Goal: Task Accomplishment & Management: Complete application form

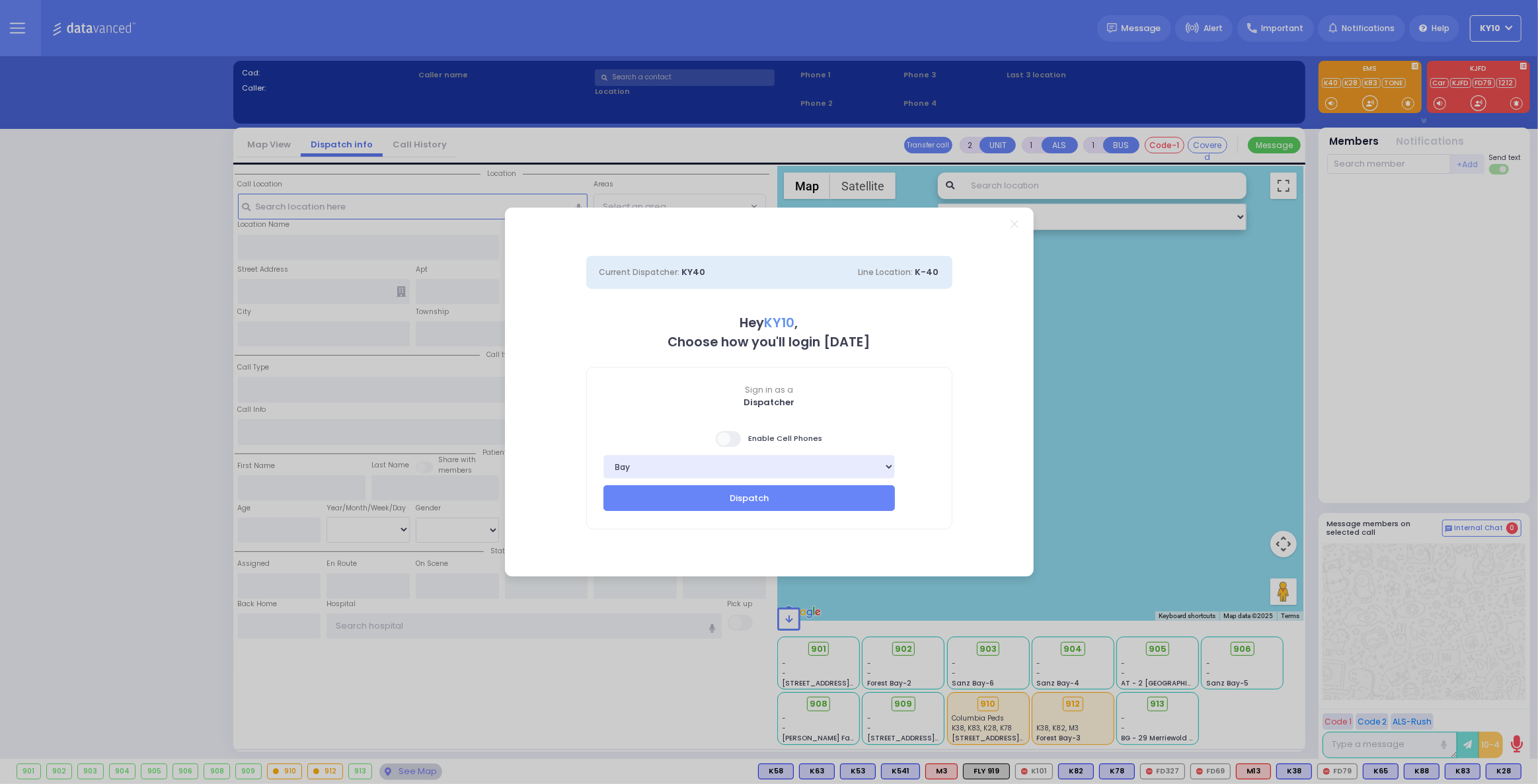
click at [769, 478] on select "Bay K-14 K-16 K-18 K-40 K-6 K-61 K-63 K-67 K-72 Medic 7 K-68 K-48 D-801 D-802 D…" at bounding box center [749, 466] width 292 height 24
click at [910, 401] on span "Dispatcher" at bounding box center [769, 402] width 365 height 13
click at [757, 499] on button "Dispatch" at bounding box center [749, 497] width 292 height 25
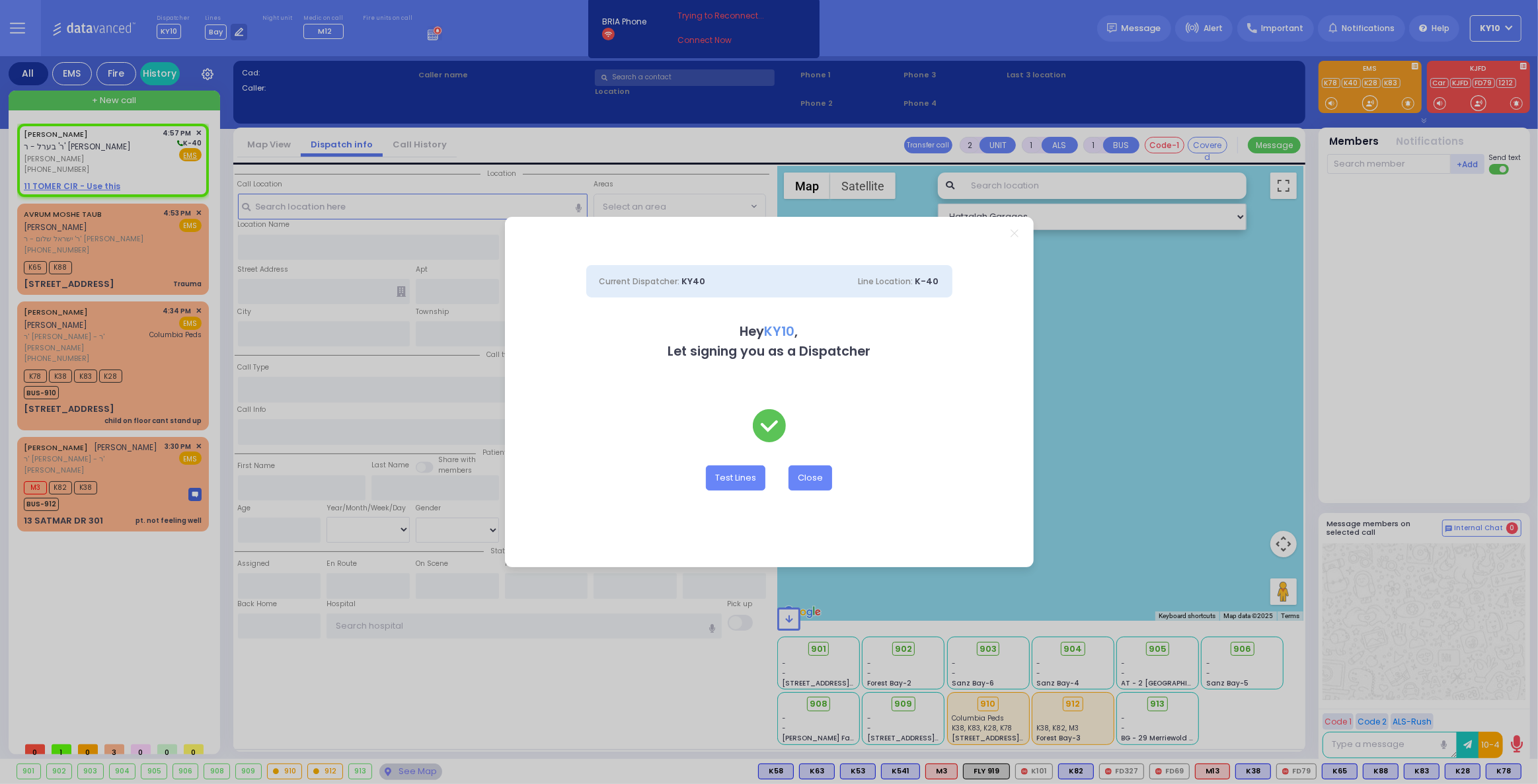
select select
radio input "true"
type input "JOSHUA"
type input "GRUNHUT"
select select
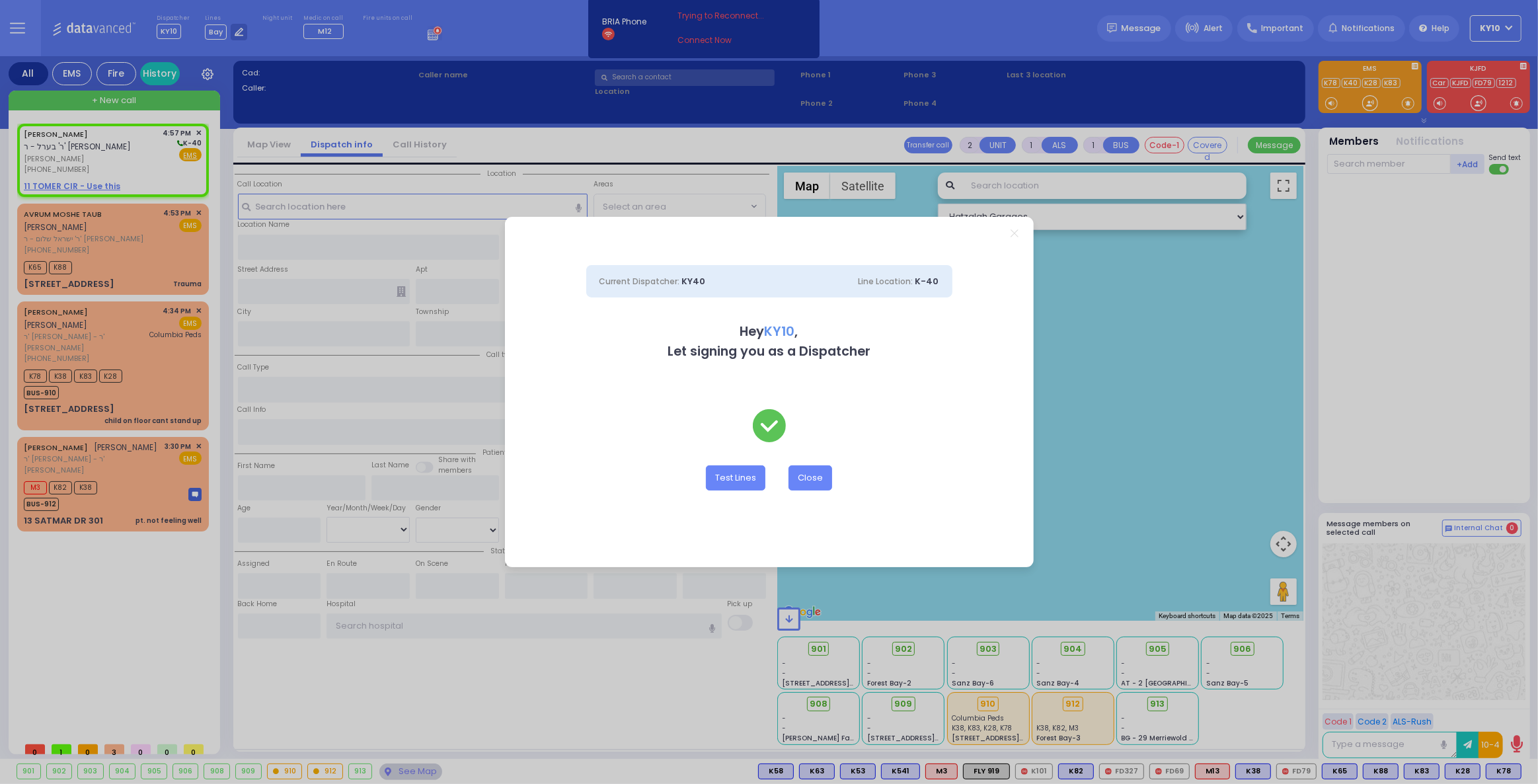
type input "16:57"
select select "Hatzalah Garages"
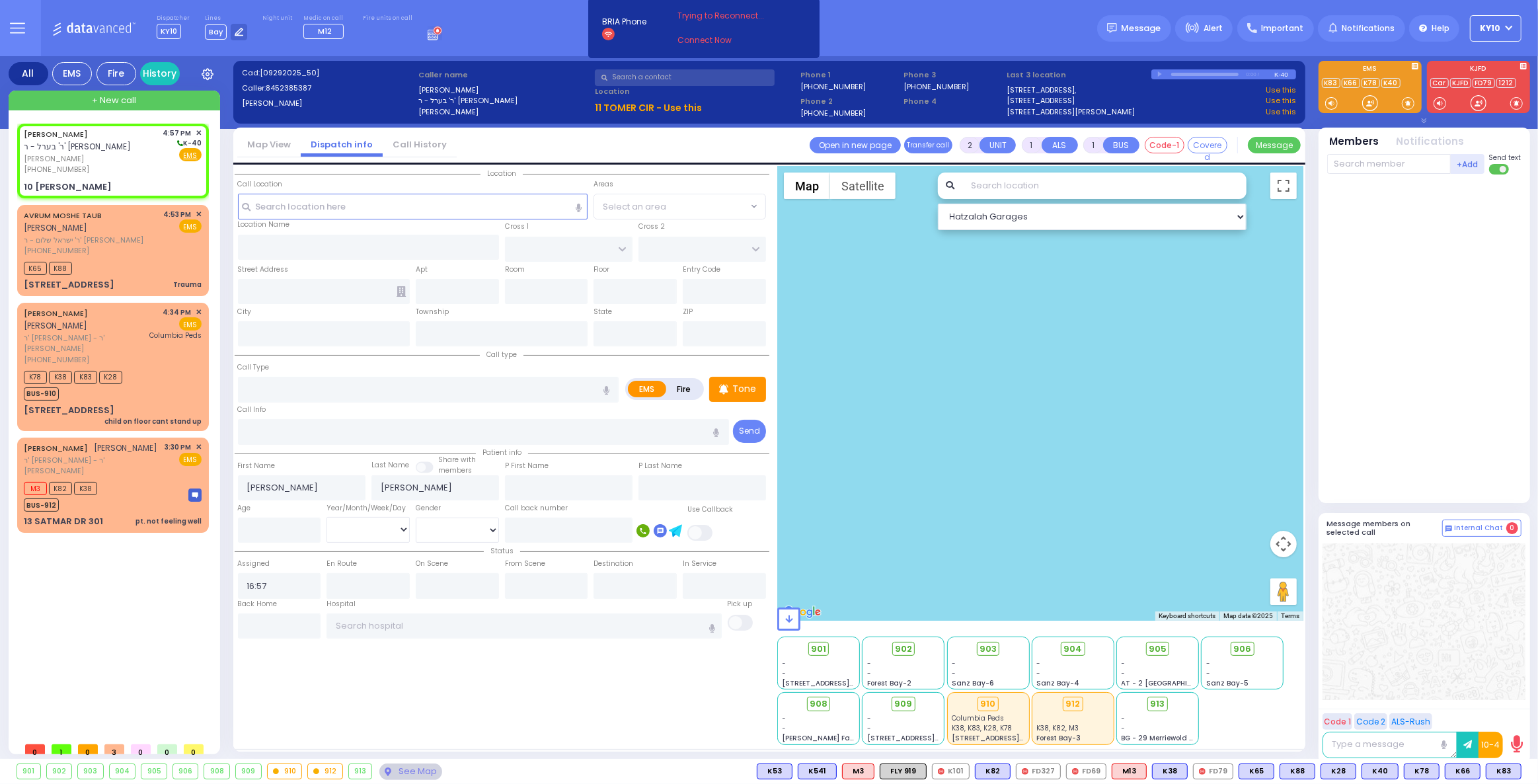
select select
radio input "true"
select select
select select "Hatzalah Garages"
type input "SMITH FARM RD"
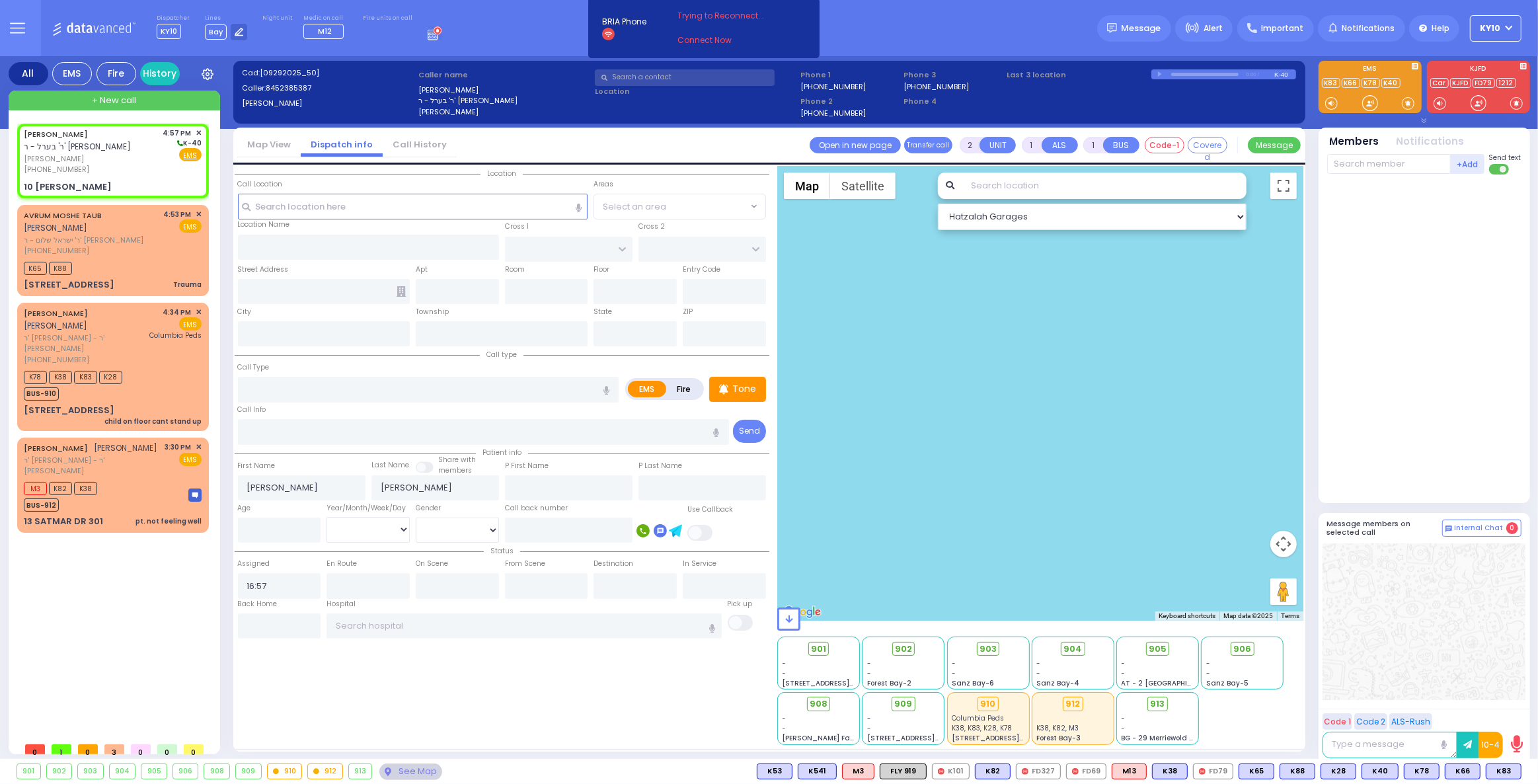
type input "10 Tomer Cir"
type input "Monroe"
type input "[US_STATE]"
type input "10950"
select select "[PERSON_NAME][GEOGRAPHIC_DATA]"
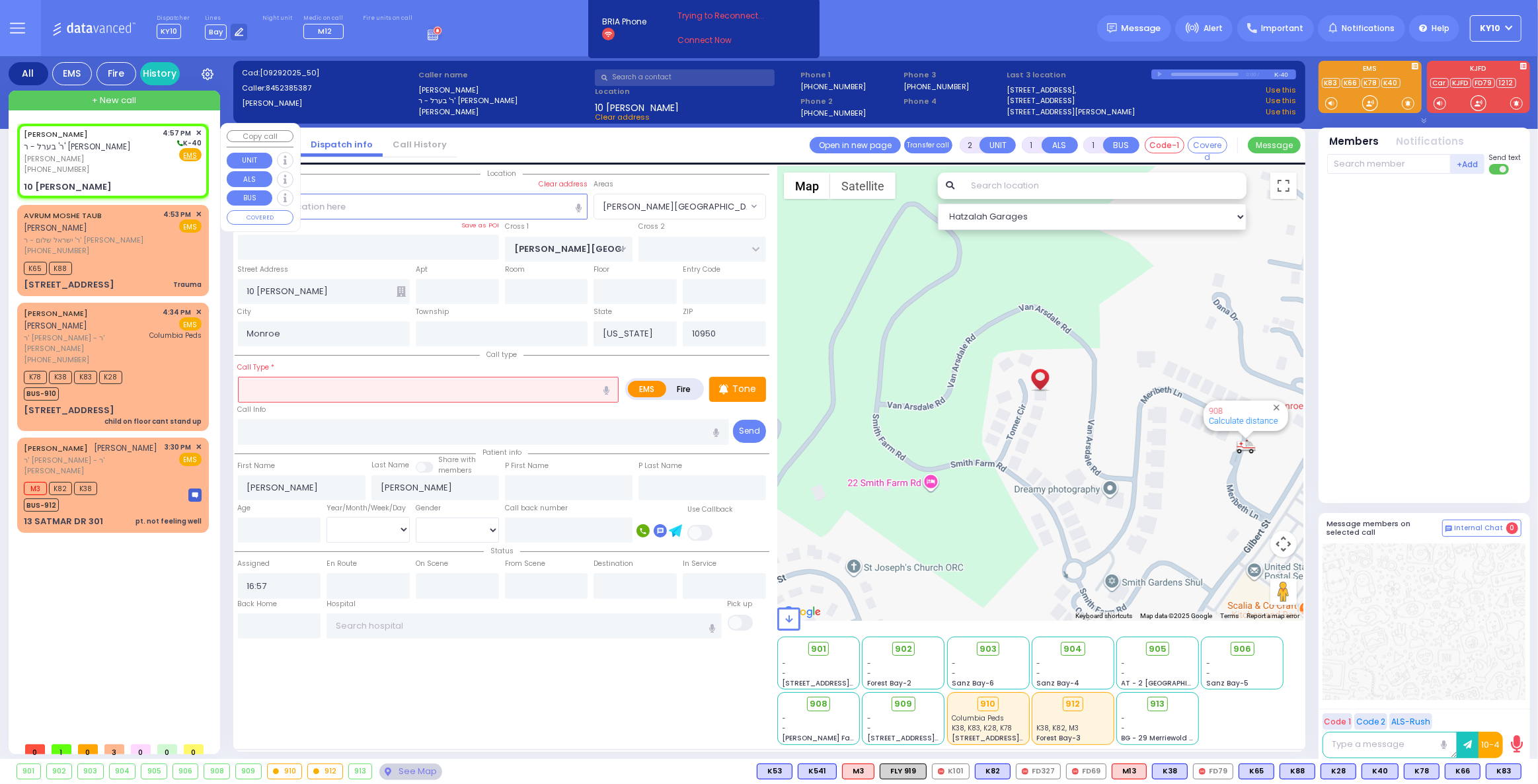
click at [133, 172] on div "(845) 238-5387" at bounding box center [91, 169] width 134 height 12
select select
radio input "true"
select select
select select "Hatzalah Garages"
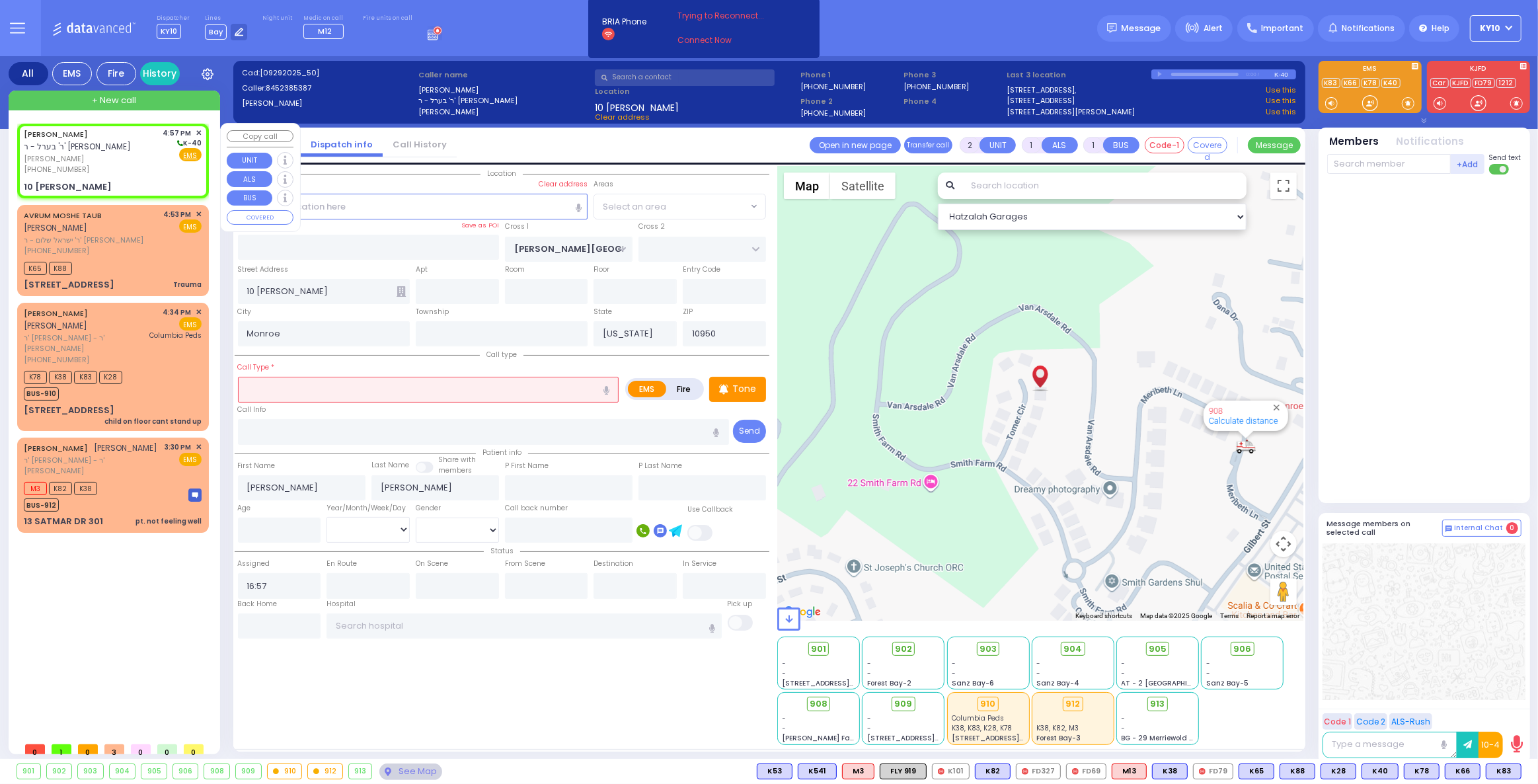
select select "[PERSON_NAME][GEOGRAPHIC_DATA]"
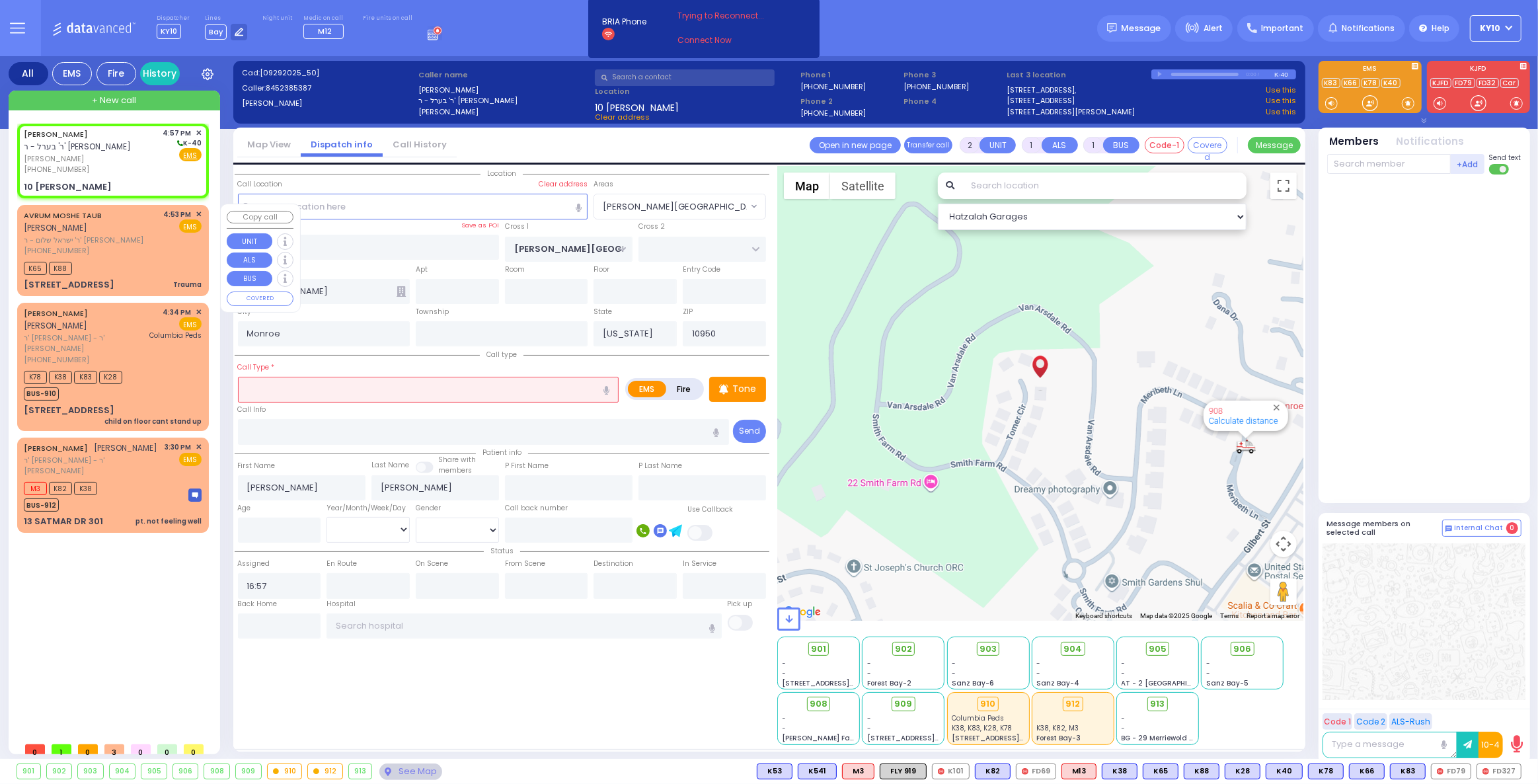
click at [138, 258] on div "K65 K88" at bounding box center [113, 266] width 177 height 16
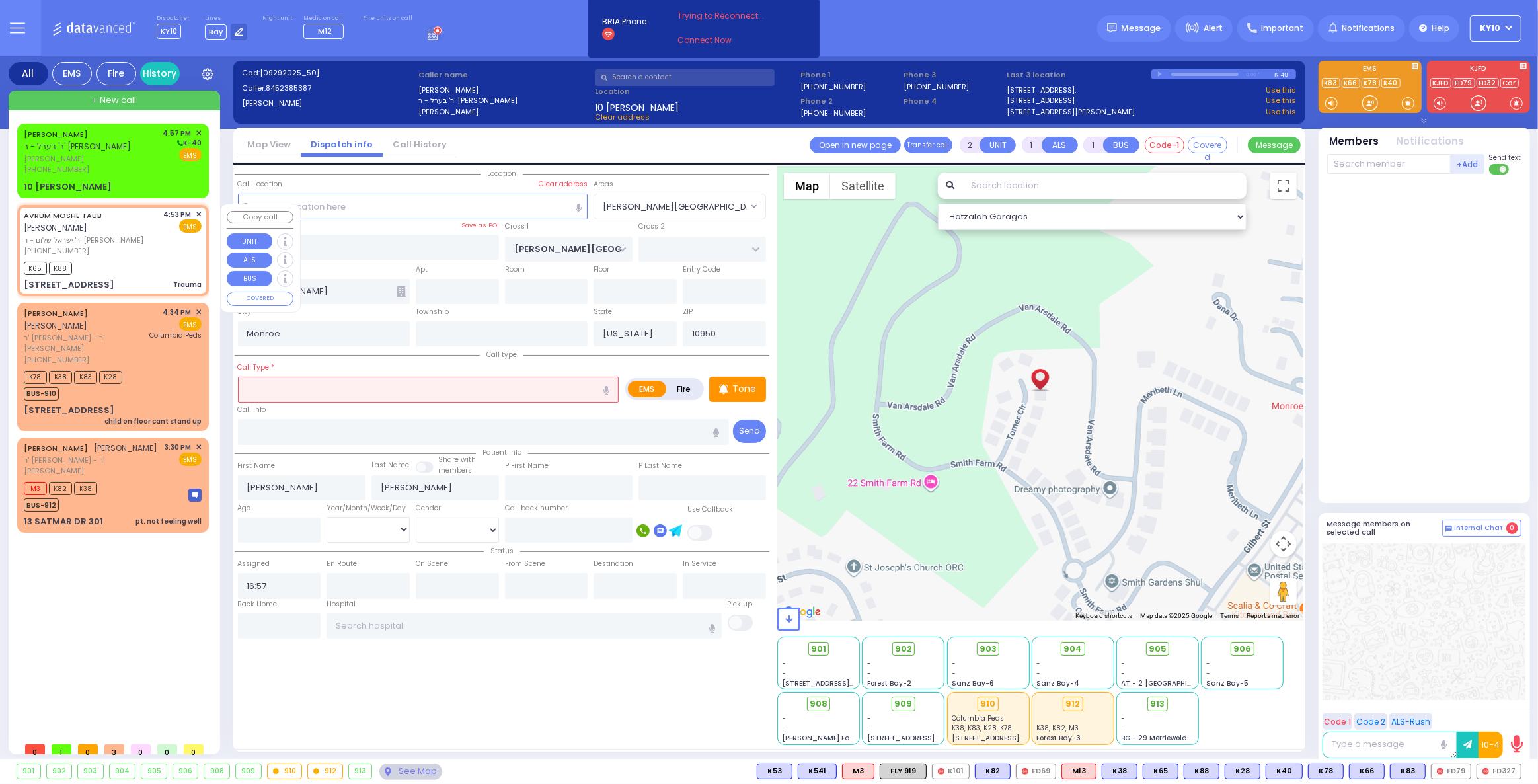
type input "0"
select select
type input "Trauma"
radio input "true"
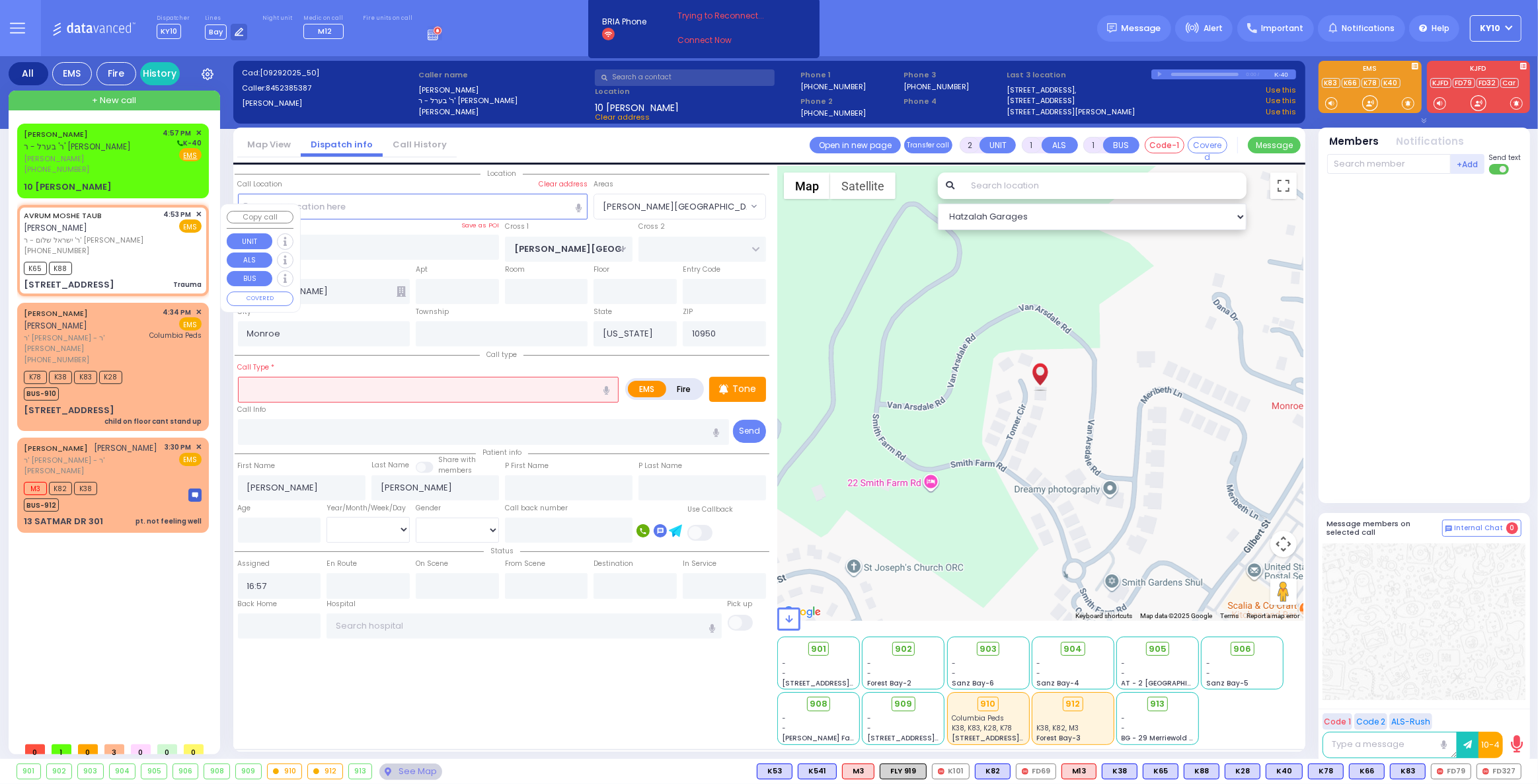
type input "AVRUM MOSHE"
type input "TAUB"
select select
type input "16:53"
type input "16:54"
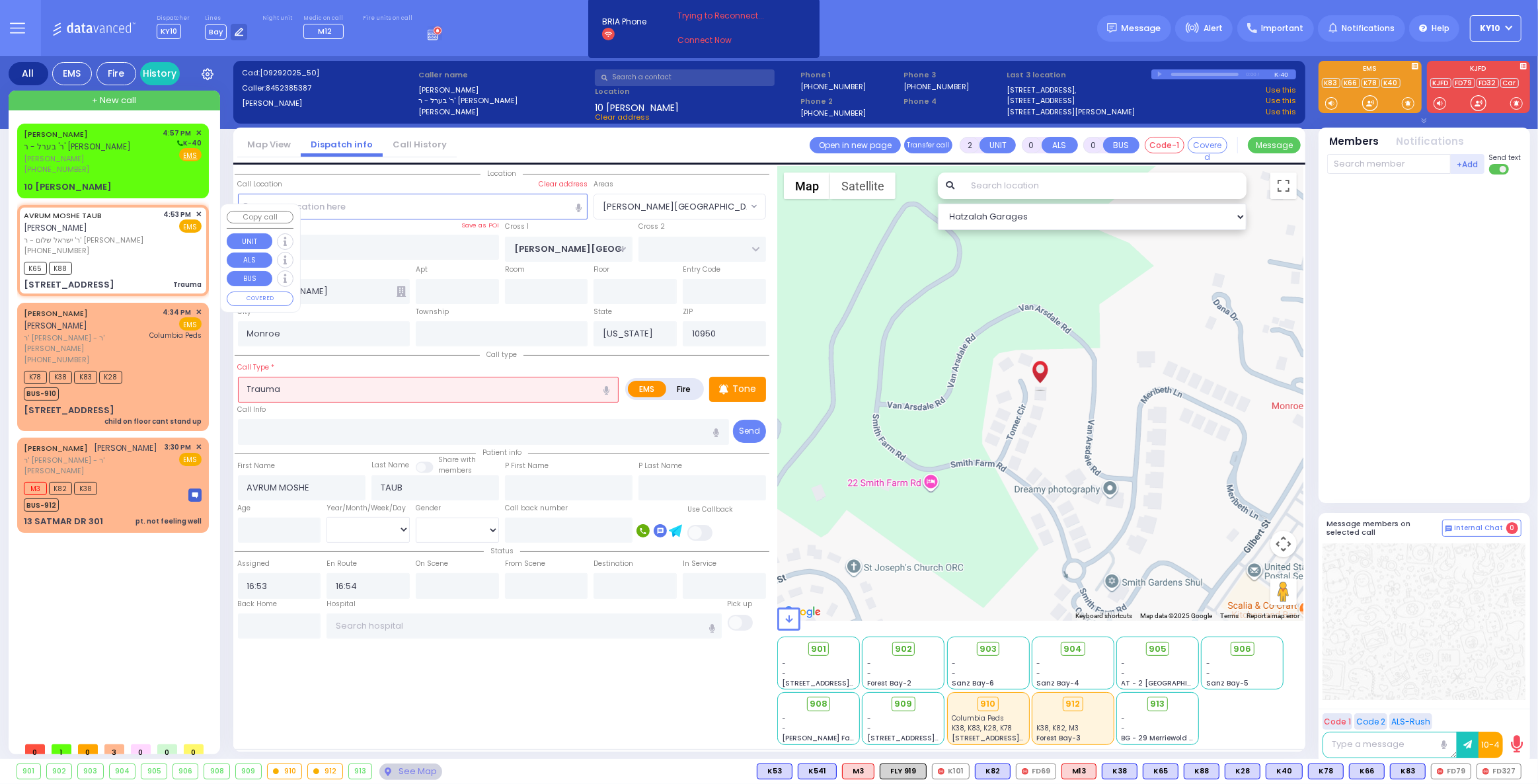
select select "Hatzalah Garages"
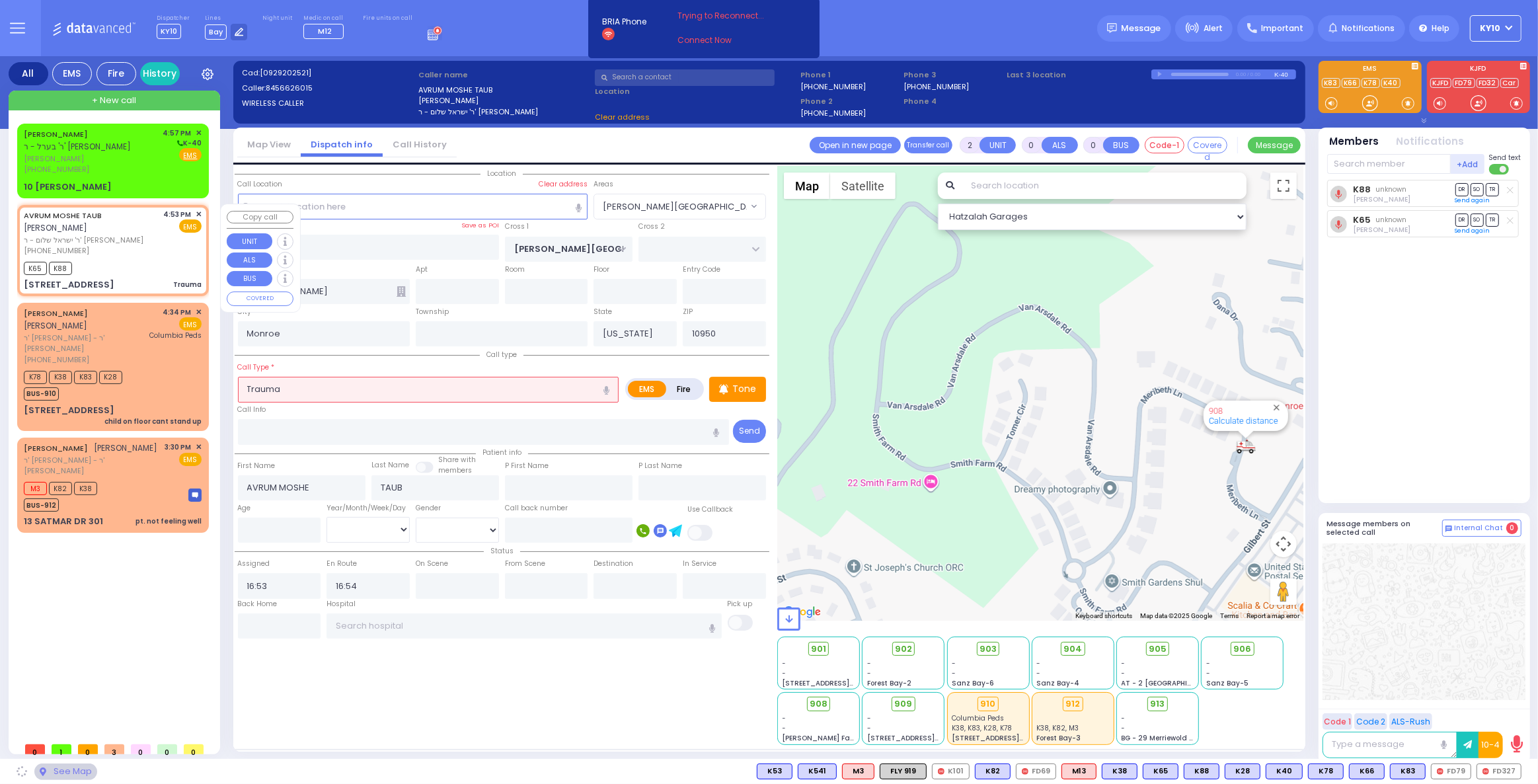
type input "DINEV COURT"
type input "[GEOGRAPHIC_DATA]"
type input "18 DINEV RD"
type input "201"
select select "BEIRECH [PERSON_NAME]"
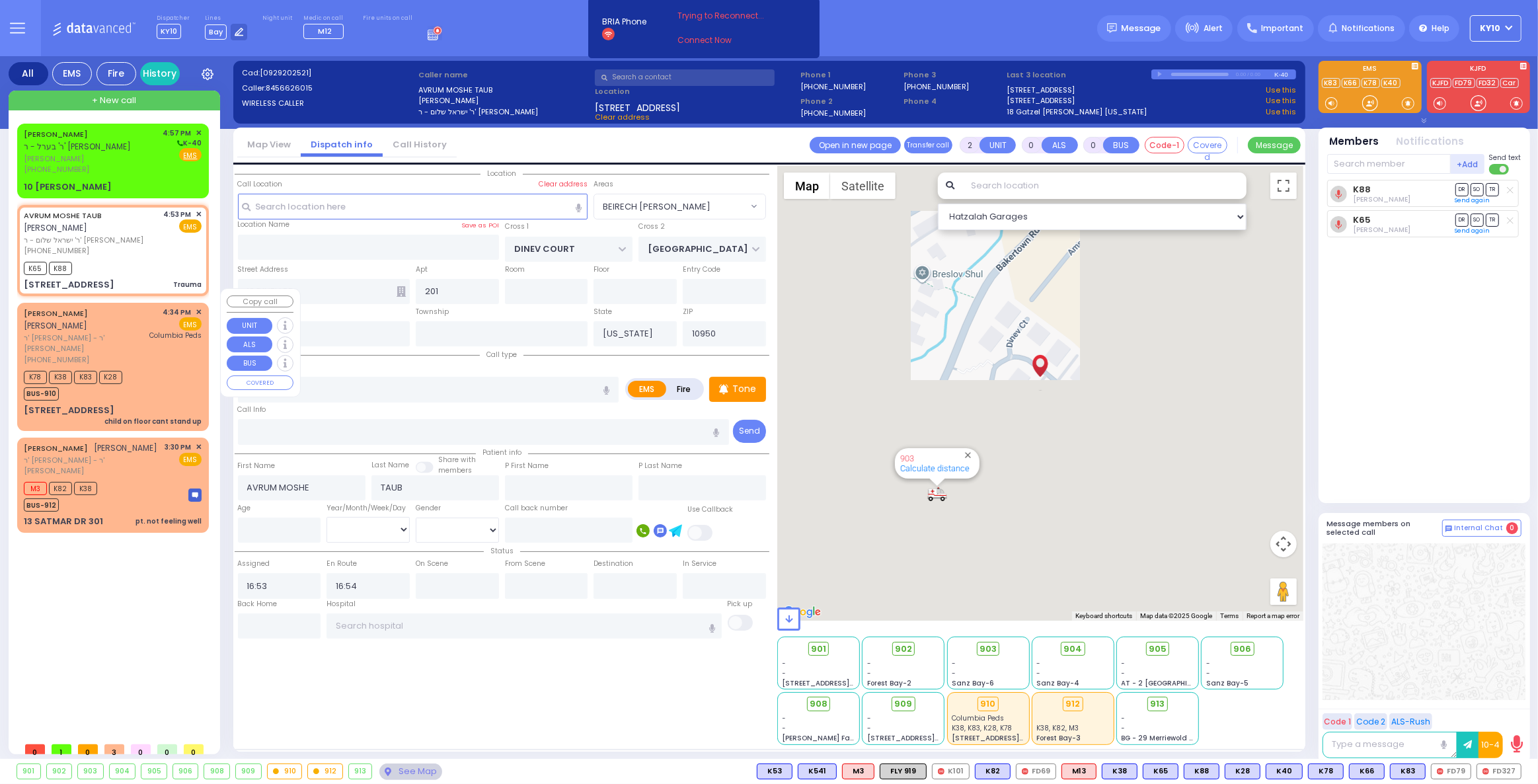
click at [165, 338] on div "4:34 PM ✕ EMS Columbia Peds" at bounding box center [176, 336] width 52 height 59
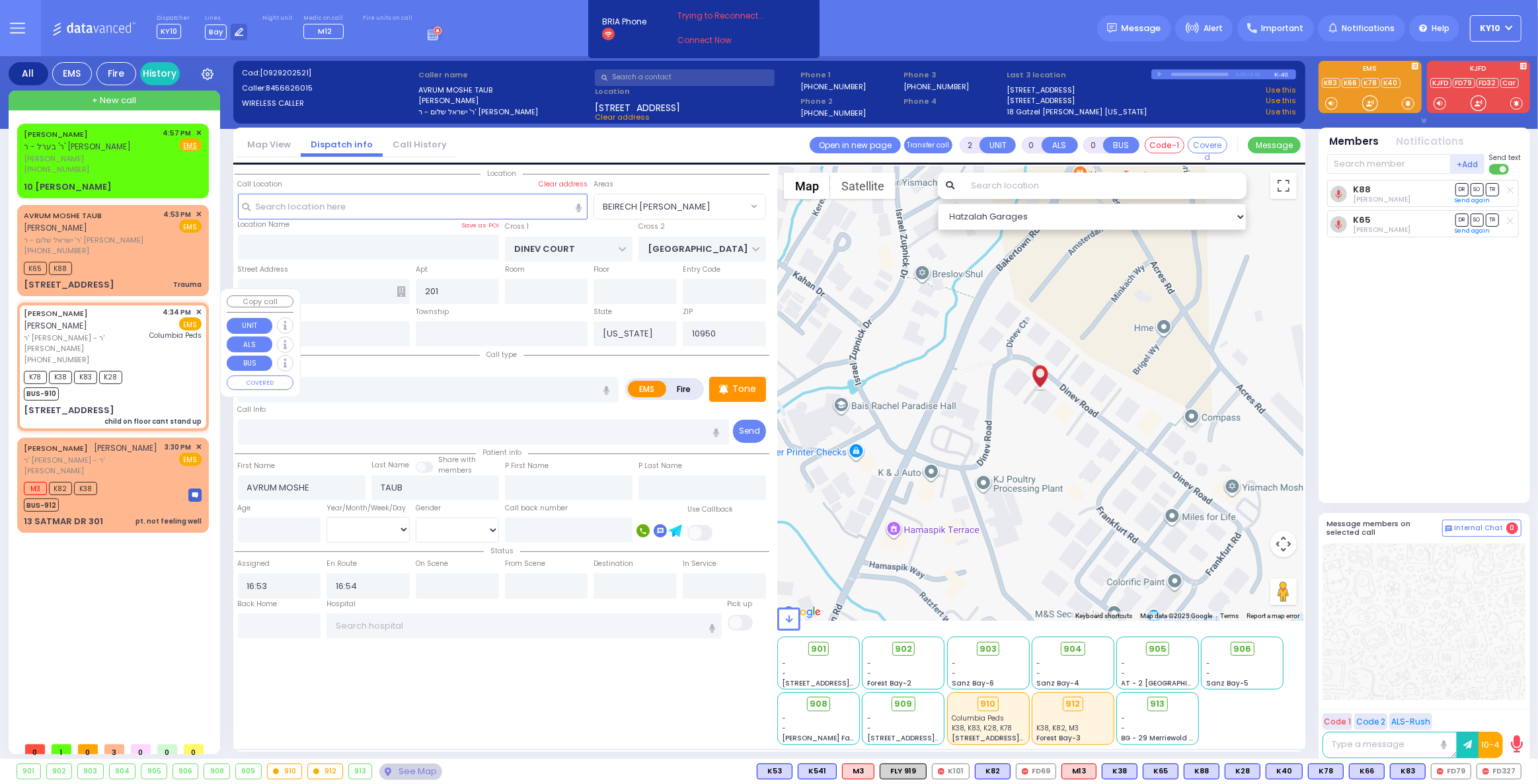
type input "1"
select select
type input "child on floor cant stand up"
radio input "true"
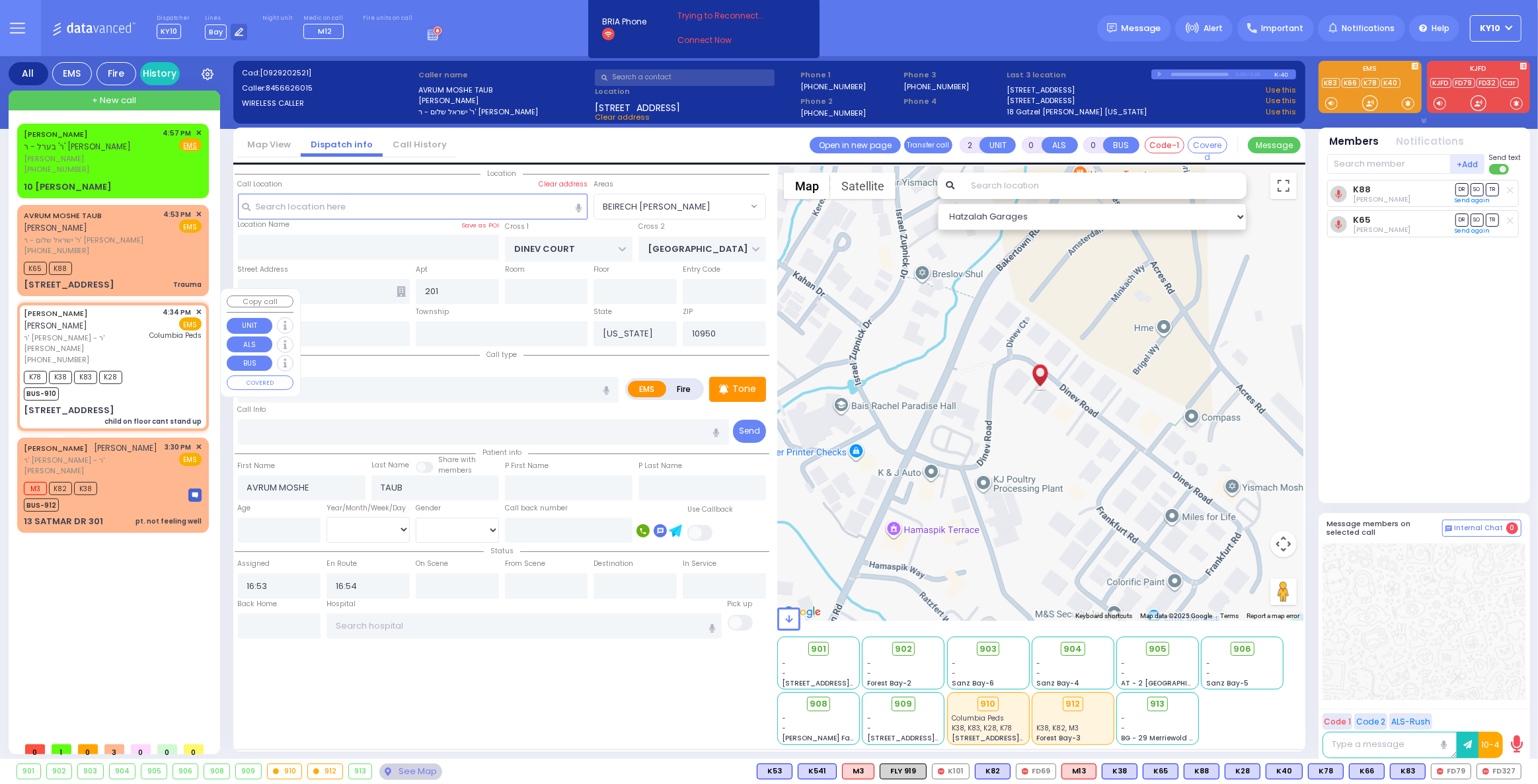
type input "[PERSON_NAME]"
select select
type input "16:34"
type input "16:35"
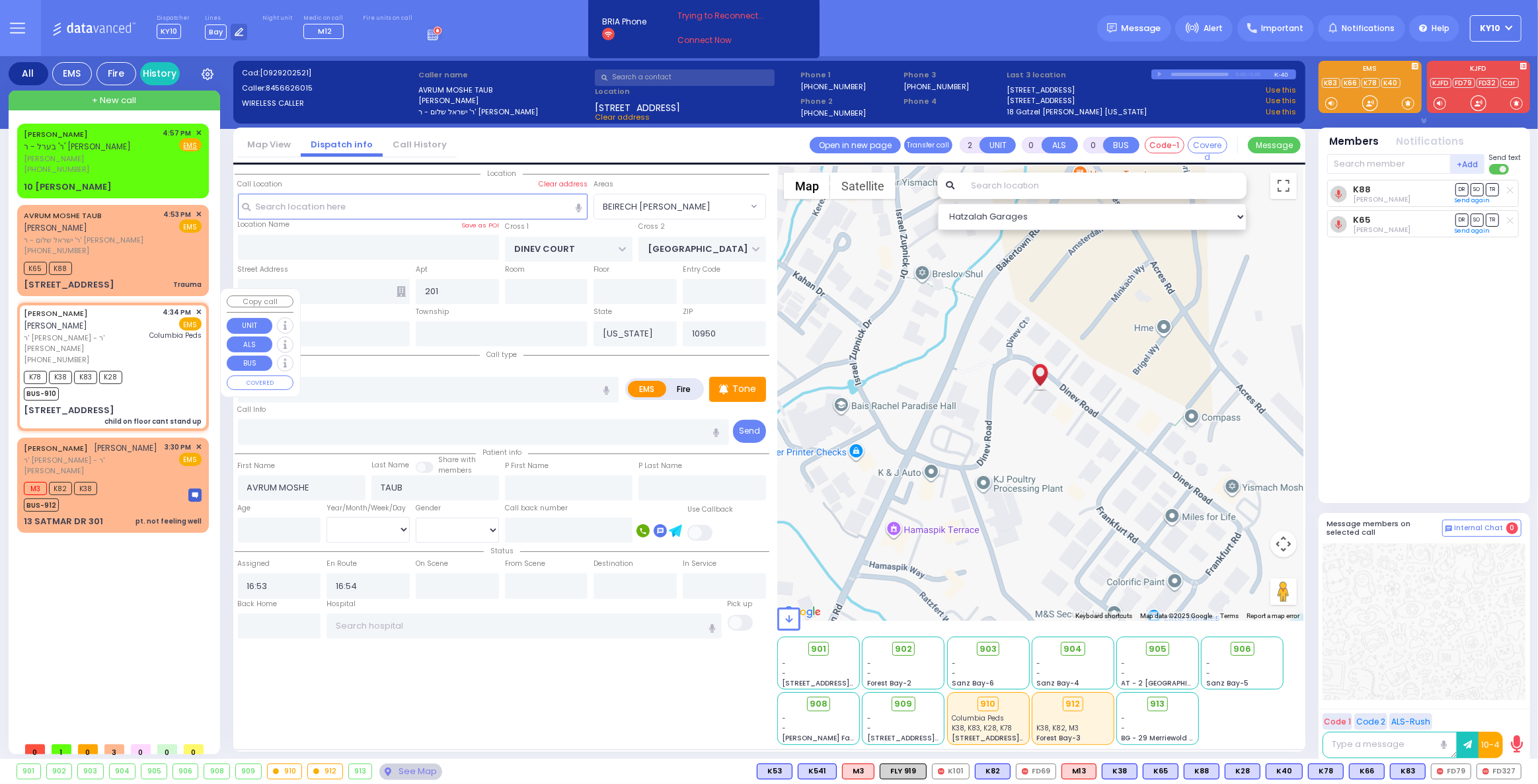
type input "[GEOGRAPHIC_DATA]"
select select "Hatzalah Garages"
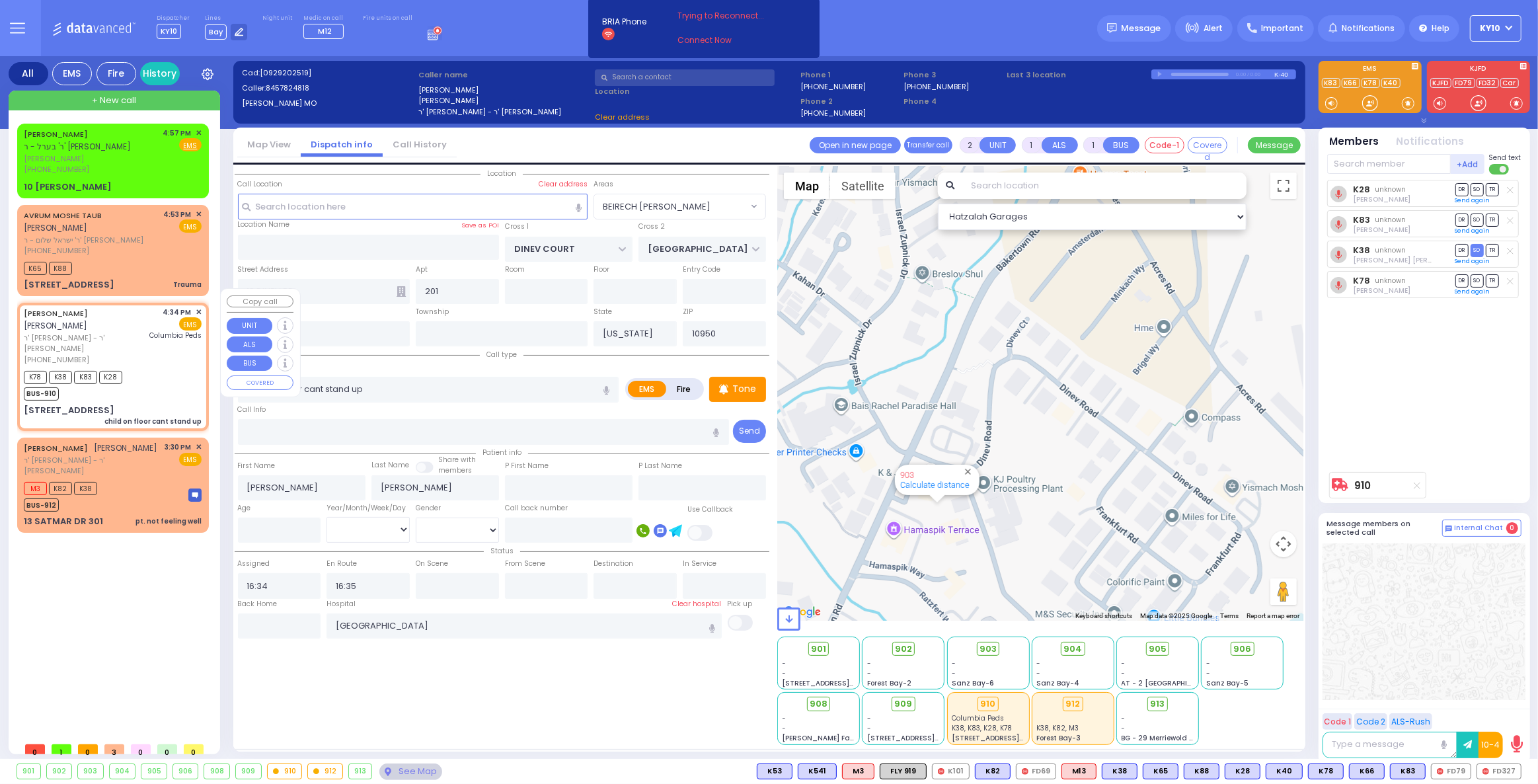
type input "[PERSON_NAME] BLVD"
type input "MERON DR"
type input "[STREET_ADDRESS]"
type input "301"
select select "SECTION 6"
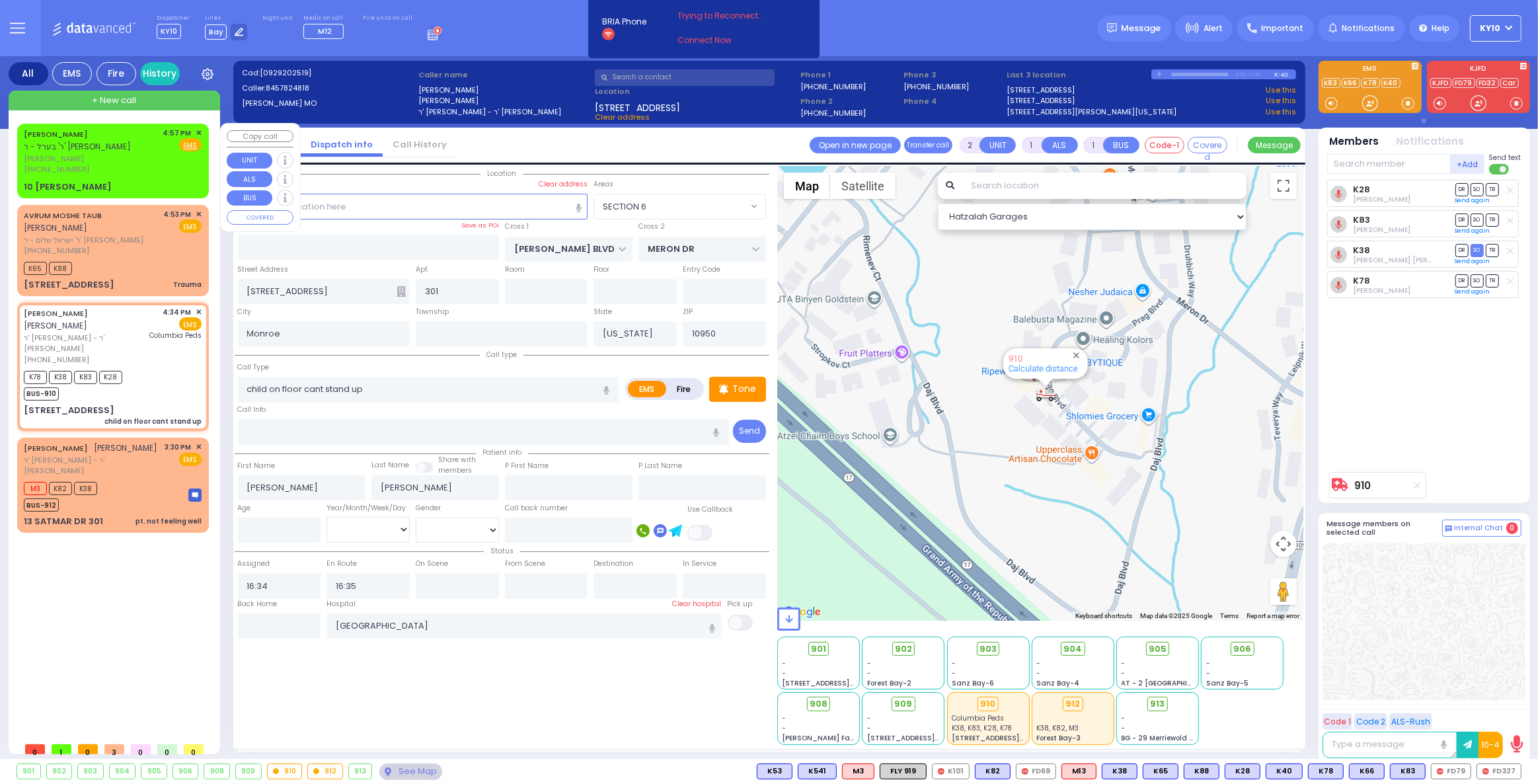
click at [140, 147] on div "JOSHUA GRUNHUT ר' בערל - ר' אברהם ברוין" at bounding box center [91, 140] width 134 height 26
select select
radio input "true"
type input "JOSHUA"
type input "GRUNHUT"
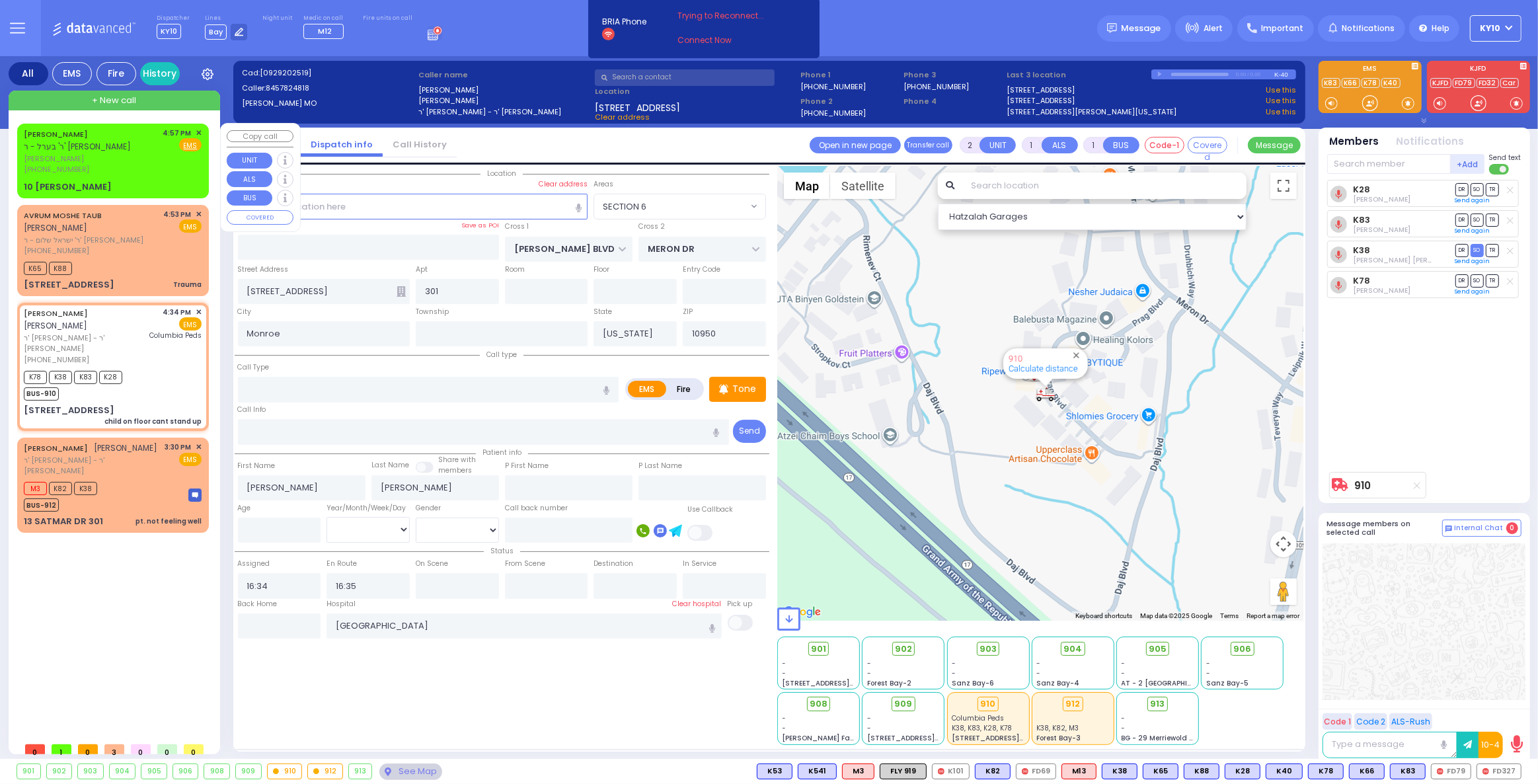
select select
type input "16:57"
type input "SMITH FARM RD"
type input "10 Tomer Cir"
select select "[PERSON_NAME][GEOGRAPHIC_DATA]"
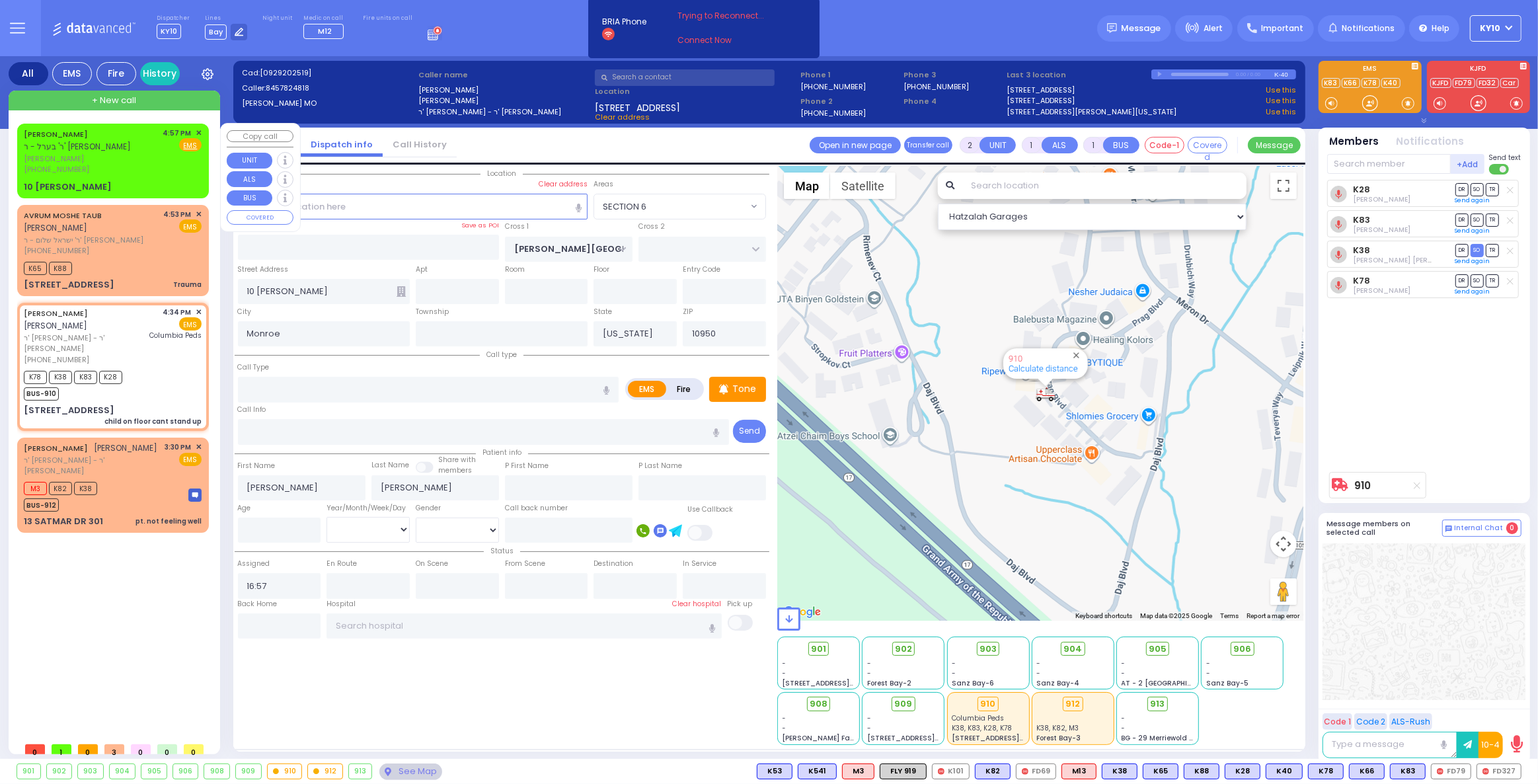
select select "Hatzalah Garages"
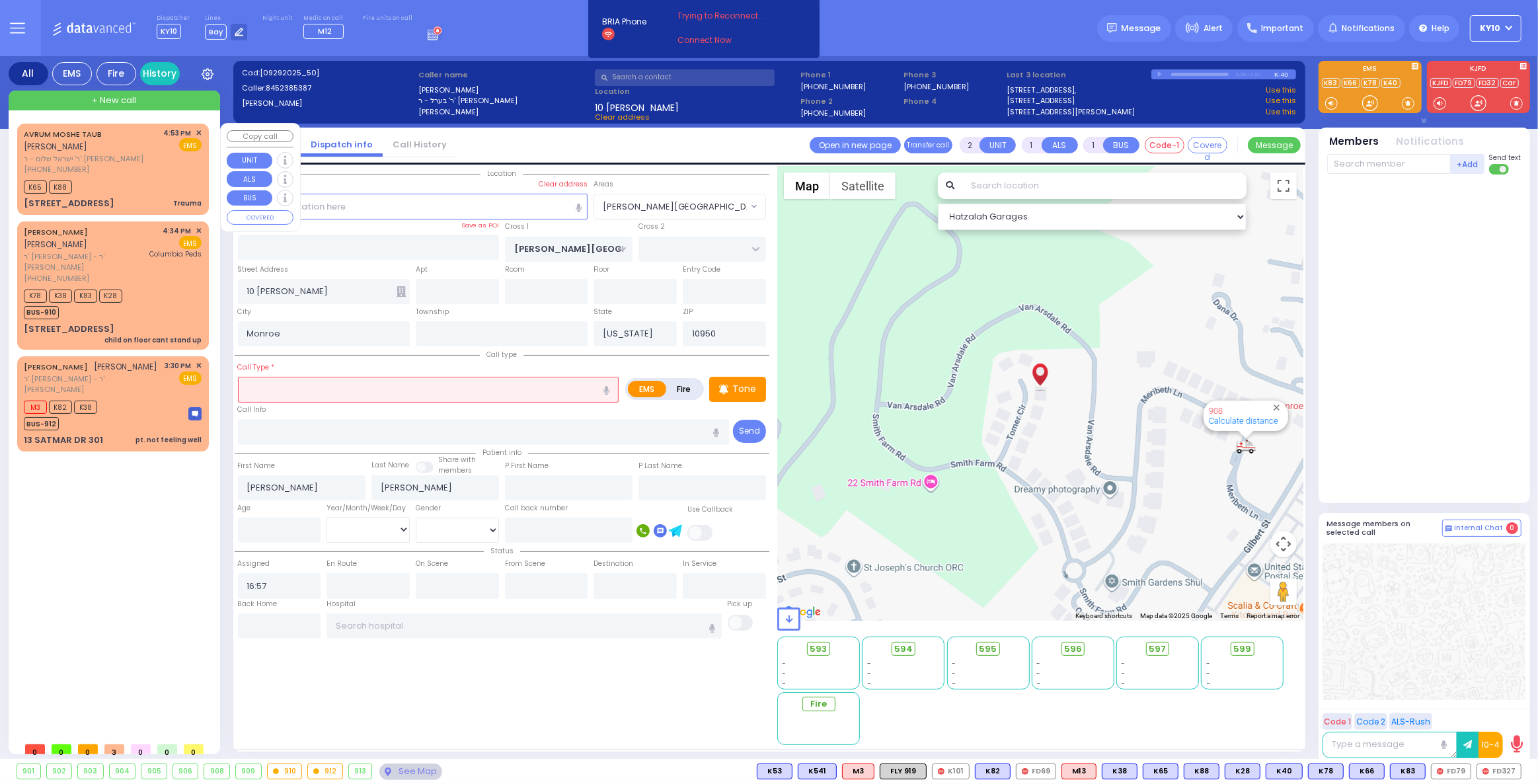
click at [134, 177] on div "K65 K88" at bounding box center [113, 185] width 177 height 16
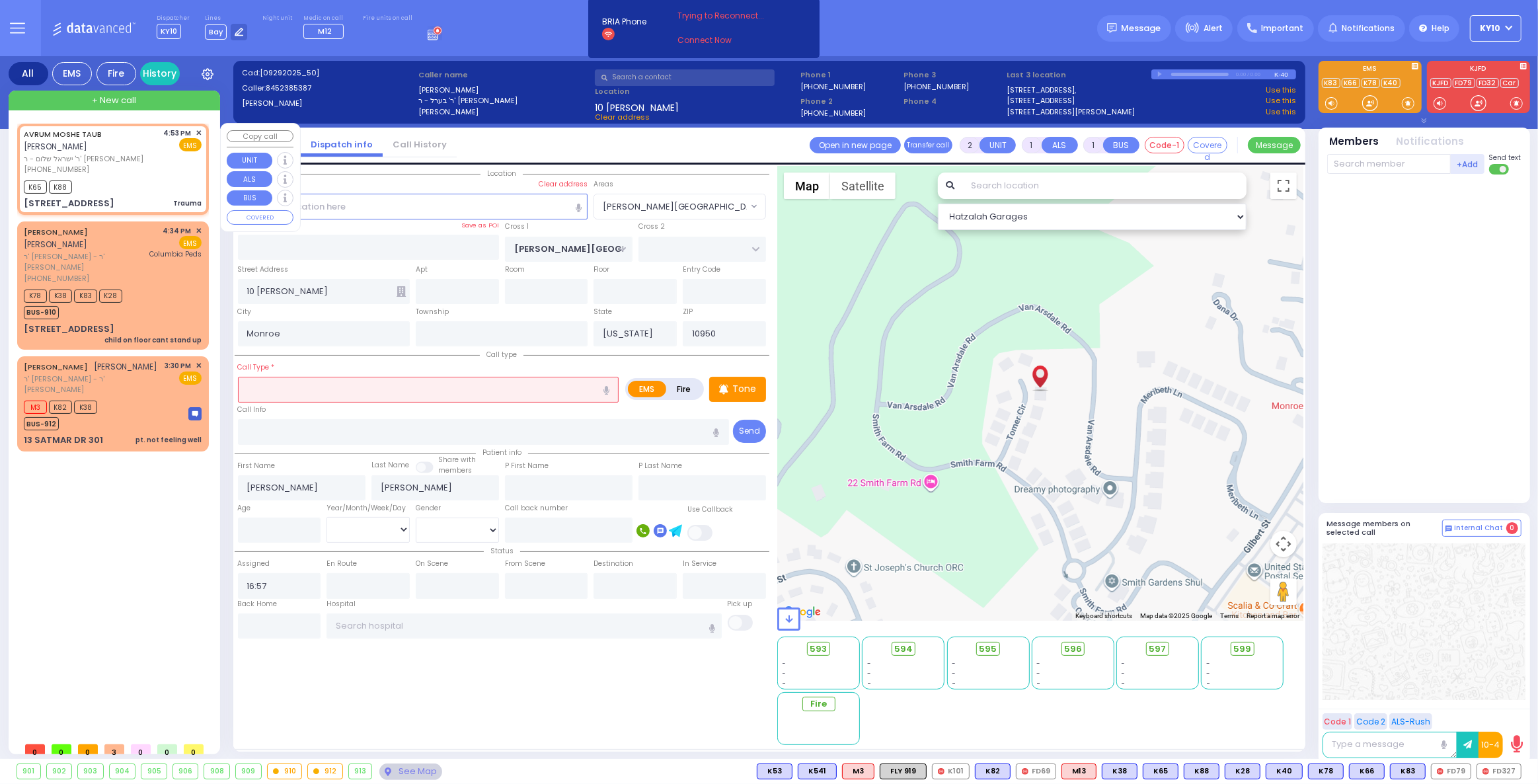
type input "0"
select select
type input "Trauma"
radio input "true"
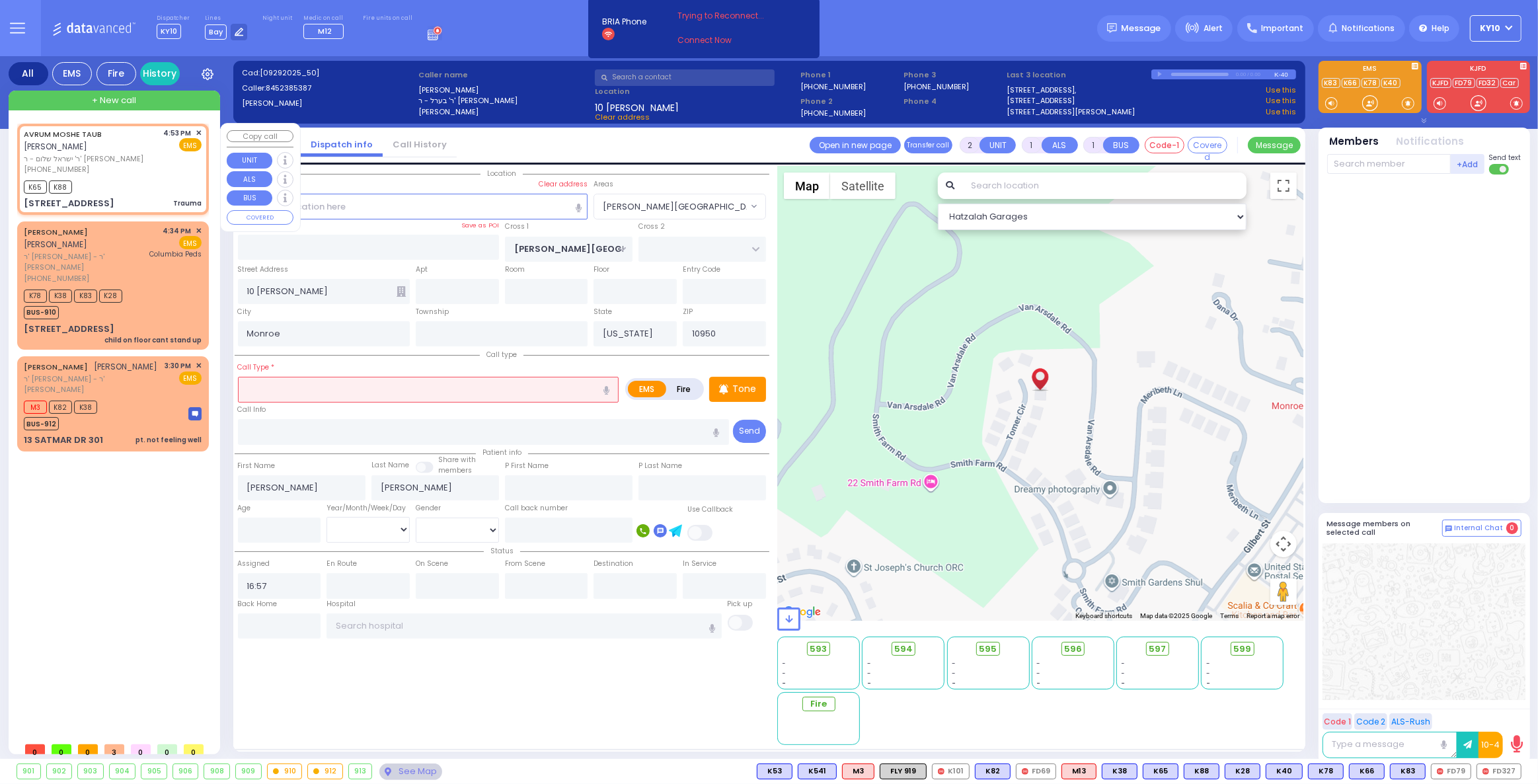
type input "AVRUM MOSHE"
type input "TAUB"
select select
type input "16:53"
type input "16:54"
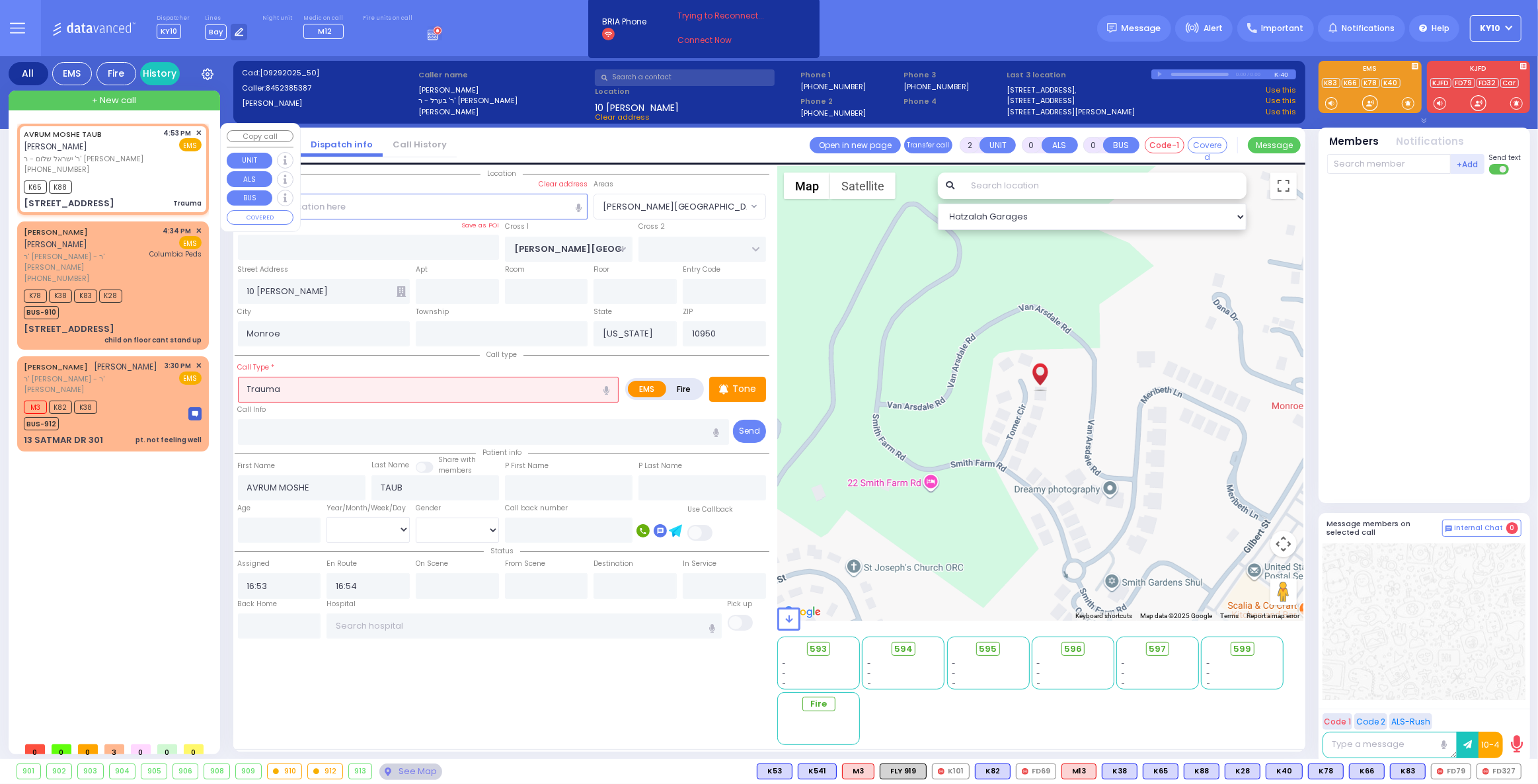
type input "DINEV COURT"
type input "[GEOGRAPHIC_DATA]"
type input "18 DINEV RD"
type input "201"
select select "BEIRECH [PERSON_NAME]"
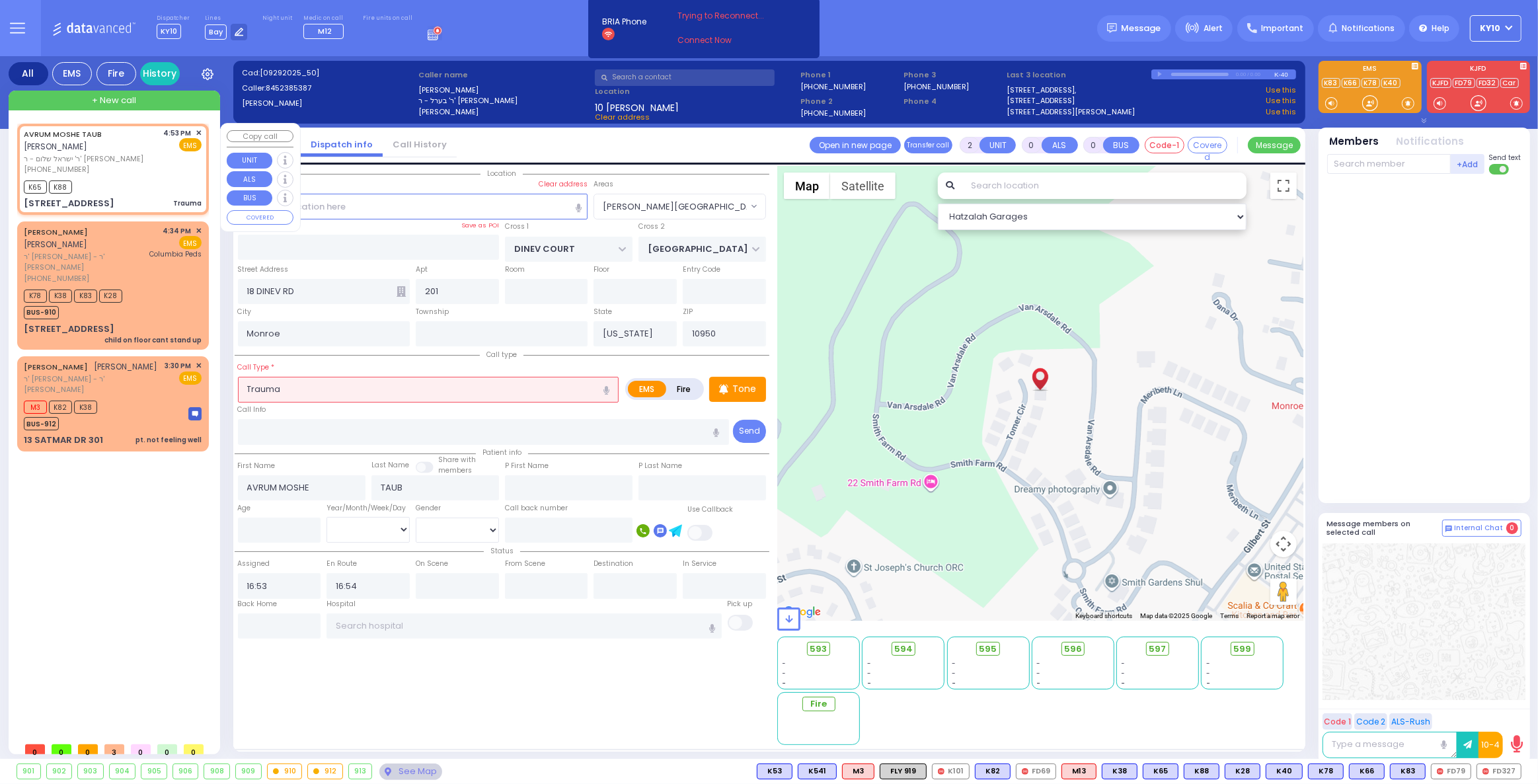
select select "Hatzalah Garages"
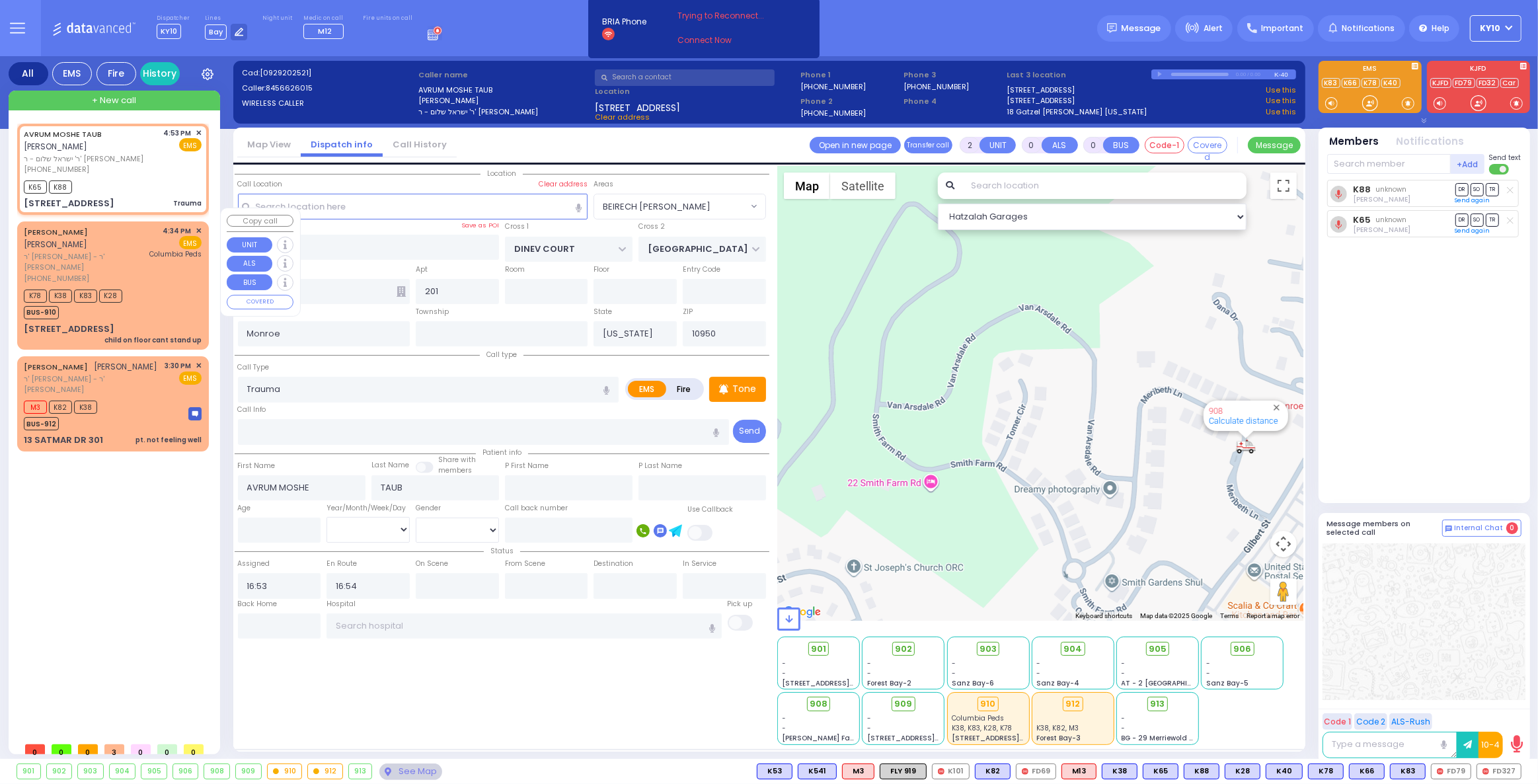
click at [144, 286] on div "K78 K38 K83 K28 BUS-910" at bounding box center [113, 302] width 177 height 33
type input "1"
select select
type input "child on floor cant stand up"
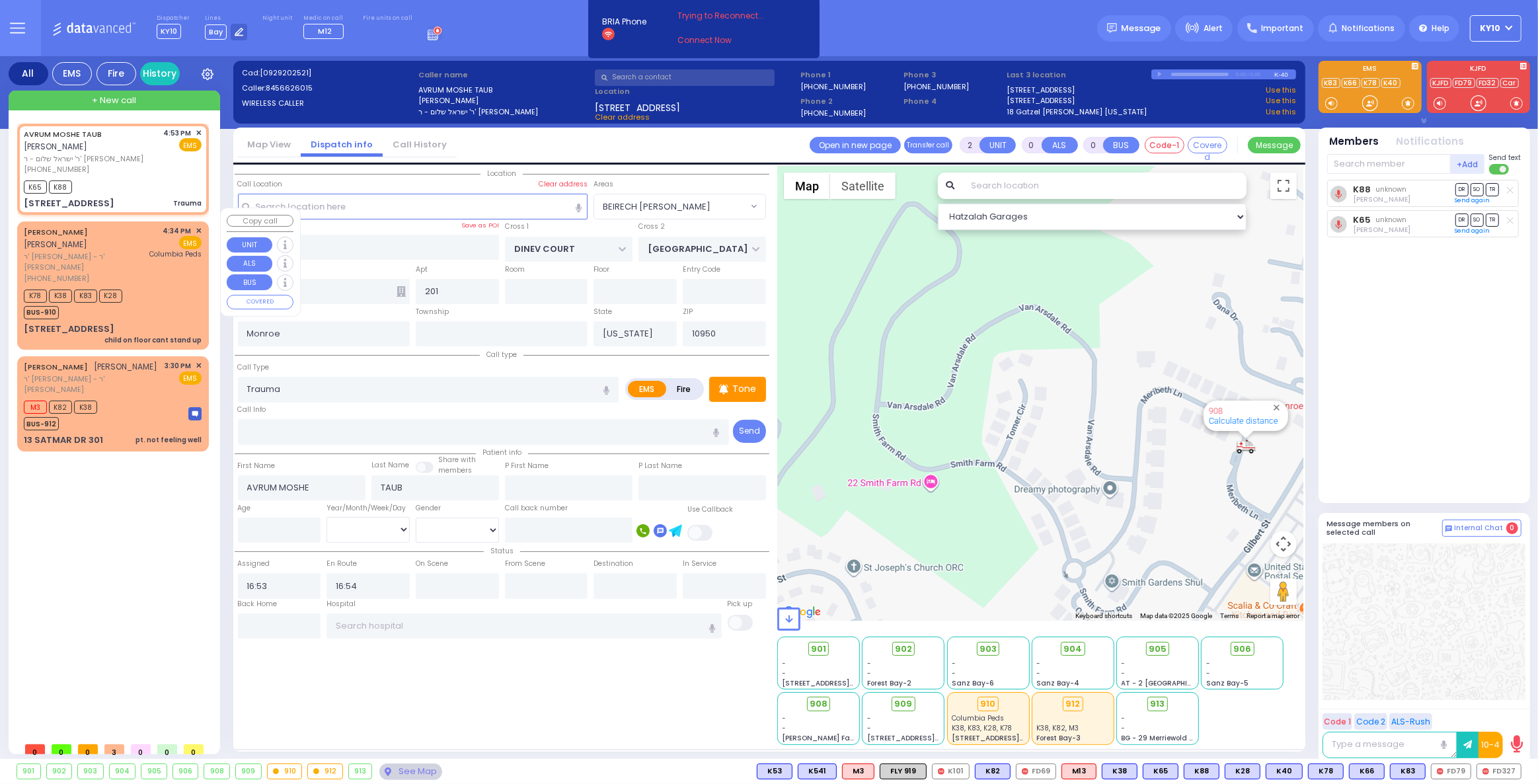
radio input "true"
type input "[PERSON_NAME]"
select select
type input "16:34"
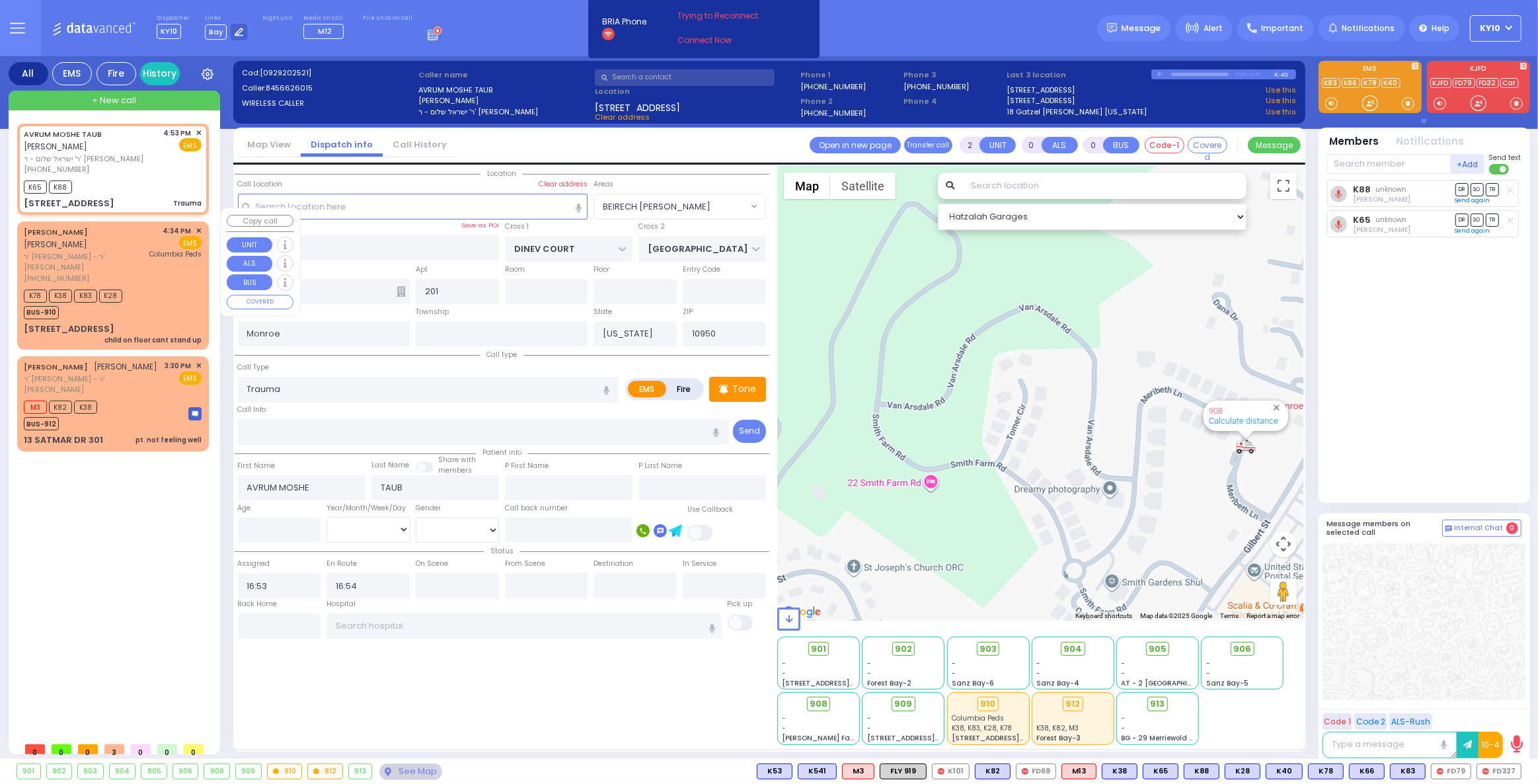
type input "16:35"
type input "[GEOGRAPHIC_DATA]"
select select "Hatzalah Garages"
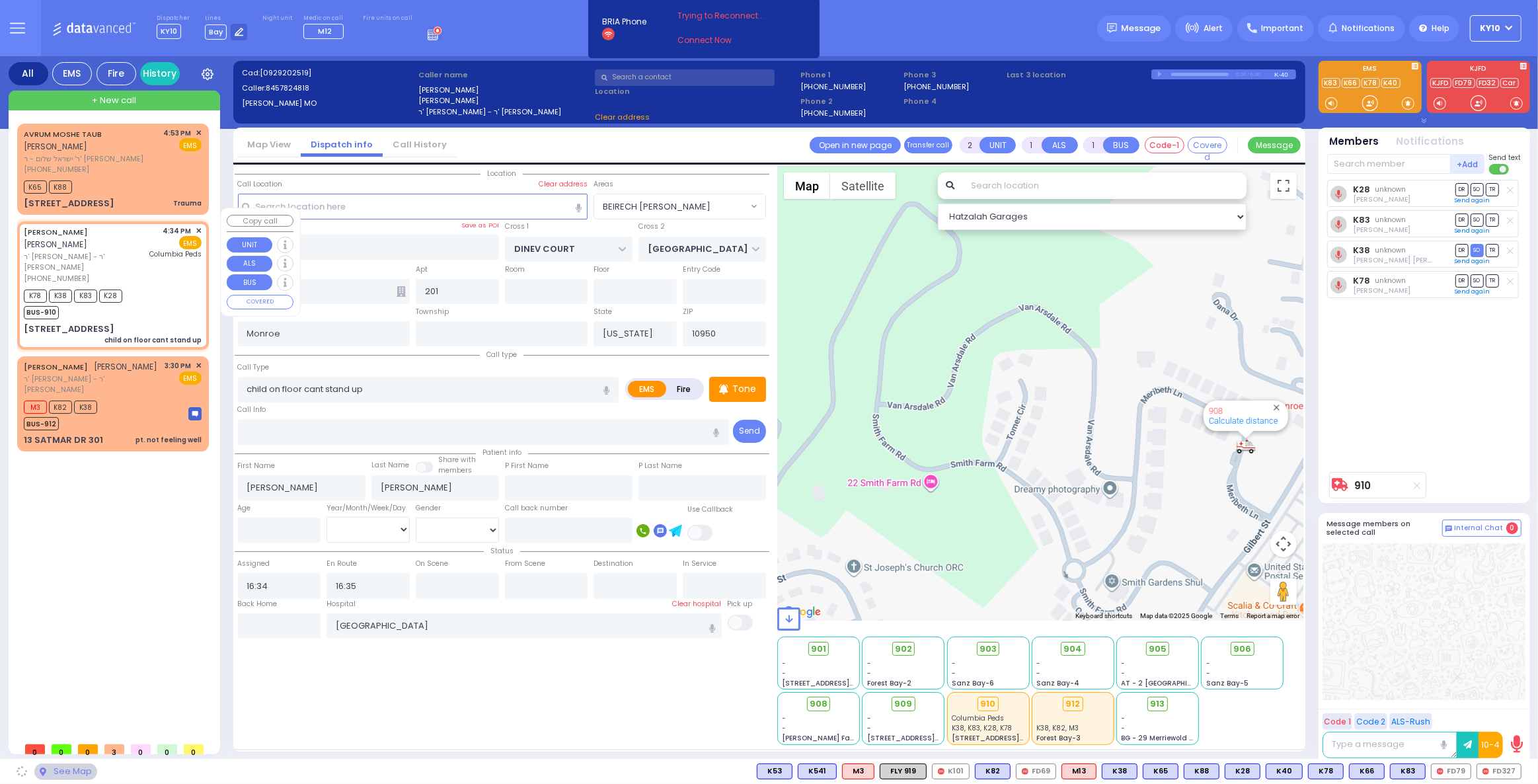
type input "[PERSON_NAME] BLVD"
type input "MERON DR"
type input "[STREET_ADDRESS]"
type input "301"
select select "SECTION 6"
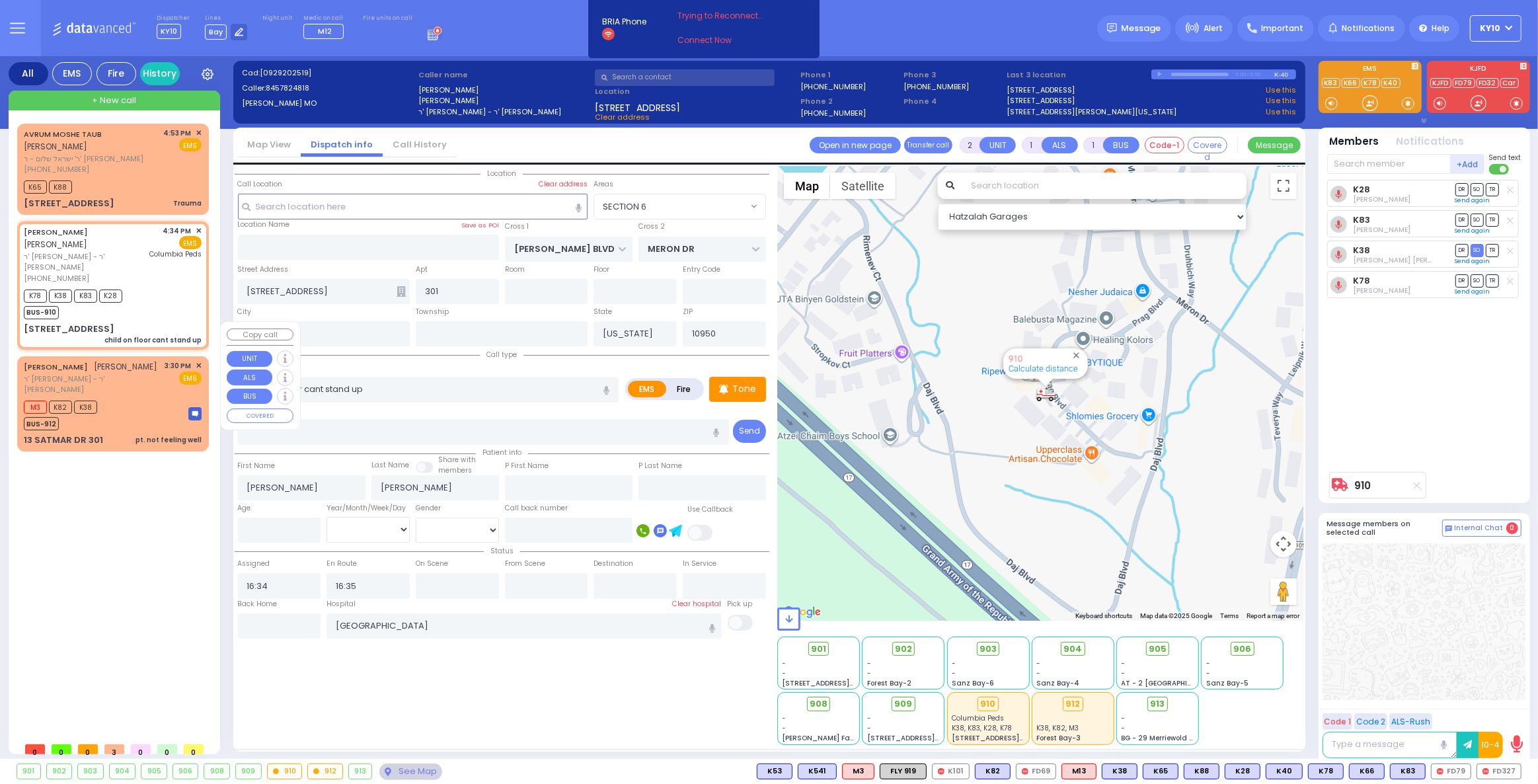
click at [156, 397] on div "M3 K82 K38 BUS-912" at bounding box center [113, 413] width 177 height 33
select select
type input "pt. not feeling well"
radio input "true"
type input "MRS."
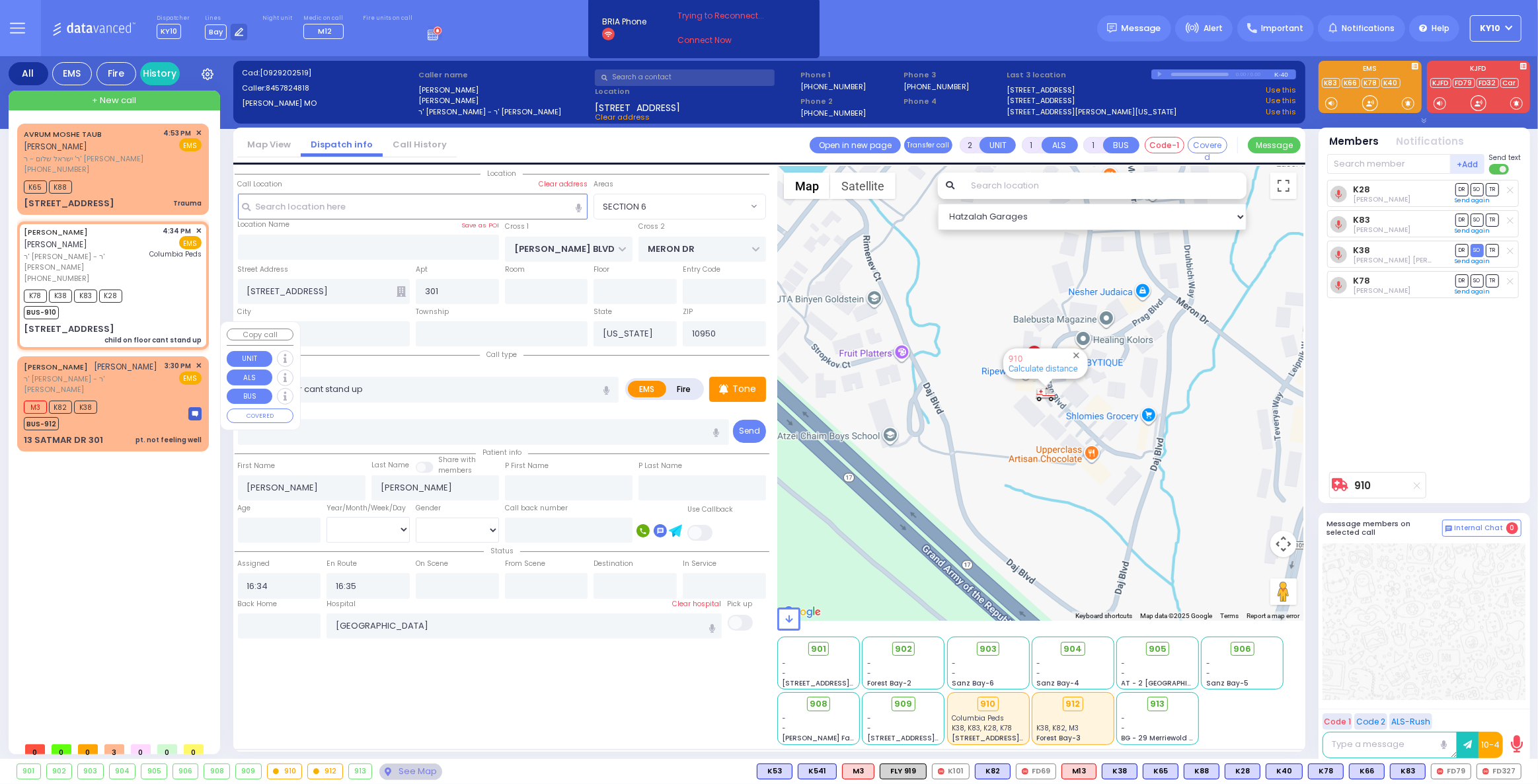
type input "SPILLMAN"
select select
type input "15:30"
type input "15:32"
select select "Hatzalah Garages"
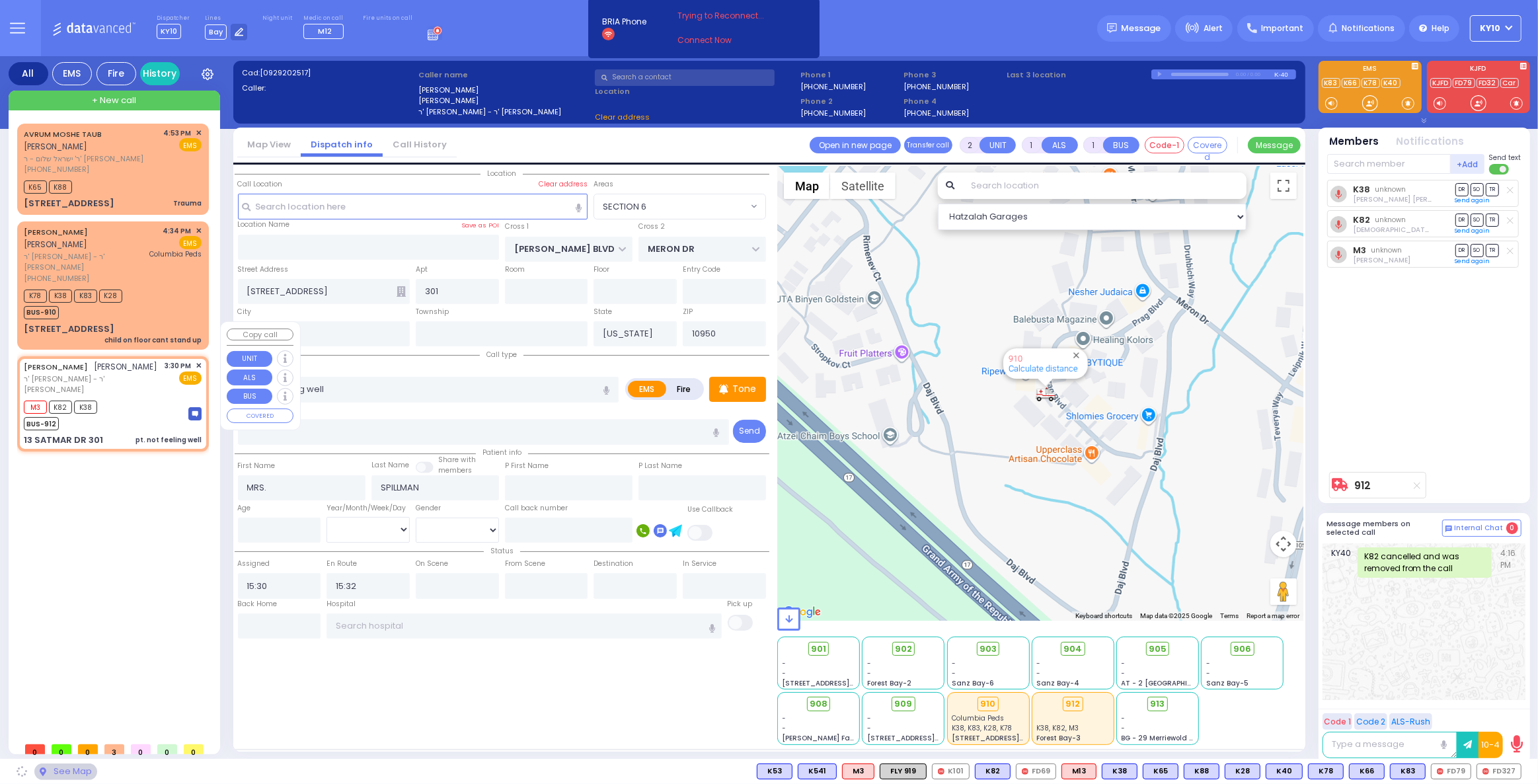
type input "SIGET COURT"
type input "ACRES RD"
type input "13 SATMAR DR"
type input "[PERSON_NAME]"
select select "SECTION 3"
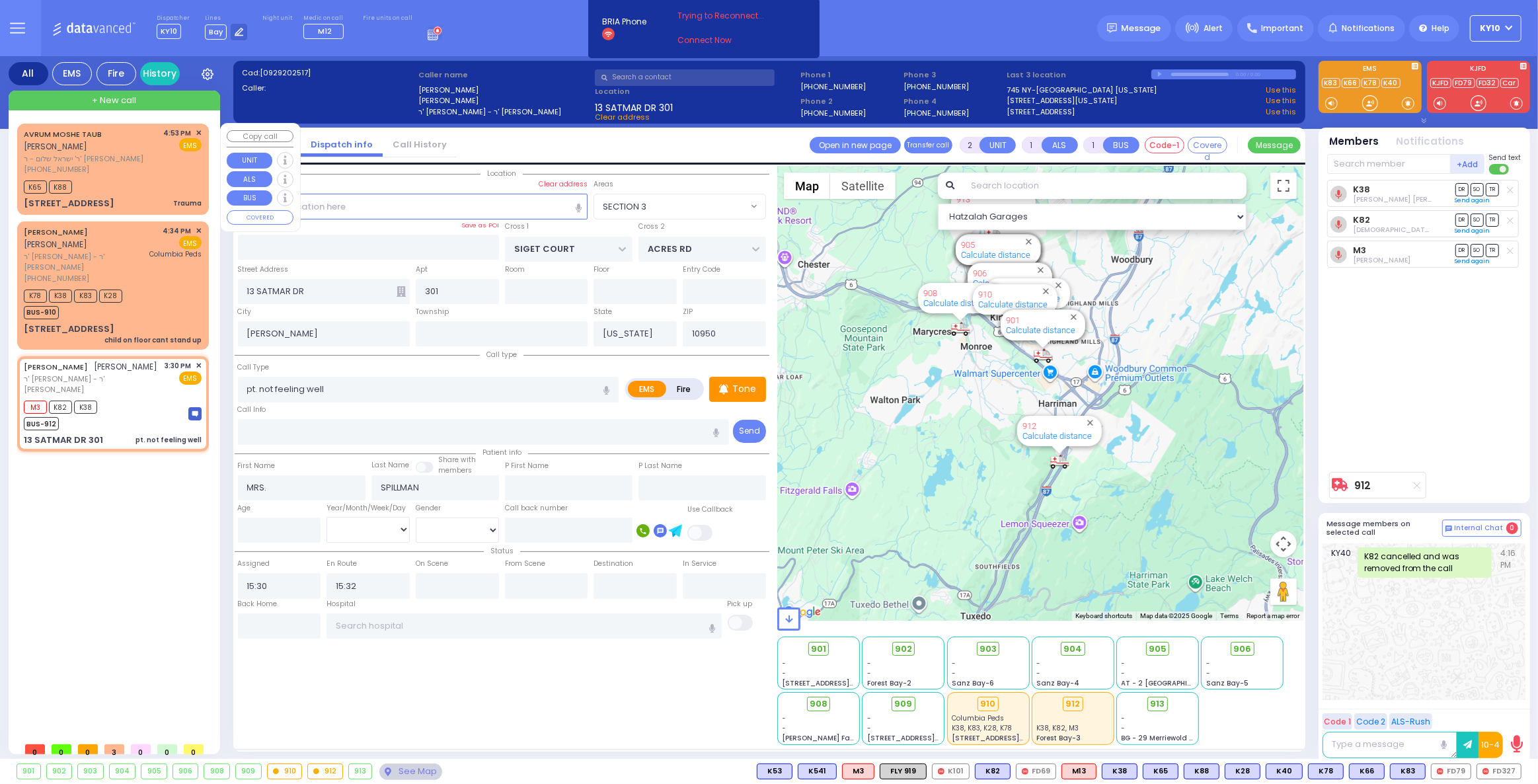
click at [148, 177] on div "K65 K88" at bounding box center [113, 185] width 177 height 16
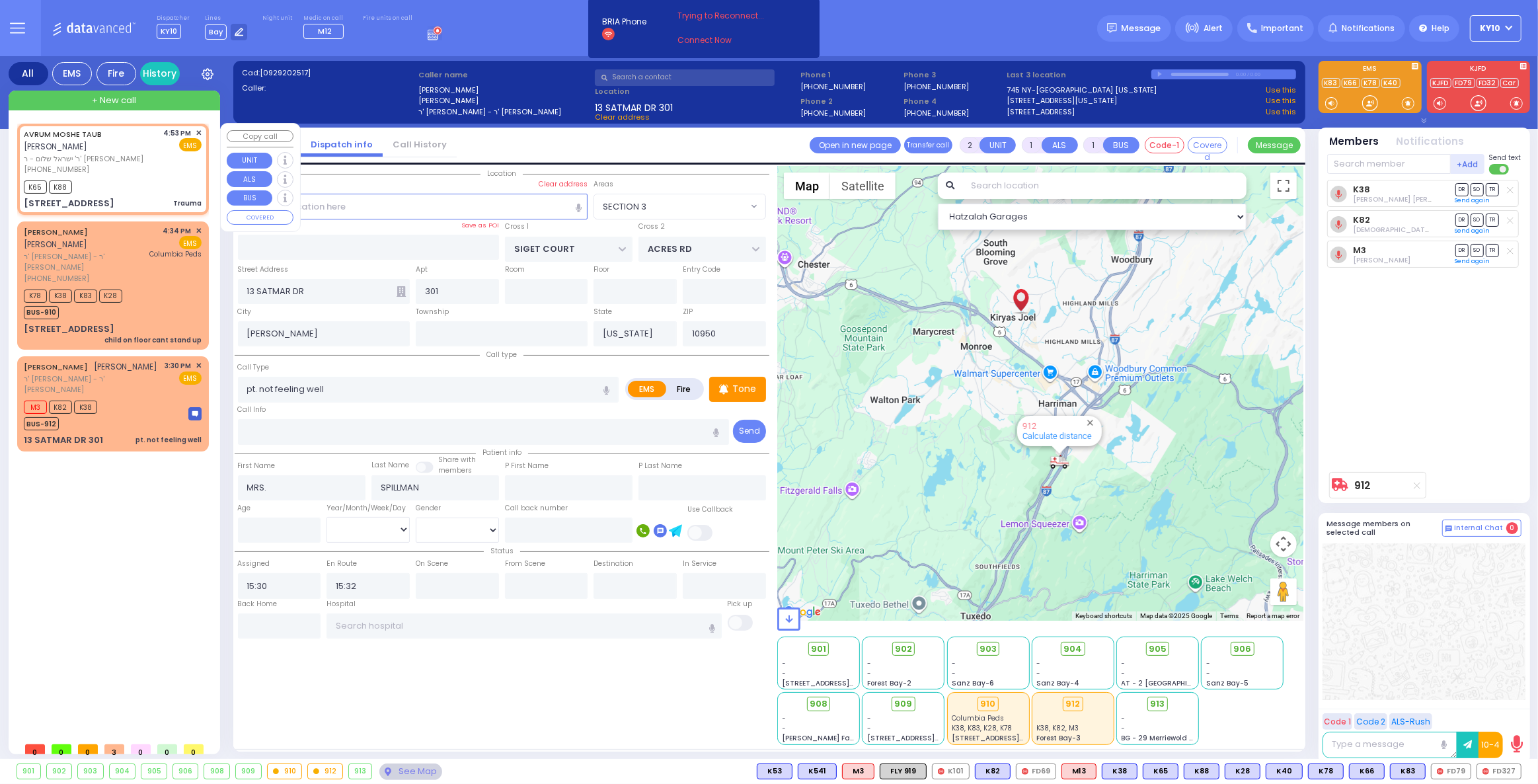
type input "0"
select select
type input "Trauma"
radio input "true"
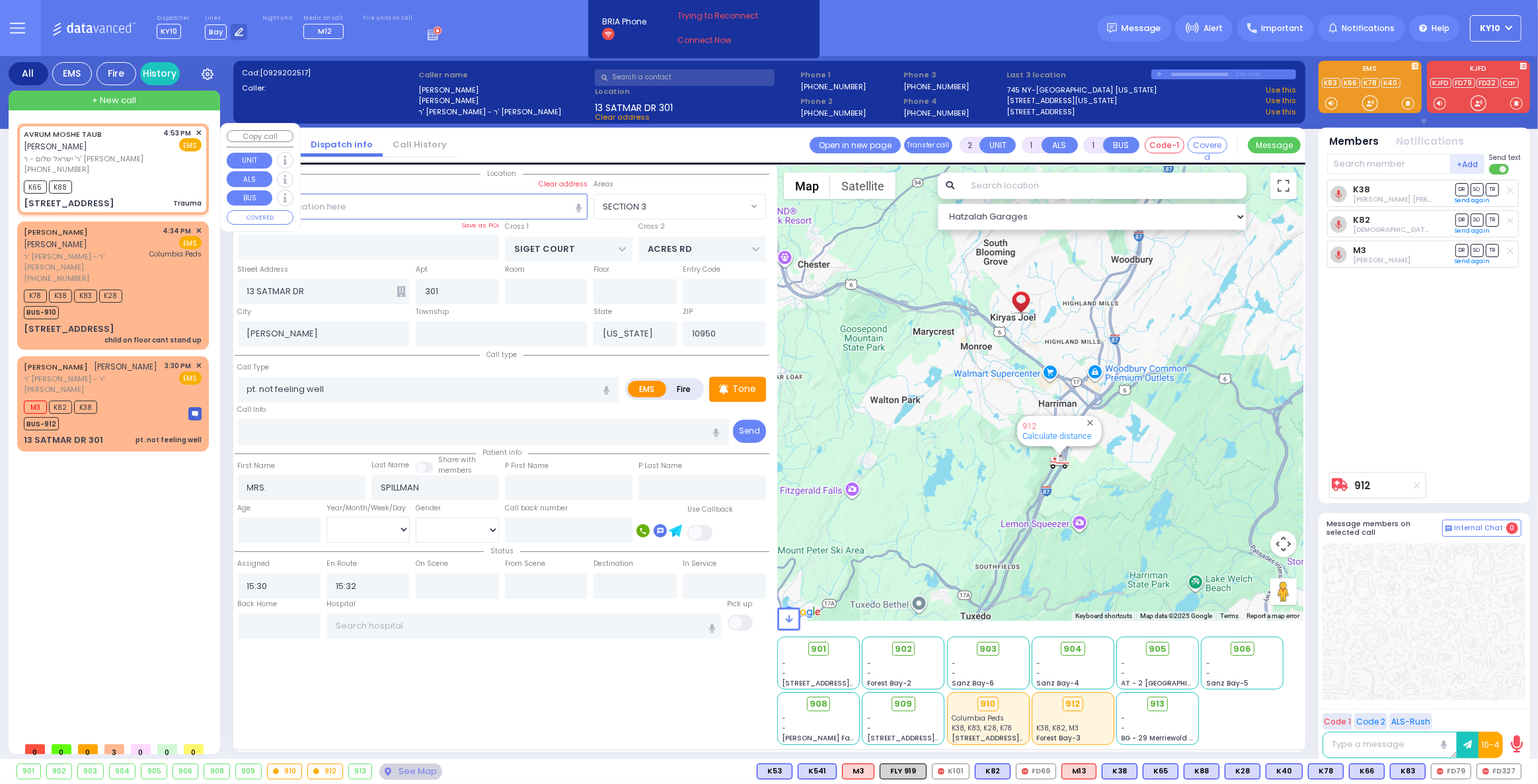
type input "AVRUM MOSHE"
type input "TAUB"
select select
type input "16:53"
type input "16:54"
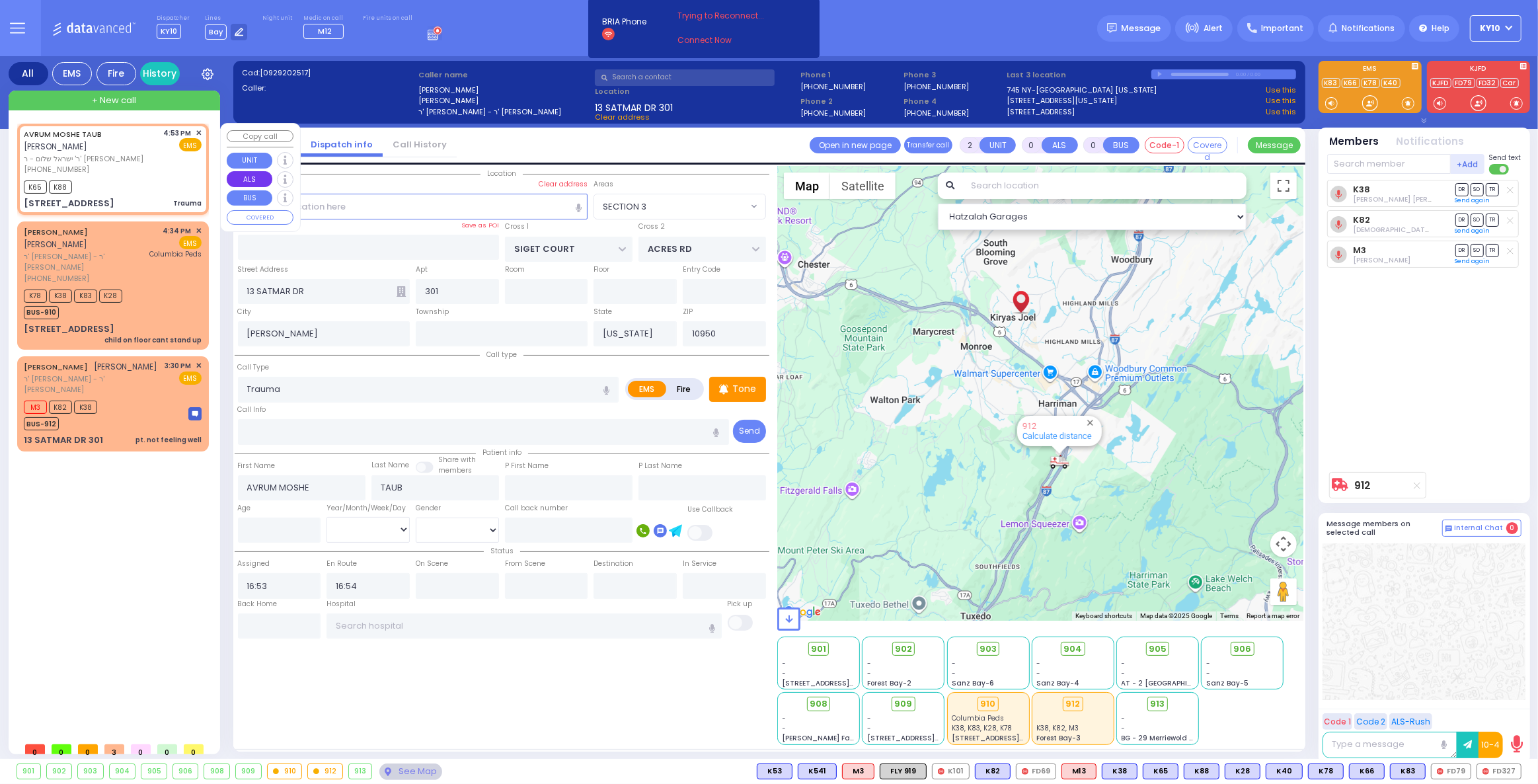
type input "DINEV COURT"
type input "[GEOGRAPHIC_DATA]"
type input "18 DINEV RD"
type input "201"
type input "Monroe"
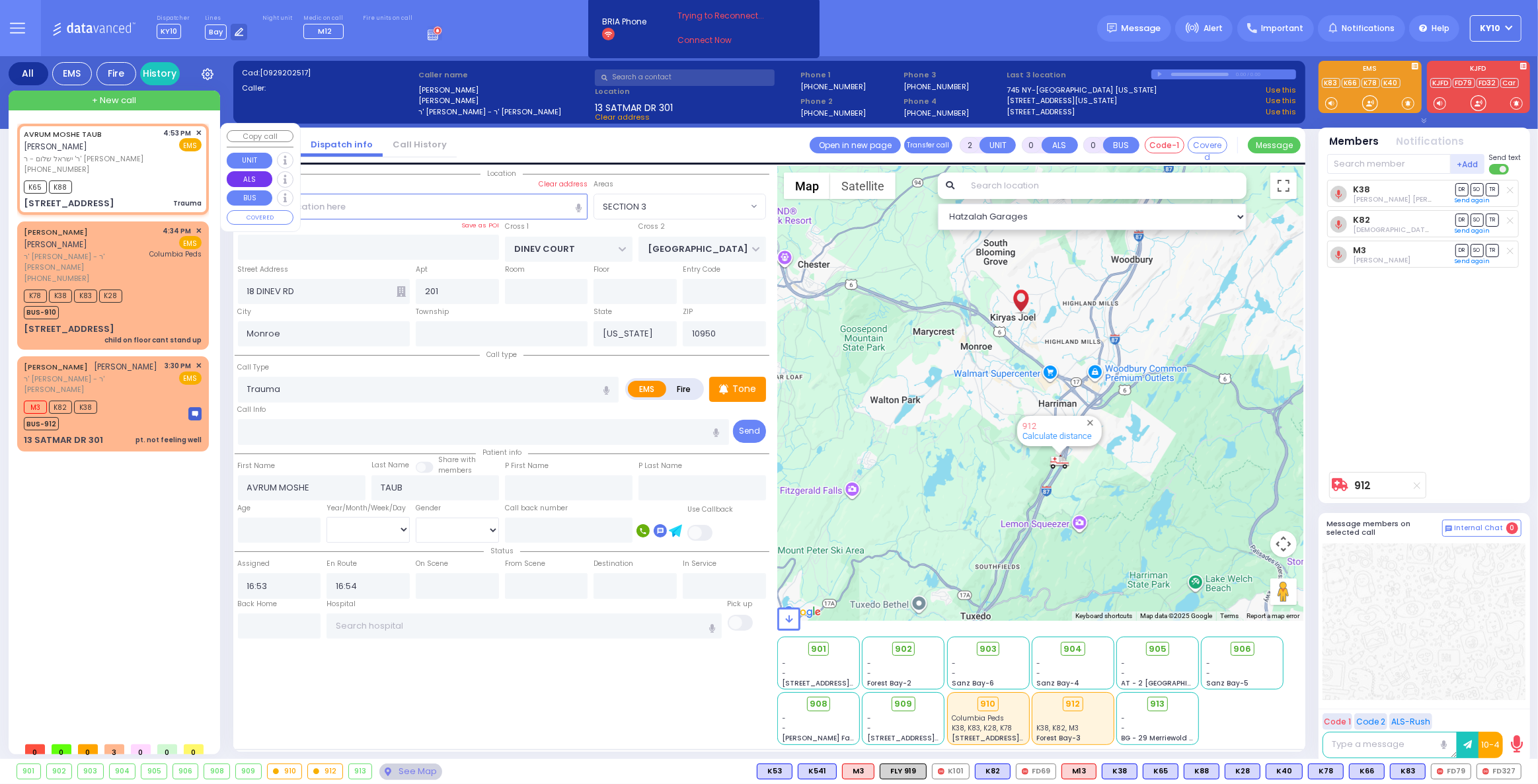
select select "BEIRECH [PERSON_NAME]"
select select "Hatzalah Garages"
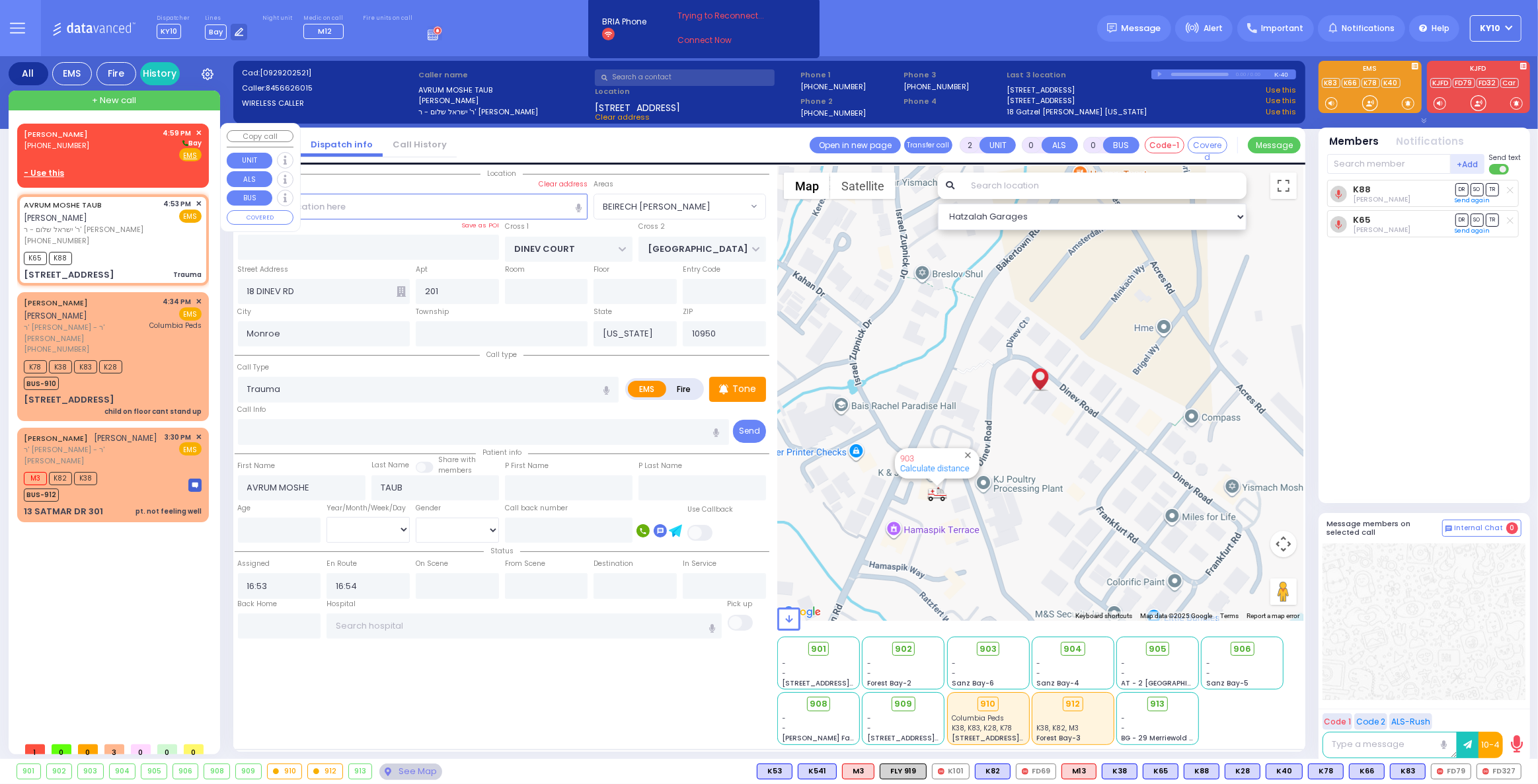
click at [119, 162] on div "SHMIEL WEISS (845) 923-3436 4:59 PM ✕ Bay EMS - Use this" at bounding box center [113, 153] width 186 height 56
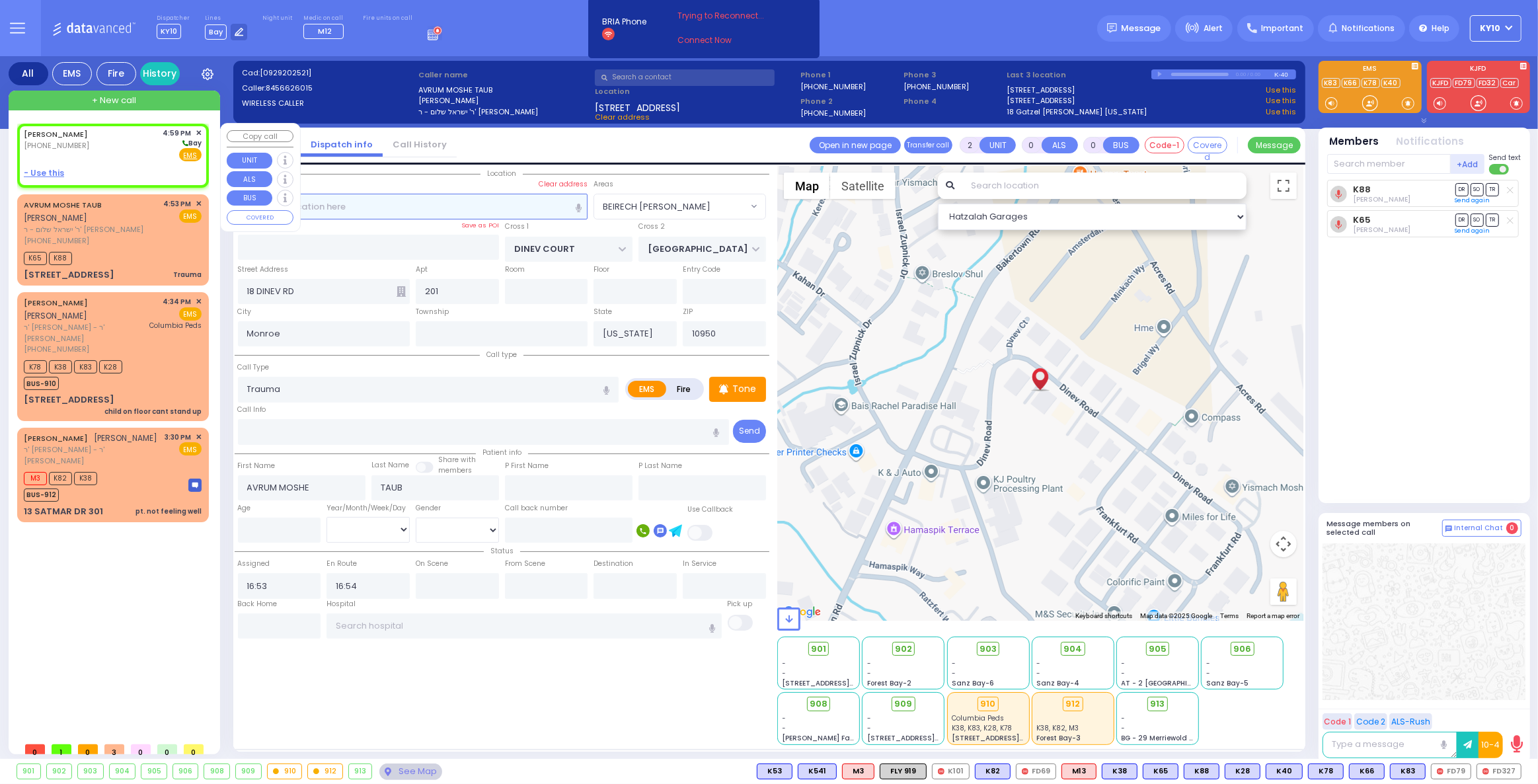
type input "1"
select select
radio input "true"
type input "SHMIEL"
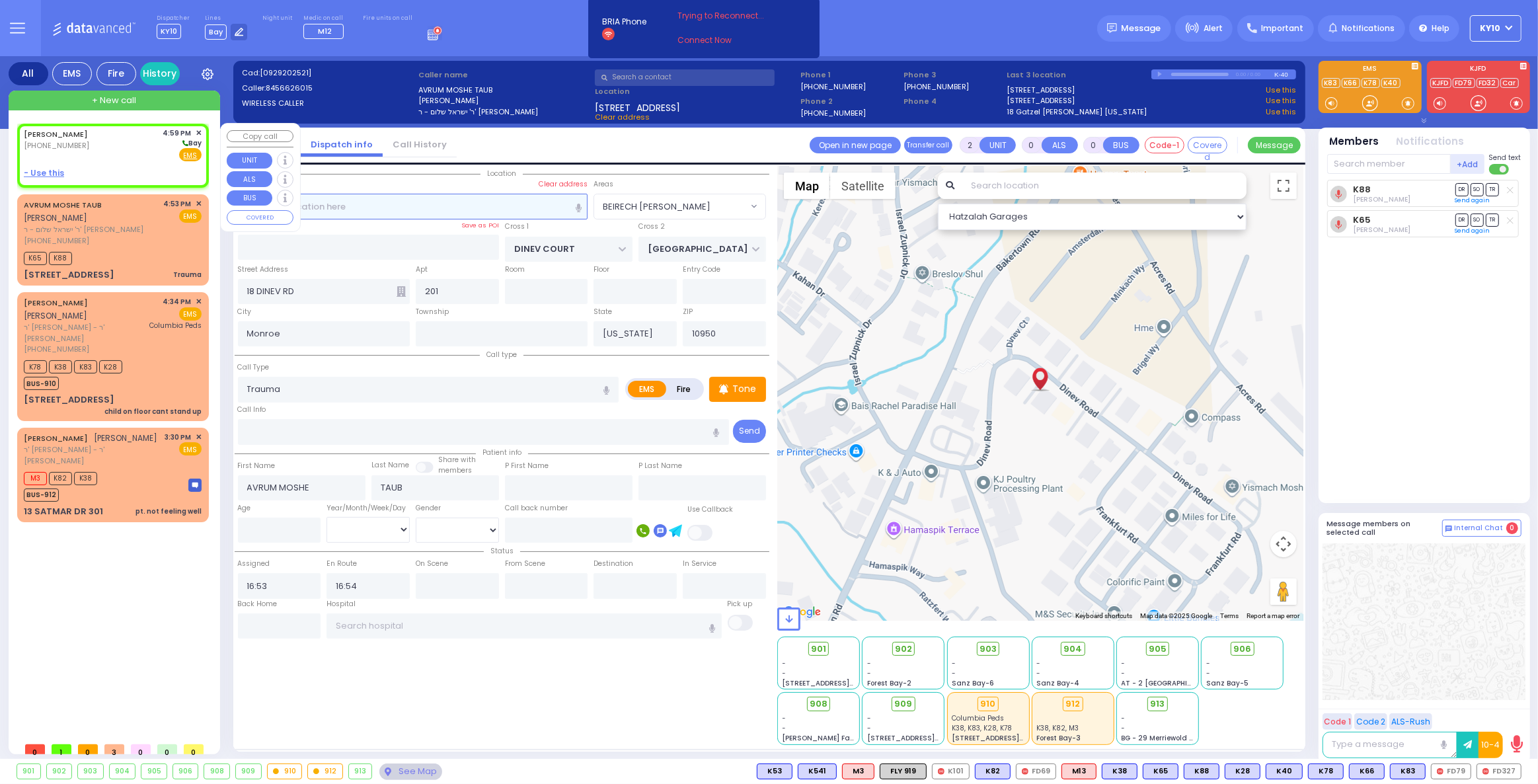
type input "WEISS"
select select
type input "16:59"
select select "Hatzalah Garages"
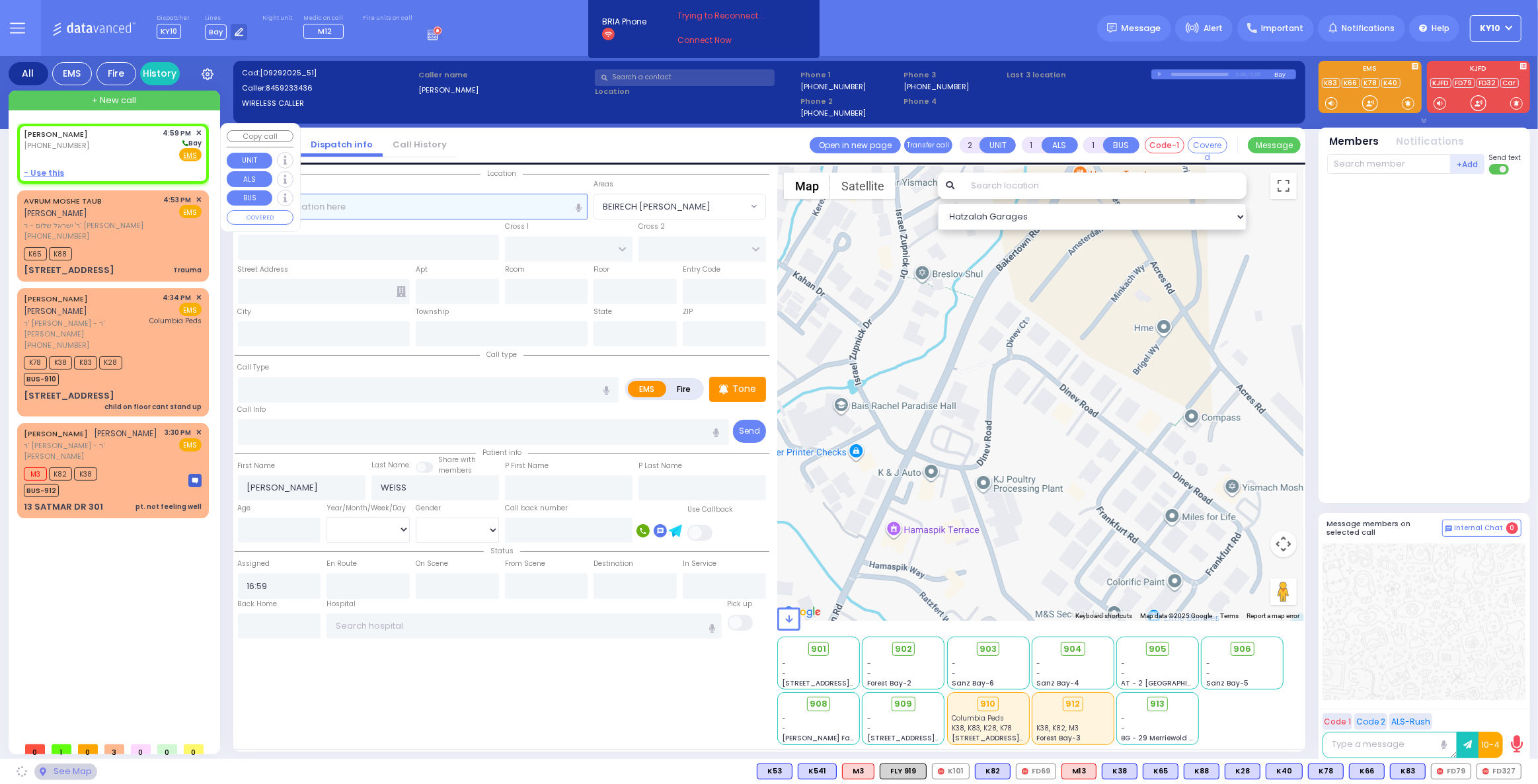
select select
radio input "true"
select select
select select "Hatzalah Garages"
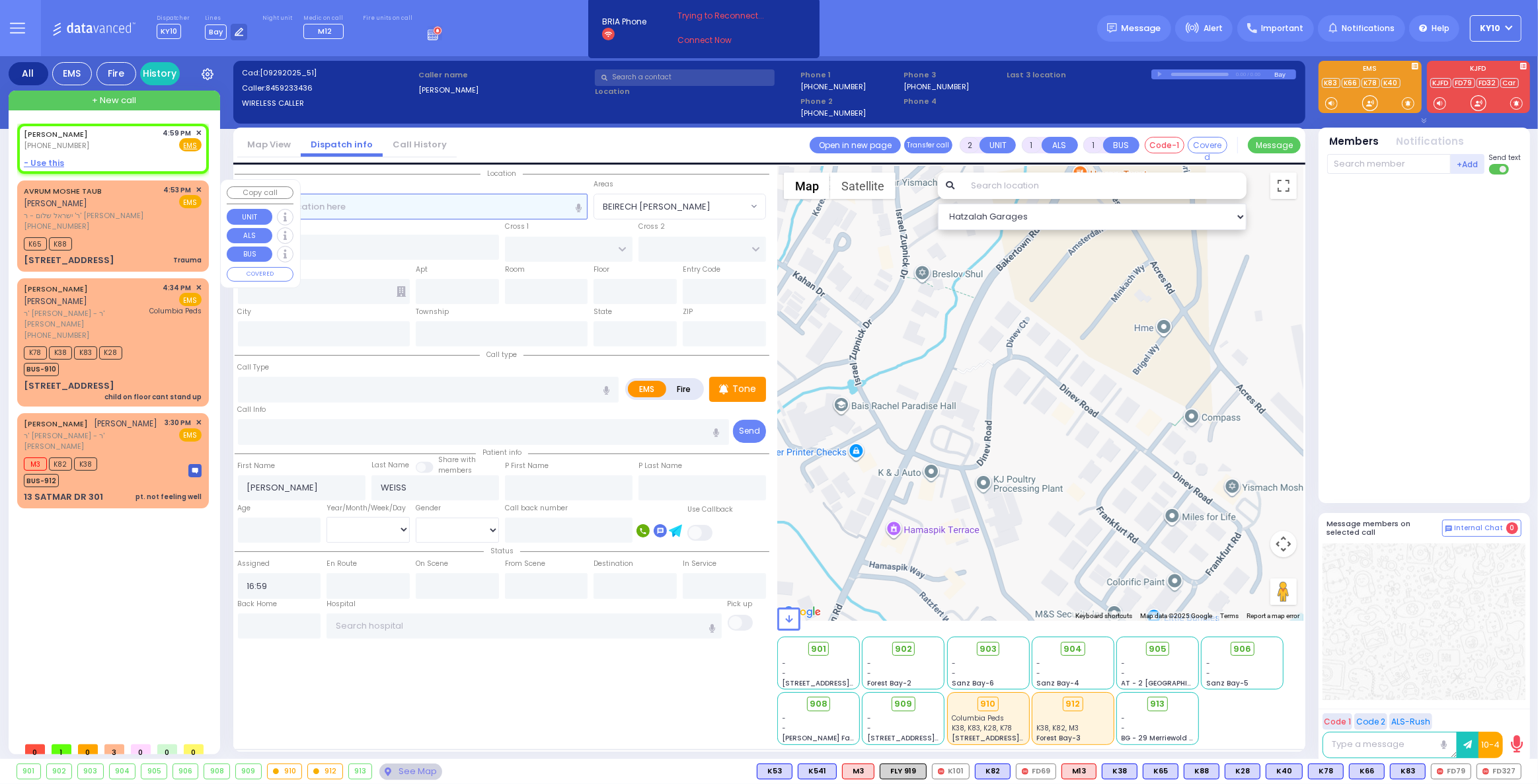
select select
radio input "true"
select select
select select "Hatzalah Garages"
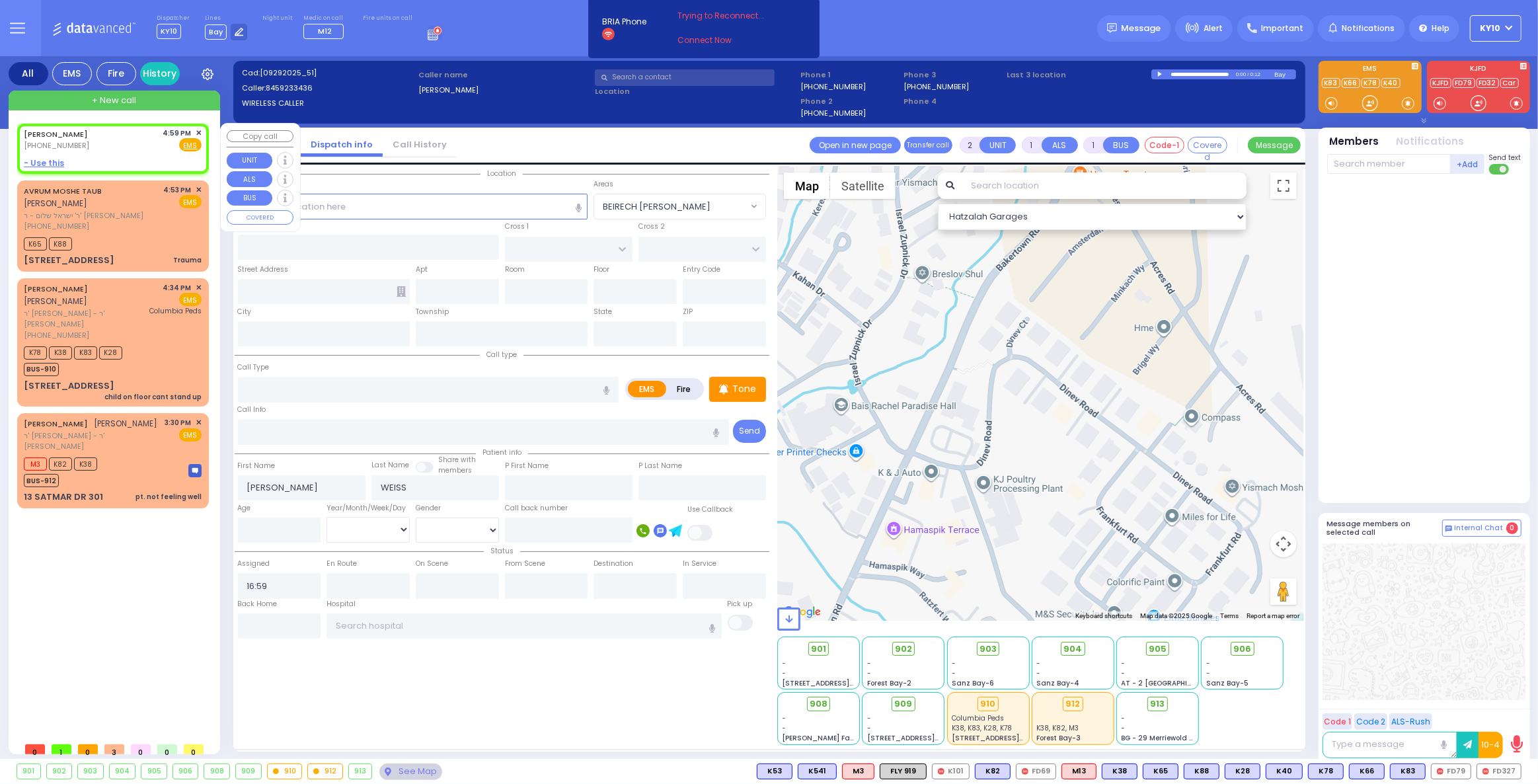
click at [200, 132] on span "✕" at bounding box center [198, 133] width 6 height 12
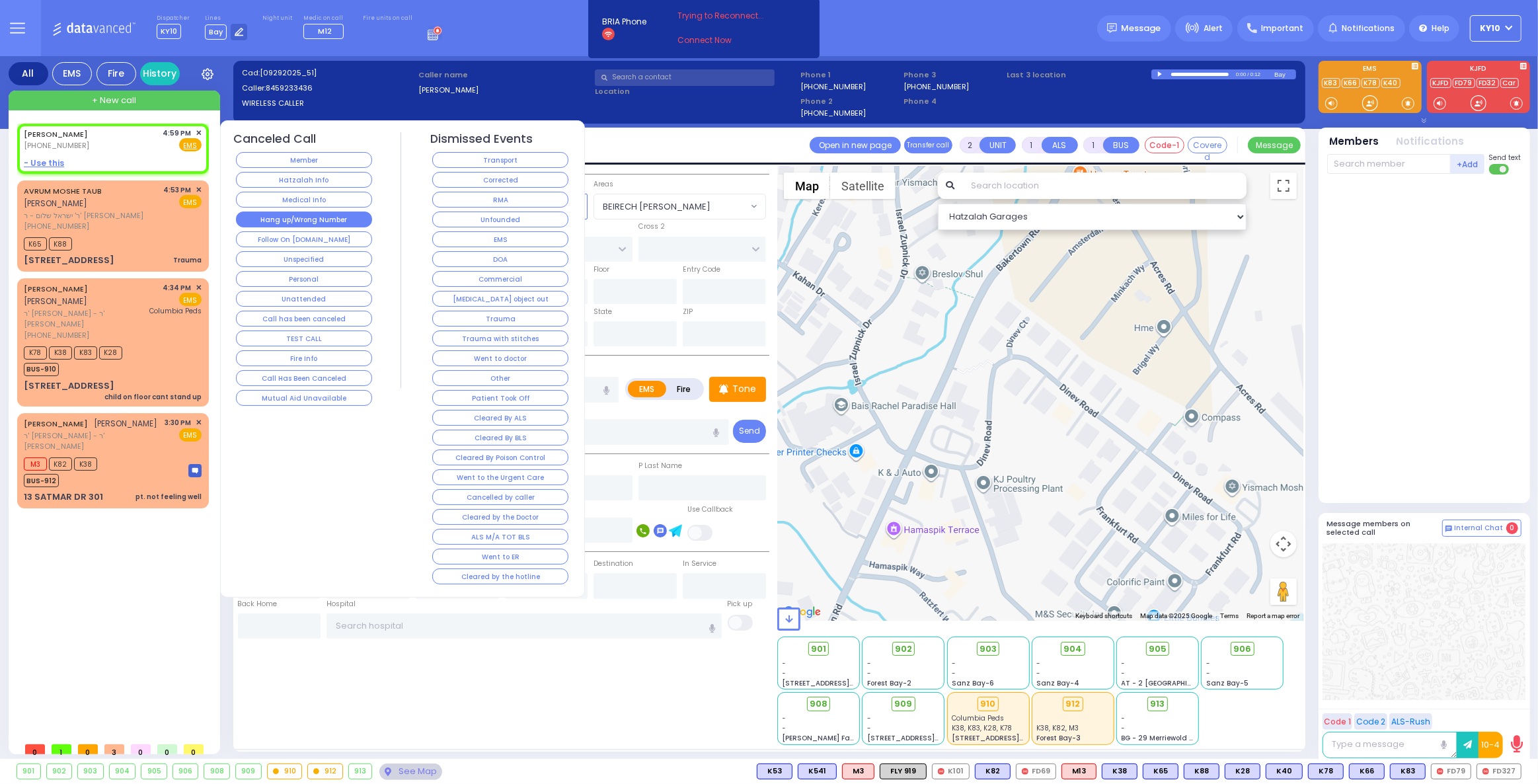
click at [315, 215] on button "Hang up/Wrong Number" at bounding box center [304, 220] width 136 height 16
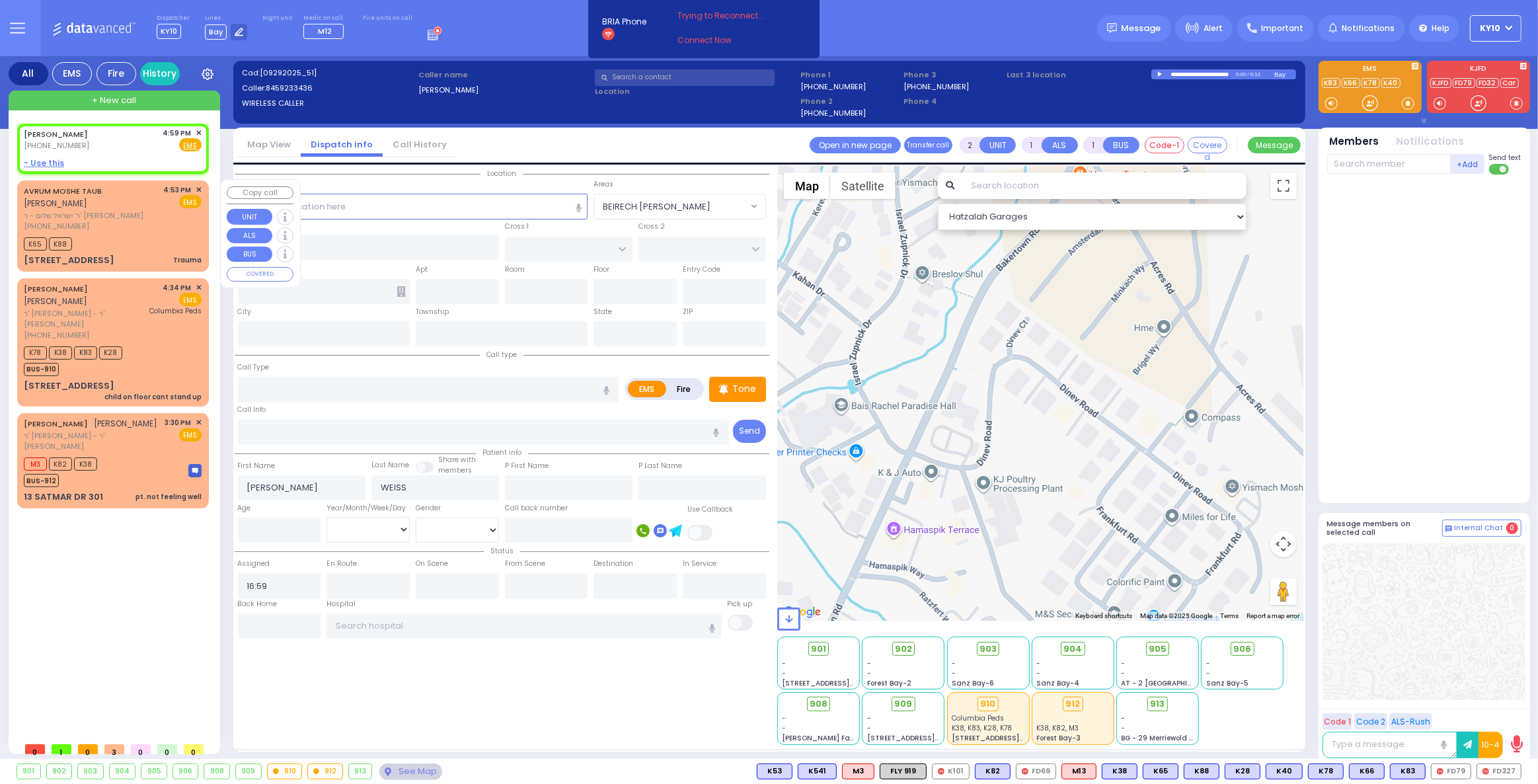
select select
radio input "true"
select select
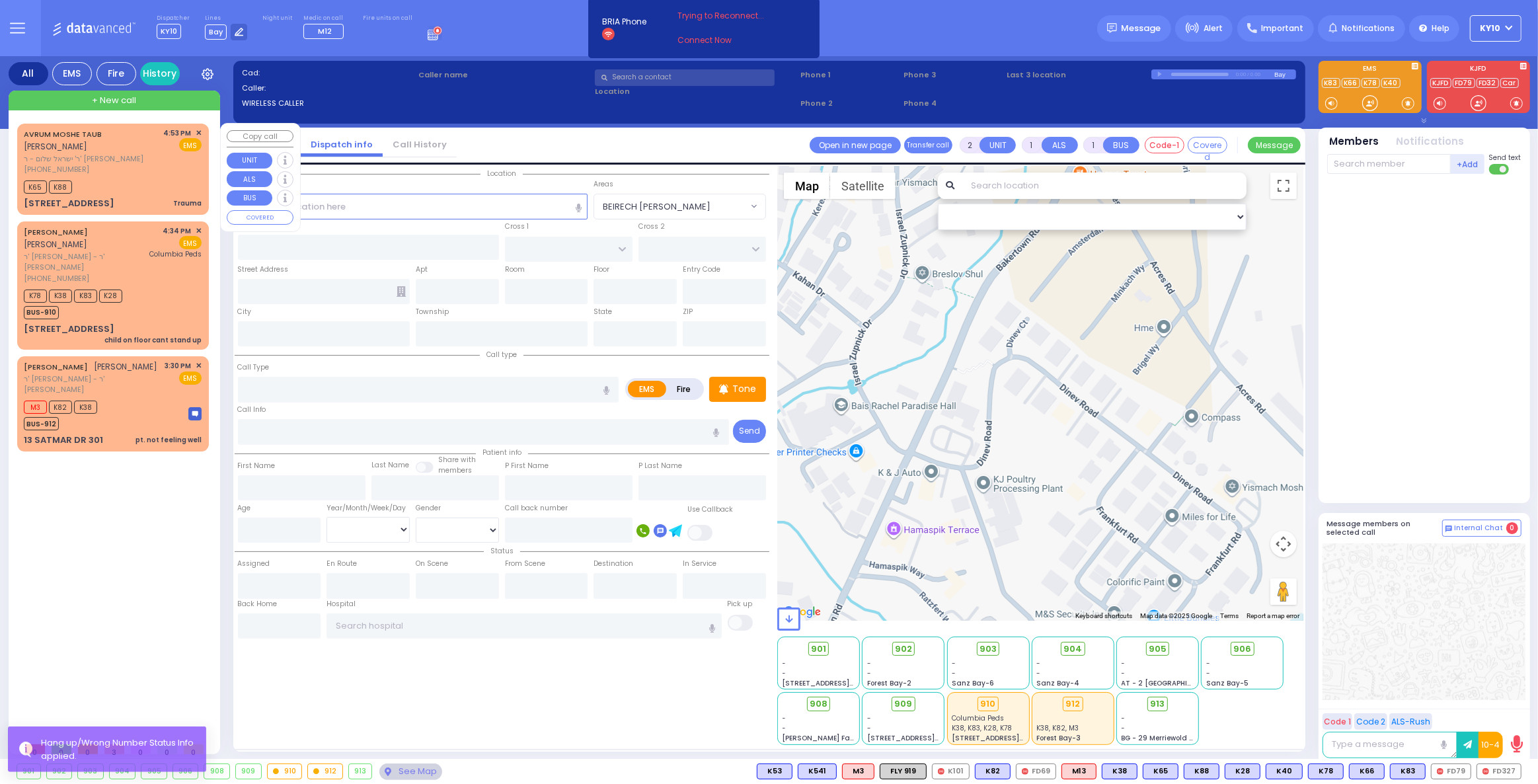
click at [147, 177] on div "K65 K88" at bounding box center [113, 185] width 177 height 16
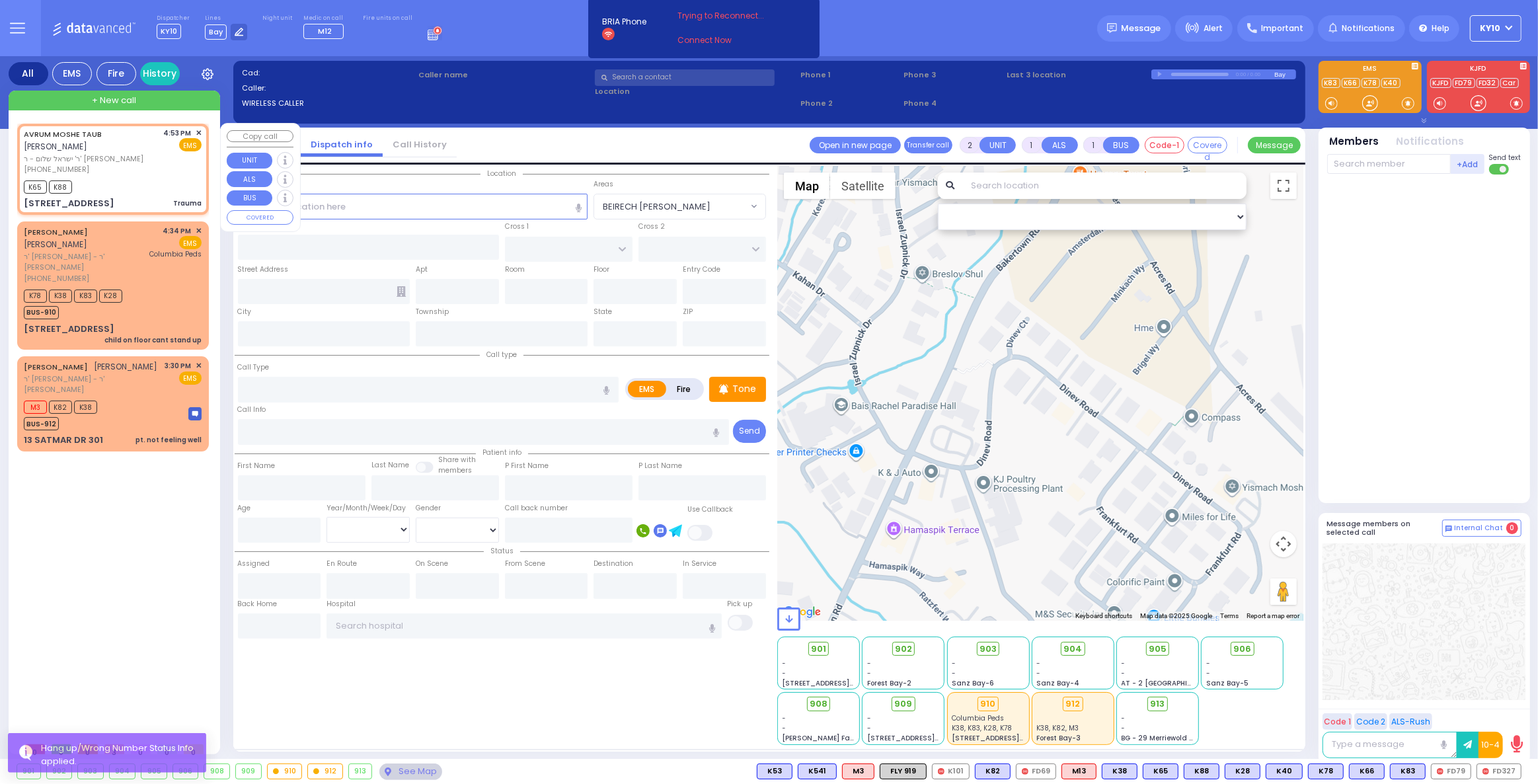
type input "0"
select select
type input "Trauma"
radio input "true"
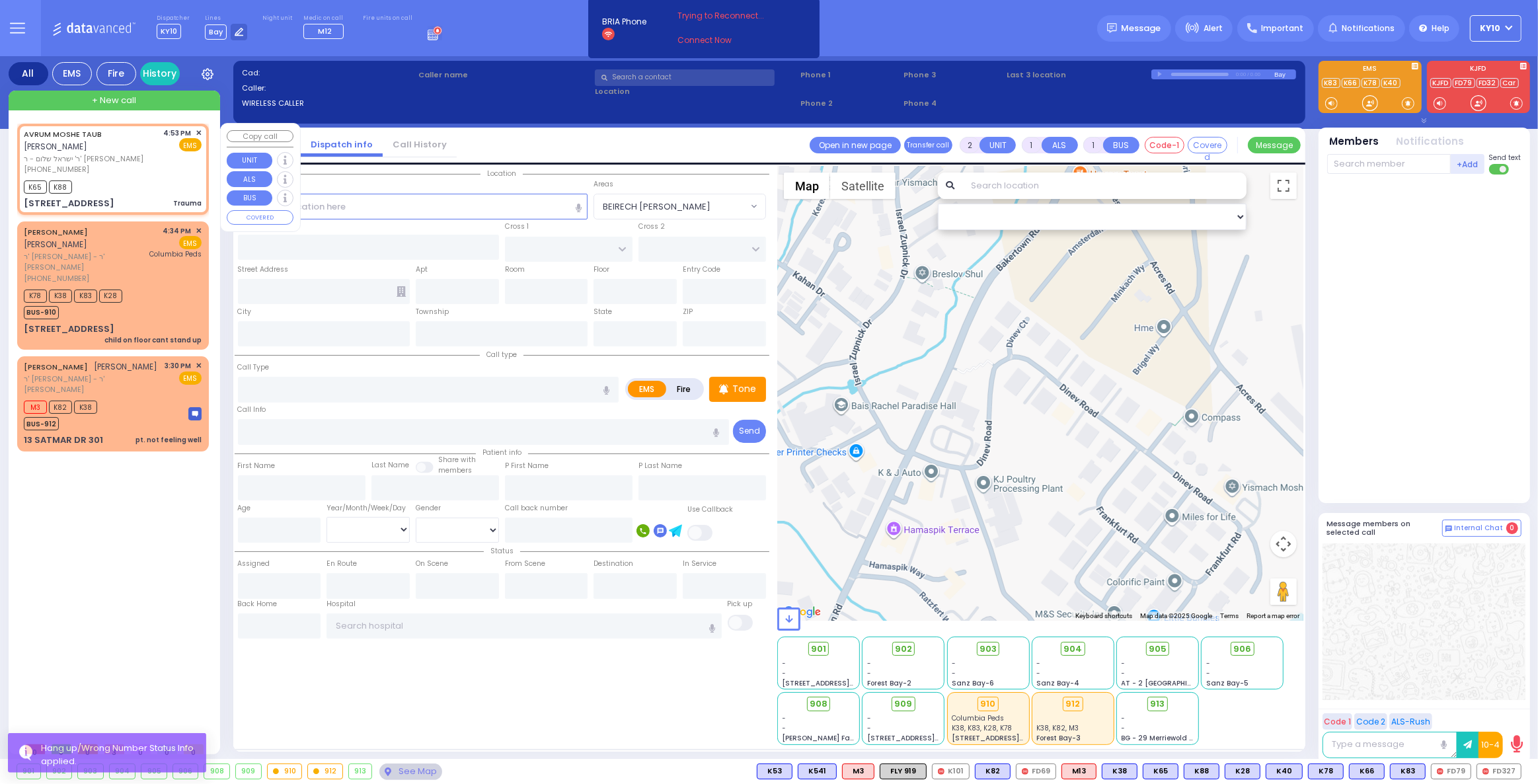
type input "AVRUM MOSHE"
type input "TAUB"
select select
type input "16:53"
type input "16:54"
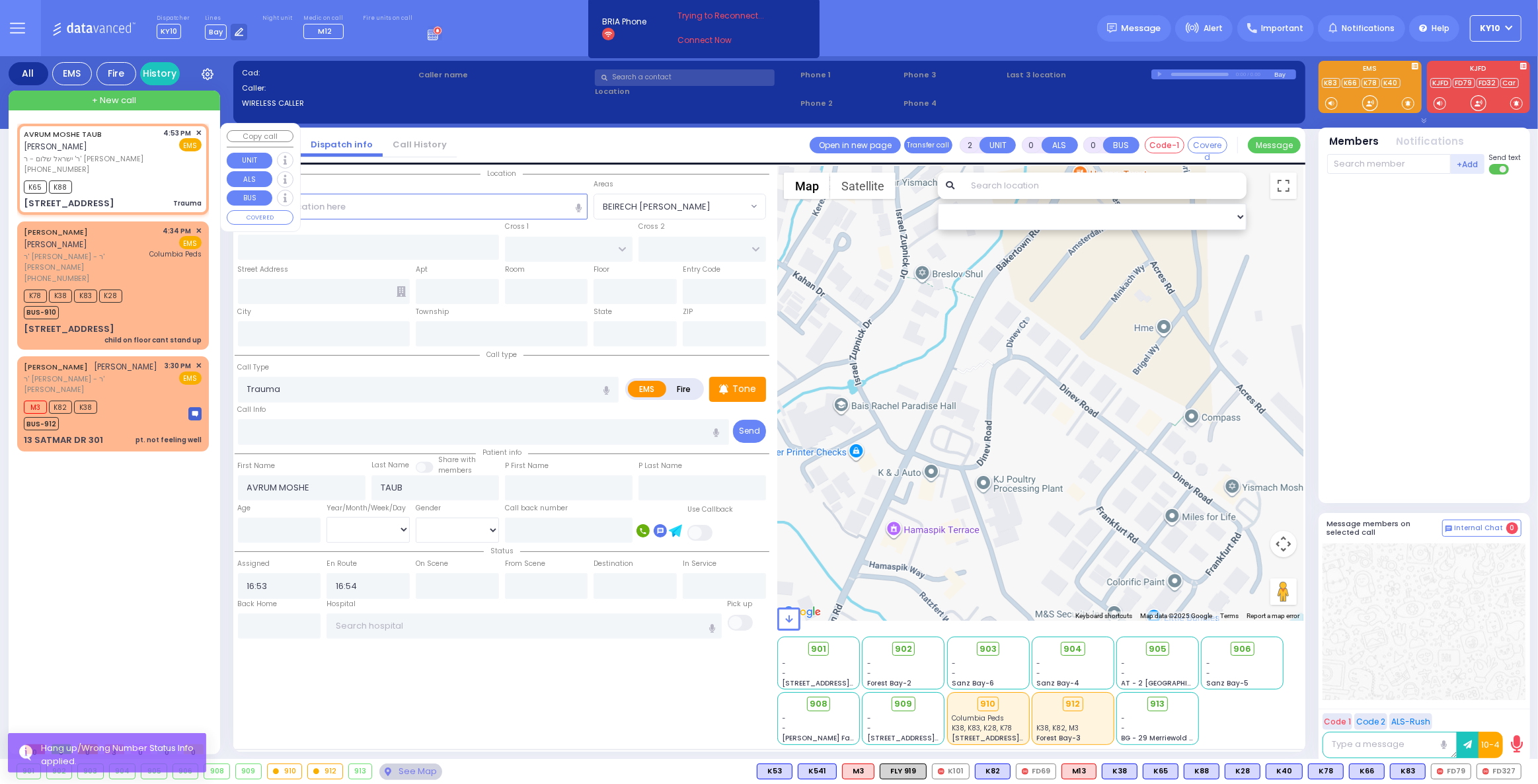
type input "DINEV COURT"
type input "[GEOGRAPHIC_DATA]"
type input "18 DINEV RD"
type input "201"
type input "Monroe"
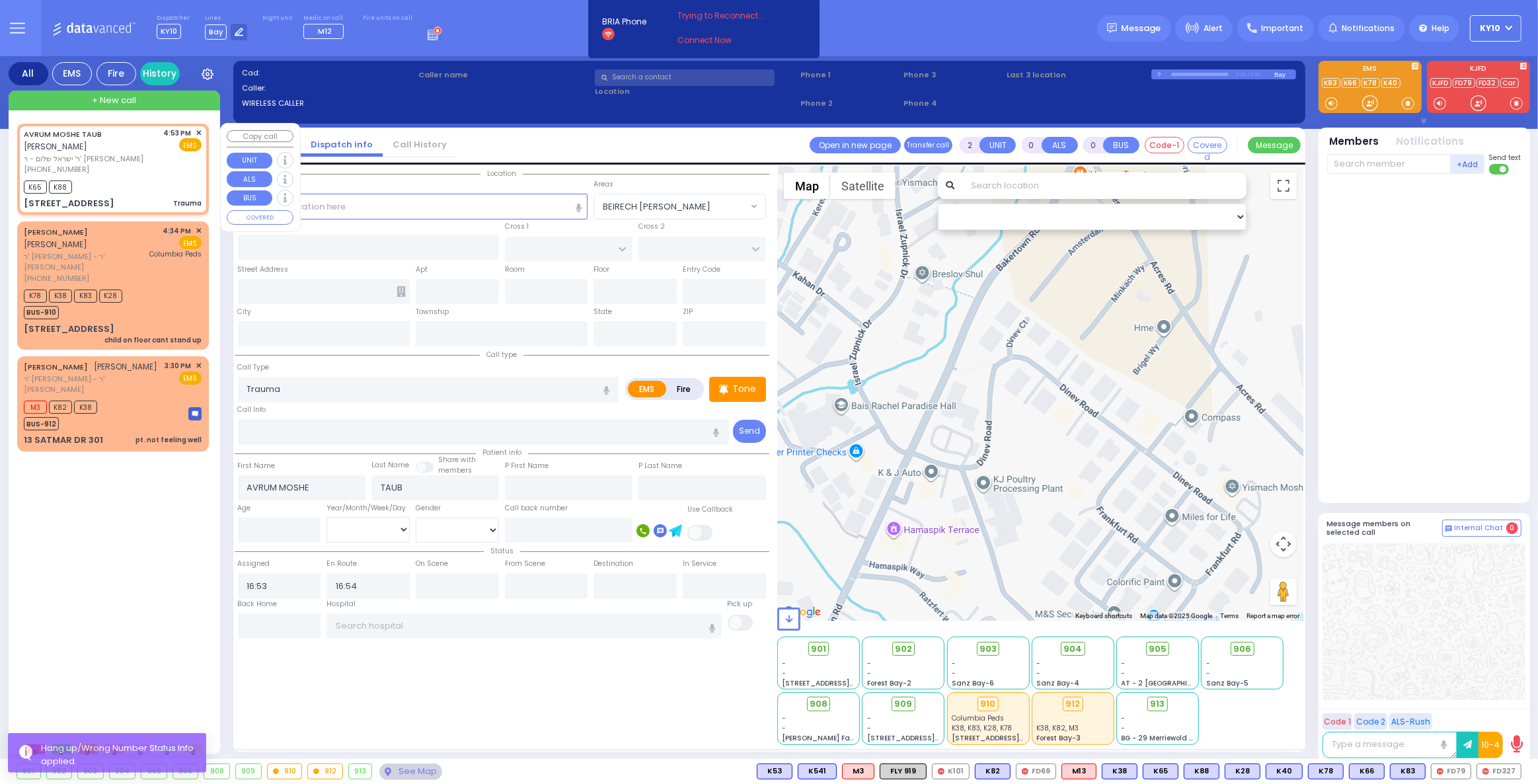
type input "[US_STATE]"
type input "10950"
select select "BEIRECH [PERSON_NAME]"
select select "Hatzalah Garages"
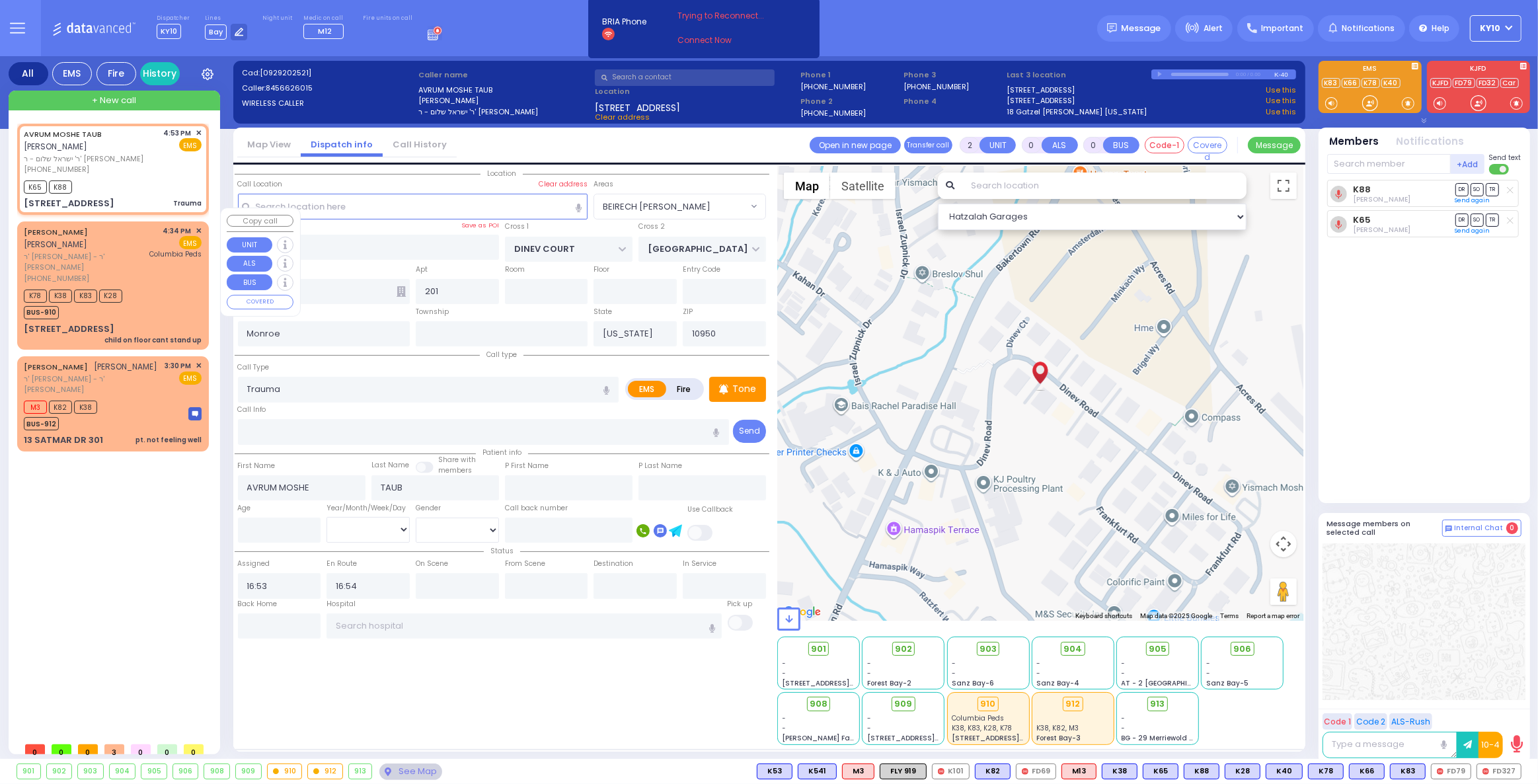
click at [157, 286] on div "K78 K38 K83 K28 BUS-910" at bounding box center [113, 302] width 177 height 33
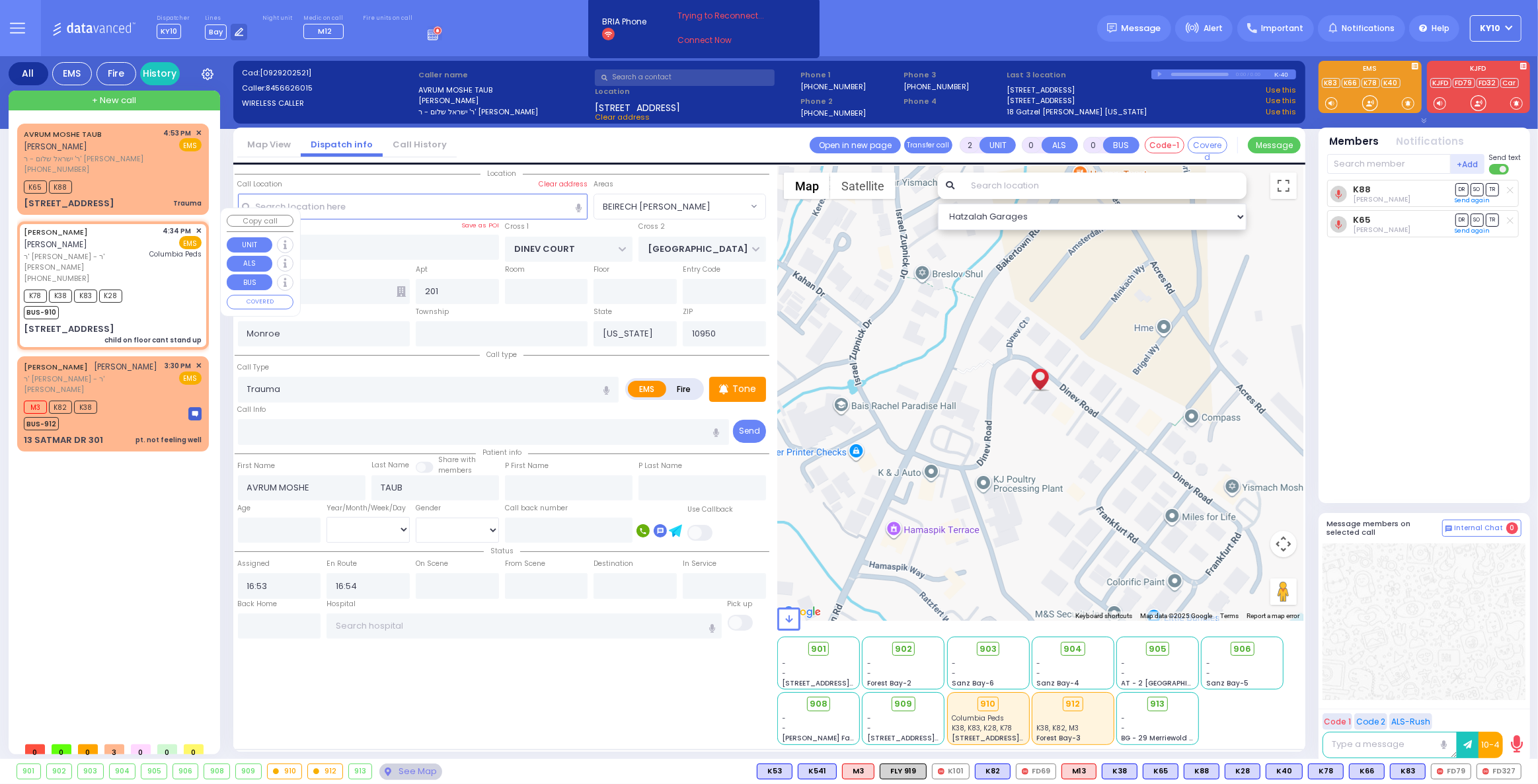
type input "1"
select select
type input "child on floor cant stand up"
radio input "true"
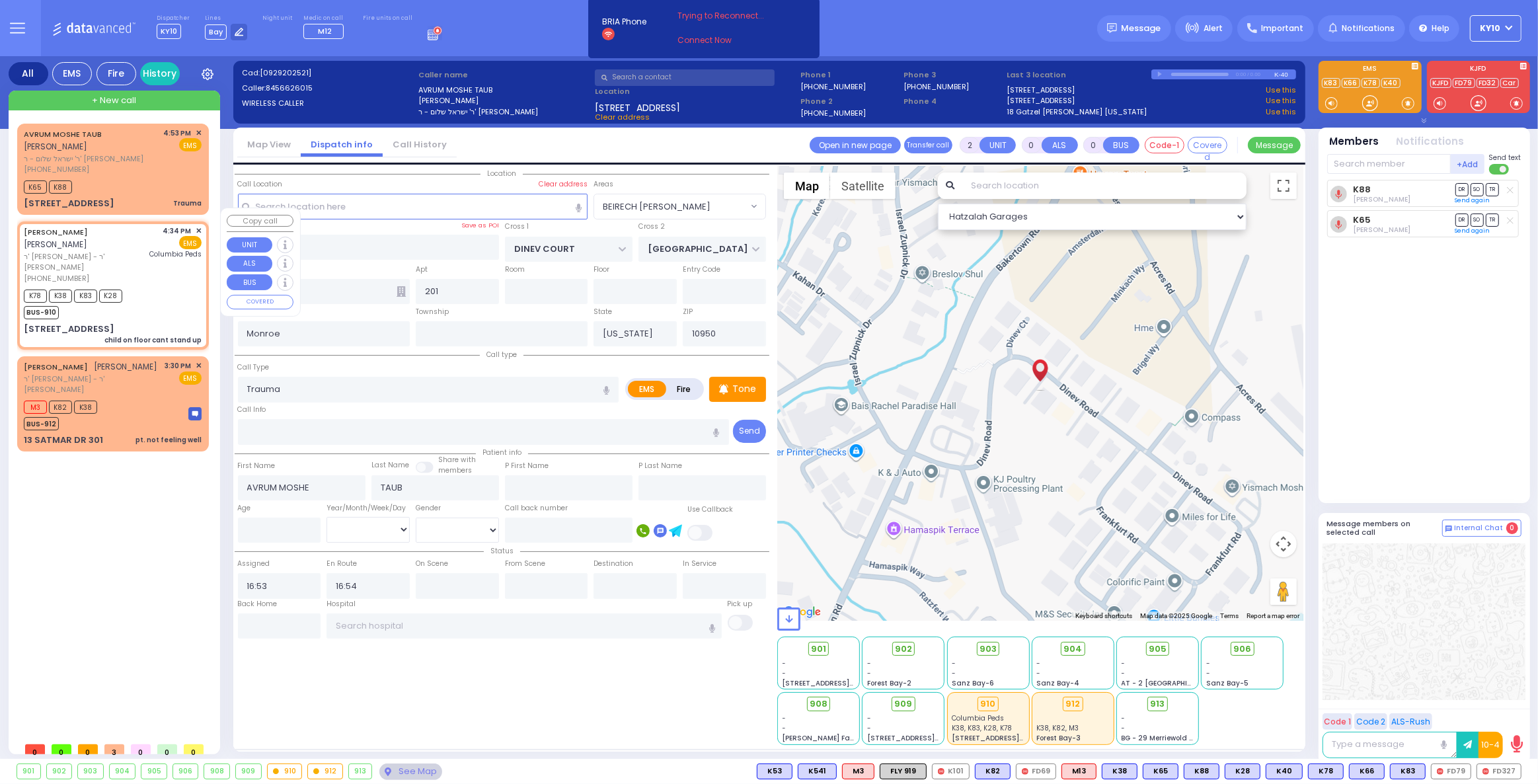
type input "[PERSON_NAME]"
select select
type input "16:34"
type input "16:35"
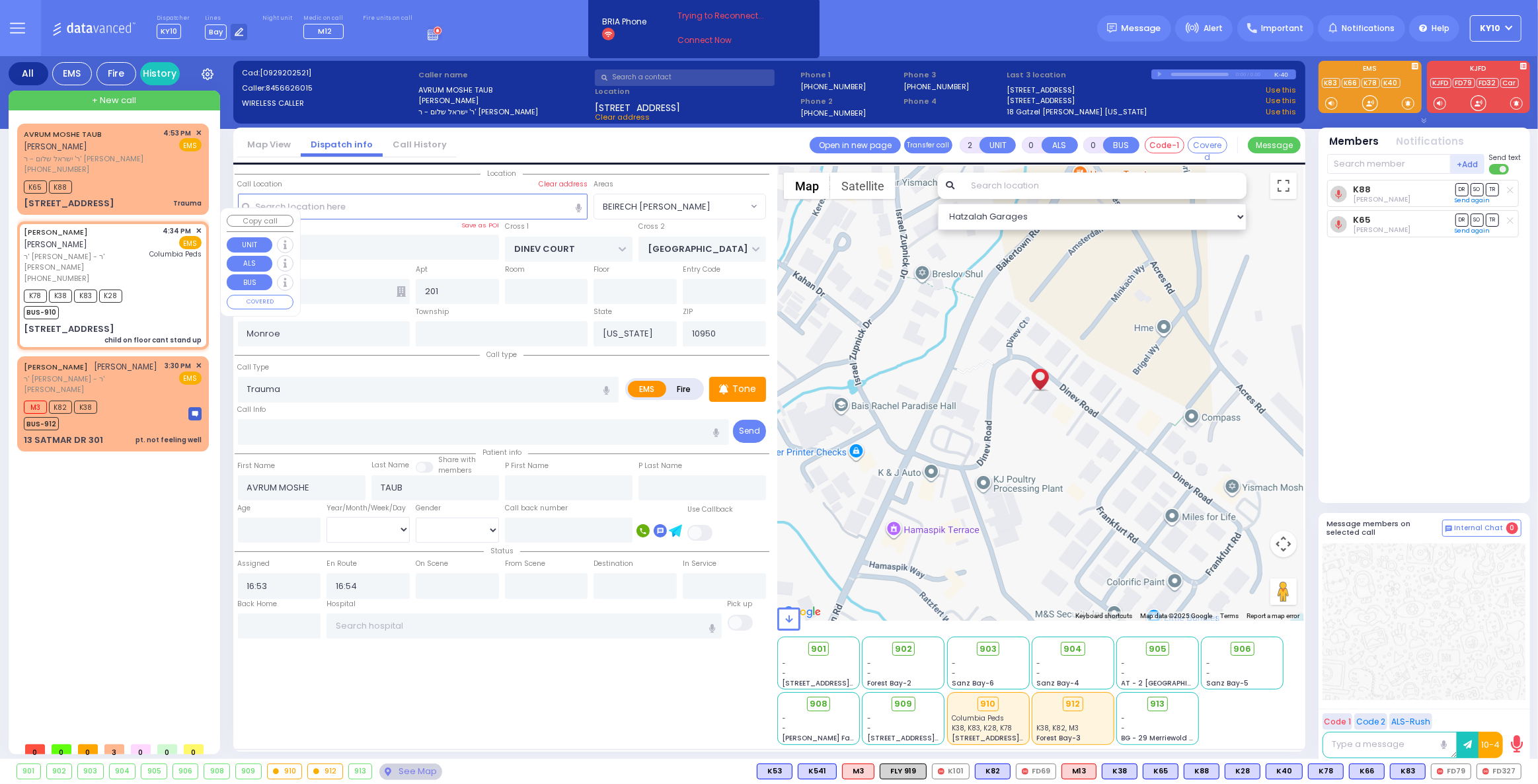
type input "[GEOGRAPHIC_DATA]"
type input "[PERSON_NAME] BLVD"
type input "MERON DR"
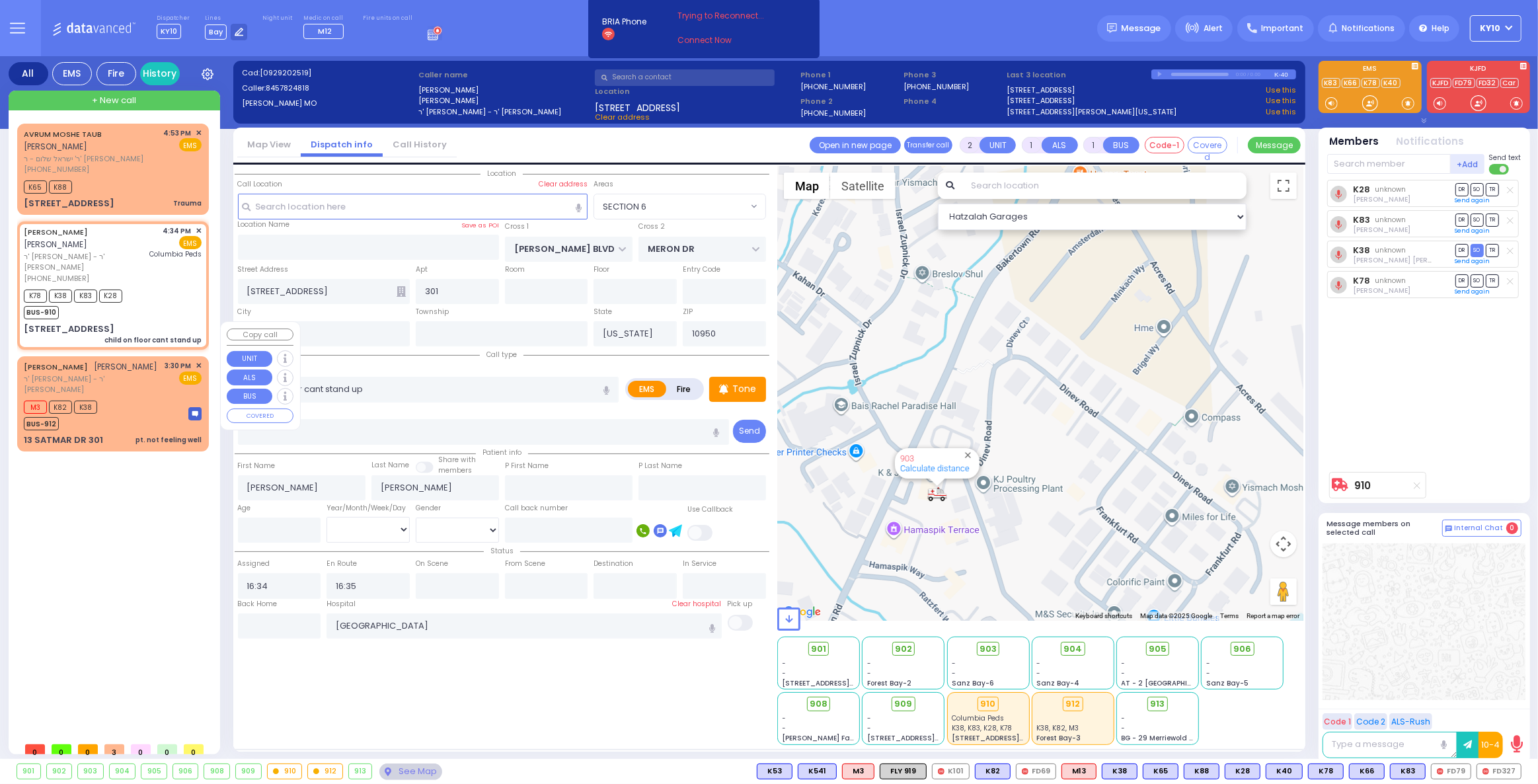
click at [144, 360] on div "MRS. SPILLMAN חיים שמואל שפילמאן ר' שלמה אליעזר - ר' משה יודא הירש" at bounding box center [92, 377] width 137 height 35
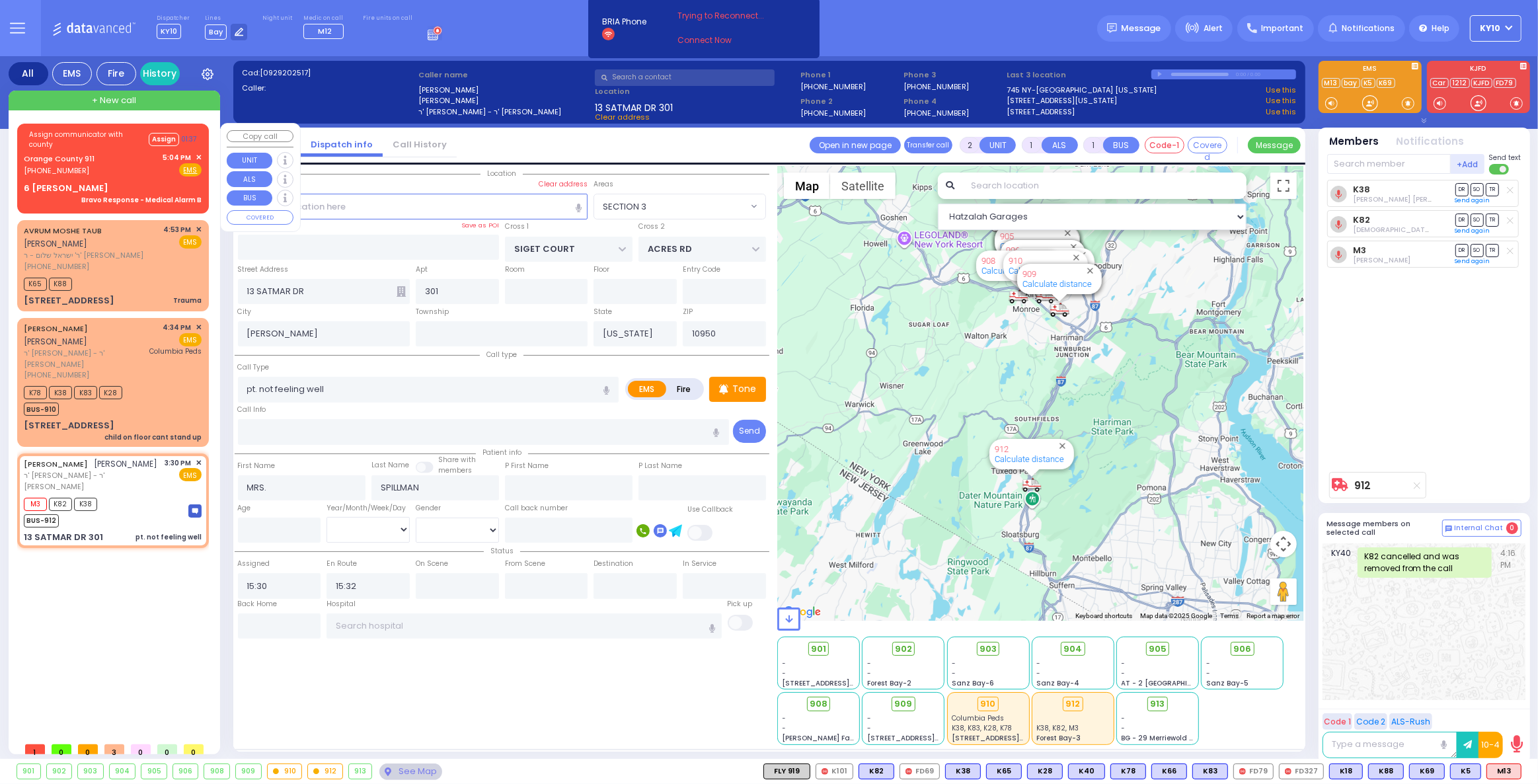
click at [132, 165] on div "Orange County 911 (845) 469-0911 5:04 PM ✕ Fire EMS" at bounding box center [113, 164] width 177 height 24
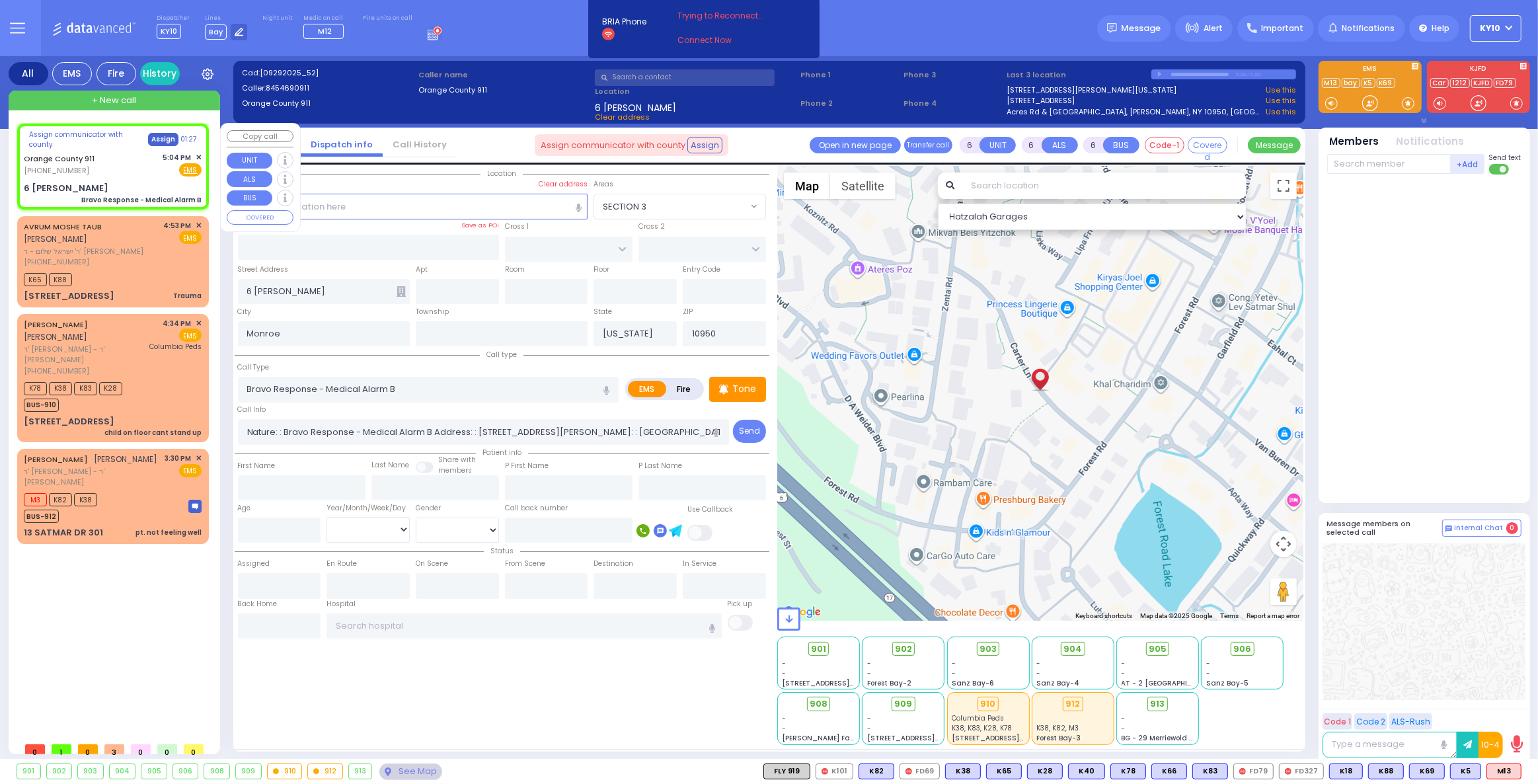
click at [156, 136] on button "Assign" at bounding box center [163, 139] width 30 height 13
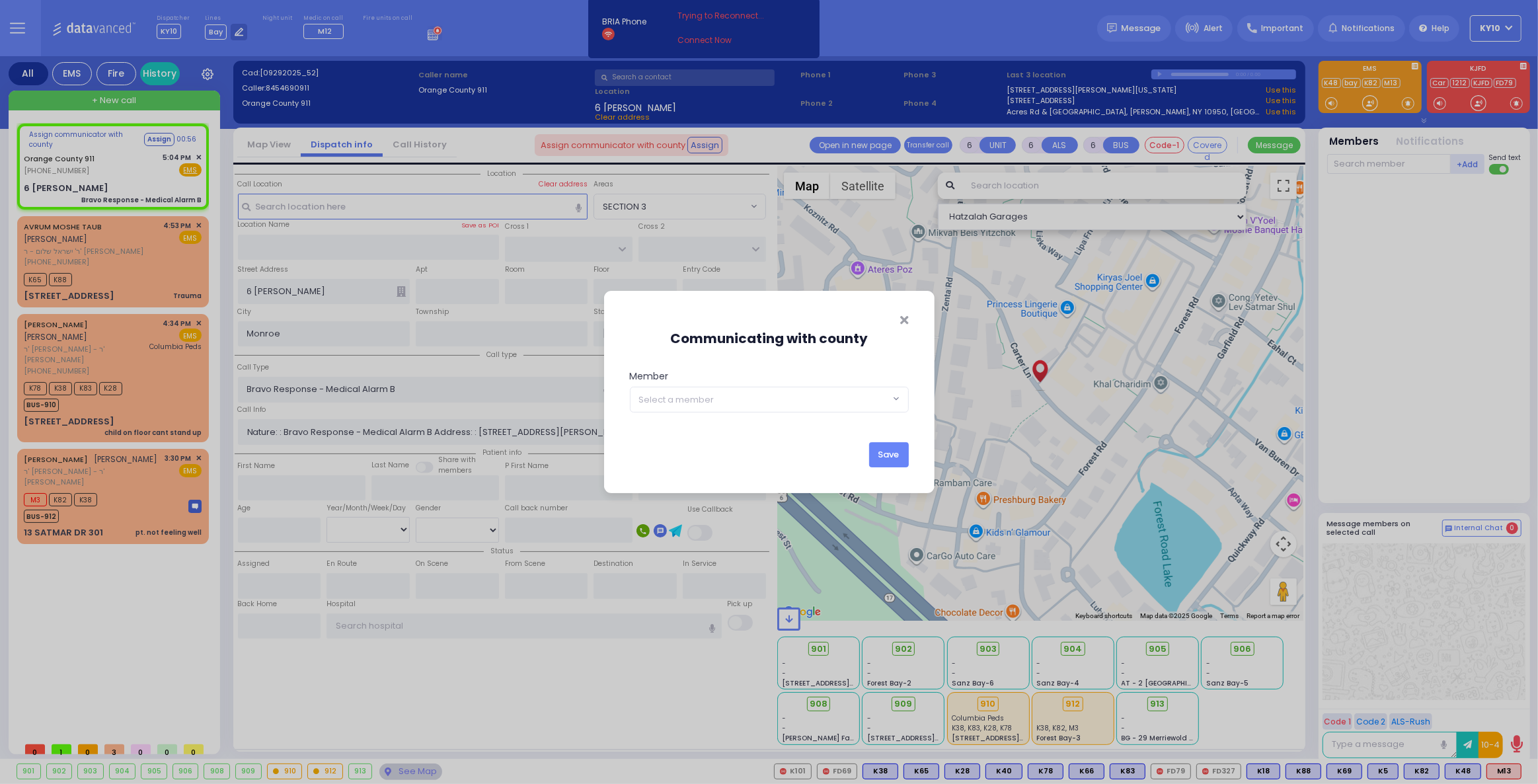
click at [155, 137] on div "Communicating with county Member KY396 KY15 KY348 KY57 KY39 KYn25 M45 MedicRH83…" at bounding box center [769, 392] width 1538 height 784
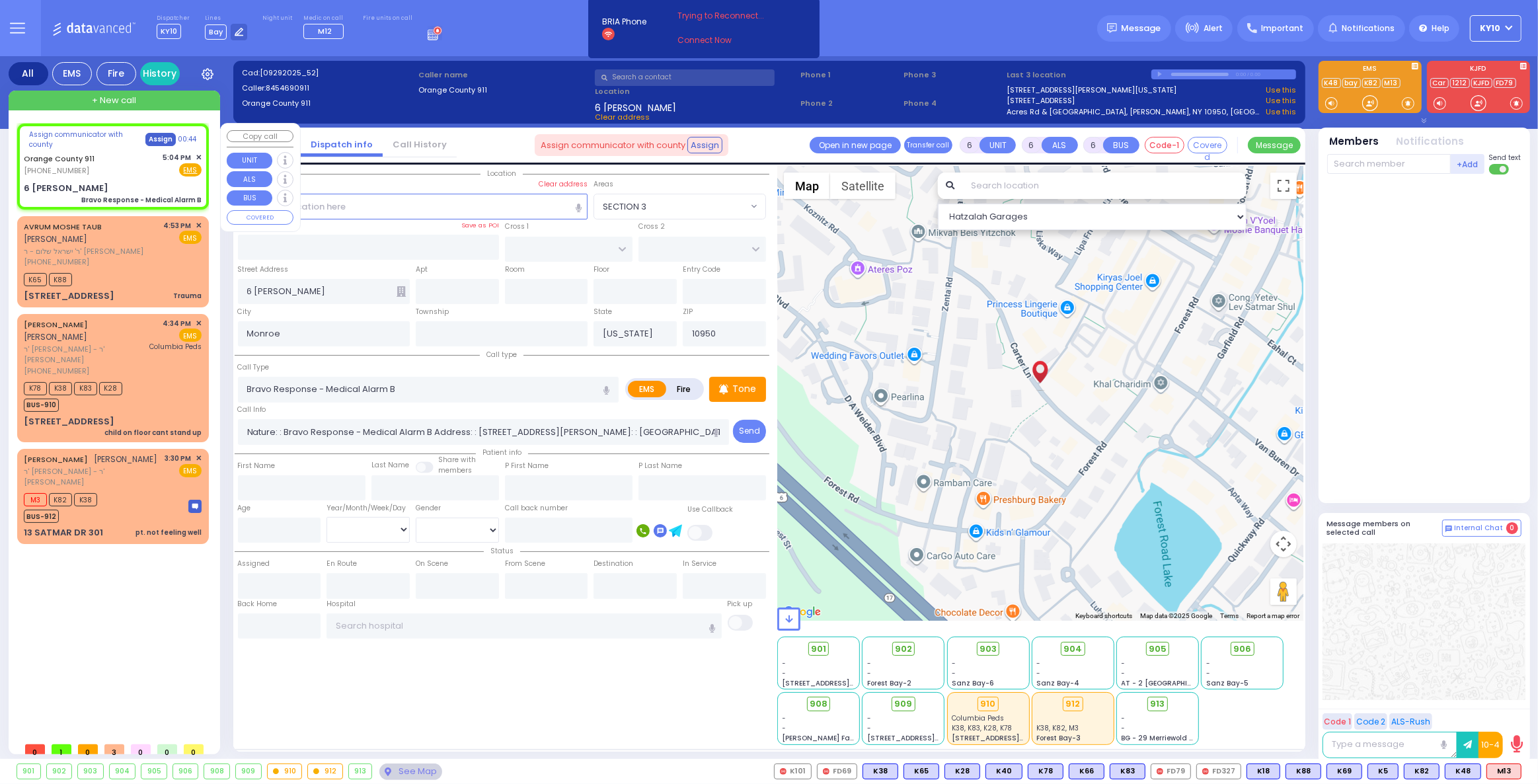
click at [158, 141] on button "Assign" at bounding box center [160, 139] width 30 height 13
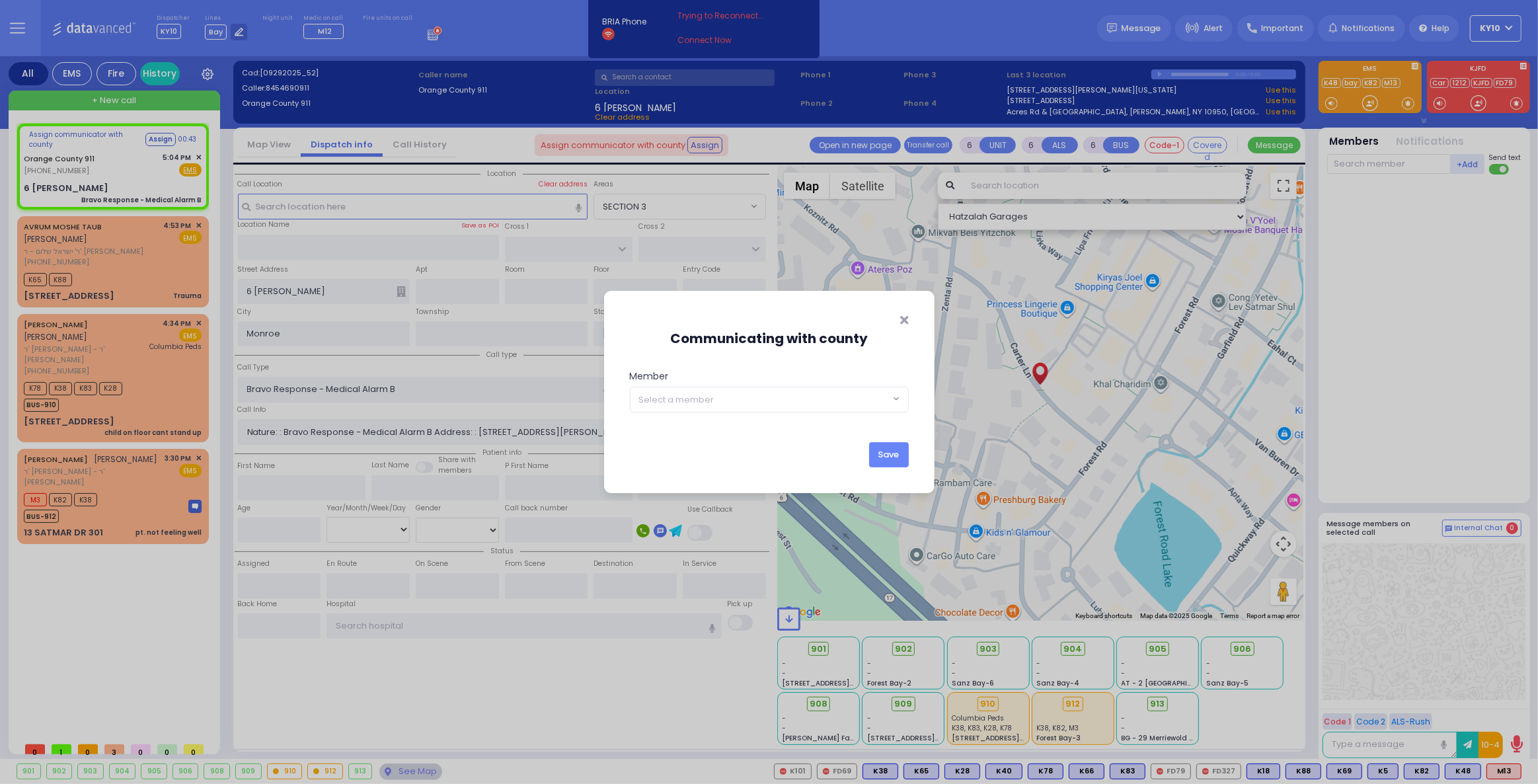
click at [670, 403] on span "Select a member" at bounding box center [677, 400] width 75 height 13
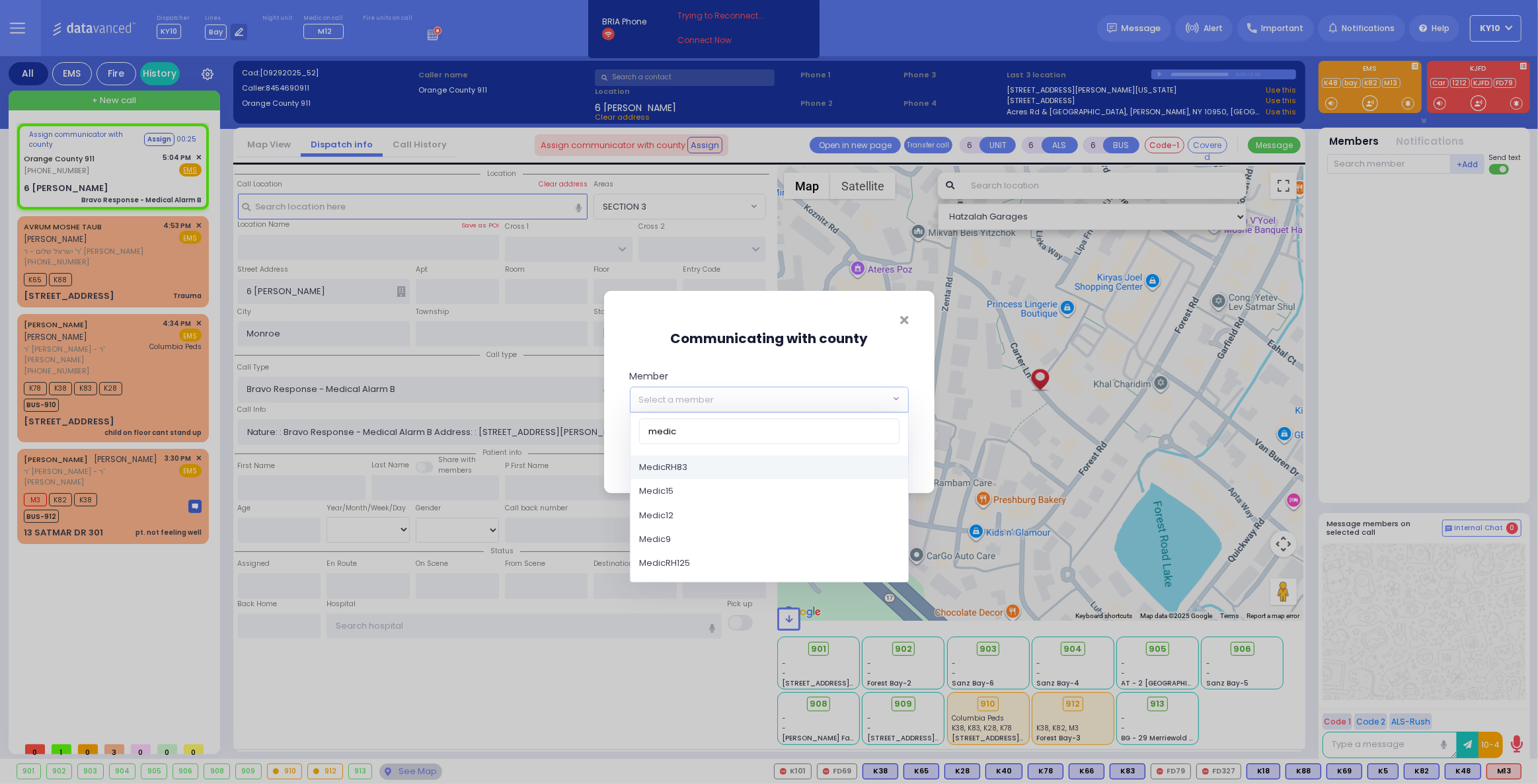
drag, startPoint x: 696, startPoint y: 426, endPoint x: 633, endPoint y: 424, distance: 63.0
click at [633, 424] on span "medic" at bounding box center [769, 431] width 278 height 37
click at [903, 321] on icon "Close" at bounding box center [904, 319] width 8 height 12
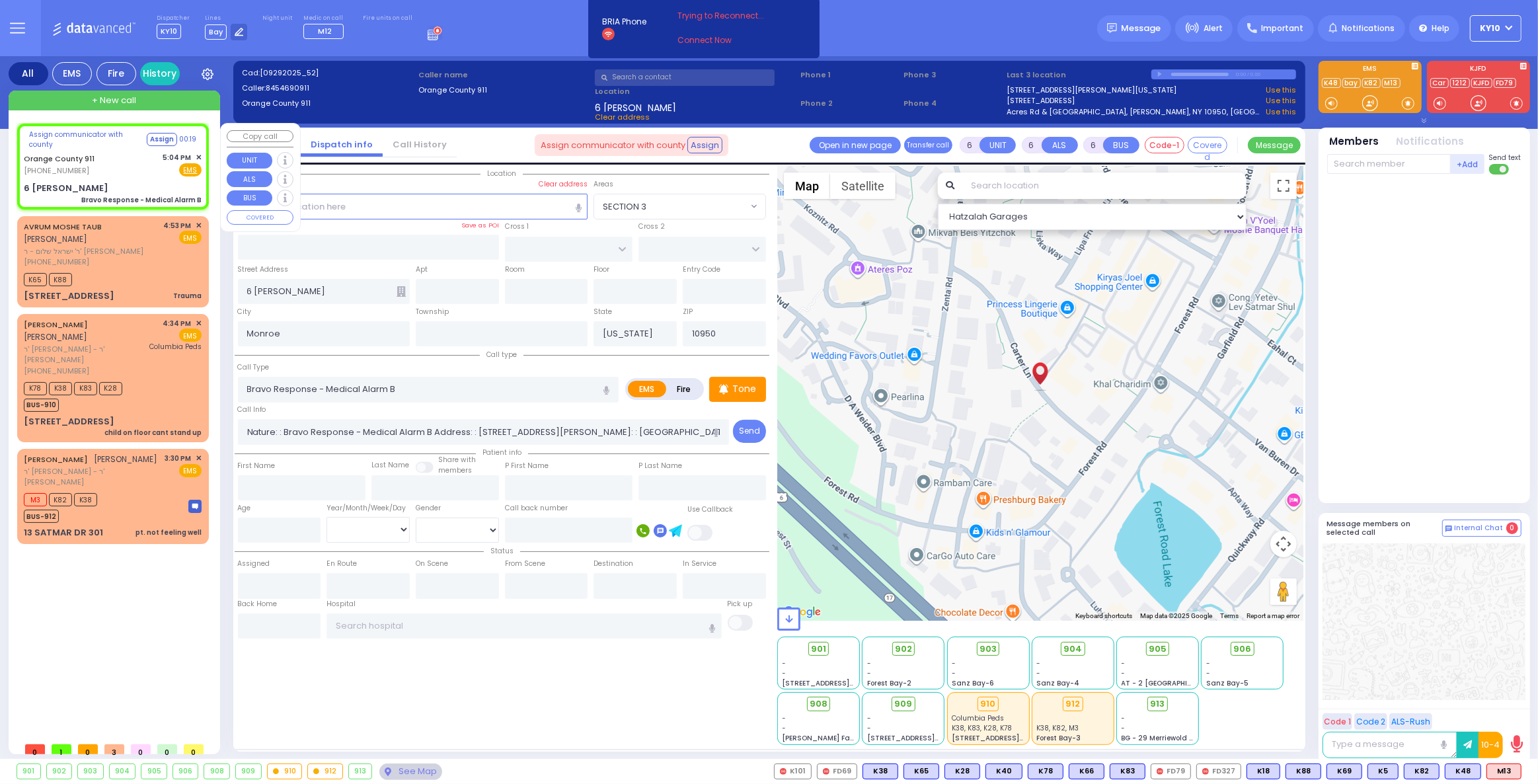
click at [130, 158] on div "Orange County 911 (845) 469-0911 5:04 PM ✕ Fire EMS" at bounding box center [113, 164] width 177 height 24
click at [1350, 168] on input "text" at bounding box center [1389, 164] width 124 height 20
click at [1389, 771] on span "K5" at bounding box center [1382, 771] width 30 height 14
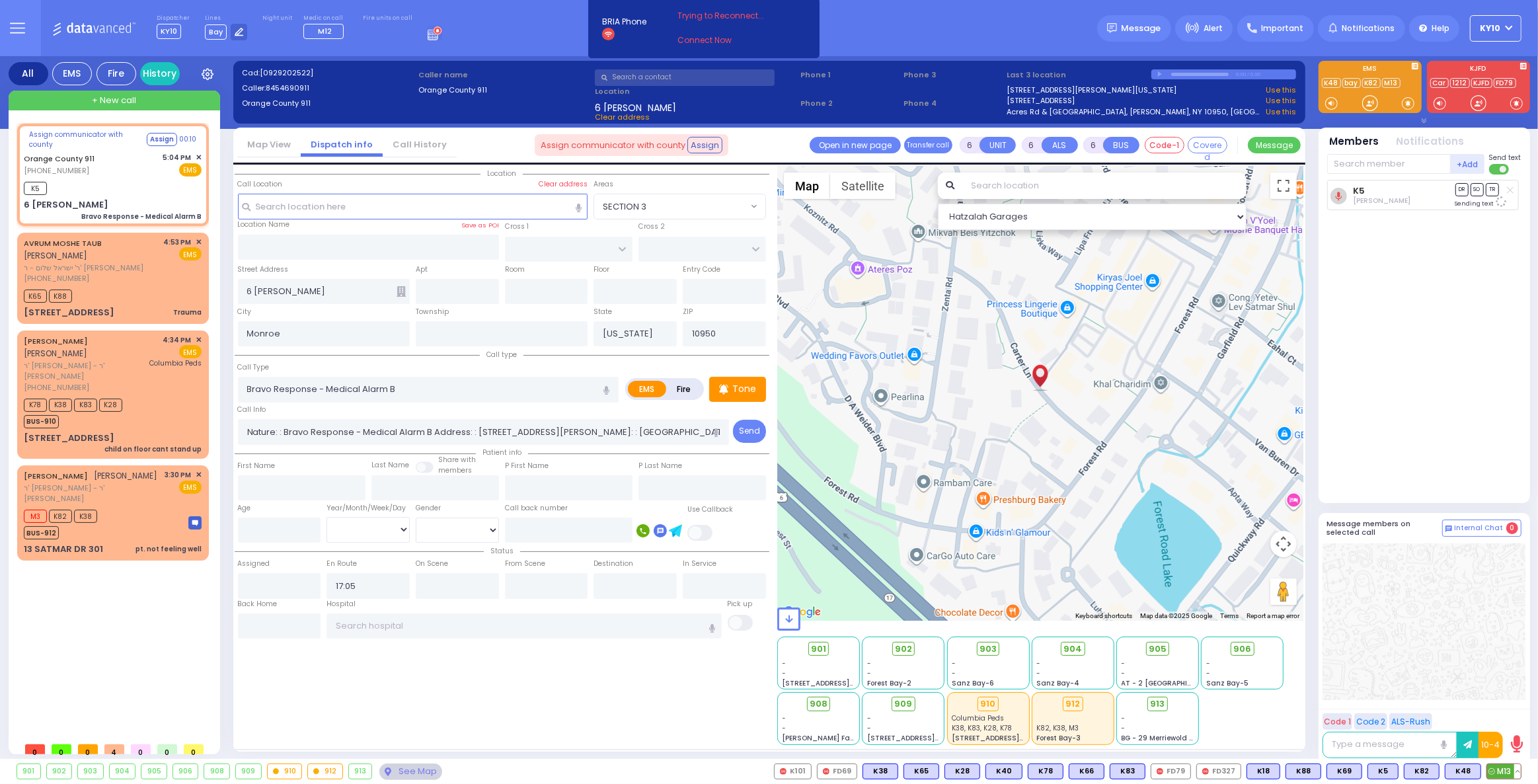
click at [1506, 769] on span "M13" at bounding box center [1504, 771] width 34 height 14
click at [139, 169] on div "Orange County 911 (845) 469-0911 5:04 PM ✕ EMS" at bounding box center [113, 164] width 177 height 24
click at [452, 288] on input "text" at bounding box center [457, 291] width 83 height 25
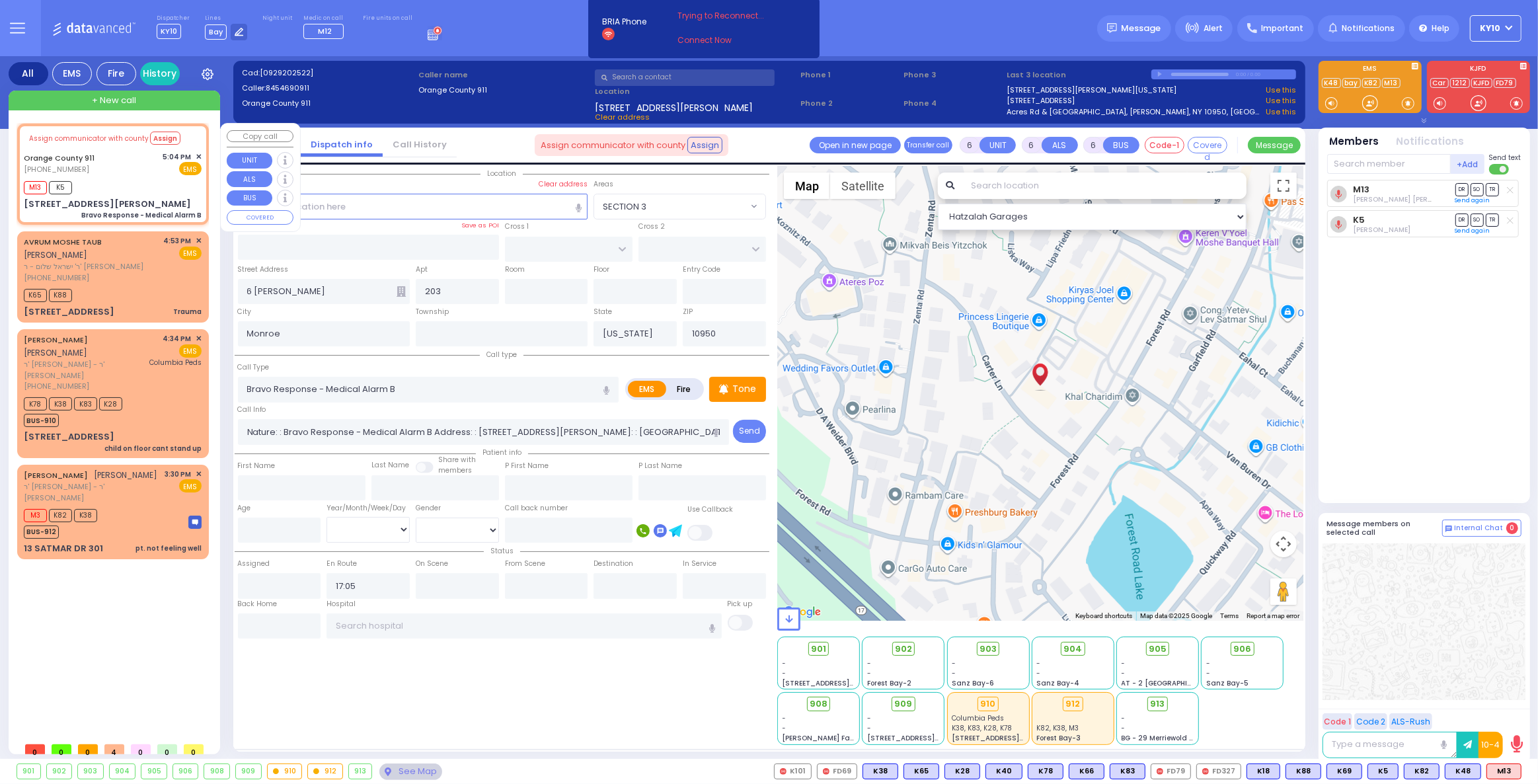
click at [123, 168] on div "Orange County 911 (845) 469-0911 5:04 PM ✕ EMS" at bounding box center [113, 163] width 177 height 24
click at [150, 141] on button "Assign" at bounding box center [165, 138] width 30 height 13
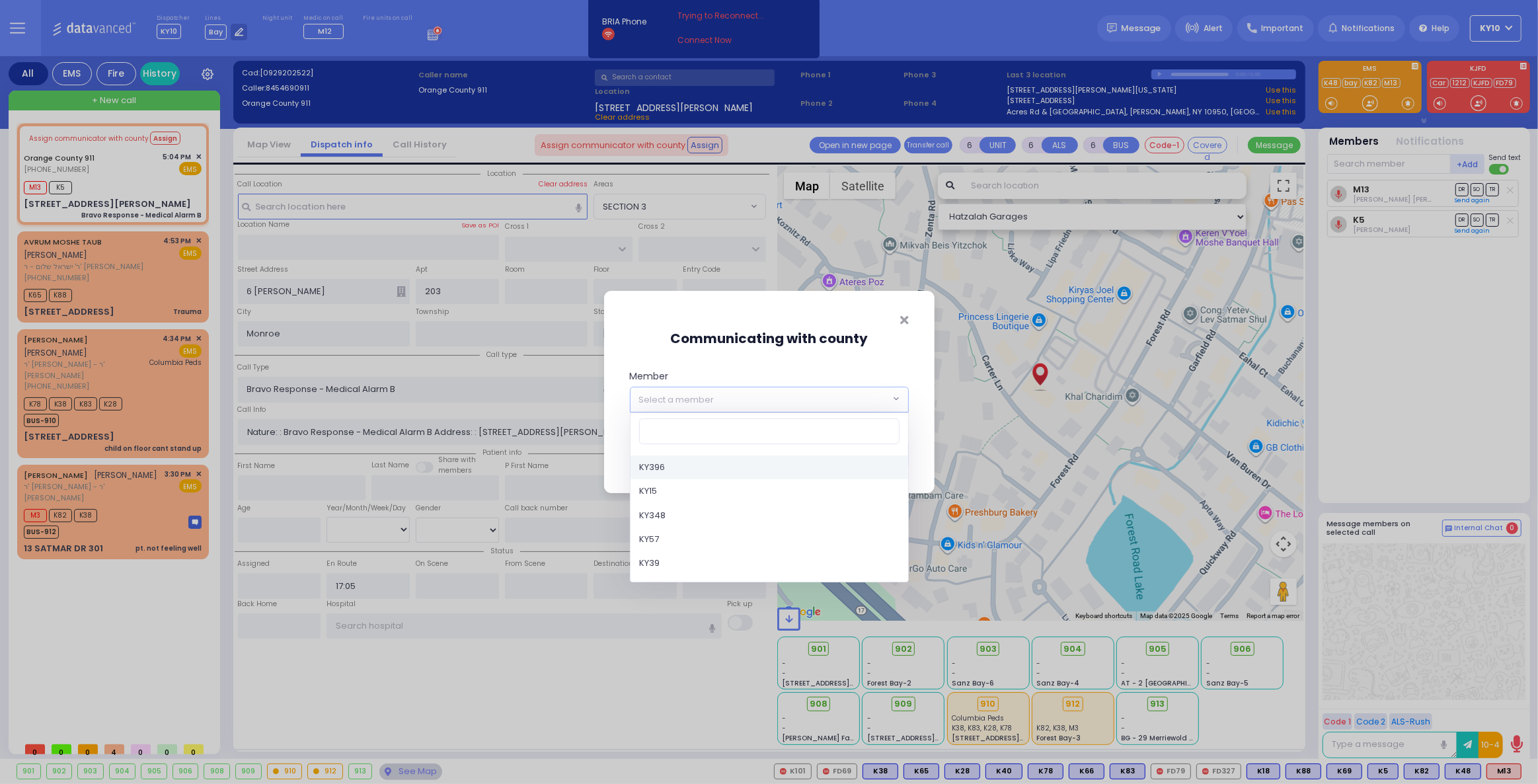
click at [649, 405] on span "Select a member" at bounding box center [677, 400] width 75 height 13
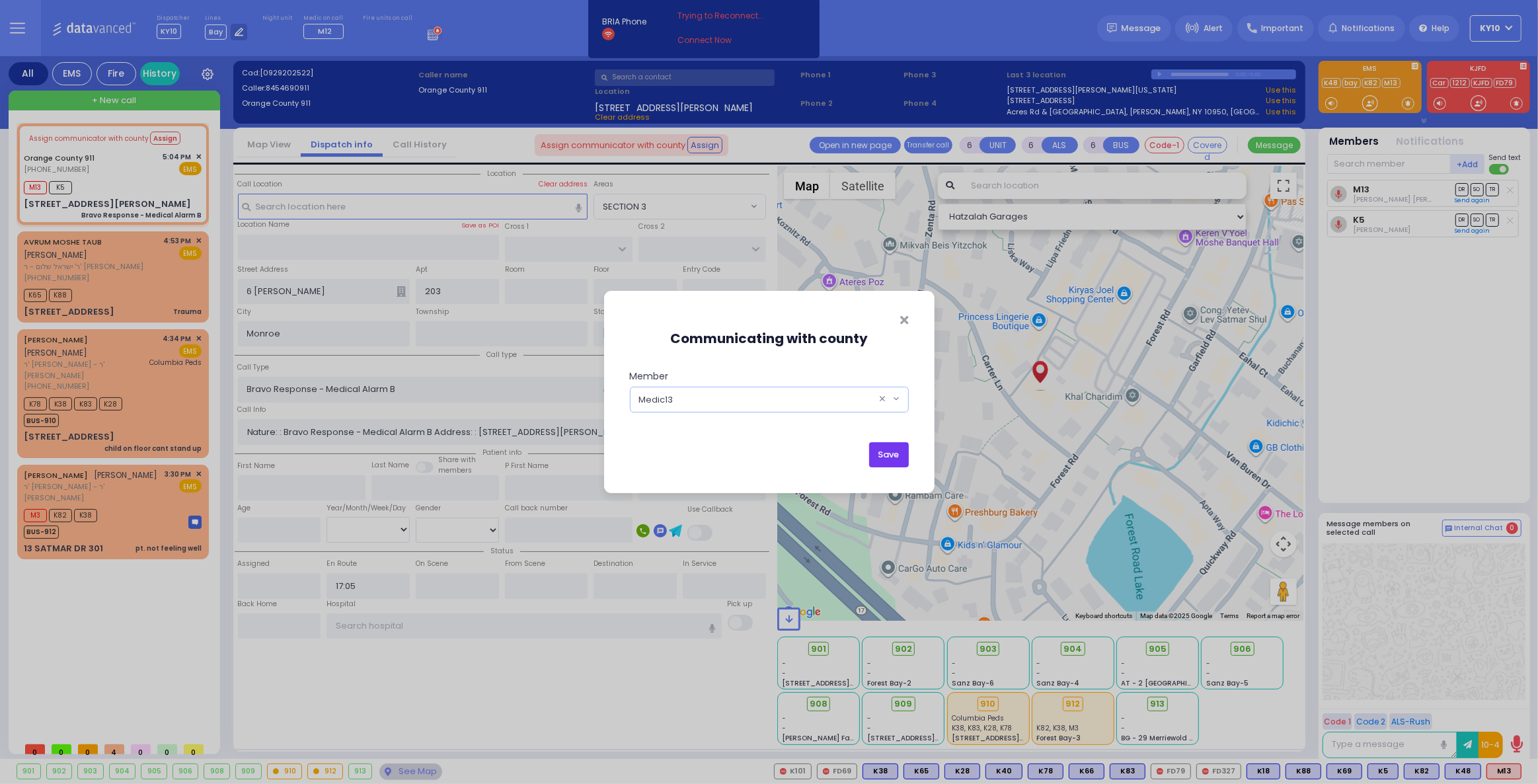
click at [896, 461] on button "Save" at bounding box center [889, 454] width 39 height 25
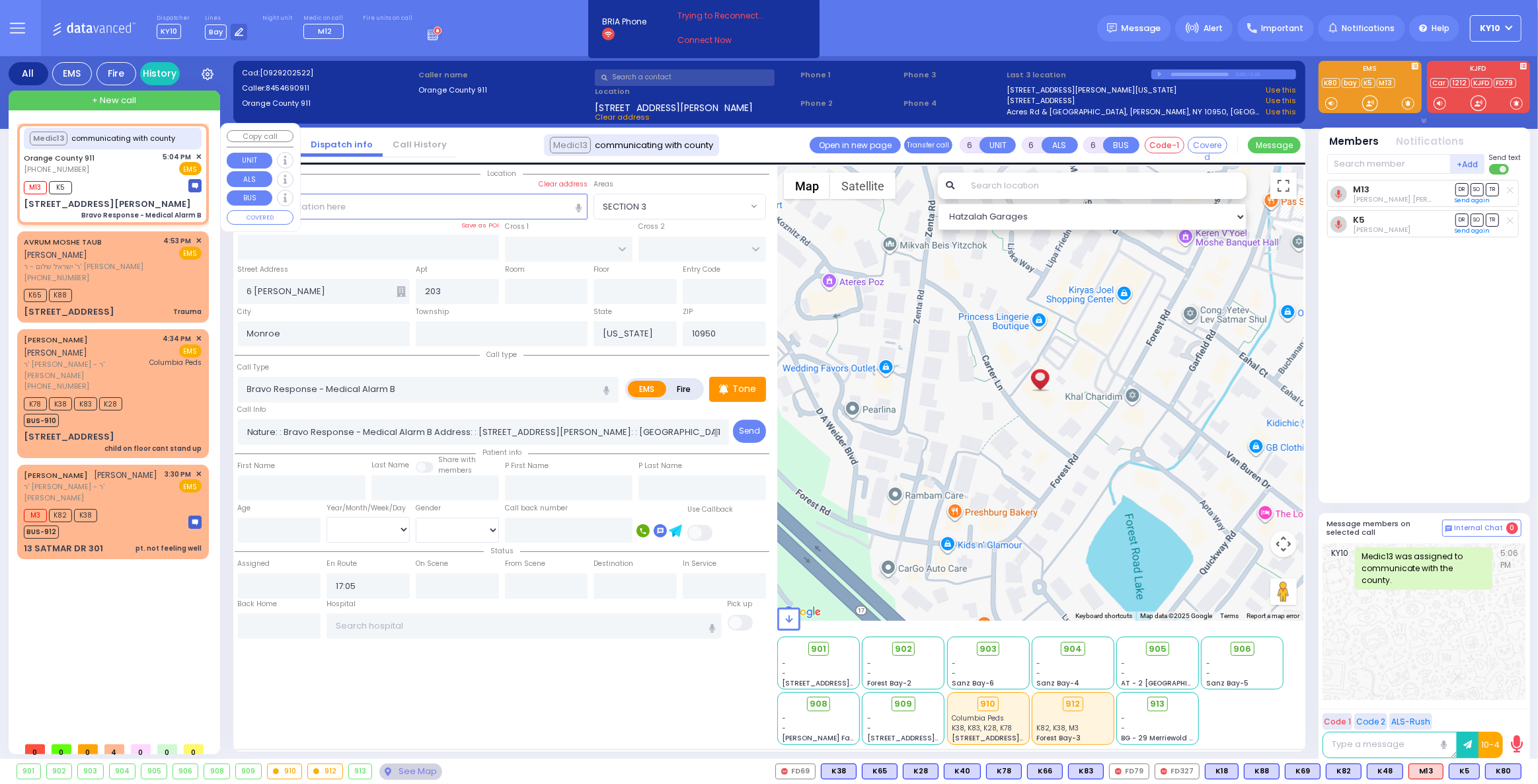
click at [199, 157] on span "✕" at bounding box center [198, 157] width 6 height 12
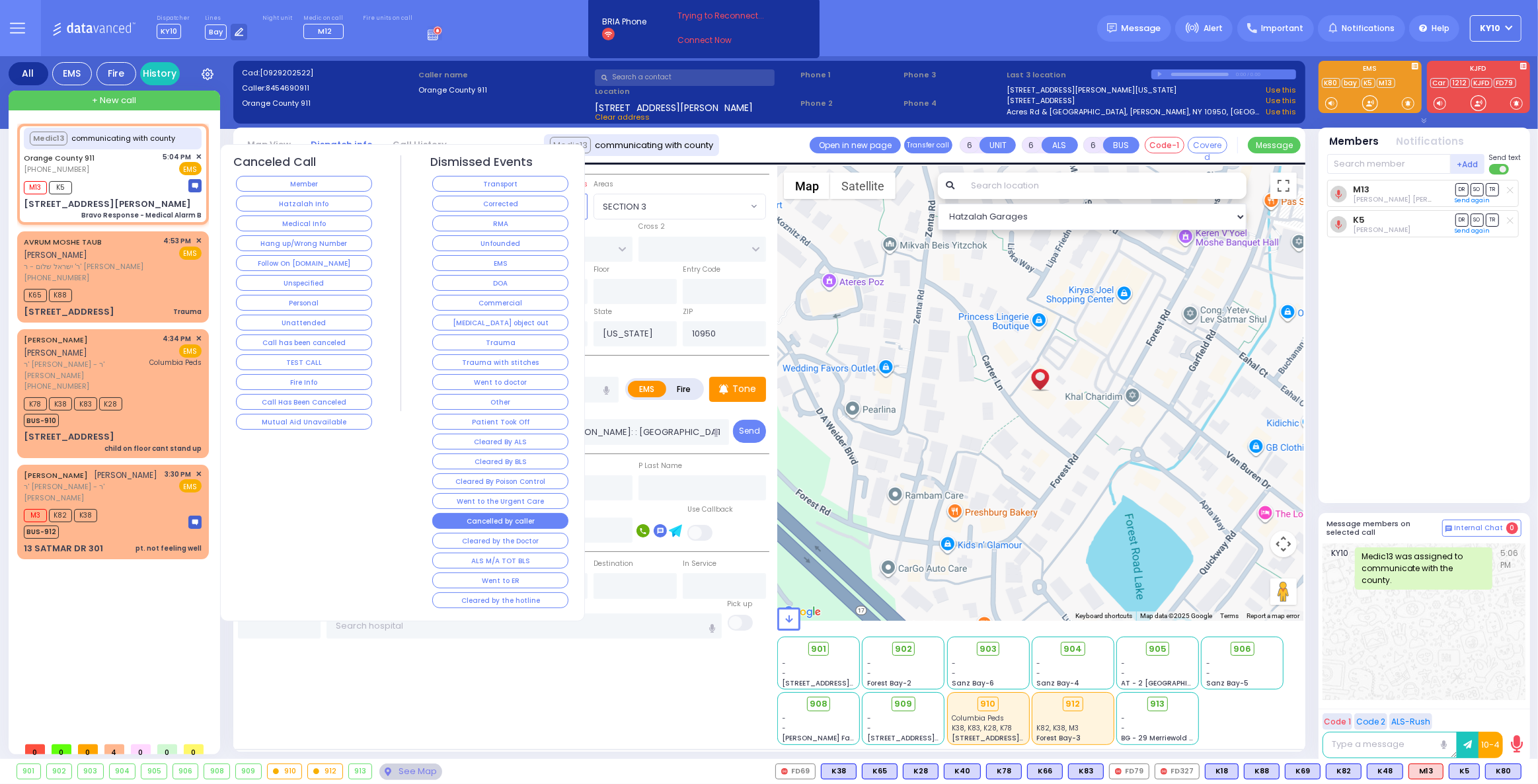
click at [526, 513] on button "Cancelled by caller" at bounding box center [500, 521] width 136 height 16
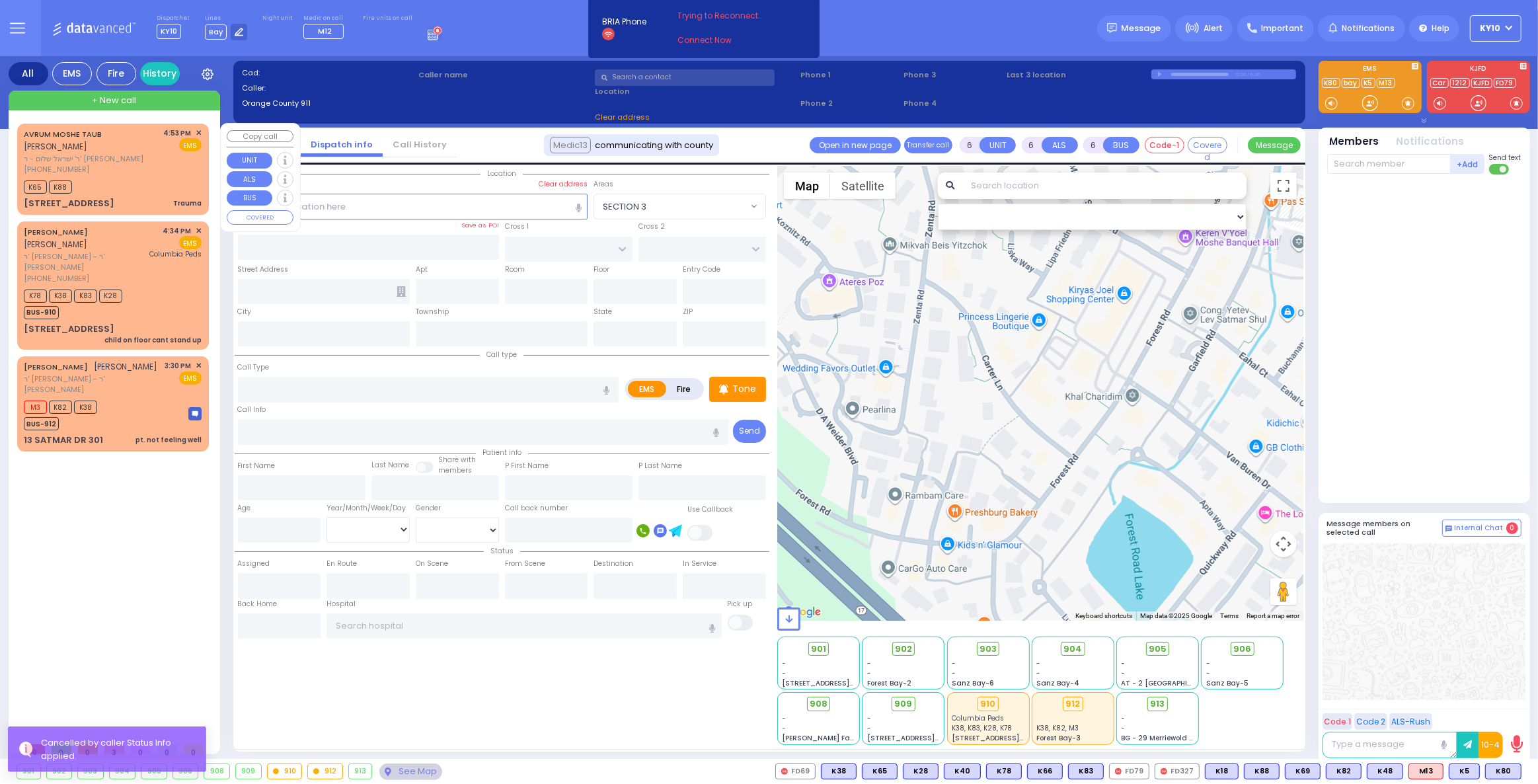
click at [127, 177] on div "K65 K88" at bounding box center [113, 185] width 177 height 16
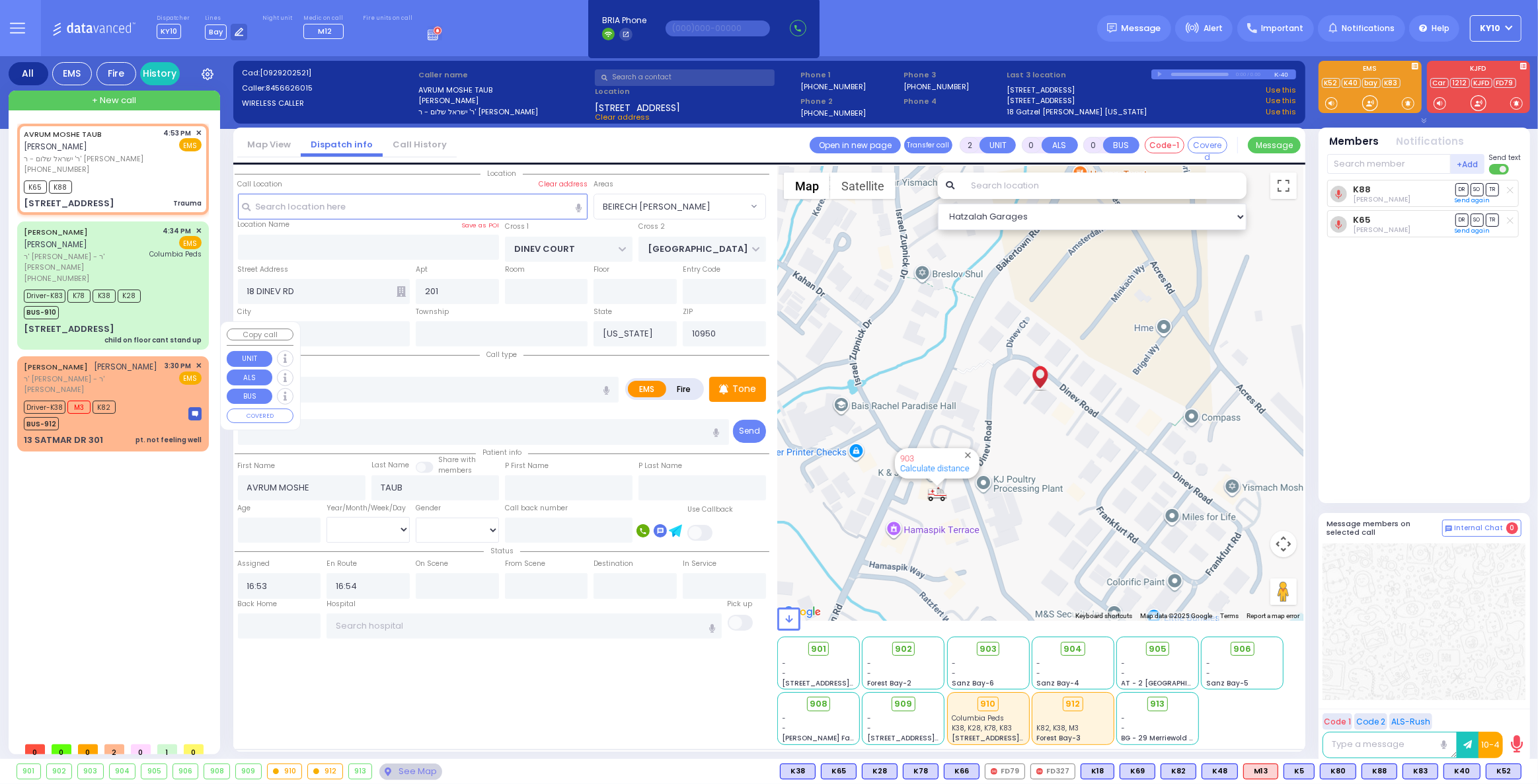
click at [140, 397] on div "Driver-K38 M3 K82 BUS-912" at bounding box center [113, 413] width 177 height 33
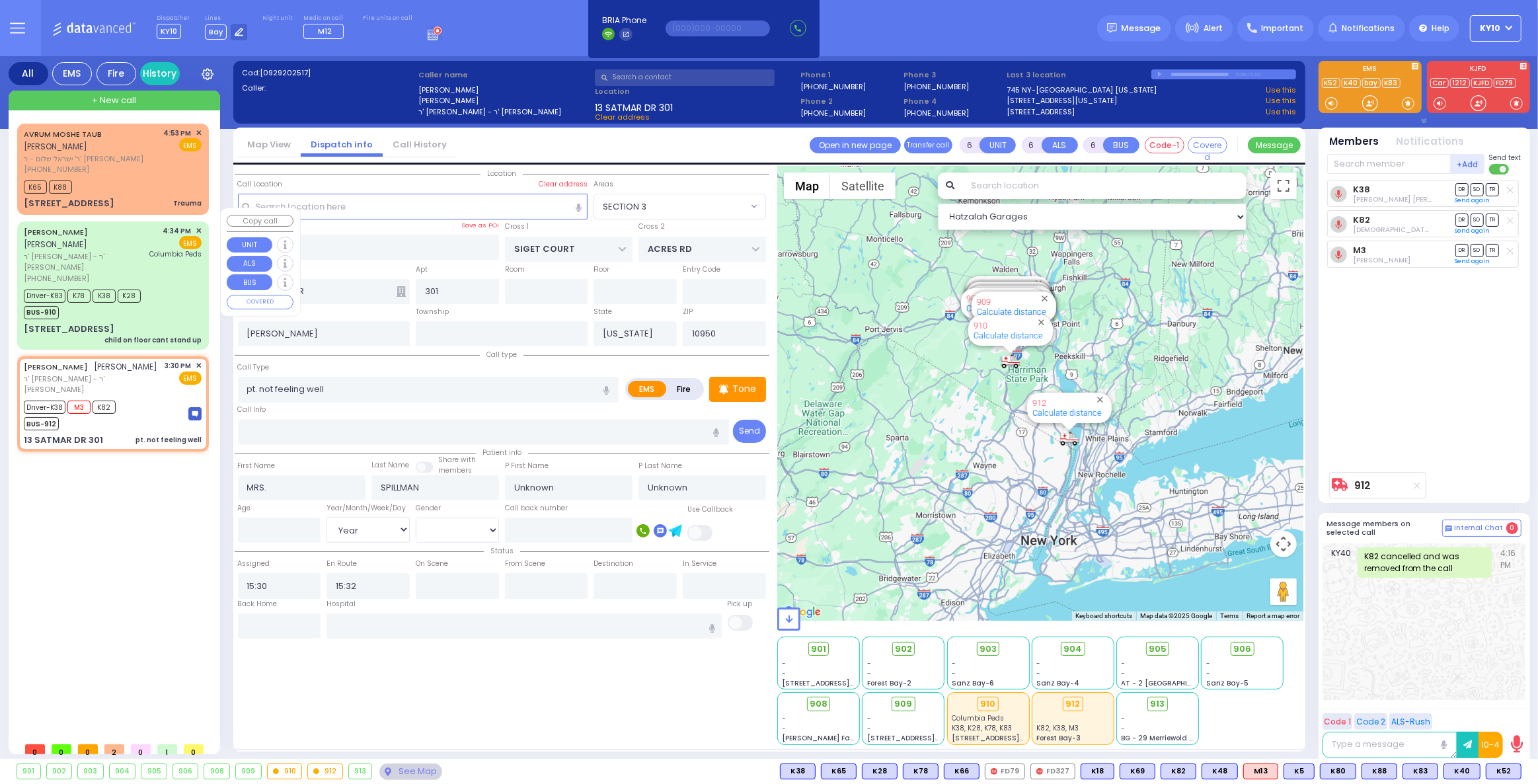
click at [177, 286] on div "Driver-K83 K78 K38 K28 BUS-910" at bounding box center [113, 302] width 177 height 33
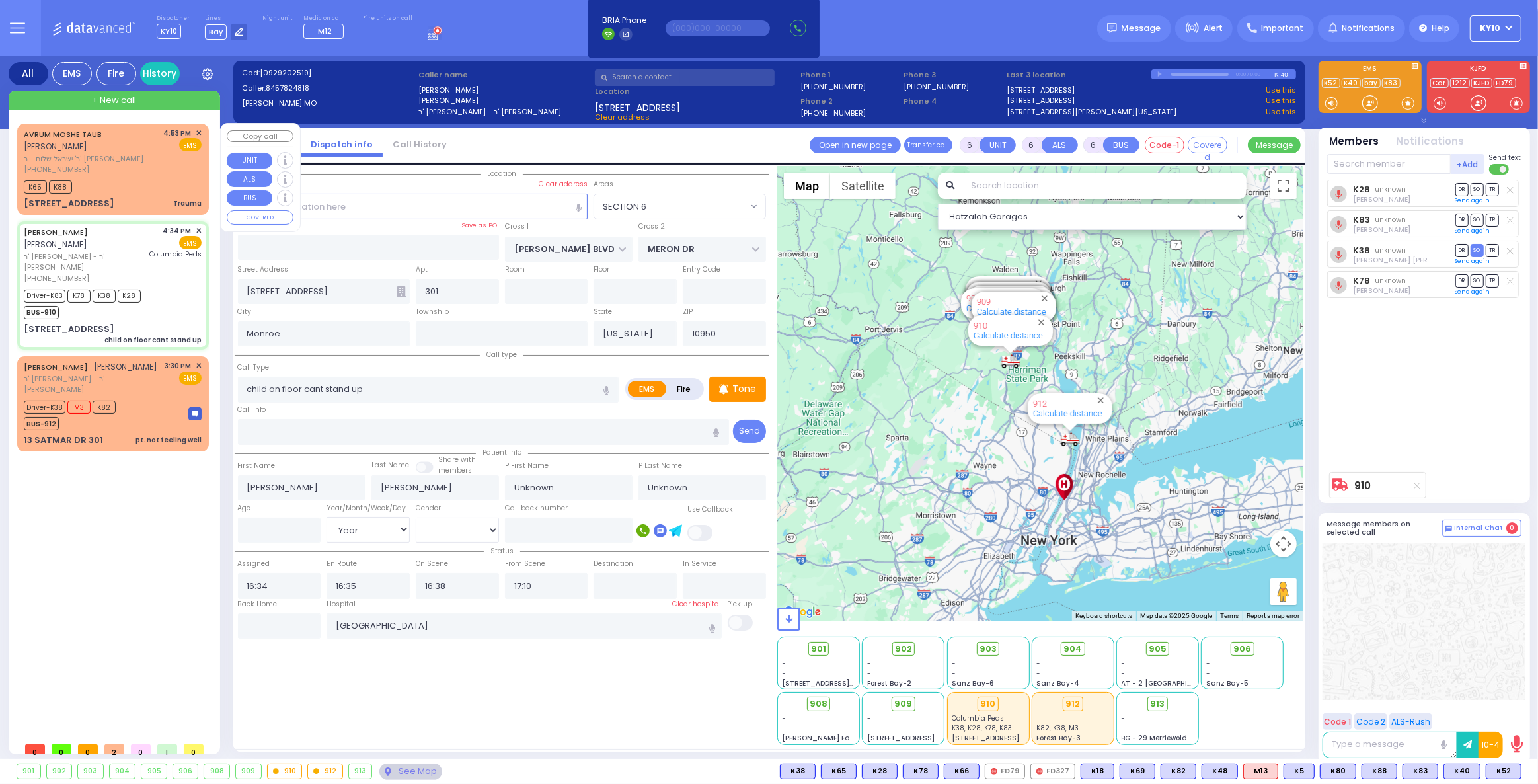
click at [141, 164] on div "[PHONE_NUMBER]" at bounding box center [91, 169] width 135 height 12
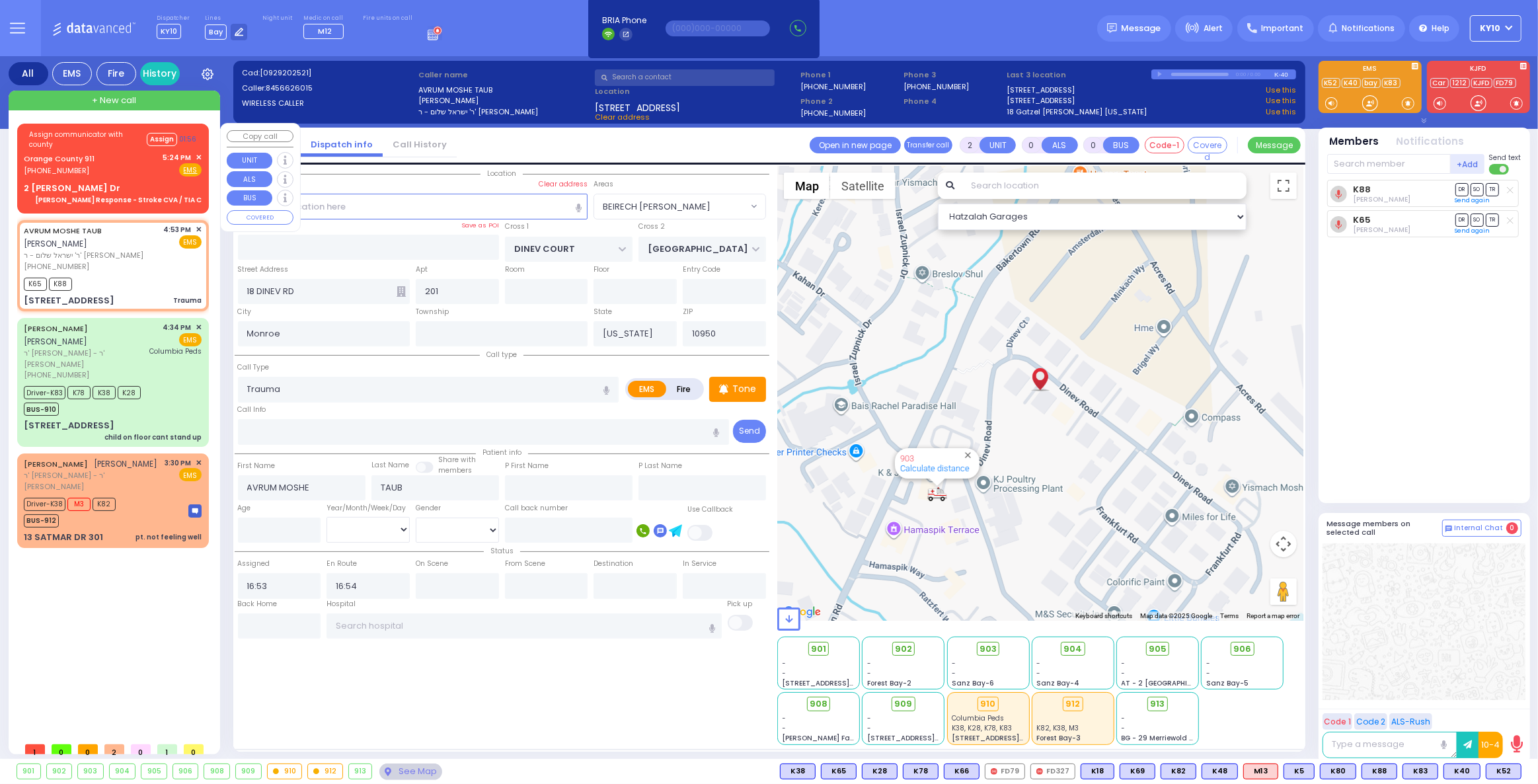
click at [149, 168] on div "Orange County 911 (845) 469-0911 5:24 PM ✕ Fire EMS" at bounding box center [113, 164] width 177 height 24
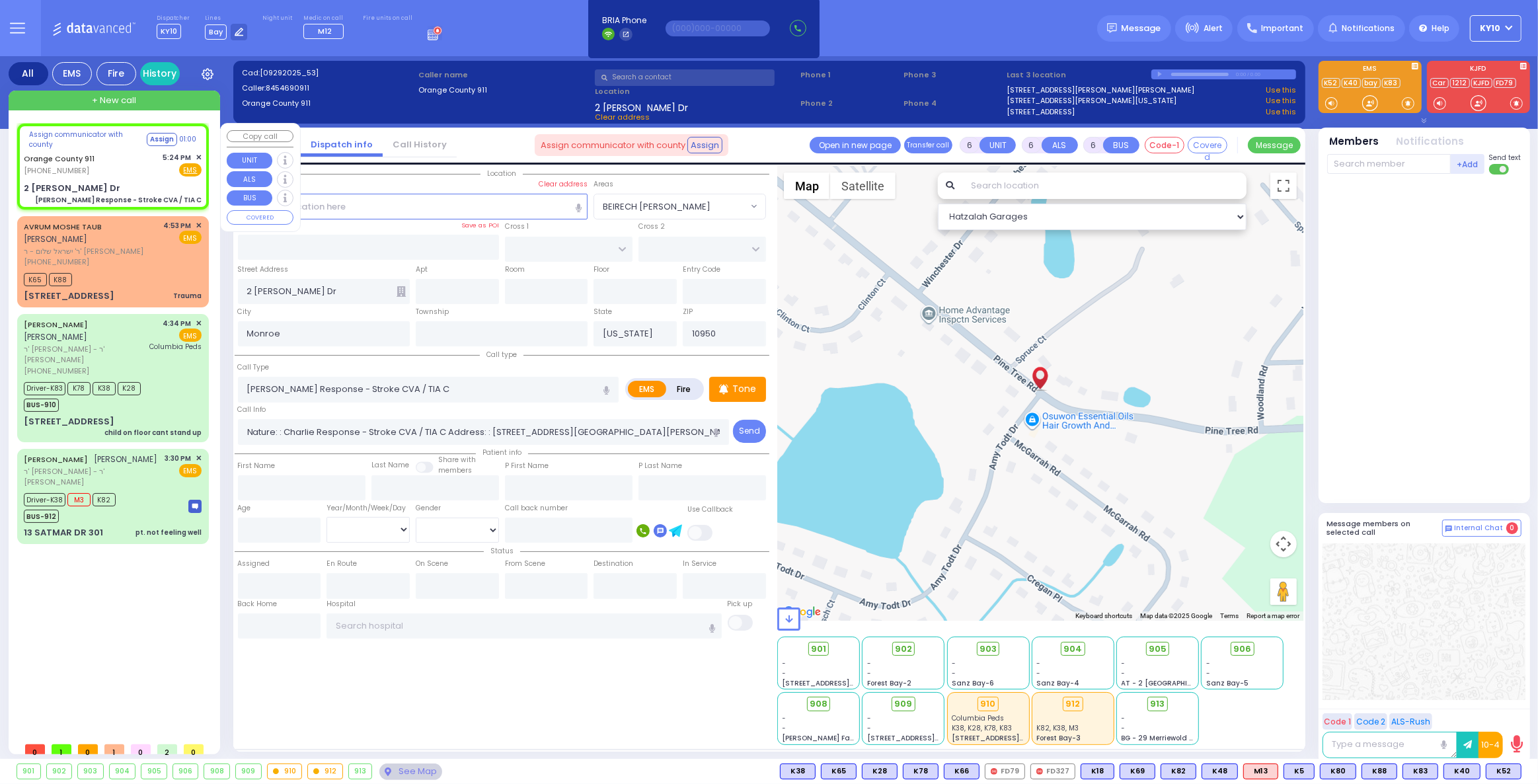
click at [130, 170] on div "Orange County 911 (845) 469-0911 5:24 PM ✕ Fire EMS" at bounding box center [113, 164] width 177 height 24
click at [141, 175] on div "Orange County 911 (845) 469-0911 5:24 PM ✕ Fire EMS" at bounding box center [113, 164] width 177 height 24
click at [137, 169] on div "Orange County 911 (845) 469-0911 5:24 PM ✕ Fire EMS" at bounding box center [113, 164] width 177 height 24
click at [122, 176] on div "Assign communicator with county Assign Orange County 911 (845) 469-0911 5:24 PM…" at bounding box center [113, 166] width 186 height 81
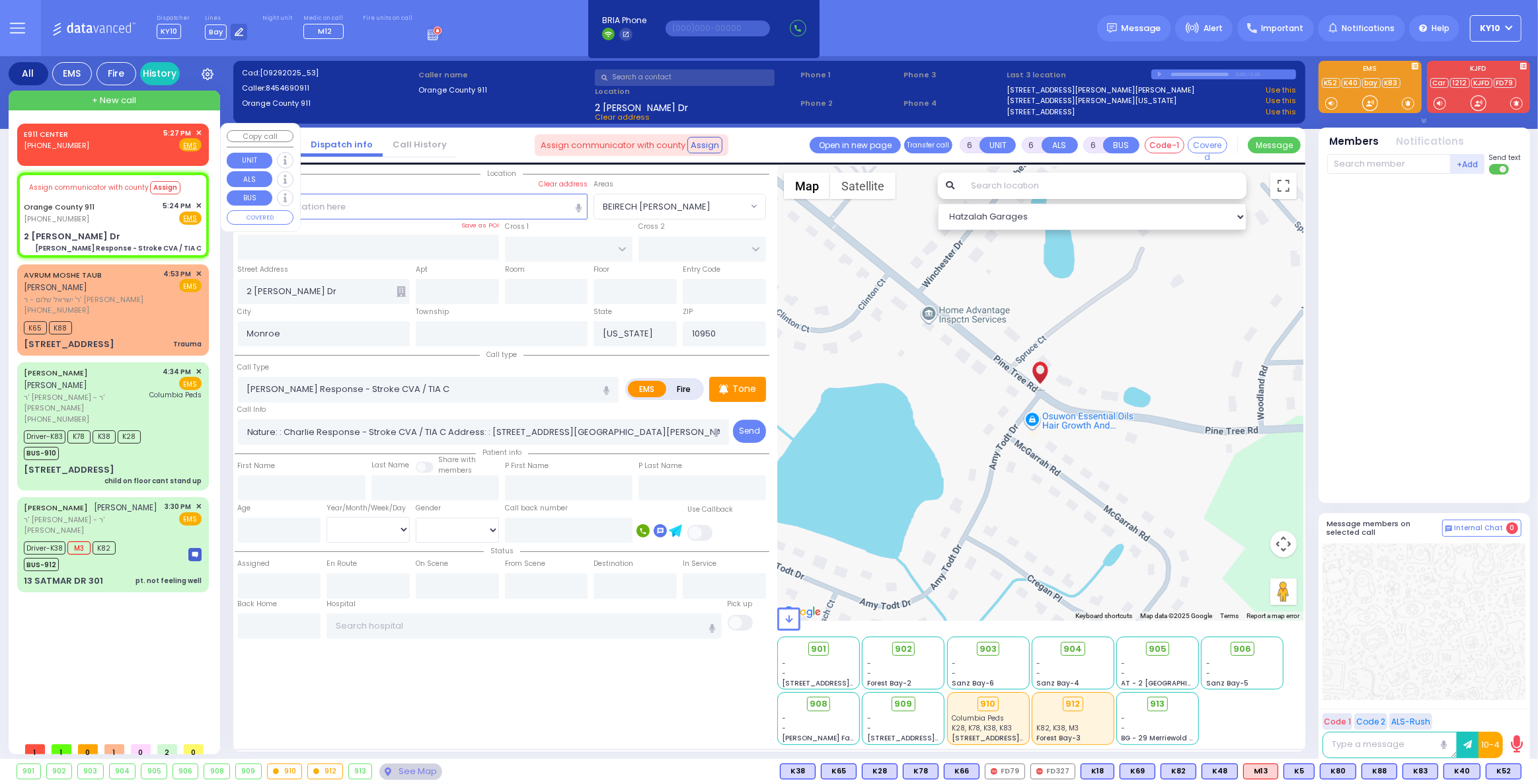
click at [134, 147] on div "E911 CENTER (845) 615-0400 5:27 PM ✕ Fire EMS" at bounding box center [113, 139] width 177 height 24
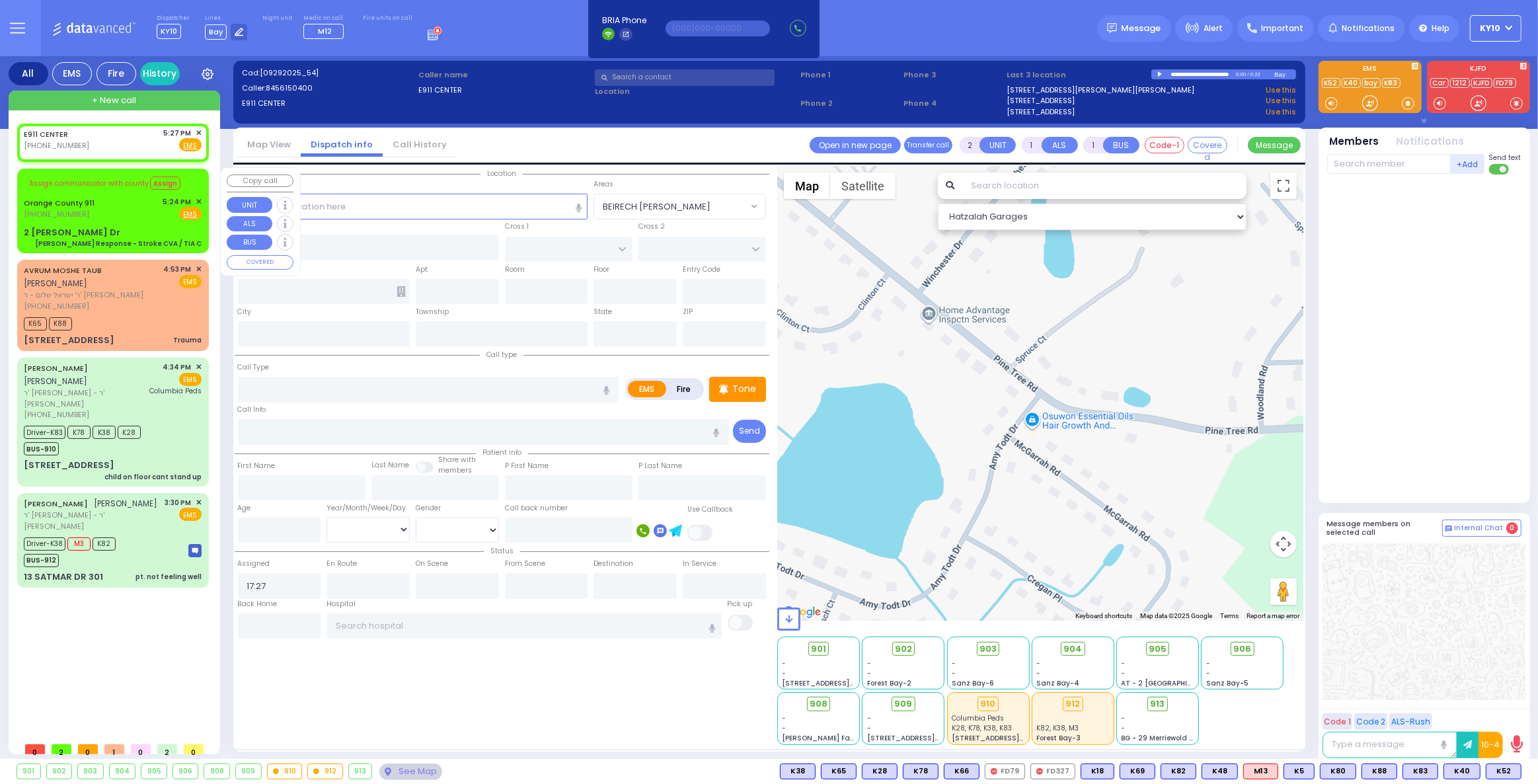
click at [141, 209] on div "Orange County 911 (845) 469-0911 5:24 PM ✕ Fire EMS" at bounding box center [113, 208] width 177 height 24
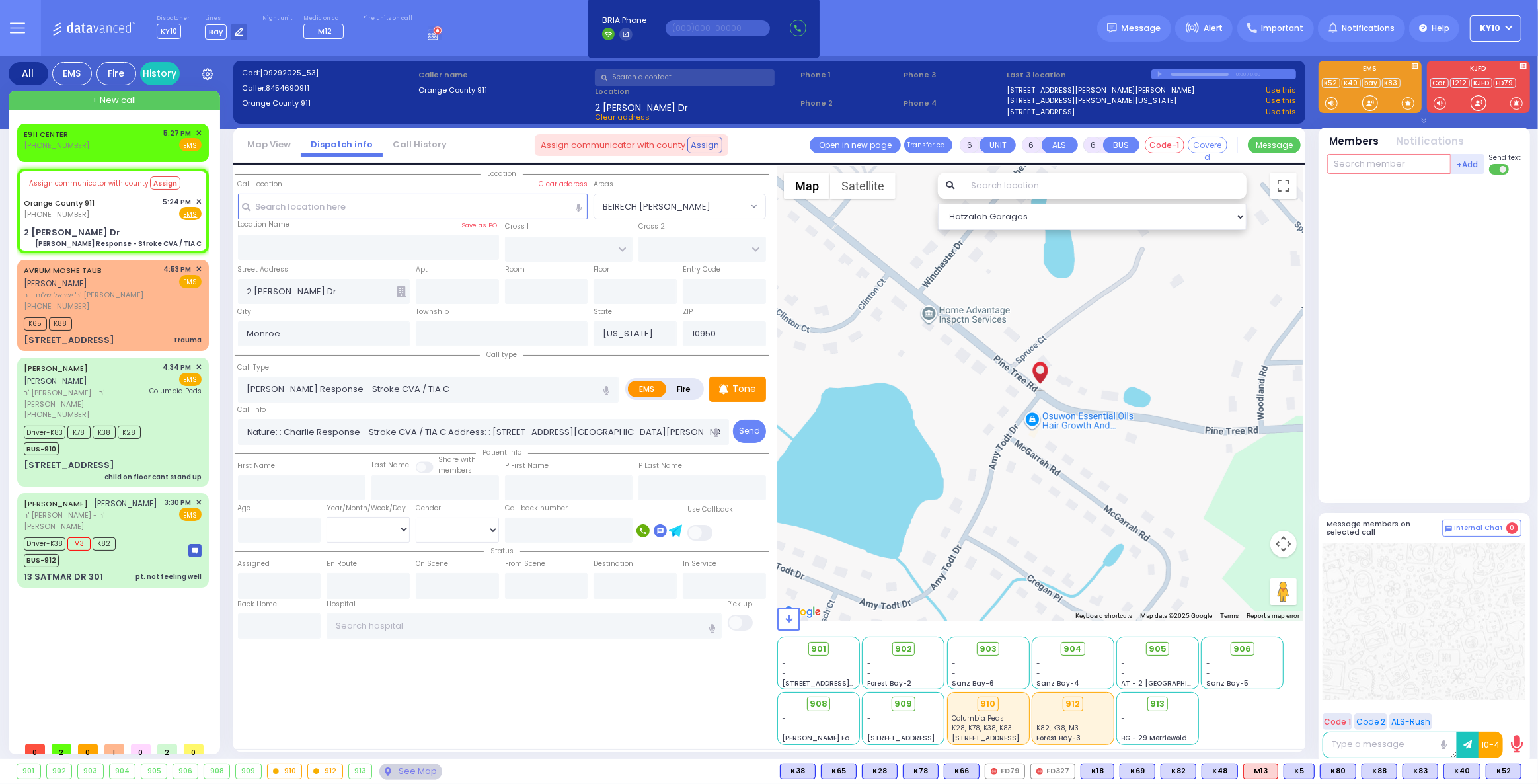
click at [1347, 164] on input "text" at bounding box center [1389, 164] width 124 height 20
click at [1374, 213] on div "Medic13" at bounding box center [1371, 218] width 66 height 13
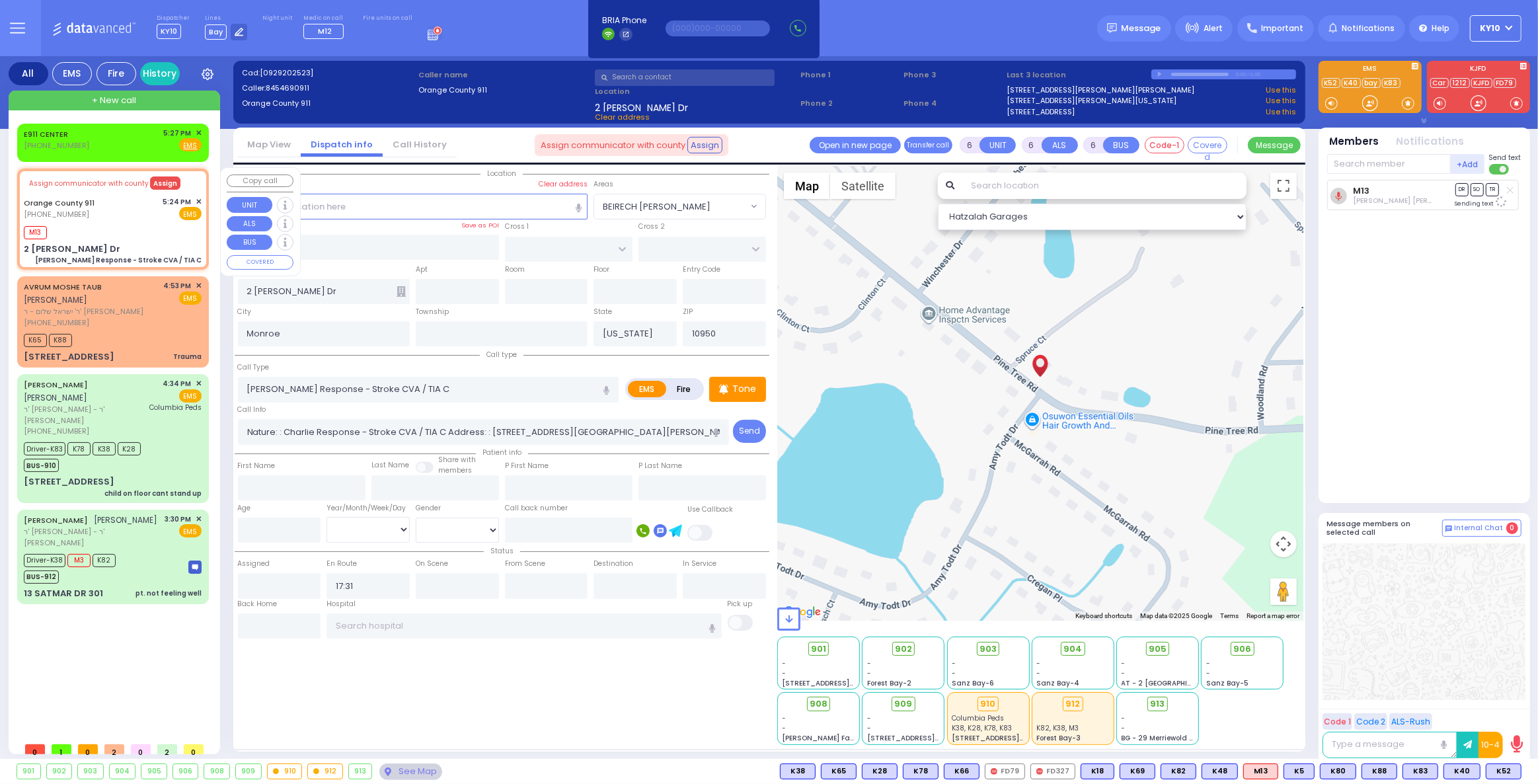
click at [158, 180] on button "Assign" at bounding box center [165, 183] width 30 height 13
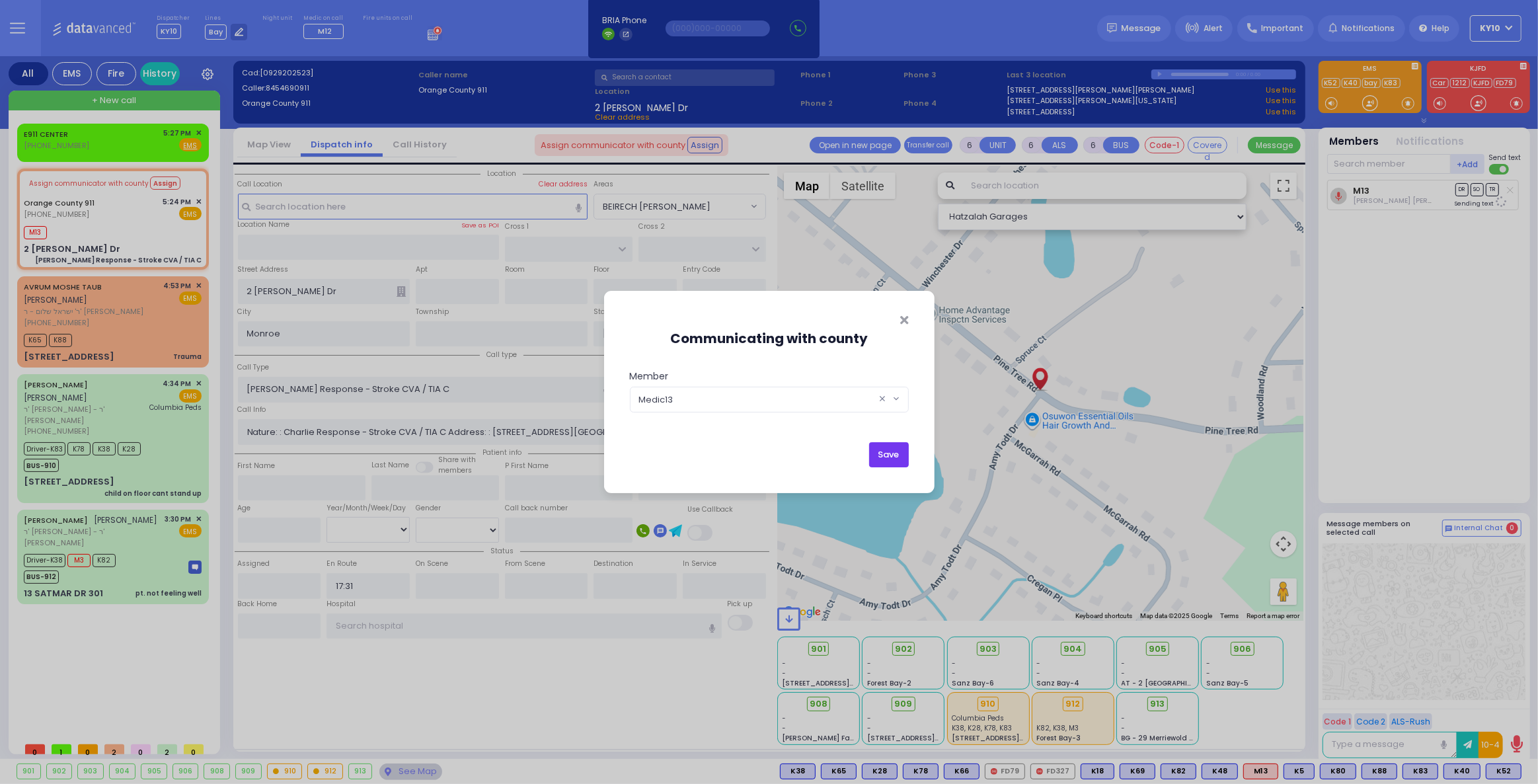
click at [891, 457] on button "Save" at bounding box center [889, 454] width 39 height 25
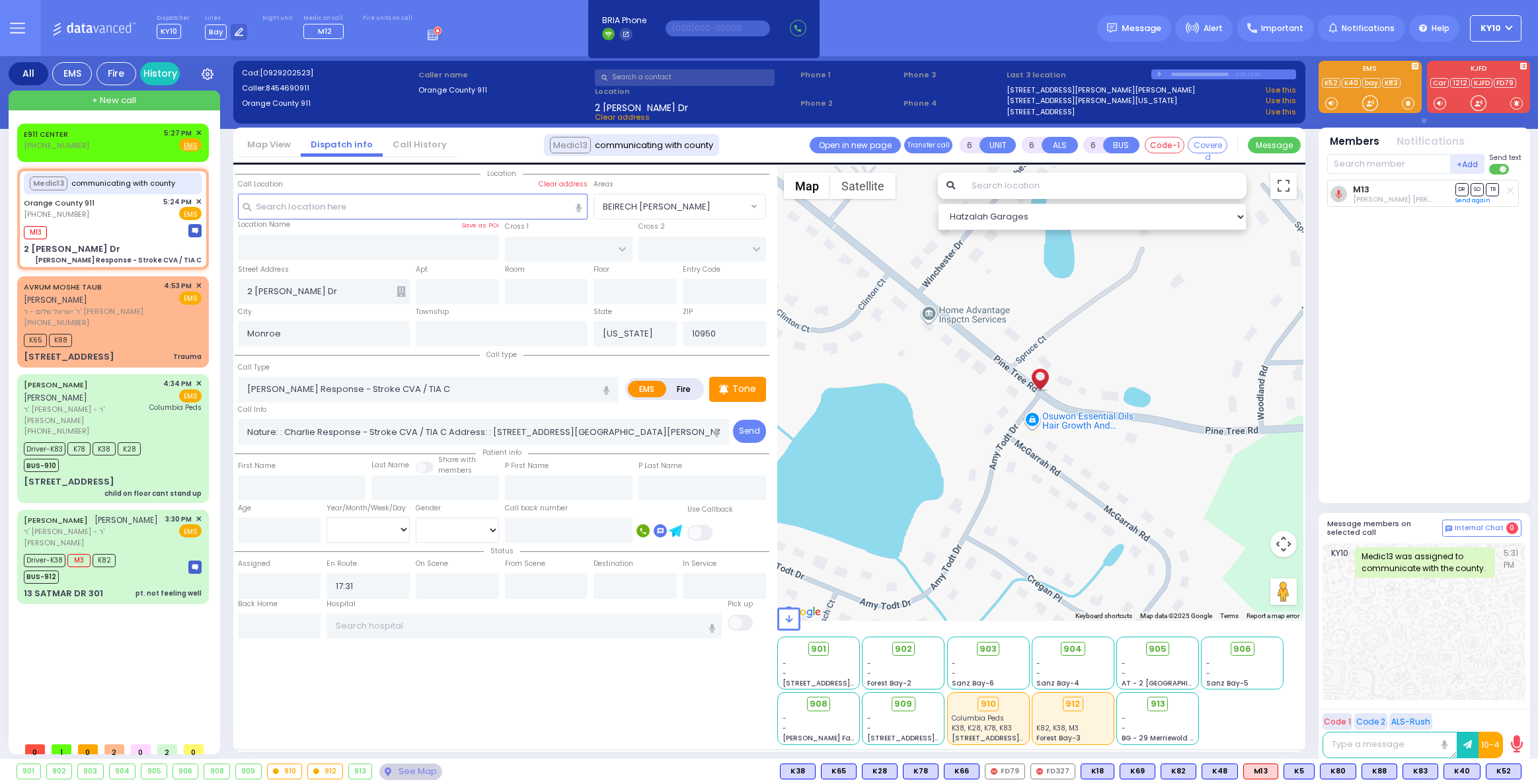
select select
click at [197, 134] on span "✕" at bounding box center [198, 133] width 6 height 12
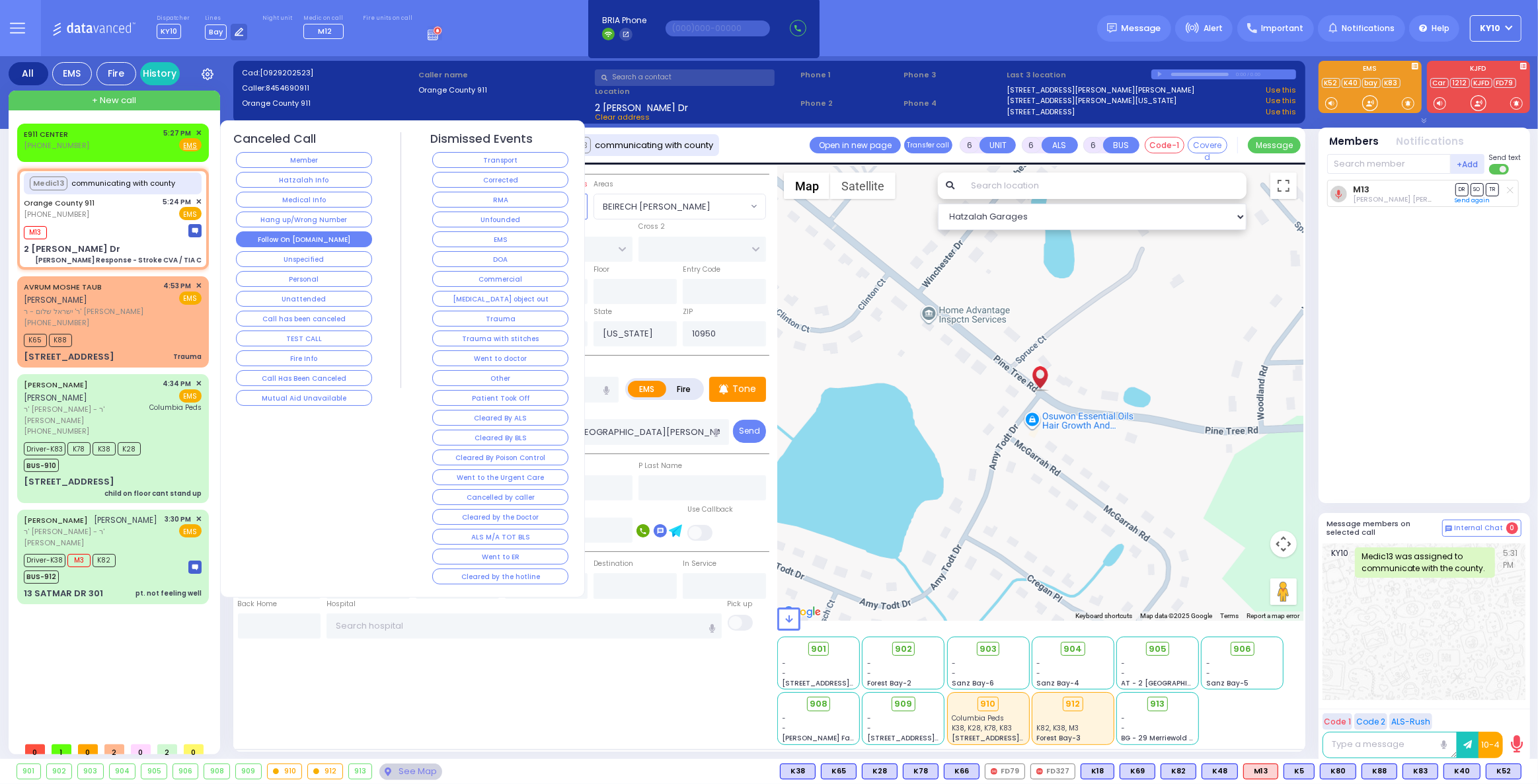
click at [324, 237] on button "Follow On [DOMAIN_NAME]" at bounding box center [304, 239] width 136 height 16
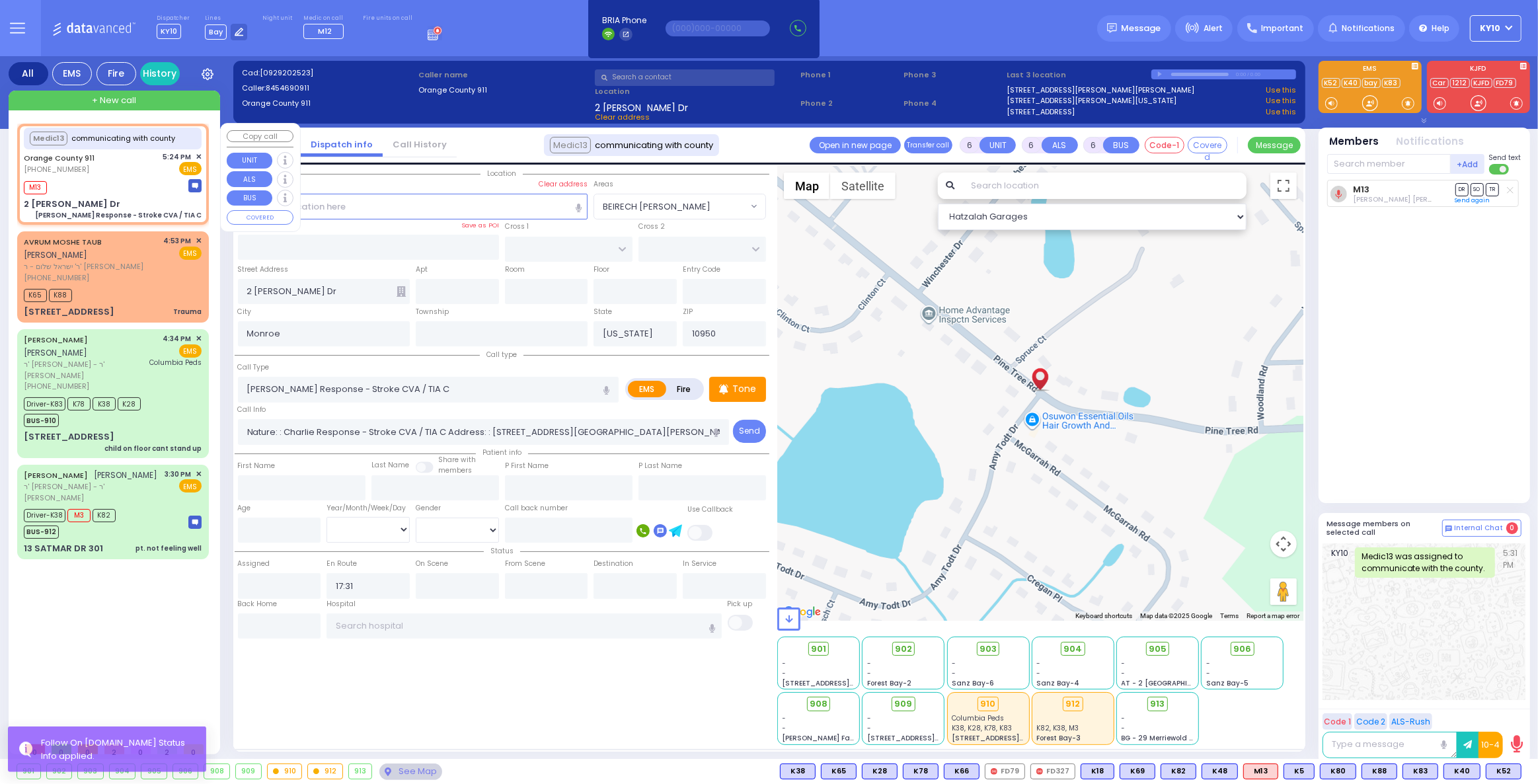
click at [133, 183] on div "M13" at bounding box center [113, 185] width 177 height 16
select select
radio input "true"
select select
select select "Hatzalah Garages"
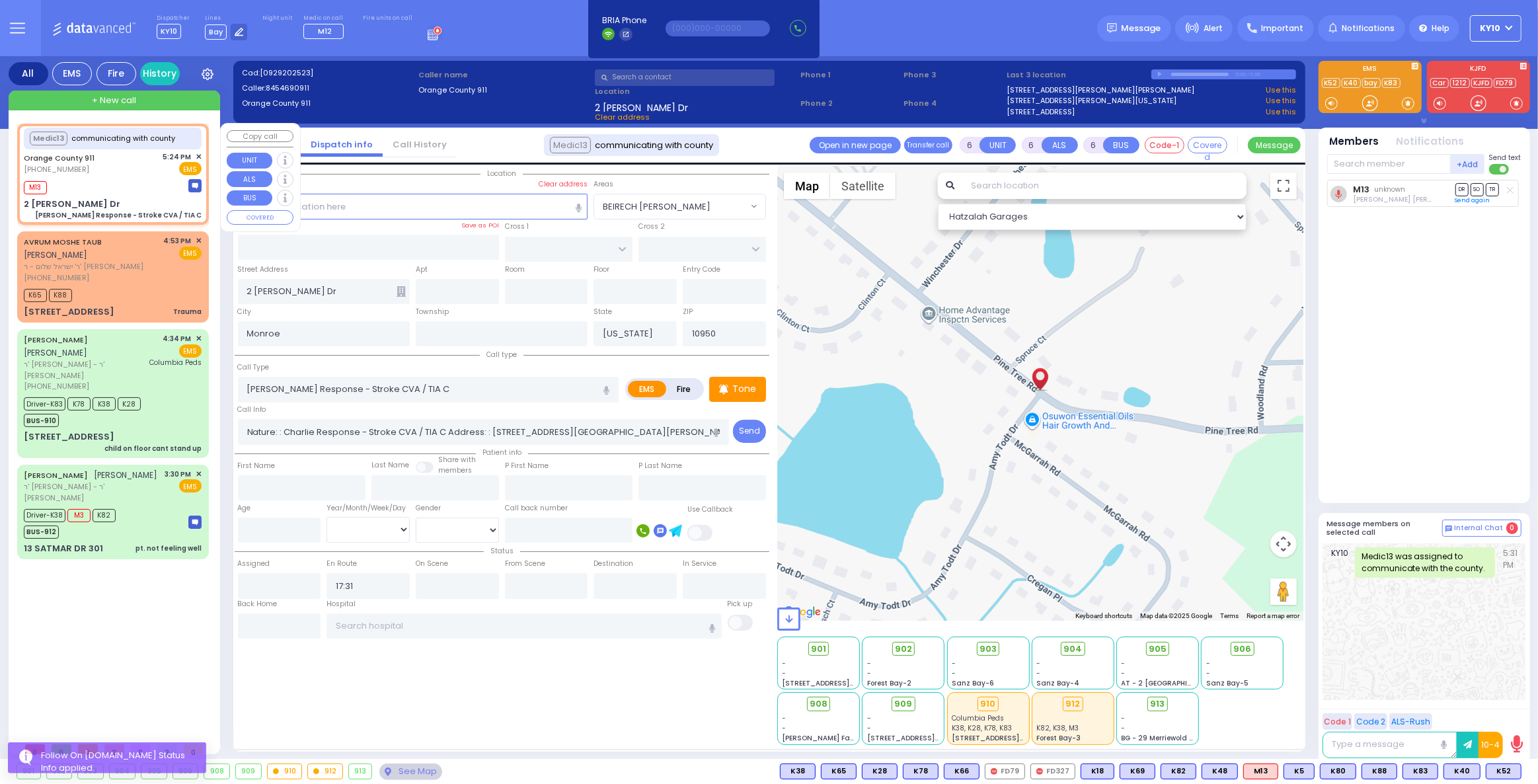
click at [200, 159] on span "✕" at bounding box center [198, 157] width 6 height 12
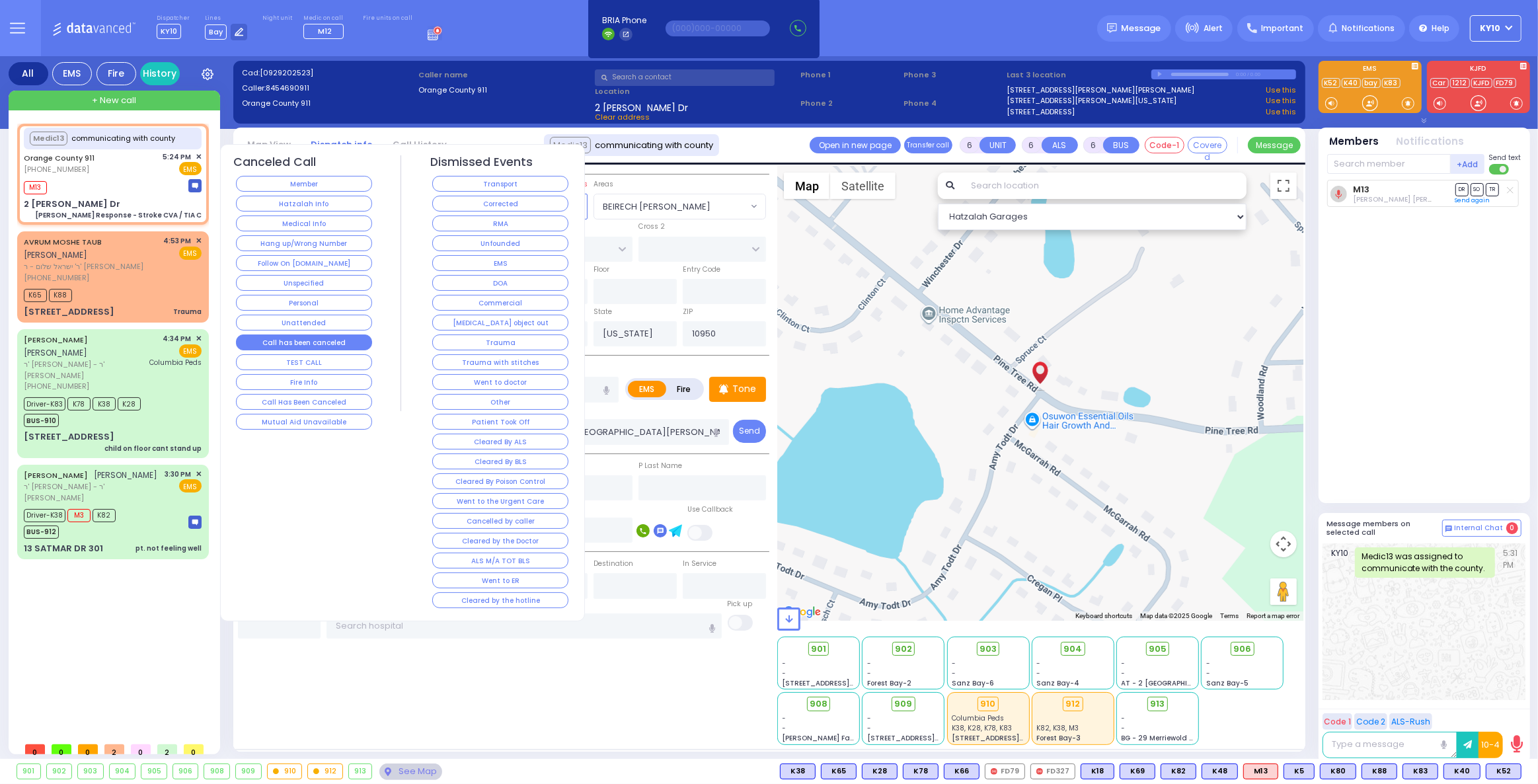
click at [348, 336] on button "Call has been canceled" at bounding box center [304, 342] width 136 height 16
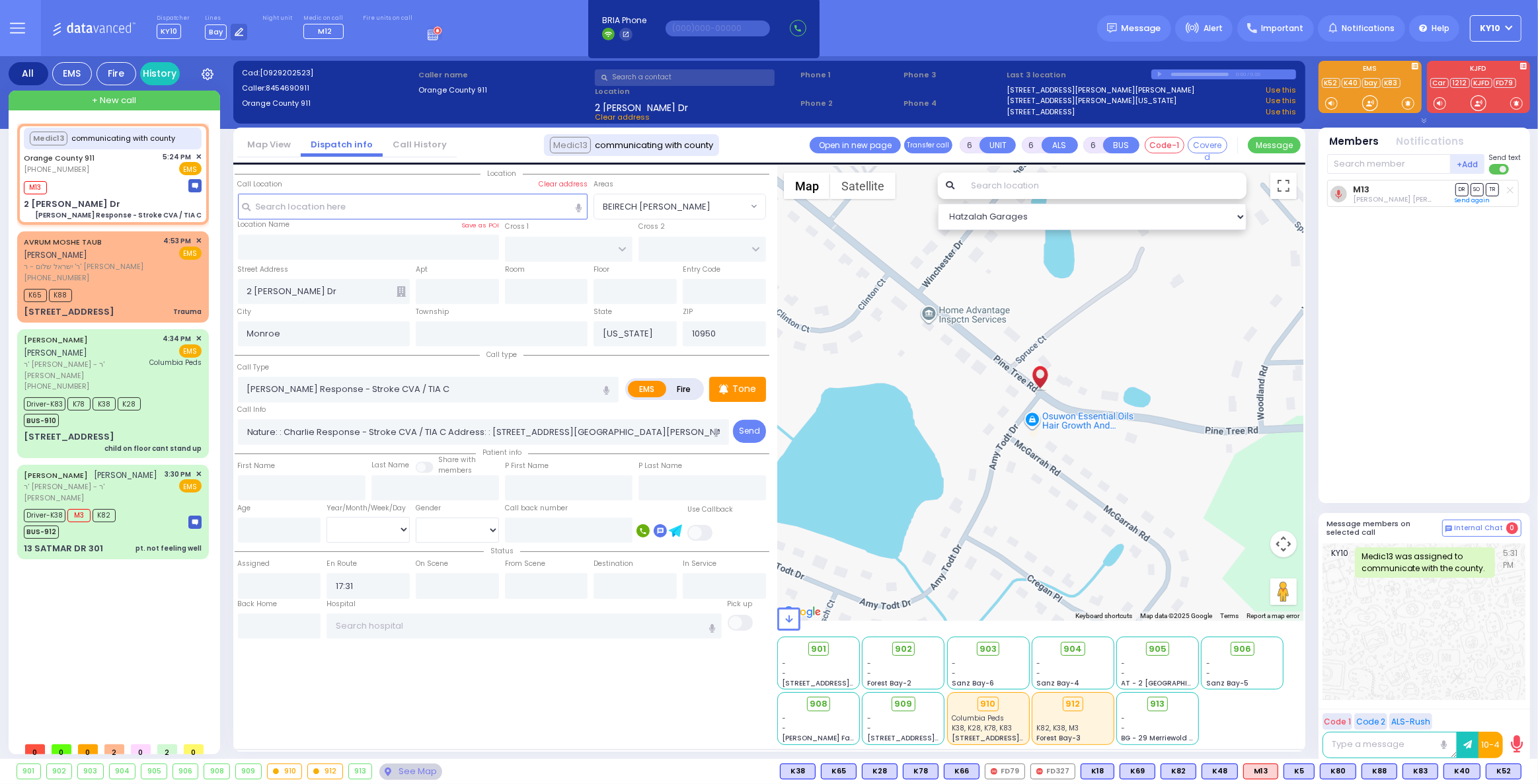
select select
radio input "true"
select select
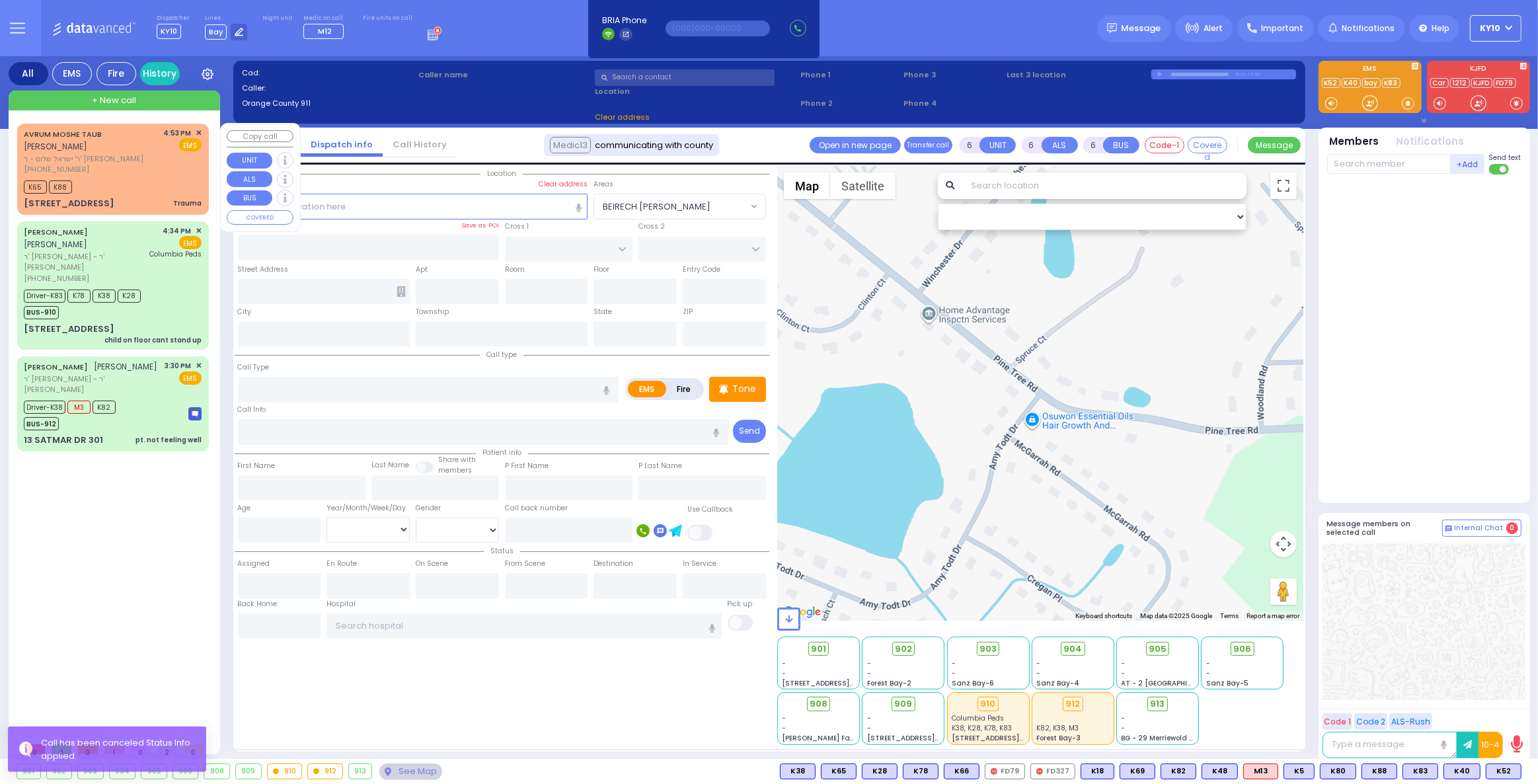
click at [147, 177] on div "K65 K88" at bounding box center [113, 185] width 177 height 16
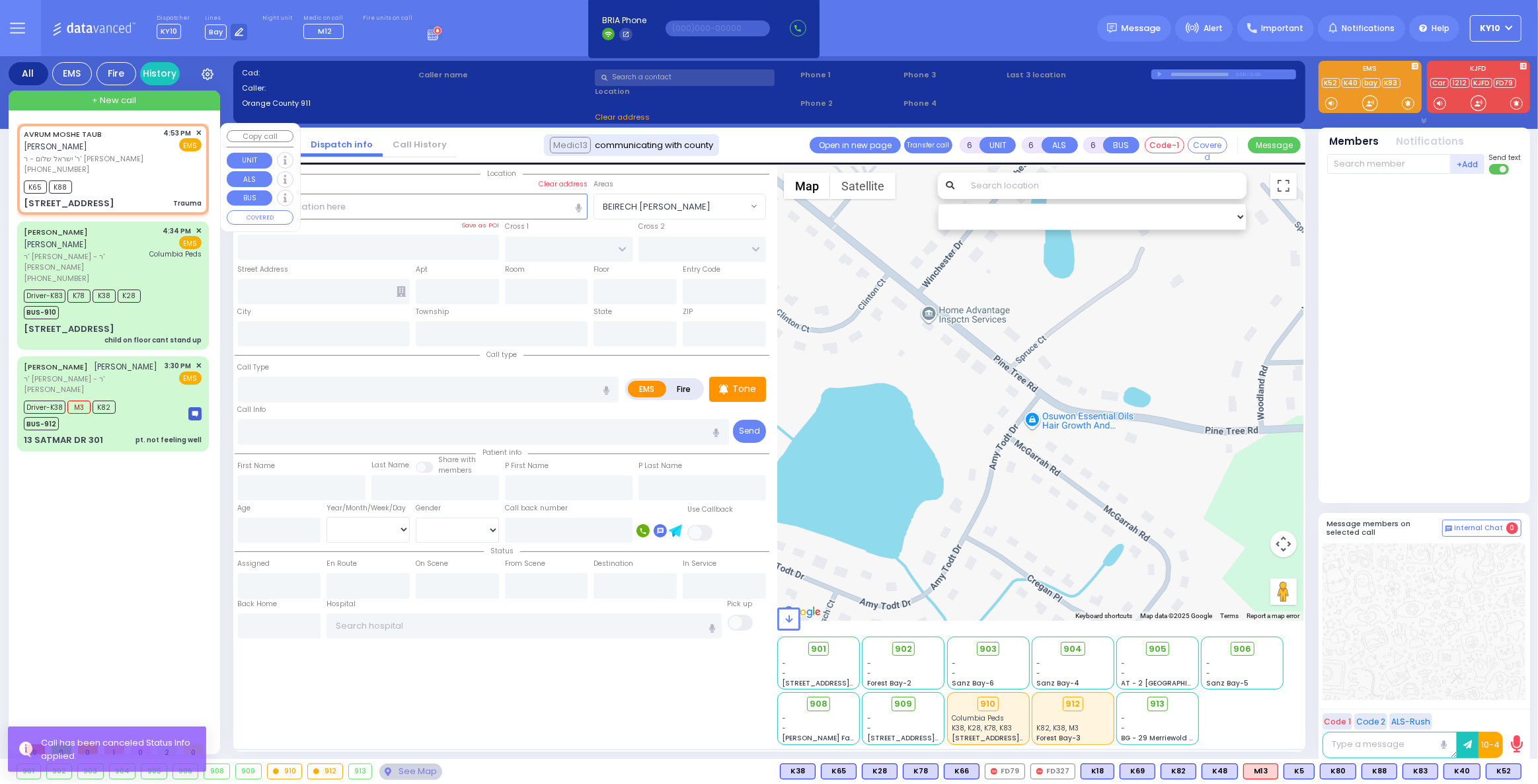
type input "2"
type input "0"
select select
type input "Trauma"
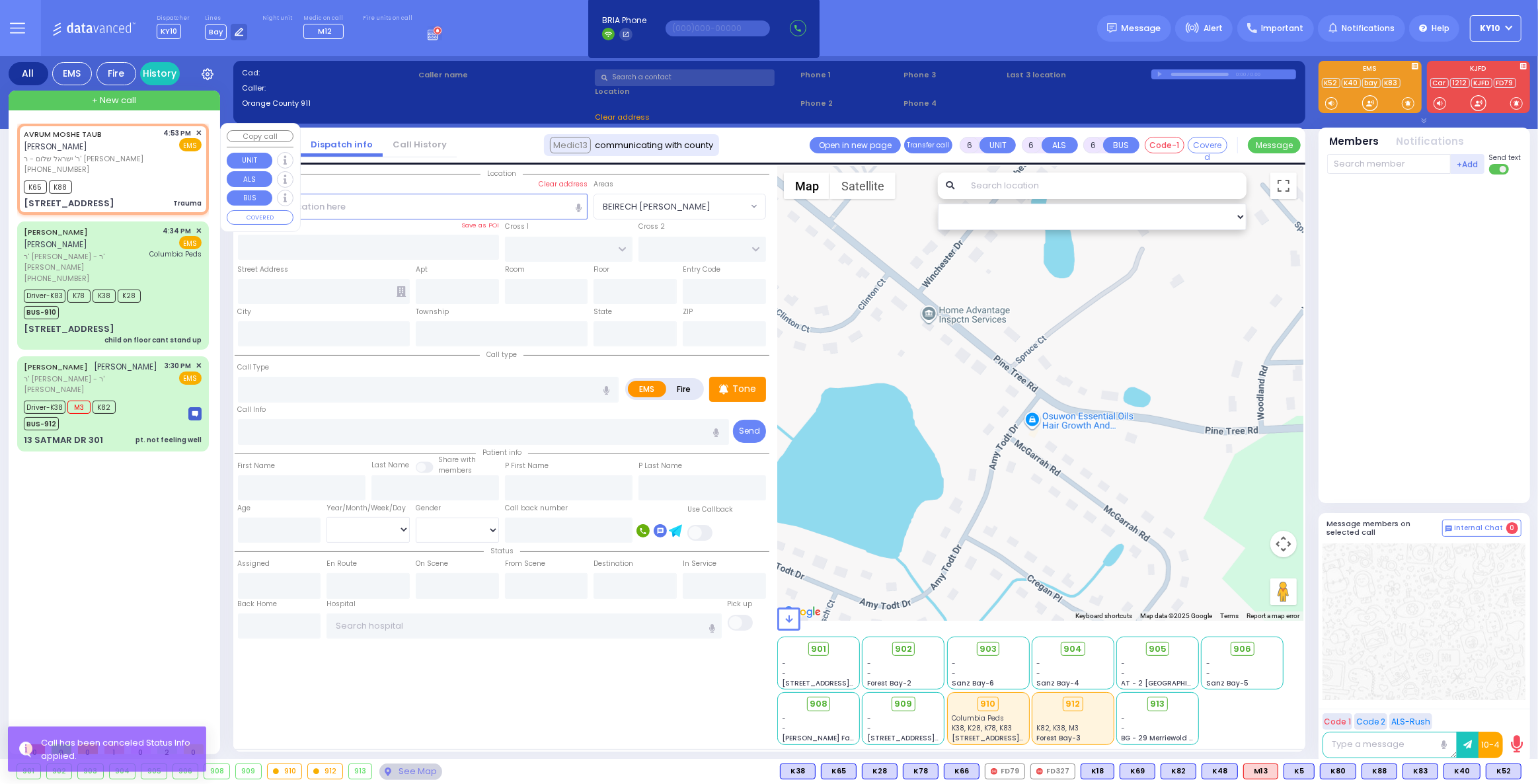
radio input "true"
type input "AVRUM MOSHE"
type input "TAUB"
select select
type input "16:53"
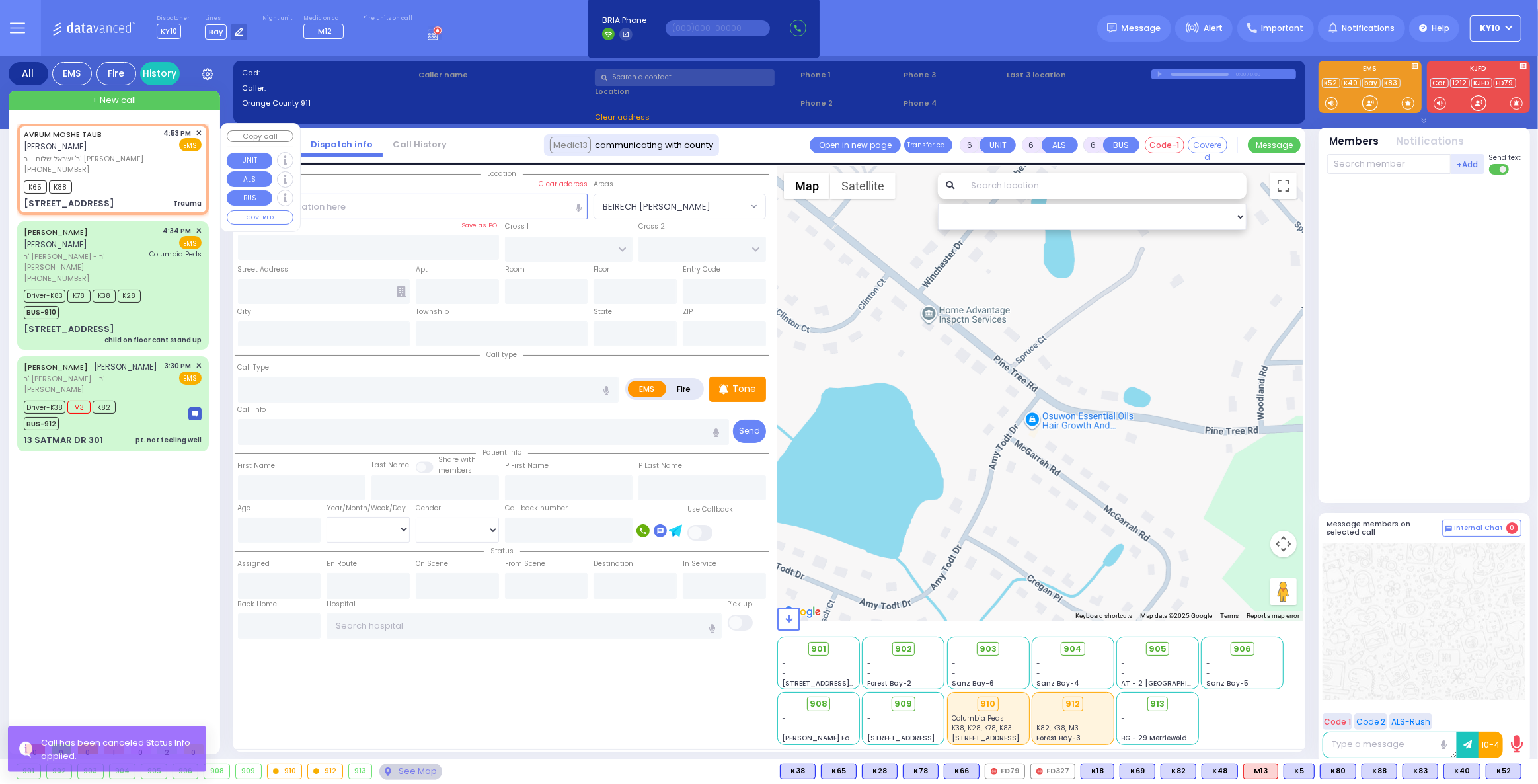
type input "16:54"
type input "DINEV COURT"
type input "[GEOGRAPHIC_DATA]"
type input "18 DINEV RD"
type input "201"
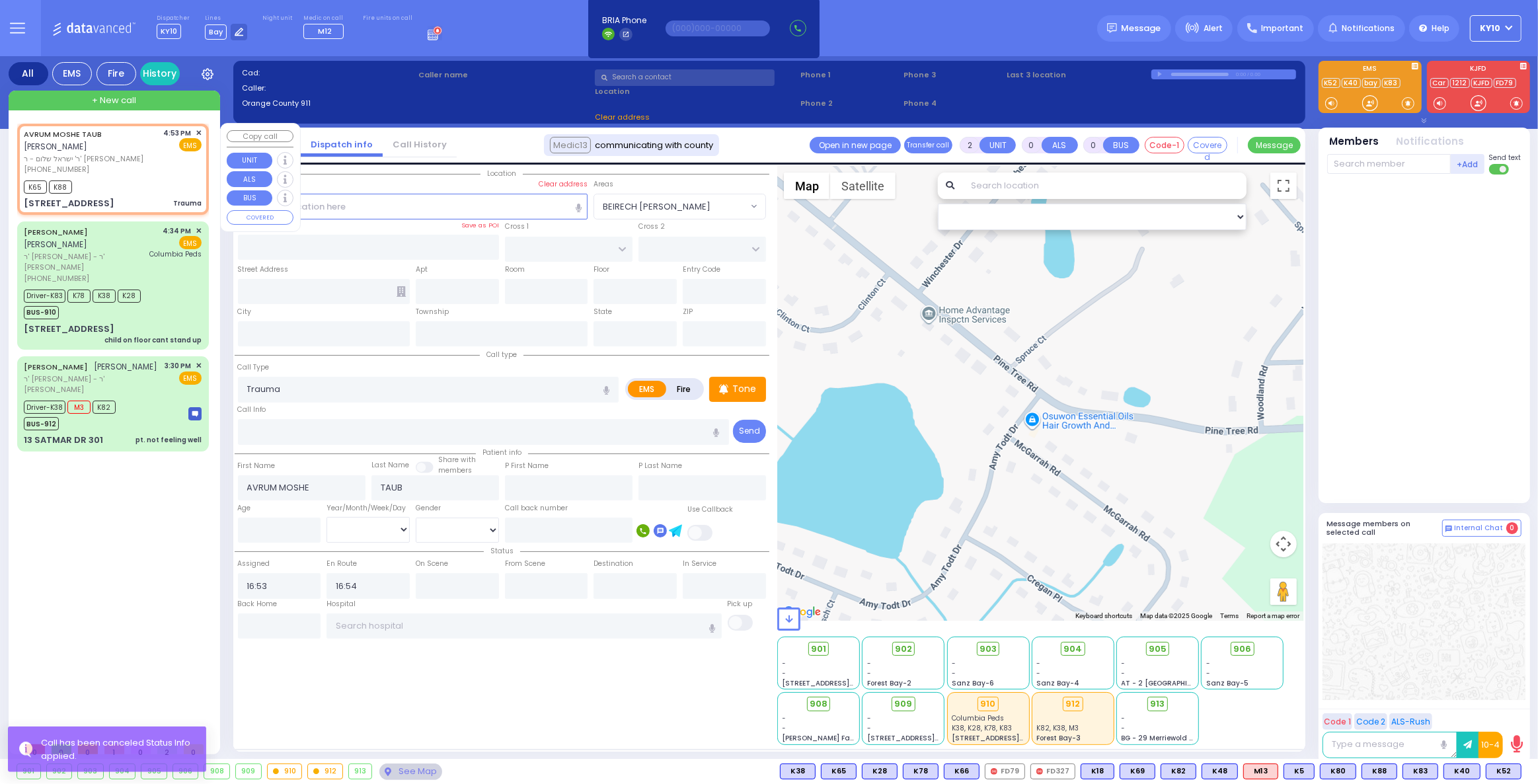
type input "Monroe"
type input "[US_STATE]"
type input "10950"
select select "BEIRECH [PERSON_NAME]"
select select "Hatzalah Garages"
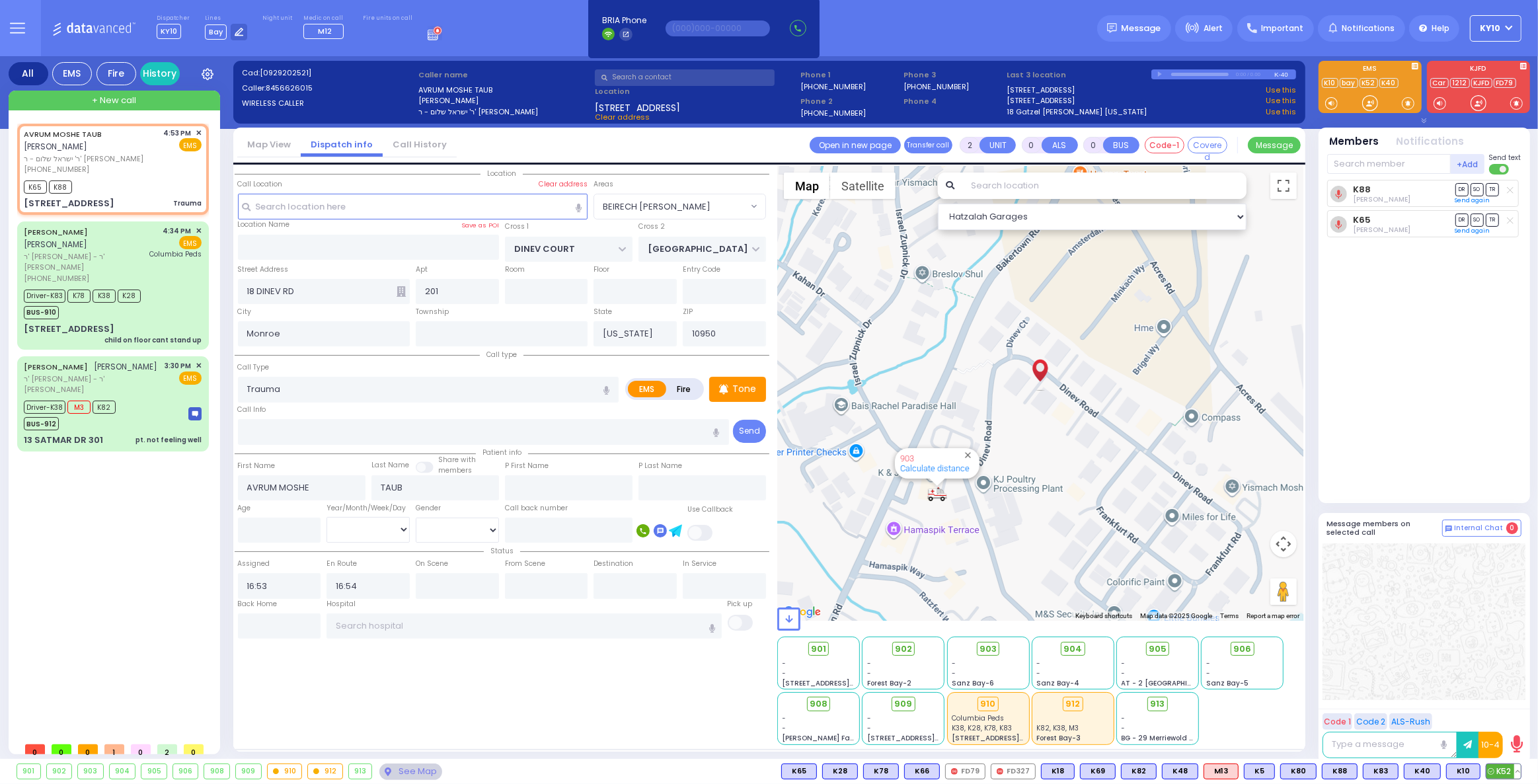
click at [1516, 771] on button at bounding box center [1516, 771] width 6 height 14
click at [1508, 712] on icon at bounding box center [1508, 712] width 13 height 13
click at [1517, 770] on button at bounding box center [1516, 771] width 6 height 14
click at [1509, 711] on icon at bounding box center [1508, 712] width 13 height 13
drag, startPoint x: 647, startPoint y: 79, endPoint x: 673, endPoint y: 86, distance: 26.9
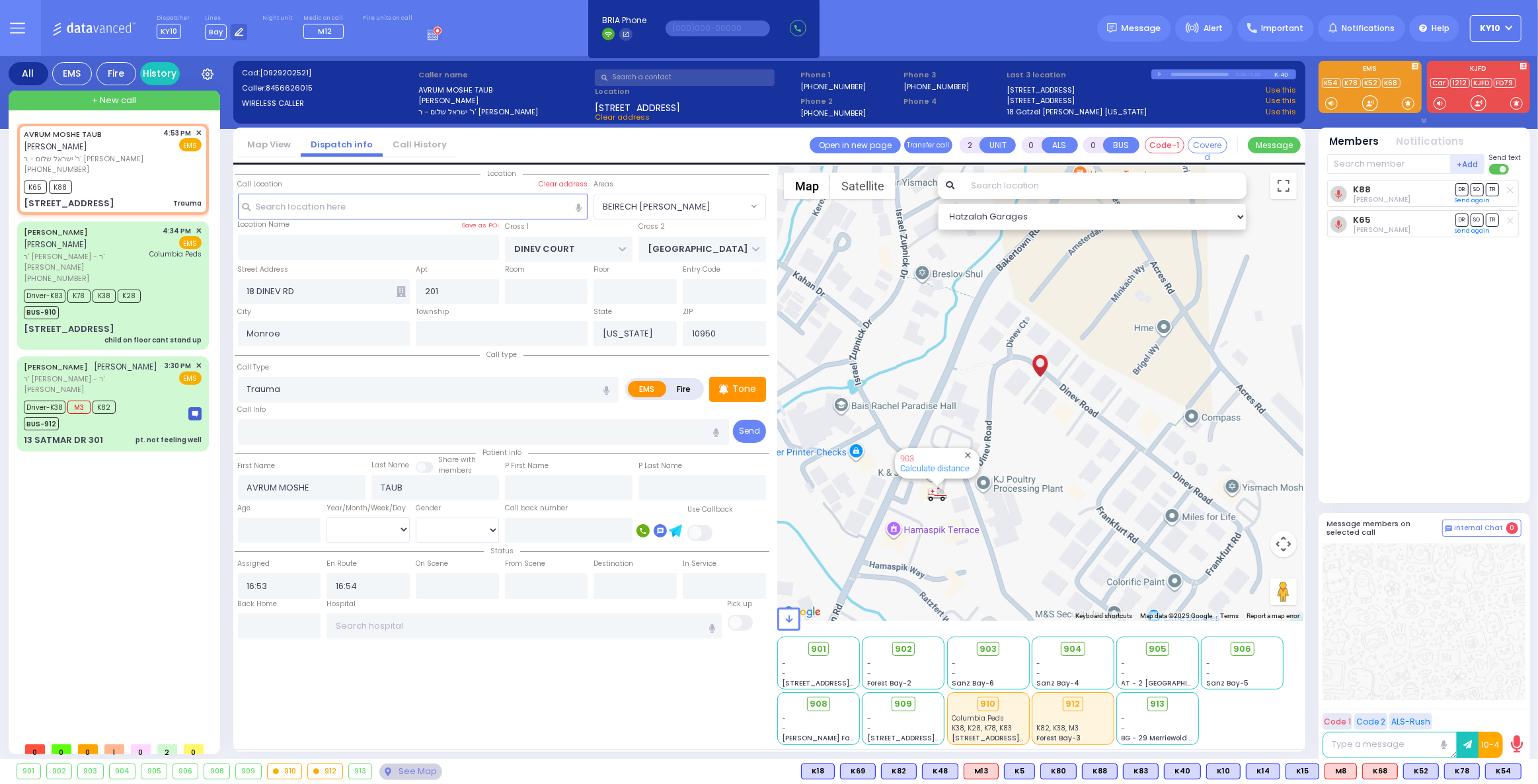
click at [669, 86] on div "Select a call" at bounding box center [695, 97] width 205 height 59
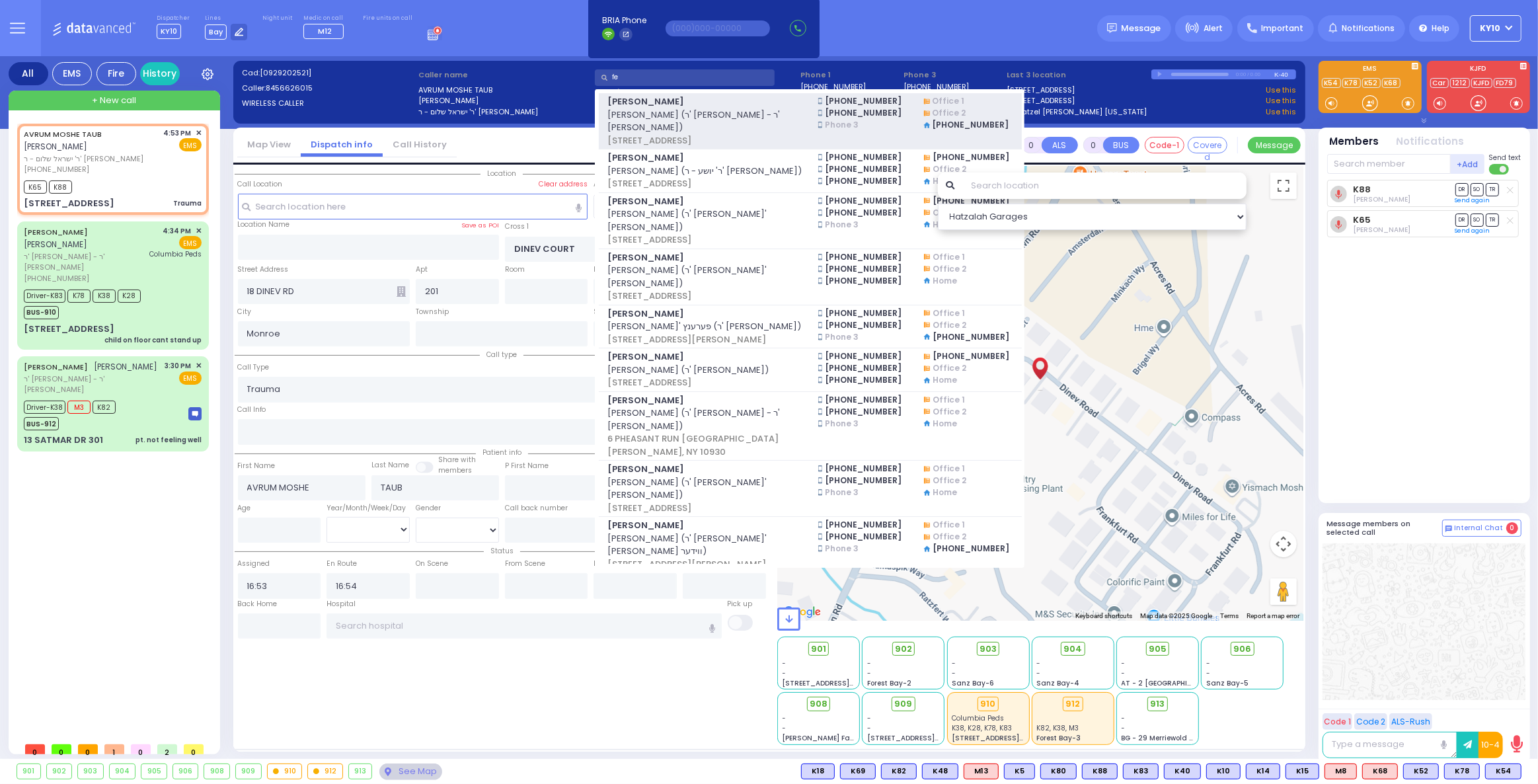
type input "f"
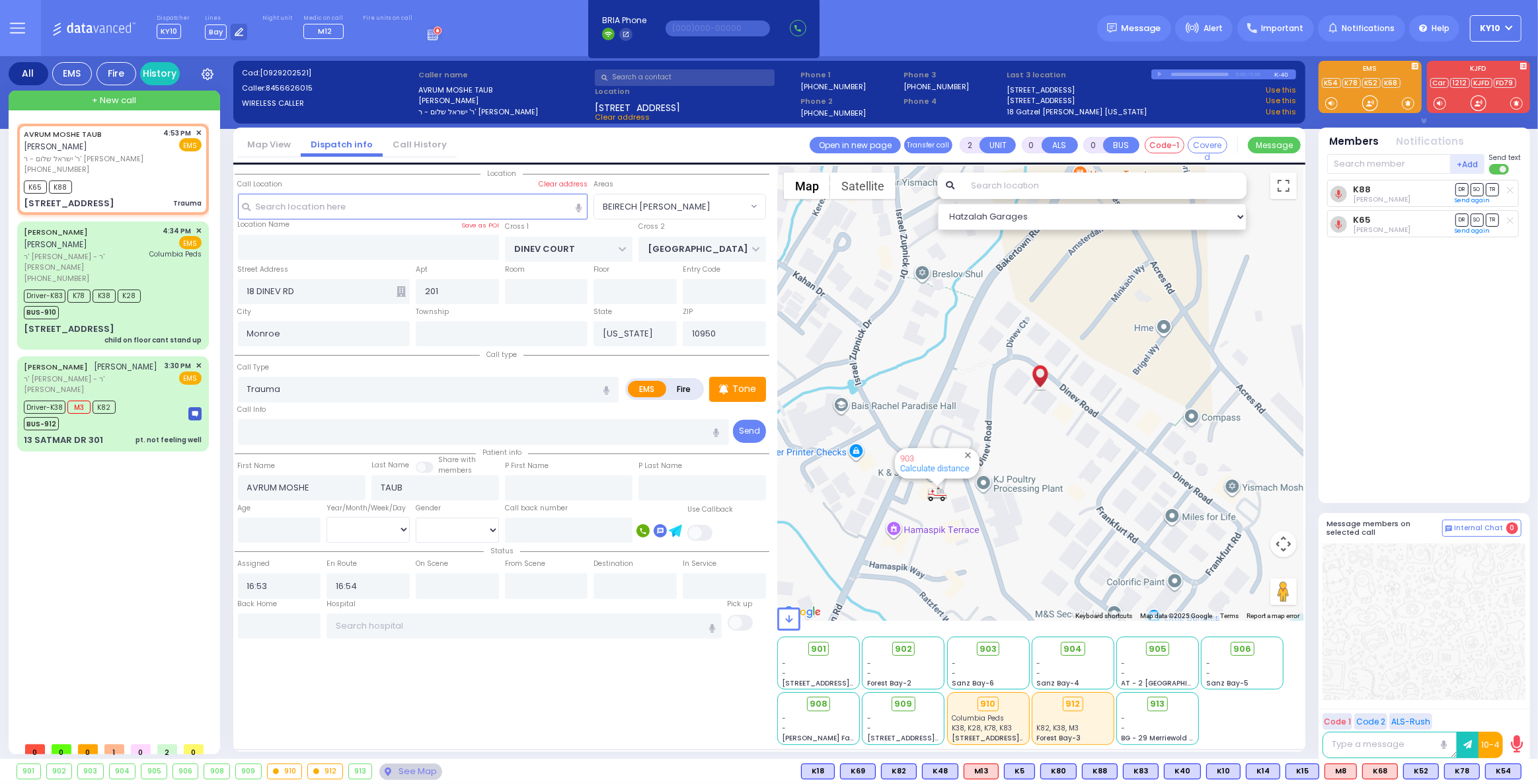
click at [137, 99] on div "+ New call" at bounding box center [115, 100] width 212 height 20
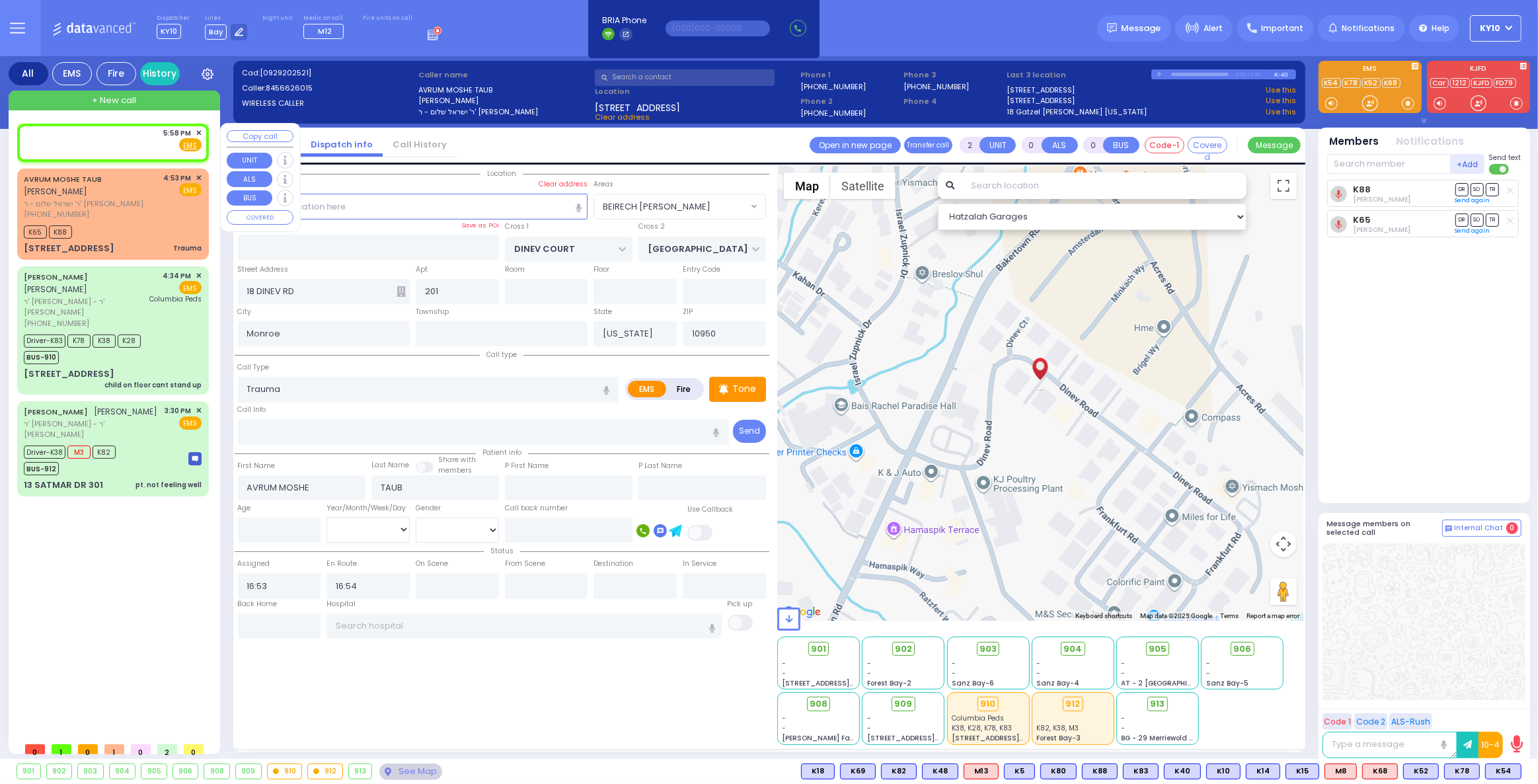
type input "1"
select select
radio input "true"
select select
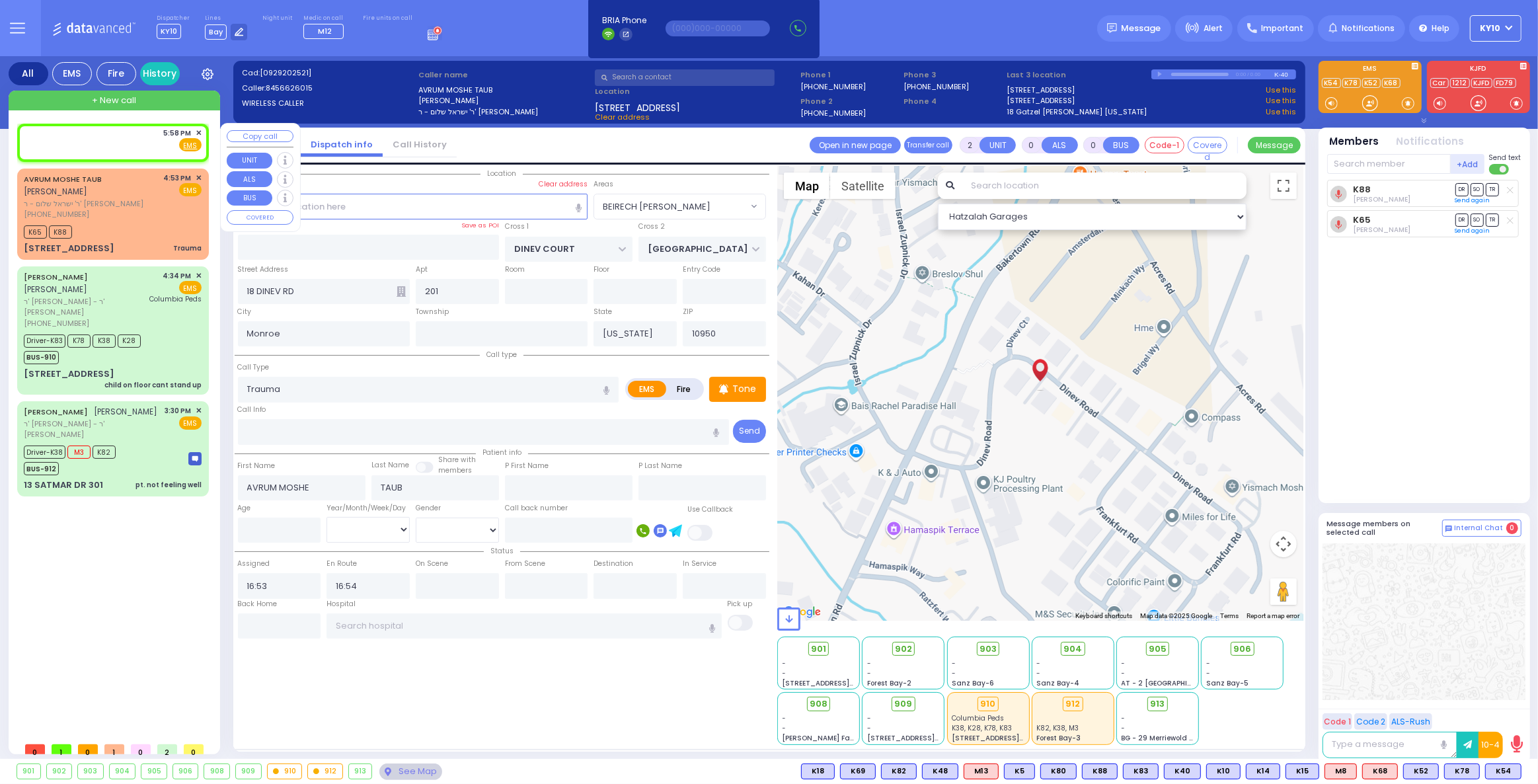
type input "17:58"
select select "Hatzalah Garages"
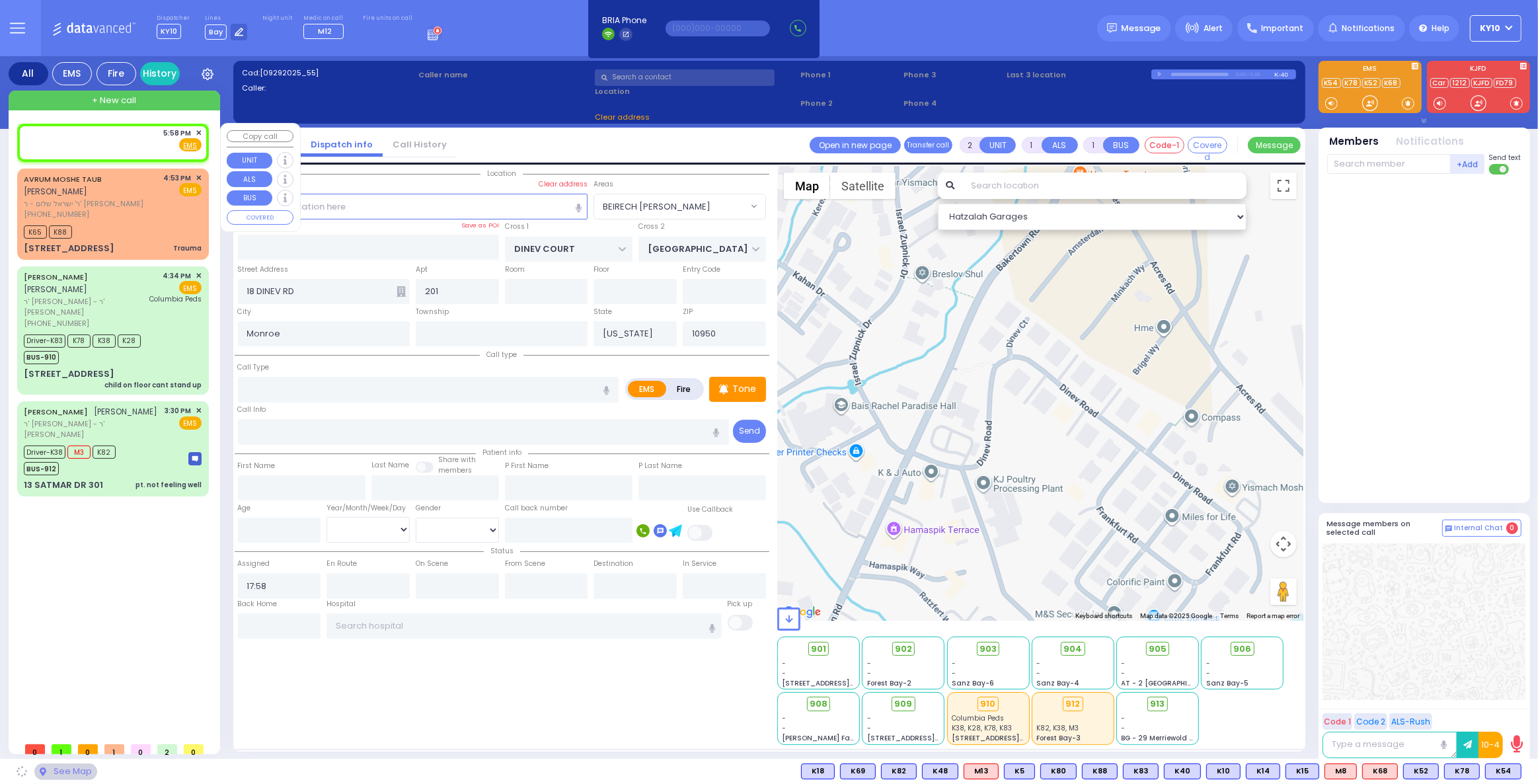
select select
radio input "true"
select select
select select "Hatzalah Garages"
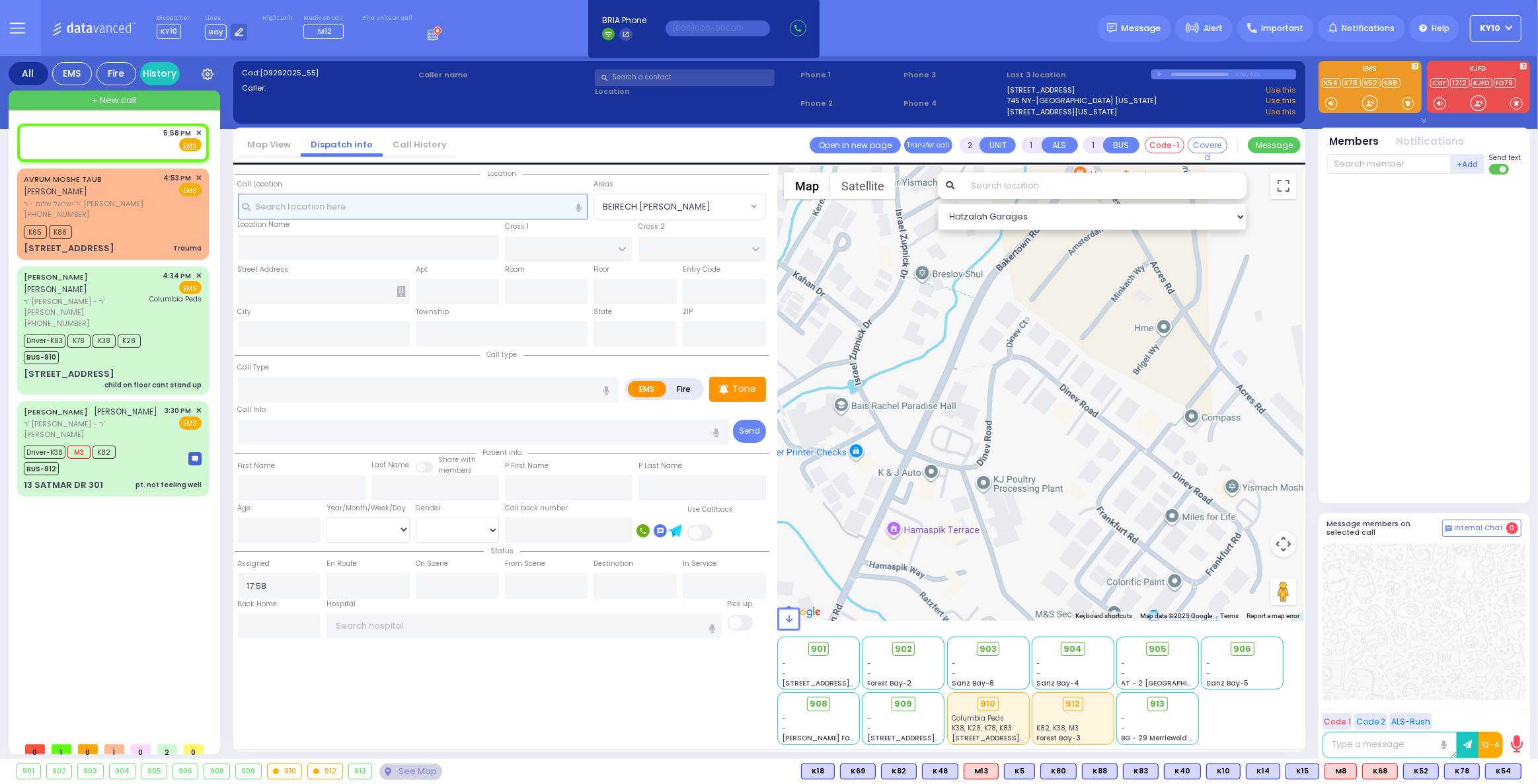
click at [465, 211] on input "text" at bounding box center [412, 206] width 350 height 25
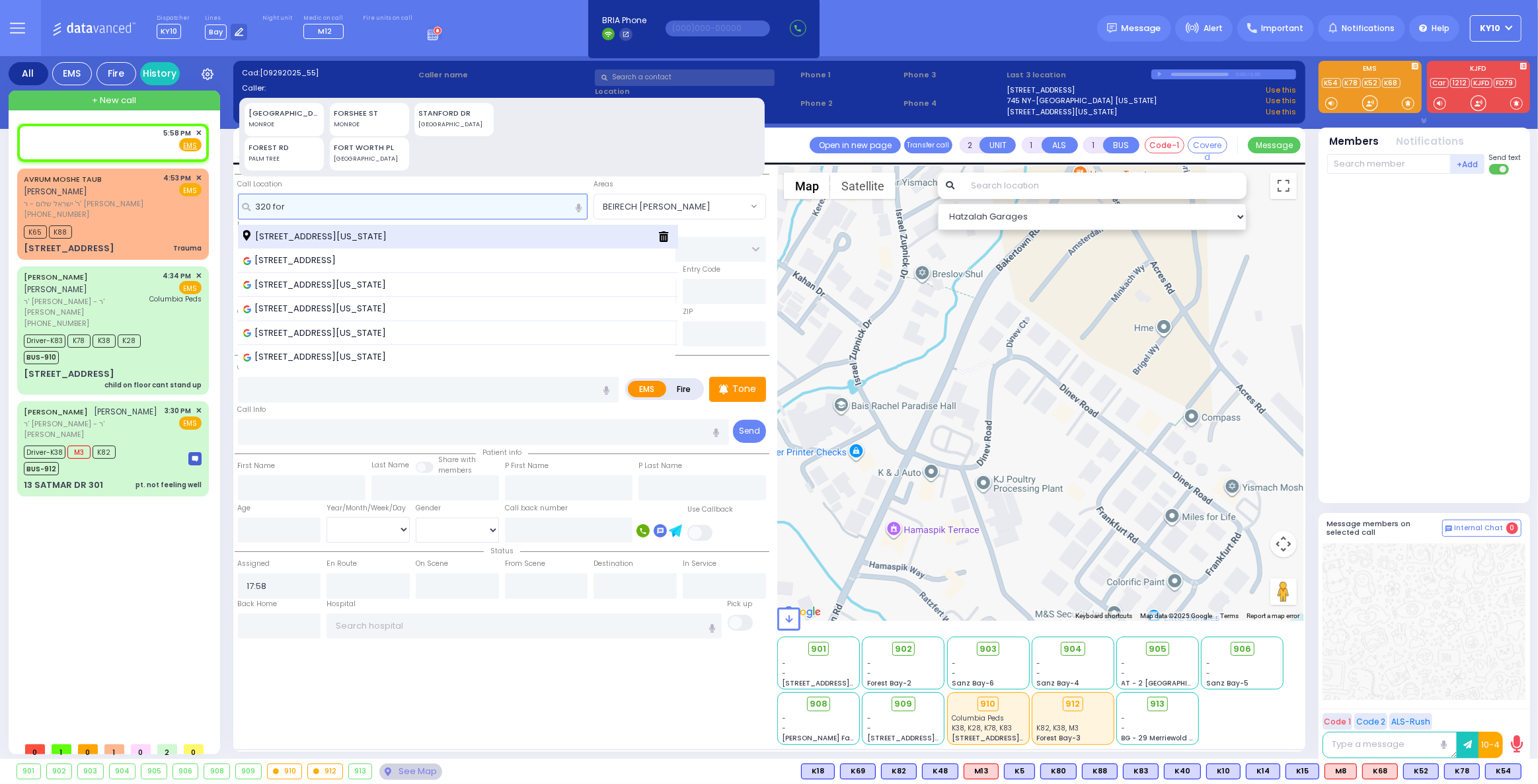
type input "320 for"
click at [465, 230] on div "320 Forest Road Monroe New York 10950" at bounding box center [445, 237] width 405 height 13
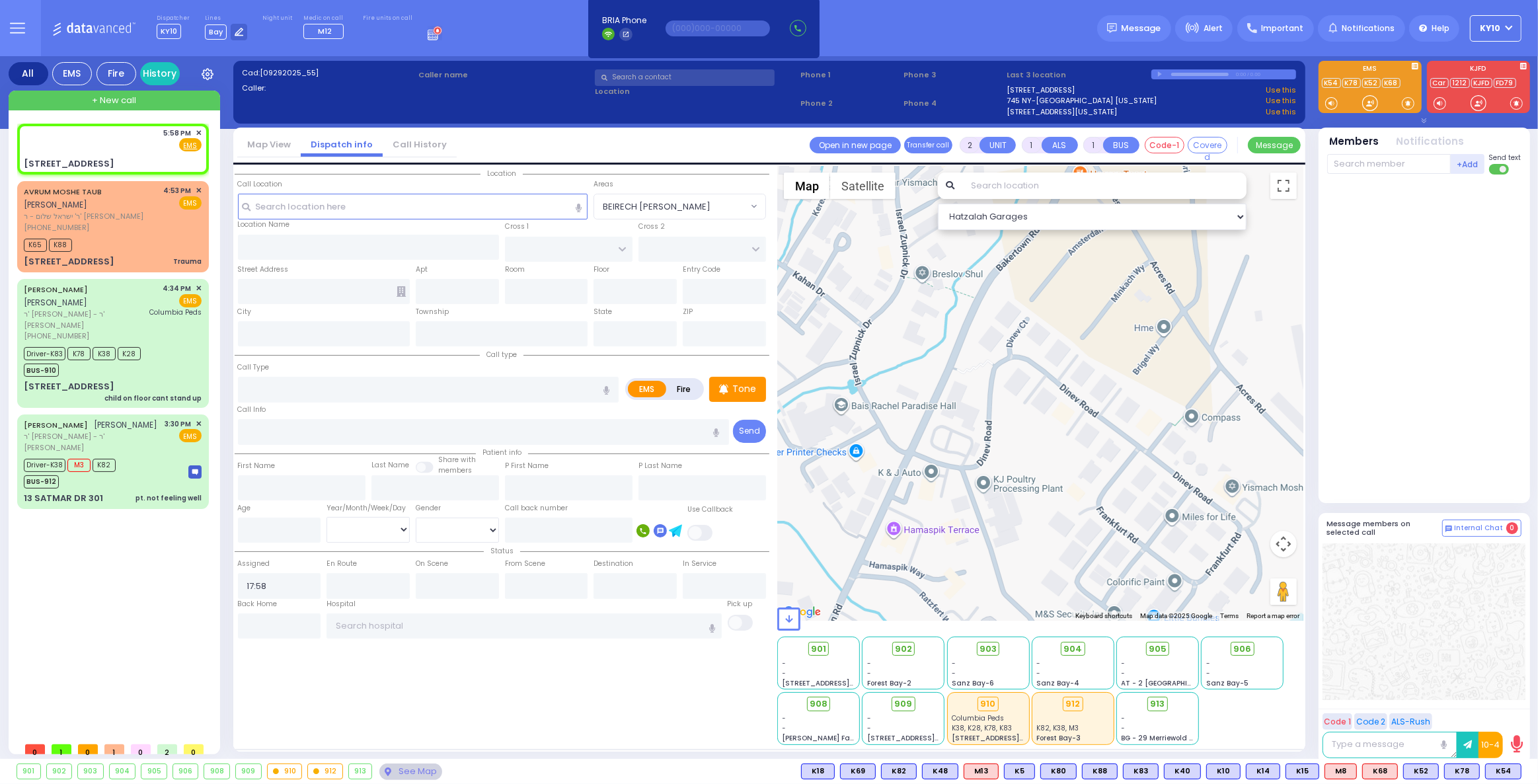
select select
radio input "true"
select select
select select "Hatzalah Garages"
type input "SCHUNNEMUNK RD"
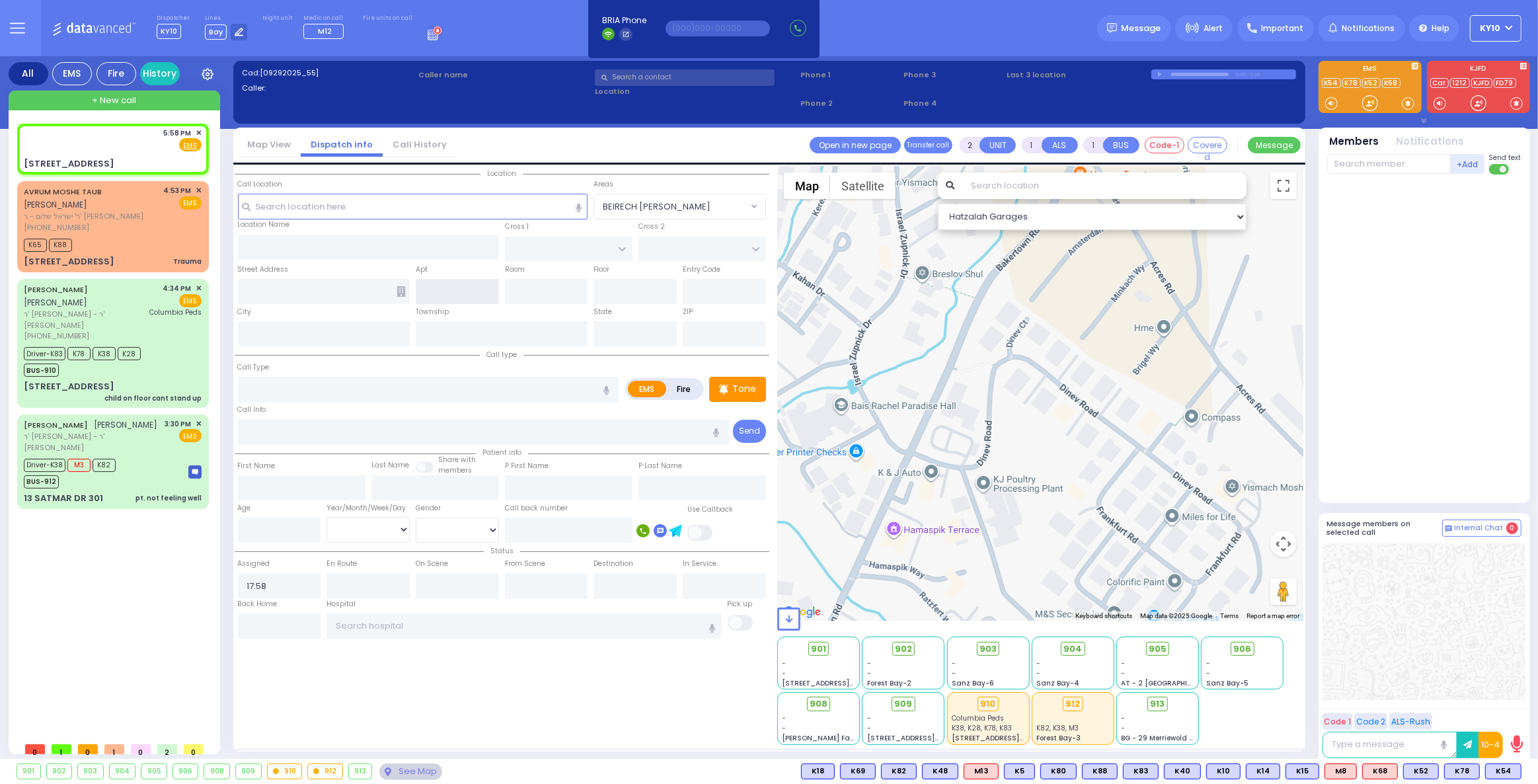
type input "KORITZ COURT"
type input "320 Forest Road"
type input "Monroe"
type input "[US_STATE]"
type input "10950"
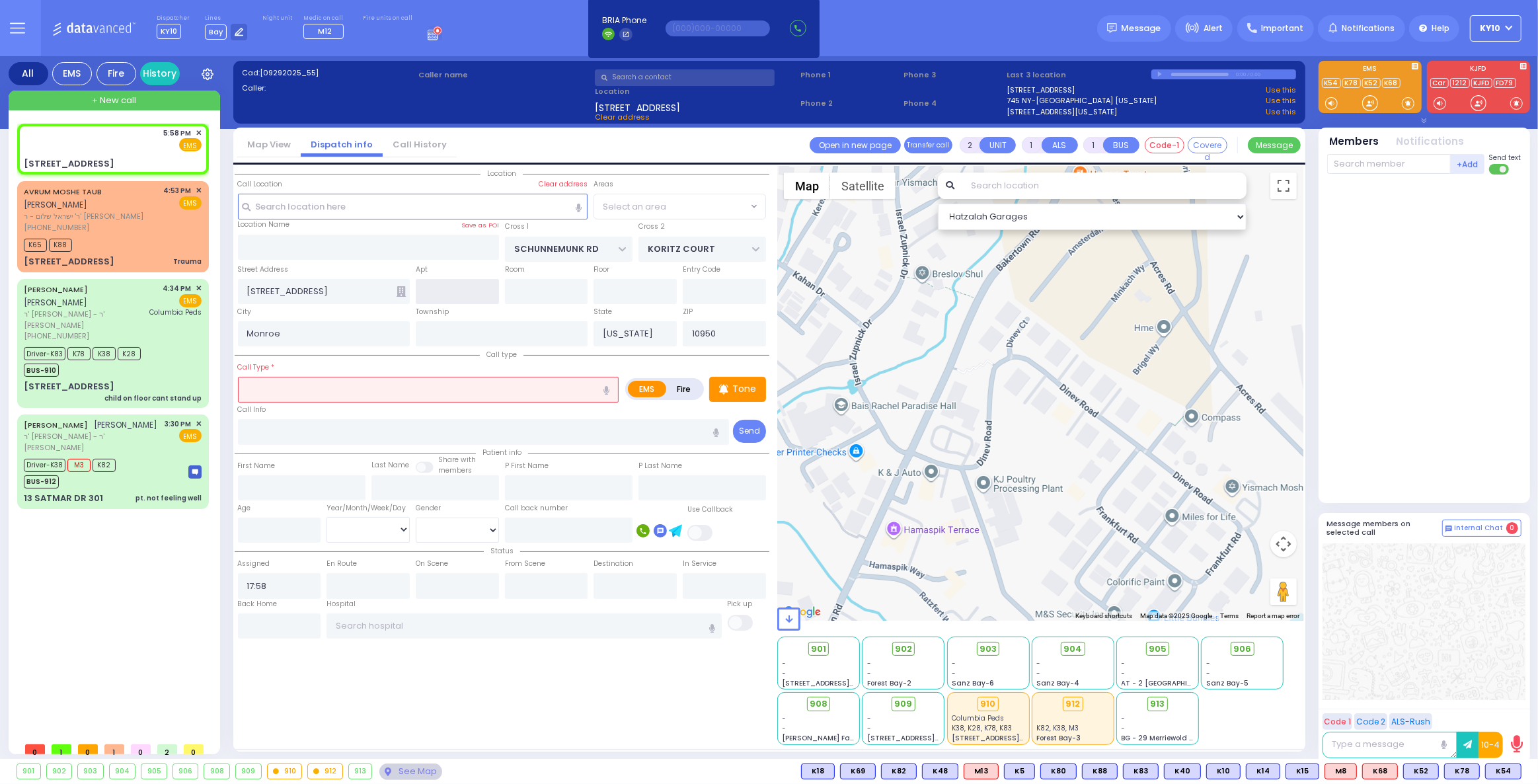
select select "[GEOGRAPHIC_DATA]"
click at [341, 386] on input "text" at bounding box center [428, 389] width 381 height 25
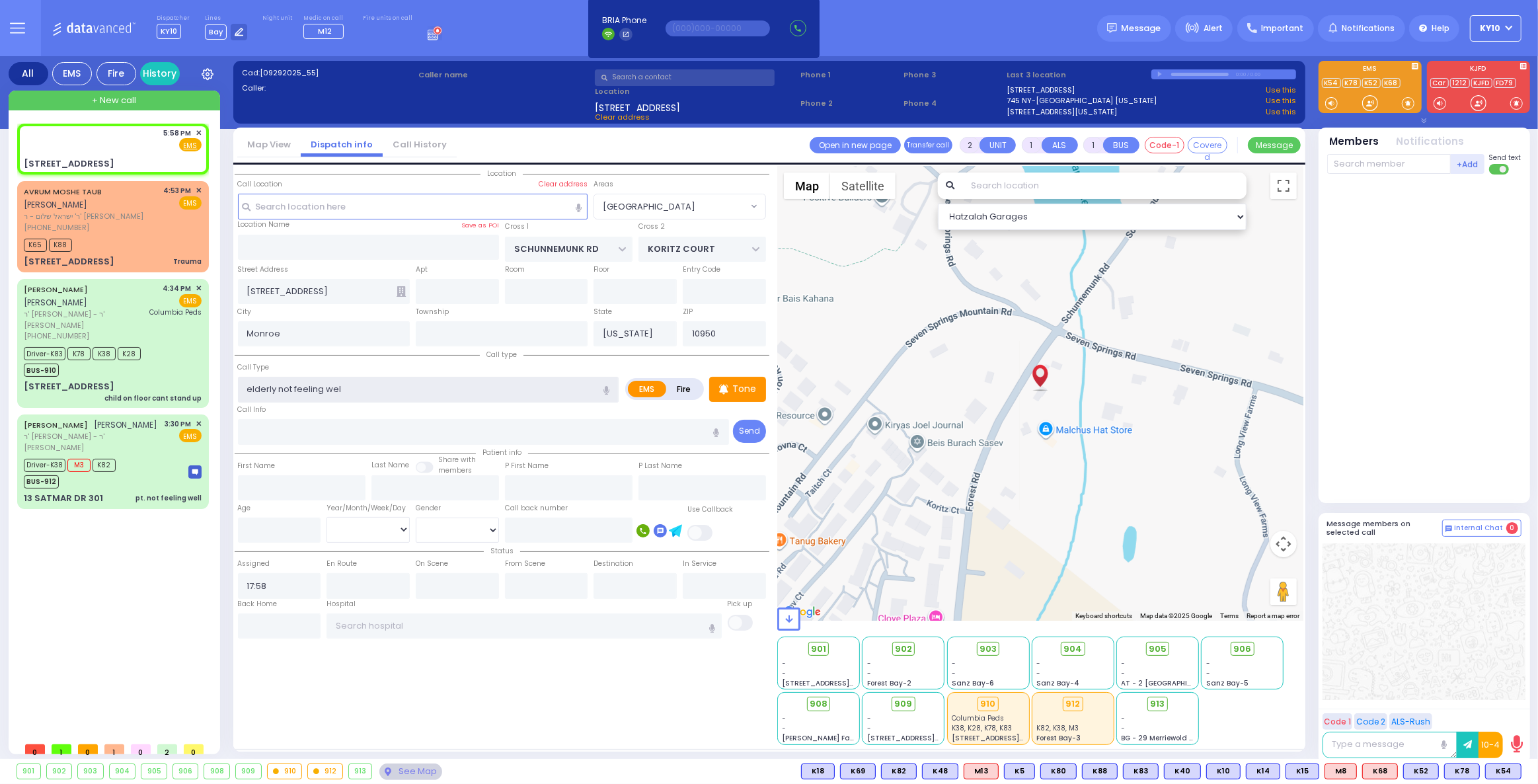
type input "elderly not feeling well"
select select
radio input "true"
select select
select select "Hatzalah Garages"
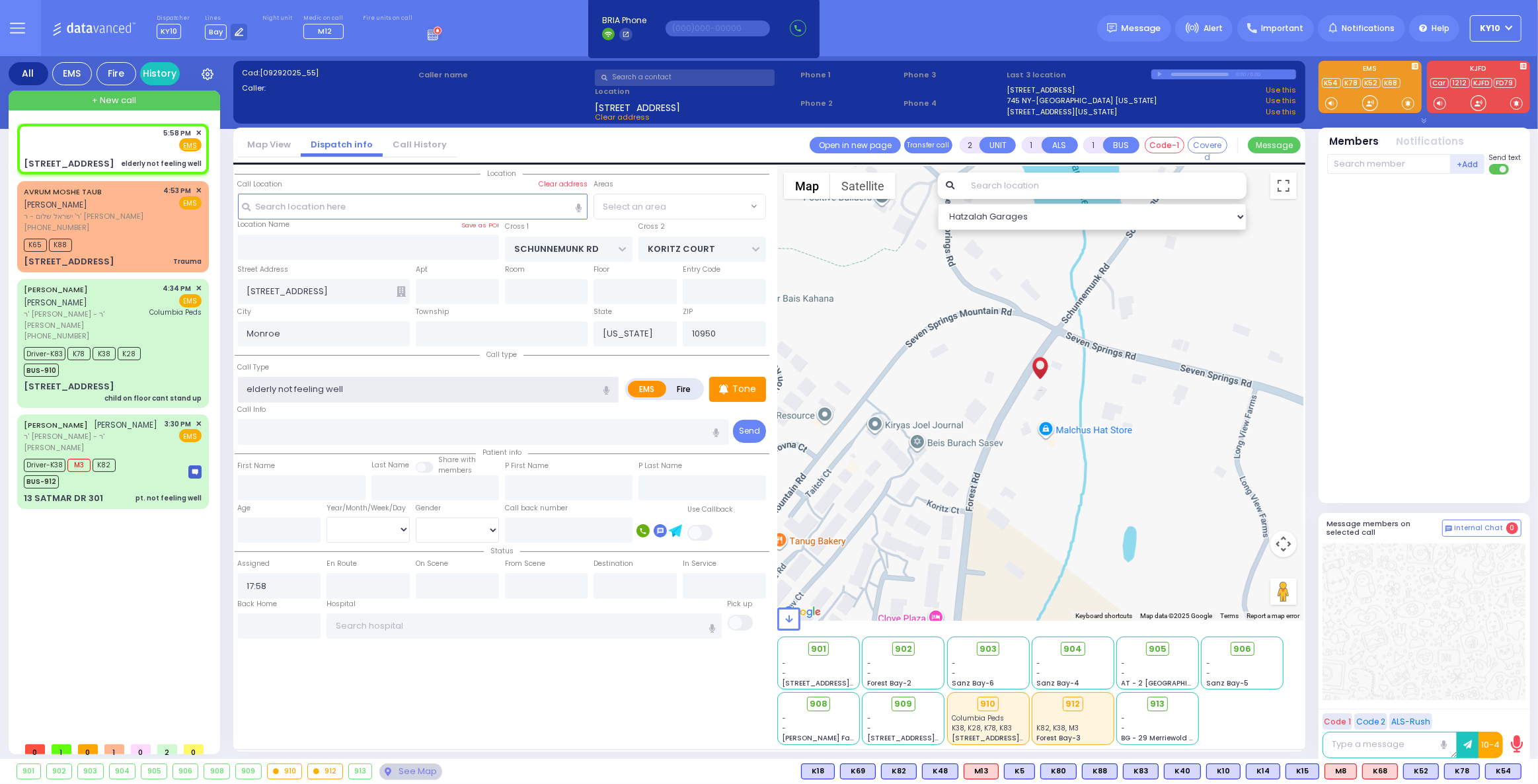
select select "[GEOGRAPHIC_DATA]"
type input "elderly not feeling well"
click at [132, 144] on div "5:58 PM ✕ Fire EMS" at bounding box center [113, 139] width 177 height 24
select select
radio input "true"
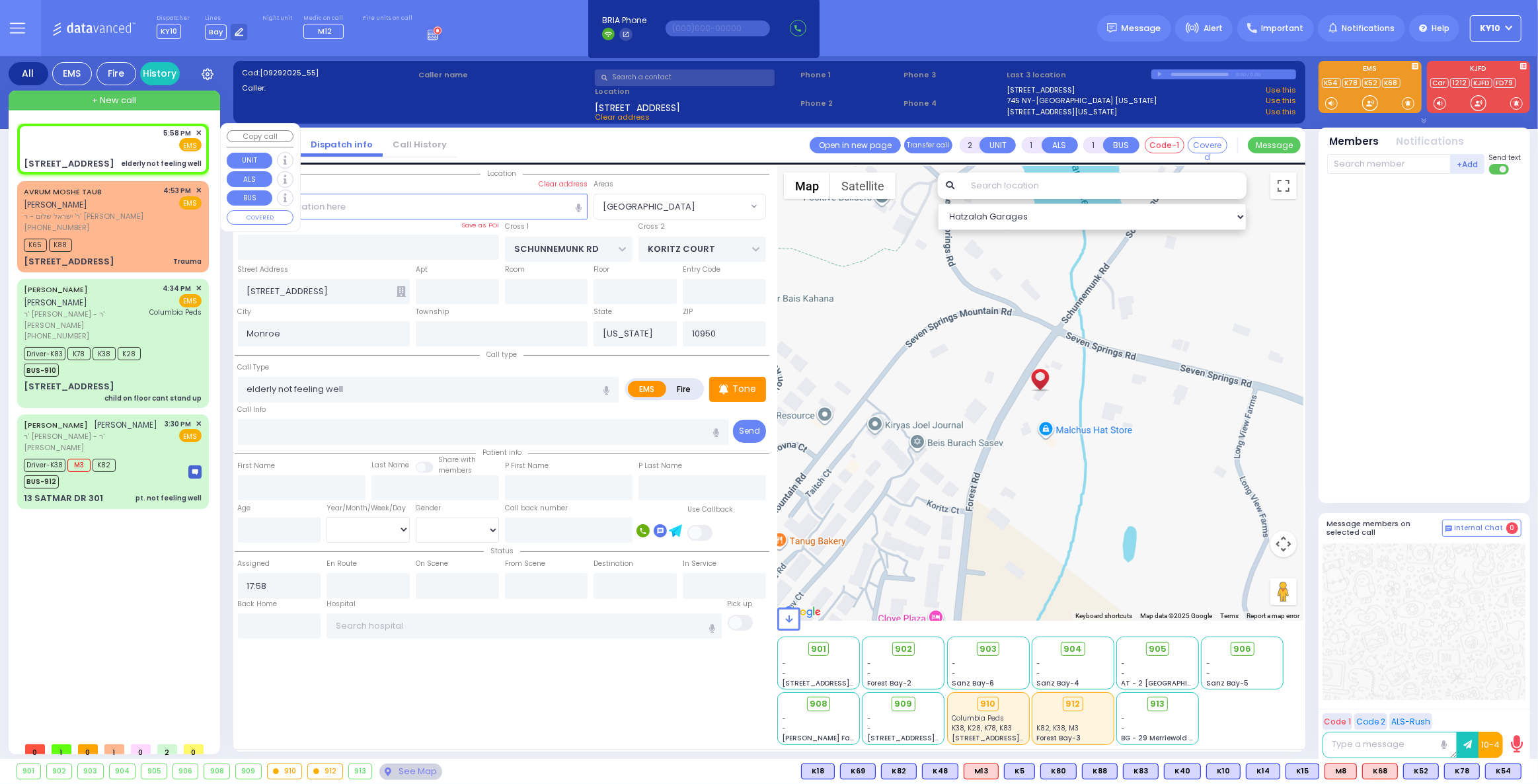
select select
select select "Hatzalah Garages"
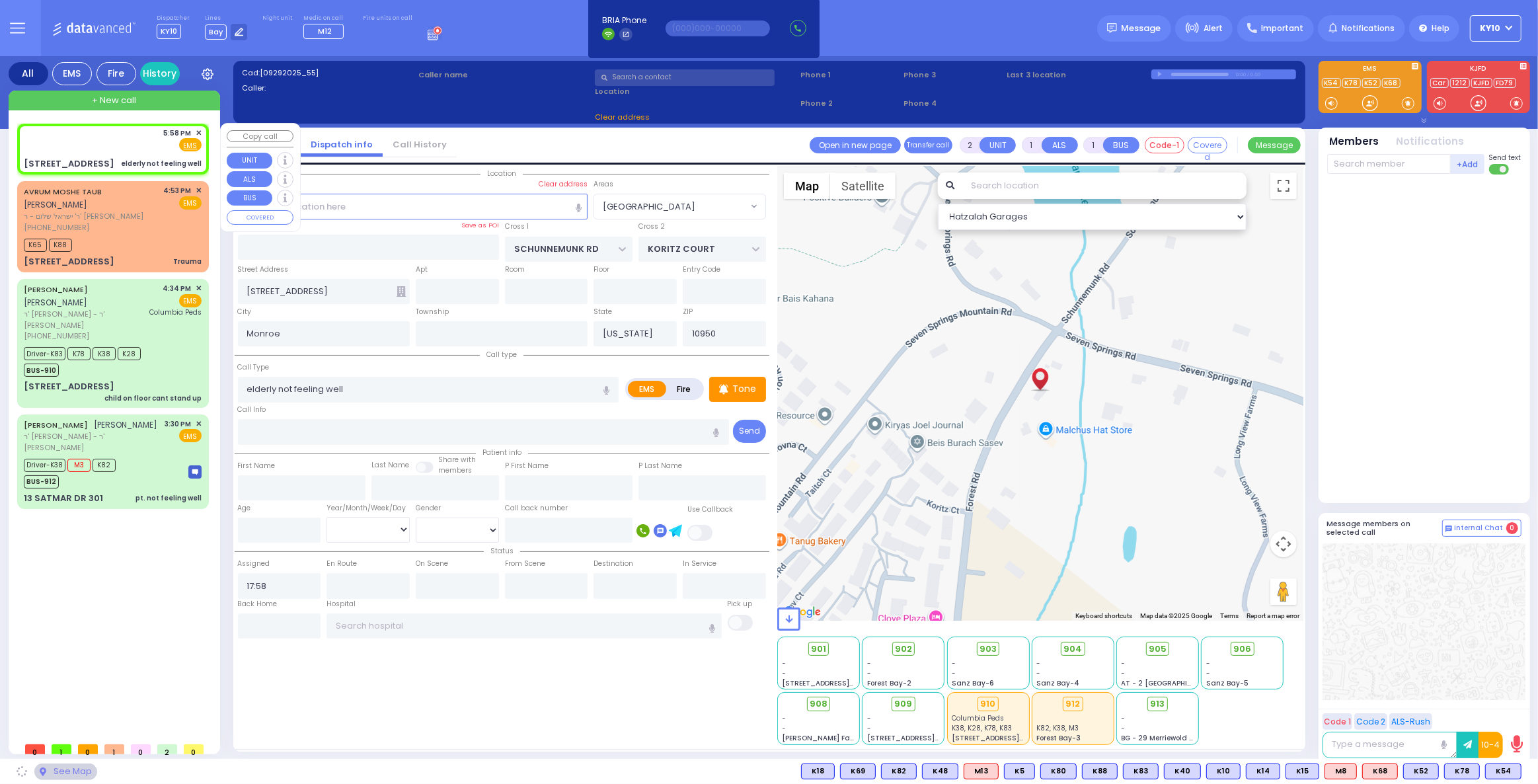
select select
radio input "true"
select select
select select "Hatzalah Garages"
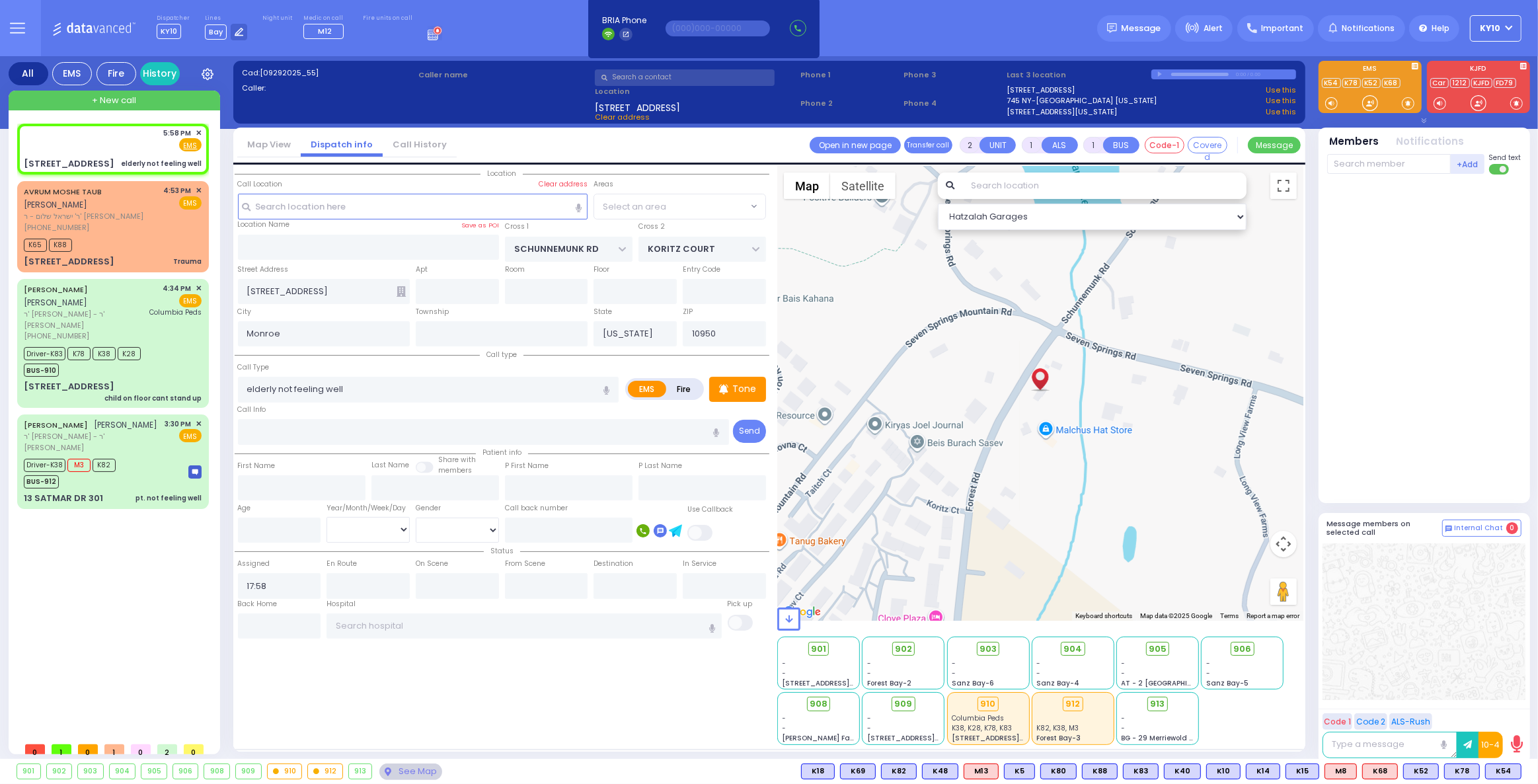
select select "[GEOGRAPHIC_DATA]"
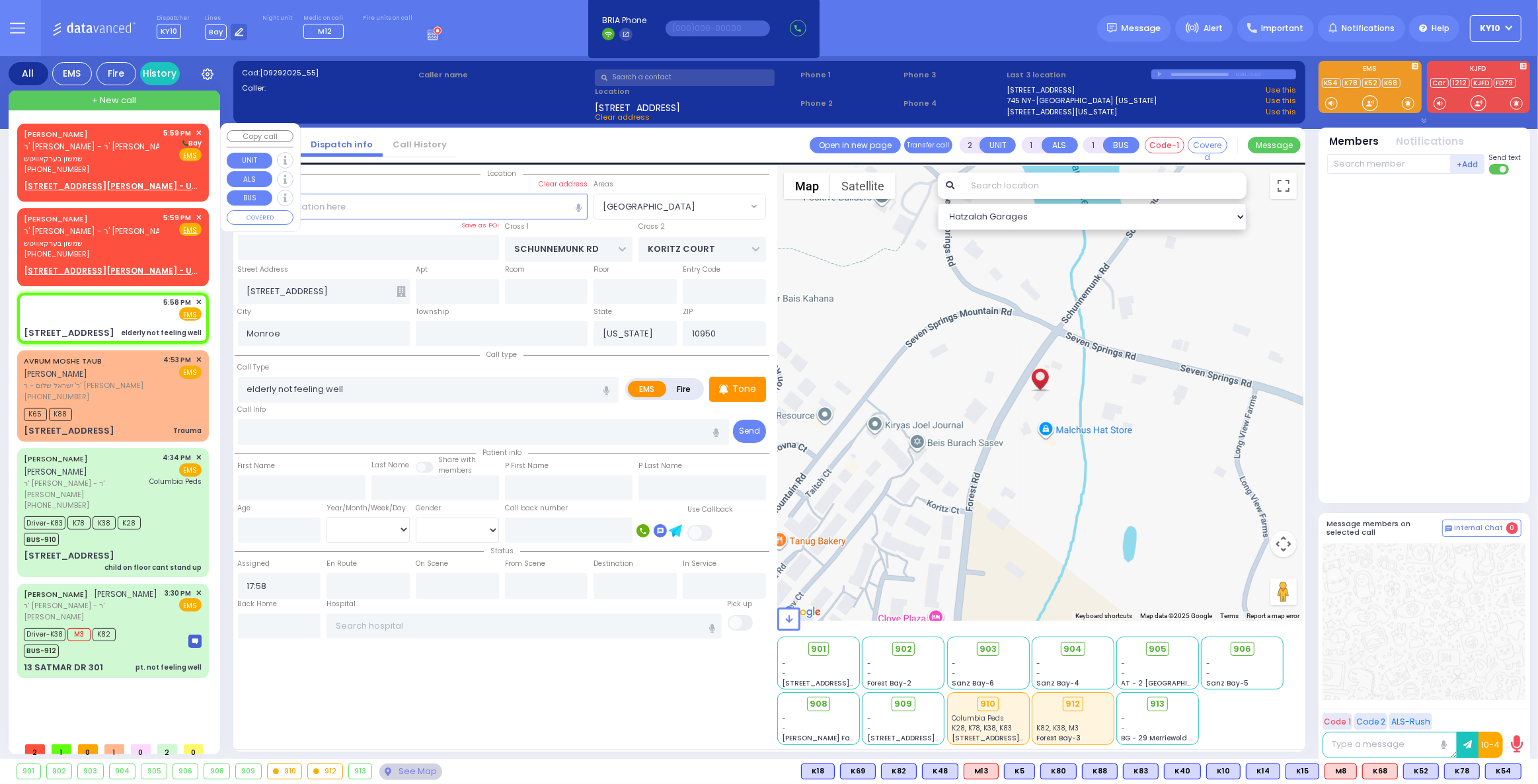
click at [137, 185] on u "2 YOEL KLEIN BLVD 012 - Use this" at bounding box center [122, 185] width 195 height 12
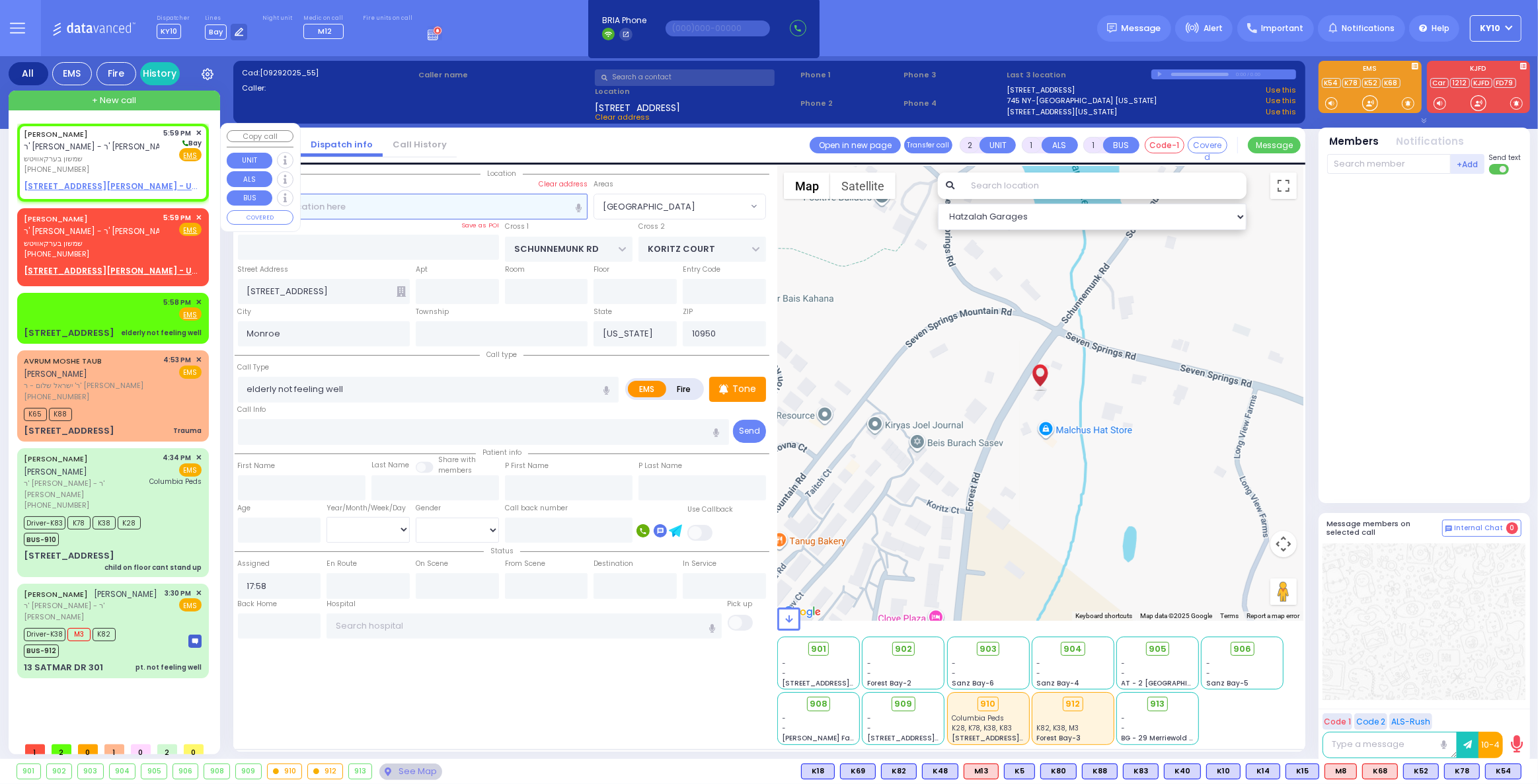
select select
radio input "true"
type input "SHAMSHON"
type input "[PERSON_NAME]"
select select
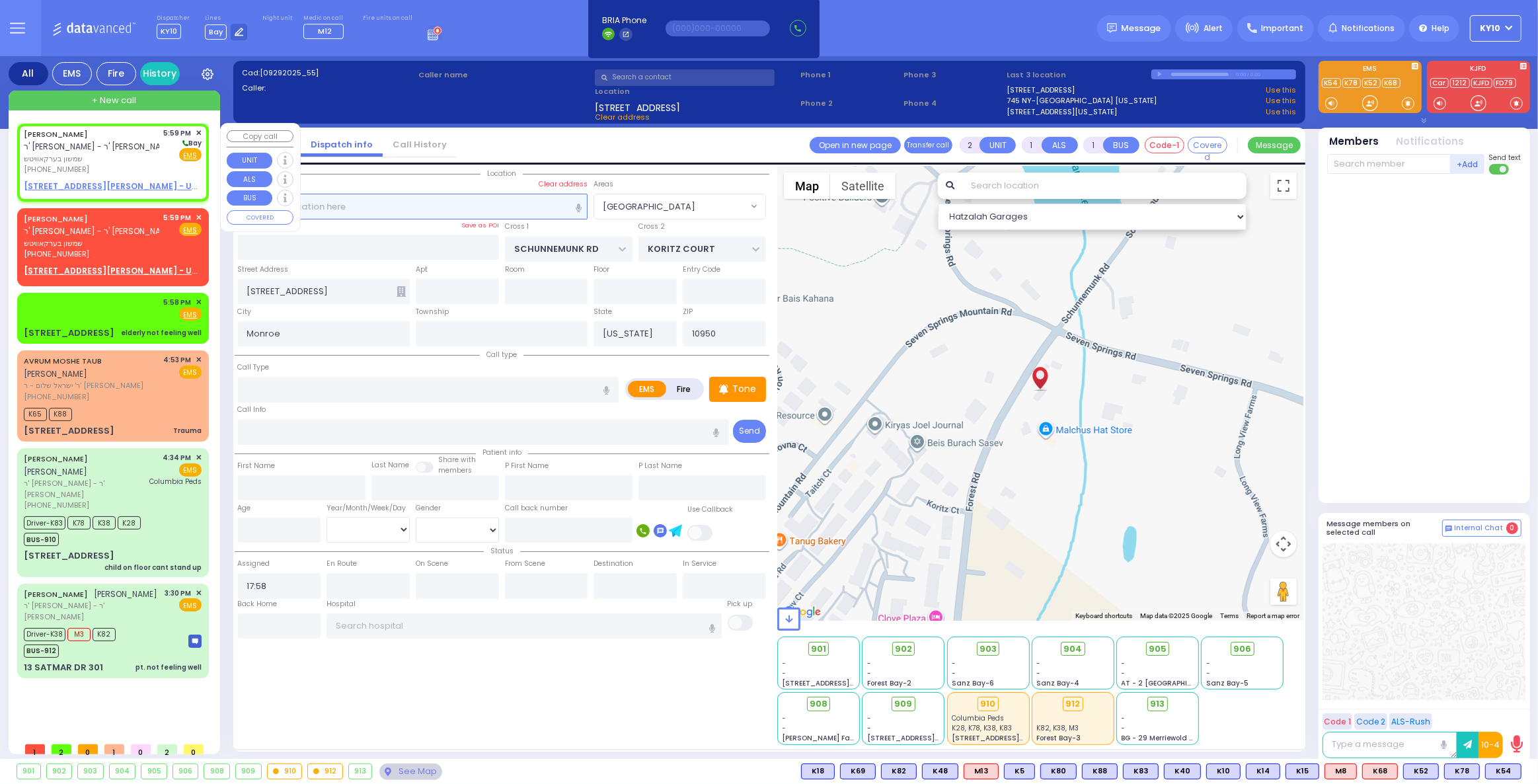
type input "17:59"
select select "Hatzalah Garages"
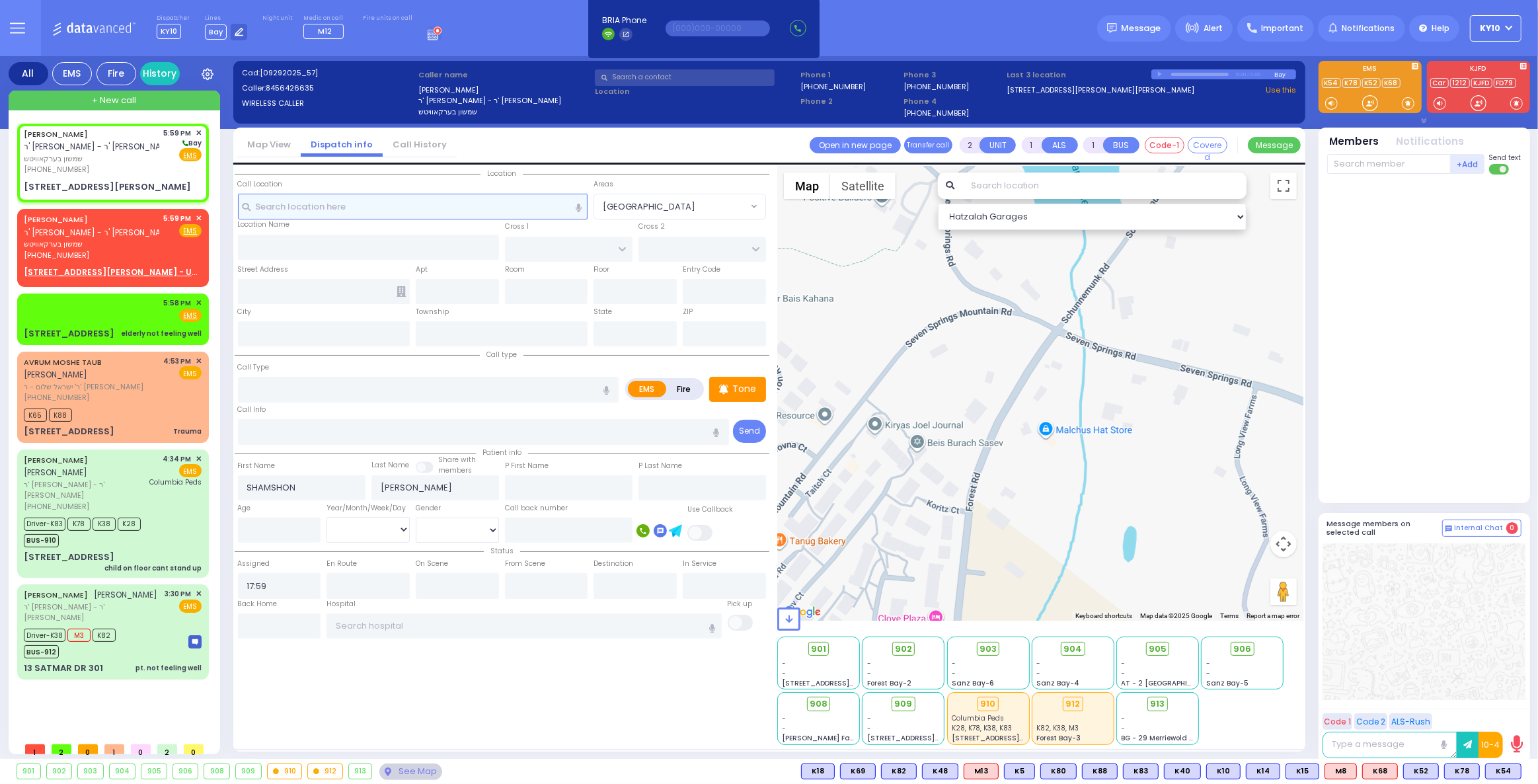
select select
radio input "true"
select select
select select "Hatzalah Garages"
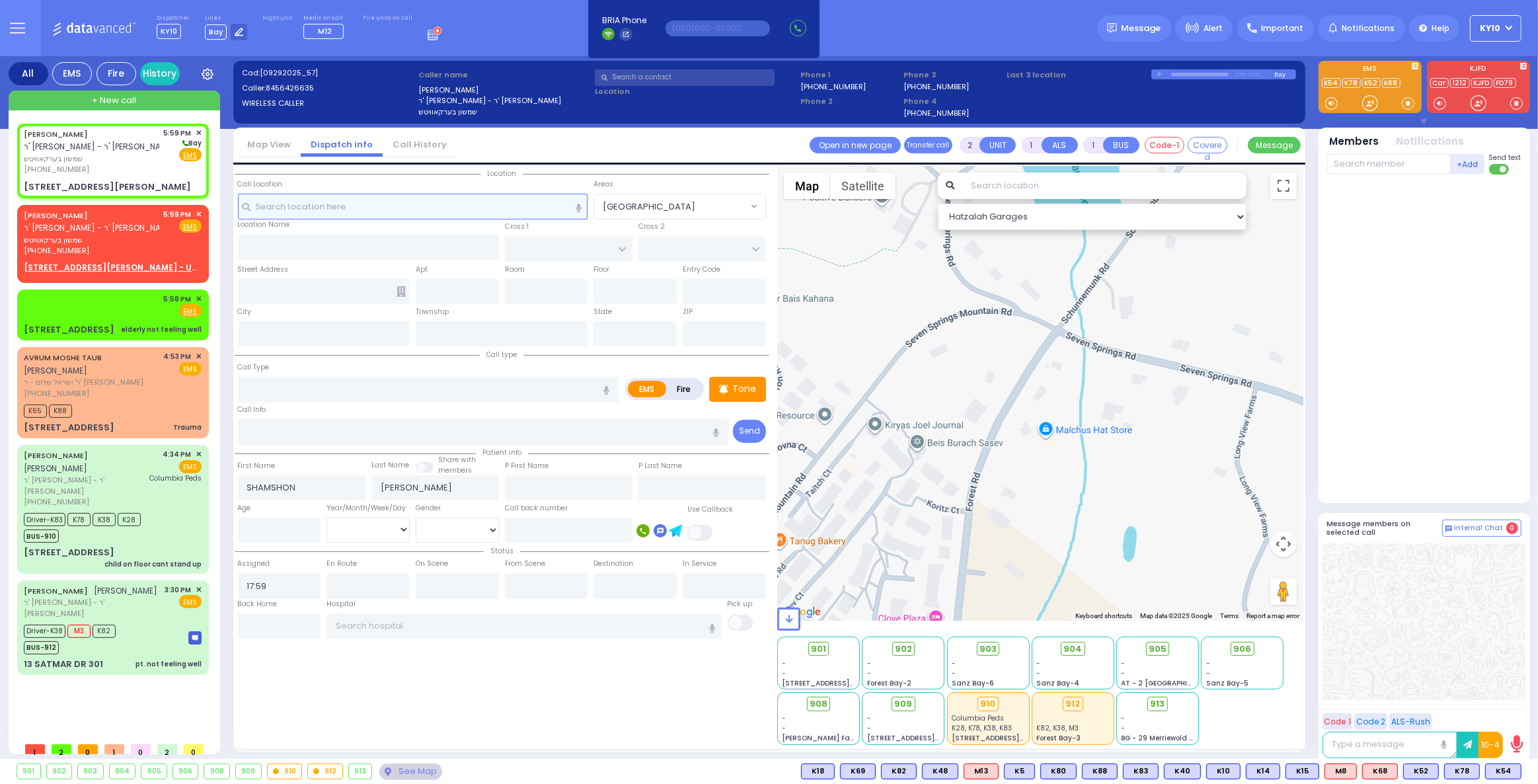
select select
radio input "true"
select select
select select "Hatzalah Garages"
type input "[PERSON_NAME] BLVD"
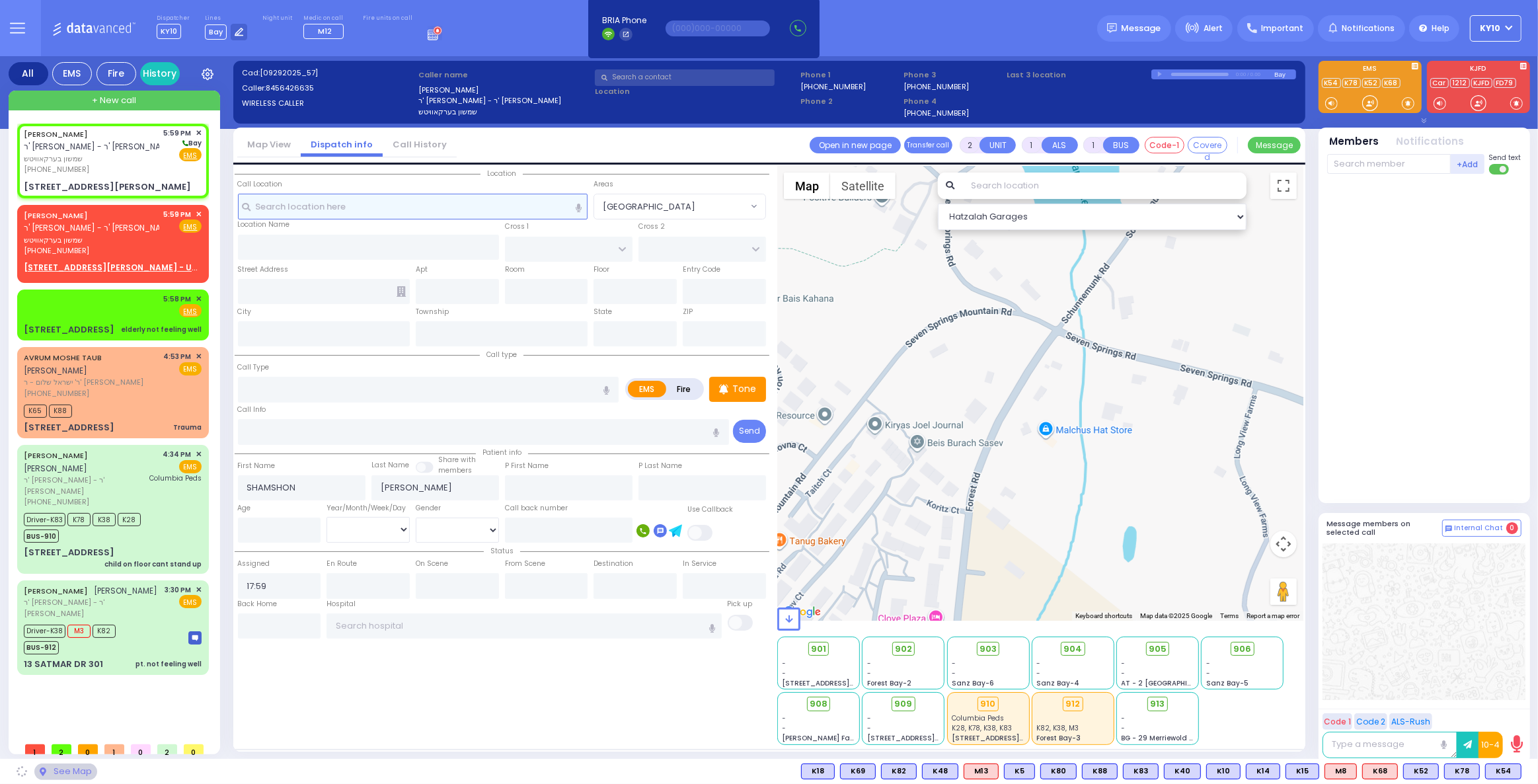
type input "MERON DR"
type input "2 YOEL KLEIN BLVD"
type input "012"
type input "Monroe"
type input "[US_STATE]"
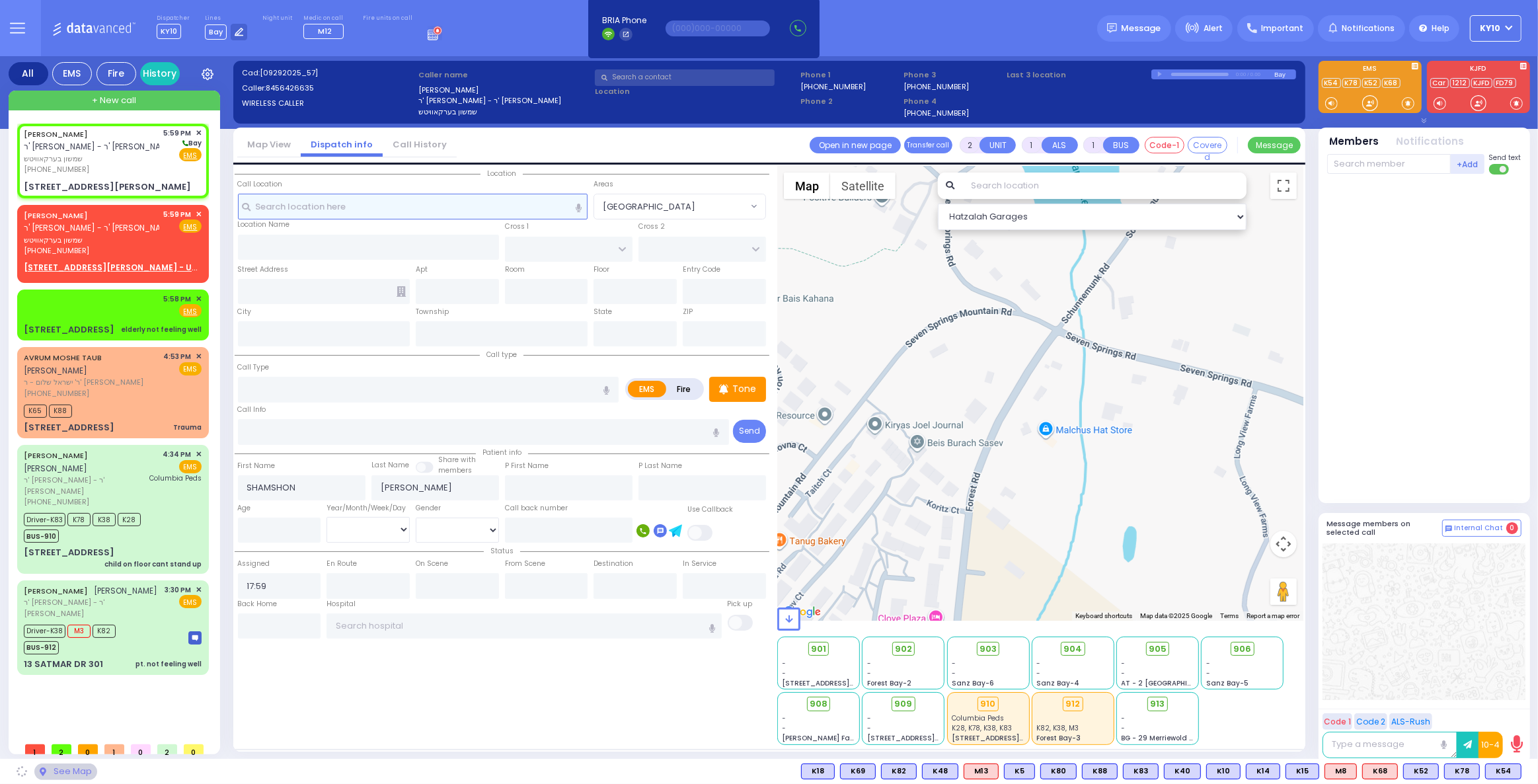
type input "10950"
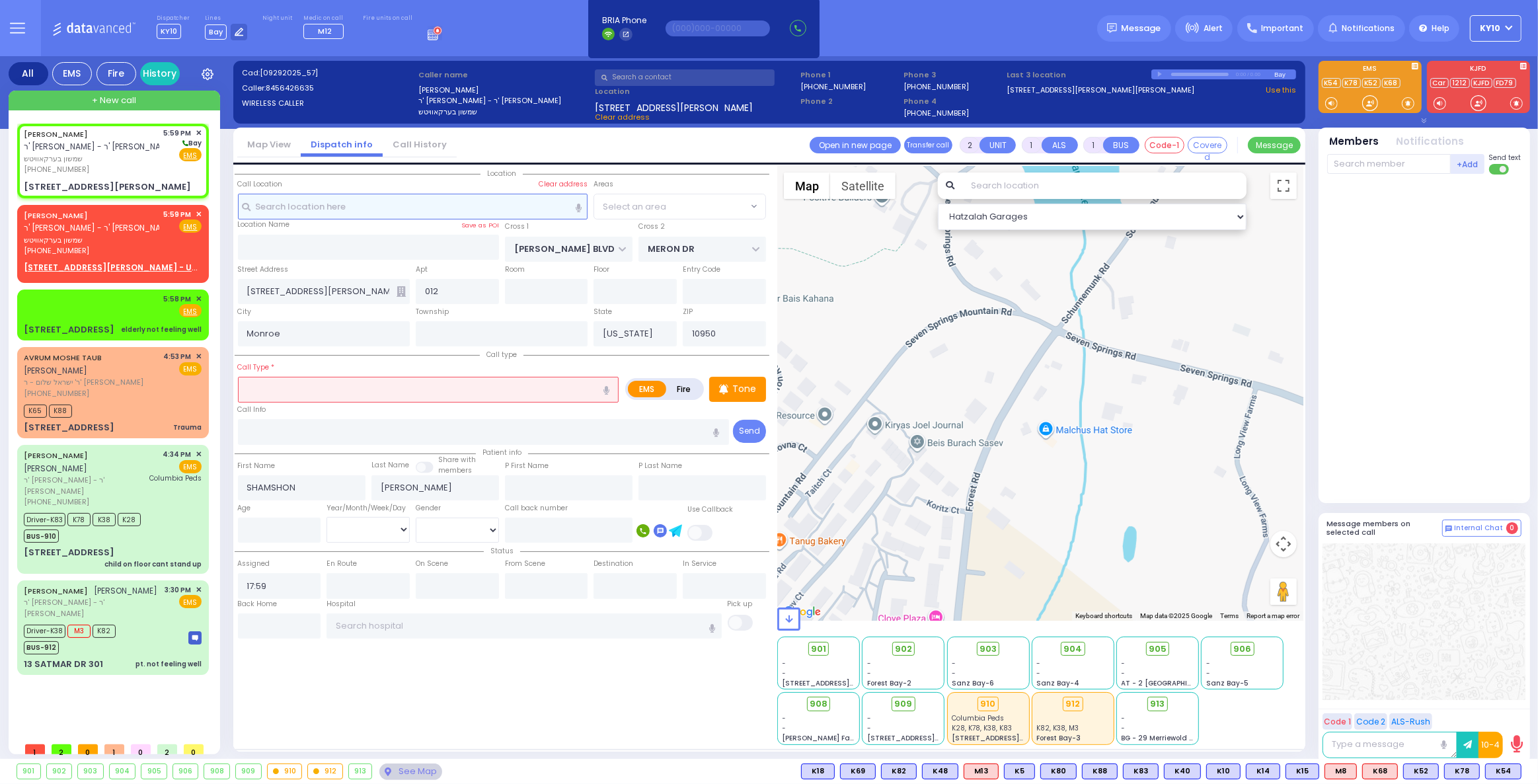
select select
radio input "true"
select select
select select "Hatzalah Garages"
select select "SECTION 6"
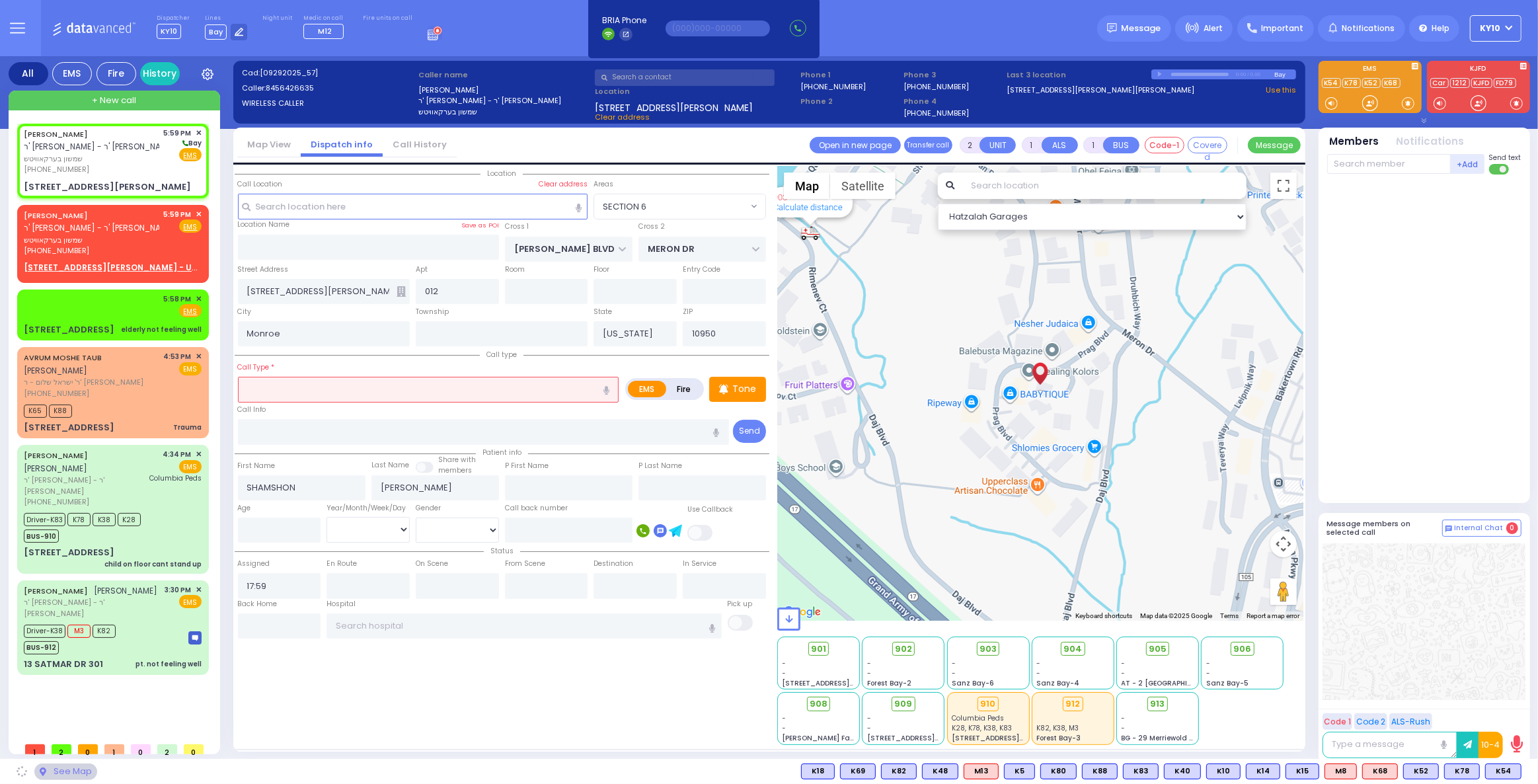
select select "SECTION 6"
click at [336, 384] on input "text" at bounding box center [428, 389] width 381 height 25
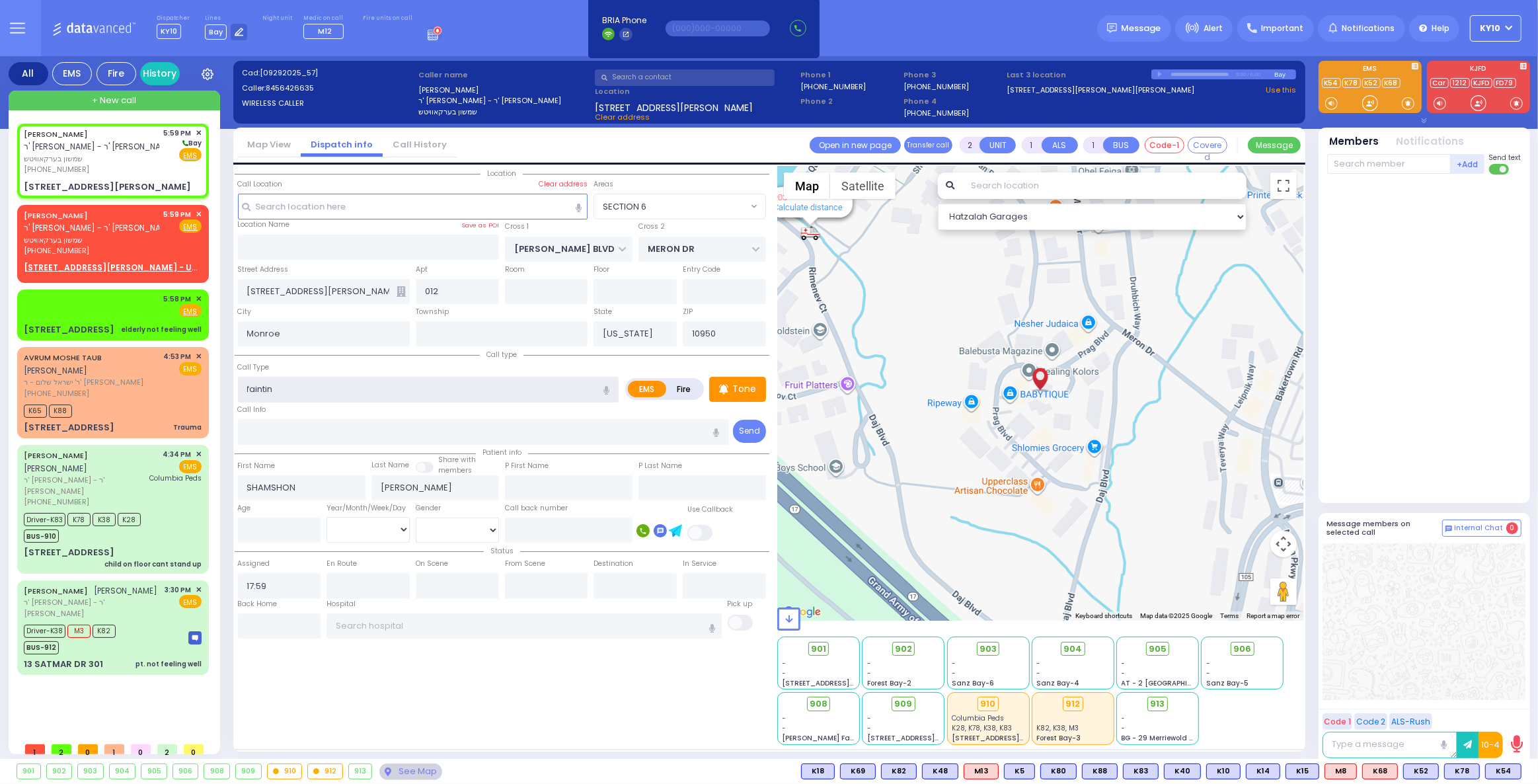
type input "fainting"
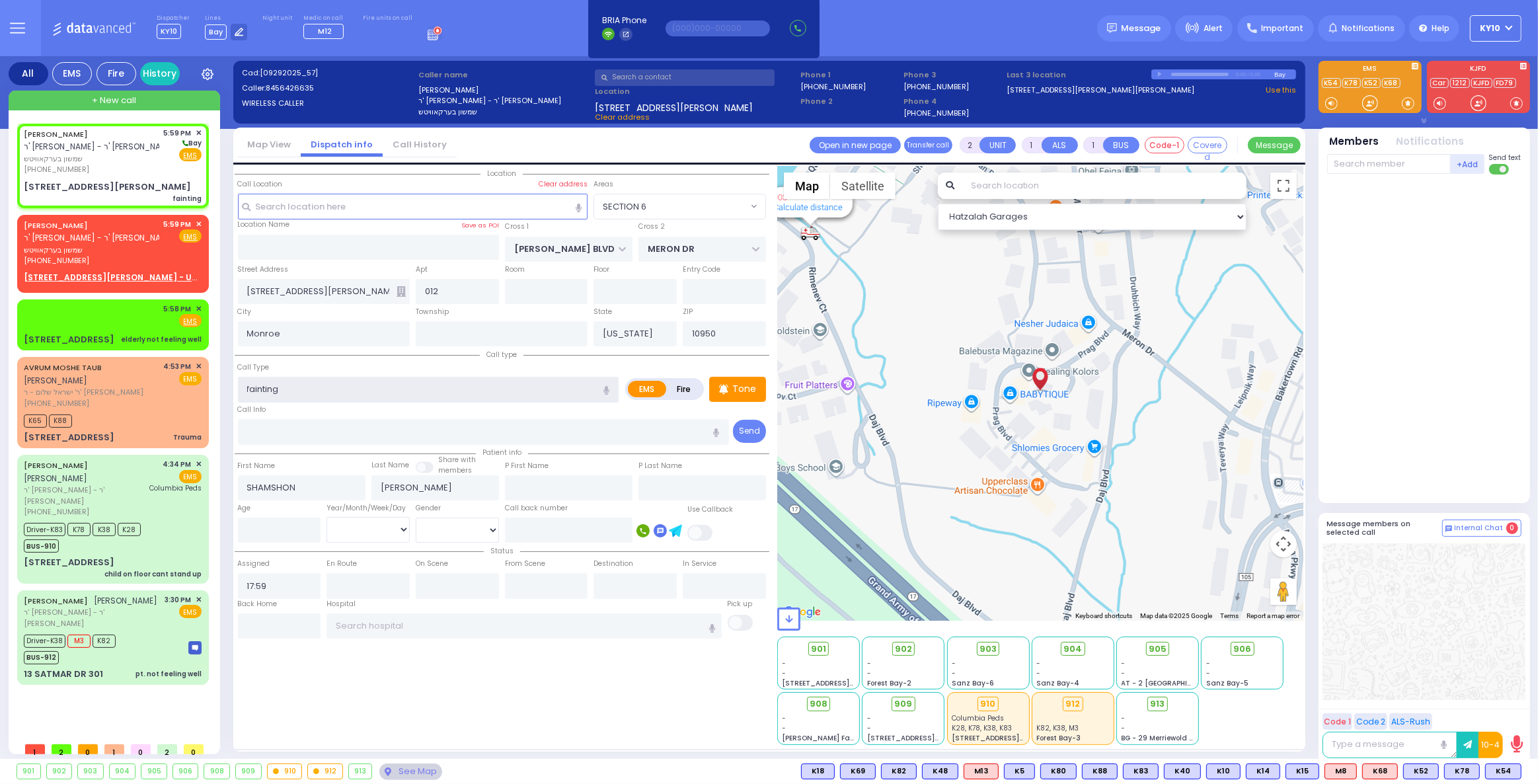
select select
radio input "true"
select select
select select "Hatzalah Garages"
select select "SECTION 6"
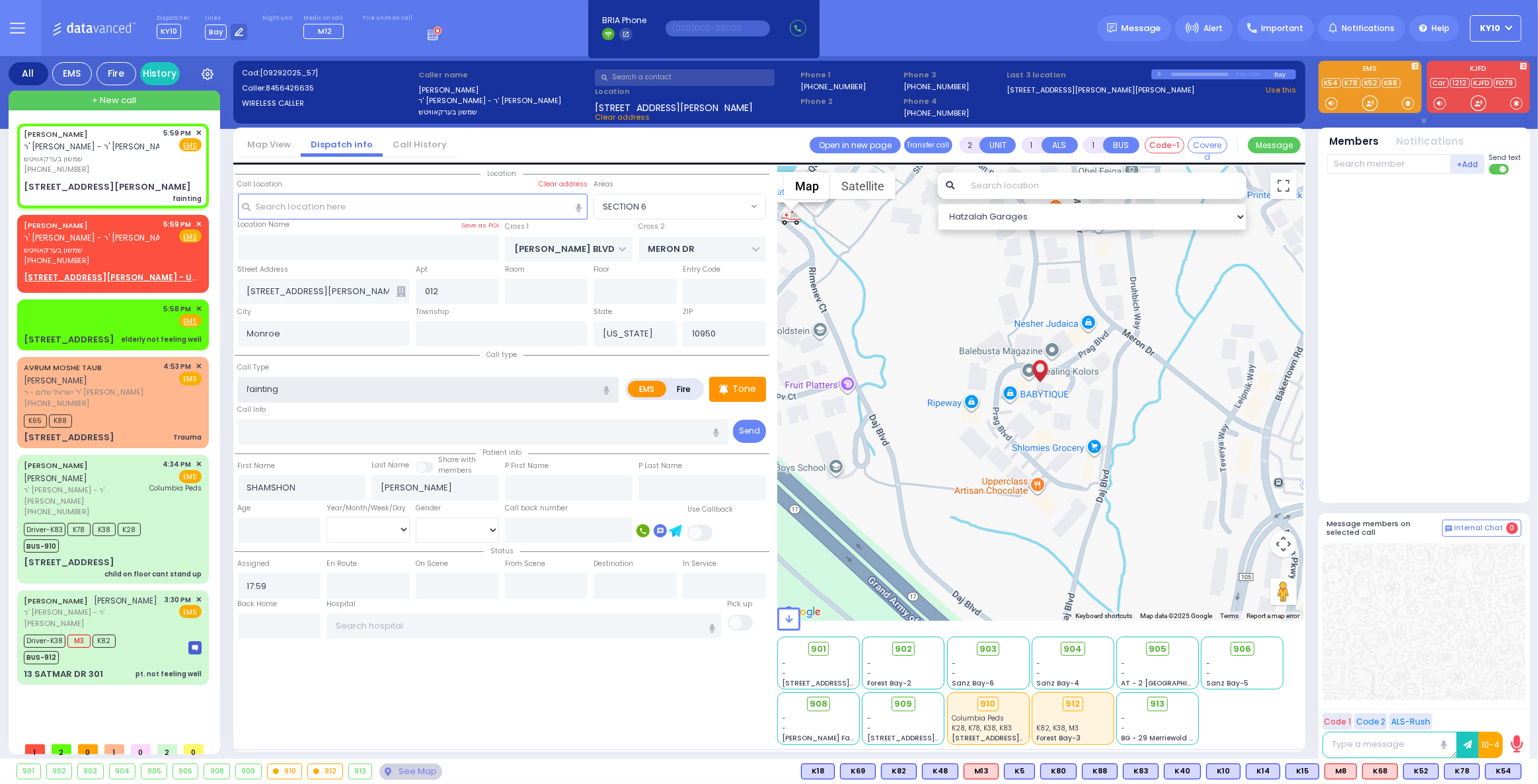
select select
radio input "true"
select select
select select "Hatzalah Garages"
select select "SECTION 6"
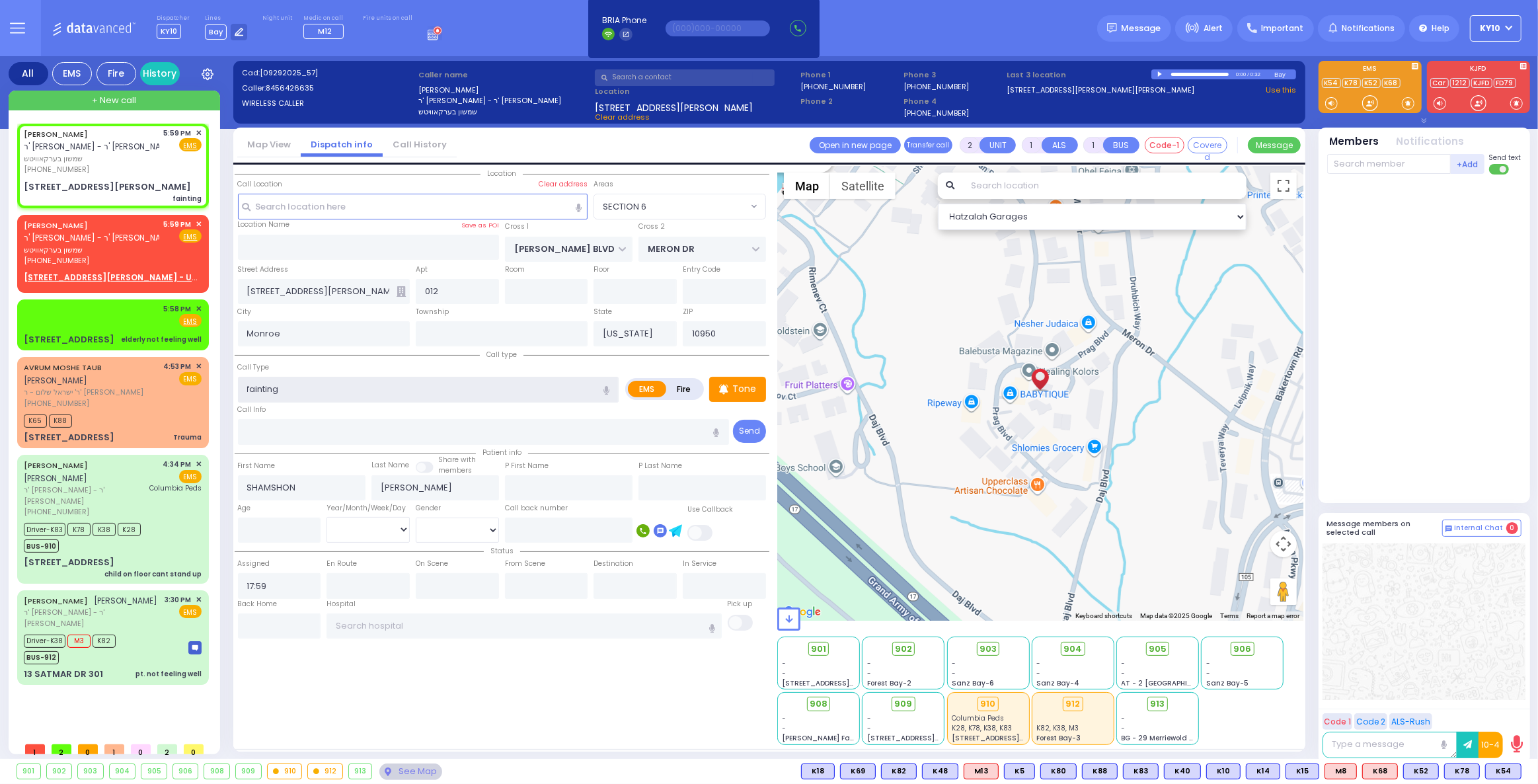
type input "fainting"
drag, startPoint x: 339, startPoint y: 294, endPoint x: 255, endPoint y: 296, distance: 84.0
click at [223, 283] on div "All EMS Fire History Settings" at bounding box center [769, 410] width 1521 height 708
select select
radio input "true"
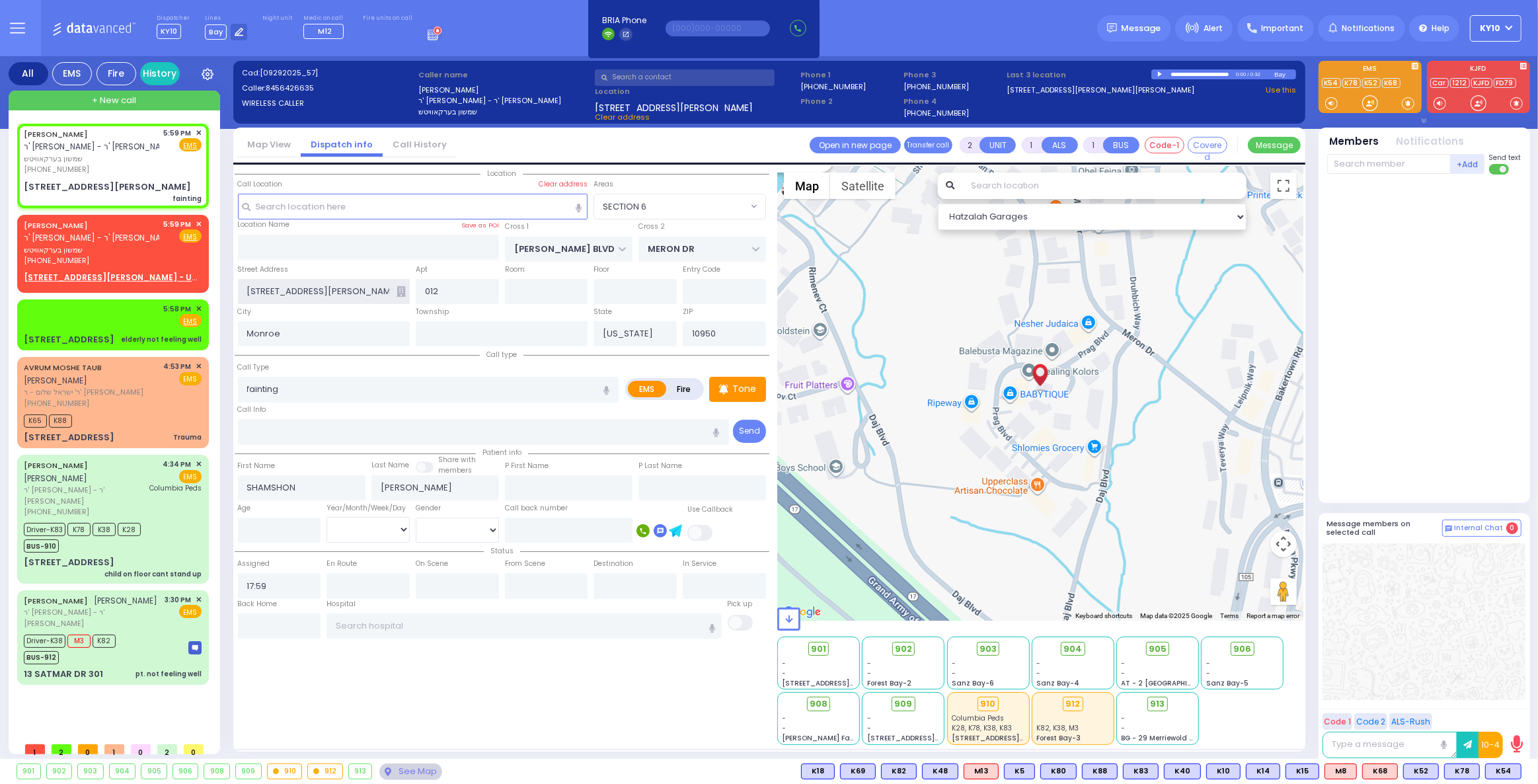
select select
select select "Hatzalah Garages"
type input "6"
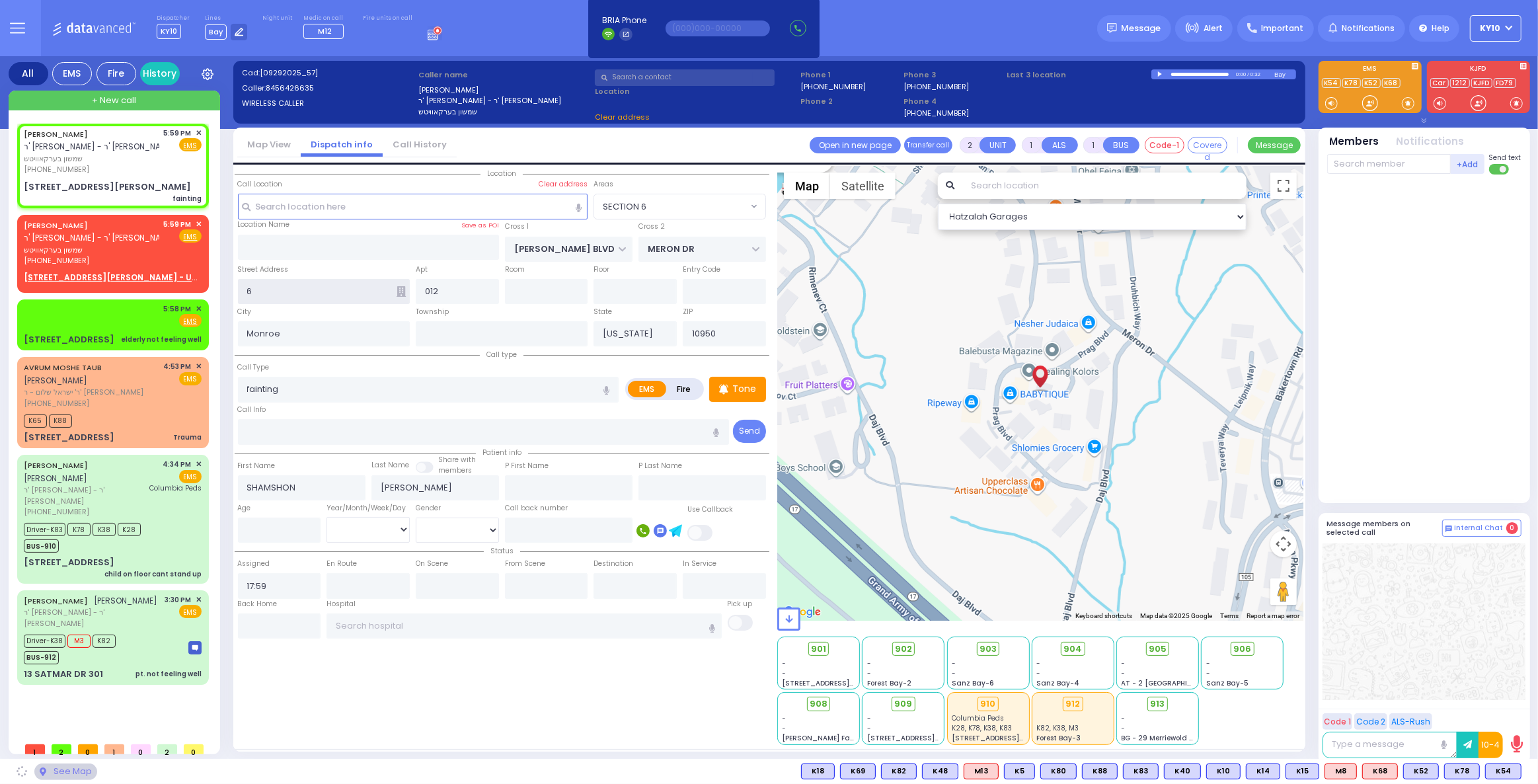
select select "SECTION 6"
type input "6 garfie"
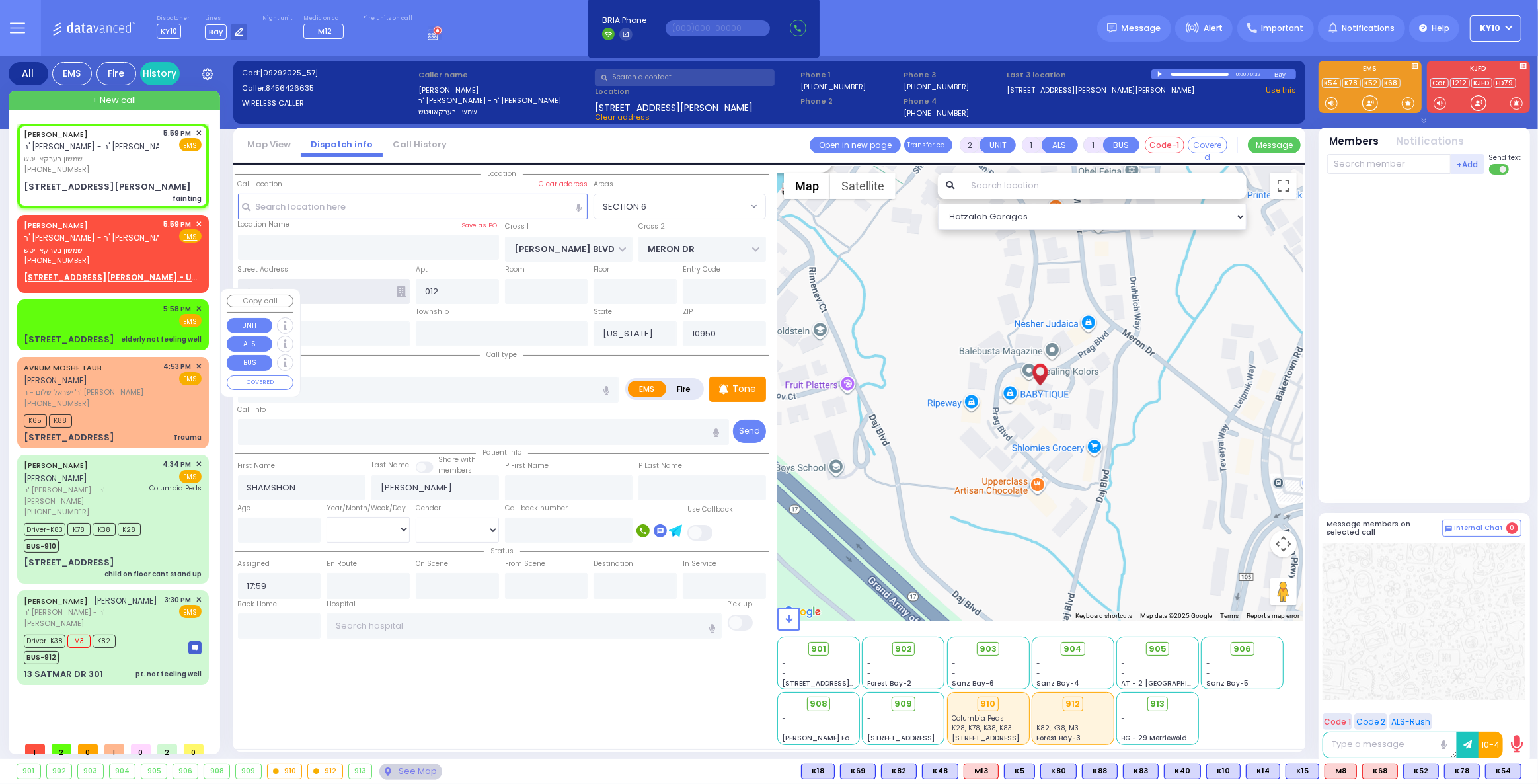
drag, startPoint x: 288, startPoint y: 294, endPoint x: 194, endPoint y: 297, distance: 94.0
click at [169, 297] on div "All EMS Fire History Settings" at bounding box center [769, 410] width 1521 height 708
click at [305, 205] on input "text" at bounding box center [412, 206] width 350 height 25
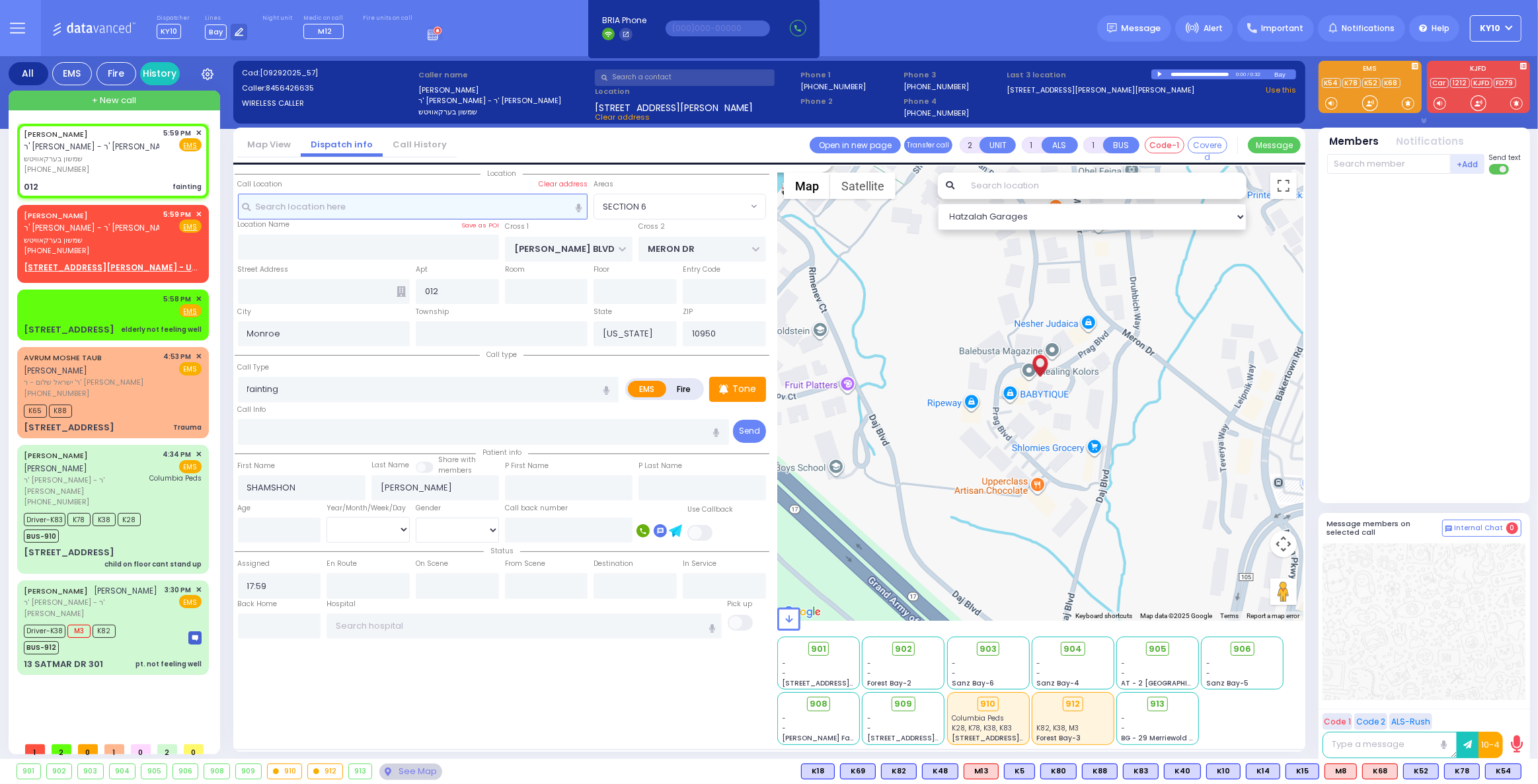
type input "6"
select select
radio input "true"
select select
select select "Hatzalah Garages"
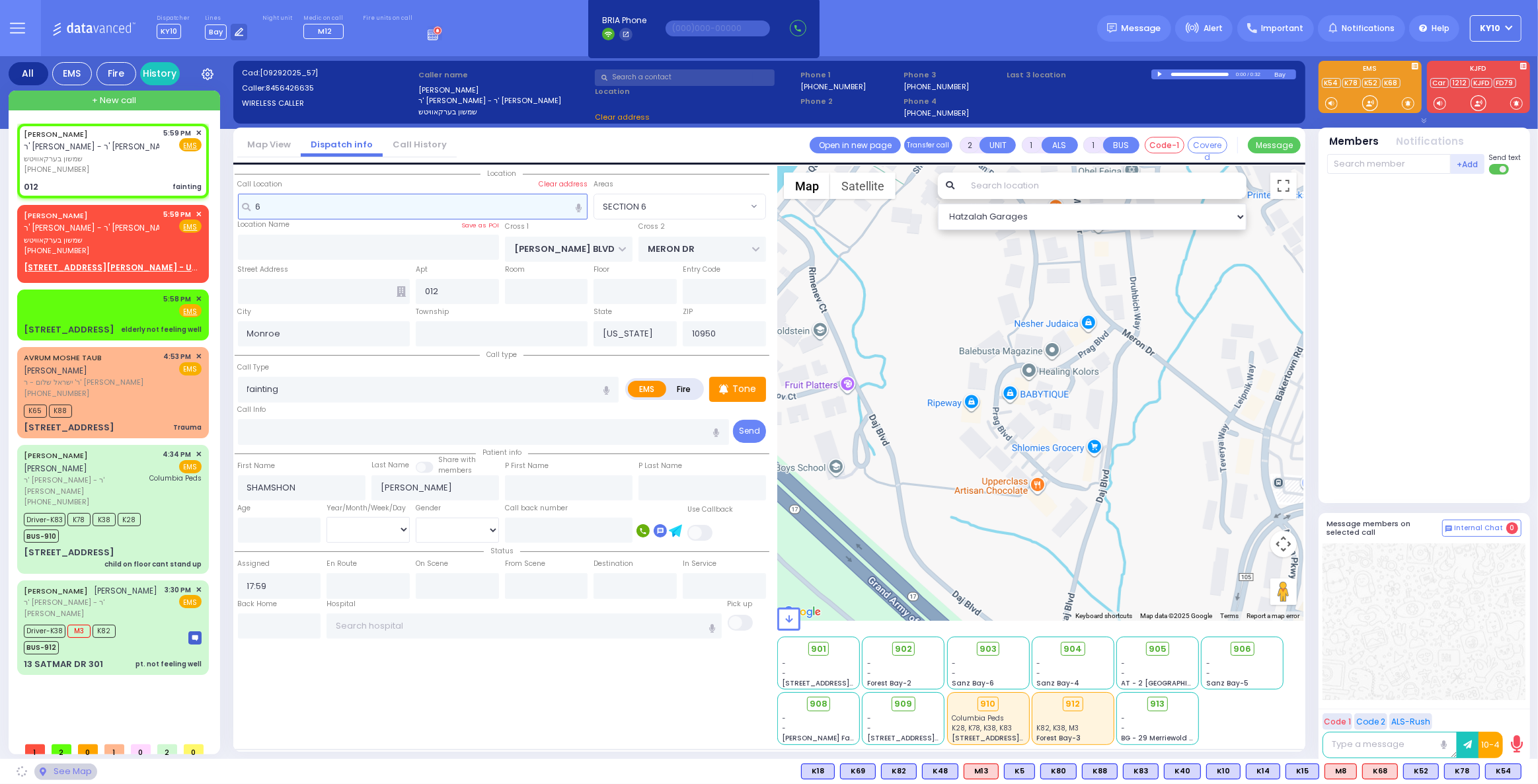
type input "6"
type input "012"
select select "SECTION 6"
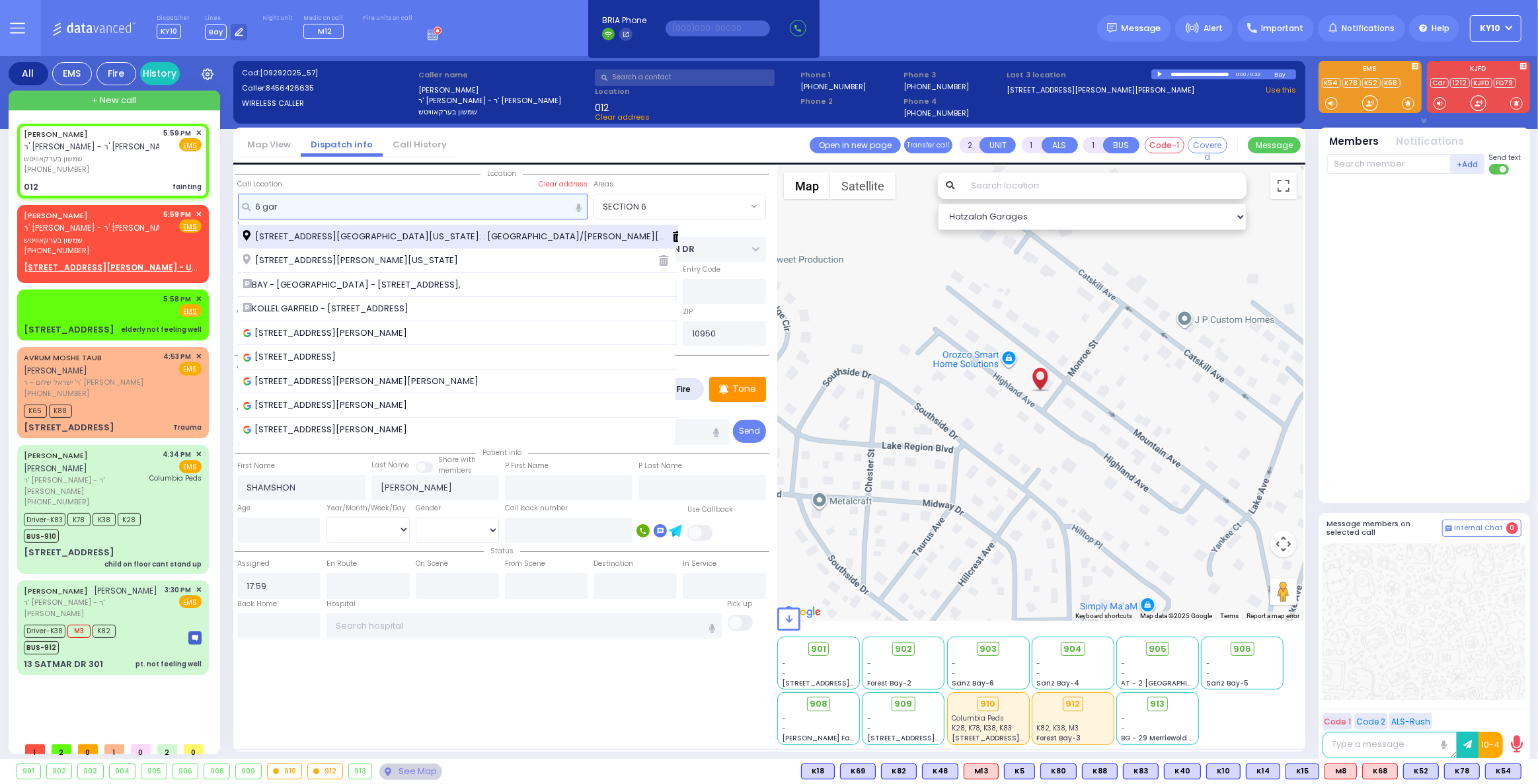
type input "6 gar"
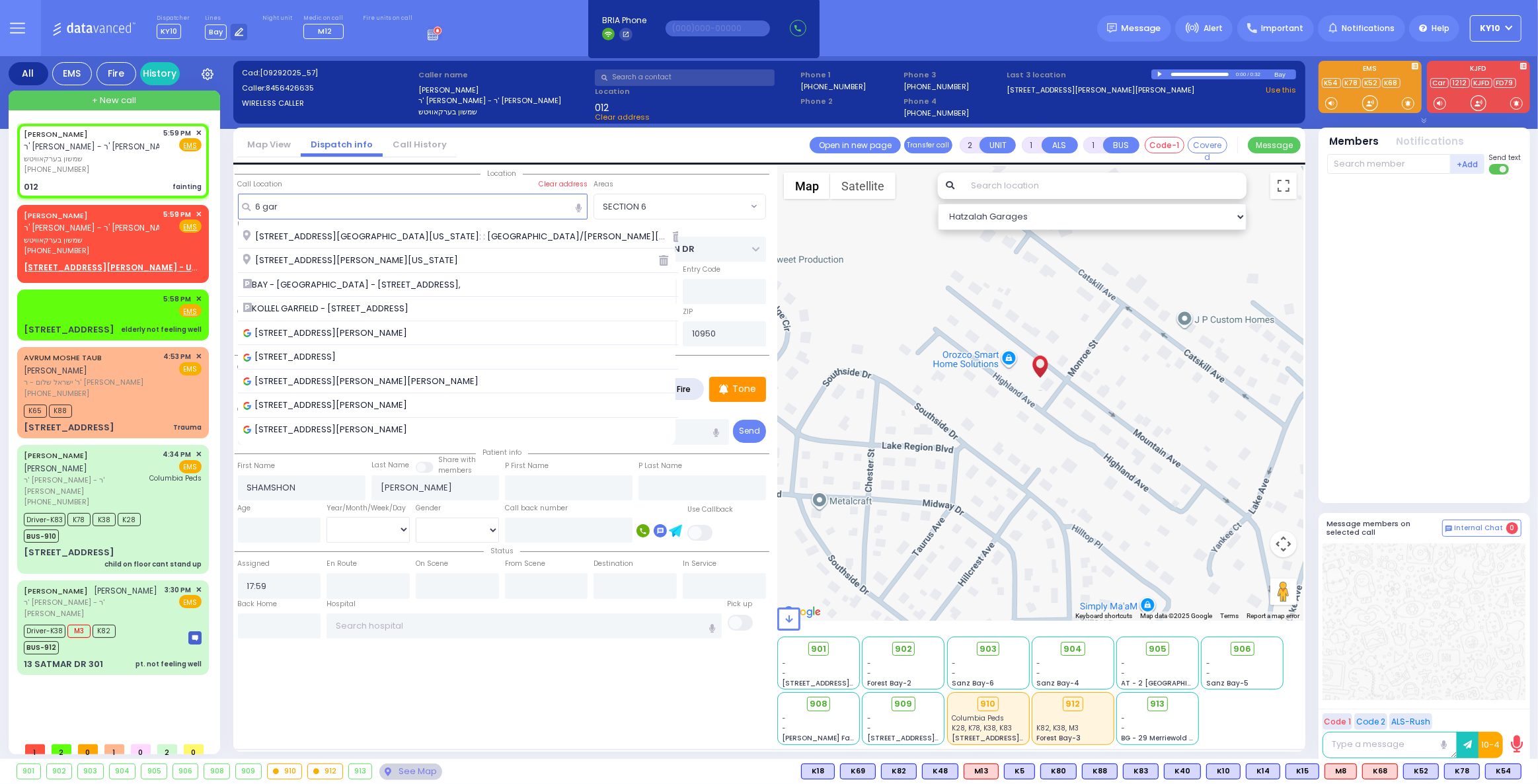
click at [326, 236] on span "[STREET_ADDRESS][GEOGRAPHIC_DATA][US_STATE]: : [GEOGRAPHIC_DATA]/[PERSON_NAME][…" at bounding box center [457, 237] width 429 height 13
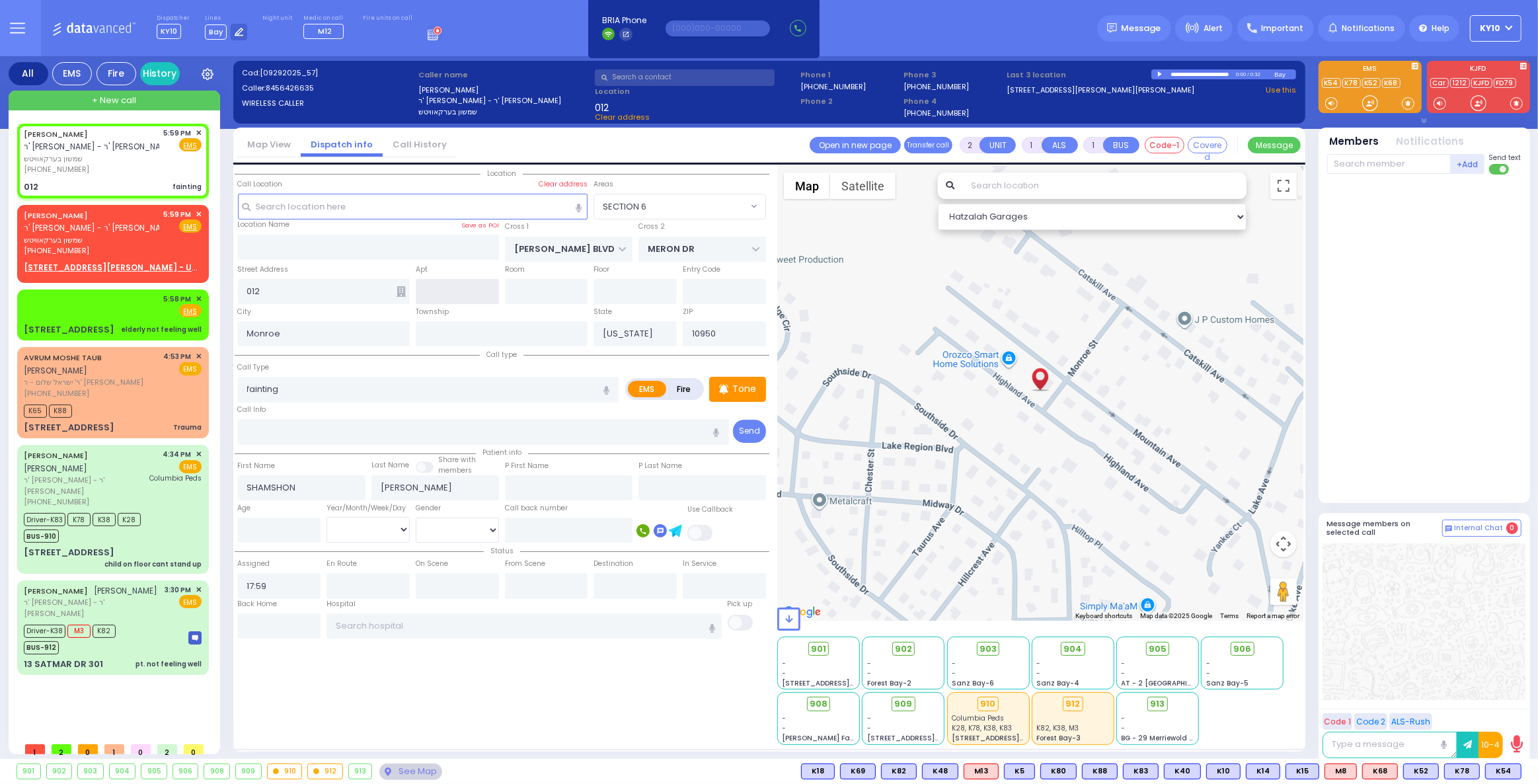
click at [440, 279] on input "text" at bounding box center [457, 291] width 83 height 25
select select
radio input "true"
select select
select select "Hatzalah Garages"
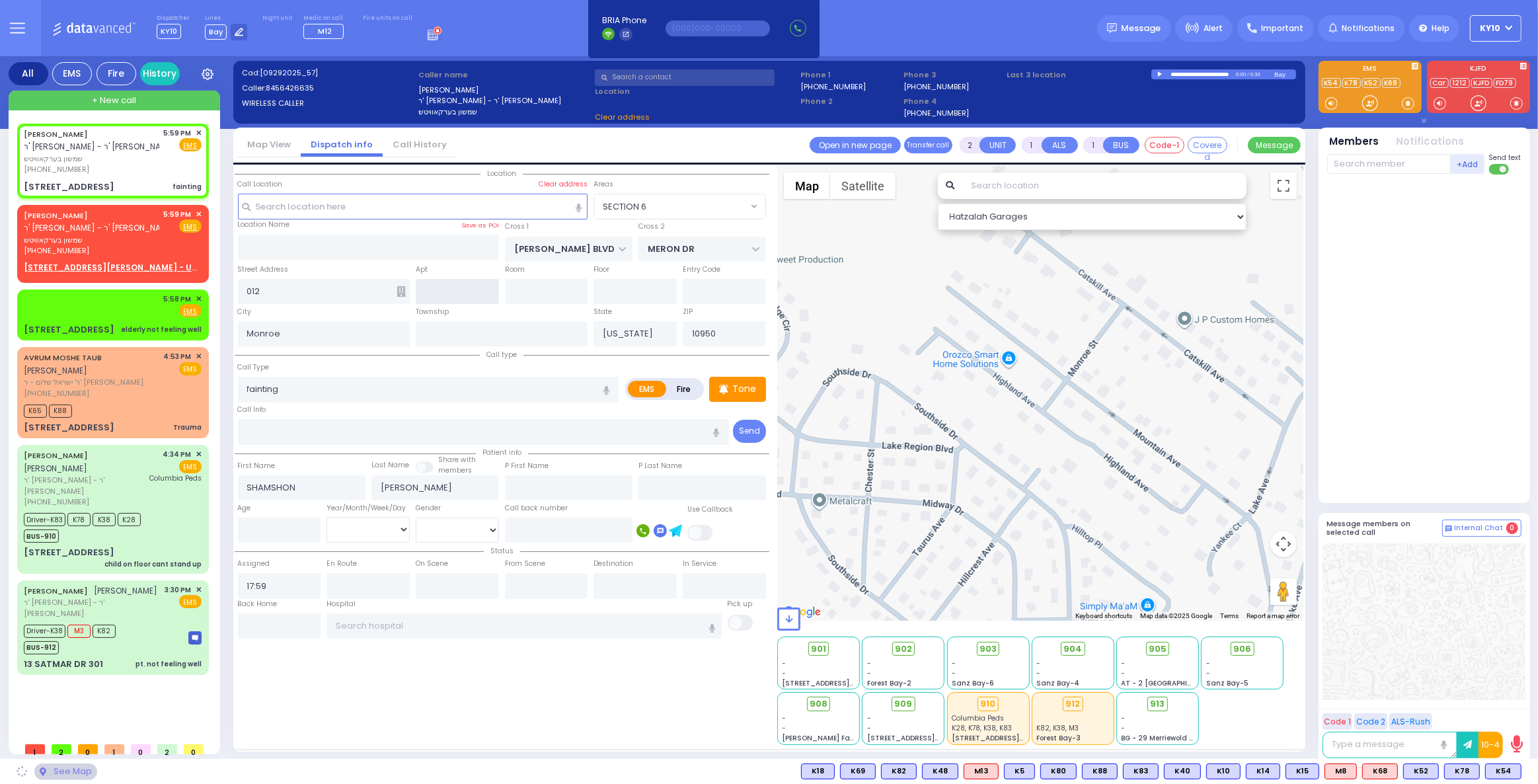
type input "2"
type input "EAHAL COURT"
type input "[PERSON_NAME] DR"
type input "[STREET_ADDRESS]"
type input "10950 Cross Streets: : EAHAL CT/[PERSON_NAME] CT"
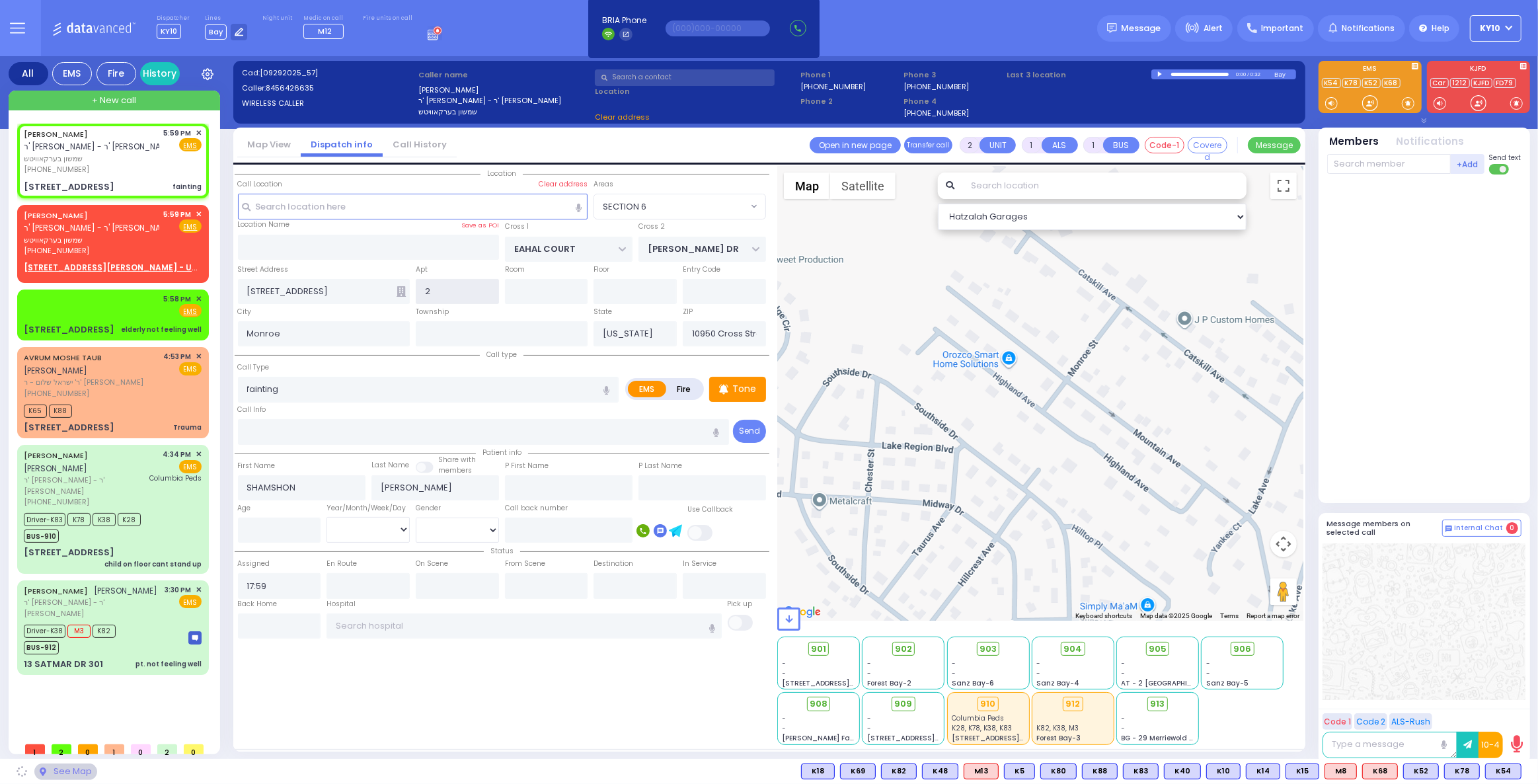
select select "SECTION 1"
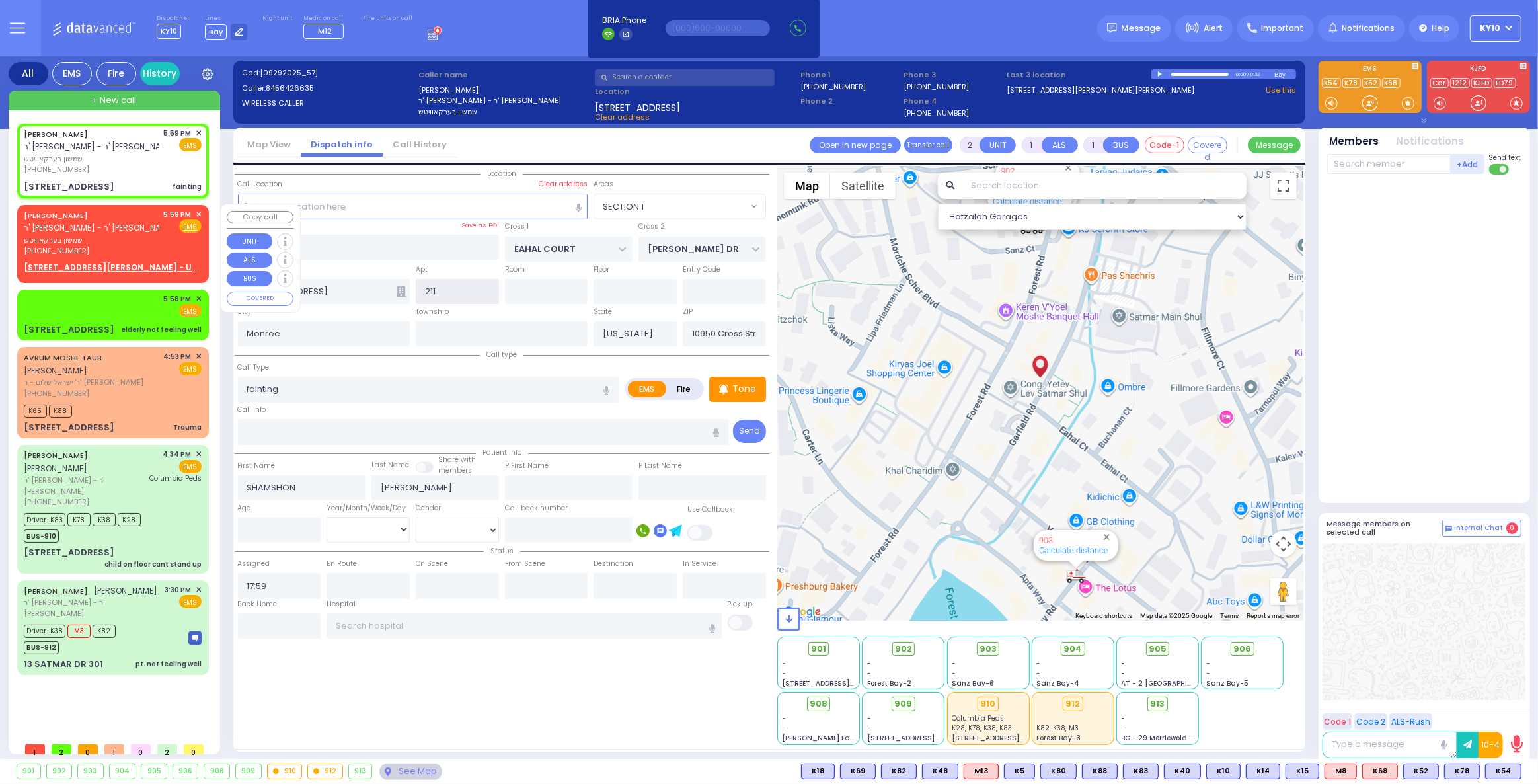
type input "211"
click at [168, 243] on div "5:59 PM ✕ Fire EMS" at bounding box center [183, 232] width 39 height 47
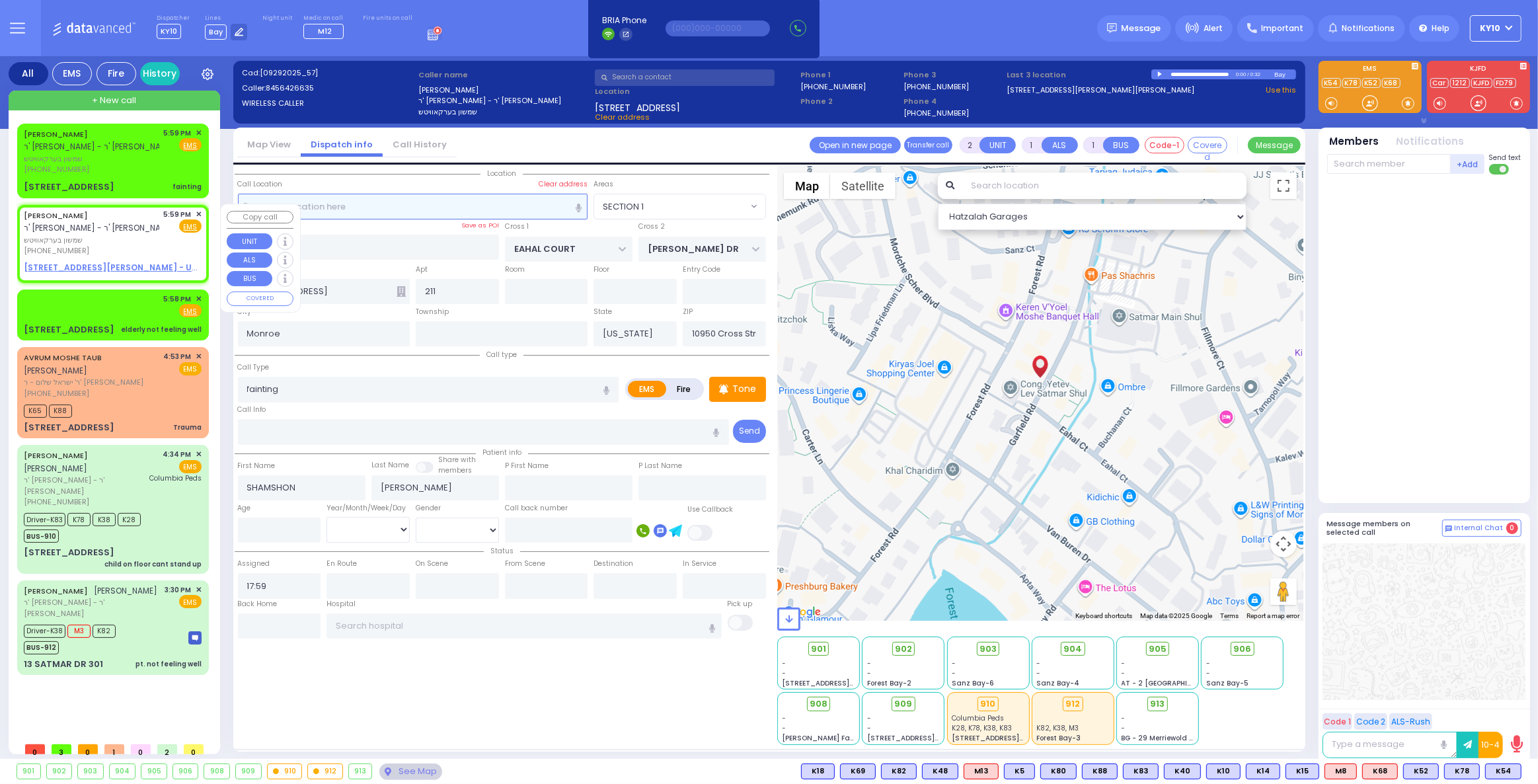
select select
radio input "true"
select select
select select "Hatzalah Garages"
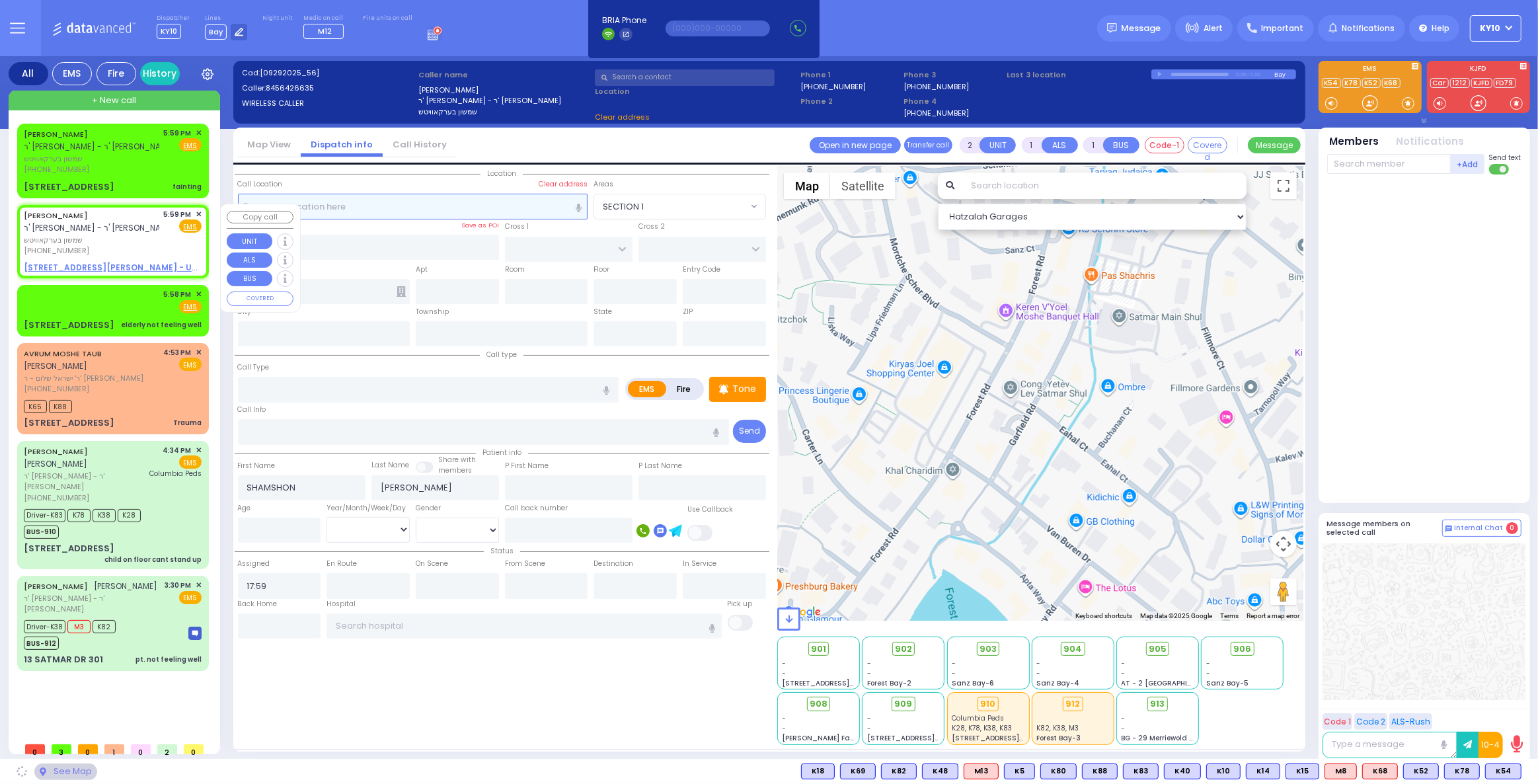
select select
radio input "true"
select select
select select "Hatzalah Garages"
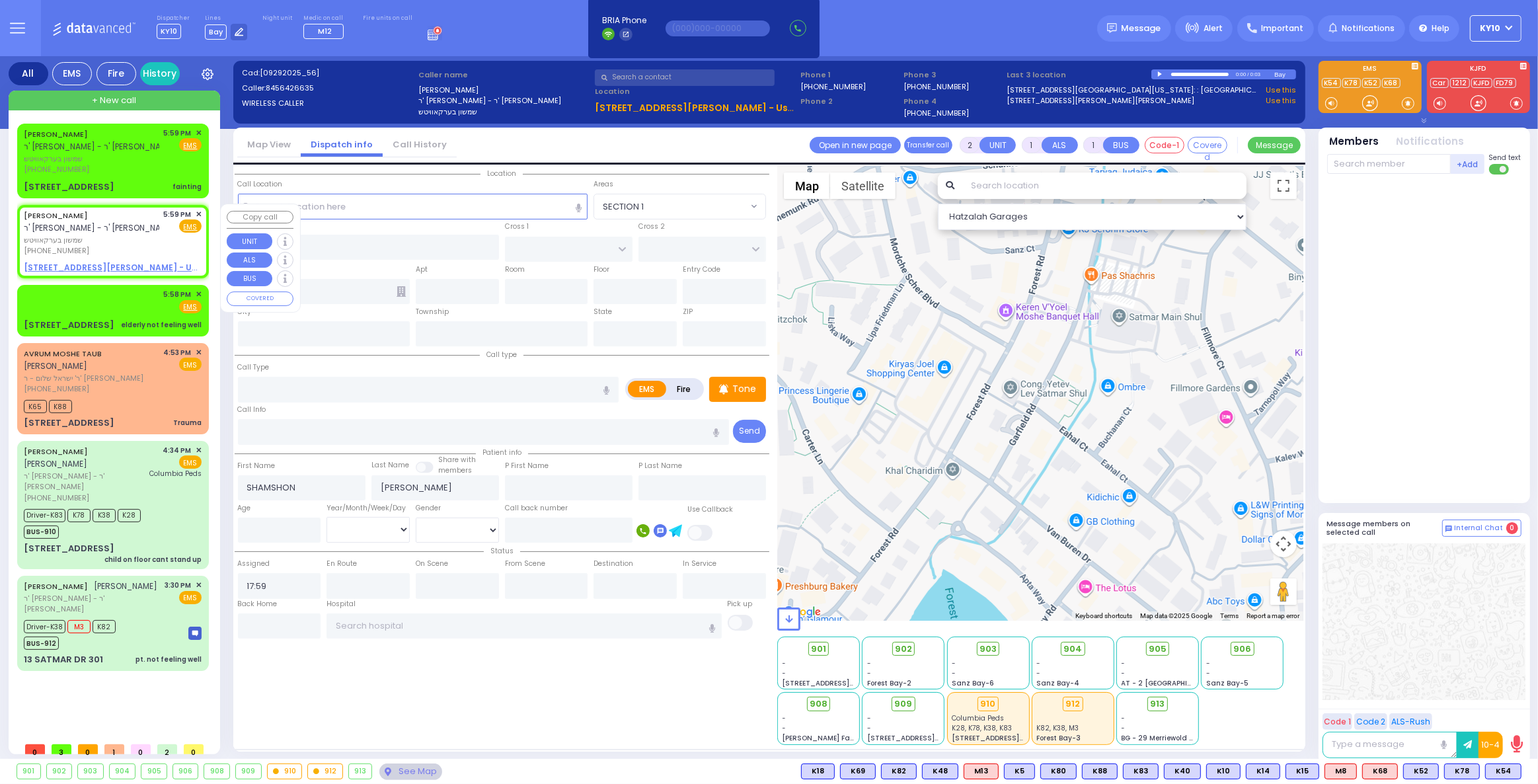
click at [140, 242] on span "שמשון בערקאוויטש" at bounding box center [91, 240] width 135 height 12
select select
radio input "true"
select select
select select "Hatzalah Garages"
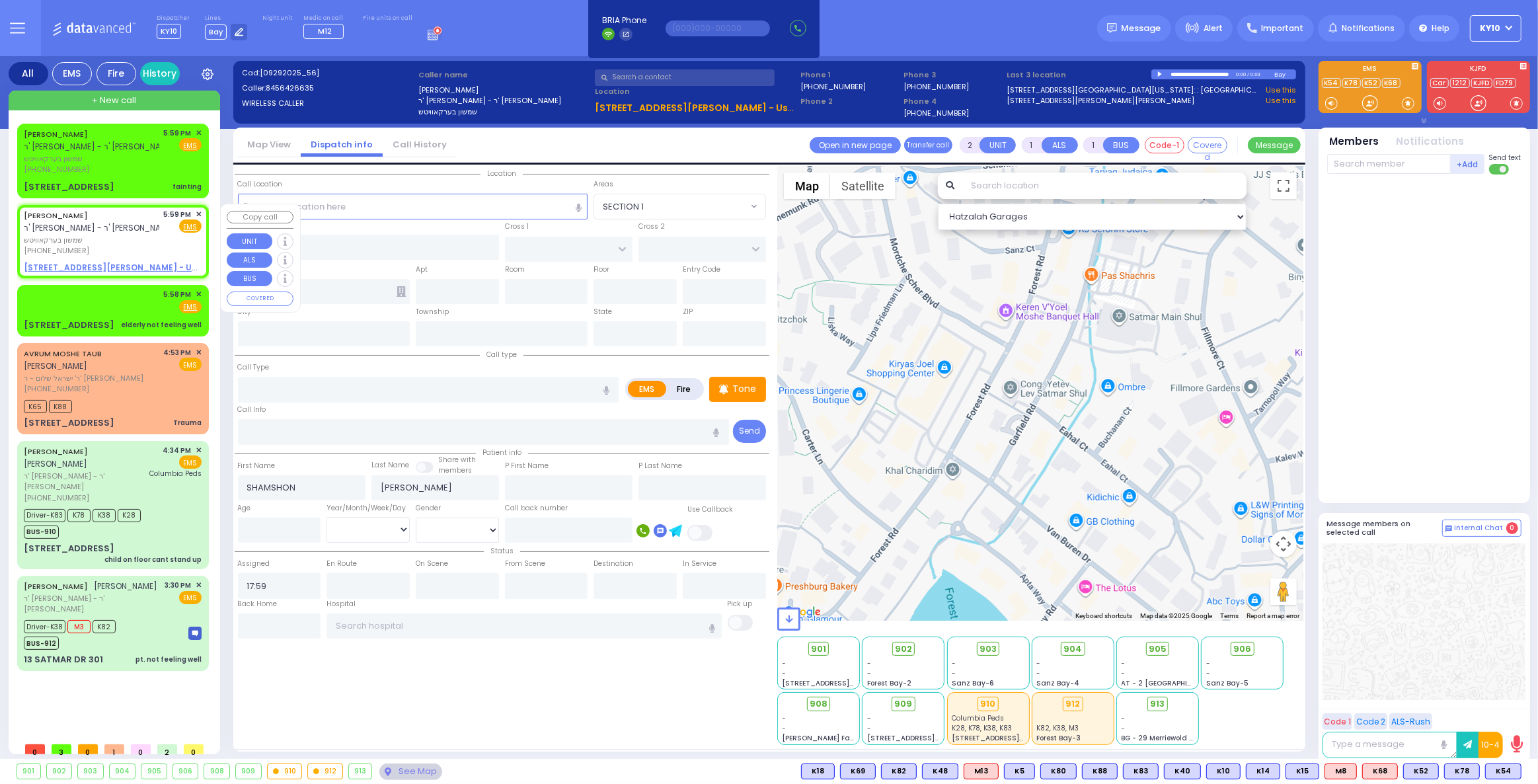
click at [203, 213] on div "SHAMSHON BERKOWITZ ר' דוד משה צבי - ר' זלמן לייב וויינשטאק שמשון בערקאוויטש (84…" at bounding box center [113, 241] width 186 height 69
select select
radio input "true"
select select
select select "Hatzalah Garages"
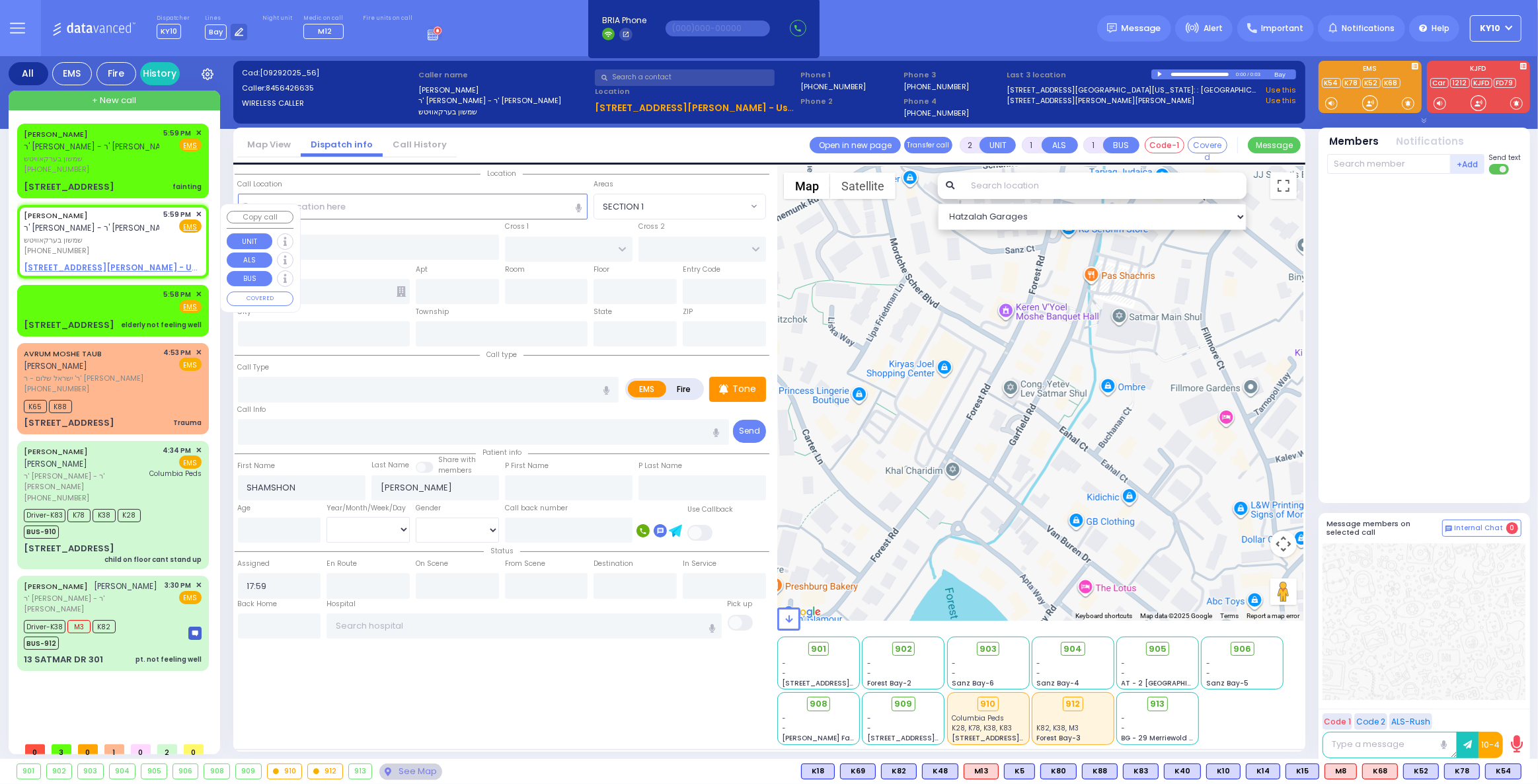
click at [199, 215] on span "✕" at bounding box center [198, 214] width 6 height 12
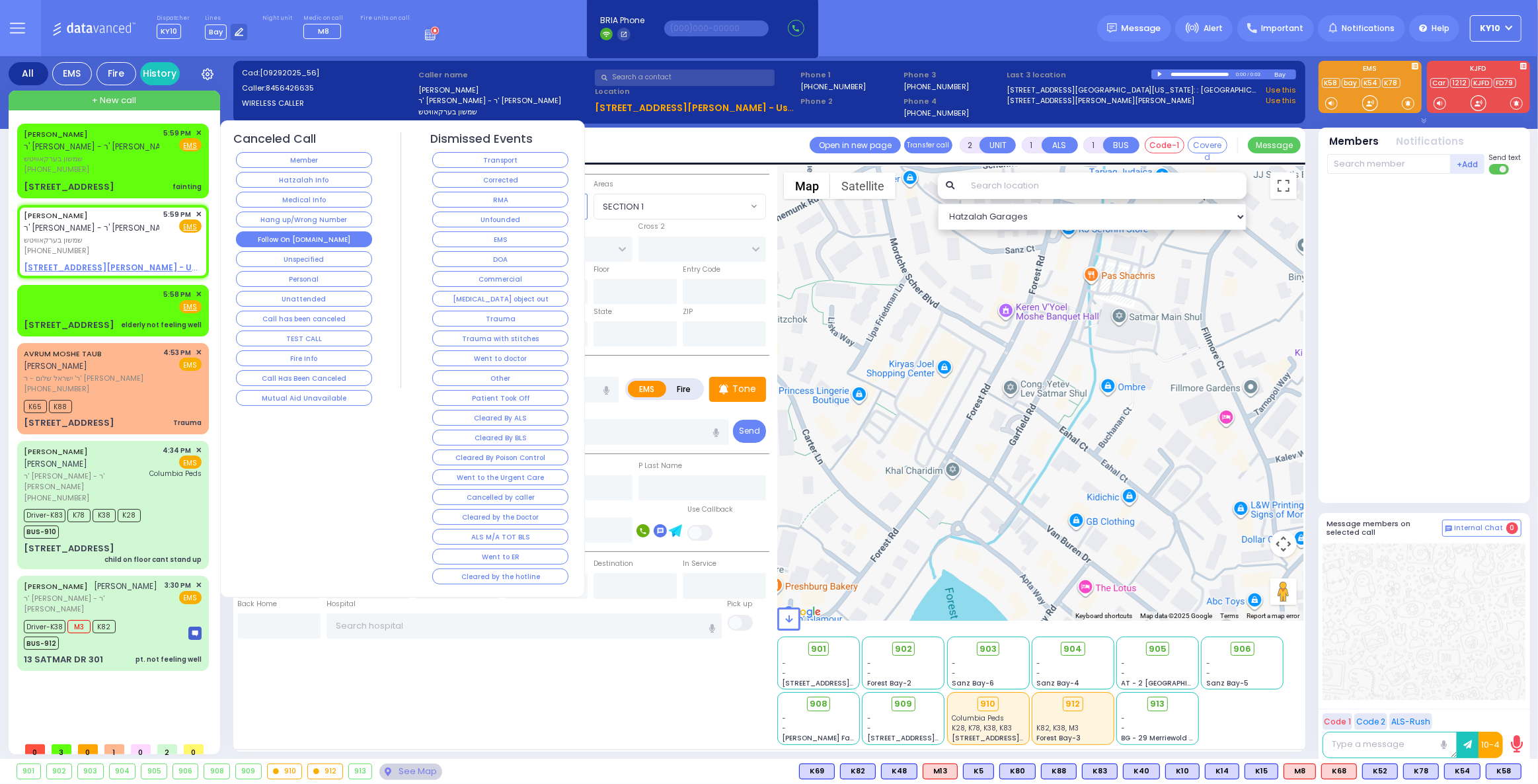
click at [277, 239] on button "Follow On [DOMAIN_NAME]" at bounding box center [304, 239] width 136 height 16
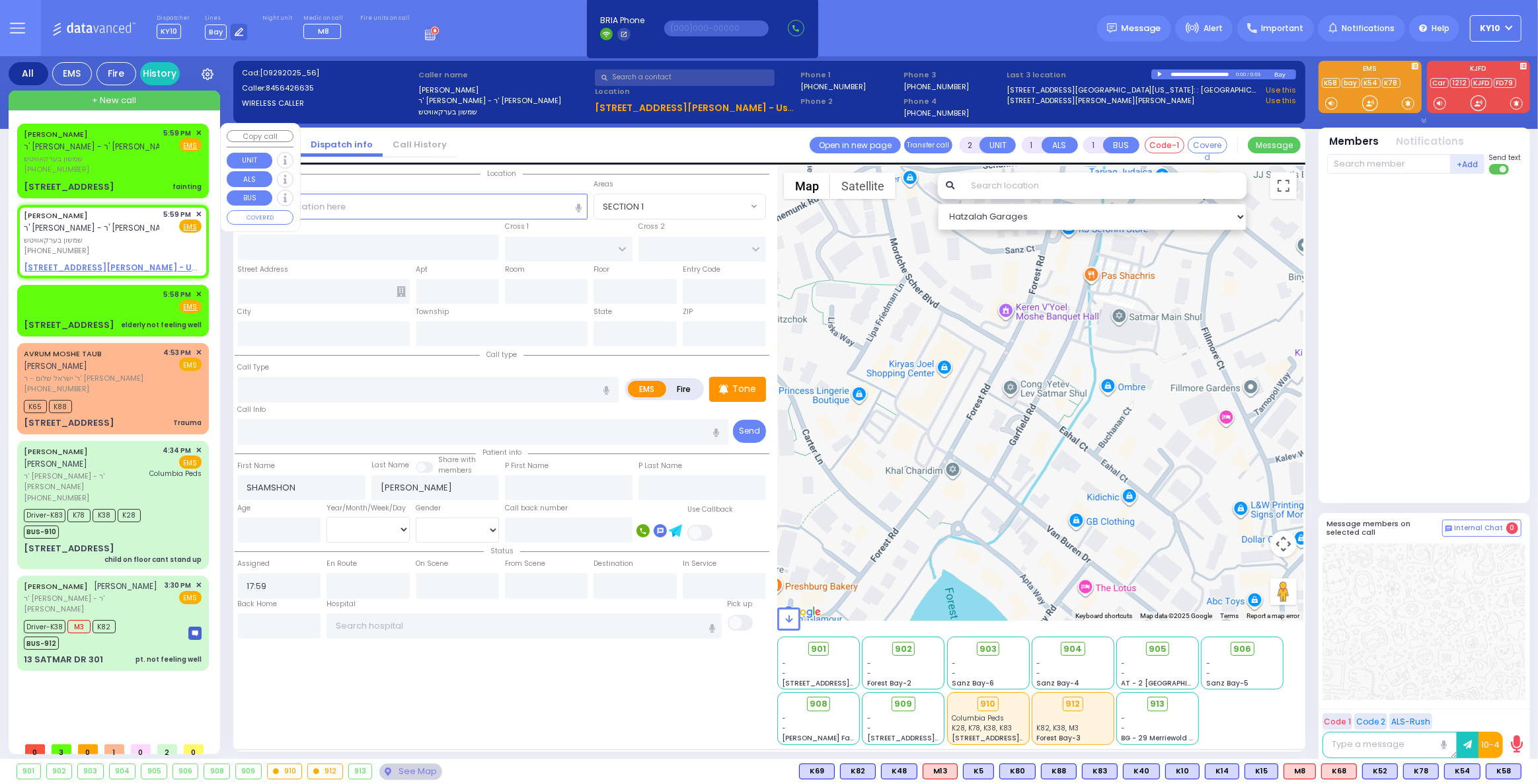
click at [166, 161] on div "5:59 PM ✕ Fire EMS" at bounding box center [183, 151] width 39 height 47
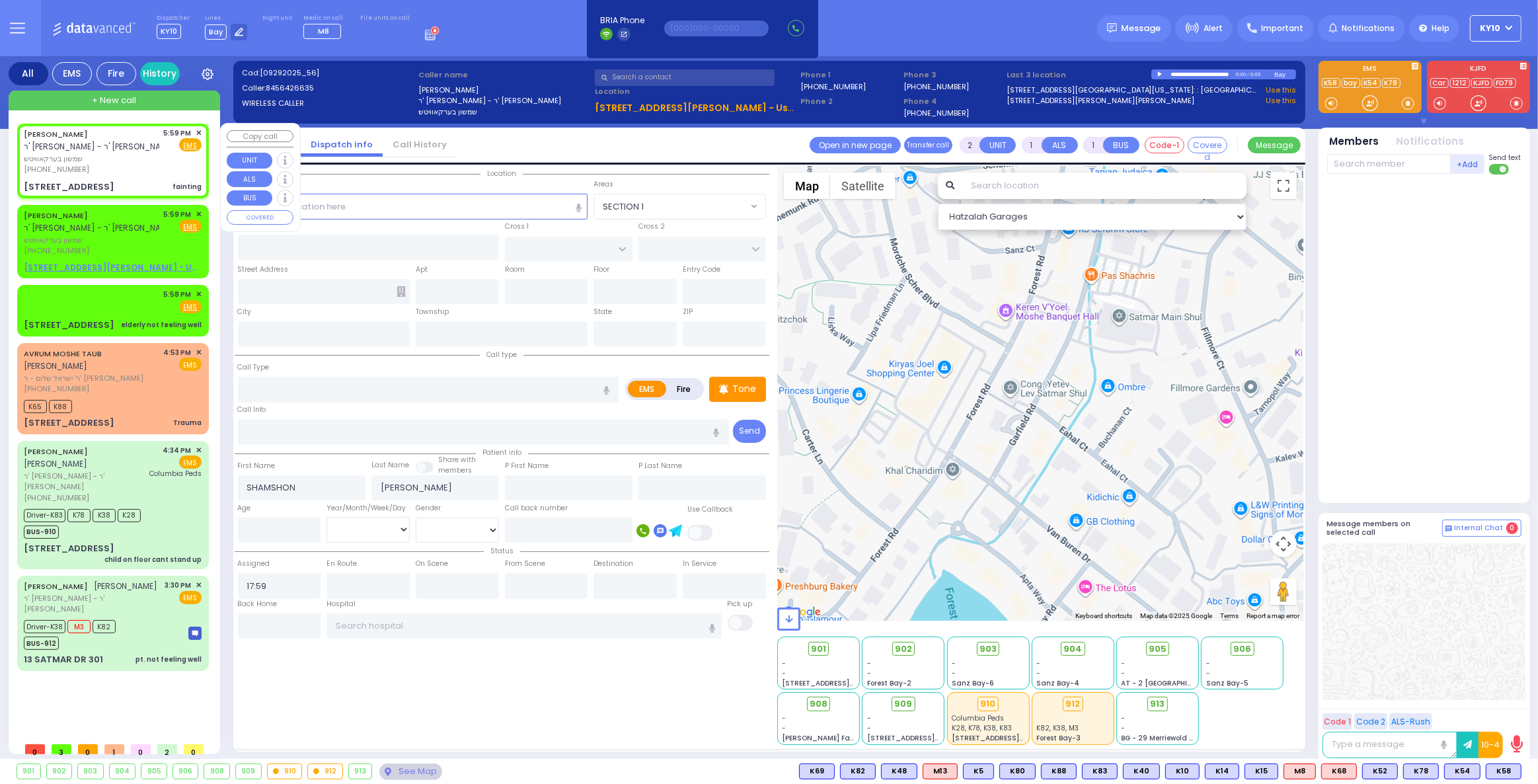
select select
type input "fainting"
radio input "true"
select select
select select "Hatzalah Garages"
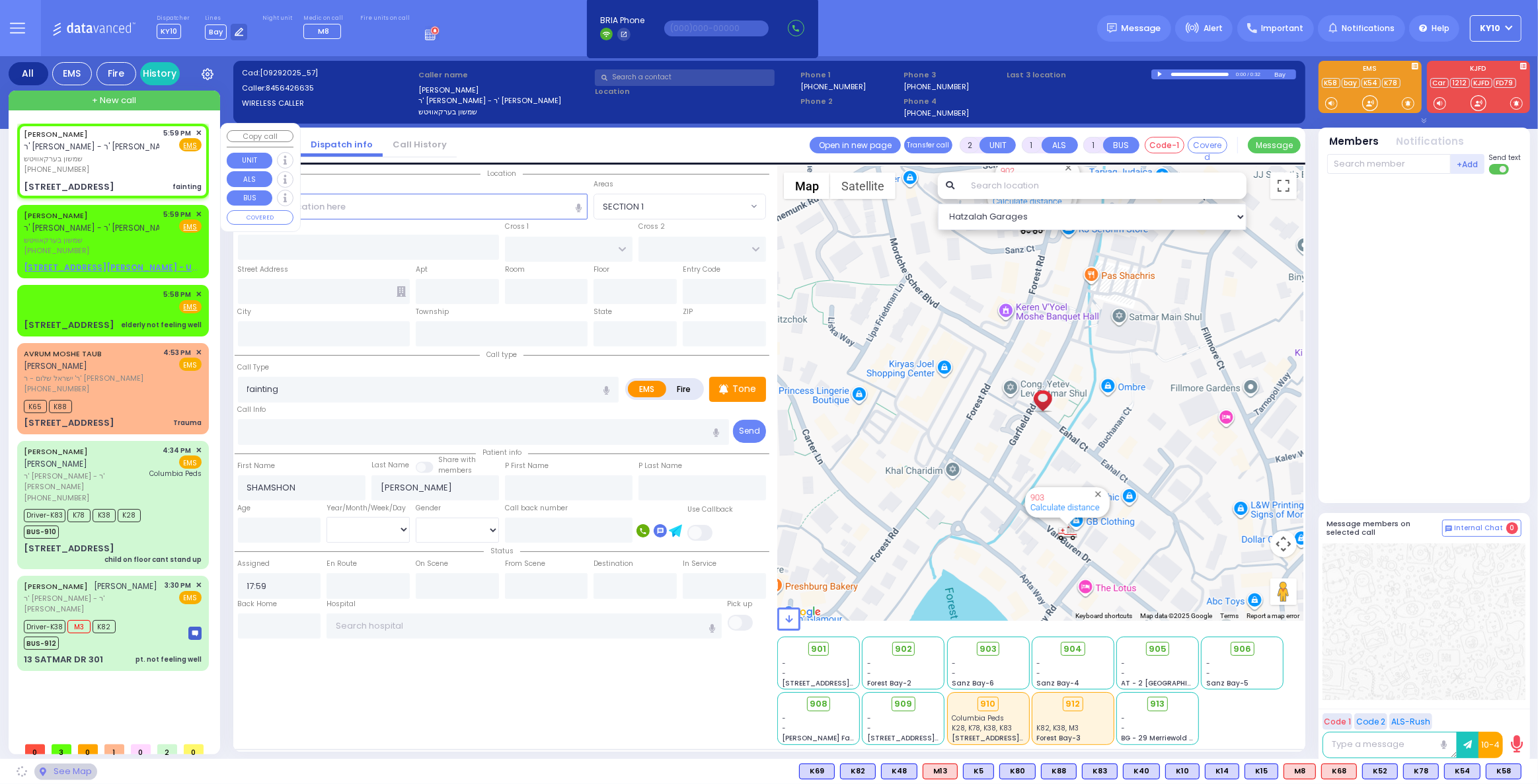
type input "EAHAL COURT"
type input "[PERSON_NAME] DR"
type input "[STREET_ADDRESS]"
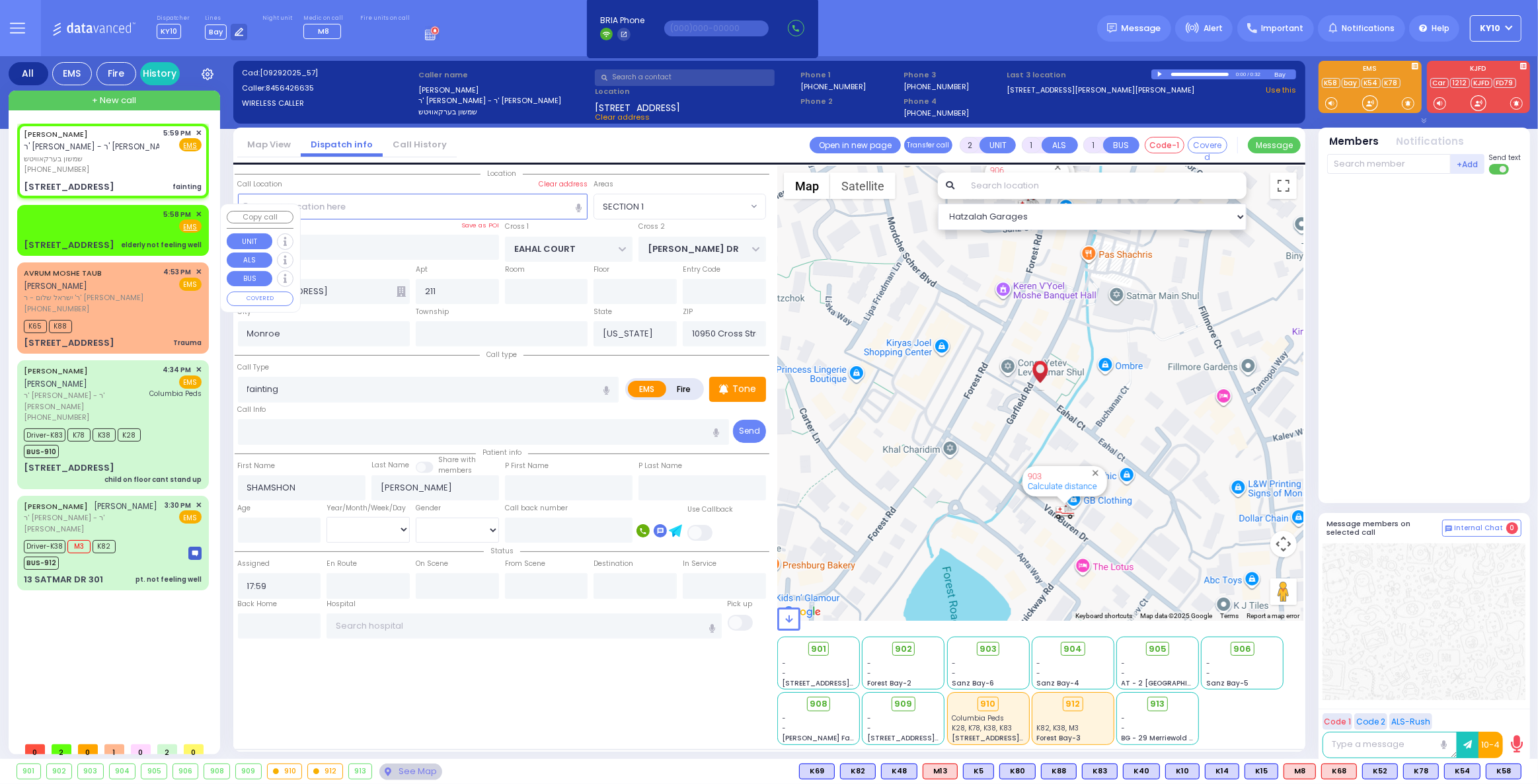
click at [134, 216] on div "5:58 PM ✕ Fire EMS" at bounding box center [113, 220] width 177 height 24
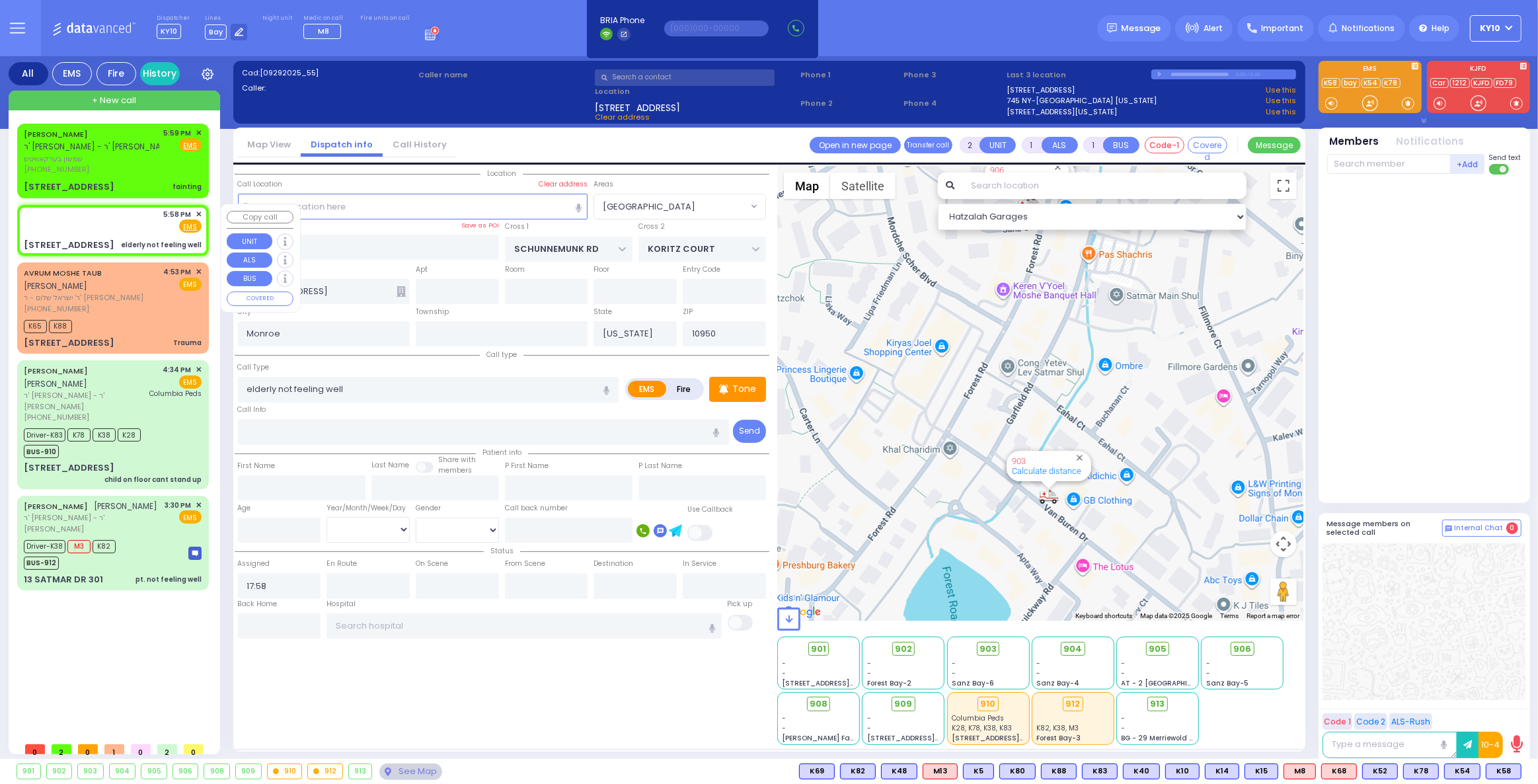
drag, startPoint x: 118, startPoint y: 222, endPoint x: 492, endPoint y: 212, distance: 374.1
click at [125, 221] on div "5:58 PM ✕ Fire EMS" at bounding box center [113, 220] width 177 height 24
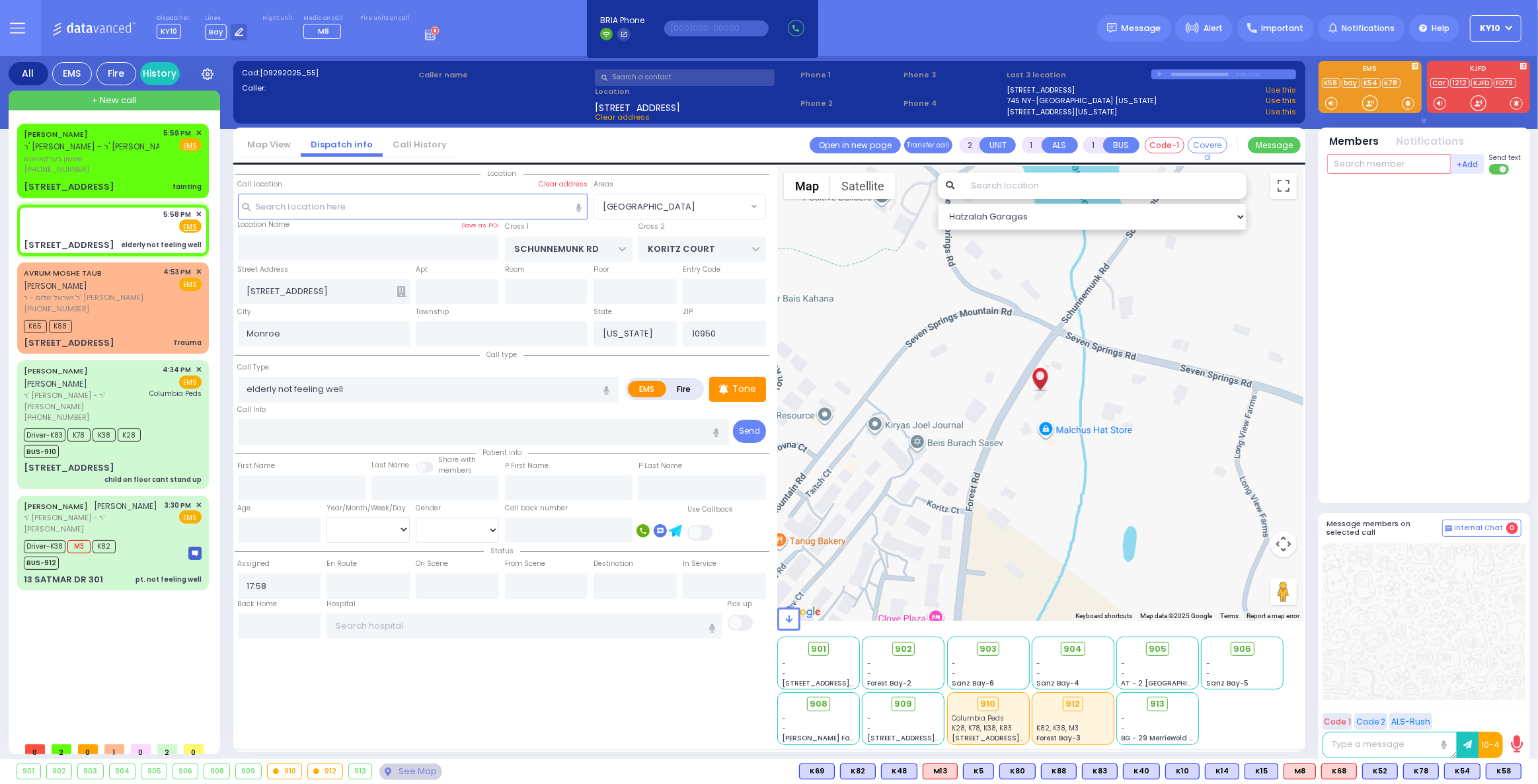
drag, startPoint x: 1352, startPoint y: 168, endPoint x: 1368, endPoint y: 210, distance: 44.9
click at [1351, 168] on input "text" at bounding box center [1389, 164] width 124 height 20
click at [1499, 768] on span "K58" at bounding box center [1503, 771] width 34 height 14
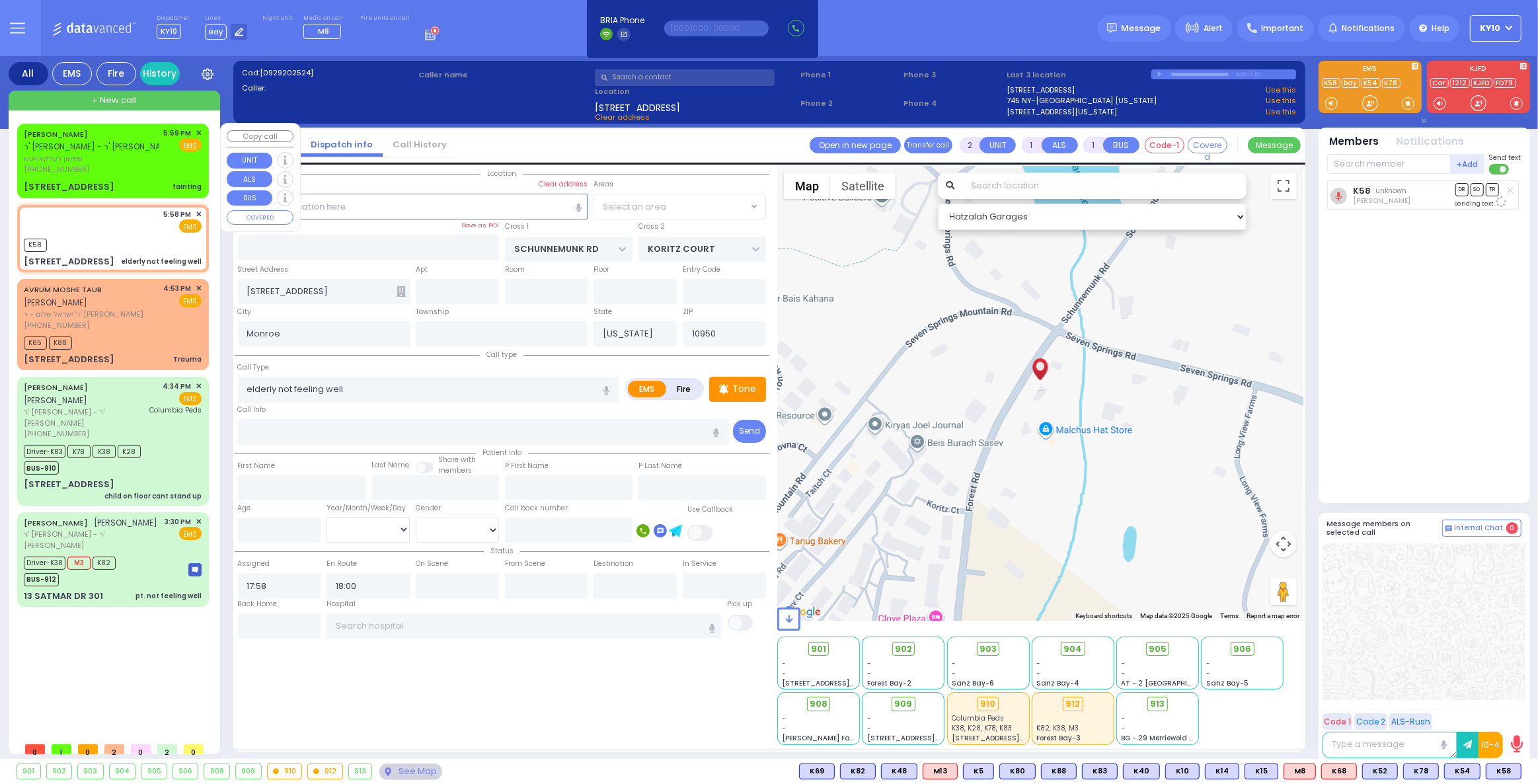
click at [145, 160] on span "שמשון בערקאוויטש" at bounding box center [91, 159] width 135 height 12
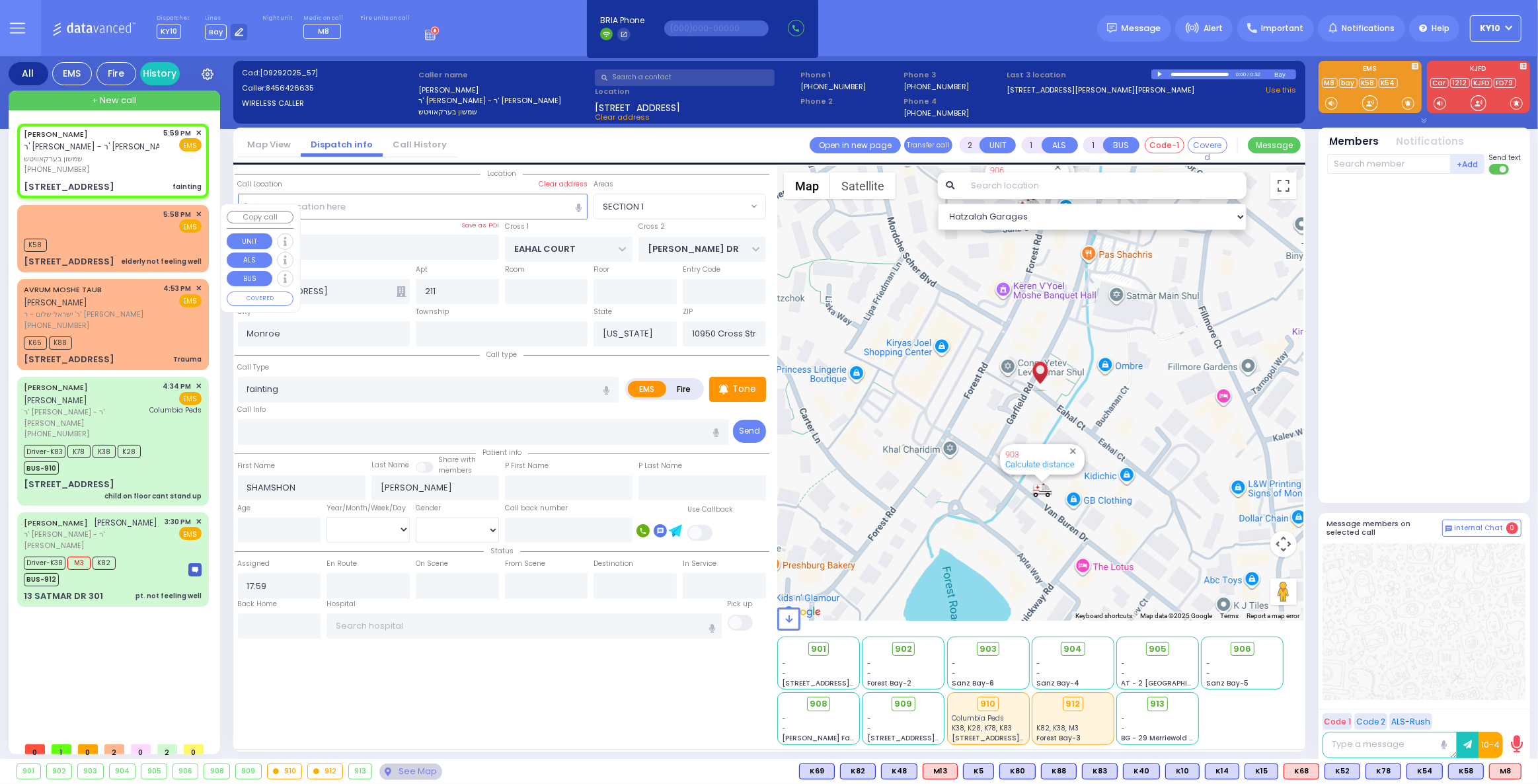
click at [155, 230] on div "5:58 PM ✕ EMS" at bounding box center [113, 220] width 177 height 24
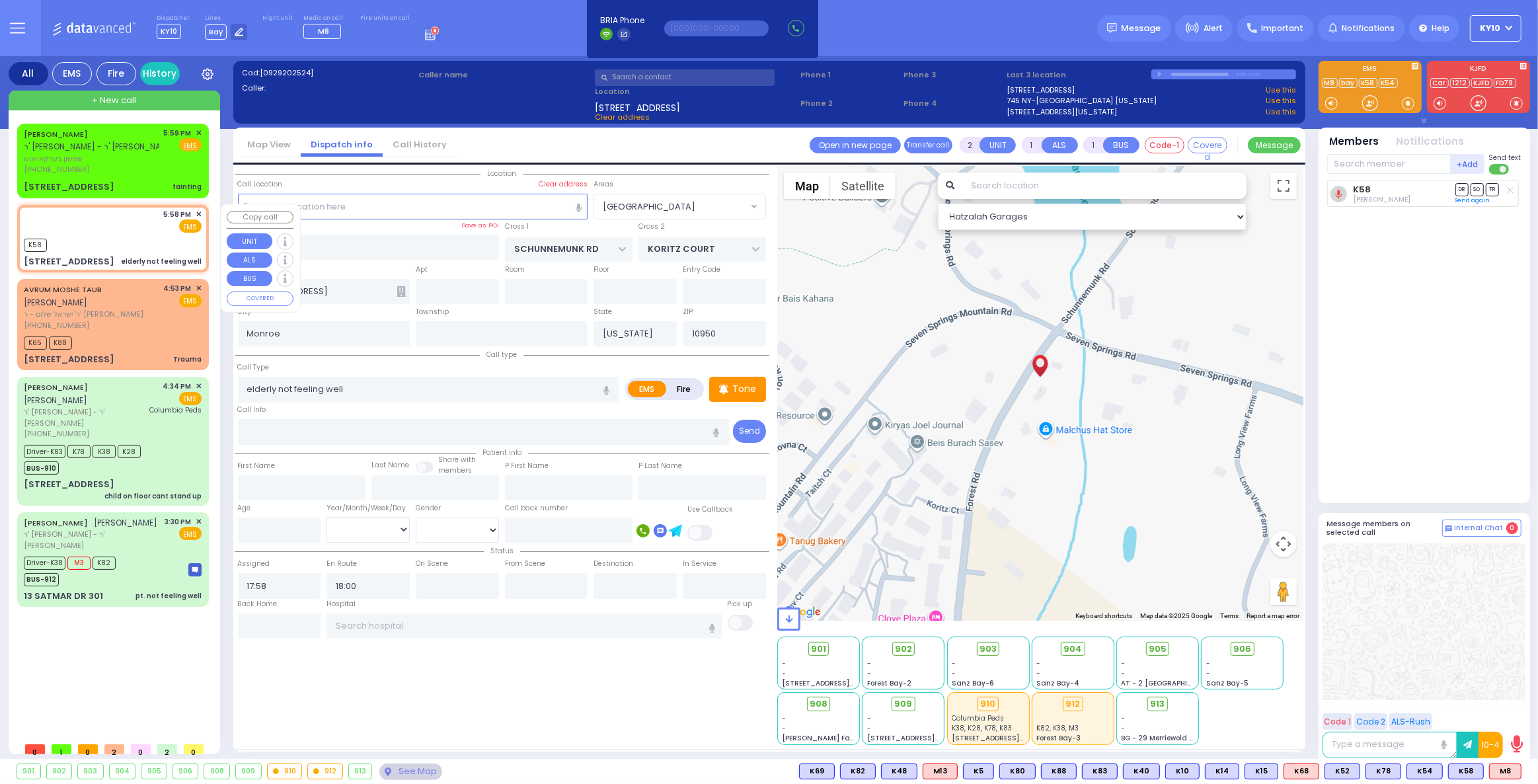
click at [144, 230] on div "5:58 PM ✕ EMS" at bounding box center [113, 220] width 177 height 24
click at [1502, 769] on span "M8" at bounding box center [1505, 771] width 31 height 14
click at [141, 170] on div "[PHONE_NUMBER]" at bounding box center [91, 169] width 135 height 12
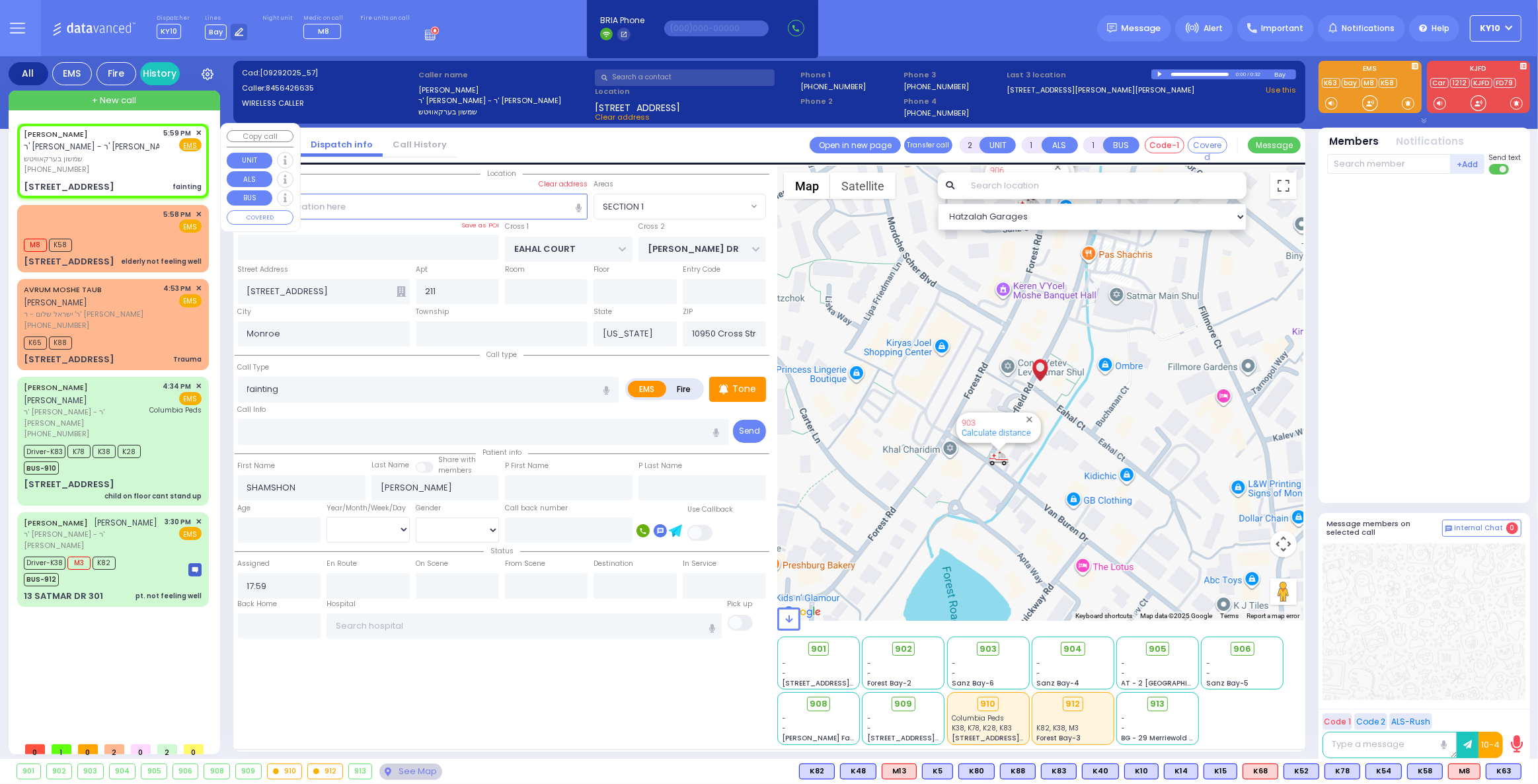
click at [165, 168] on div "SHAMSHON BERKOWITZ ר' דוד משה צבי - ר' זלמן לייב וויינשטאק שמשון בערקאוויטש (84…" at bounding box center [113, 151] width 177 height 47
select select "SECTION 1"
select select
click at [132, 166] on div "[PHONE_NUMBER]" at bounding box center [91, 169] width 135 height 12
select select
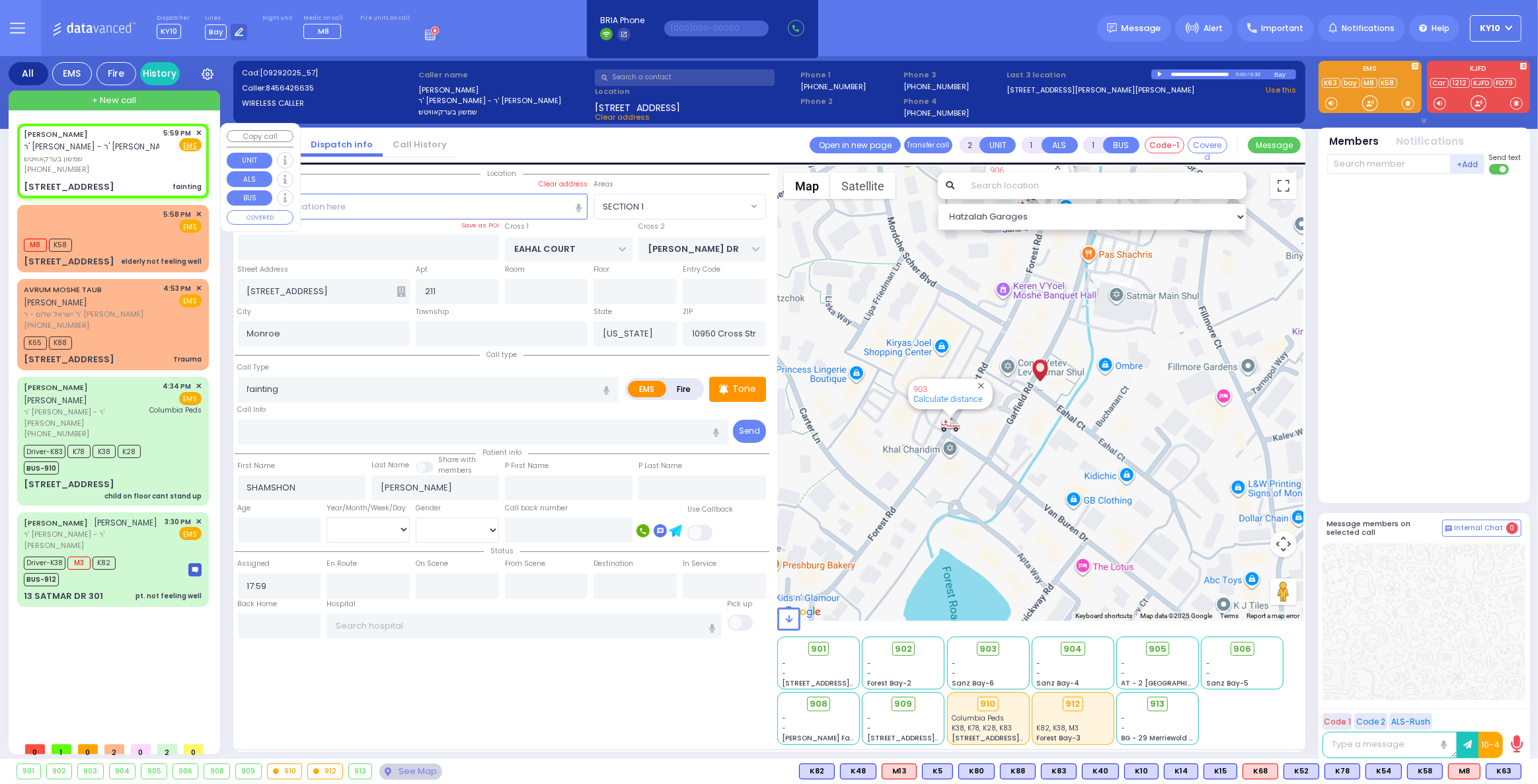
radio input "true"
select select
select select "Hatzalah Garages"
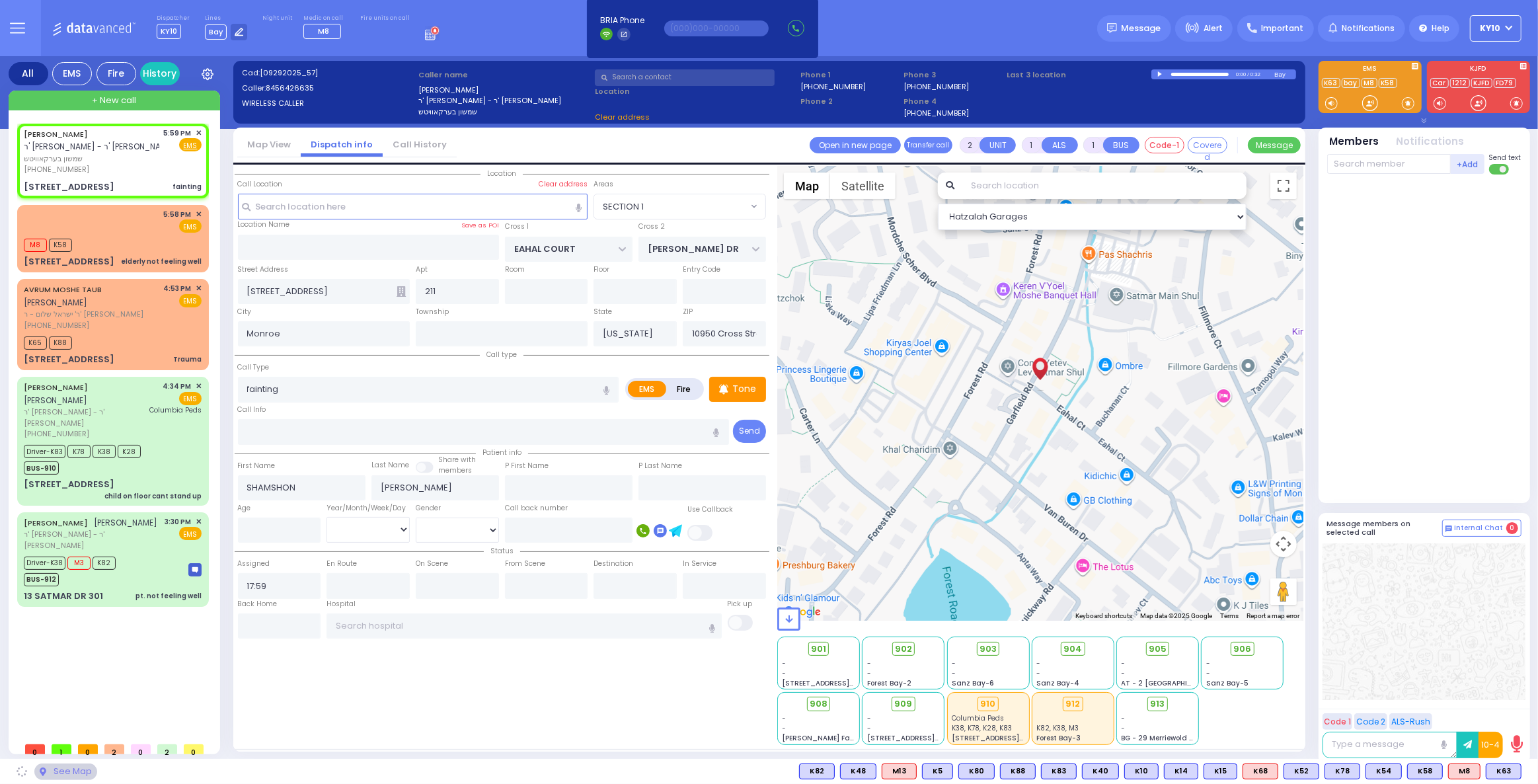
select select "SECTION 1"
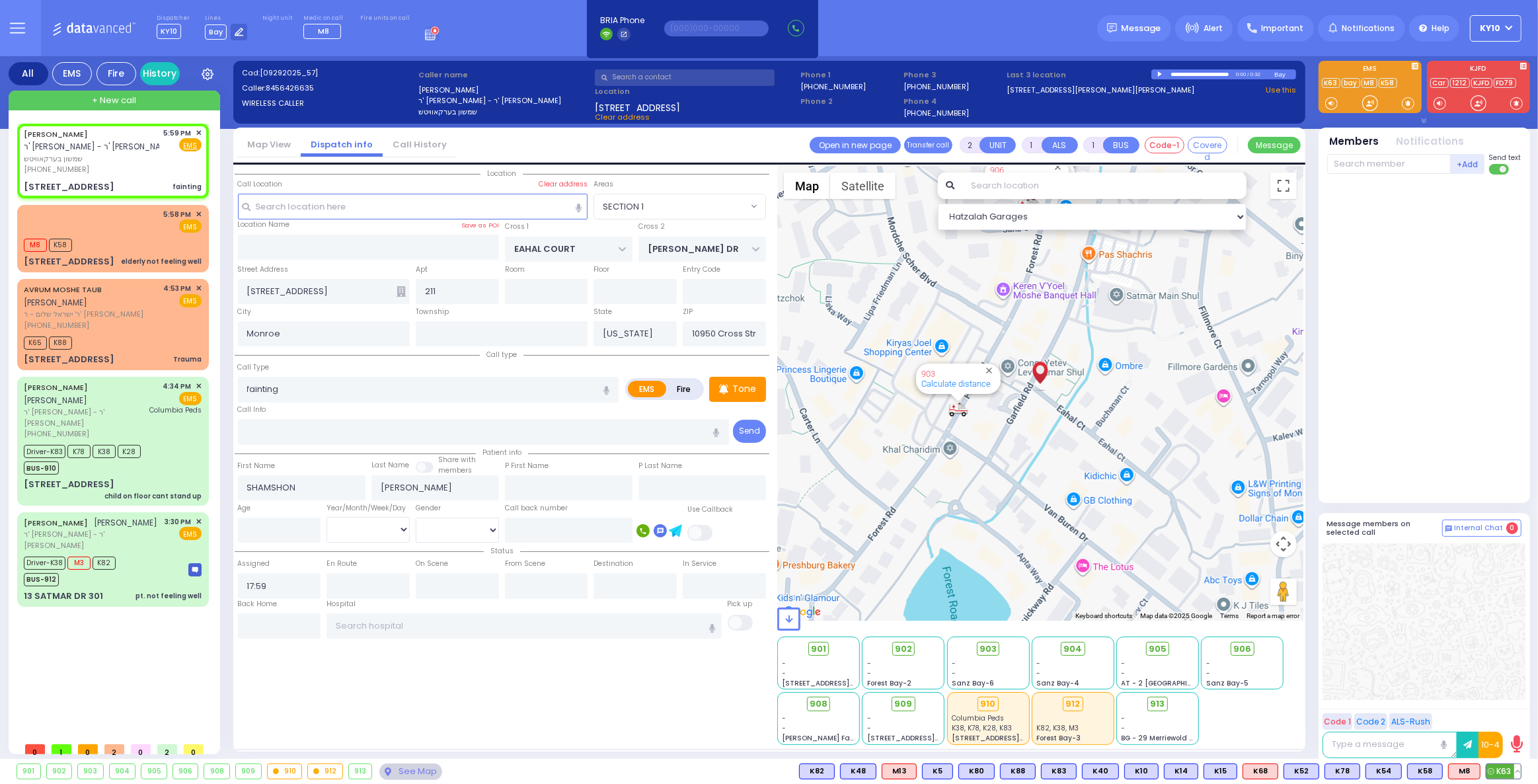
click at [1500, 766] on span "K63" at bounding box center [1503, 771] width 34 height 14
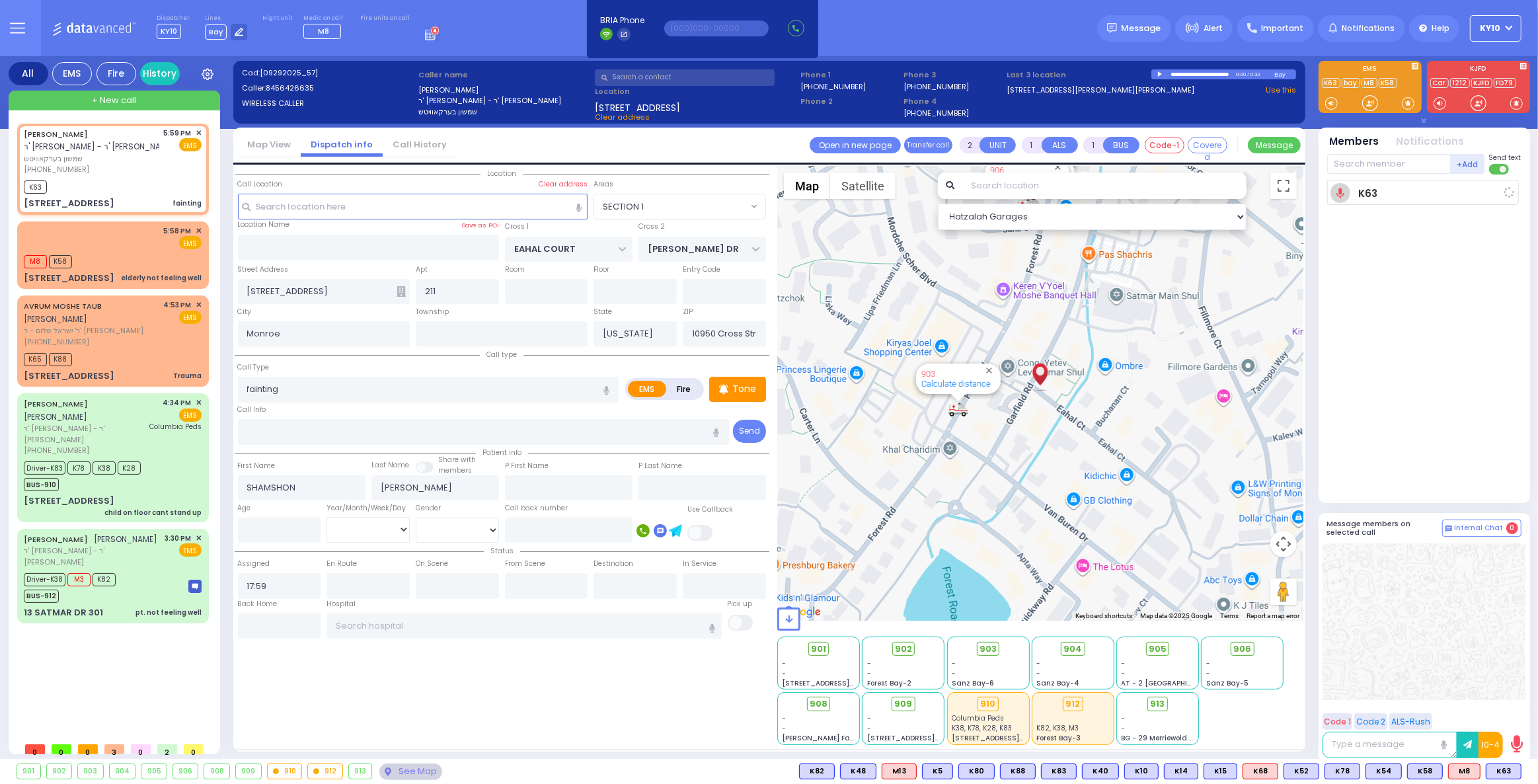
select select
radio input "true"
select select
type input "18:01"
select select "Hatzalah Garages"
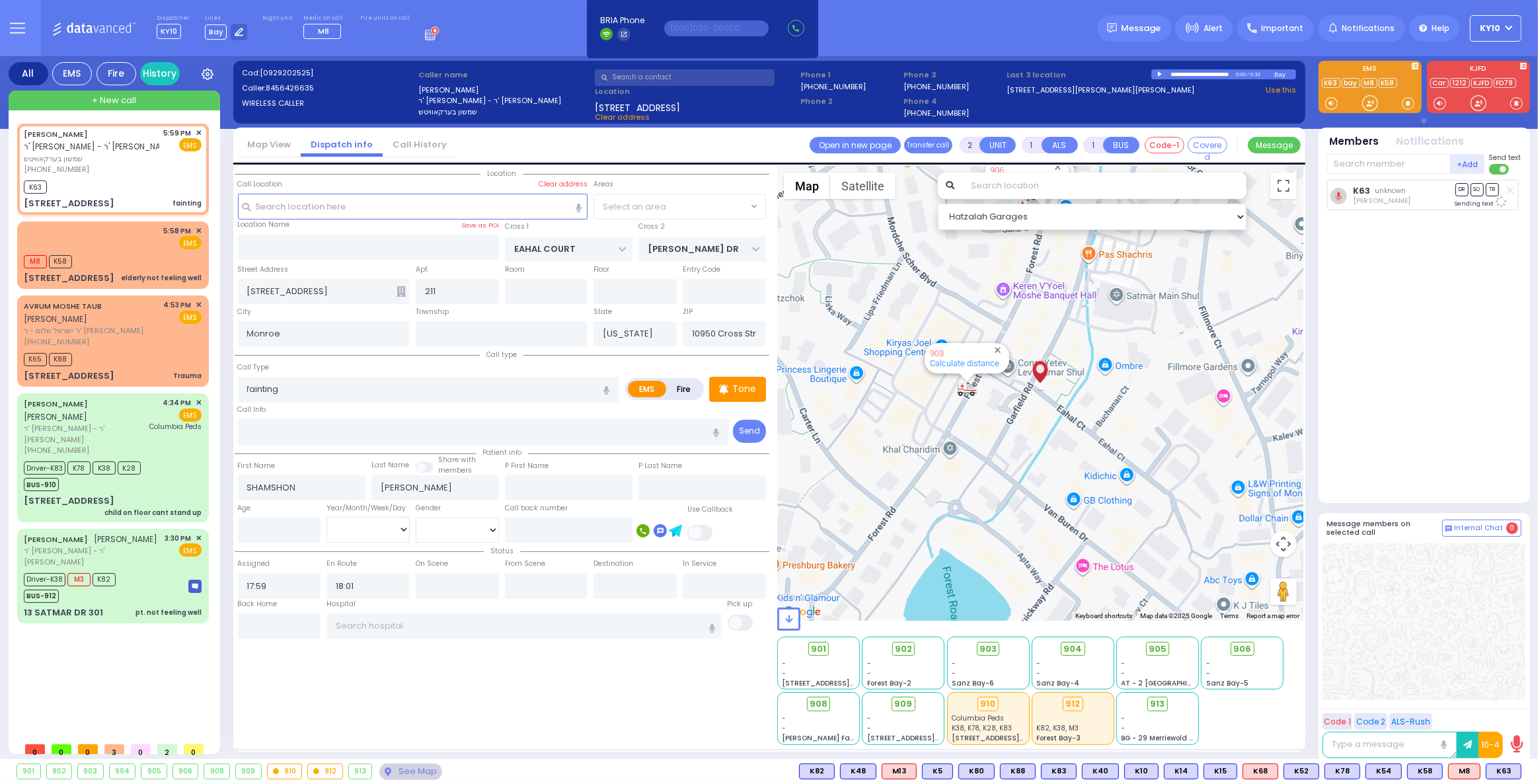
select select "SECTION 1"
click at [147, 253] on div "M8 K58" at bounding box center [113, 260] width 177 height 16
select select
type input "elderly not feeling well"
radio input "true"
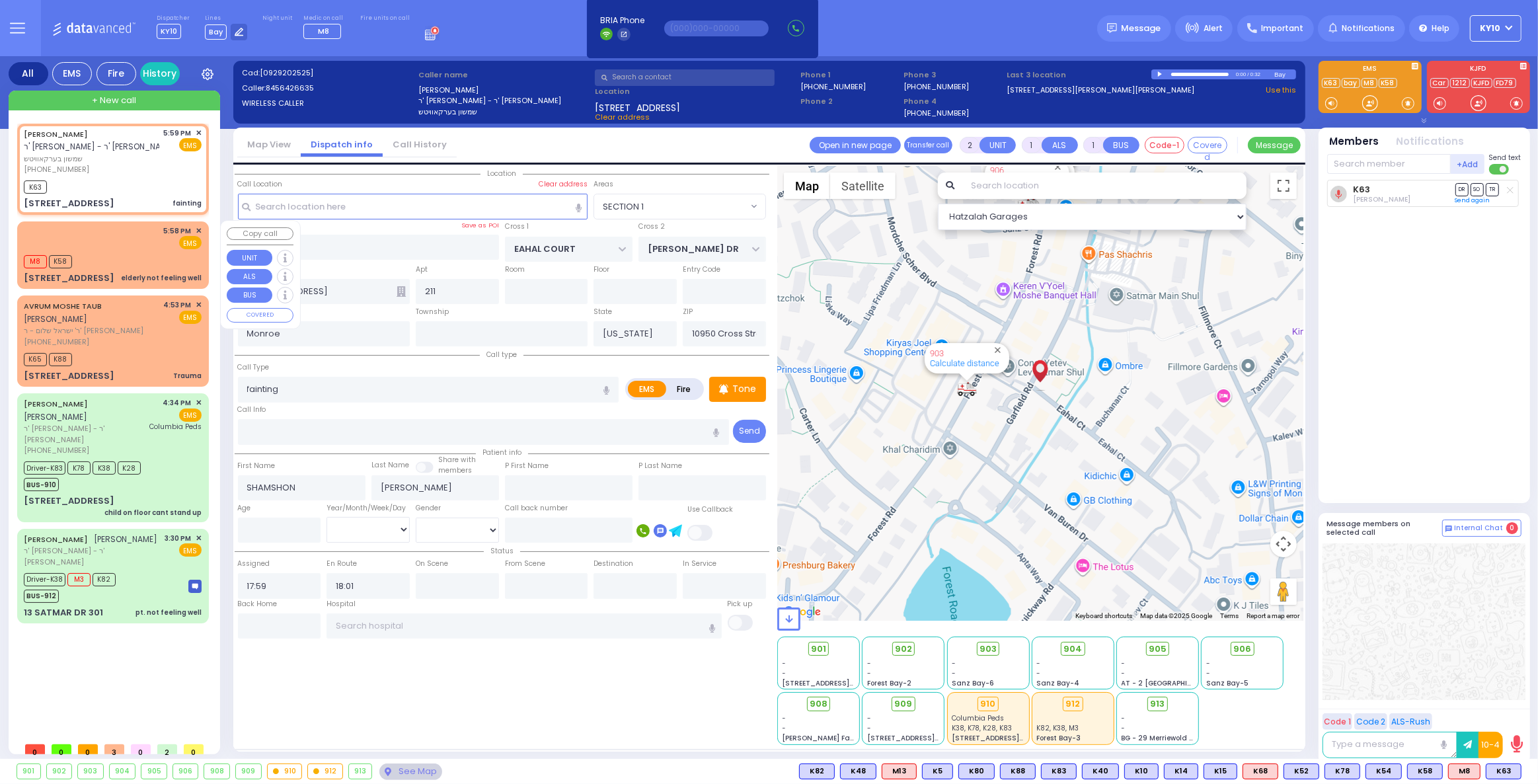
select select
type input "17:58"
type input "18:00"
select select "Hatzalah Garages"
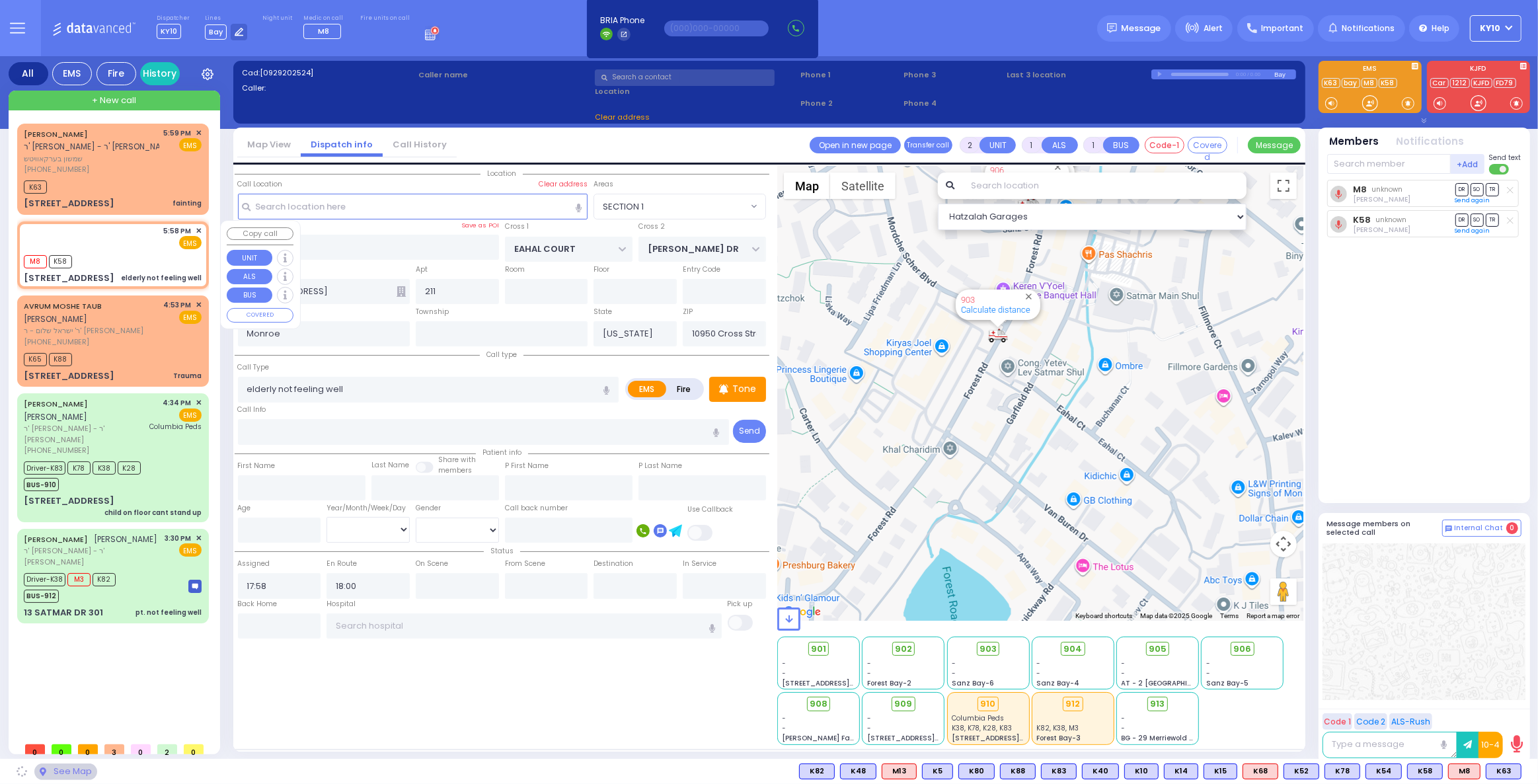
type input "SCHUNNEMUNK RD"
type input "KORITZ COURT"
type input "320 Forest Road"
type input "10950"
select select "[GEOGRAPHIC_DATA]"
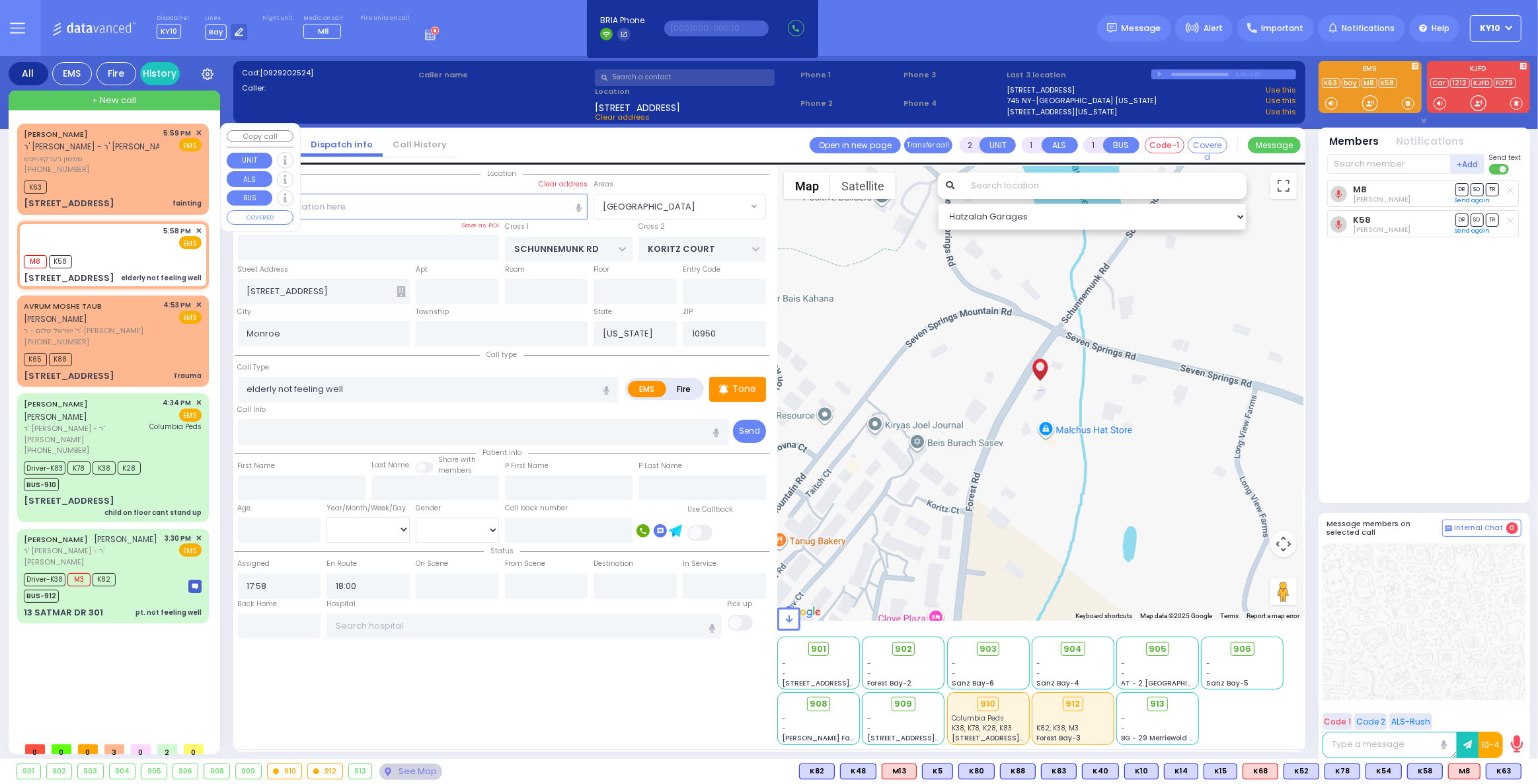
click at [150, 192] on div "K63" at bounding box center [113, 185] width 177 height 16
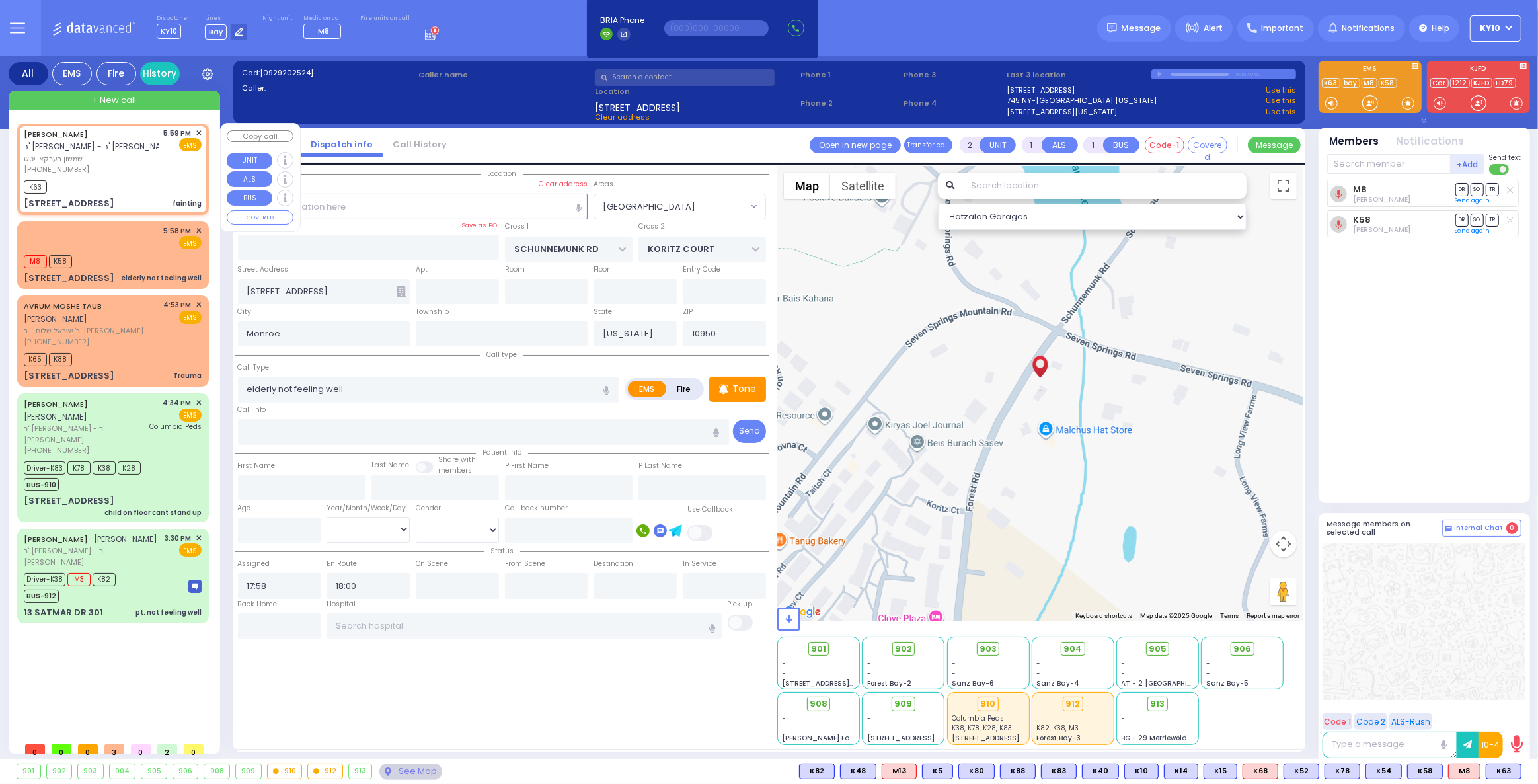
select select
type input "fainting"
radio input "true"
type input "SHAMSHON"
type input "[PERSON_NAME]"
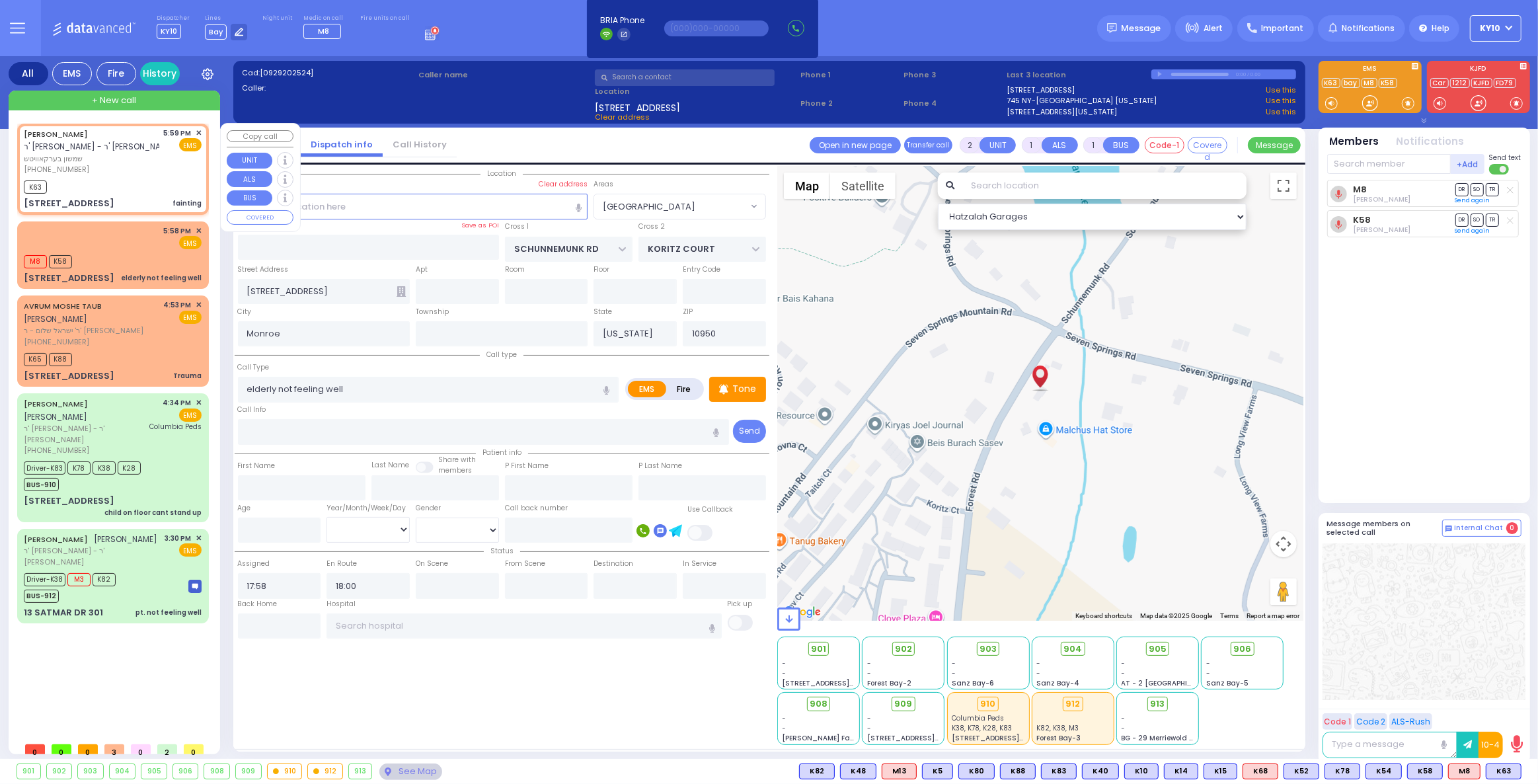
select select
type input "17:59"
type input "18:01"
type input "EAHAL COURT"
type input "[PERSON_NAME] DR"
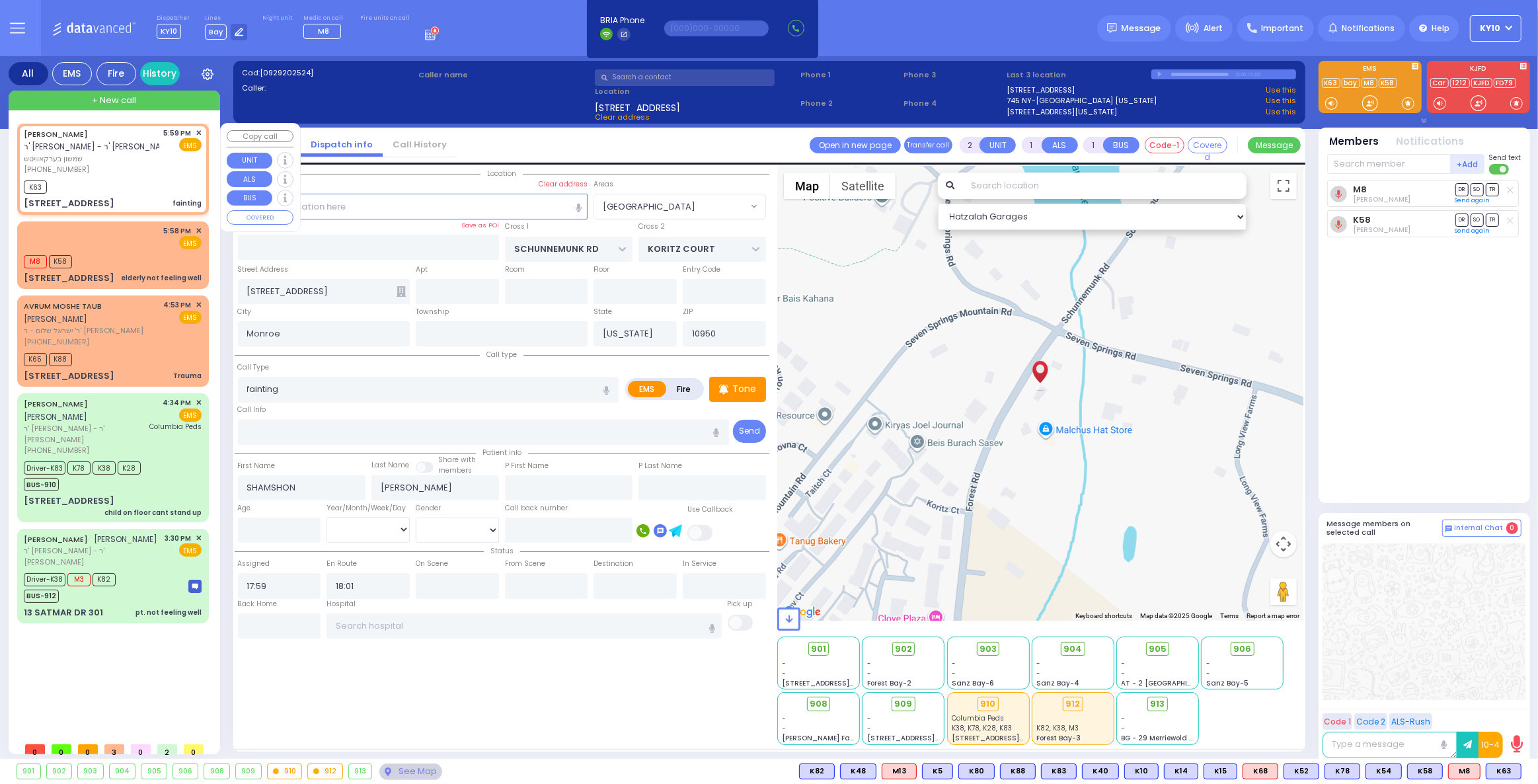
type input "[STREET_ADDRESS]"
type input "211"
type input "10950 Cross Streets: : EAHAL CT/[PERSON_NAME] CT"
select select "Hatzalah Garages"
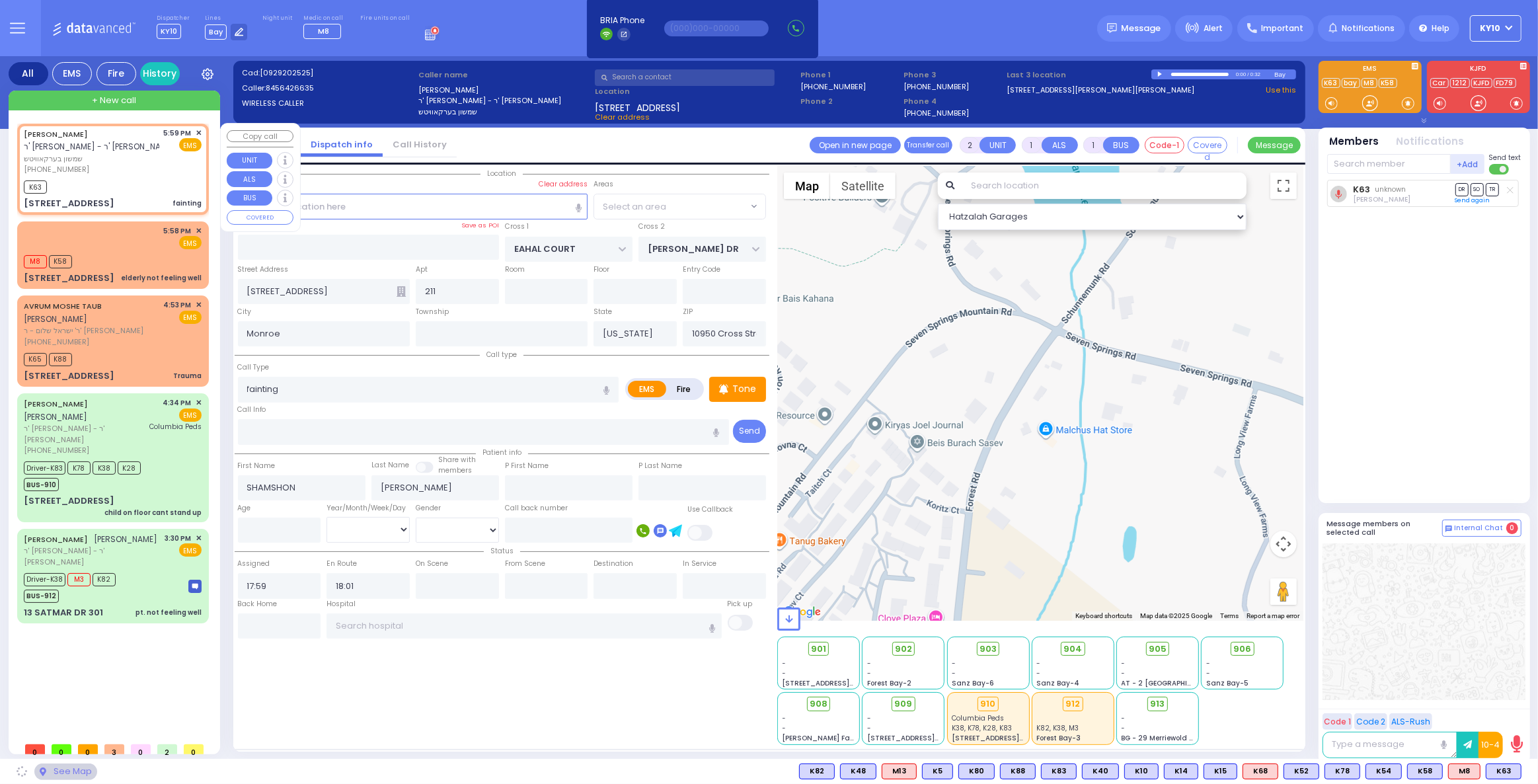
select select "SECTION 1"
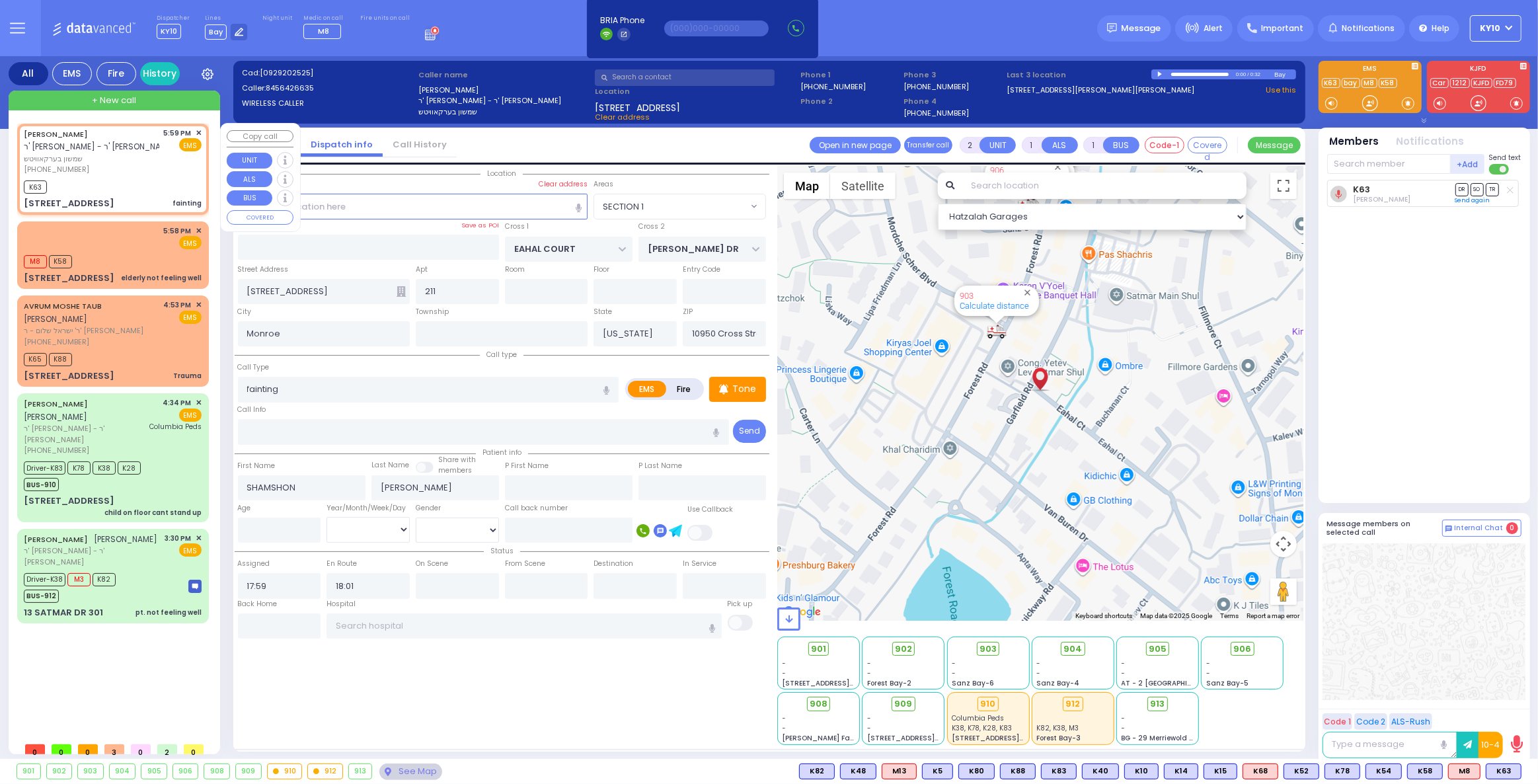
click at [155, 183] on div "K63" at bounding box center [113, 185] width 177 height 16
select select
radio input "true"
select select
select select "Hatzalah Garages"
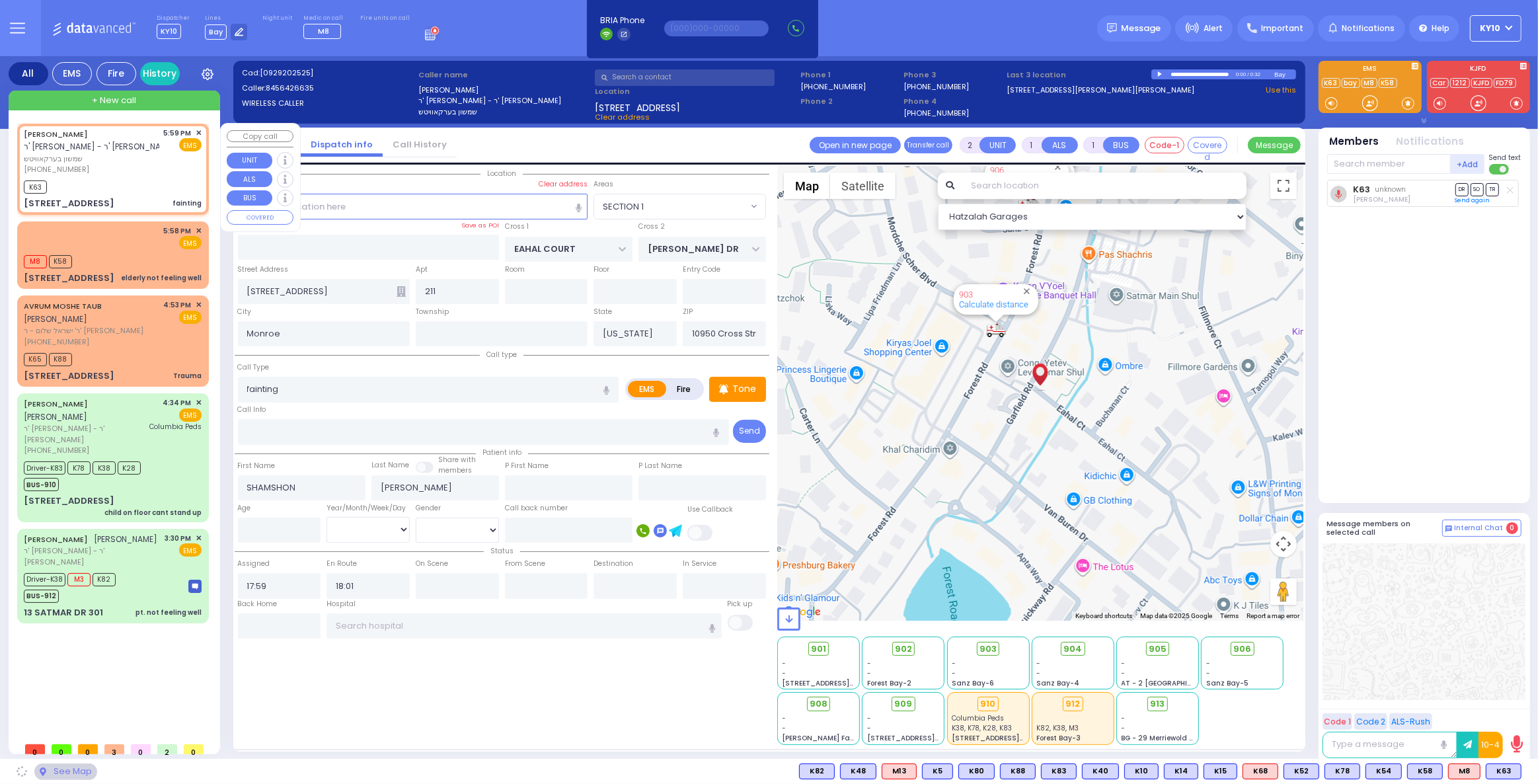
select select "SECTION 1"
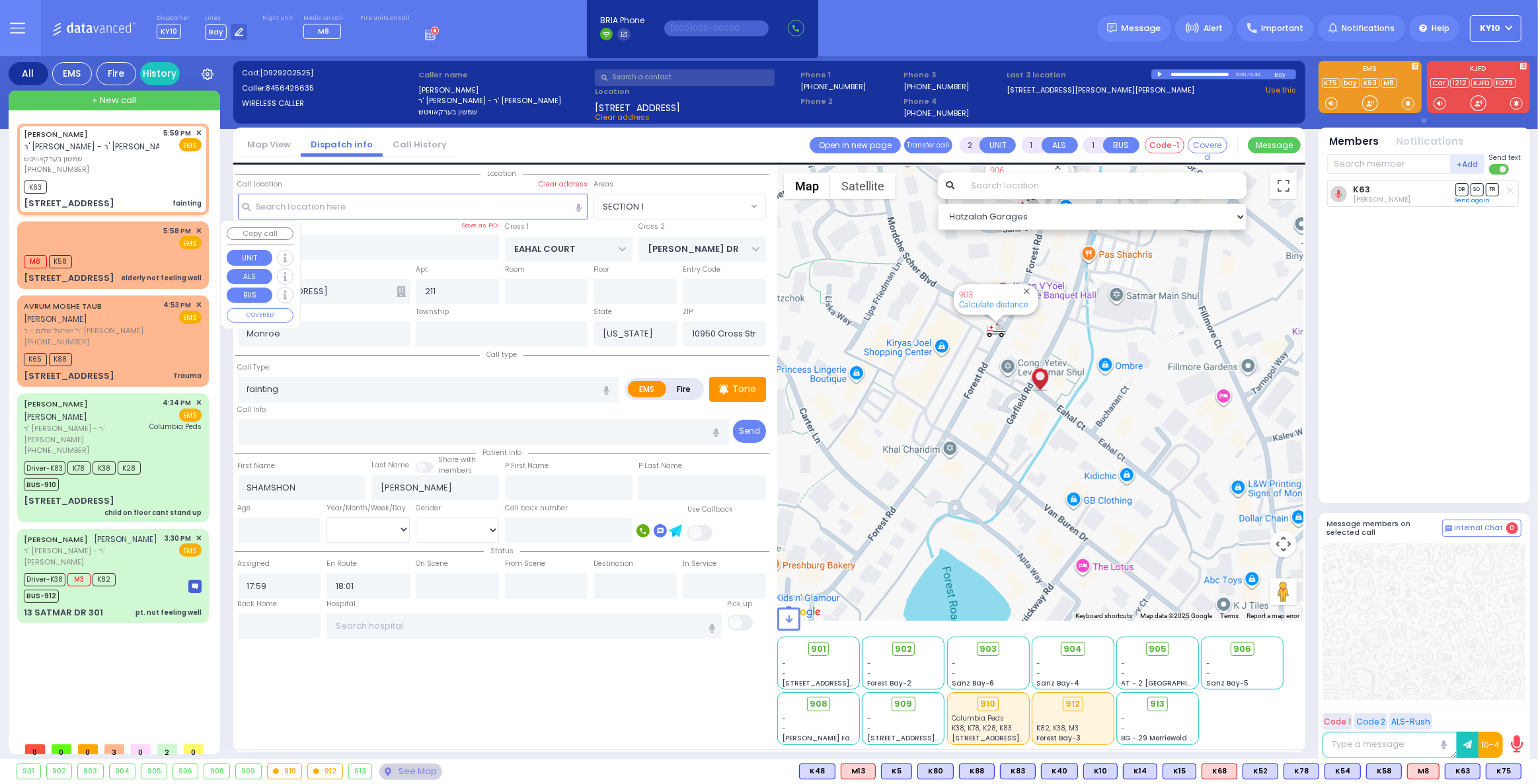
click at [150, 253] on div "M8 K58" at bounding box center [113, 260] width 177 height 16
select select
type input "elderly not feeling well"
radio input "true"
select select
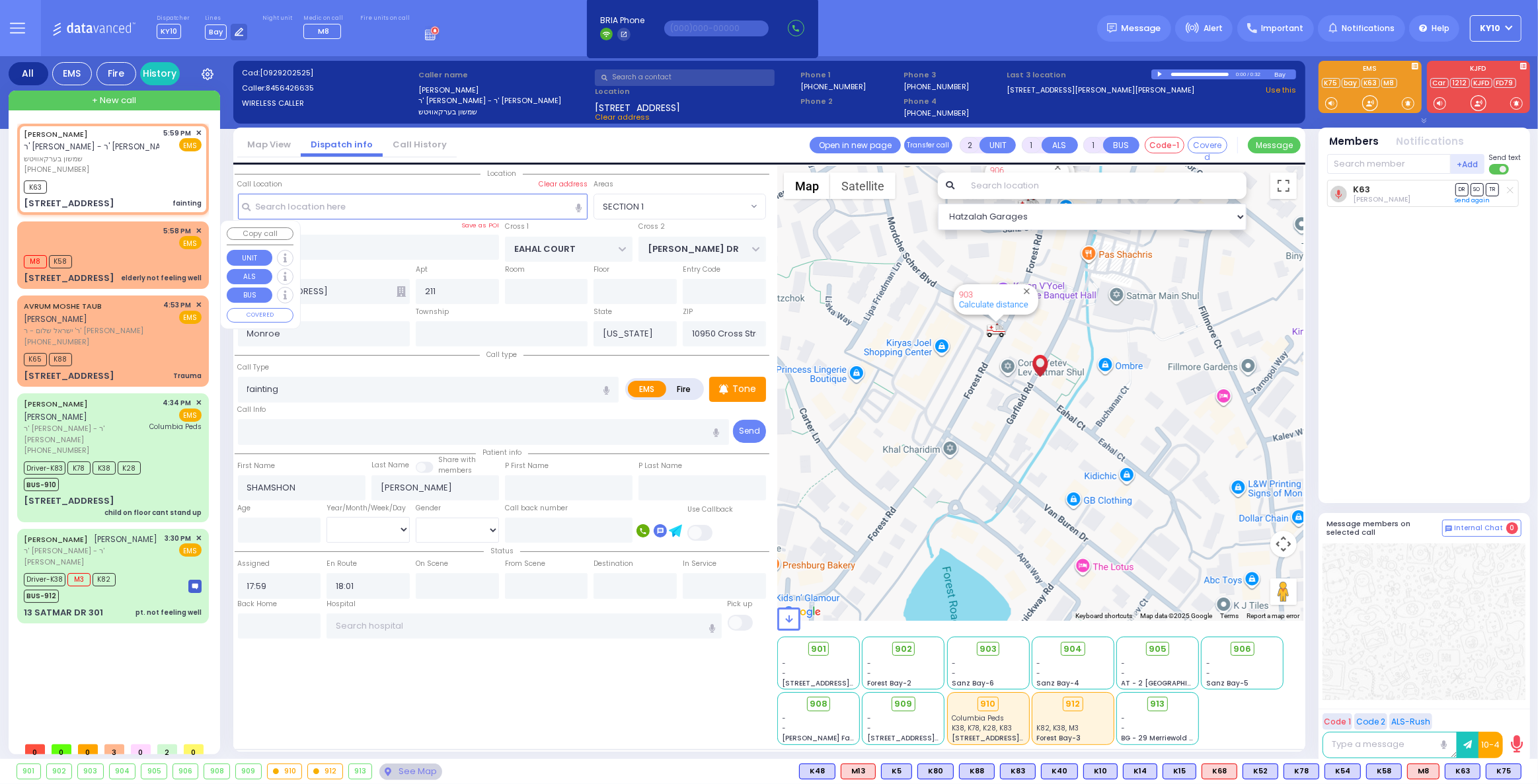
type input "17:58"
type input "18:00"
select select "Hatzalah Garages"
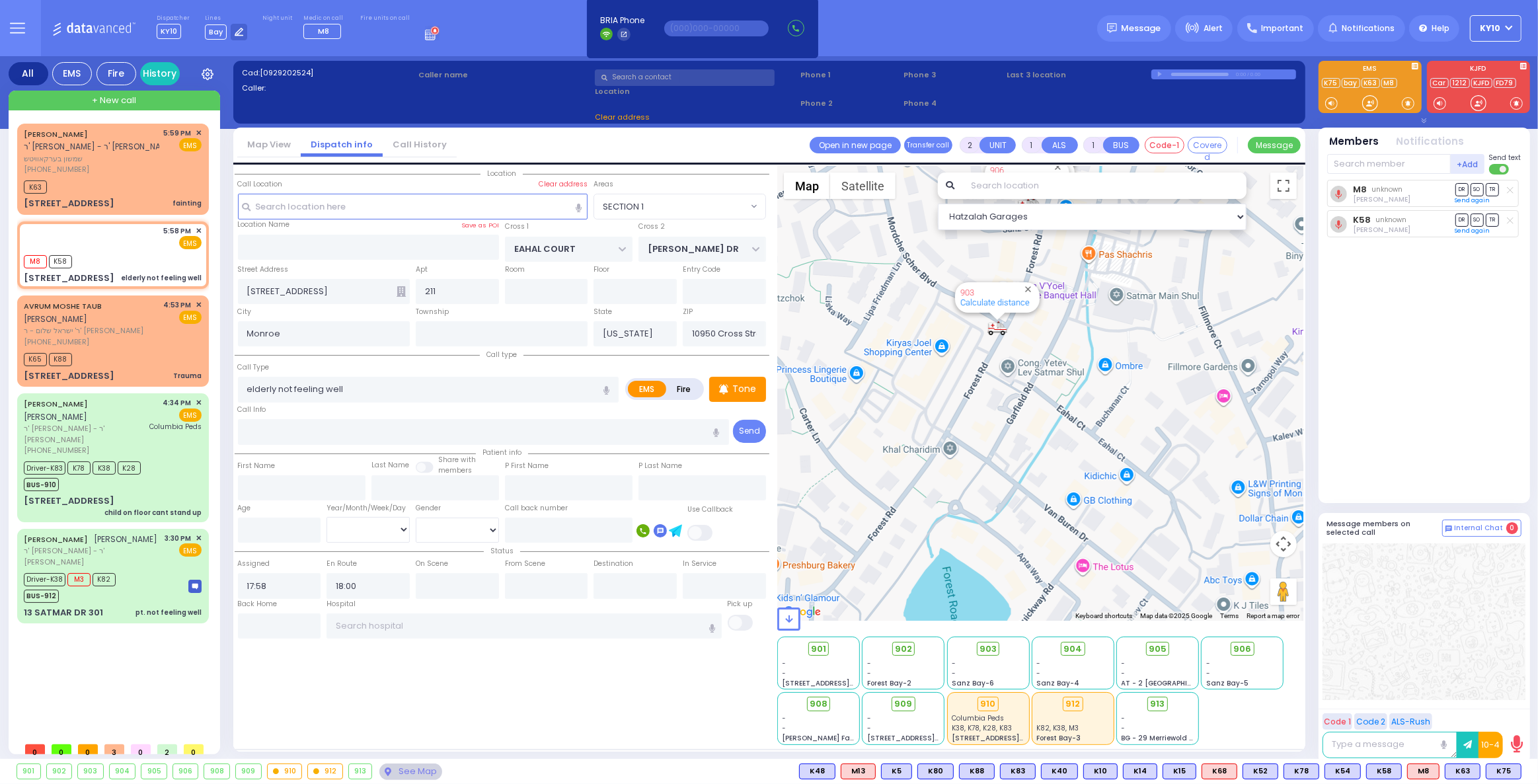
type input "SCHUNNEMUNK RD"
type input "KORITZ COURT"
type input "320 Forest Road"
type input "10950"
select select "[GEOGRAPHIC_DATA]"
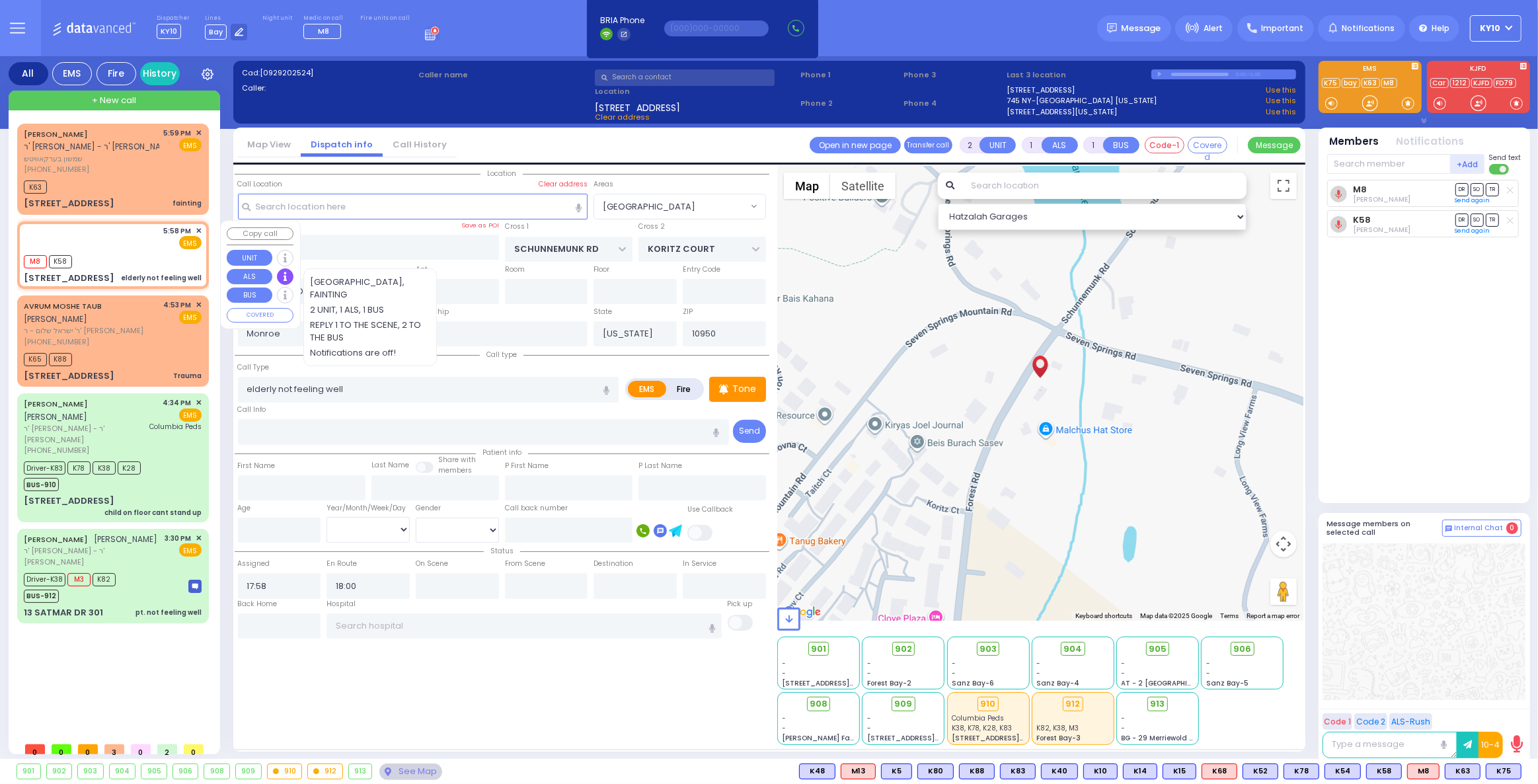
drag, startPoint x: 156, startPoint y: 258, endPoint x: 278, endPoint y: 271, distance: 122.7
click at [156, 258] on div "M8 K58" at bounding box center [113, 260] width 177 height 16
select select
radio input "true"
select select
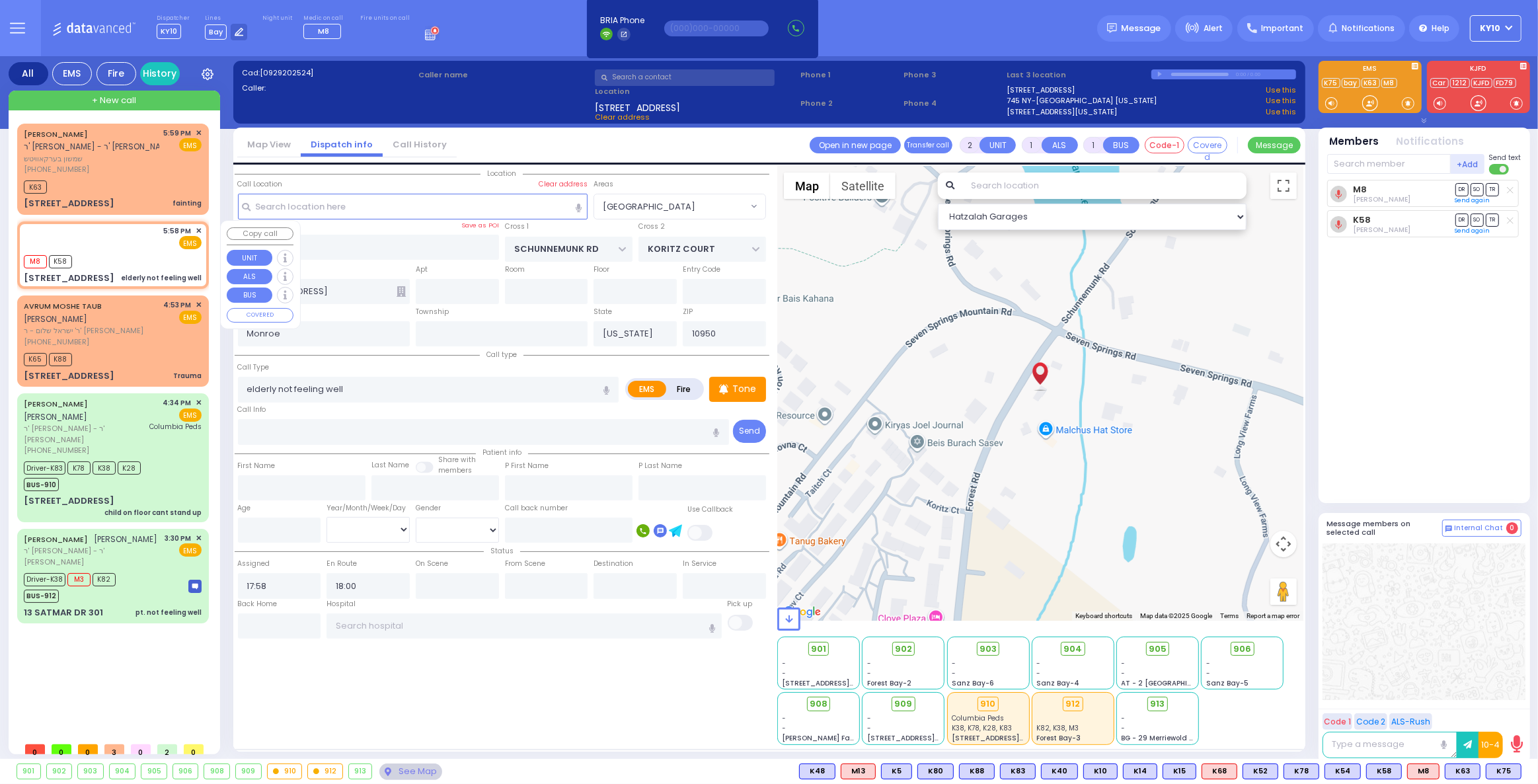
select select "Hatzalah Garages"
select select "[GEOGRAPHIC_DATA]"
click at [1499, 766] on span "K75" at bounding box center [1503, 771] width 34 height 14
select select
radio input "true"
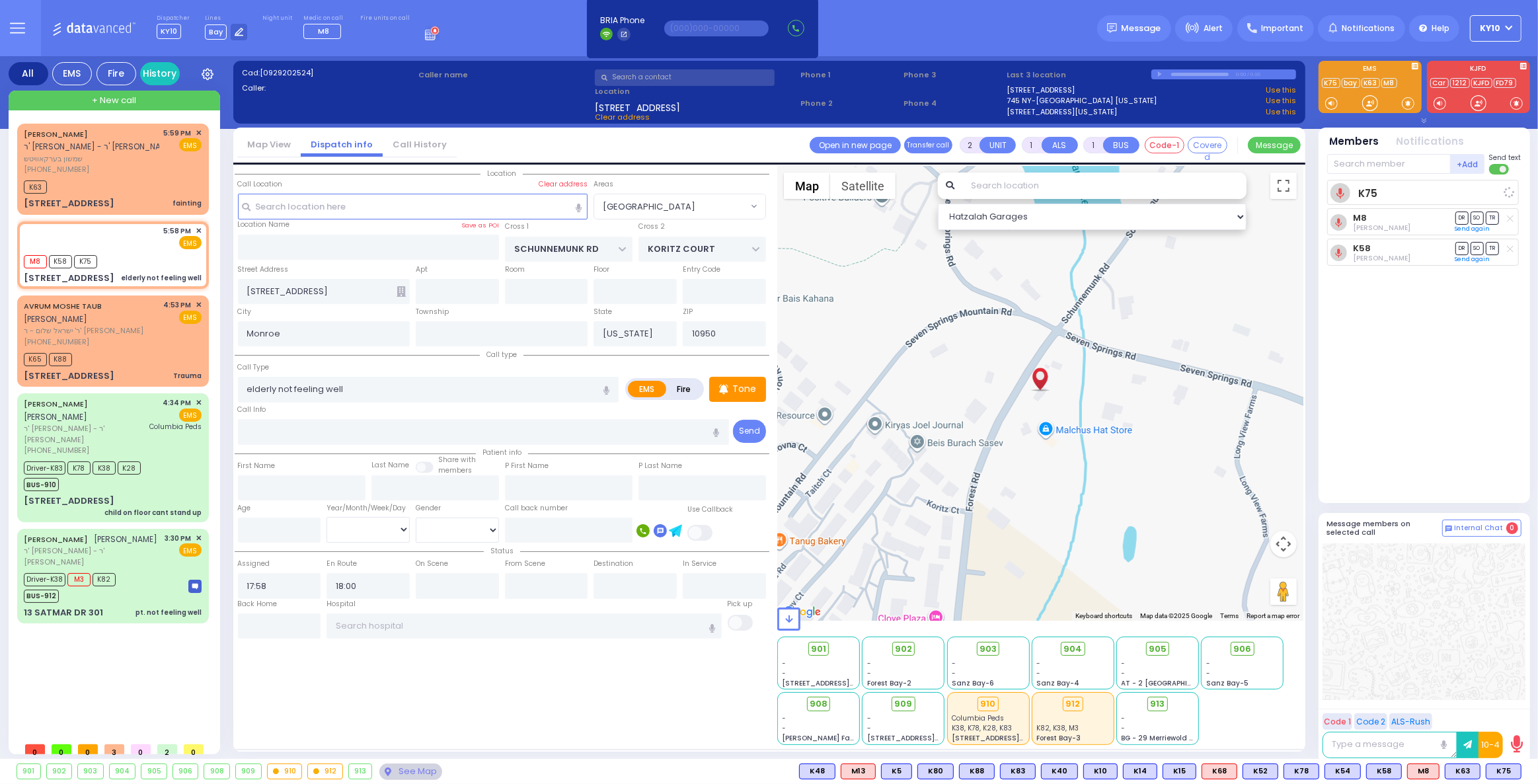
select select
select select "Hatzalah Garages"
select select "[GEOGRAPHIC_DATA]"
click at [143, 173] on div "[PHONE_NUMBER]" at bounding box center [91, 169] width 135 height 12
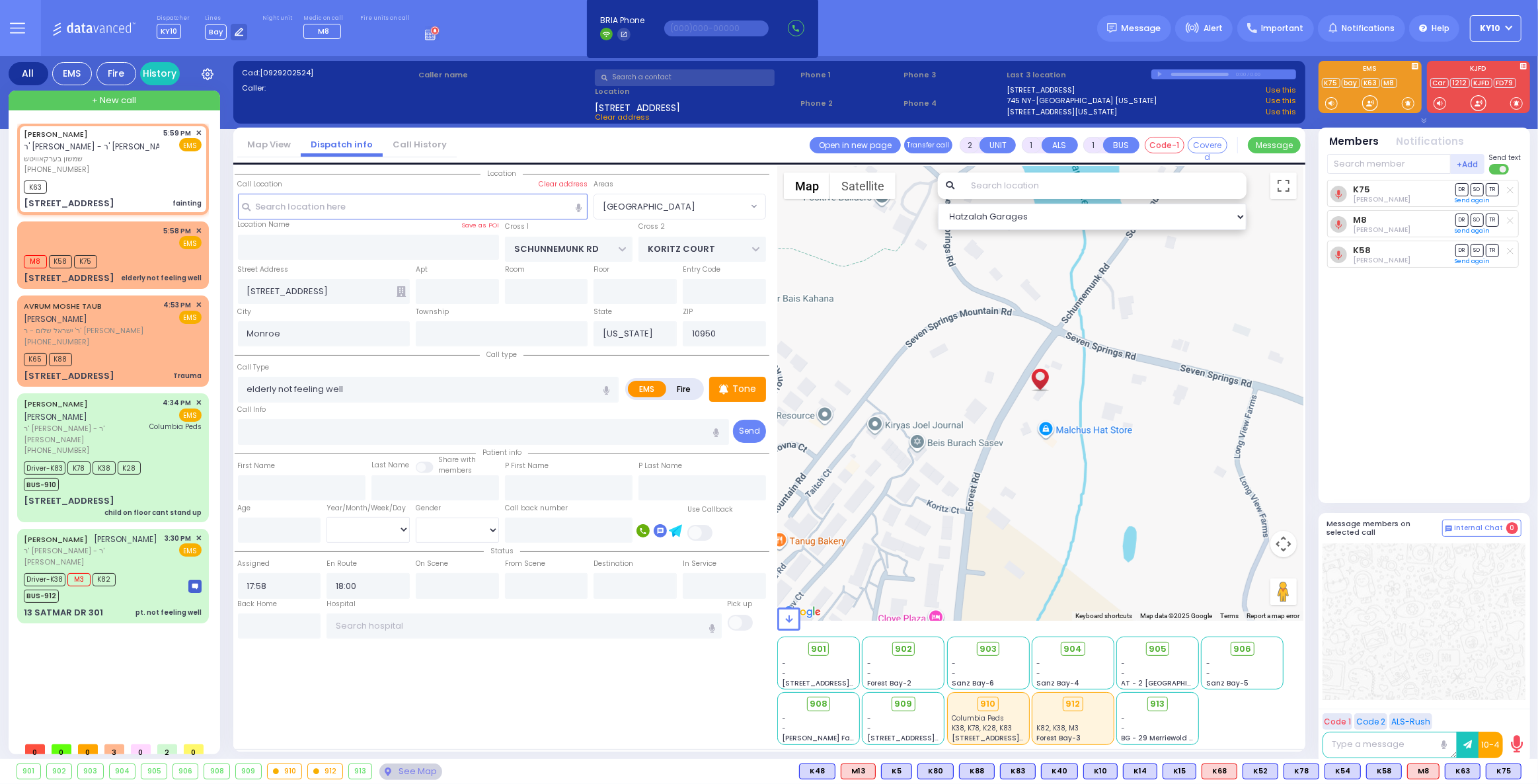
select select
type input "fainting"
radio input "true"
type input "SHAMSHON"
type input "[PERSON_NAME]"
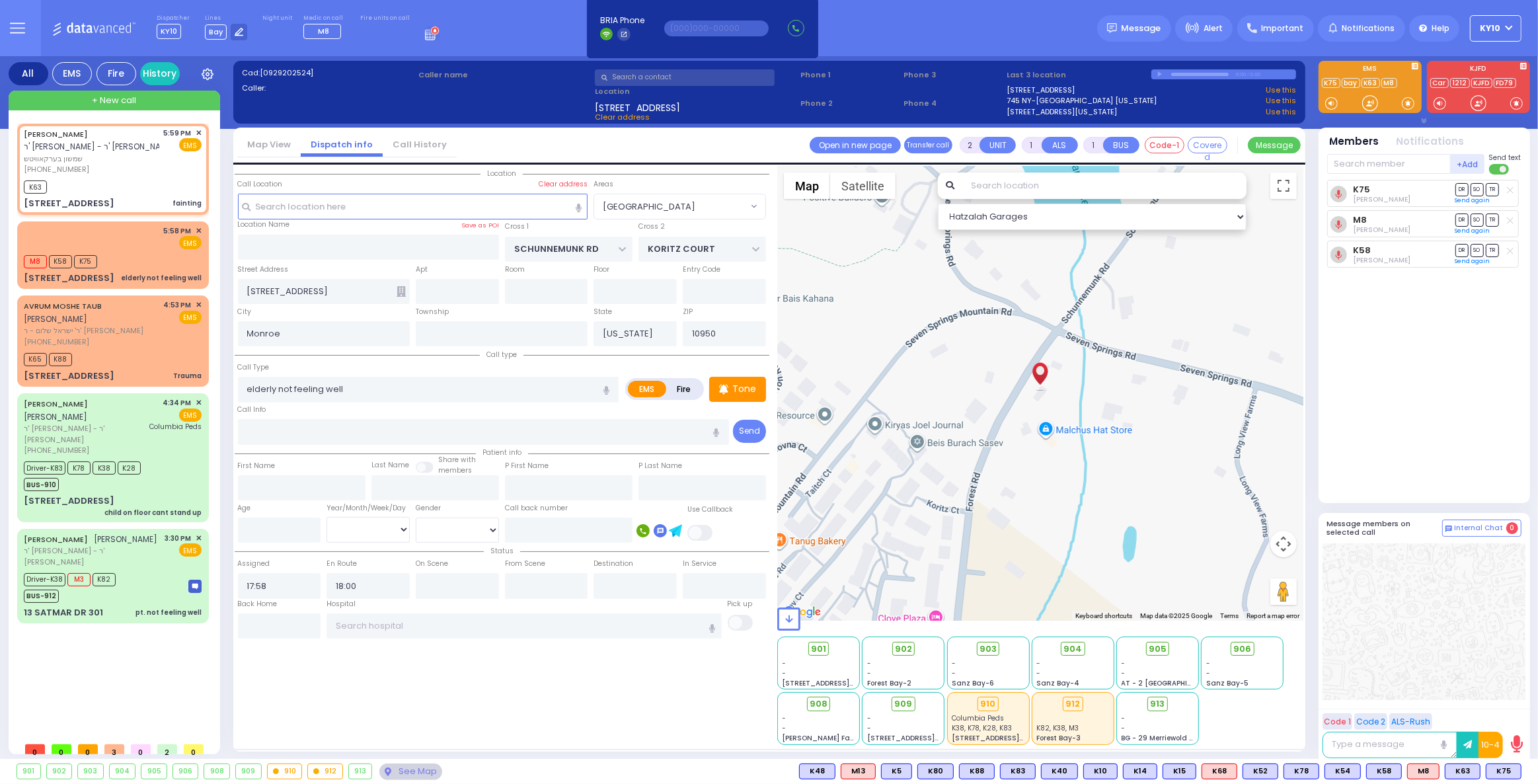
select select
type input "17:59"
type input "18:01"
select select "Hatzalah Garages"
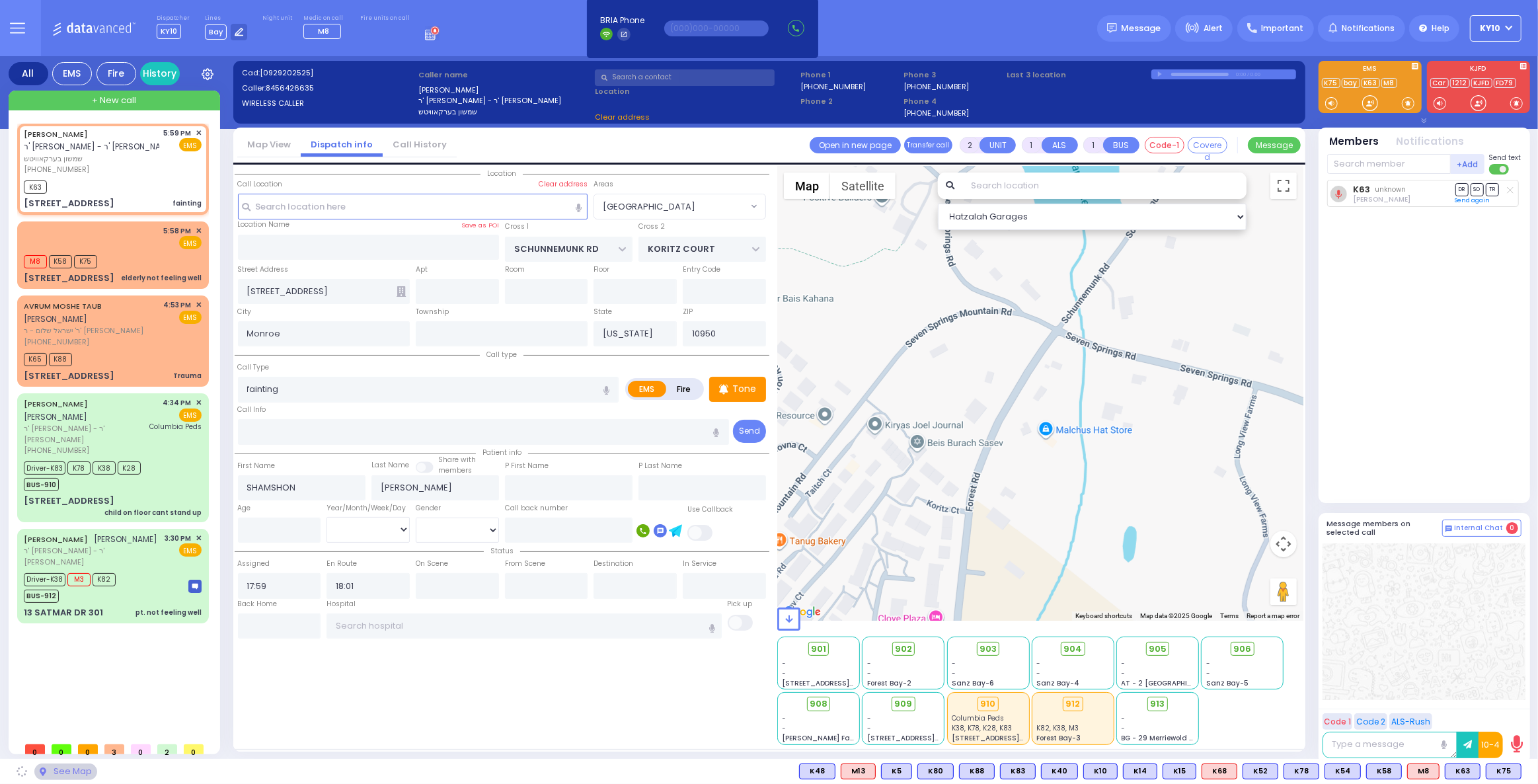
type input "EAHAL COURT"
type input "[PERSON_NAME] DR"
type input "[STREET_ADDRESS]"
type input "211"
type input "10950 Cross Streets: : EAHAL CT/[PERSON_NAME] CT"
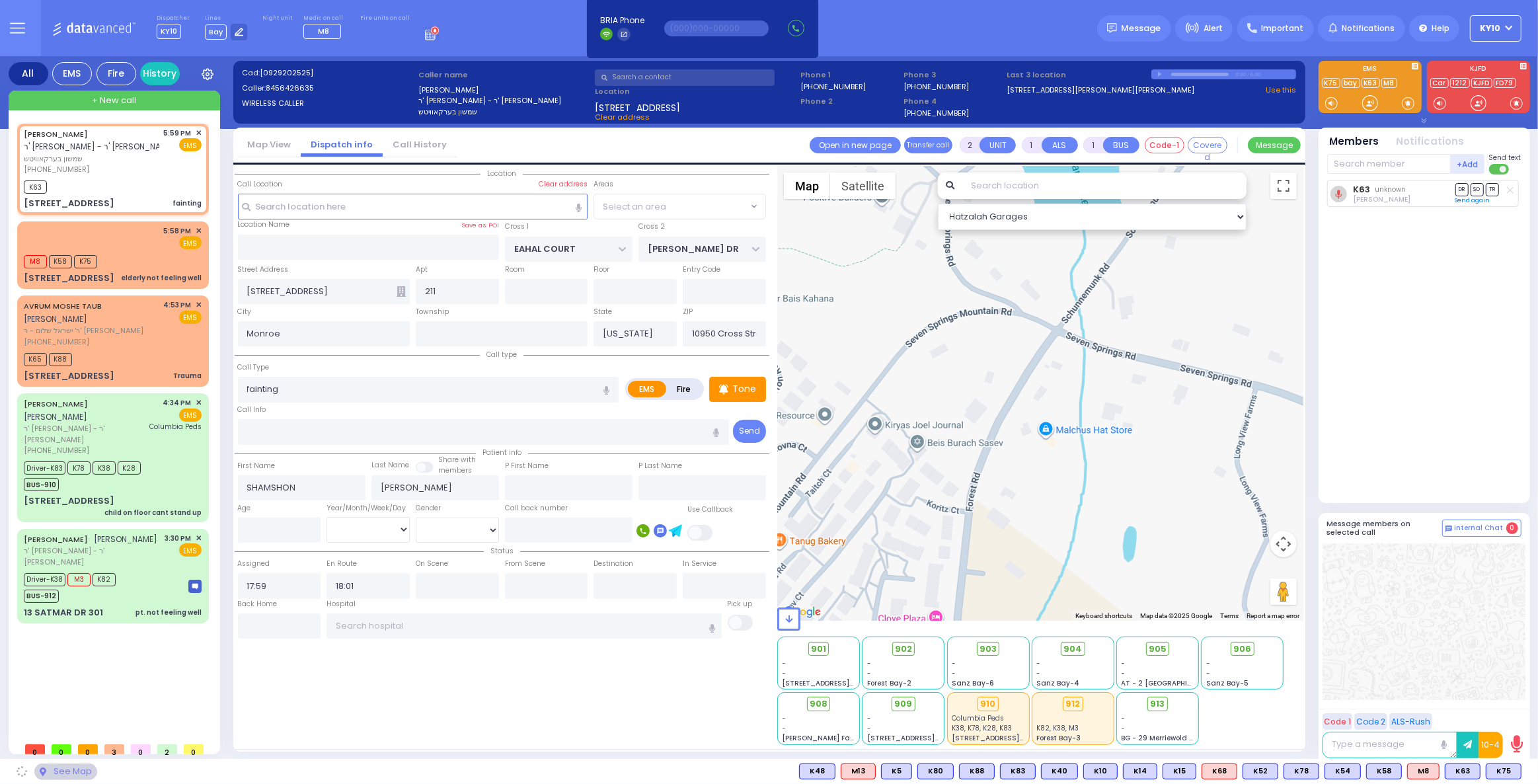
select select "SECTION 1"
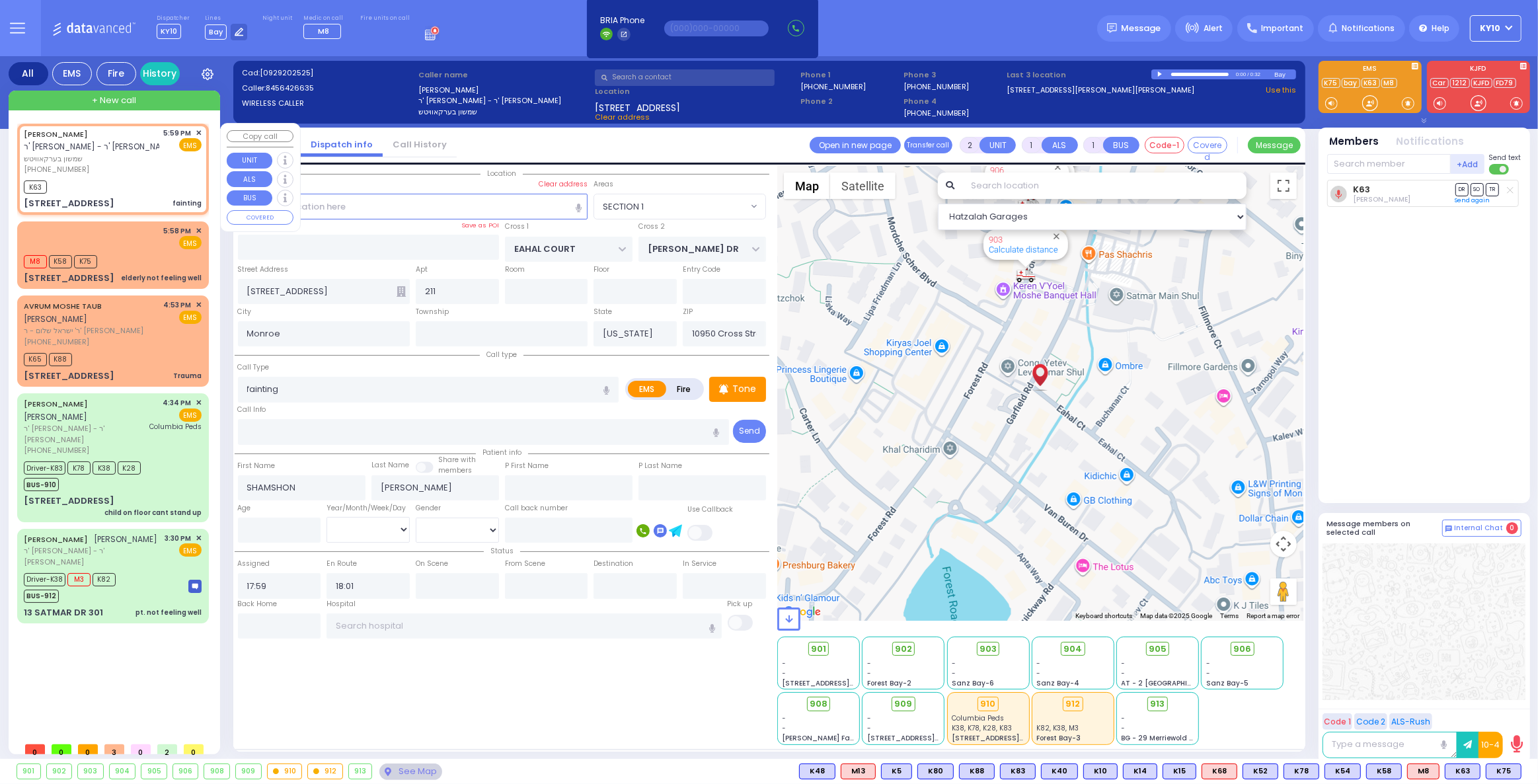
click at [132, 181] on div "K63" at bounding box center [113, 185] width 177 height 16
select select
radio input "true"
select select
select select "Hatzalah Garages"
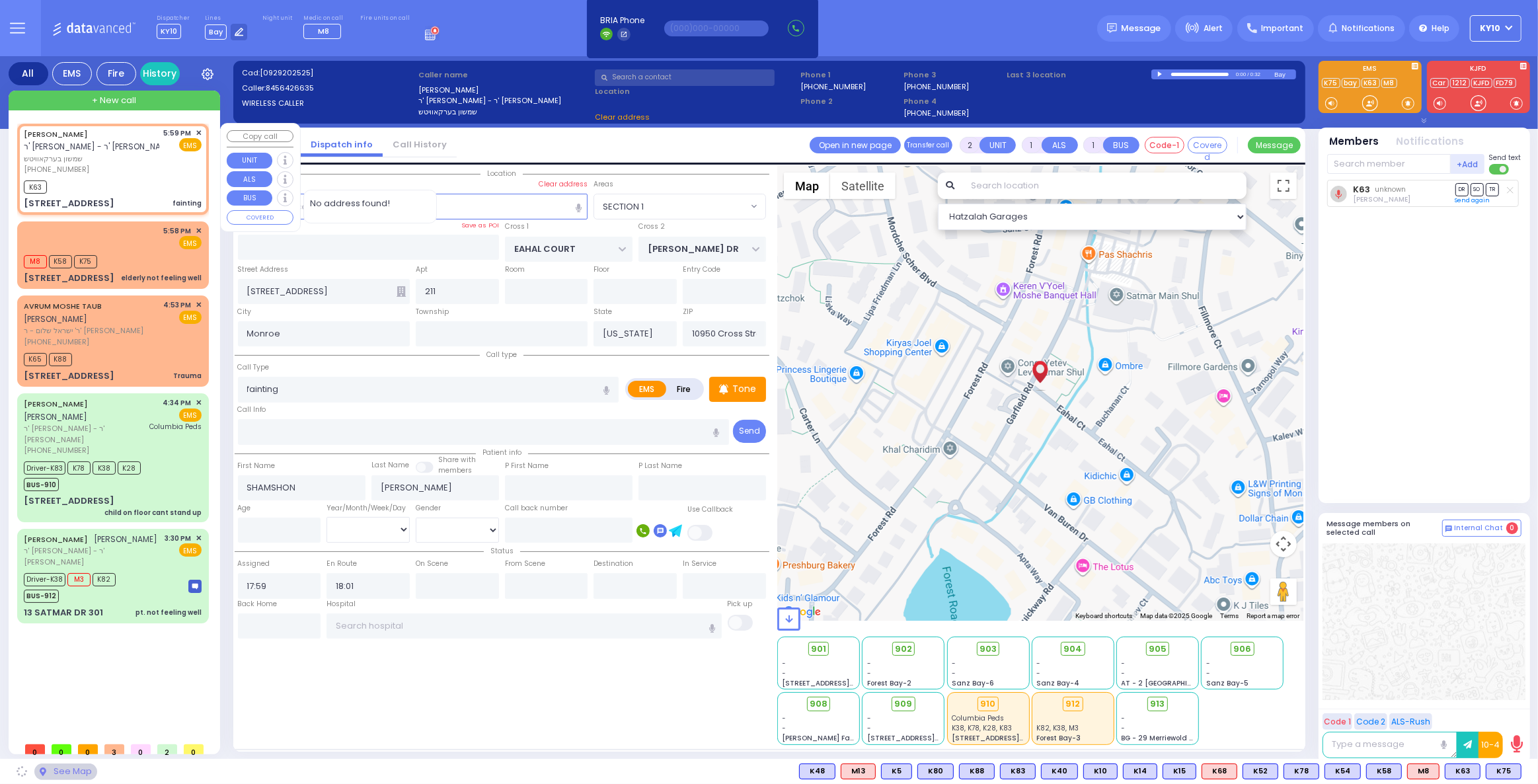
select select "SECTION 1"
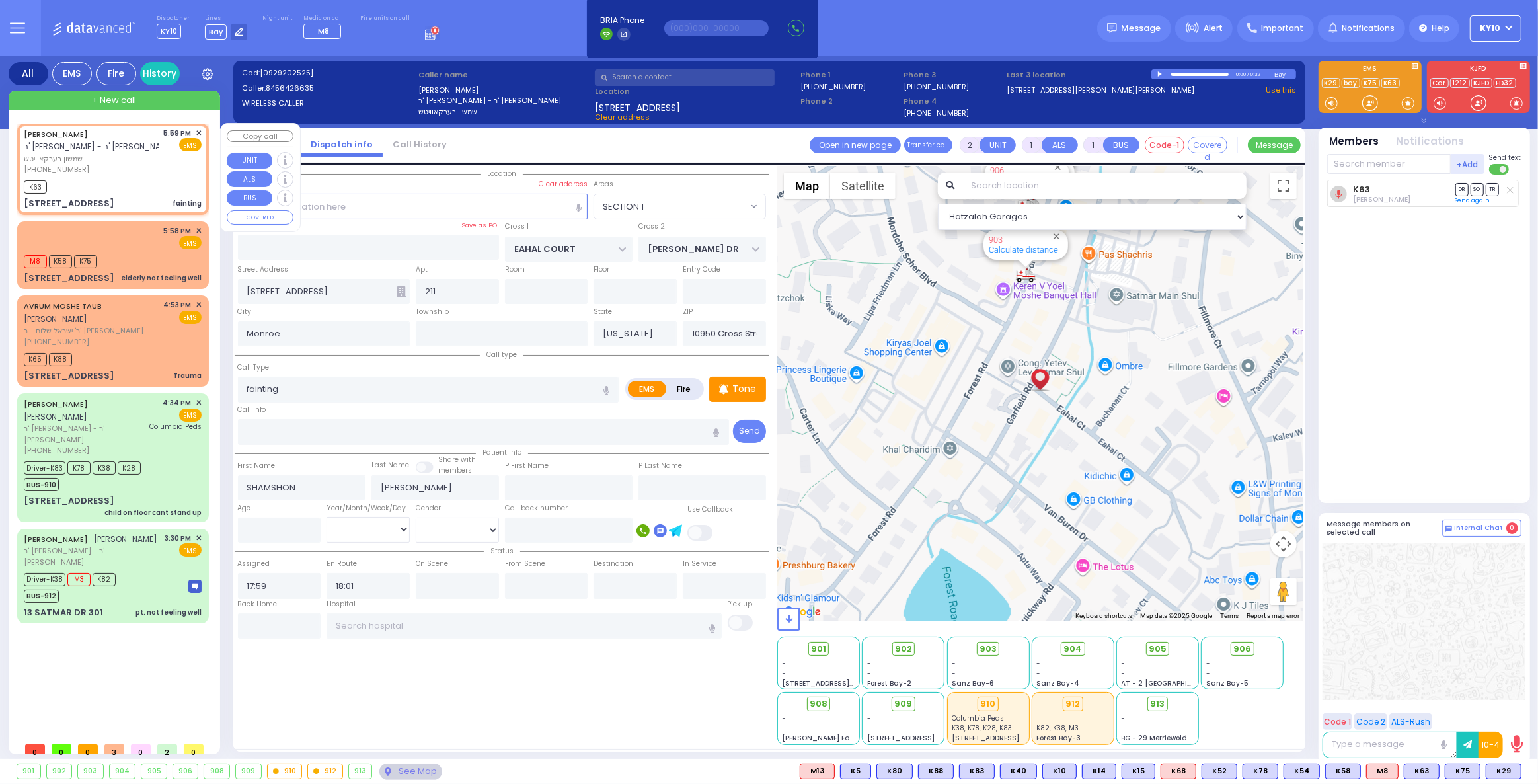
drag, startPoint x: 125, startPoint y: 183, endPoint x: 253, endPoint y: 190, distance: 128.2
click at [127, 183] on div "K63" at bounding box center [113, 185] width 177 height 16
select select
radio input "true"
select select
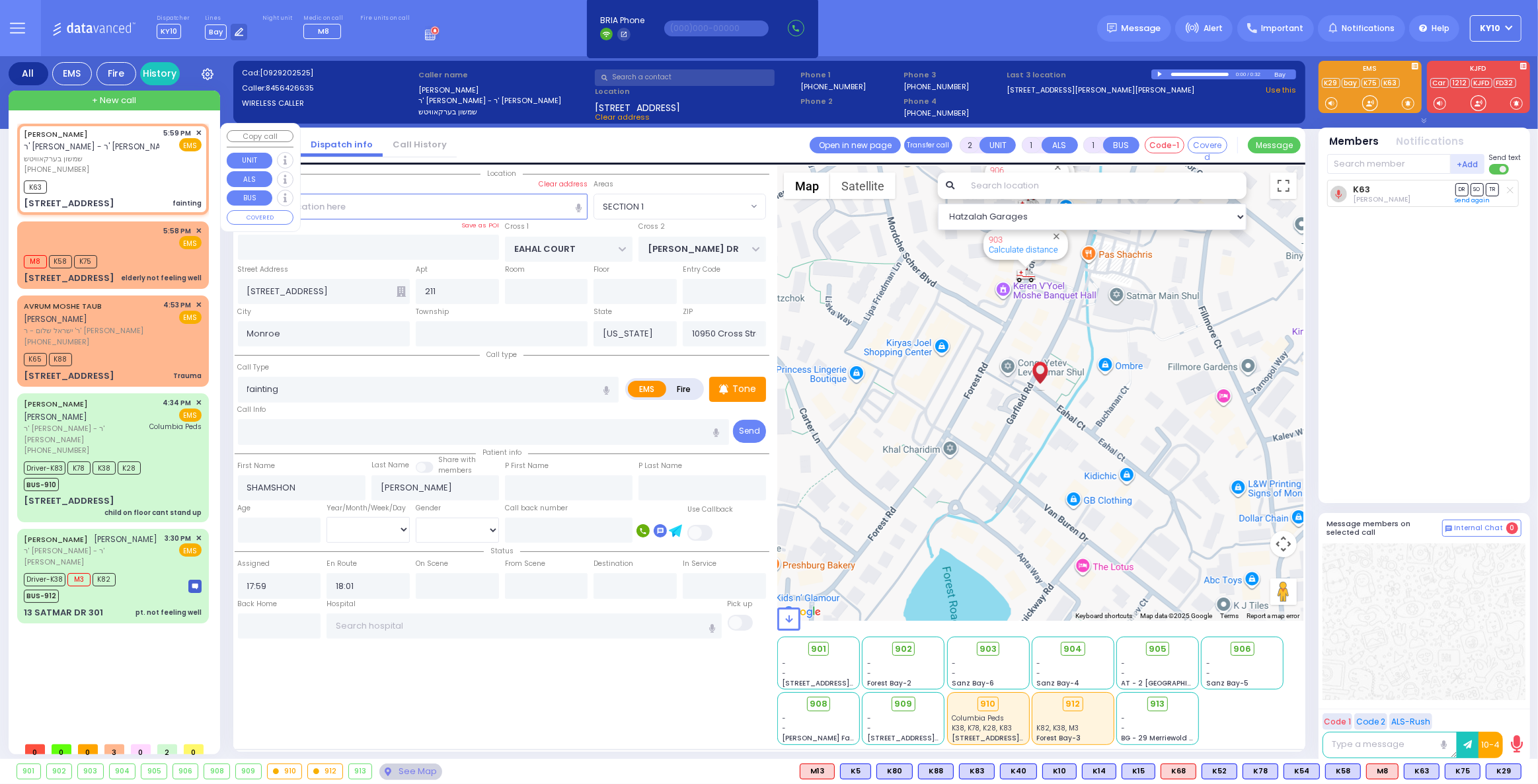
select select "SECTION 1"
select select "Hatzalah Garages"
click at [1337, 168] on input "text" at bounding box center [1389, 164] width 124 height 20
click at [1506, 771] on span "K29" at bounding box center [1503, 771] width 34 height 14
select select
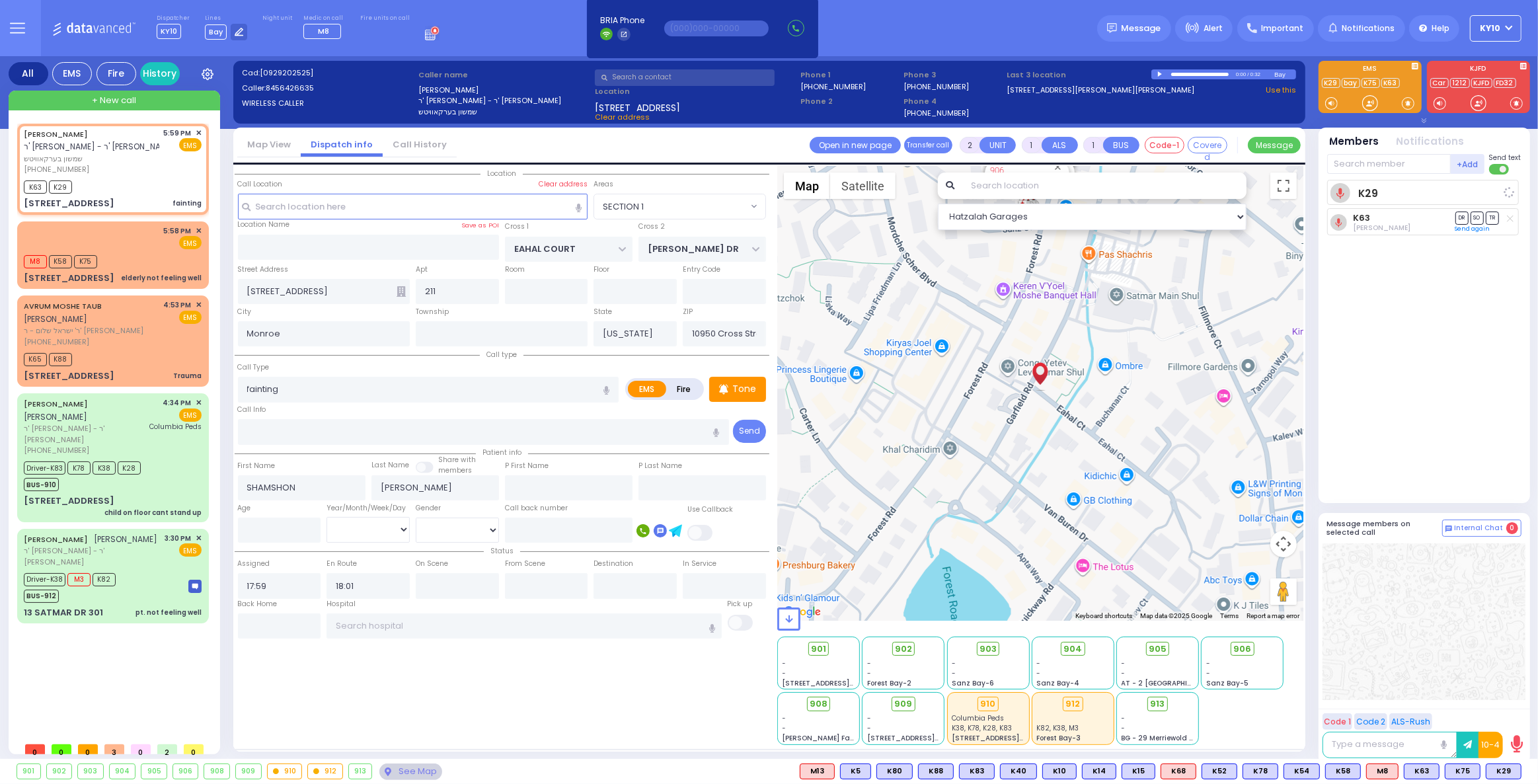
radio input "true"
select select
select select "SECTION 1"
select select "Hatzalah Garages"
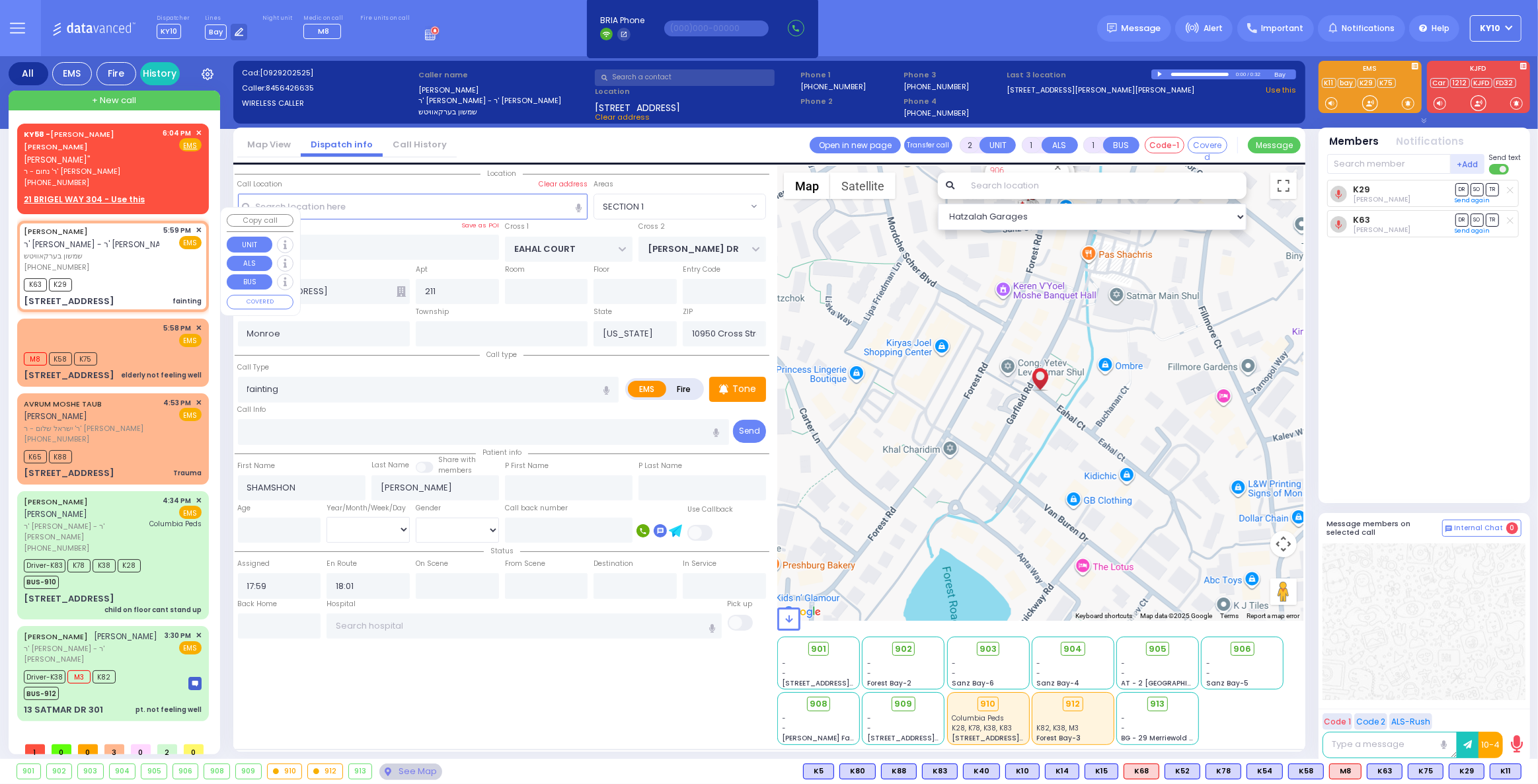
click at [162, 275] on div "K63 K29" at bounding box center [113, 283] width 177 height 16
select select
radio input "true"
select select
select select "SECTION 1"
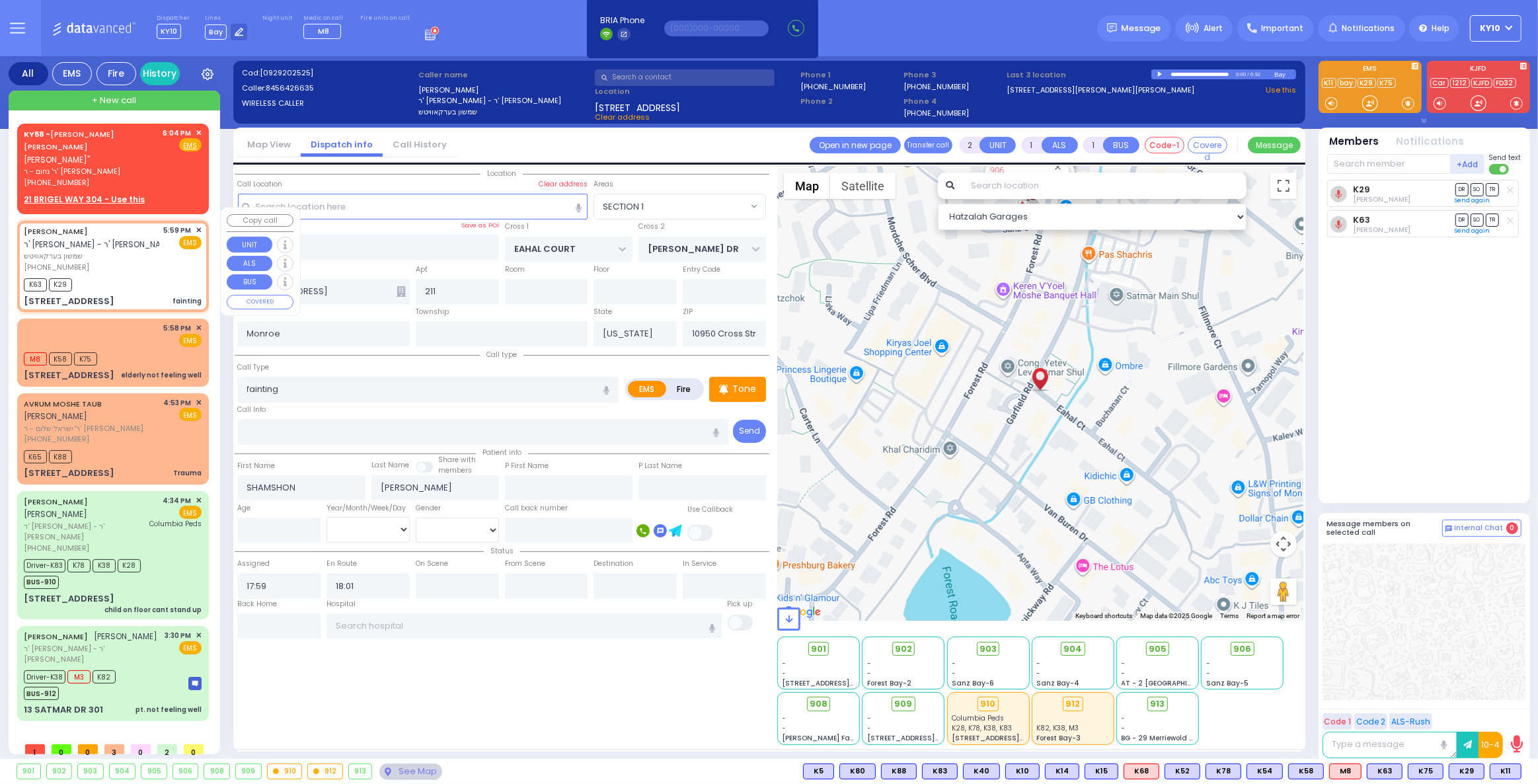
select select "Hatzalah Garages"
click at [153, 275] on div "K63 K29" at bounding box center [113, 283] width 177 height 16
select select
radio input "true"
select select
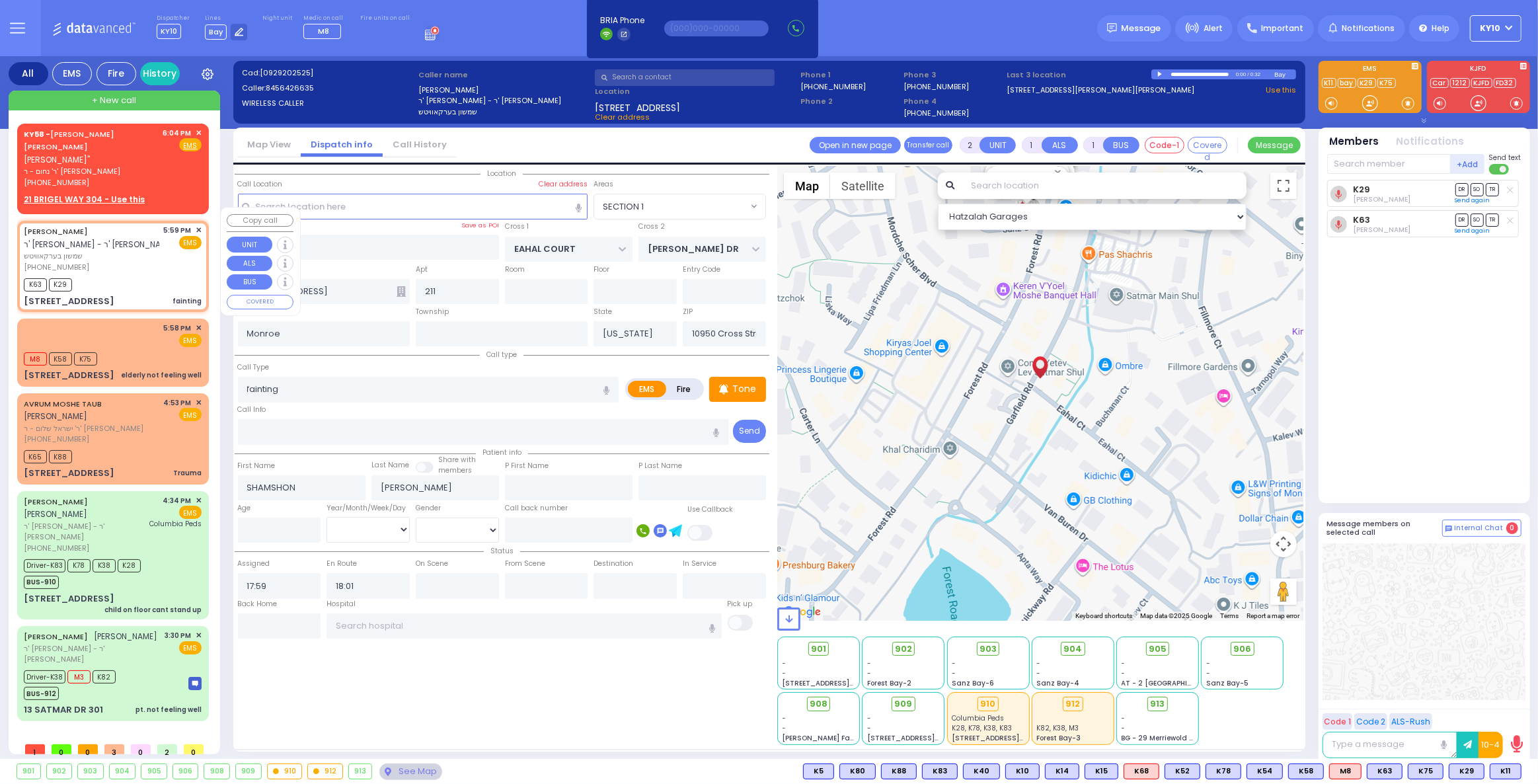
select select "SECTION 1"
select select "Hatzalah Garages"
click at [1500, 771] on span "K11" at bounding box center [1506, 771] width 30 height 14
select select
radio input "true"
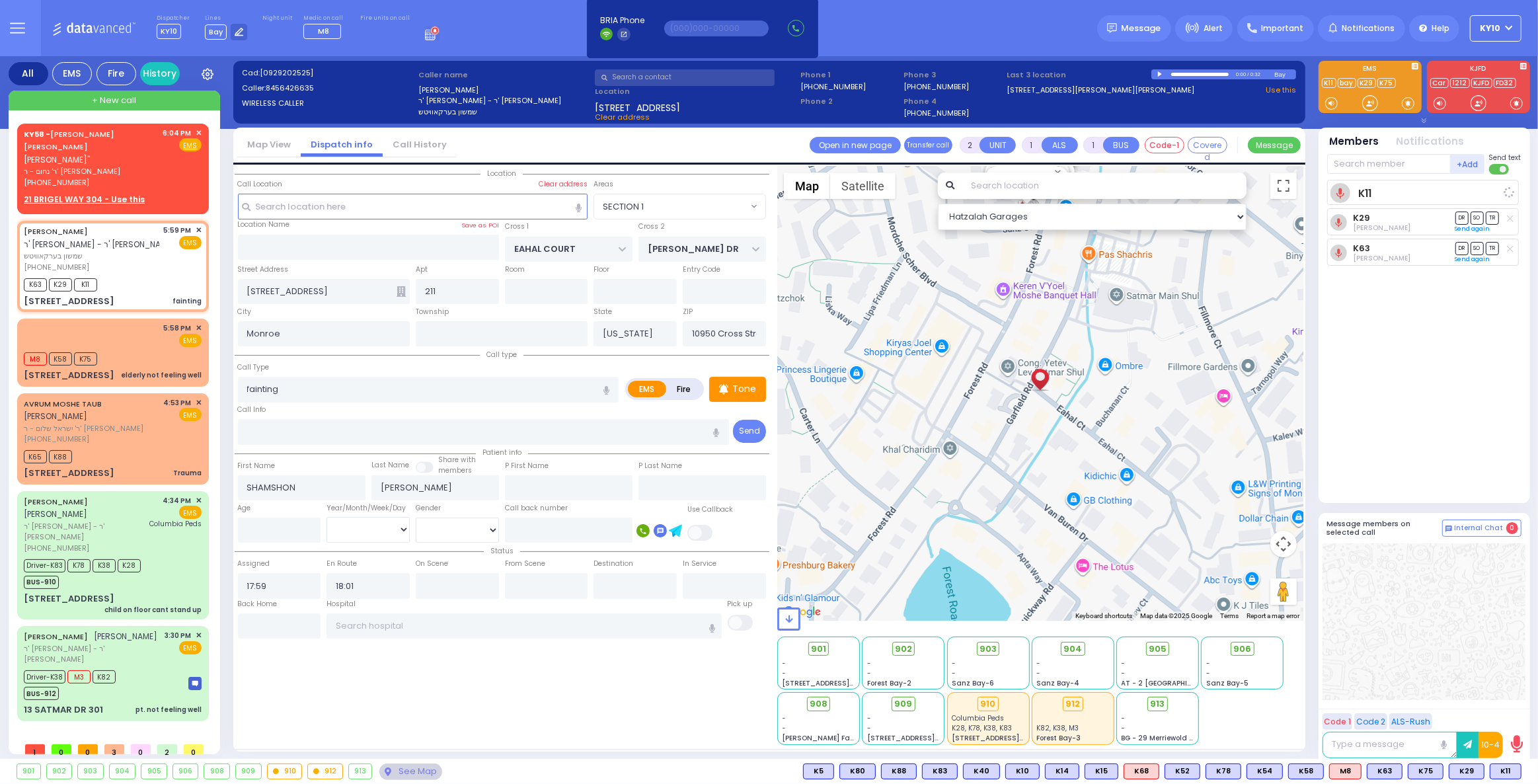
select select
select select "Hatzalah Garages"
select select "SECTION 1"
click at [159, 349] on div "M8 K58 K75" at bounding box center [113, 357] width 177 height 16
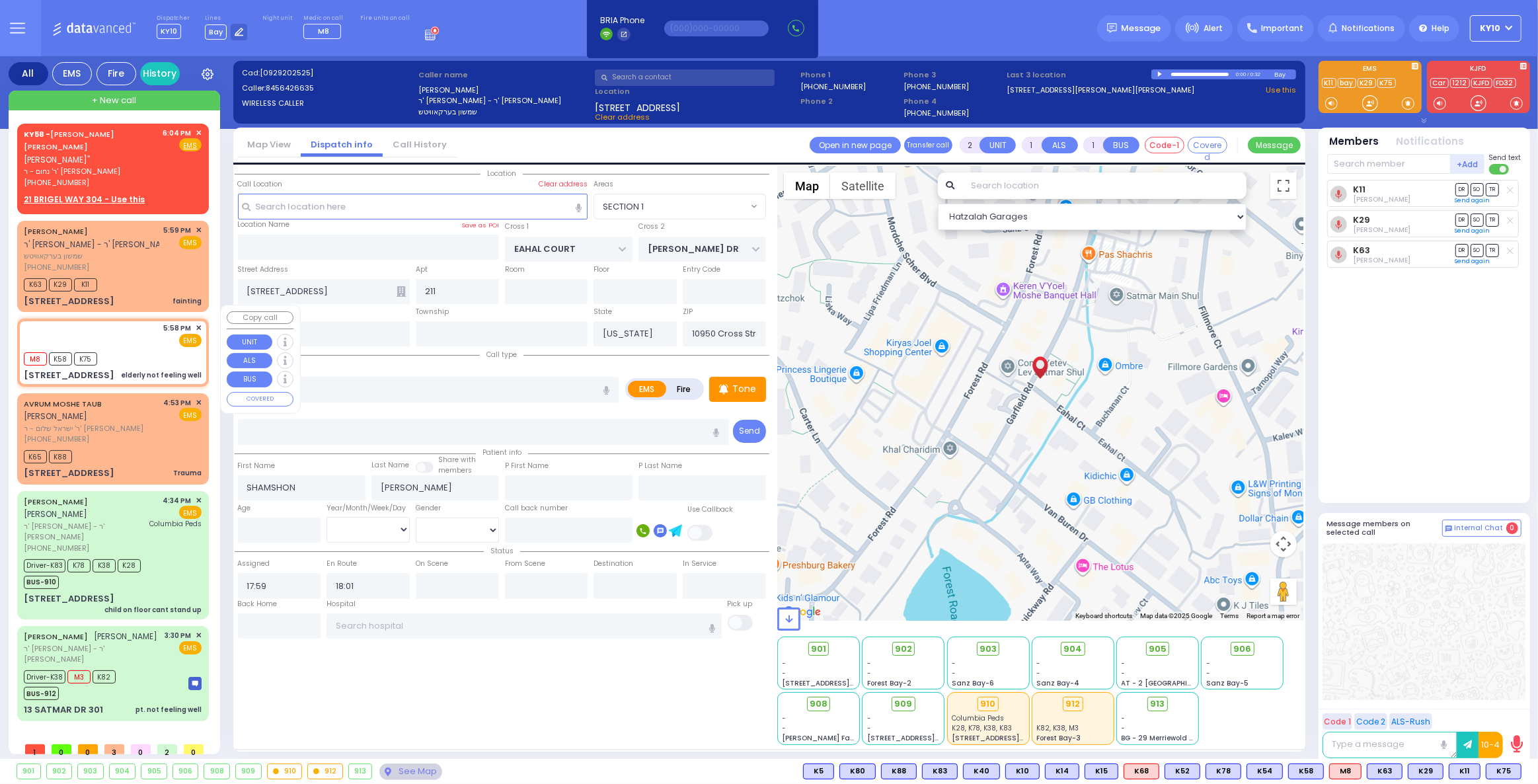
select select
type input "elderly not feeling well"
radio input "true"
select select
type input "17:58"
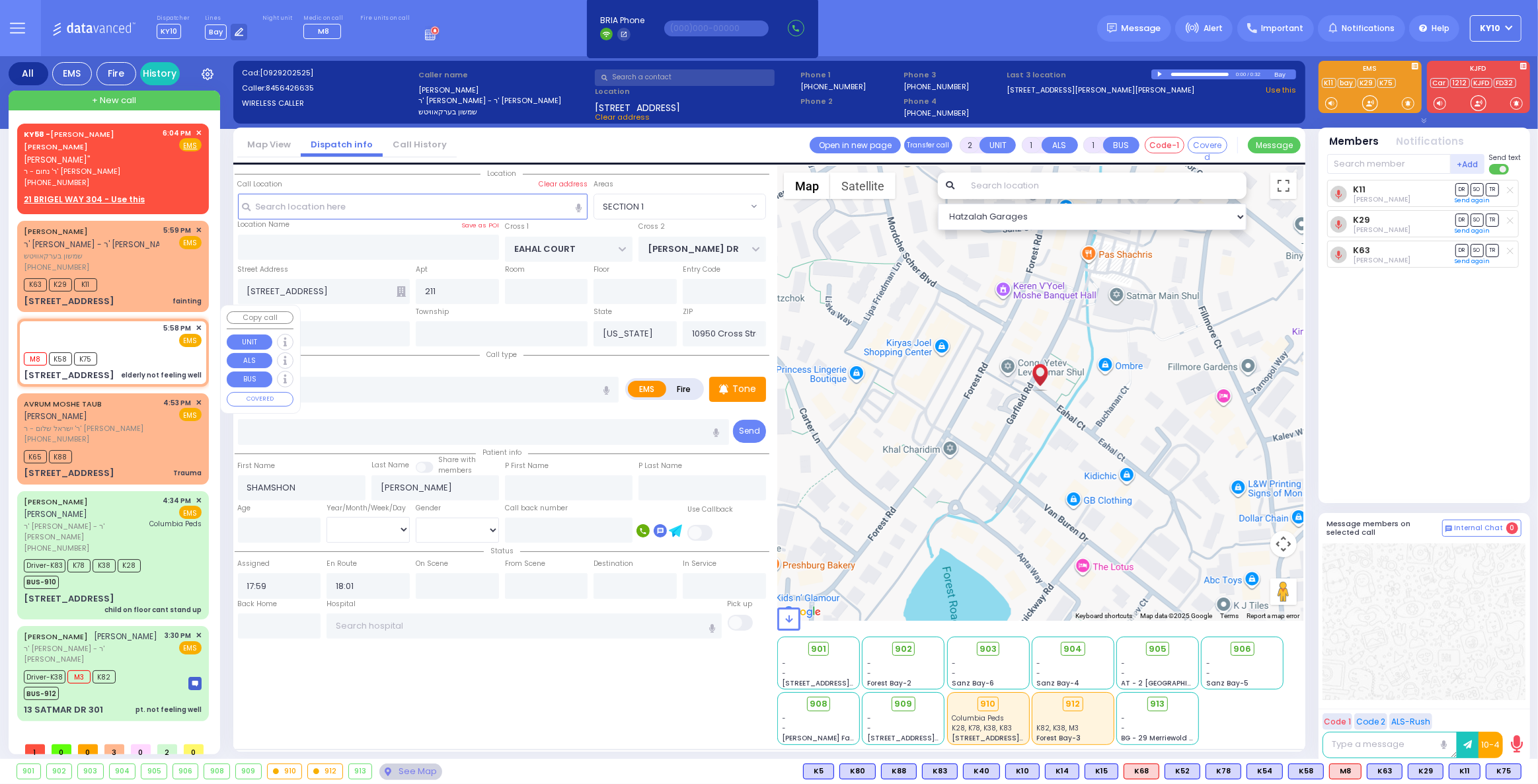
type input "18:00"
select select "Hatzalah Garages"
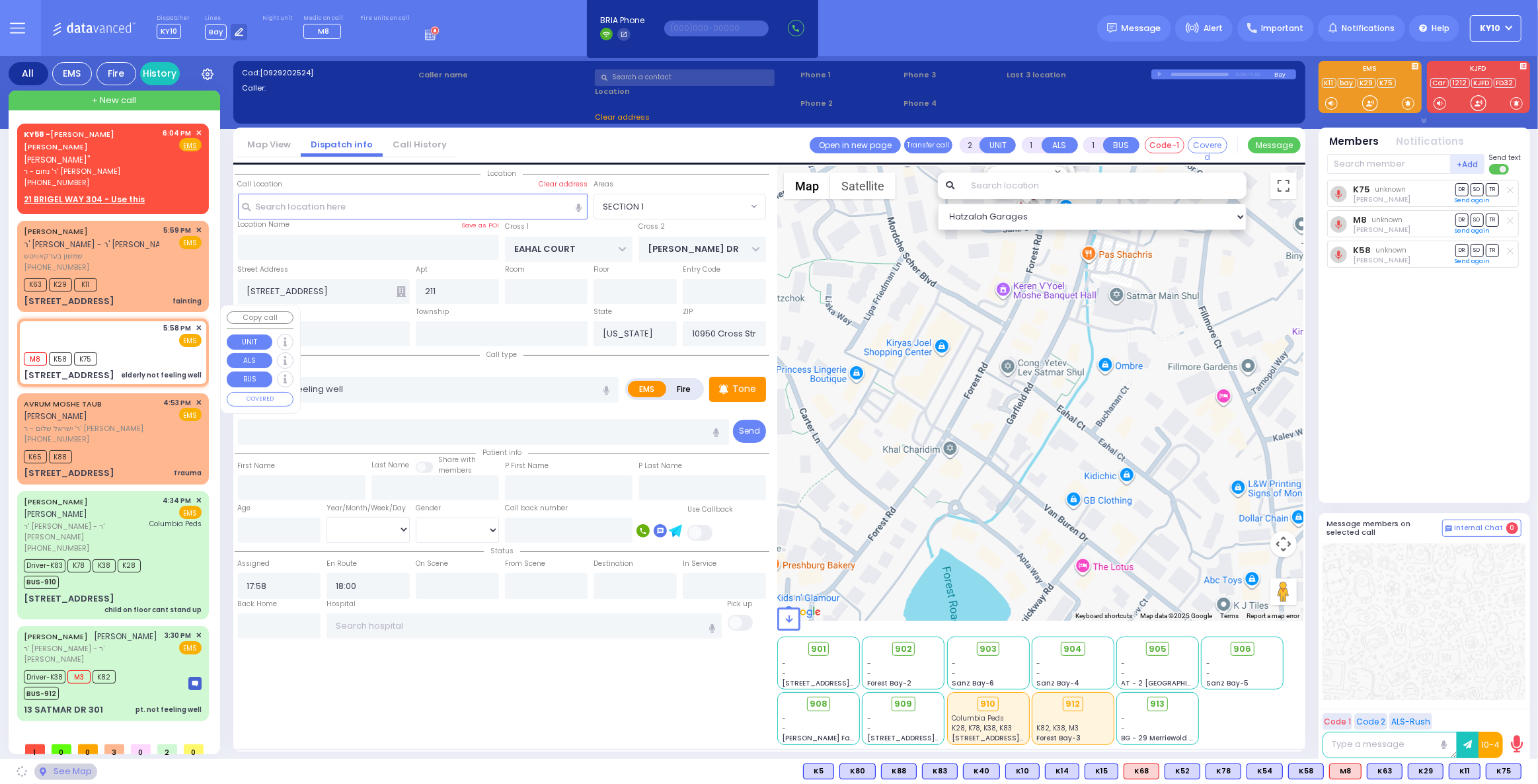
type input "SCHUNNEMUNK RD"
type input "KORITZ COURT"
type input "320 Forest Road"
type input "10950"
select select "[GEOGRAPHIC_DATA]"
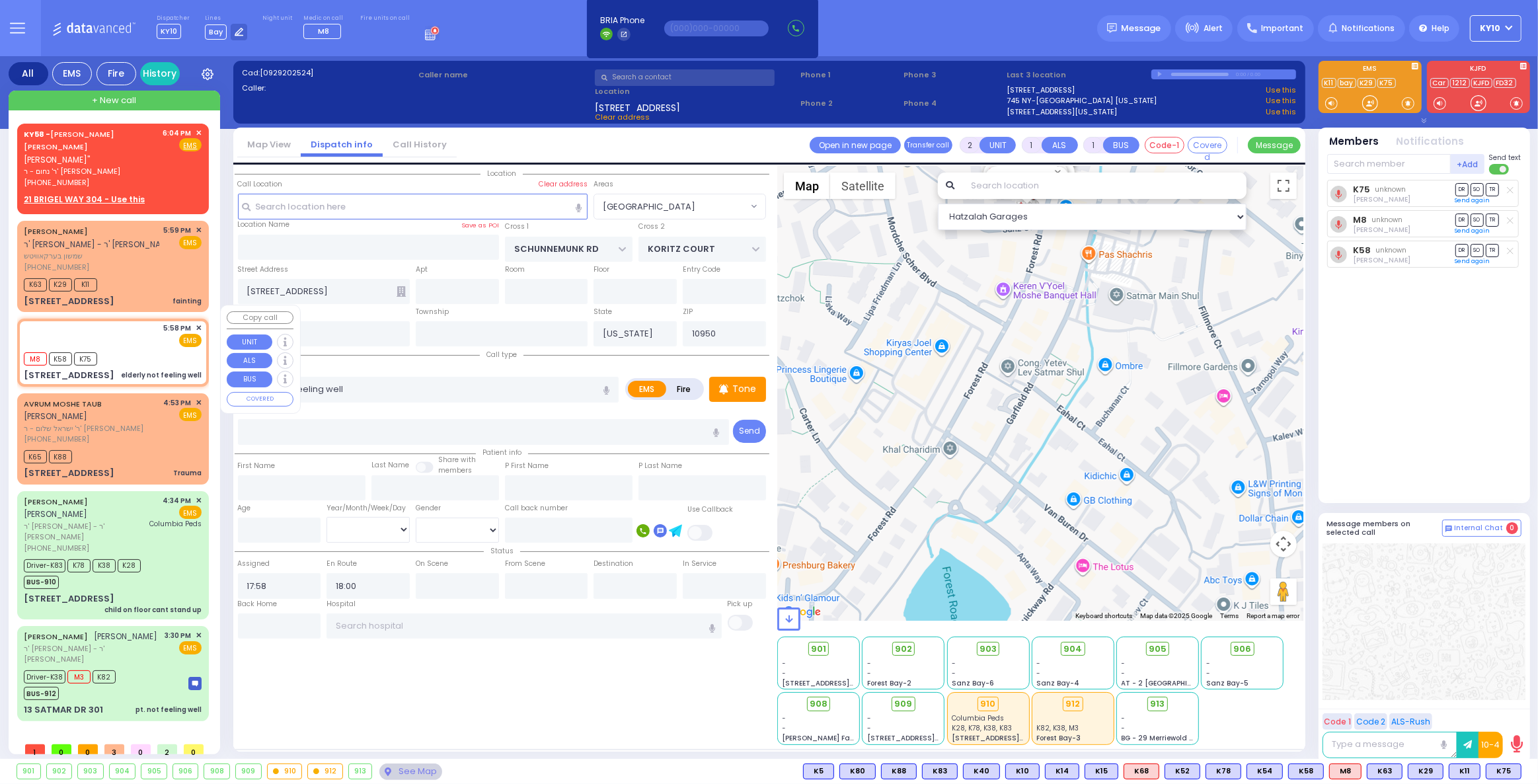
click at [159, 349] on div "M8 K58 K75" at bounding box center [113, 357] width 177 height 16
select select
radio input "true"
select select
select select "[GEOGRAPHIC_DATA]"
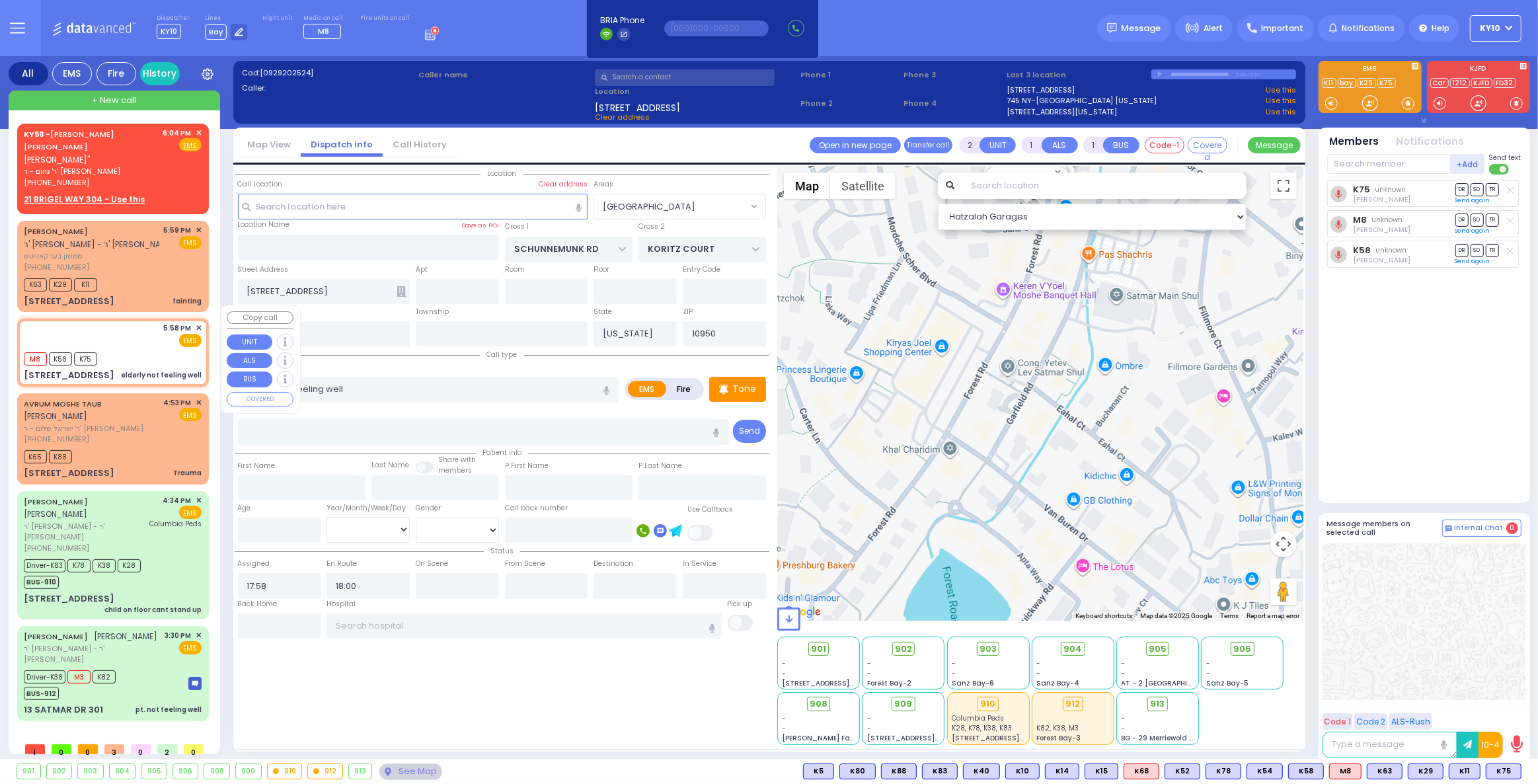
select select "Hatzalah Garages"
click at [159, 349] on div "M8 K58 K75" at bounding box center [113, 357] width 177 height 16
select select
radio input "true"
select select
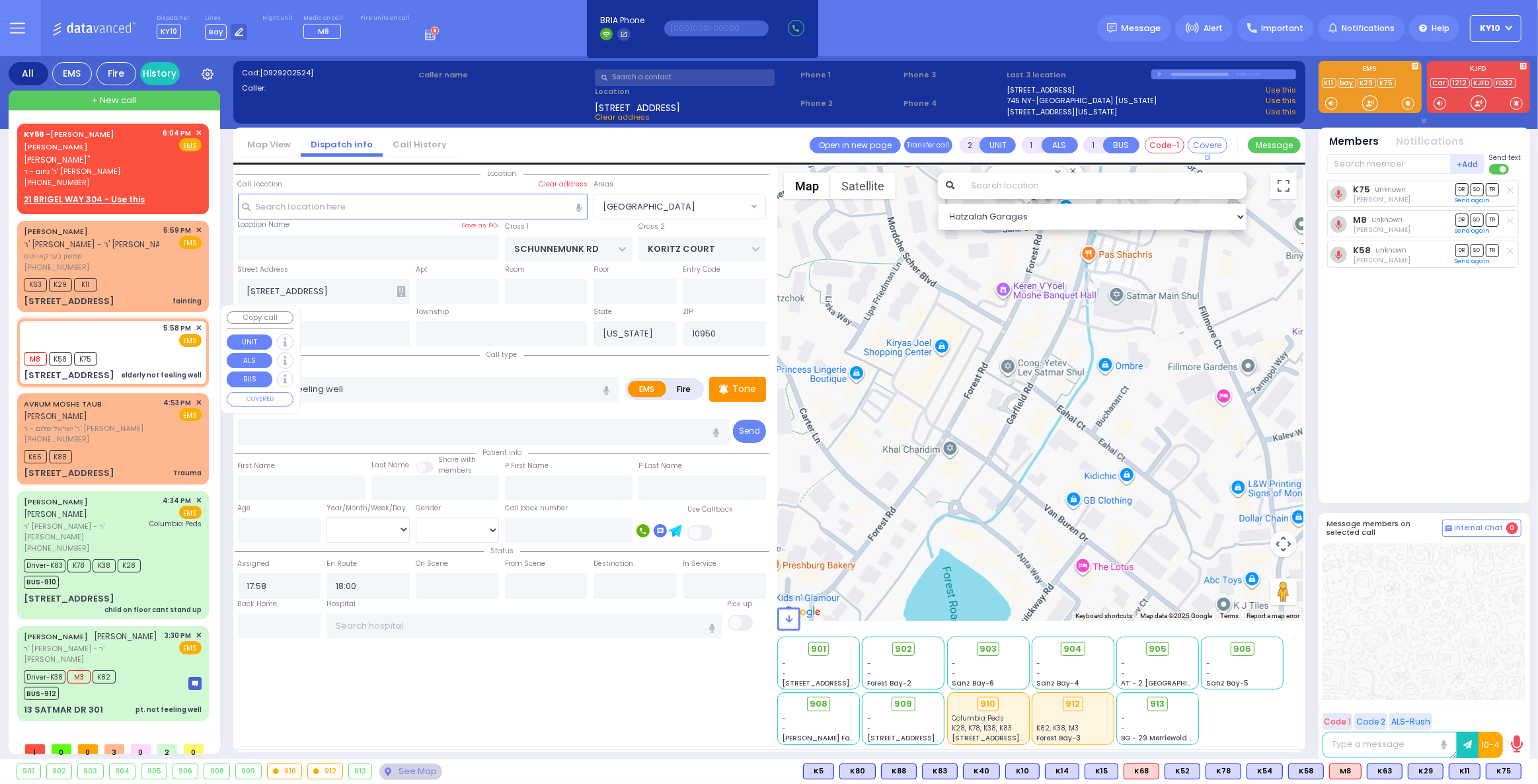
select select "Hatzalah Garages"
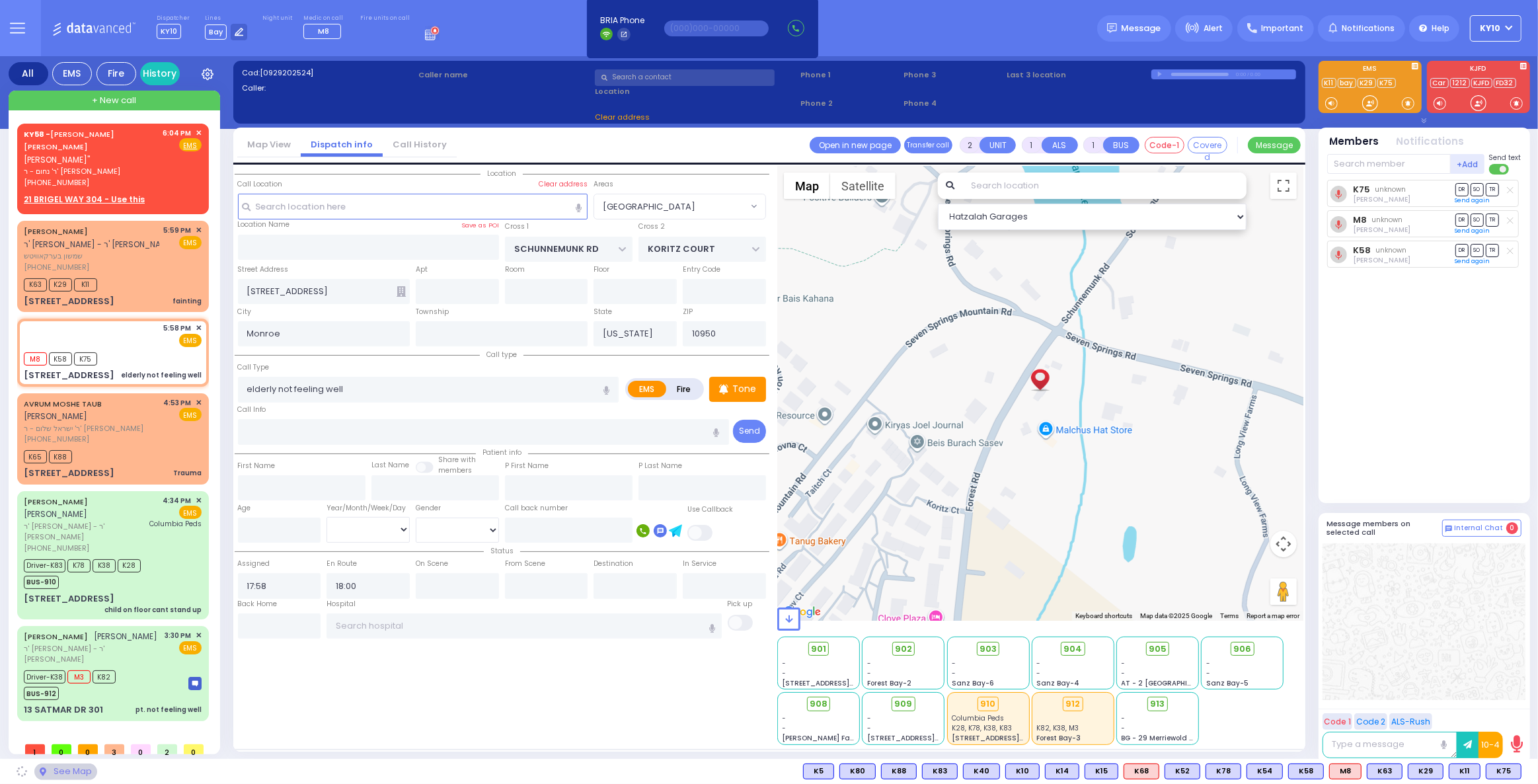
select select "[GEOGRAPHIC_DATA]"
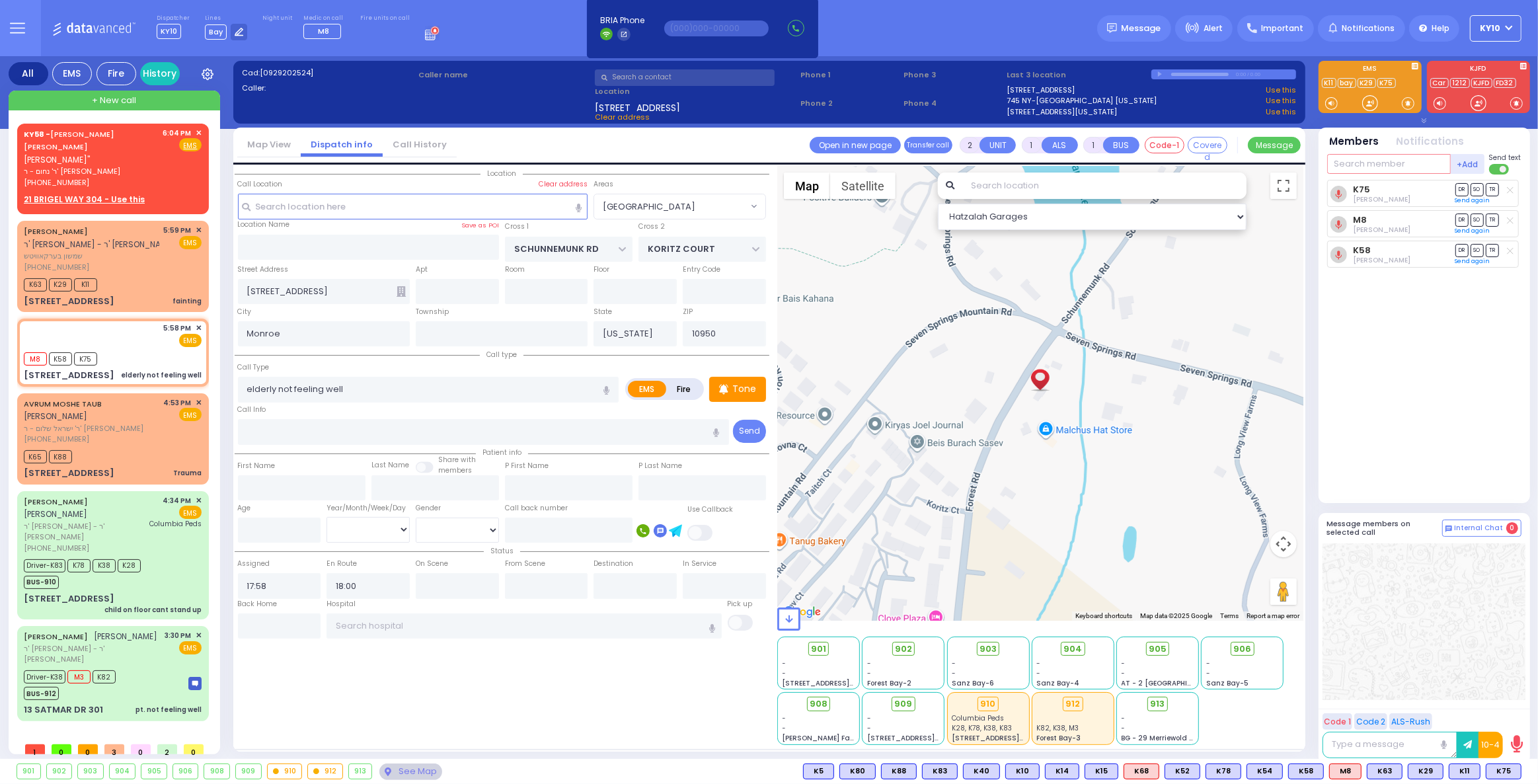
click at [1340, 168] on input "text" at bounding box center [1389, 164] width 124 height 20
type input "906"
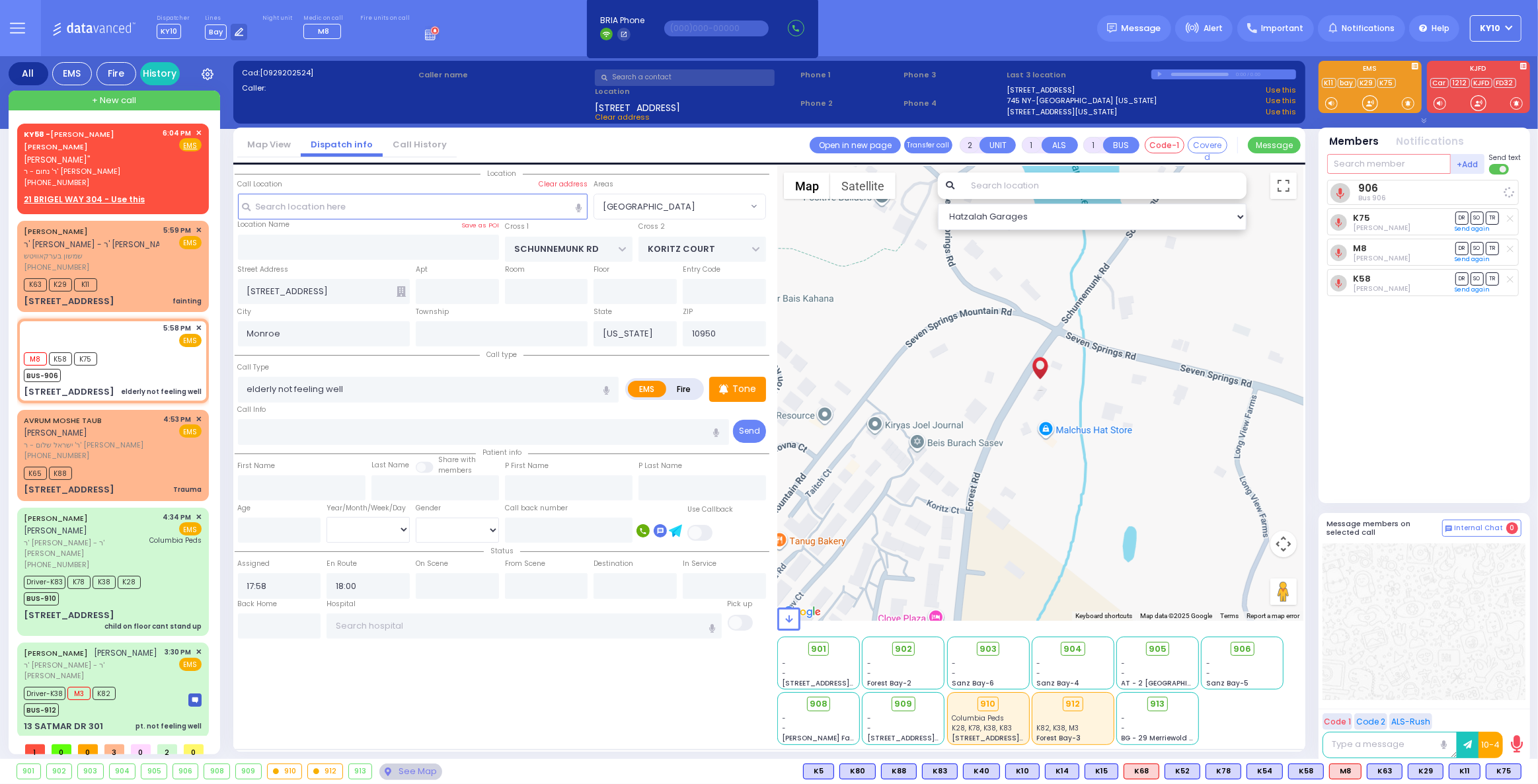
select select
radio input "true"
select select
select select "Hatzalah Garages"
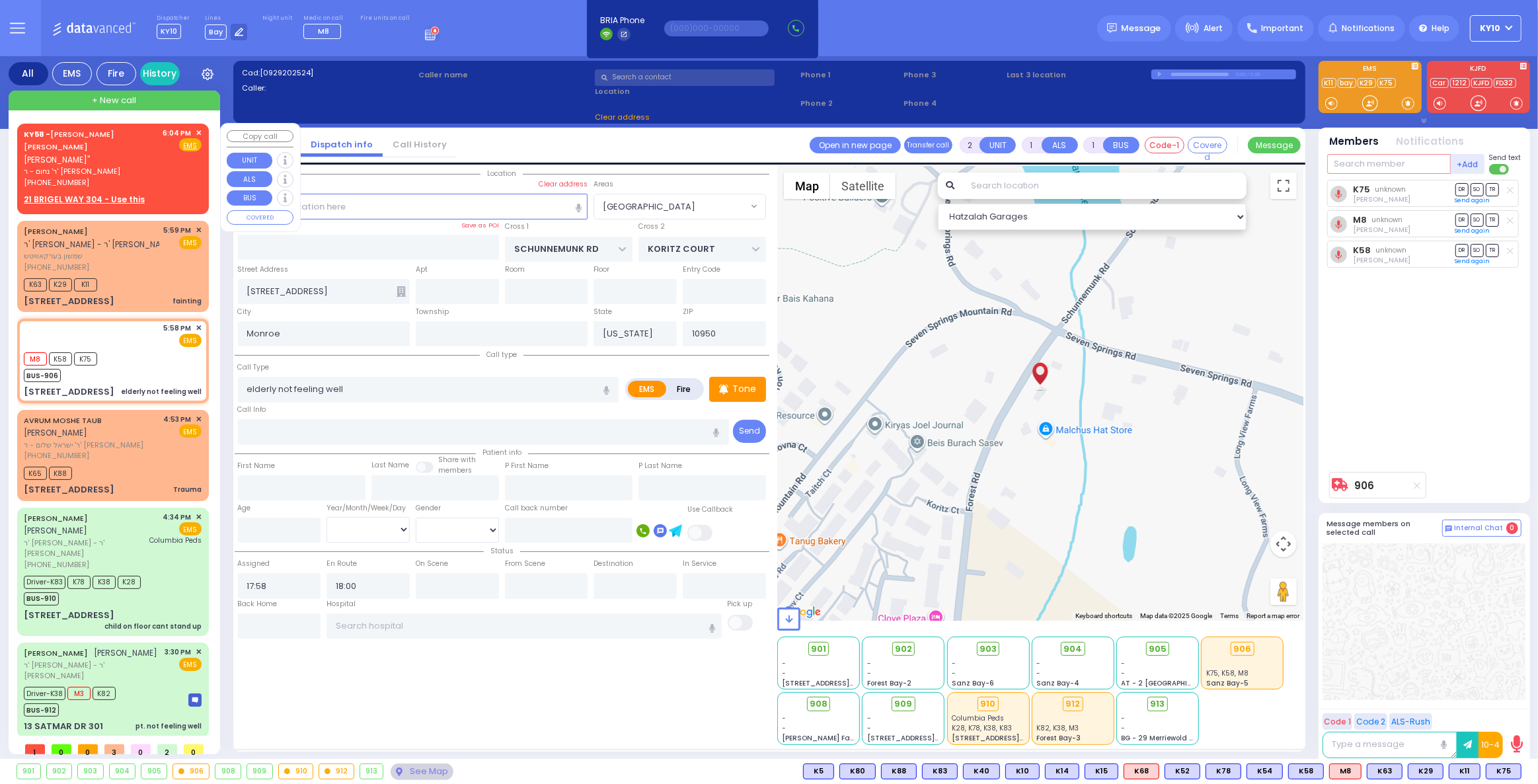
select select "[GEOGRAPHIC_DATA]"
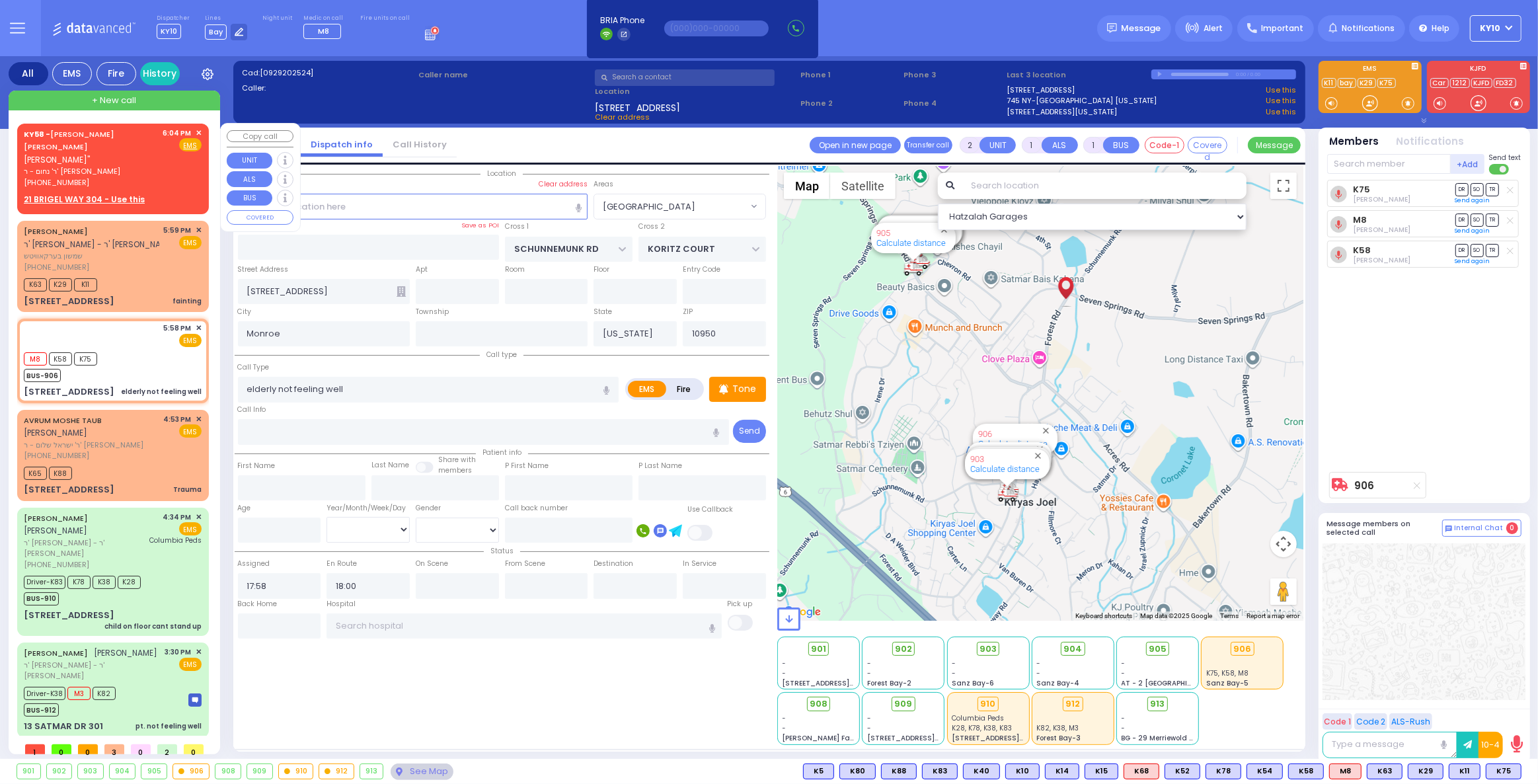
click at [162, 167] on div "KY58 - JOEL AVRUM S. KATZ יואל אברהם שלמה כץ" ר' נחום - ר' יחזקאל וואנכאצקער (8…" at bounding box center [113, 158] width 177 height 61
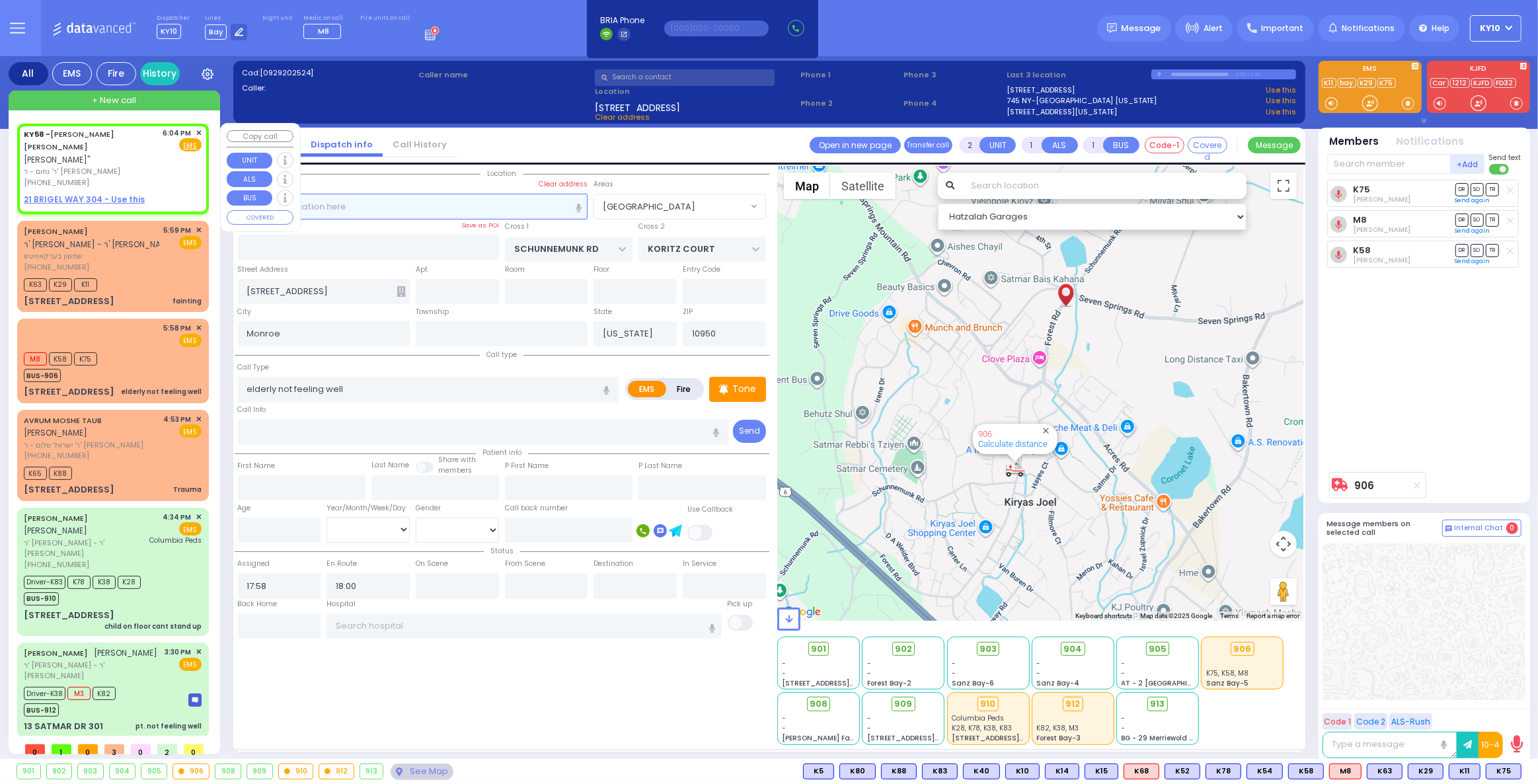
select select
radio input "true"
type input "JOEL AVRUM S."
type input "KATZ"
select select
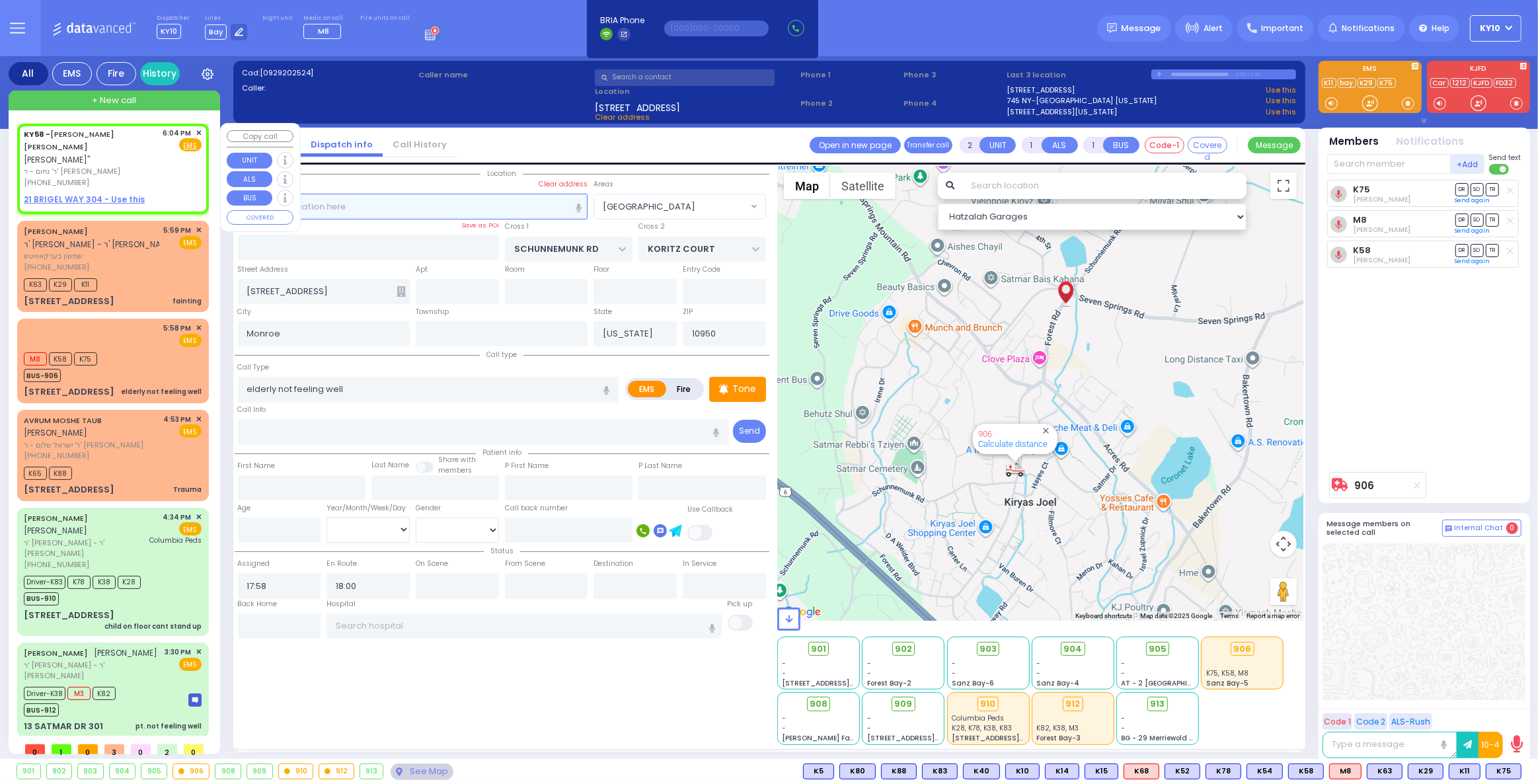
type input "18:04"
select select "Hatzalah Garages"
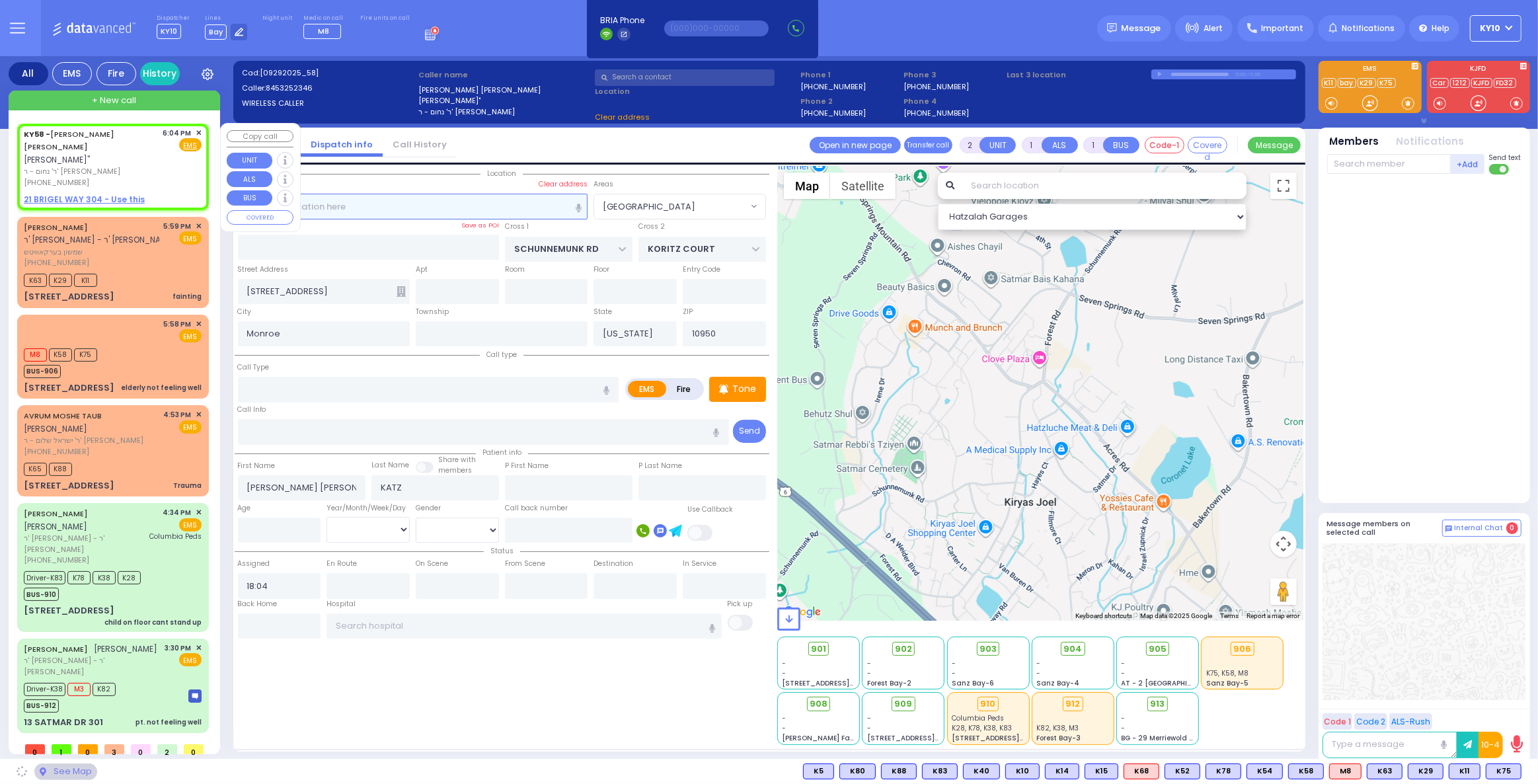
select select
radio input "true"
select select
select select "Hatzalah Garages"
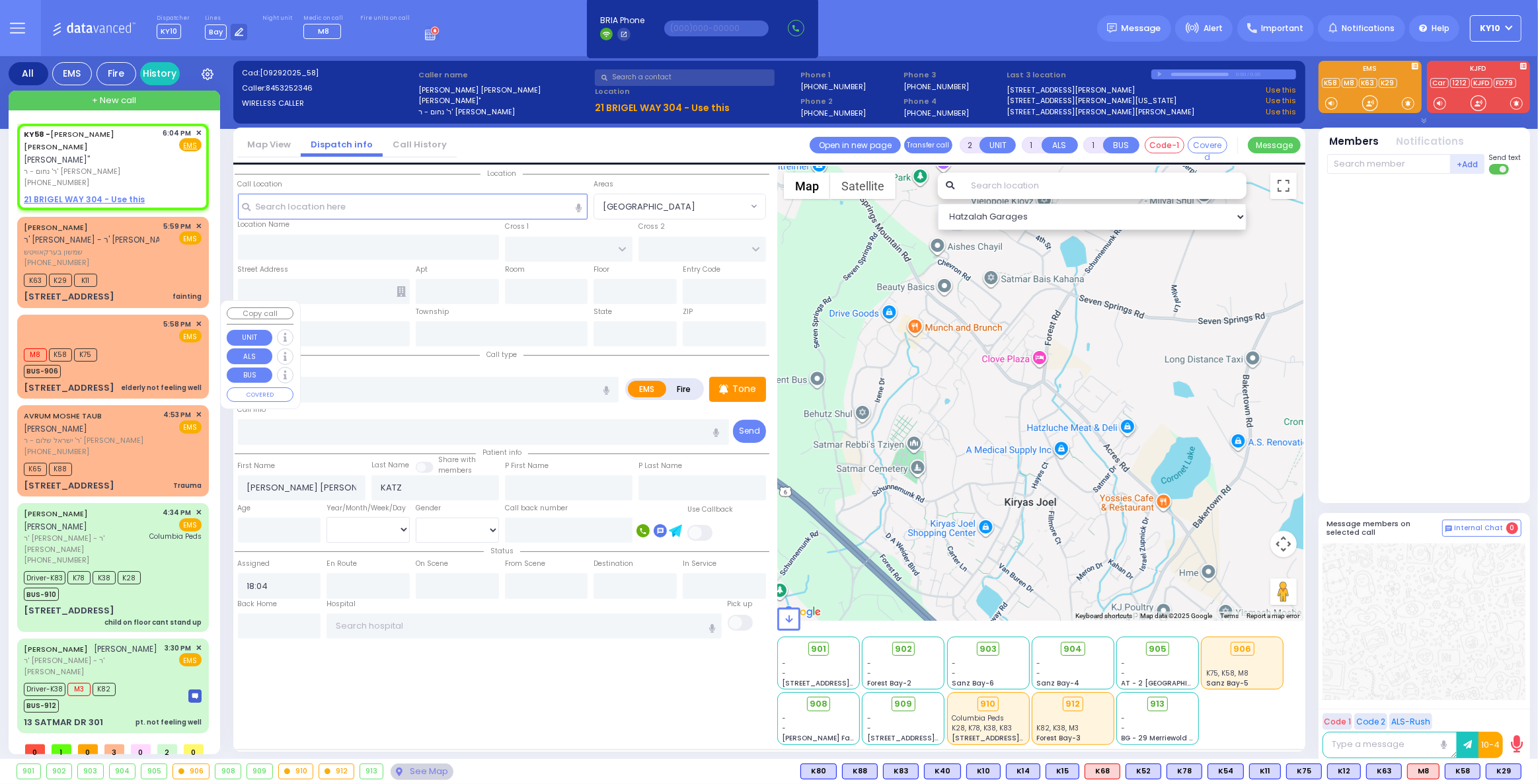
click at [149, 345] on div "M8 K58 K75 BUS-906" at bounding box center [113, 361] width 177 height 33
select select
type input "elderly not feeling well"
radio input "true"
select select
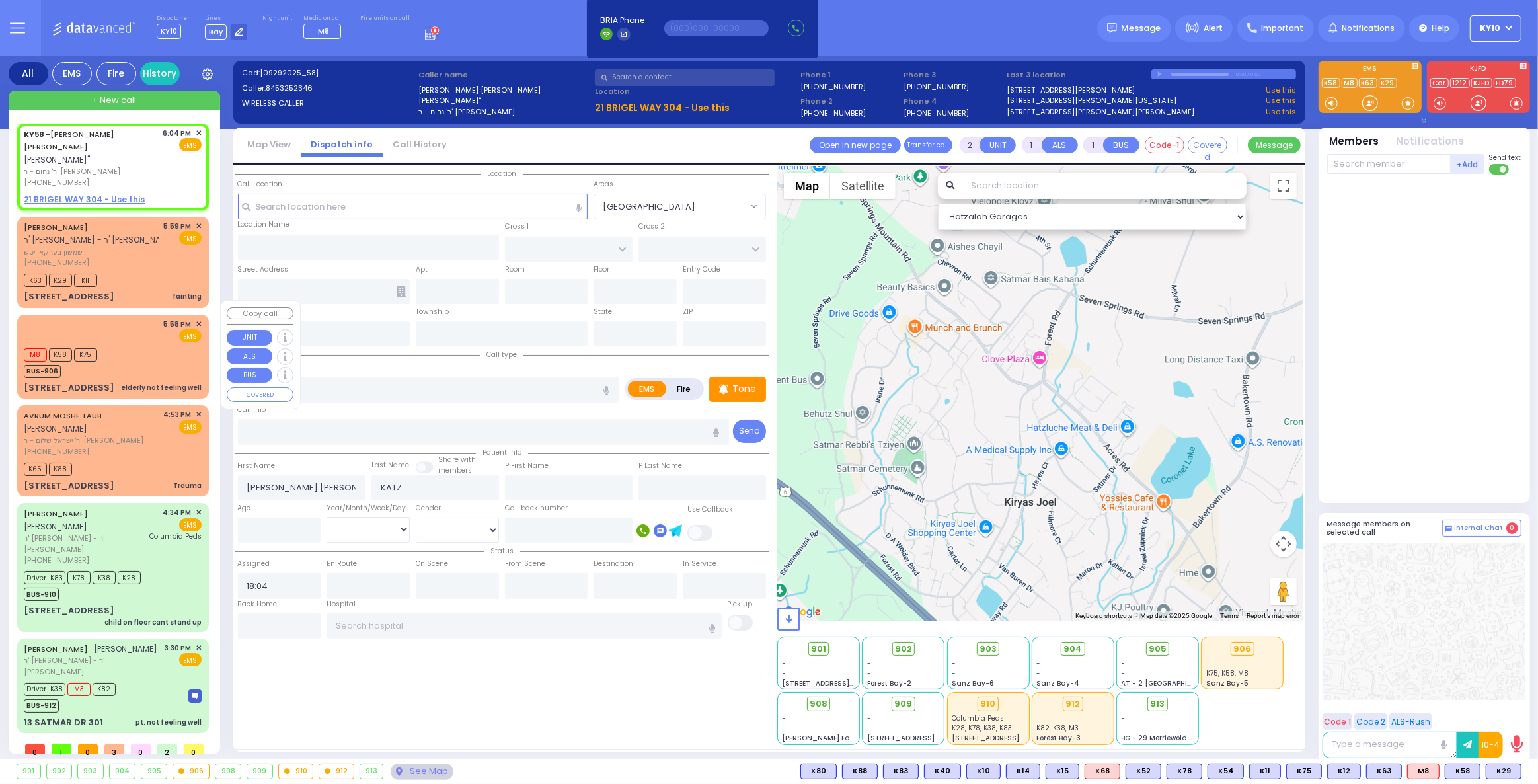
type input "17:58"
type input "18:00"
select select "Hatzalah Garages"
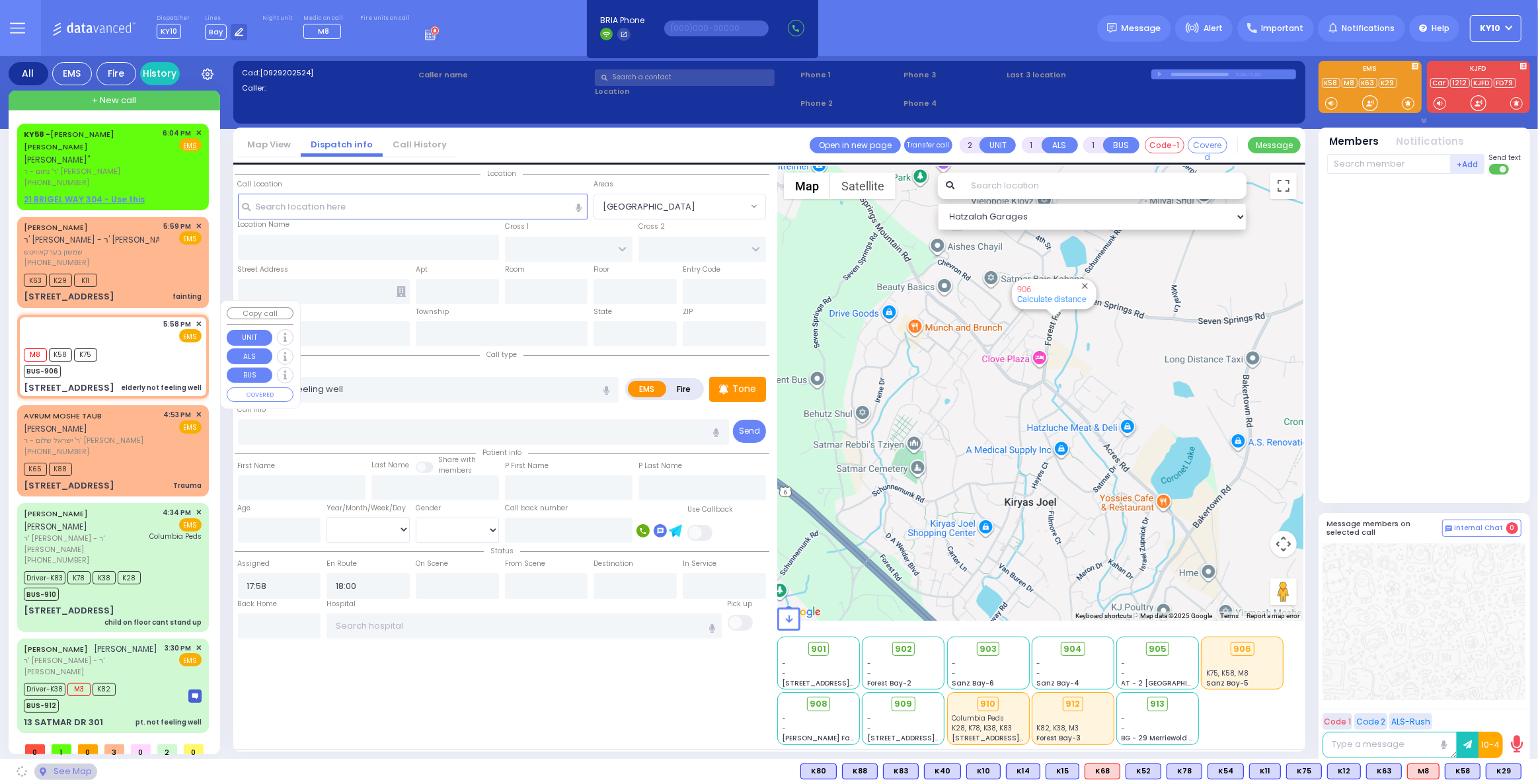
type input "SCHUNNEMUNK RD"
type input "KORITZ COURT"
type input "320 Forest Road"
type input "Monroe"
type input "[US_STATE]"
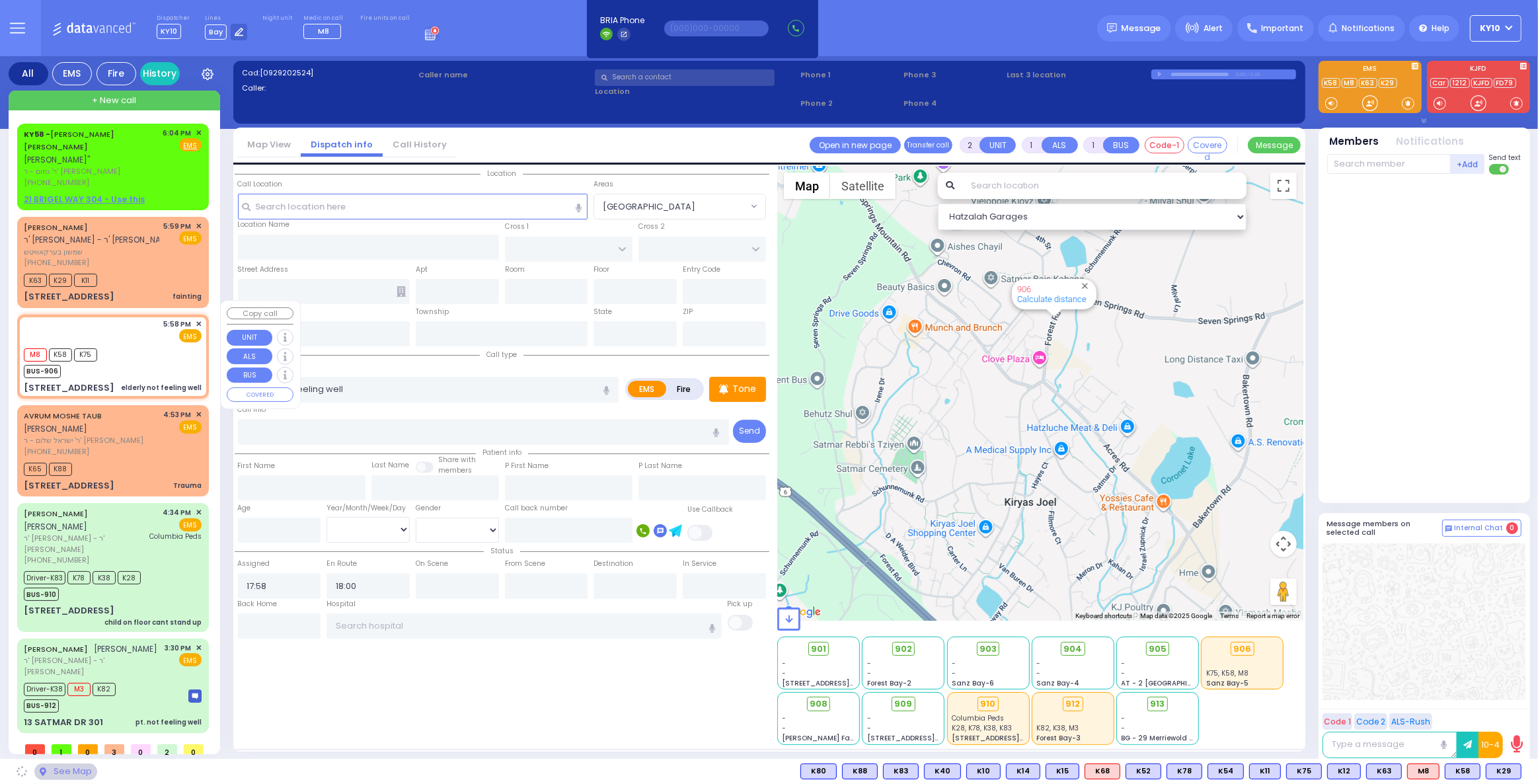
type input "10950"
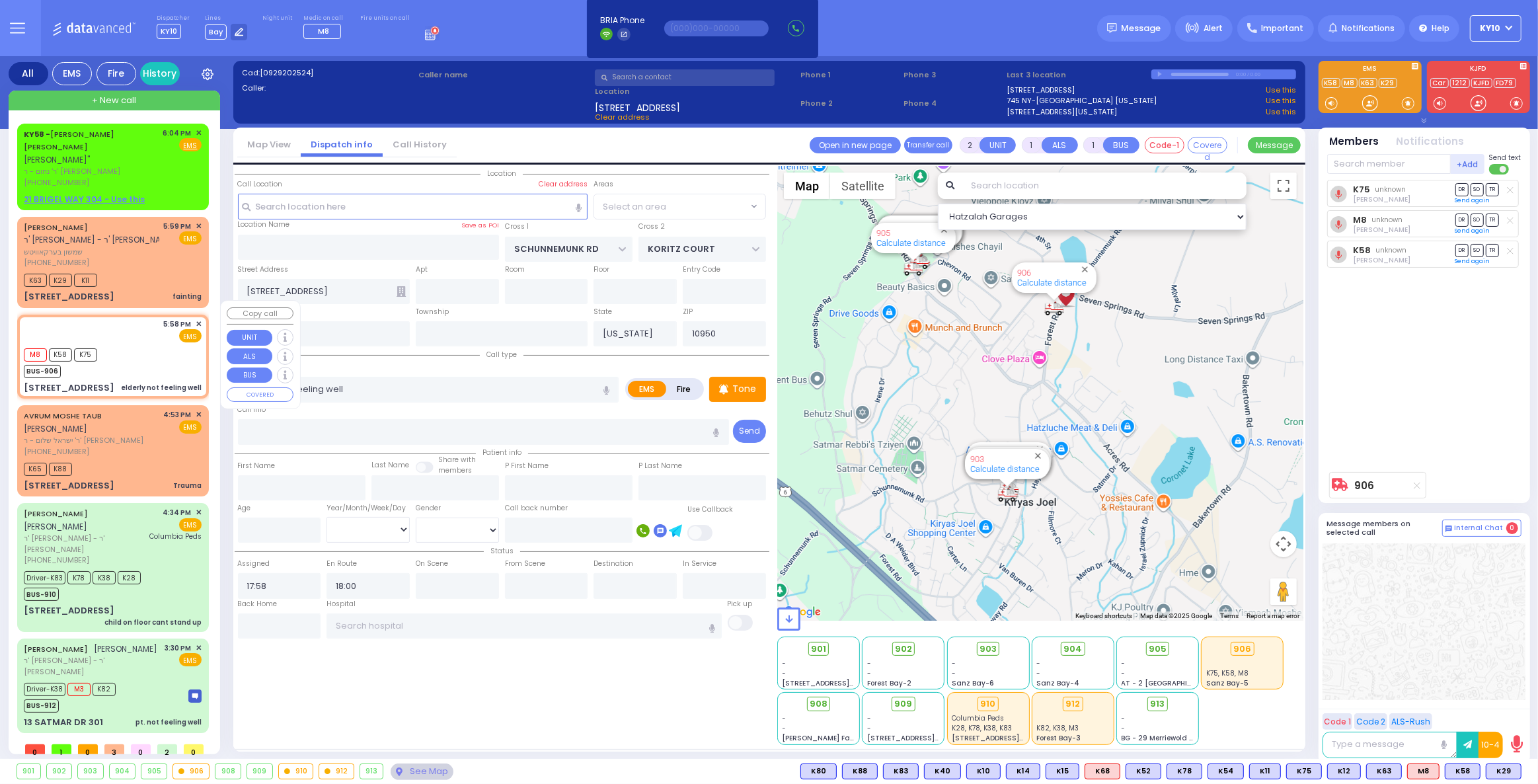
select select "[GEOGRAPHIC_DATA]"
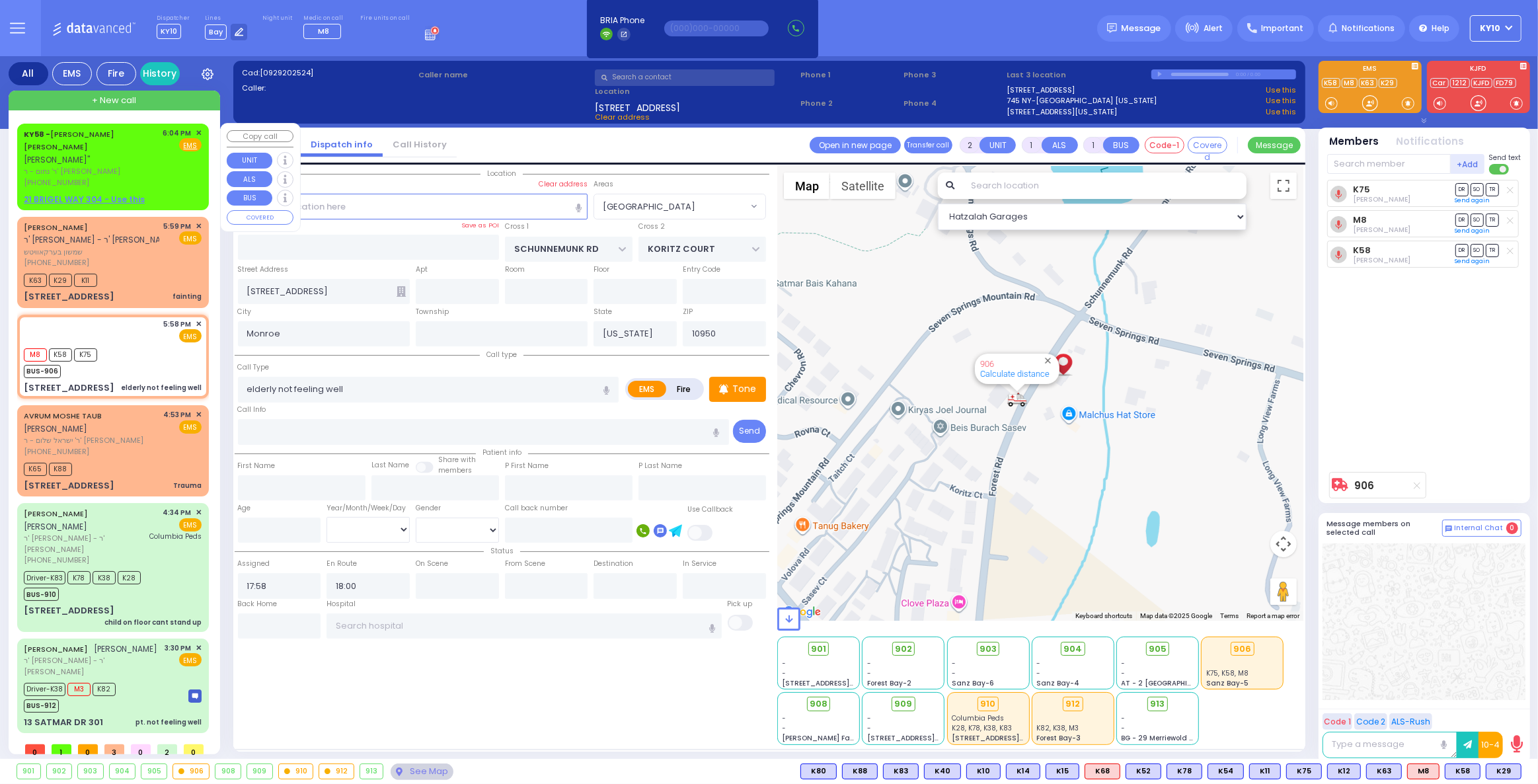
click at [151, 166] on span "ר' נחום - ר' יחזקאל וואנכאצקער" at bounding box center [91, 171] width 134 height 12
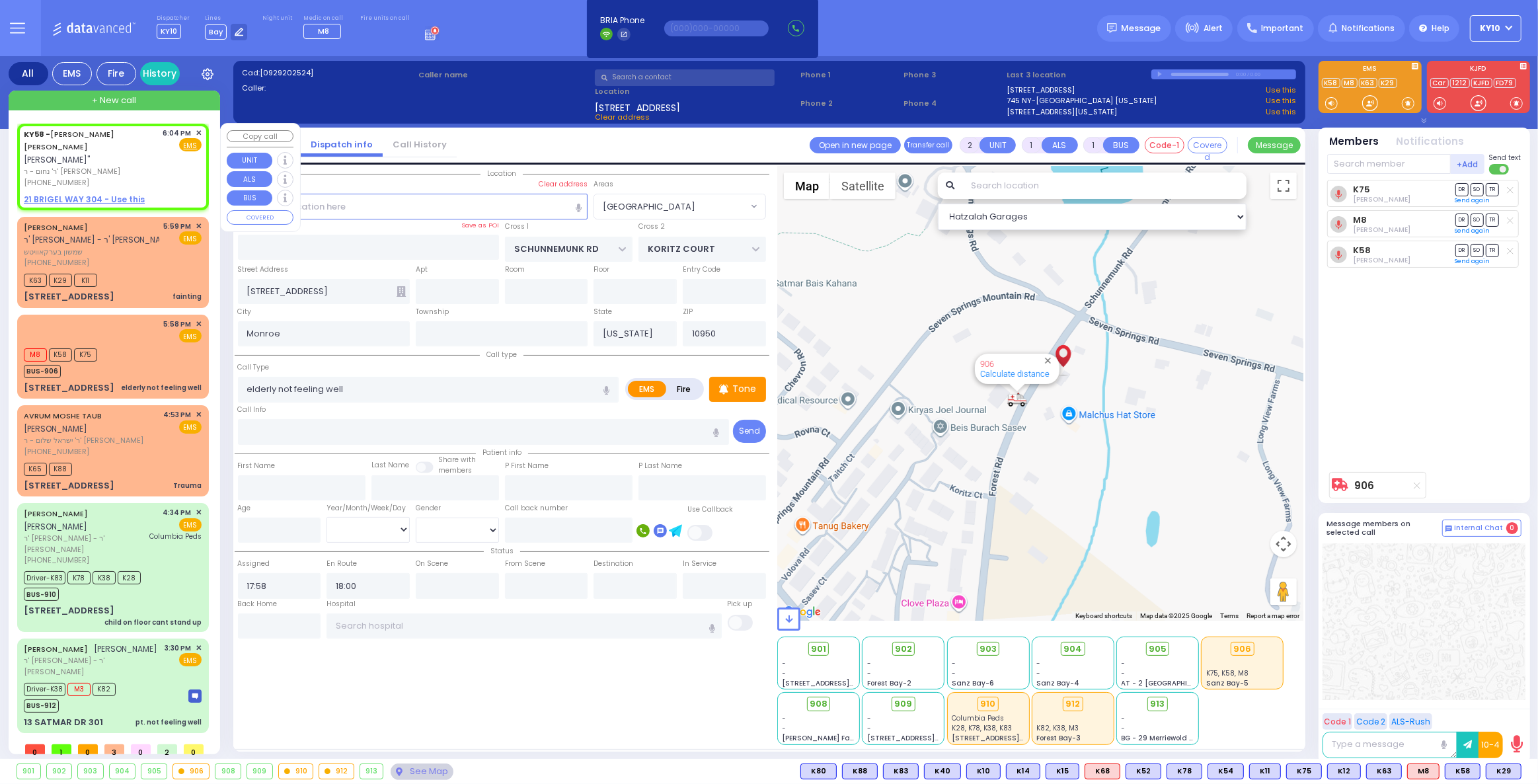
select select
radio input "true"
type input "JOEL AVRUM S."
type input "KATZ"
select select
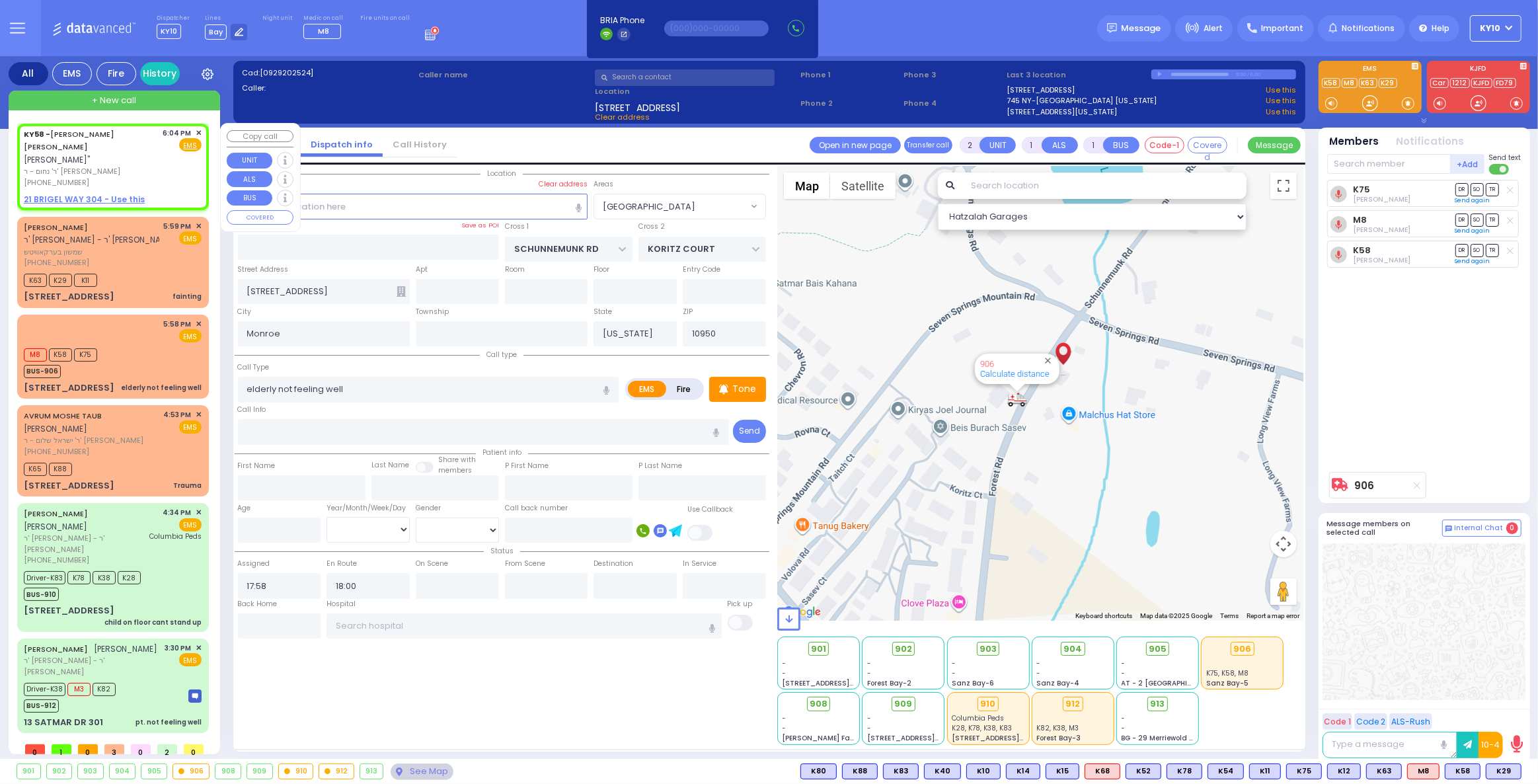
type input "18:04"
select select "Hatzalah Garages"
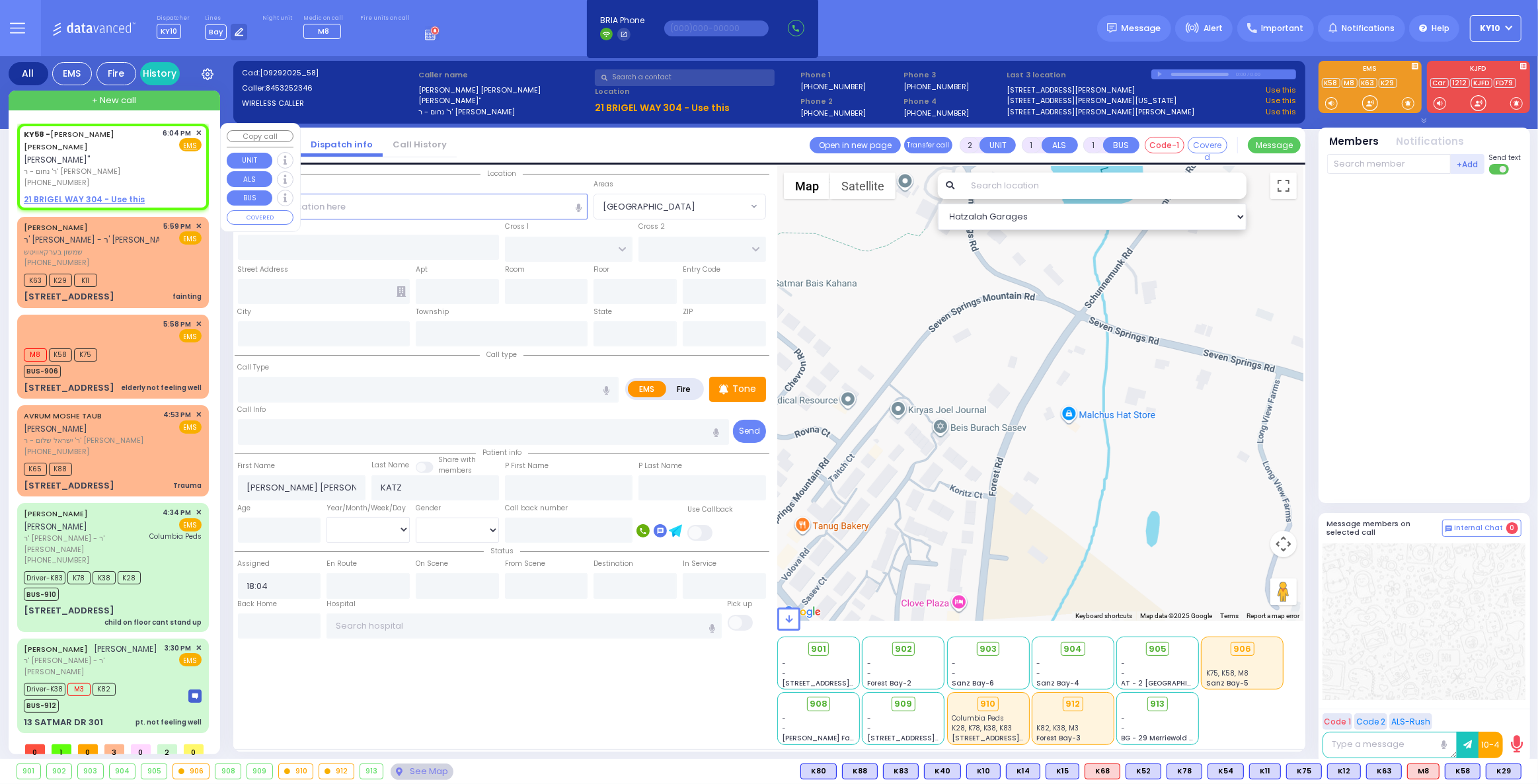
click at [168, 152] on div "6:04 PM ✕ Fire EMS" at bounding box center [183, 158] width 39 height 61
click at [154, 257] on div "[PHONE_NUMBER]" at bounding box center [91, 263] width 135 height 12
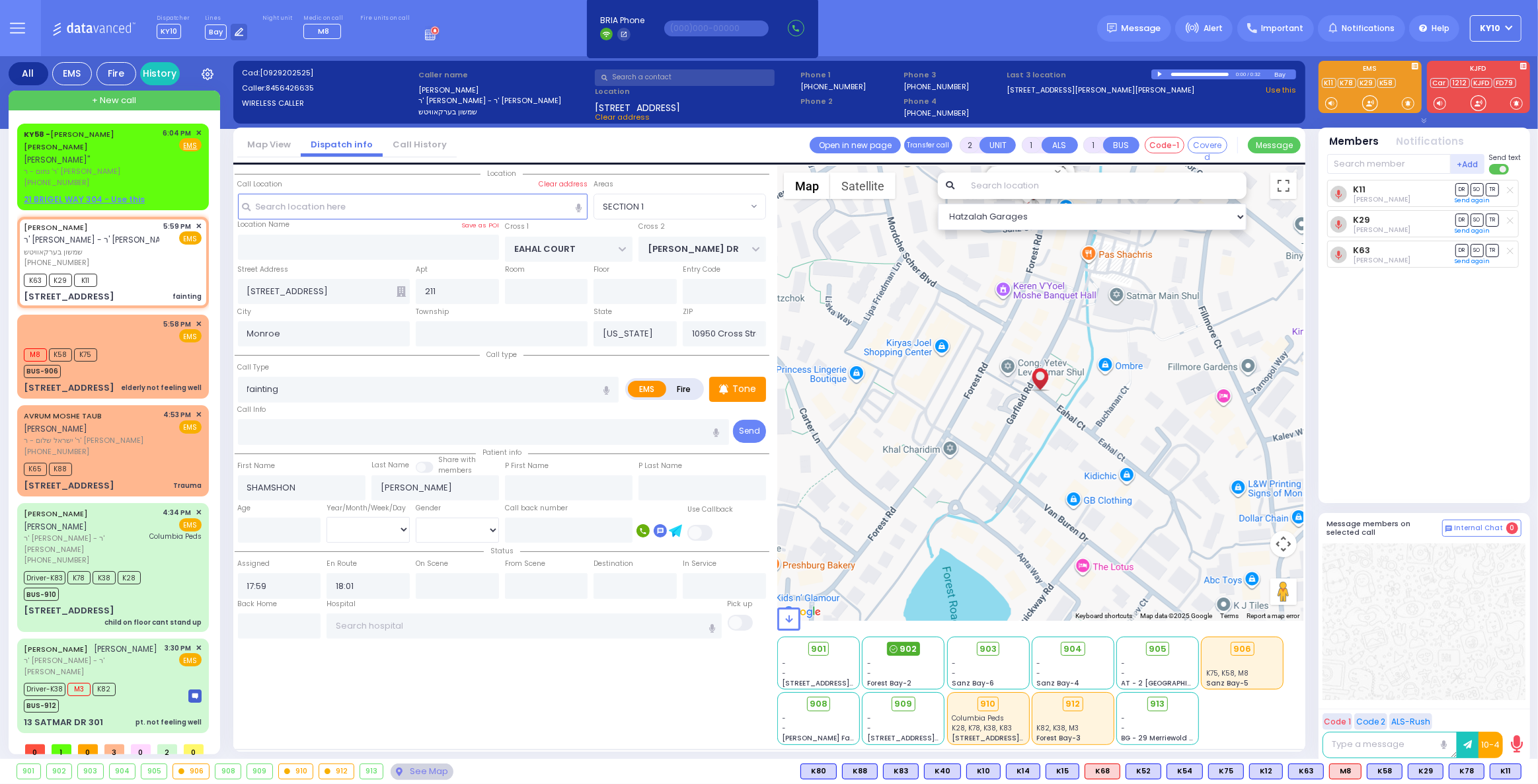
click at [892, 651] on icon at bounding box center [893, 649] width 8 height 8
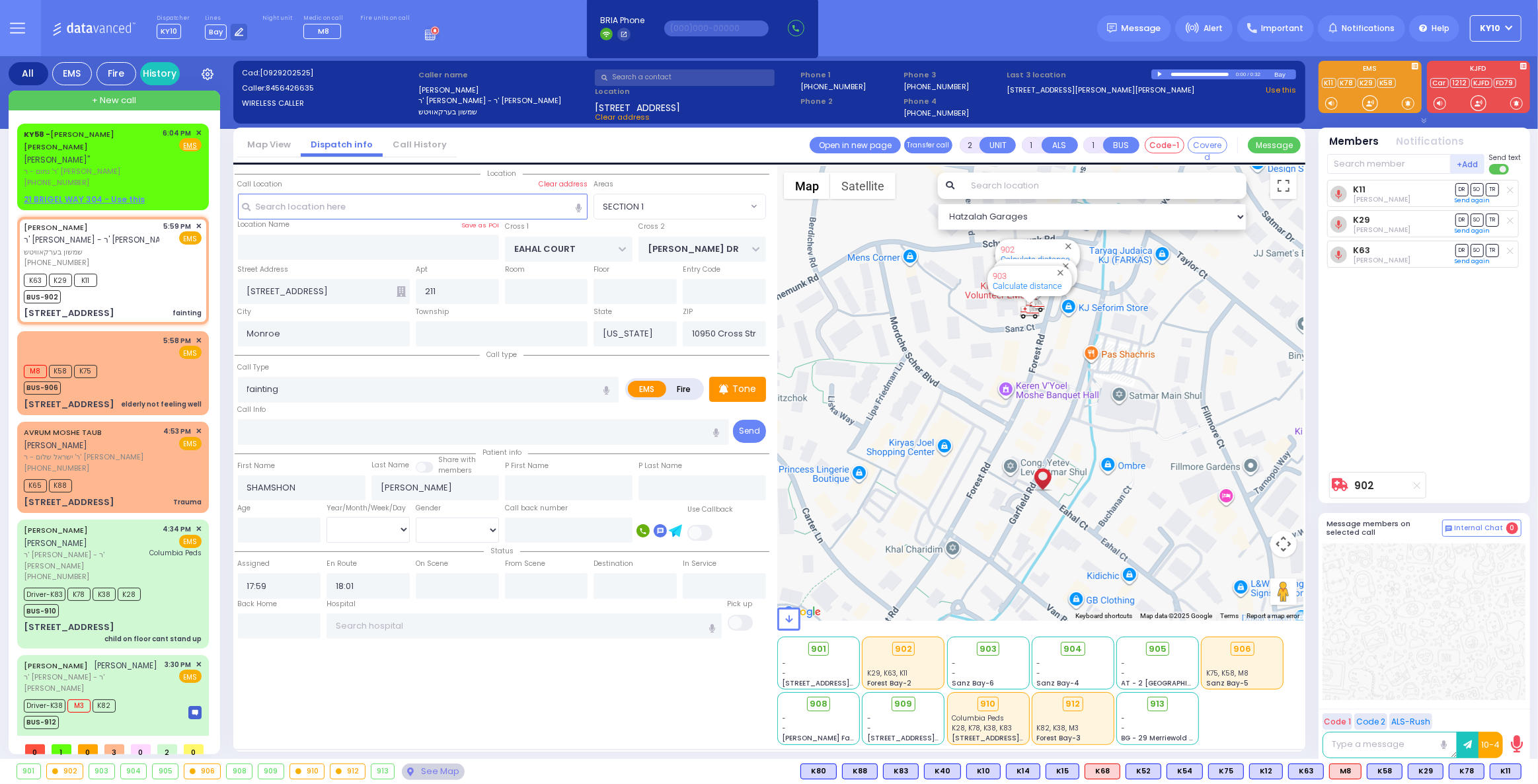
click at [1355, 324] on div "K11 Shlome Tyrnauer DR SO TR Sending text K29" at bounding box center [1426, 323] width 197 height 286
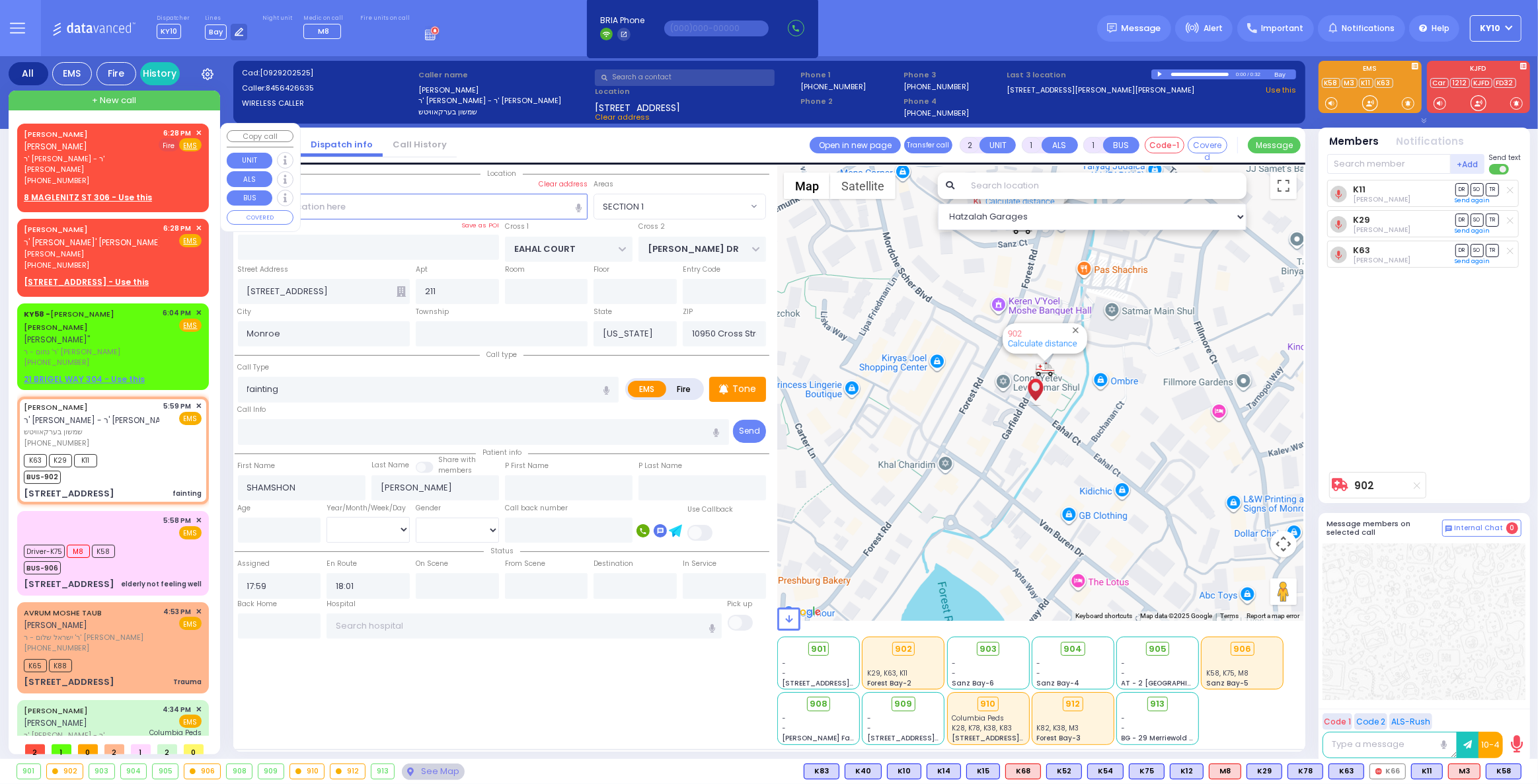
click at [163, 142] on span "Fire" at bounding box center [168, 144] width 21 height 13
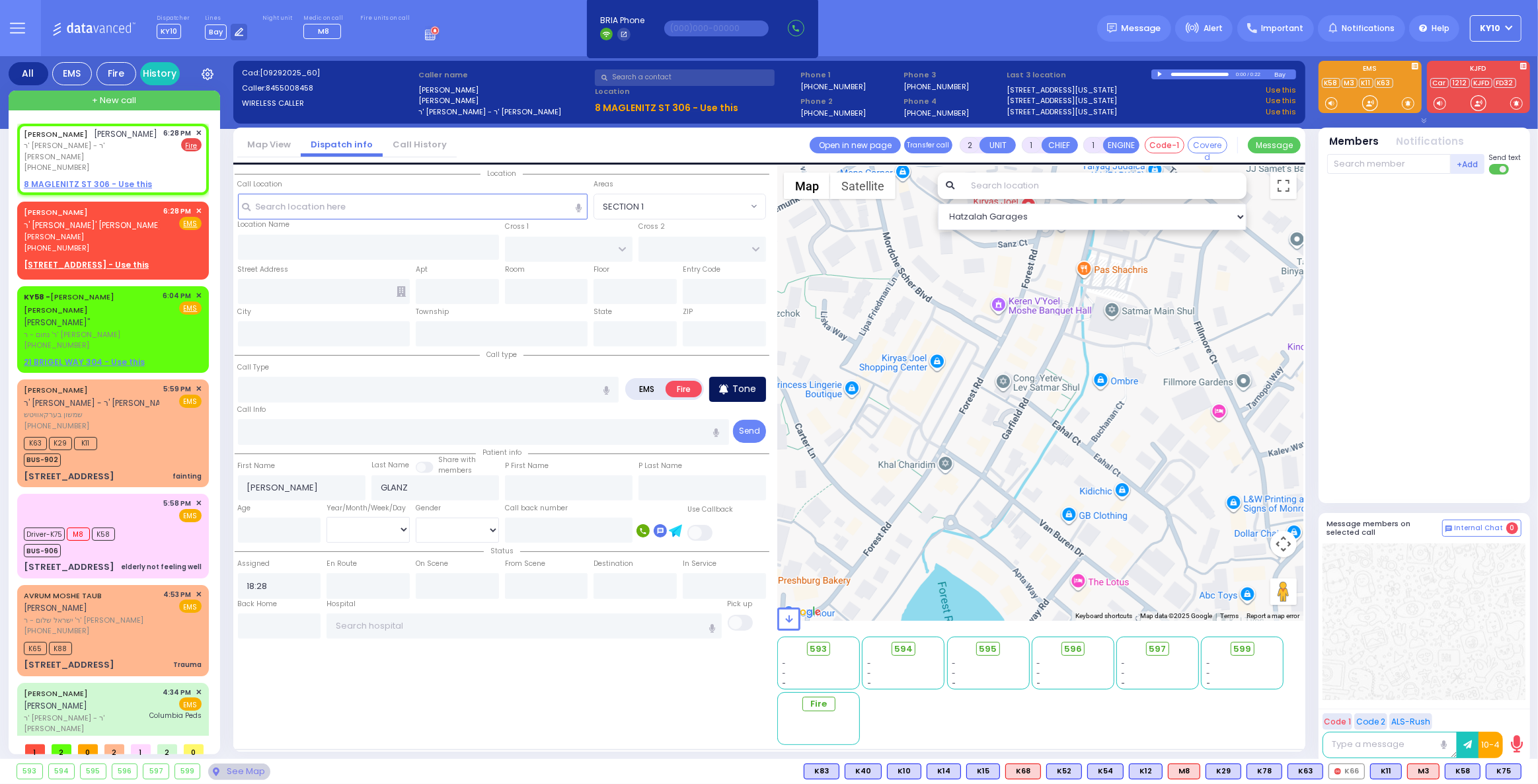
click at [746, 383] on p "Tone" at bounding box center [744, 388] width 24 height 13
click at [1357, 168] on input "text" at bounding box center [1389, 164] width 124 height 20
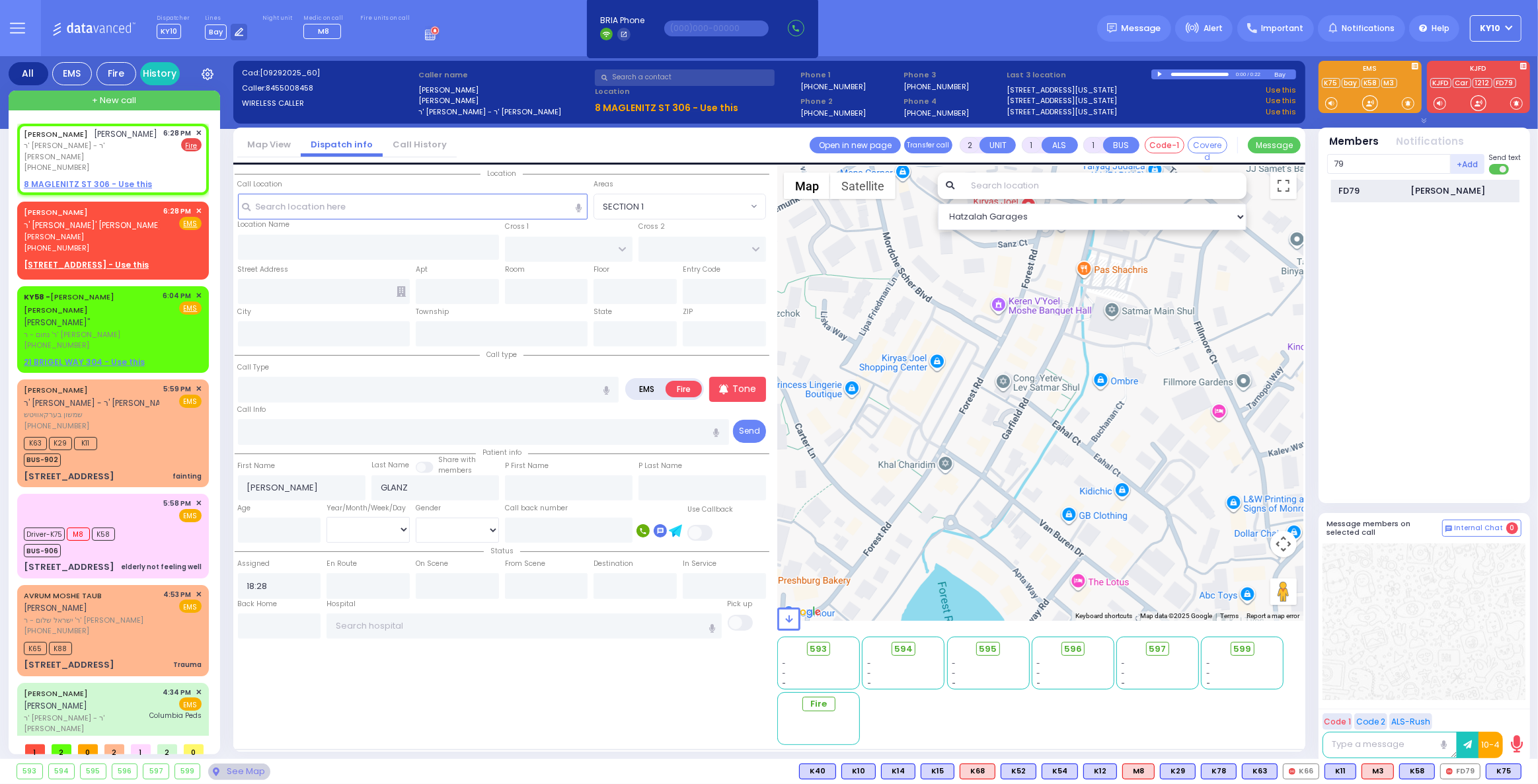
click at [1339, 191] on div "FD79" at bounding box center [1371, 191] width 66 height 13
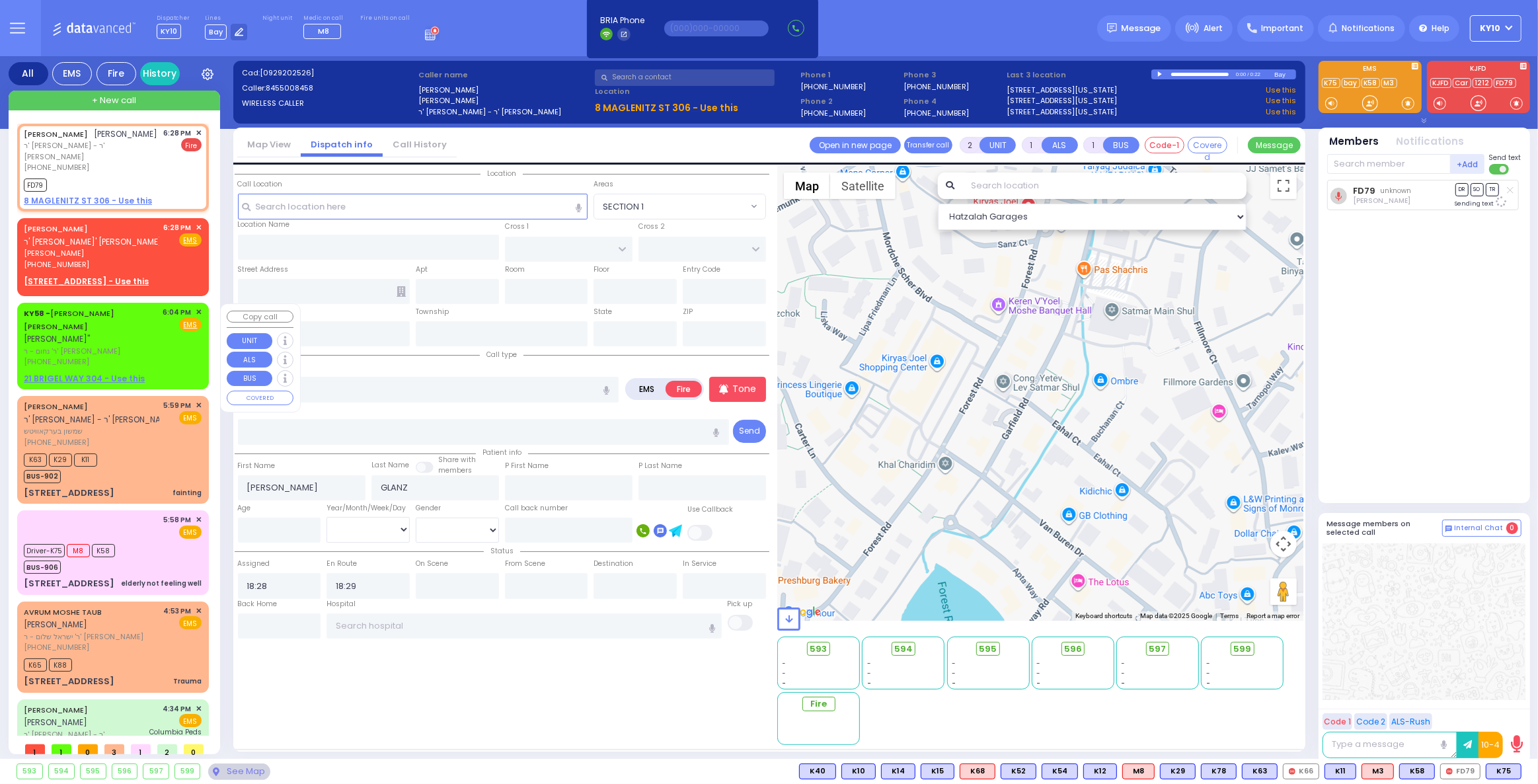
click at [163, 331] on div "6:04 PM ✕ Fire EMS" at bounding box center [183, 337] width 39 height 61
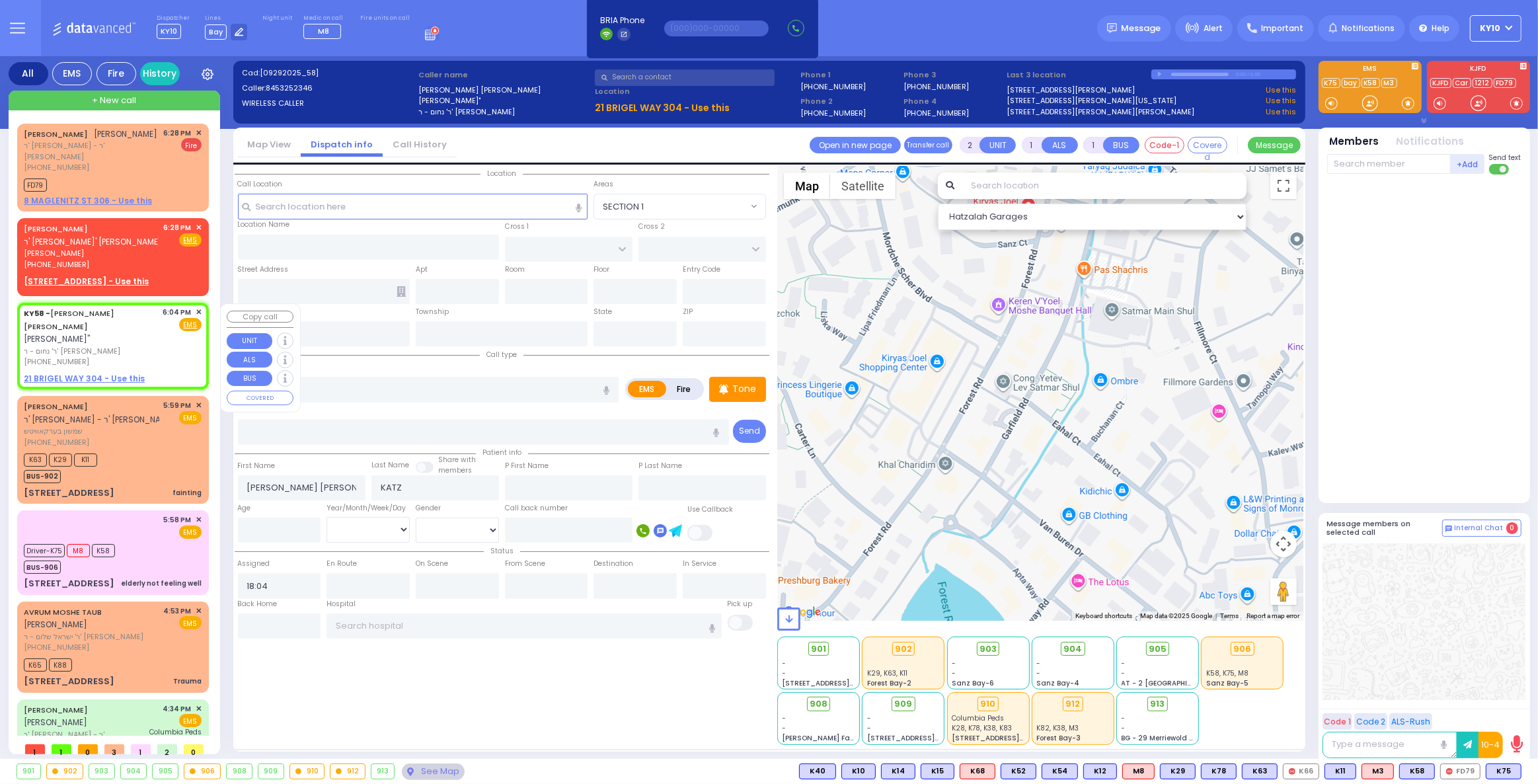
click at [195, 310] on span "✕" at bounding box center [198, 312] width 6 height 12
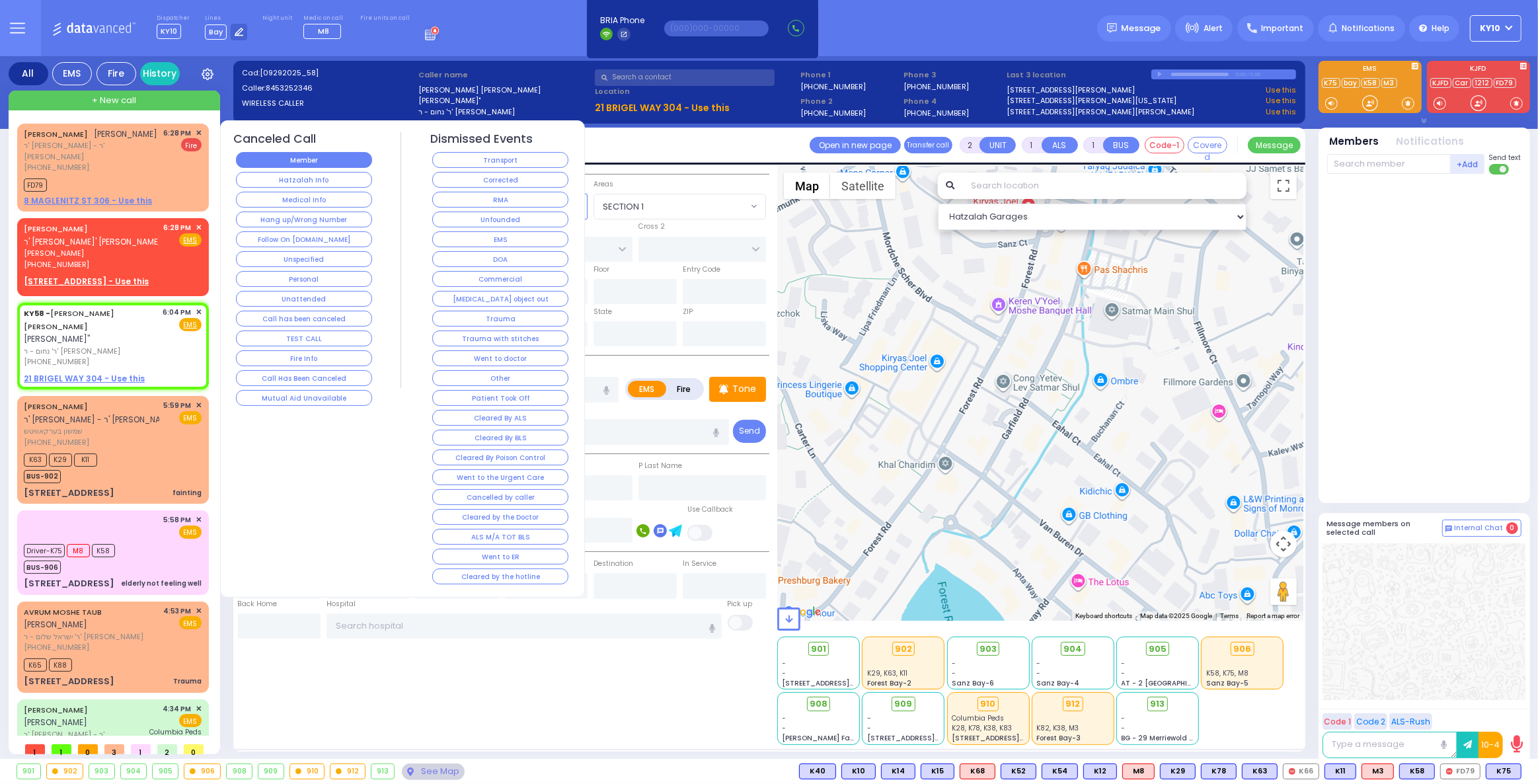
click at [294, 164] on button "Member" at bounding box center [304, 160] width 136 height 16
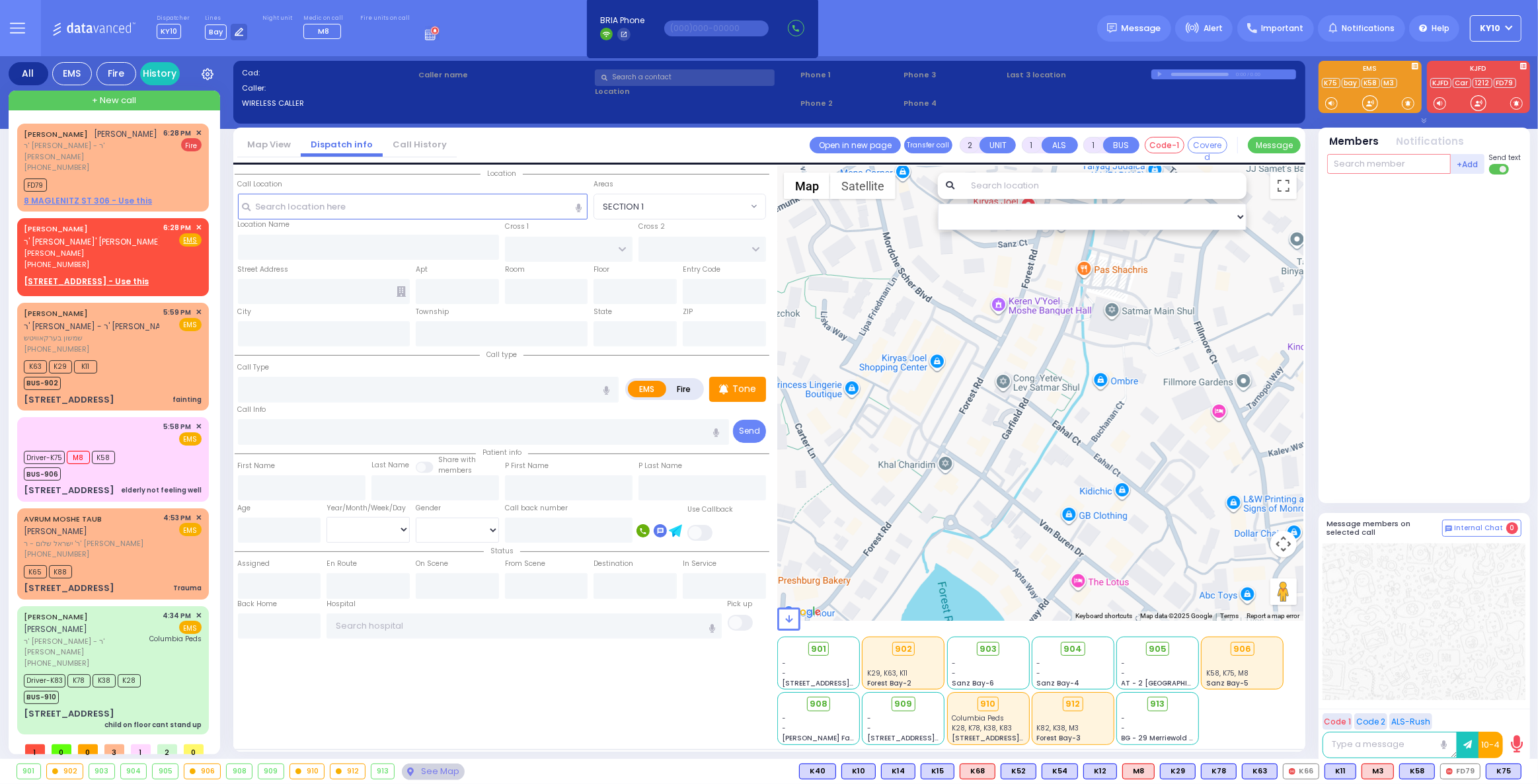
click at [1387, 162] on input "text" at bounding box center [1389, 164] width 124 height 20
click at [1463, 769] on span "CAR2" at bounding box center [1459, 771] width 41 height 14
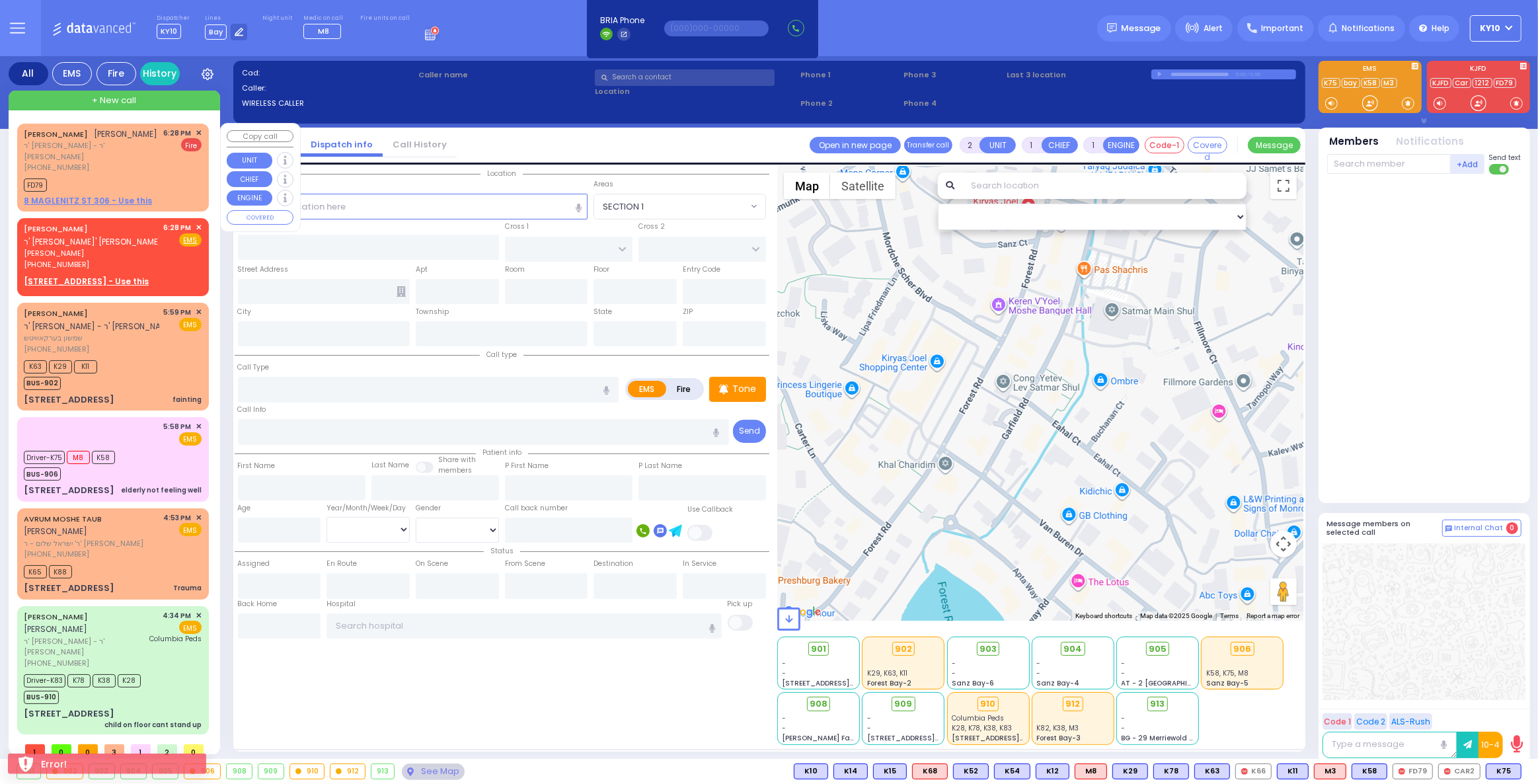
click at [125, 181] on div "FD79" at bounding box center [113, 183] width 177 height 16
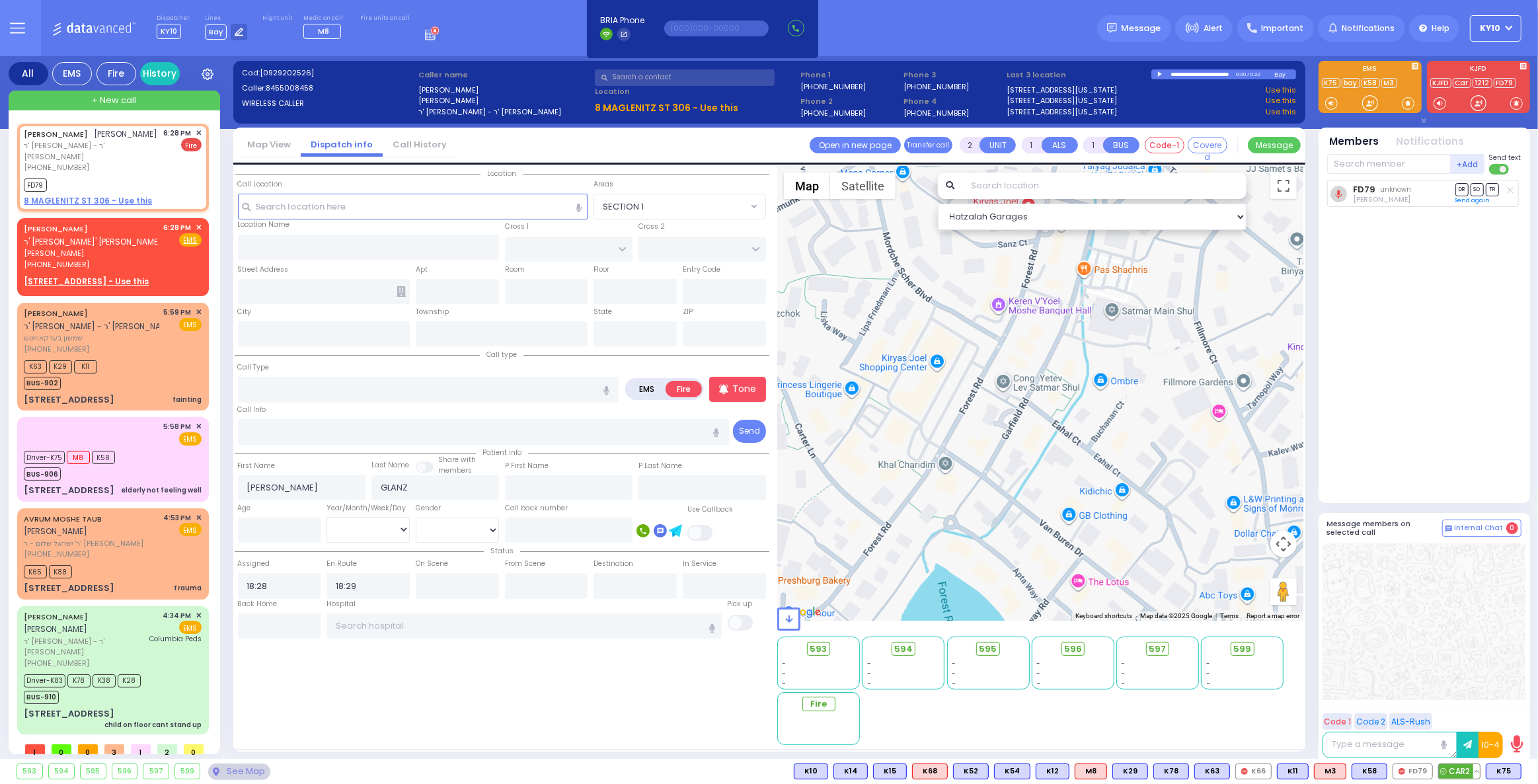
click at [1472, 771] on span "CAR2" at bounding box center [1459, 771] width 41 height 14
click at [1423, 162] on input "text" at bounding box center [1389, 164] width 124 height 20
click at [1380, 188] on div "FD329" at bounding box center [1371, 191] width 66 height 13
click at [143, 553] on div "[PHONE_NUMBER]" at bounding box center [91, 554] width 135 height 12
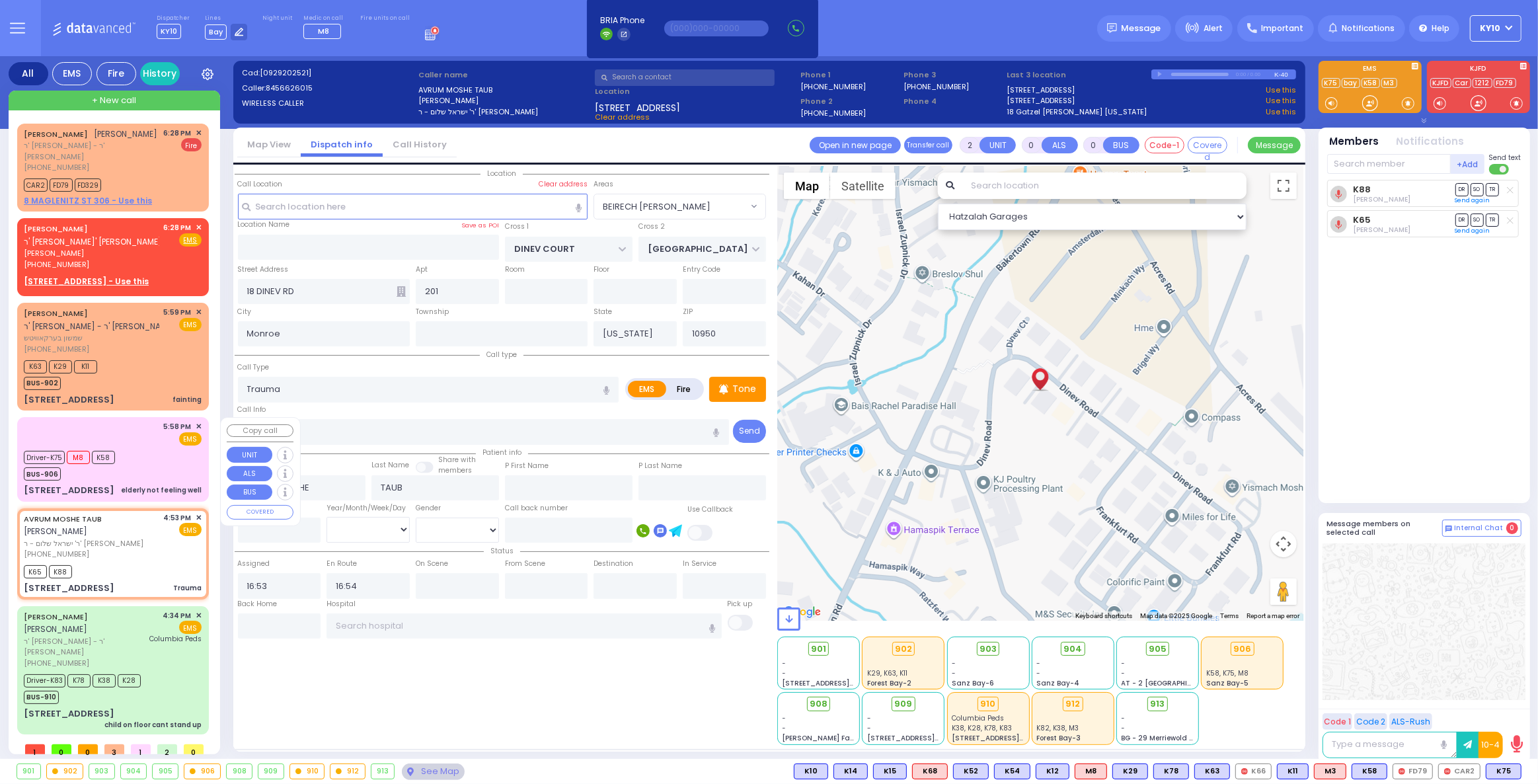
click at [154, 469] on div "Driver-K75 M8 K58 BUS-906" at bounding box center [113, 463] width 177 height 33
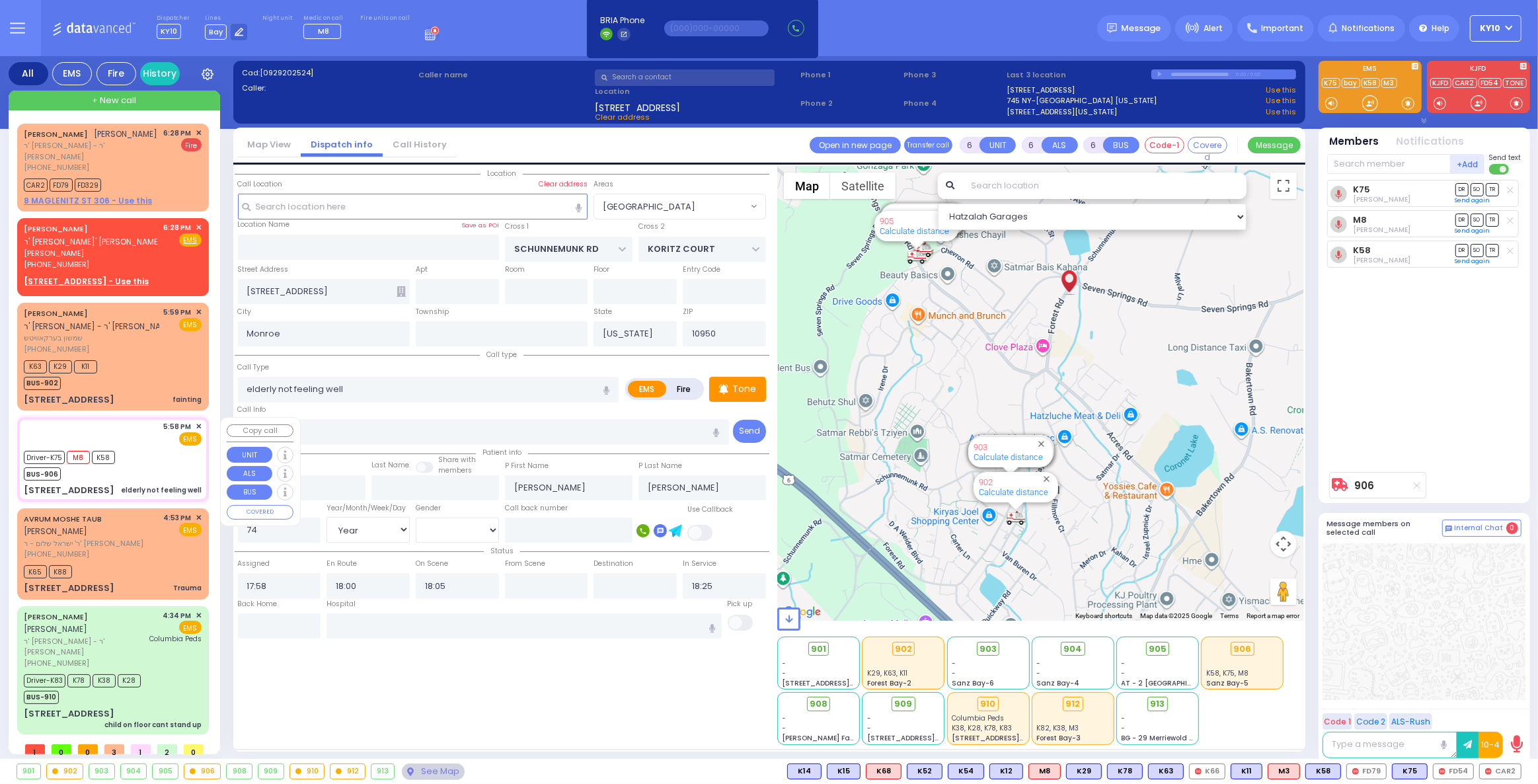
click at [197, 426] on span "✕" at bounding box center [198, 426] width 6 height 12
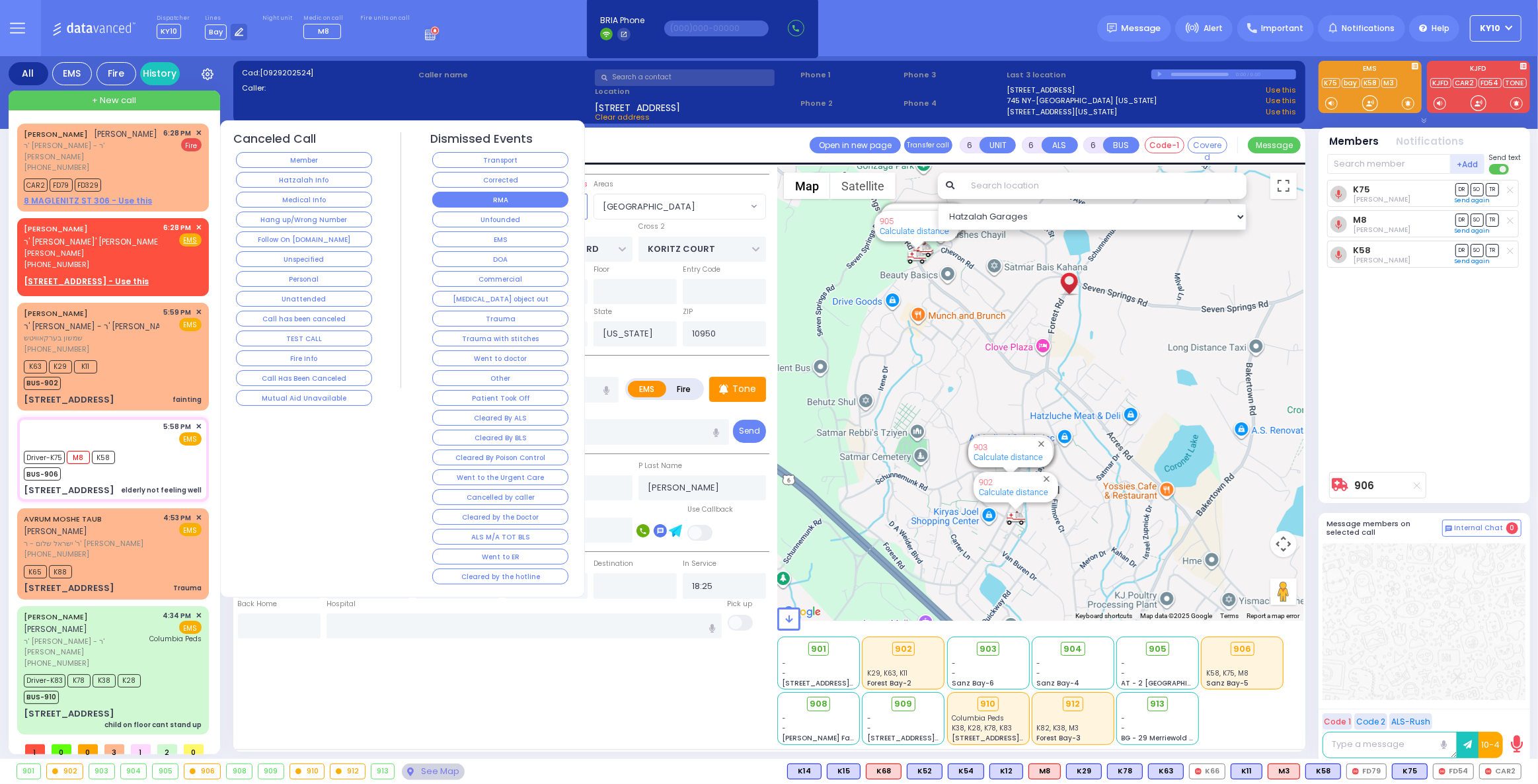
click at [529, 194] on button "RMA" at bounding box center [500, 200] width 136 height 16
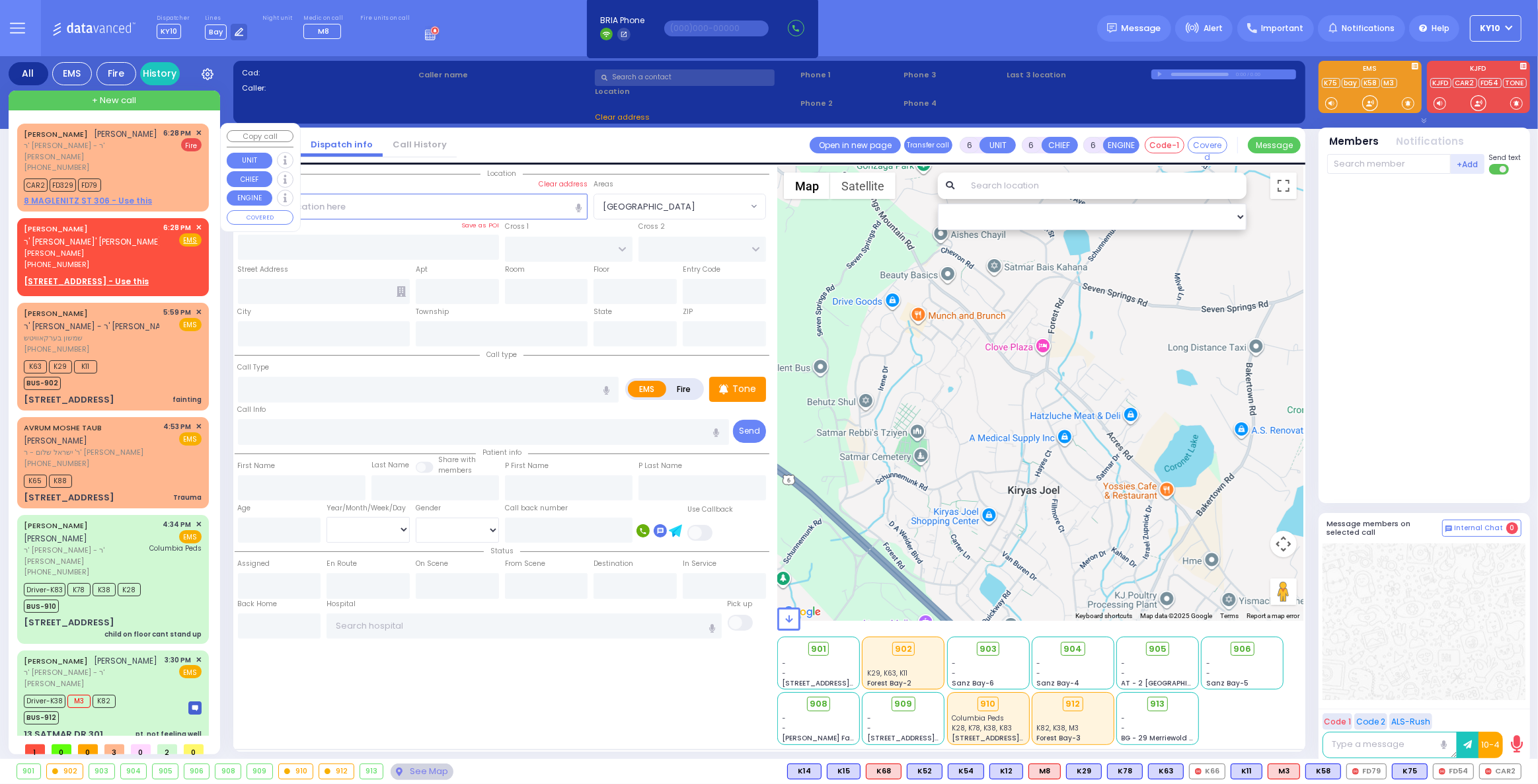
click at [171, 166] on div "6:28 PM ✕ Fire" at bounding box center [183, 150] width 39 height 46
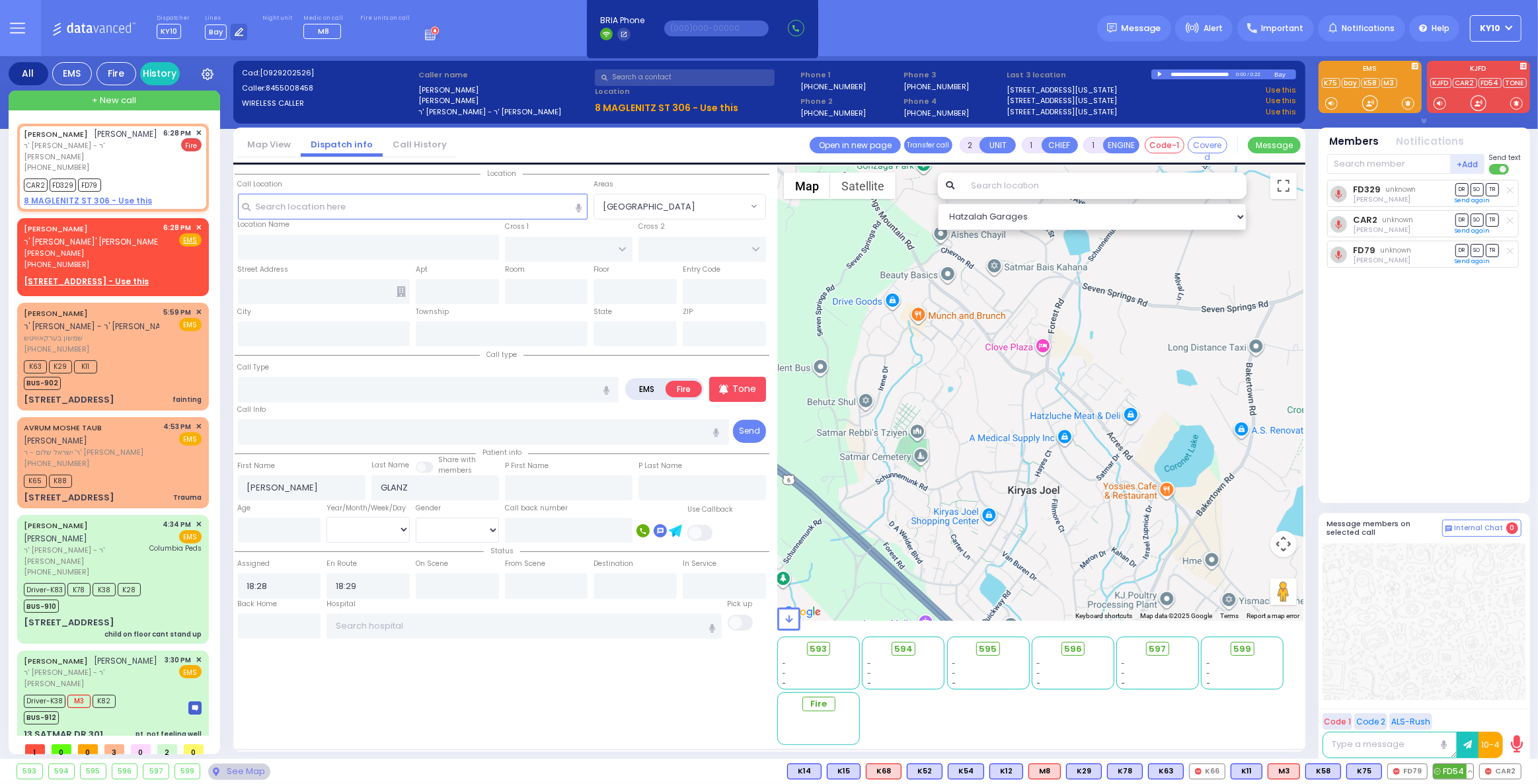
click at [1461, 766] on span "FD54" at bounding box center [1453, 771] width 39 height 14
click at [144, 259] on span "יואל גאלדמאן" at bounding box center [91, 254] width 135 height 12
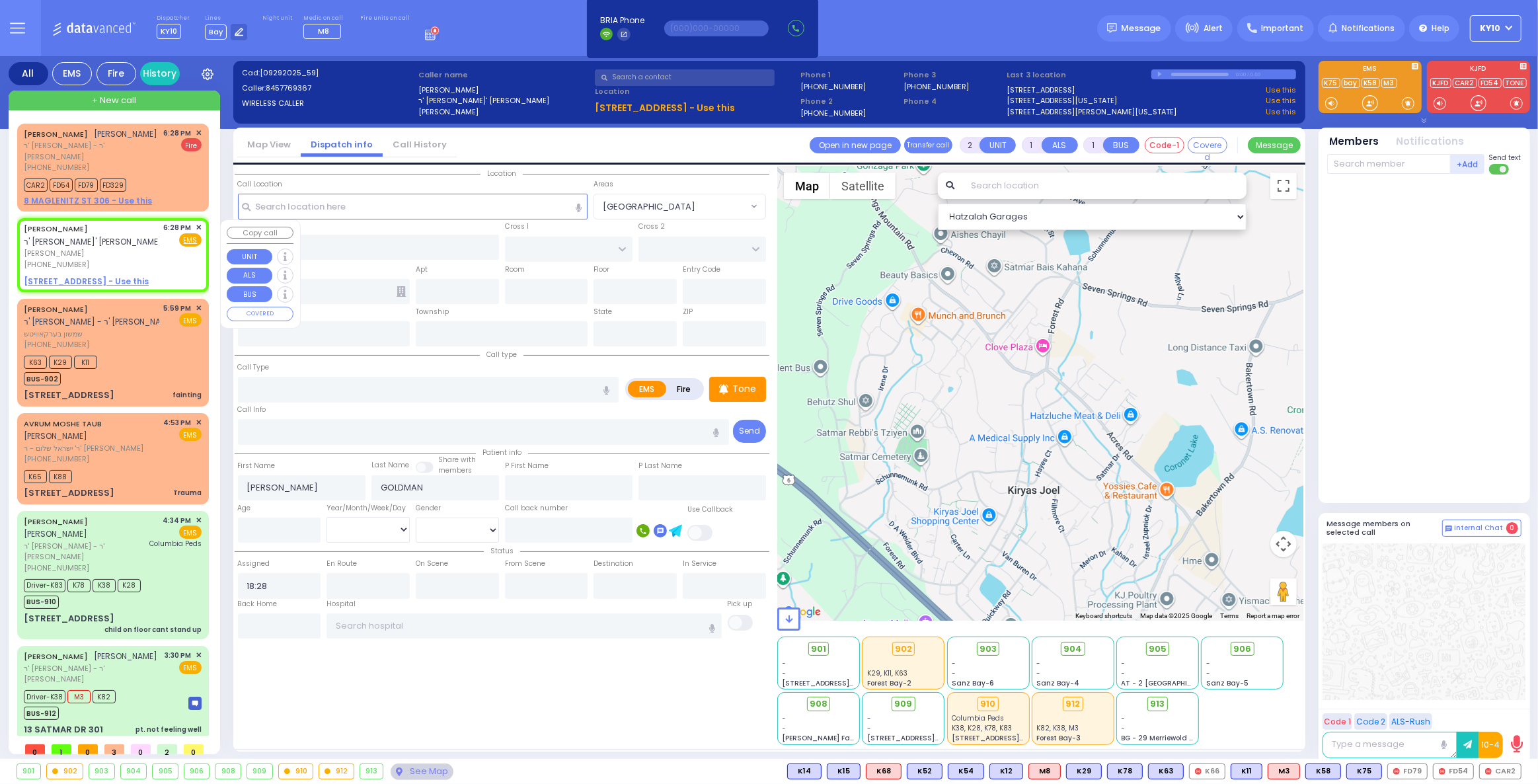
click at [160, 265] on div "(845) 776-9367" at bounding box center [91, 264] width 135 height 12
click at [199, 228] on span "✕" at bounding box center [198, 228] width 6 height 12
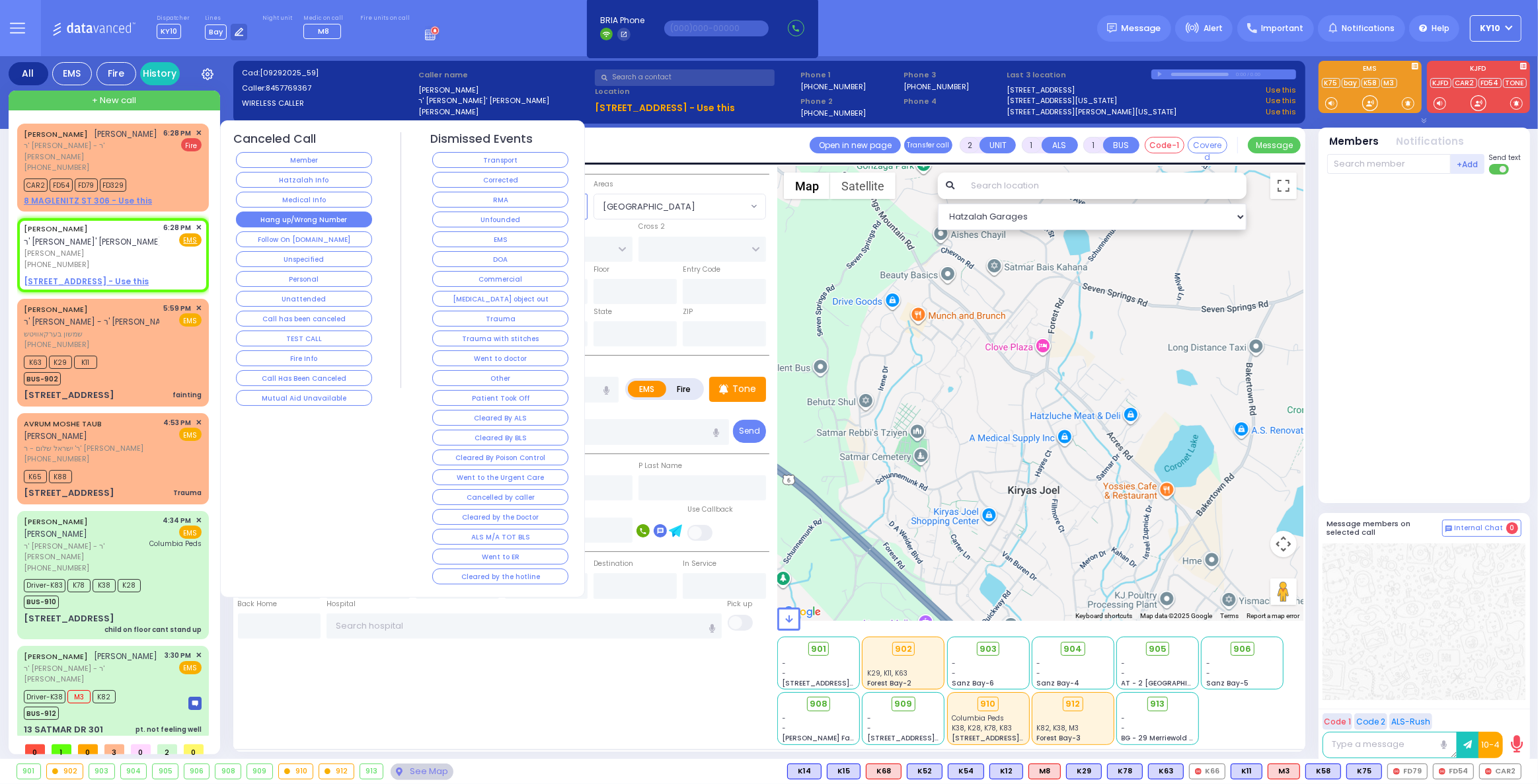
click at [323, 216] on button "Hang up/Wrong Number" at bounding box center [304, 220] width 136 height 16
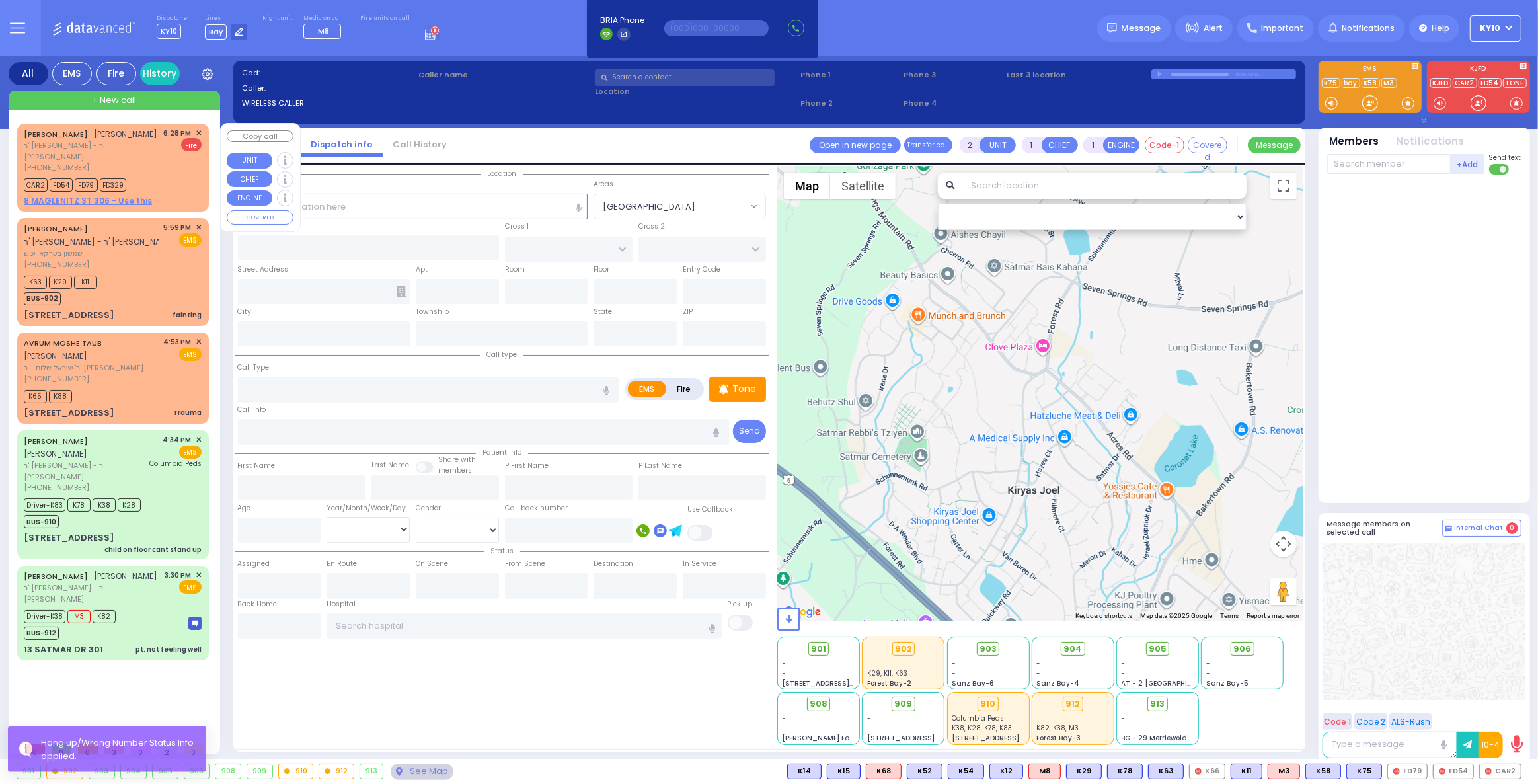
click at [165, 159] on div "[PERSON_NAME] ישעי' גדלי' גלאנץ ר' [PERSON_NAME] - ר' [PERSON_NAME] [PHONE_NUMB…" at bounding box center [113, 150] width 177 height 46
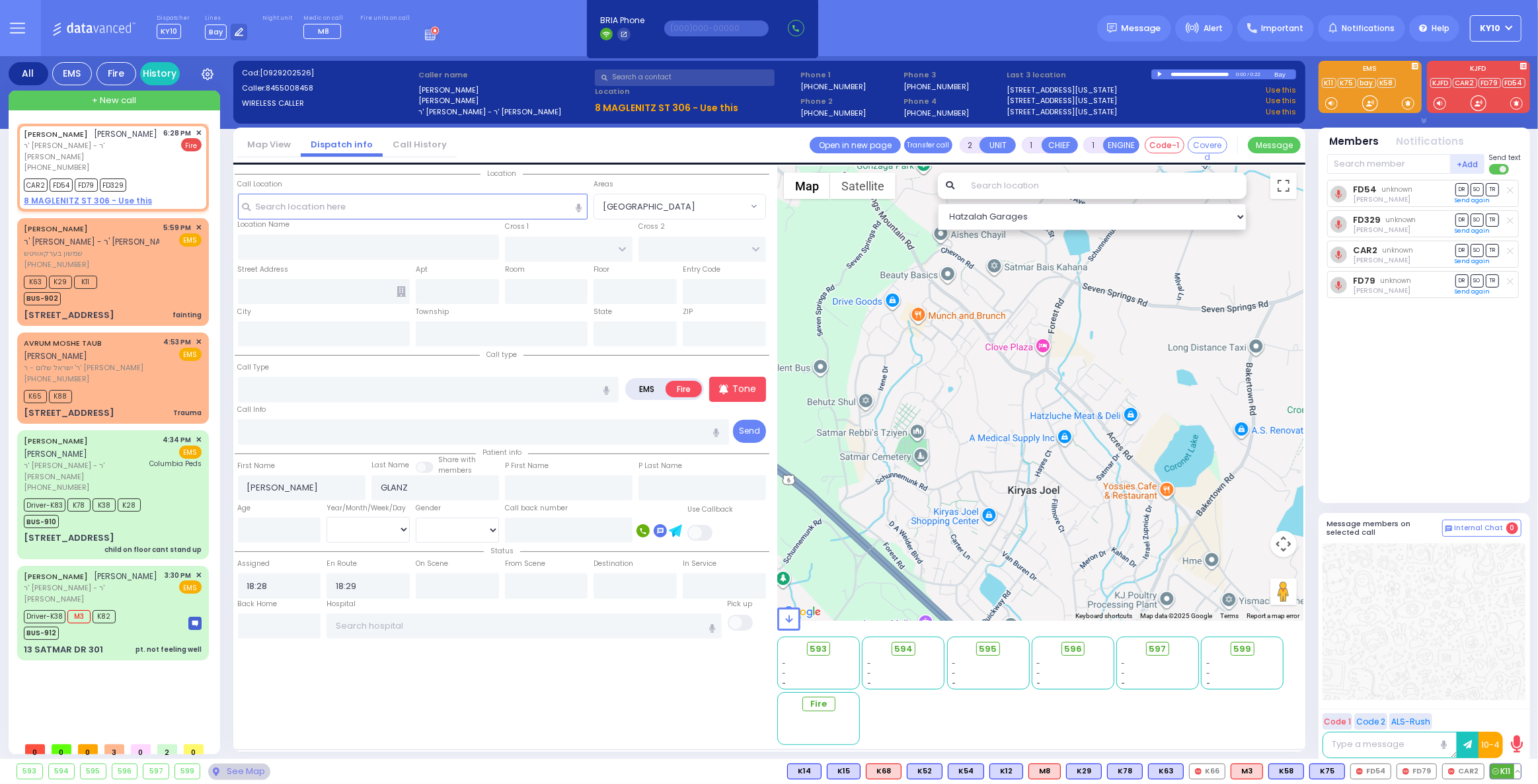
click at [1519, 769] on button at bounding box center [1516, 771] width 6 height 14
click at [1508, 711] on icon at bounding box center [1508, 712] width 13 height 13
click at [1508, 714] on icon at bounding box center [1508, 712] width 13 height 13
click at [1508, 713] on icon at bounding box center [1508, 712] width 13 height 13
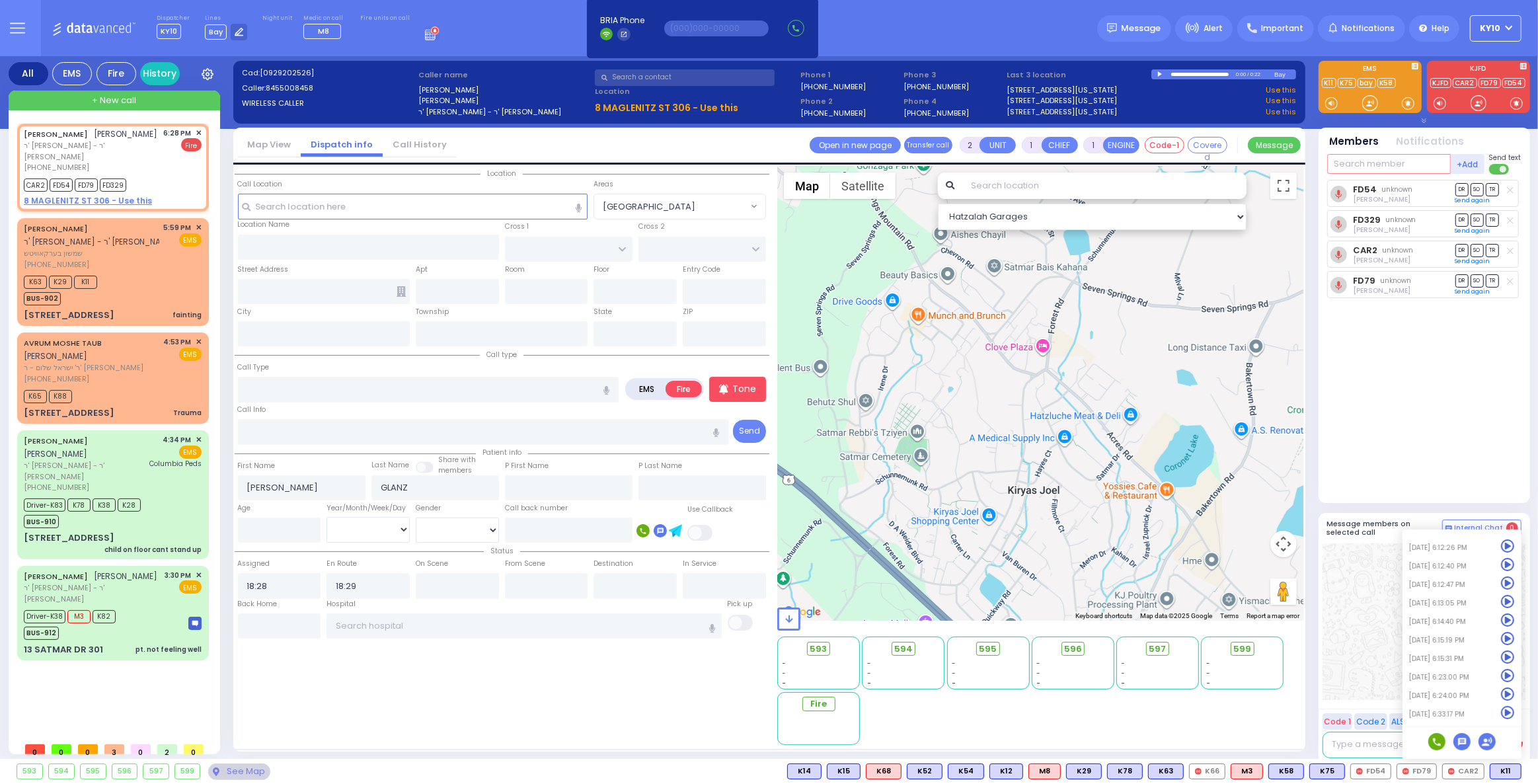
click at [1370, 166] on input "text" at bounding box center [1389, 164] width 124 height 20
click at [156, 271] on div "[PERSON_NAME] ר' [PERSON_NAME] שמשון בערקאוויטש [PHONE_NUMBER] 5:59 PM ✕ EMS K6…" at bounding box center [113, 271] width 186 height 103
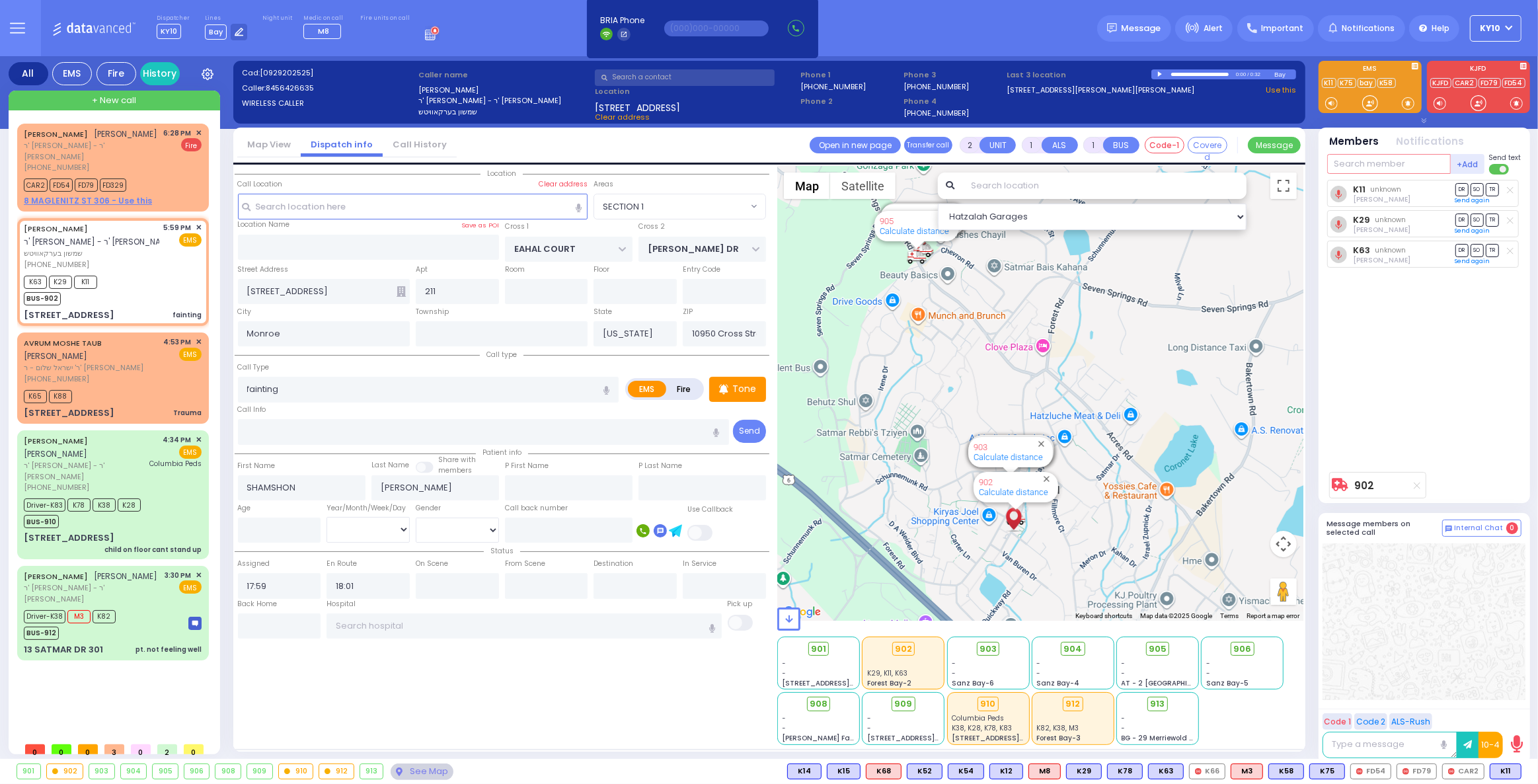
click at [1367, 162] on input "text" at bounding box center [1389, 164] width 124 height 20
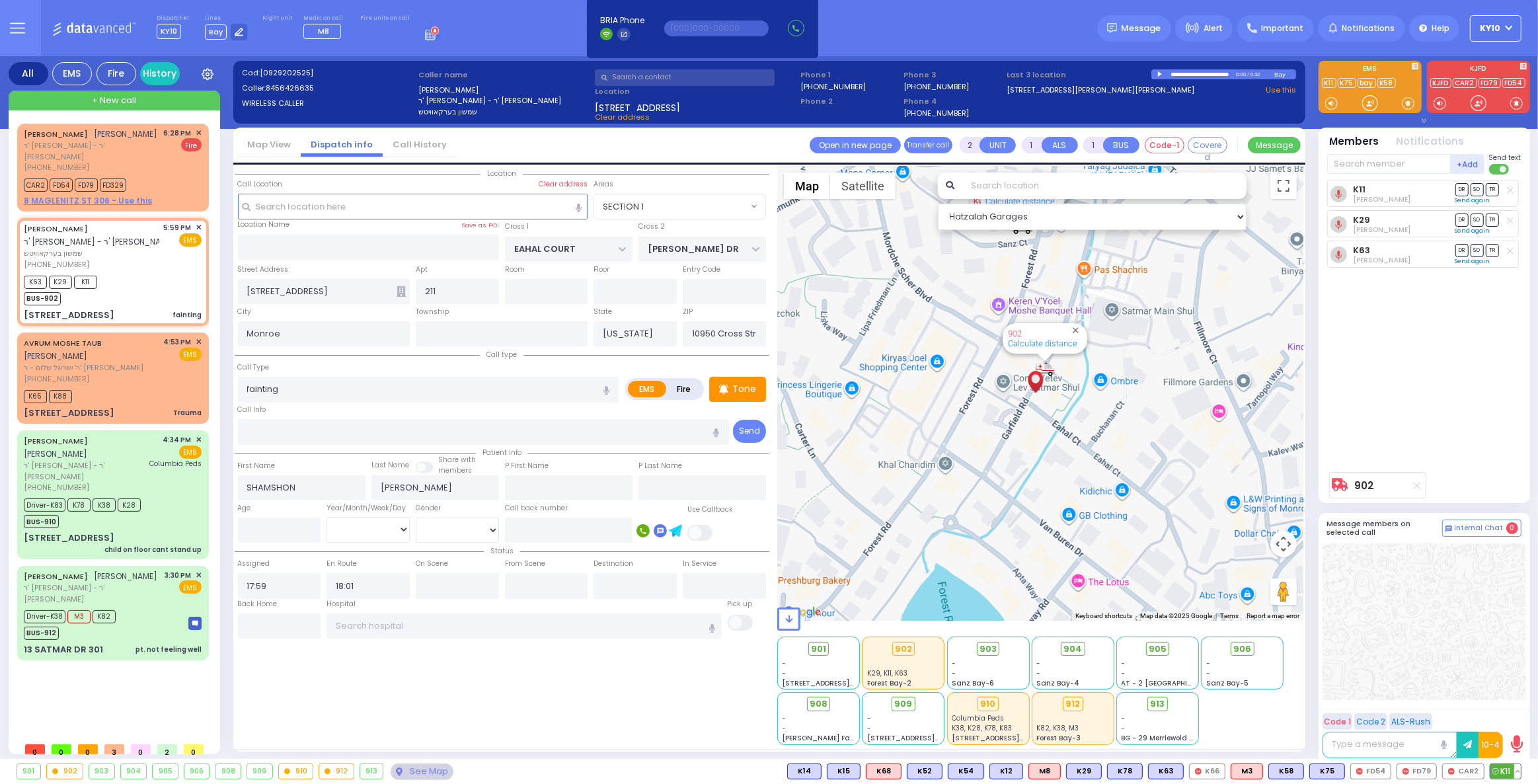
click at [1517, 772] on button at bounding box center [1516, 771] width 6 height 14
click at [1508, 713] on icon at bounding box center [1508, 712] width 13 height 13
select select "SECTION 1"
select select
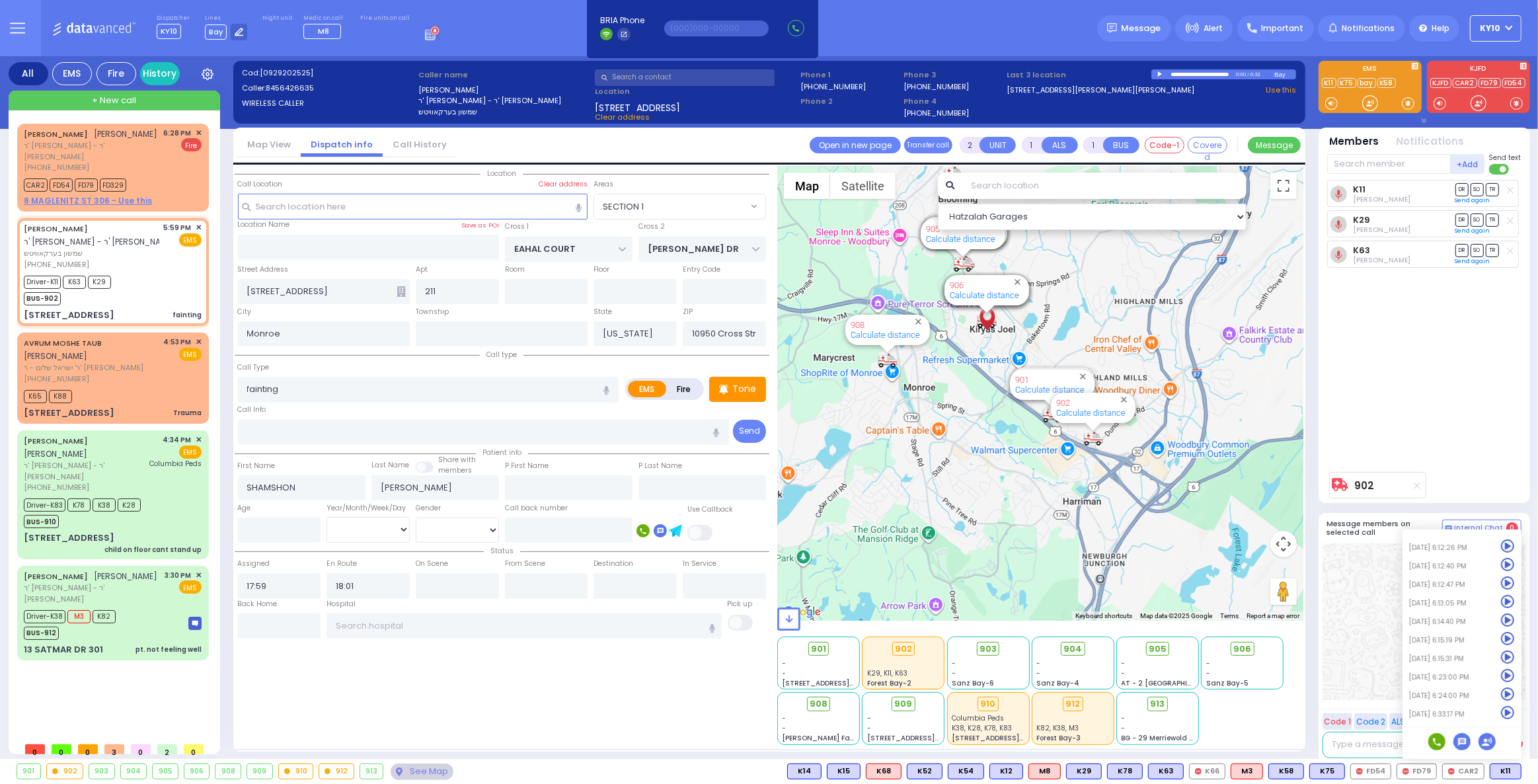
type input "6"
select select
radio input "true"
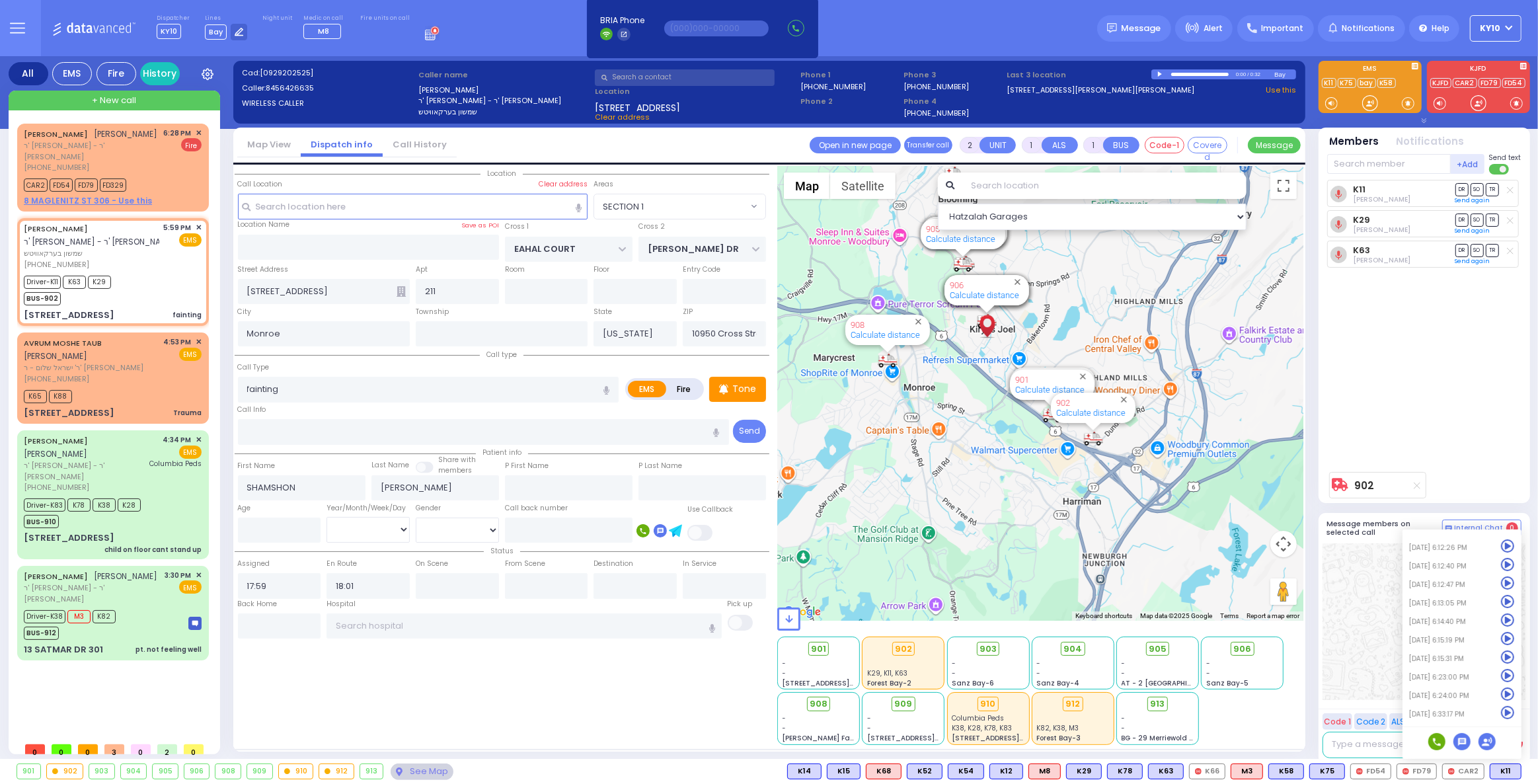
type input "Unknown"
select select "Year"
select select "Hatzalah Garages"
select select "SECTION 1"
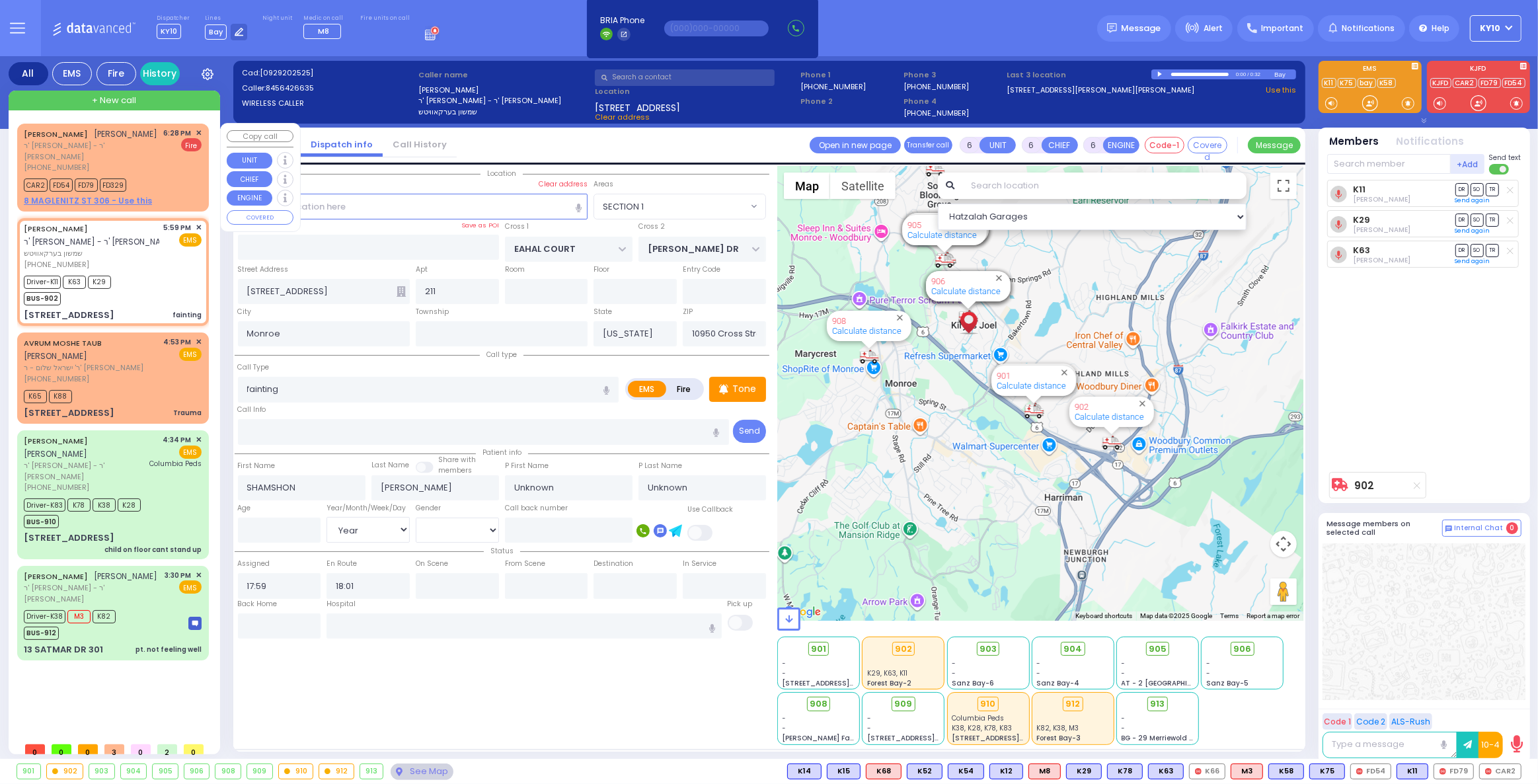
click at [148, 157] on span "ר' [PERSON_NAME] - ר' [PERSON_NAME]" at bounding box center [91, 151] width 135 height 22
type input "2"
type input "1"
select select
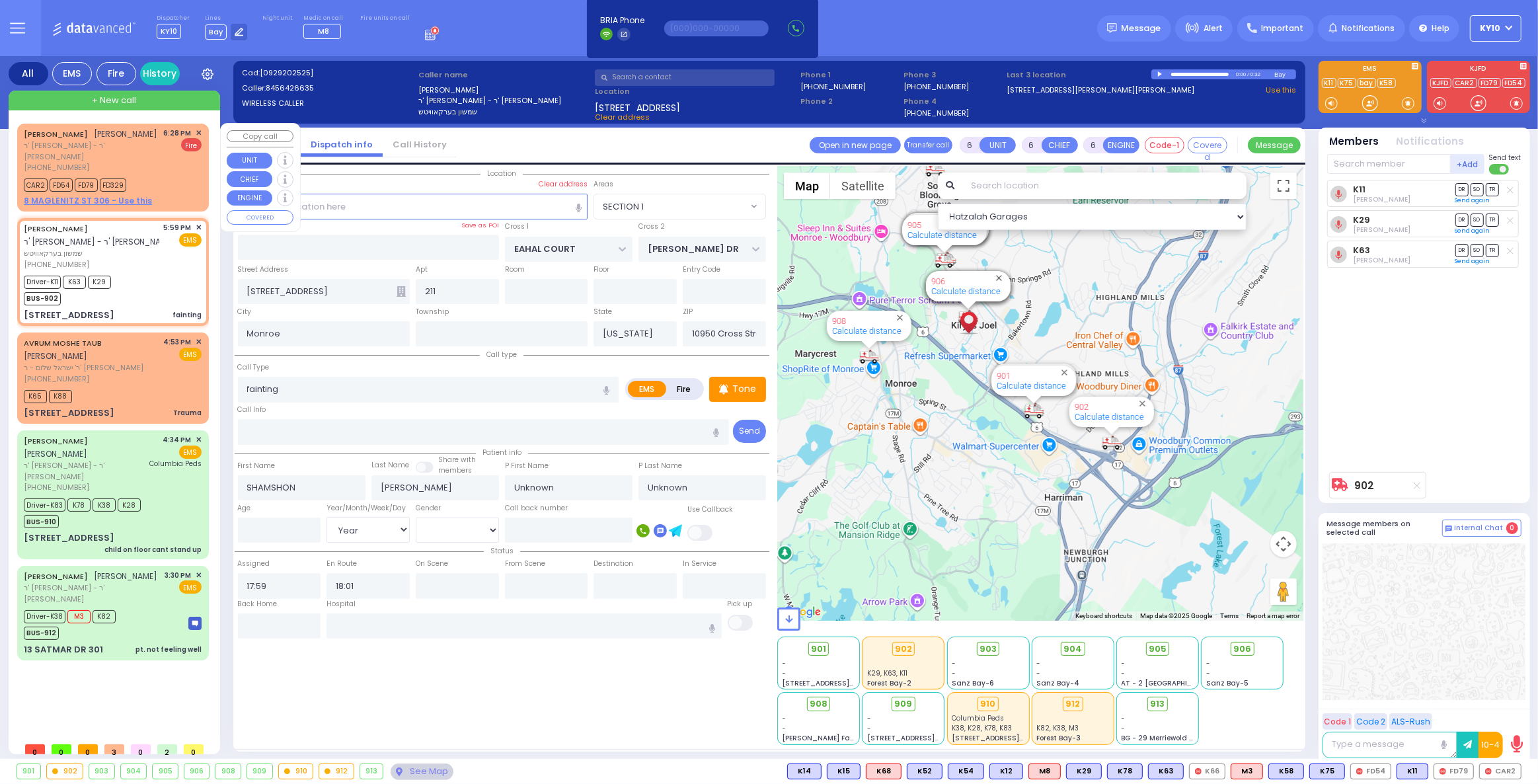
radio input "false"
radio input "true"
type input "[PERSON_NAME]"
type input "GLANZ"
select select
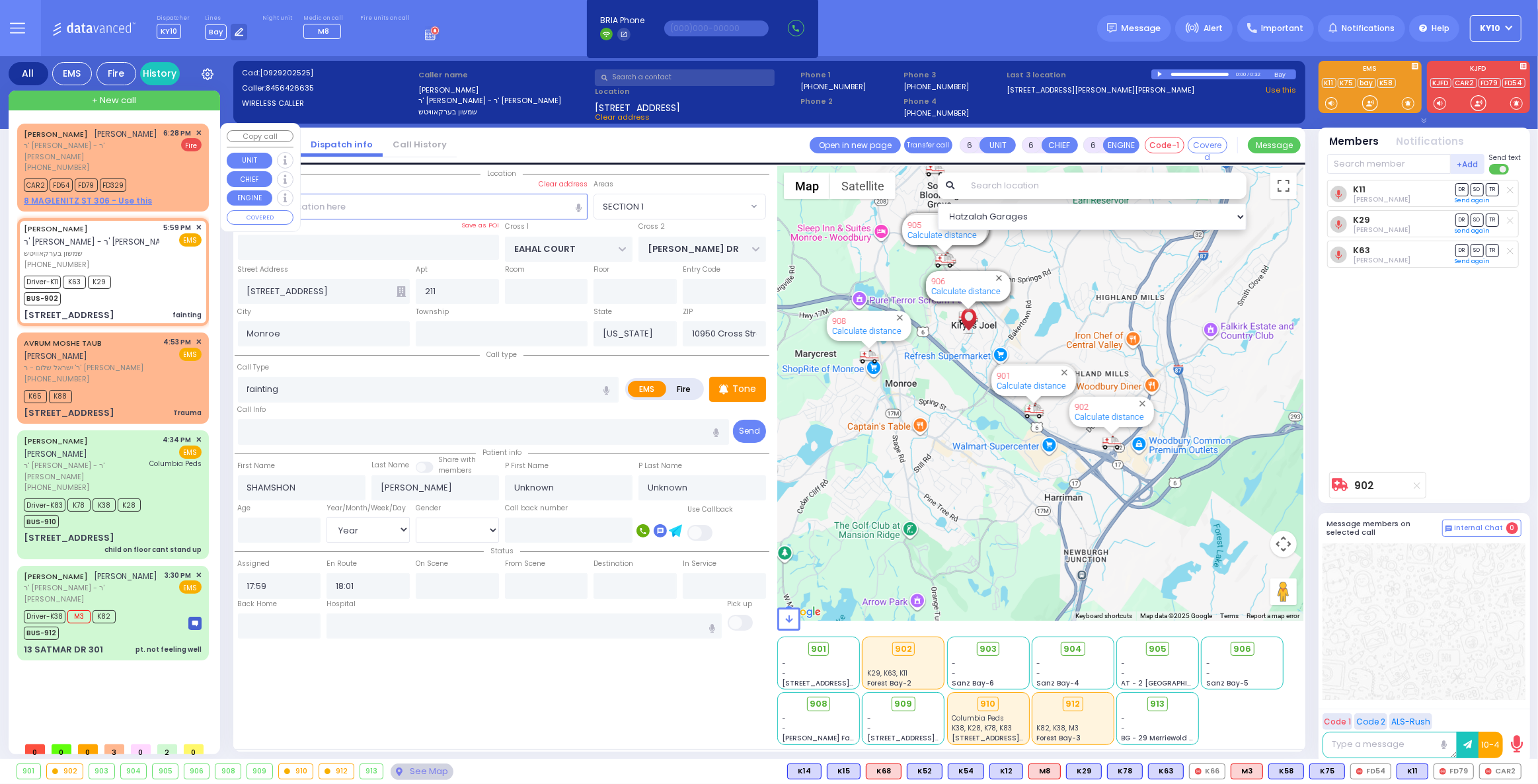
type input "18:28"
type input "18:29"
select select "Hatzalah Garages"
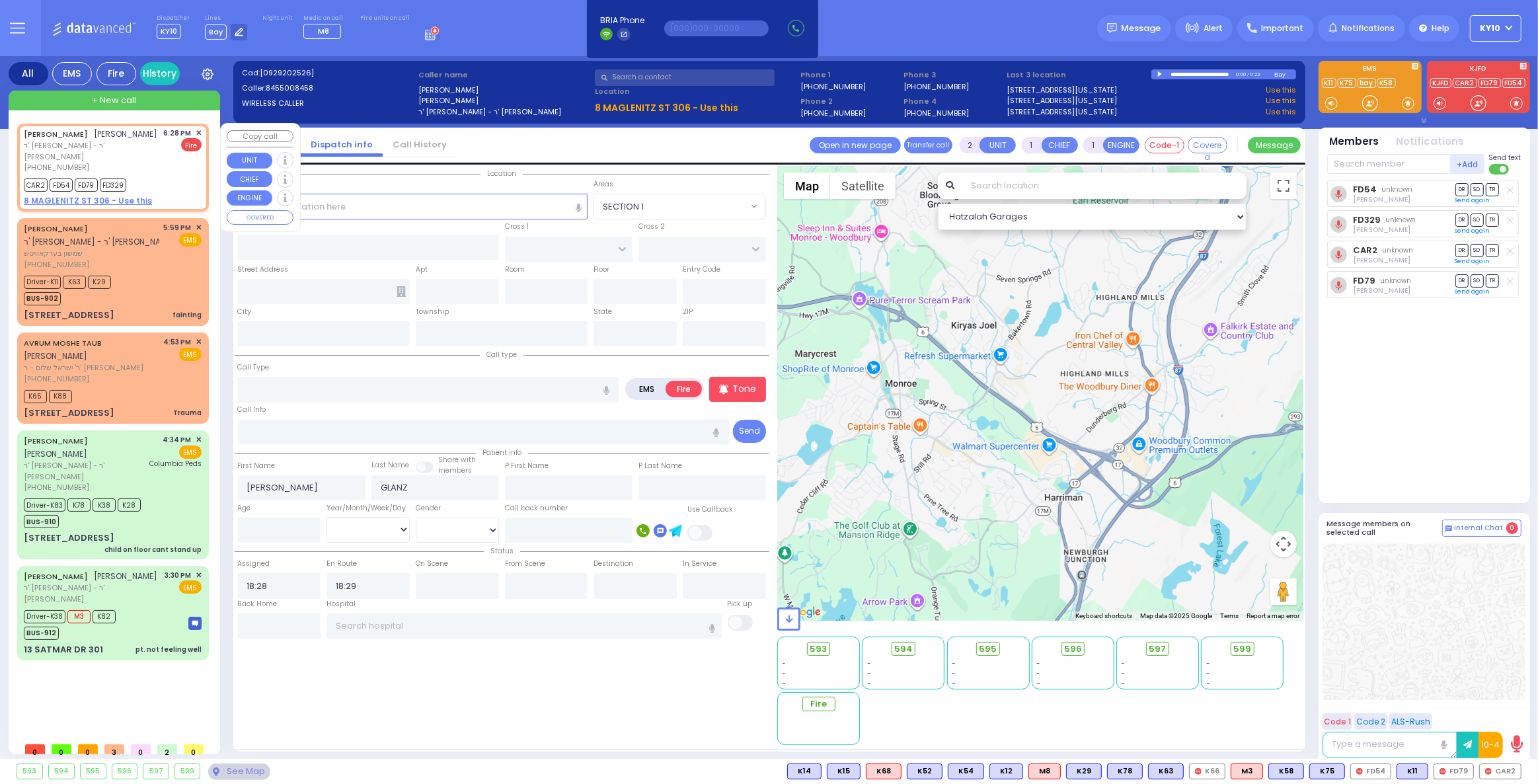
click at [197, 134] on span "✕" at bounding box center [198, 133] width 6 height 12
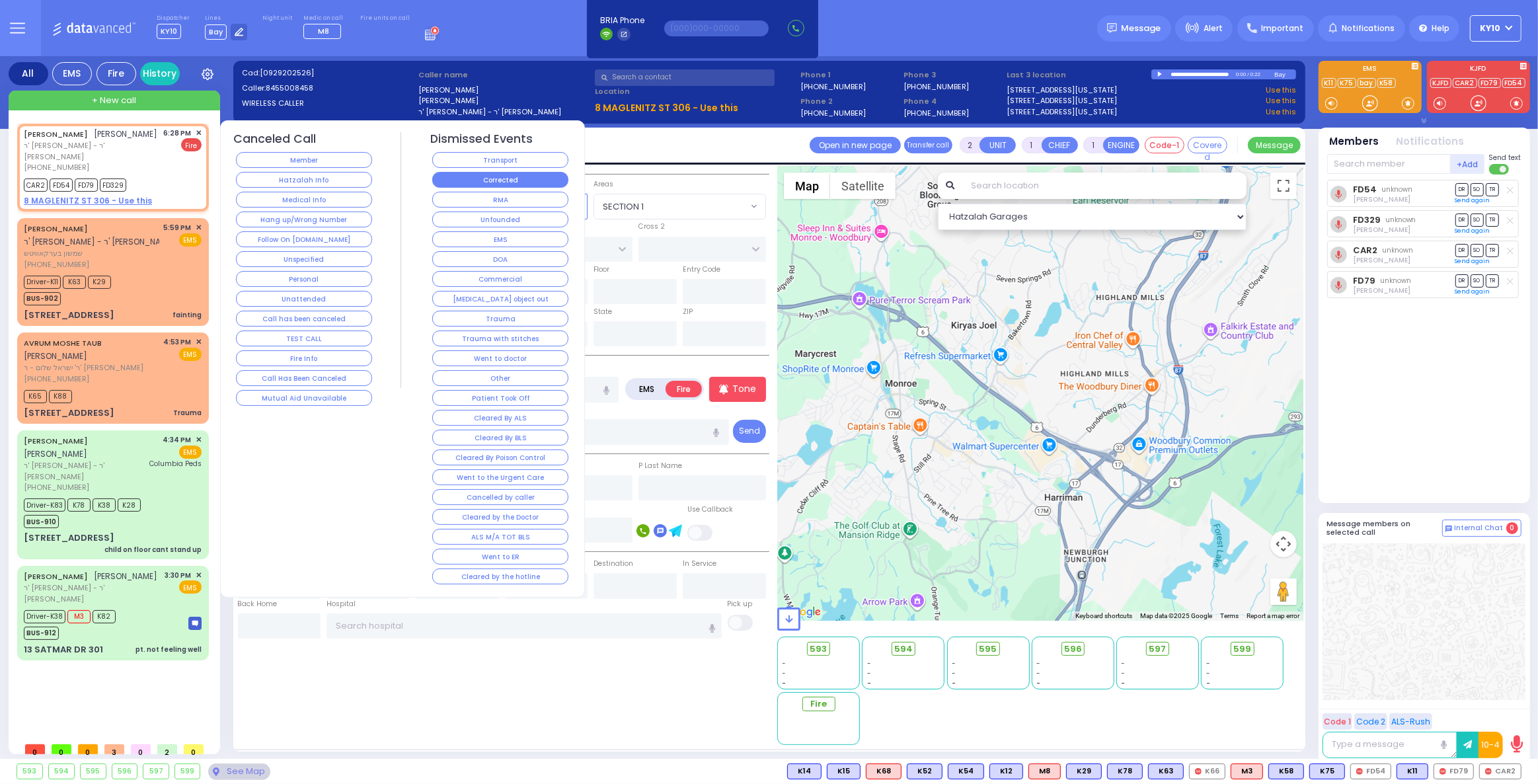
click at [488, 180] on button "Corrected" at bounding box center [500, 180] width 136 height 16
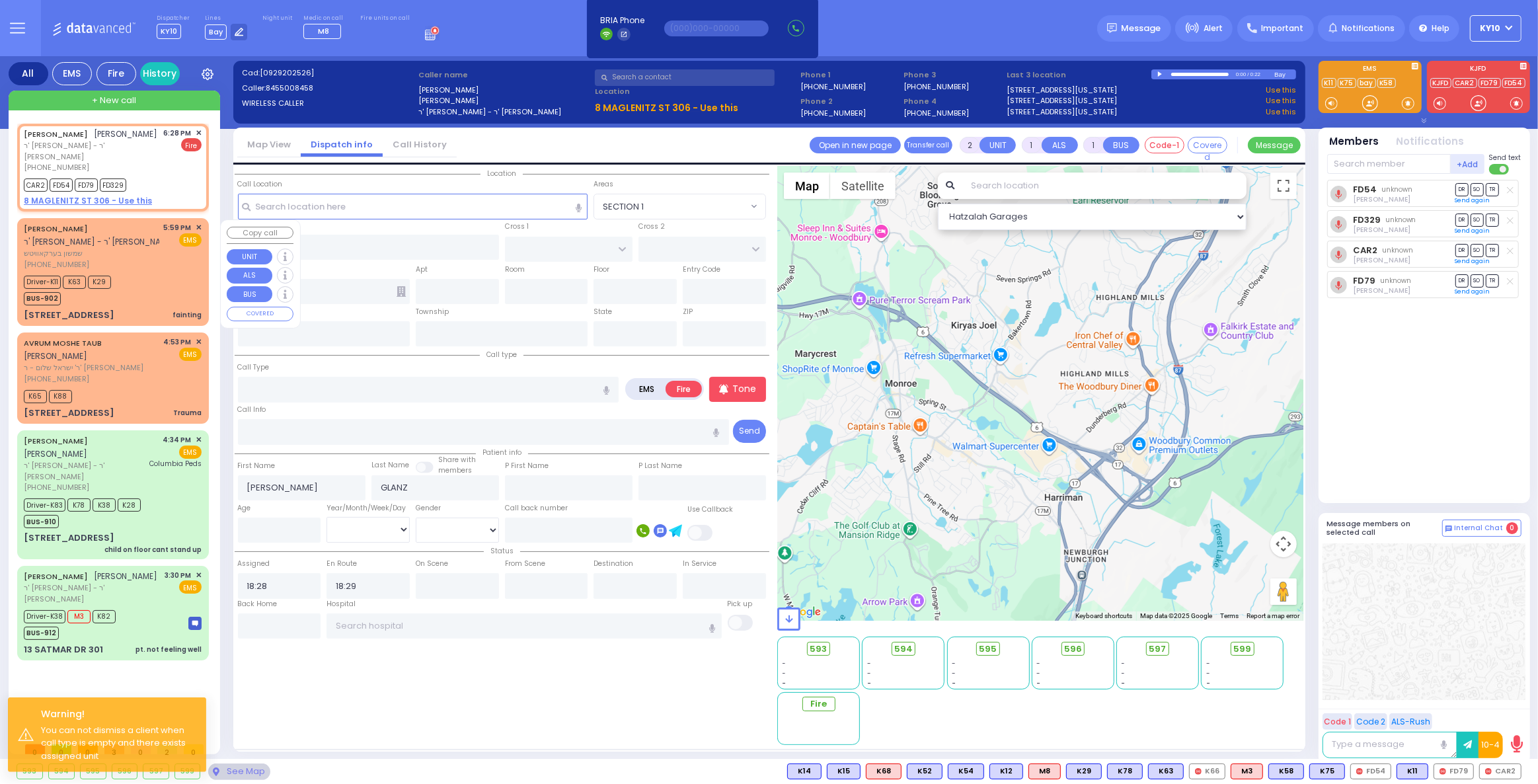
click at [156, 280] on div "Driver-K11 K63 K29 BUS-902" at bounding box center [113, 289] width 177 height 33
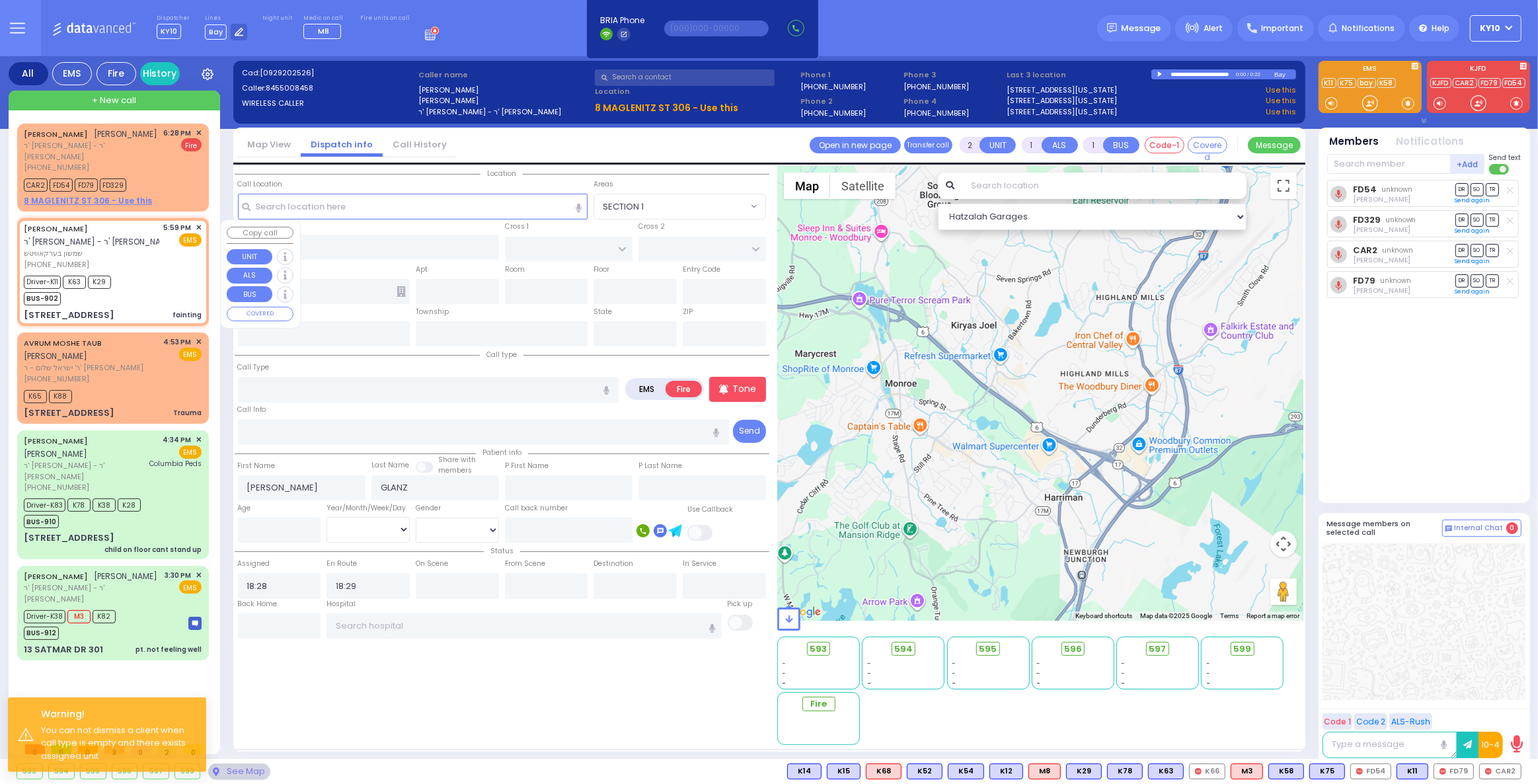
type input "6"
select select
type input "fainting"
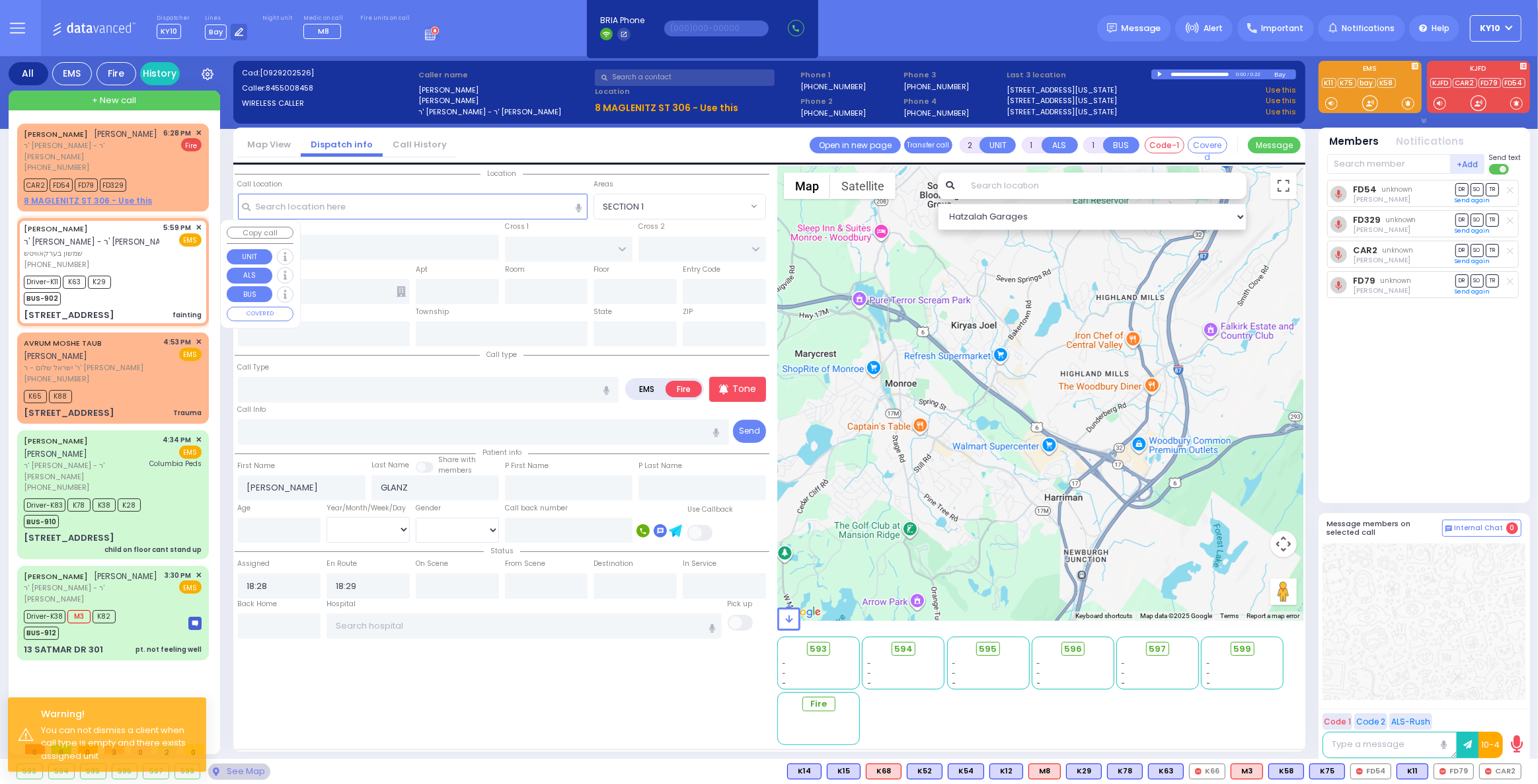
radio input "true"
type input "SHAMSHON"
type input "[PERSON_NAME]"
type input "Unknown"
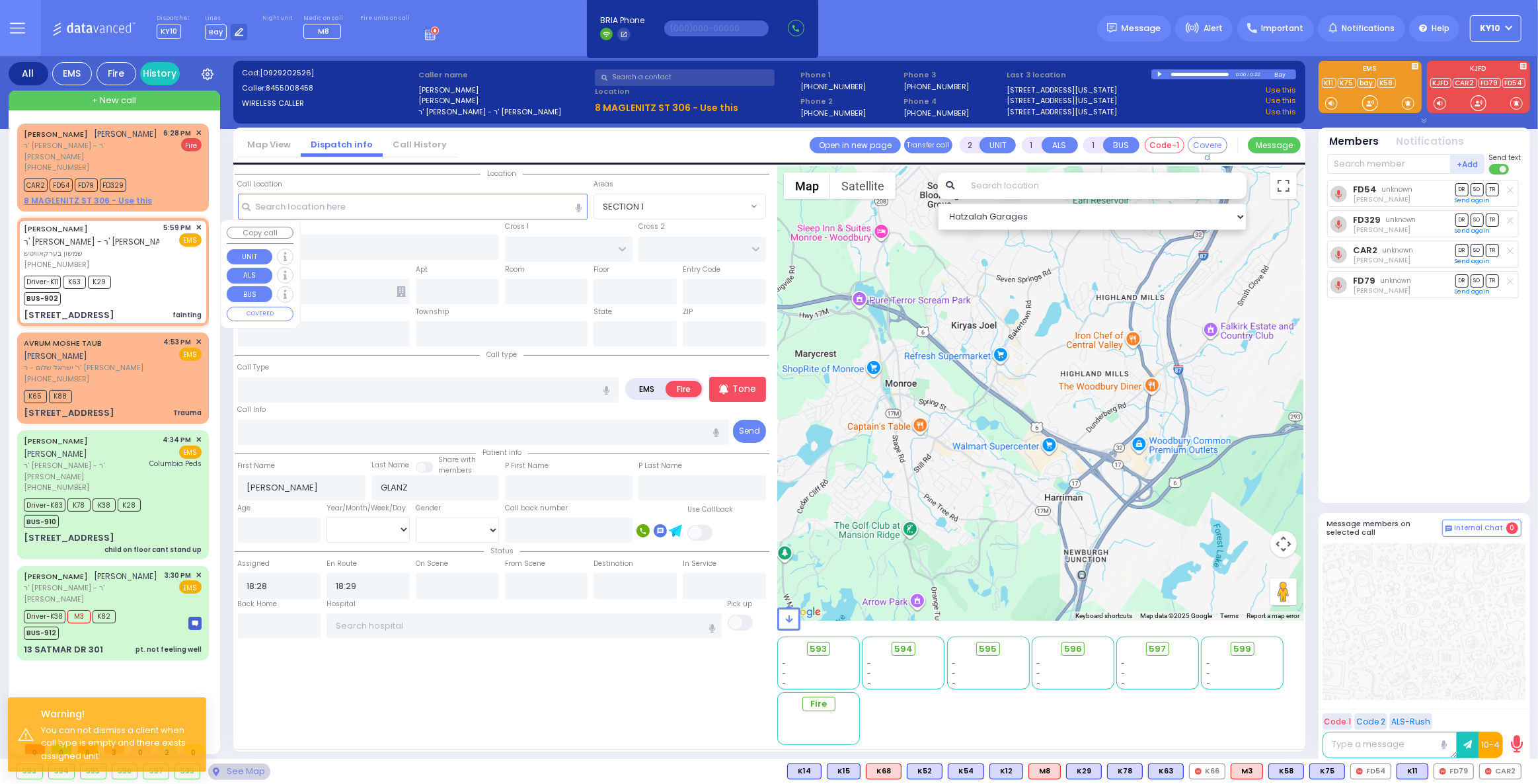
select select "Year"
type input "17:59"
type input "18:01"
type input "EAHAL COURT"
type input "[PERSON_NAME] DR"
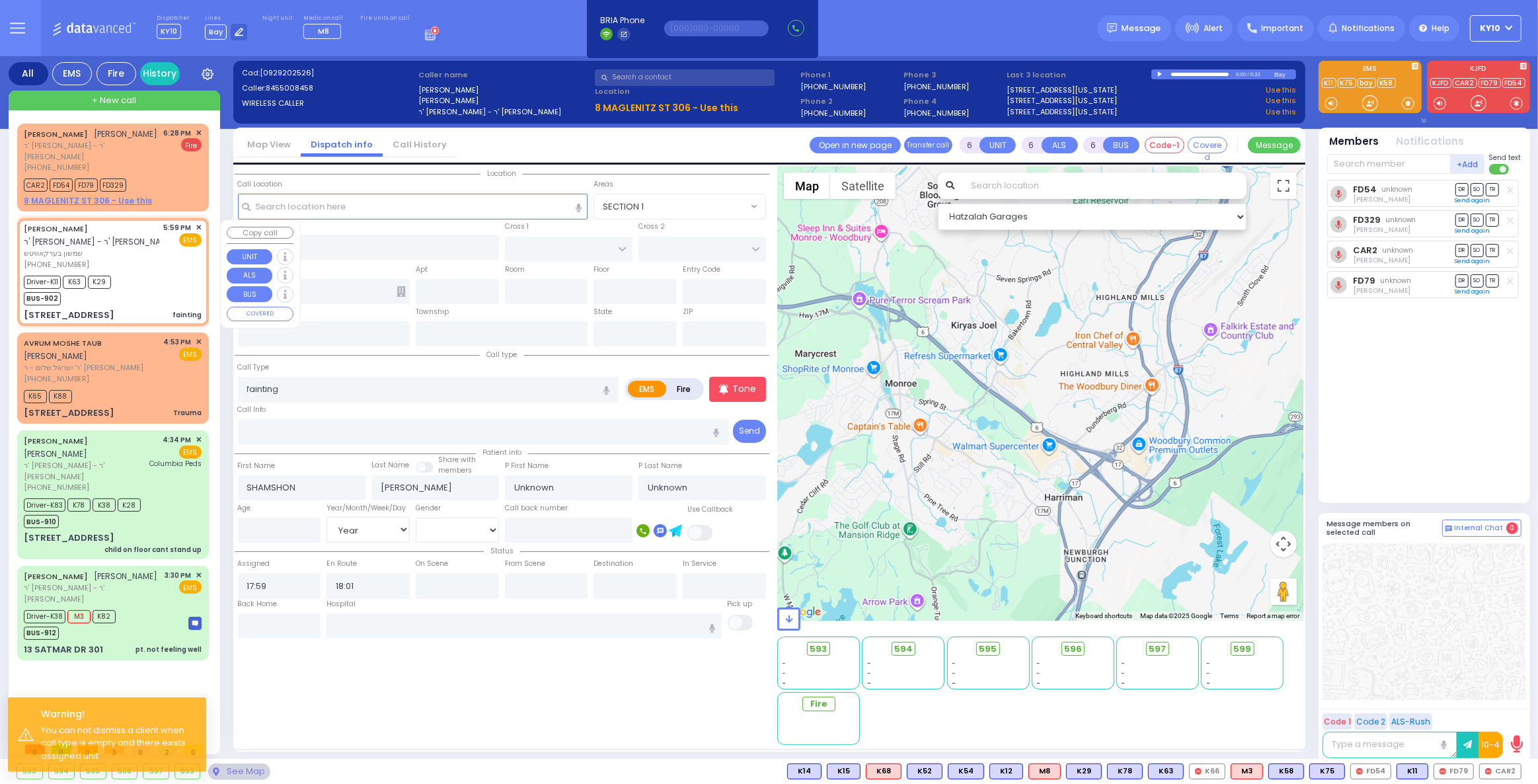
type input "[STREET_ADDRESS]"
type input "211"
type input "Monroe"
type input "[US_STATE]"
type input "10950 Cross Streets: : EAHAL CT/[PERSON_NAME] CT"
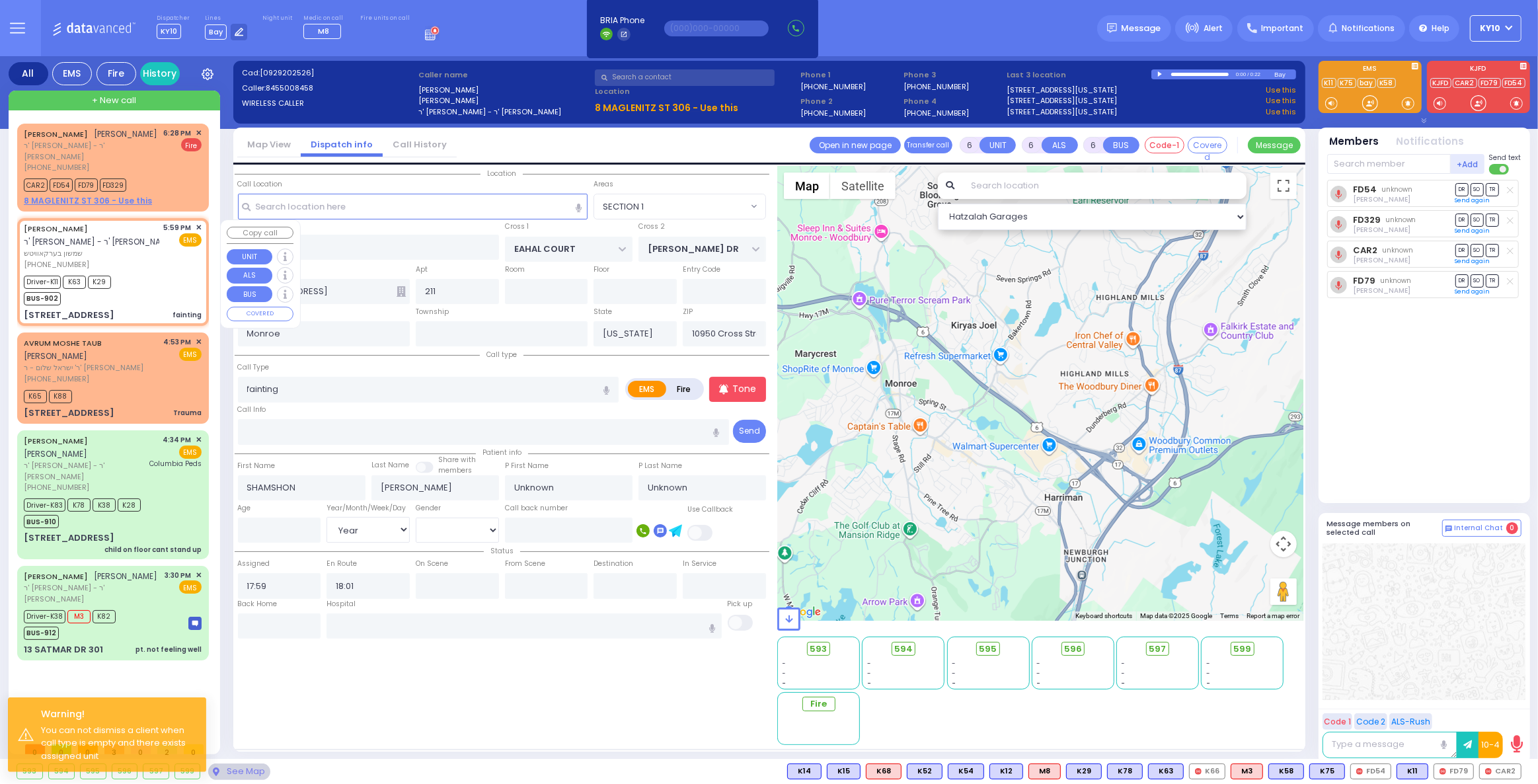
select select "SECTION 1"
select select "Hatzalah Garages"
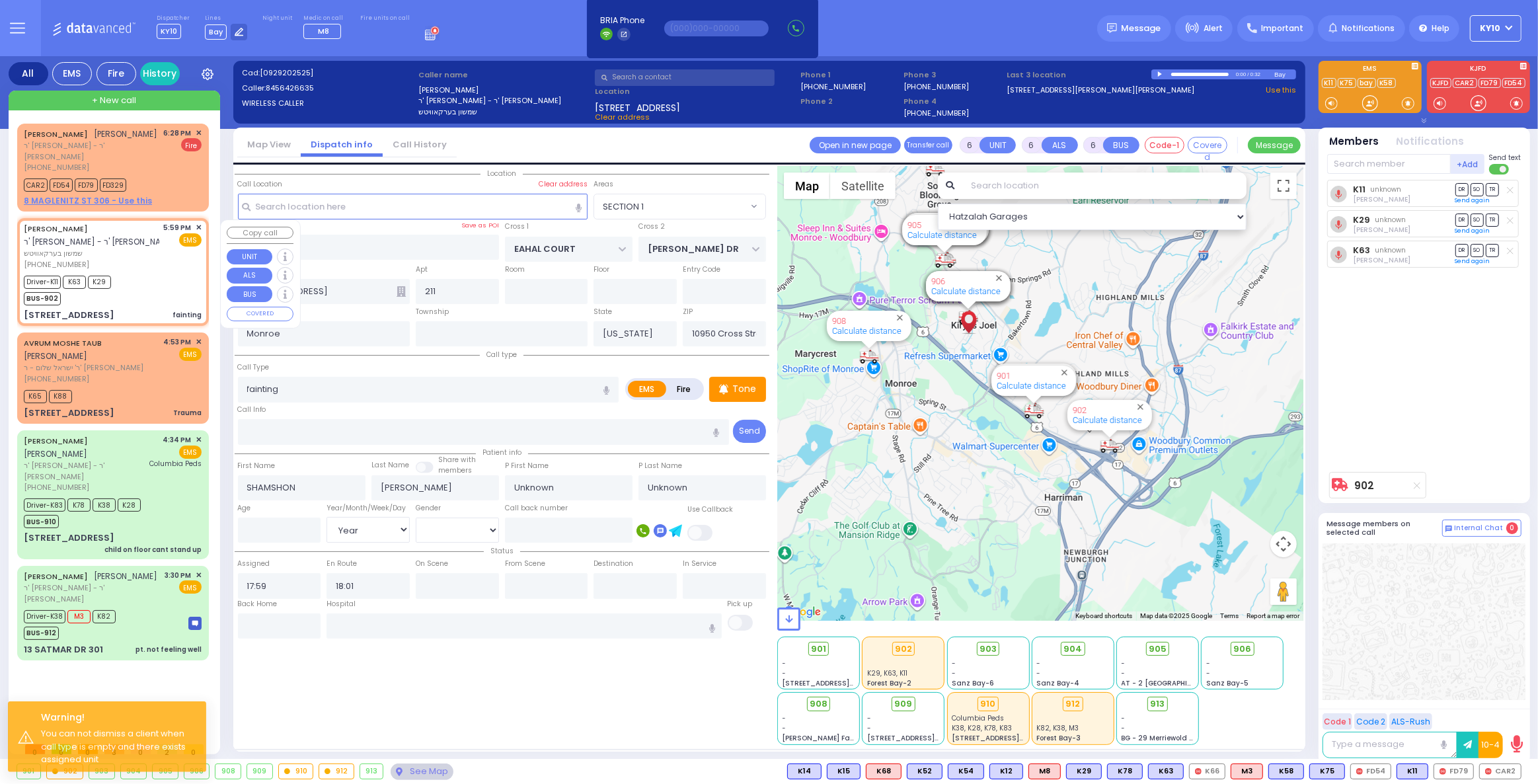
click at [154, 278] on div "Driver-K11 K63 K29 BUS-902" at bounding box center [113, 289] width 177 height 33
select select
radio input "true"
select select "Year"
select select "Hatzalah Garages"
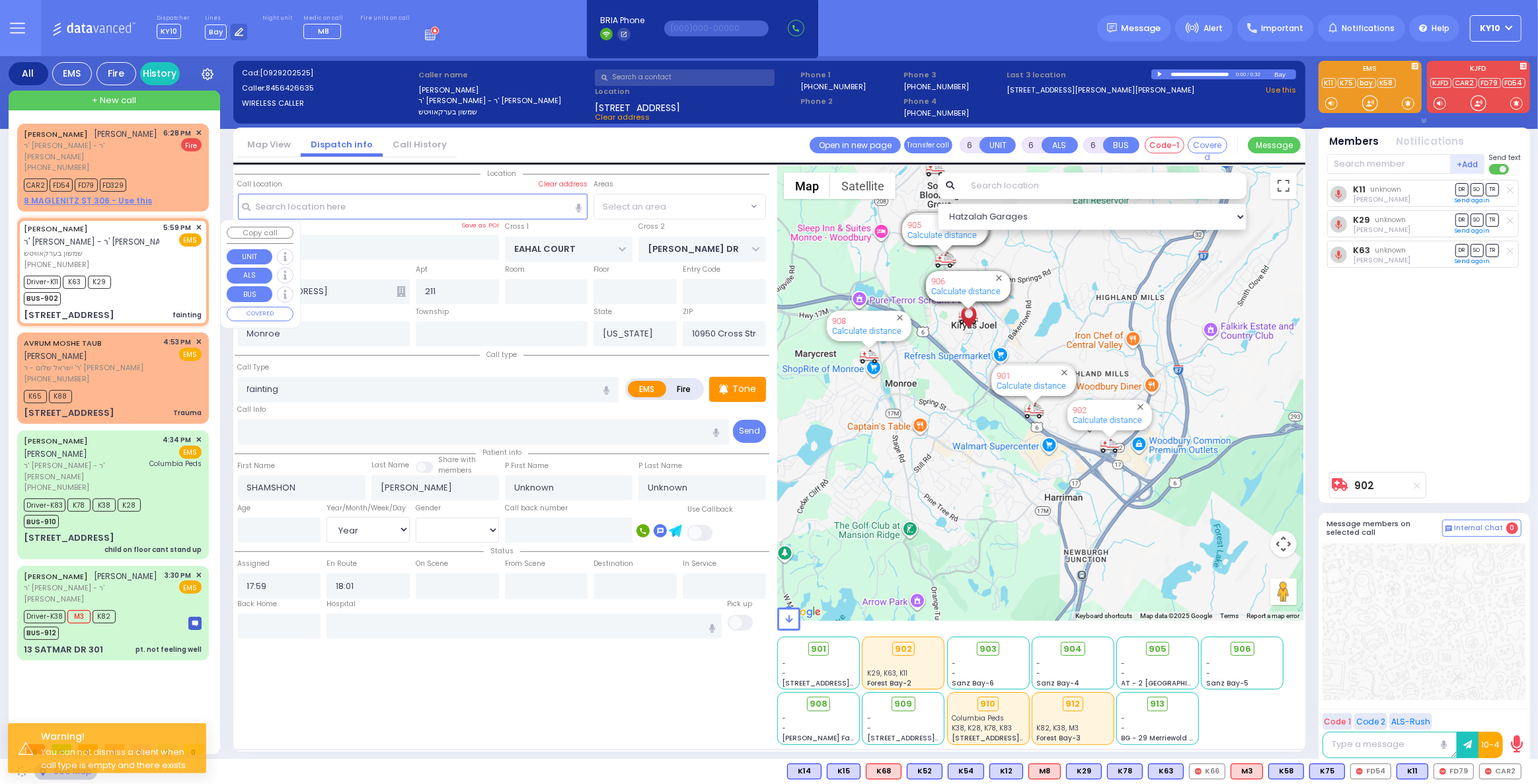
select select "SECTION 1"
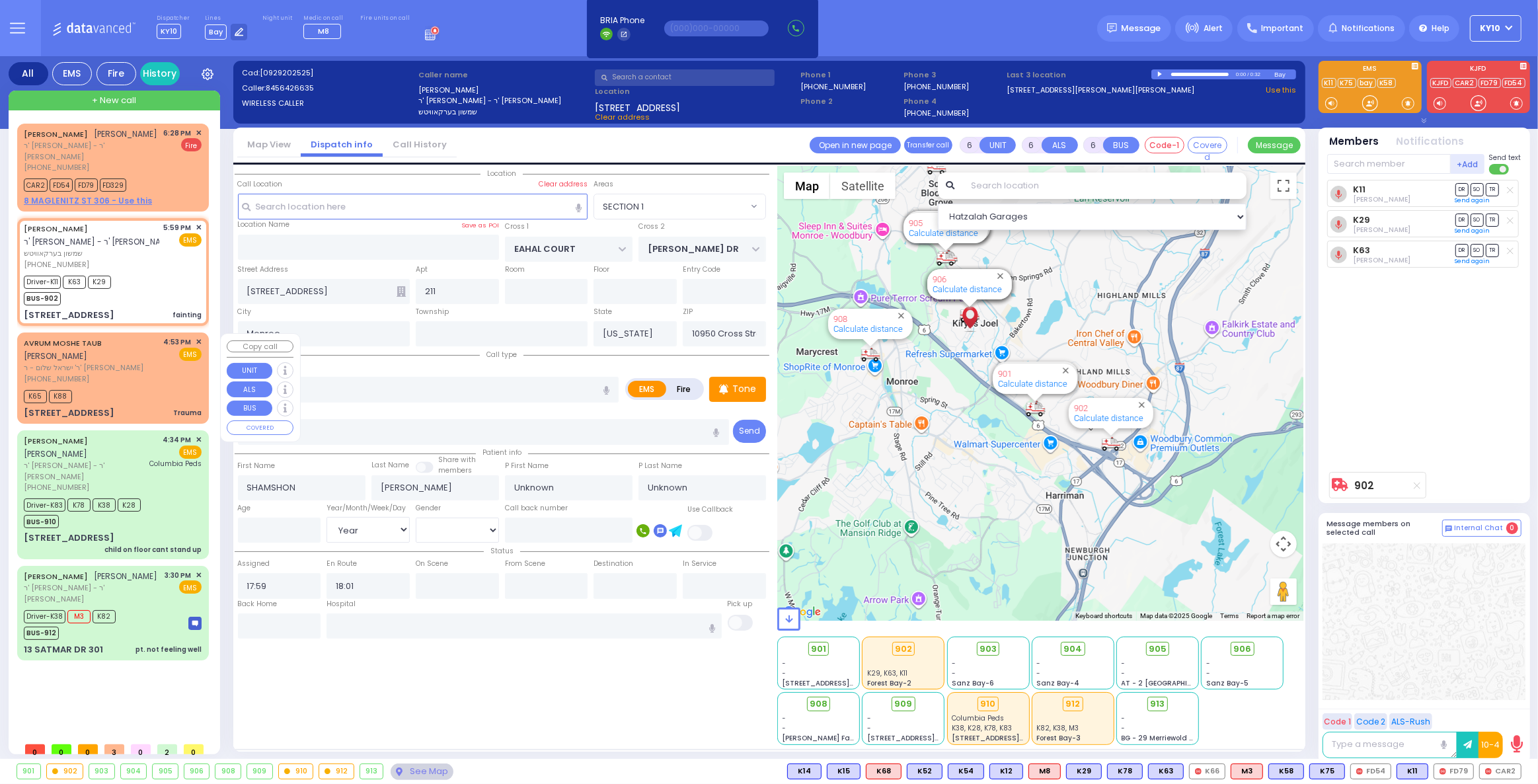
click at [154, 374] on div "[PHONE_NUMBER]" at bounding box center [91, 379] width 135 height 12
type input "2"
type input "0"
select select
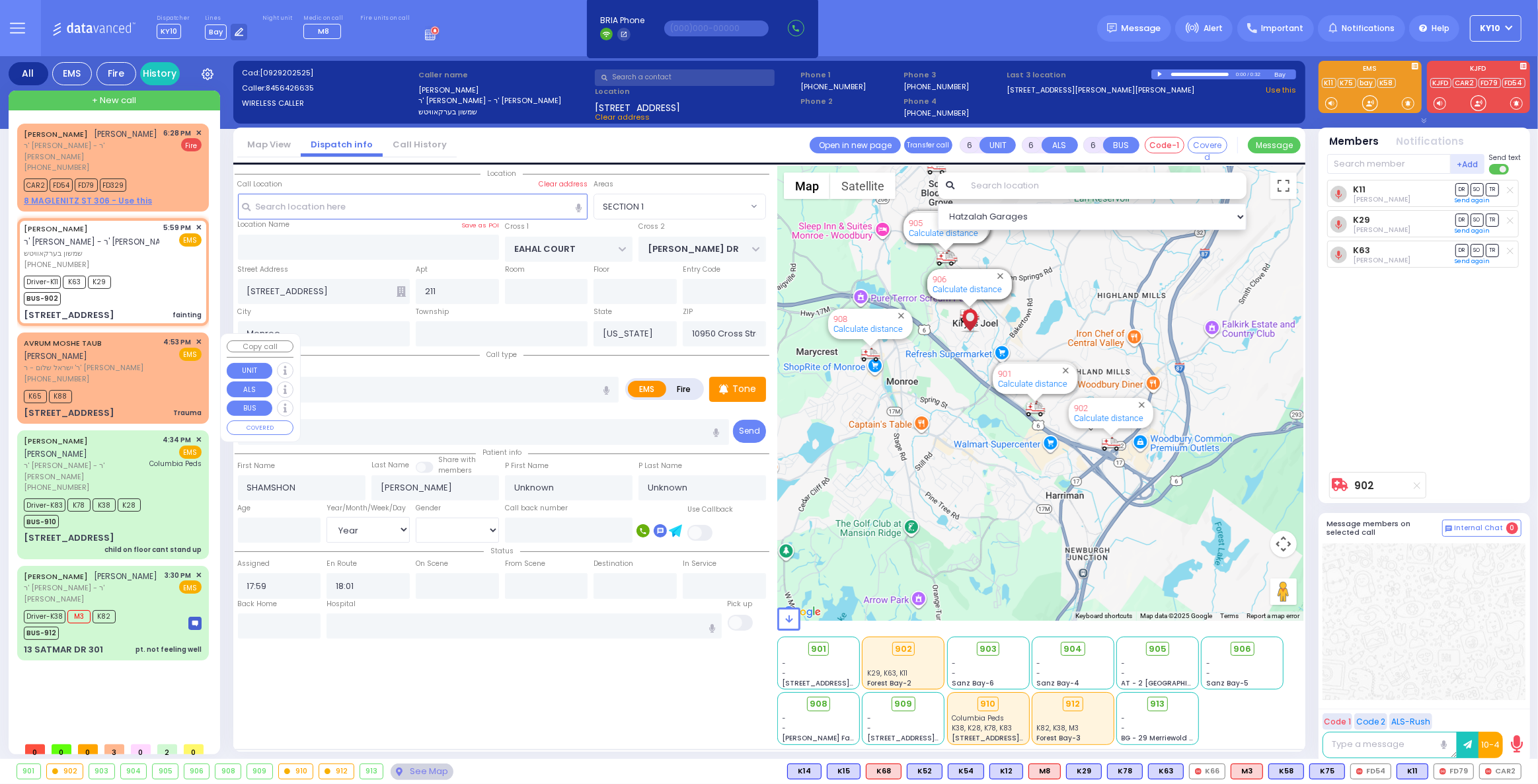
type input "Trauma"
radio input "true"
type input "AVRUM MOSHE"
type input "TAUB"
select select
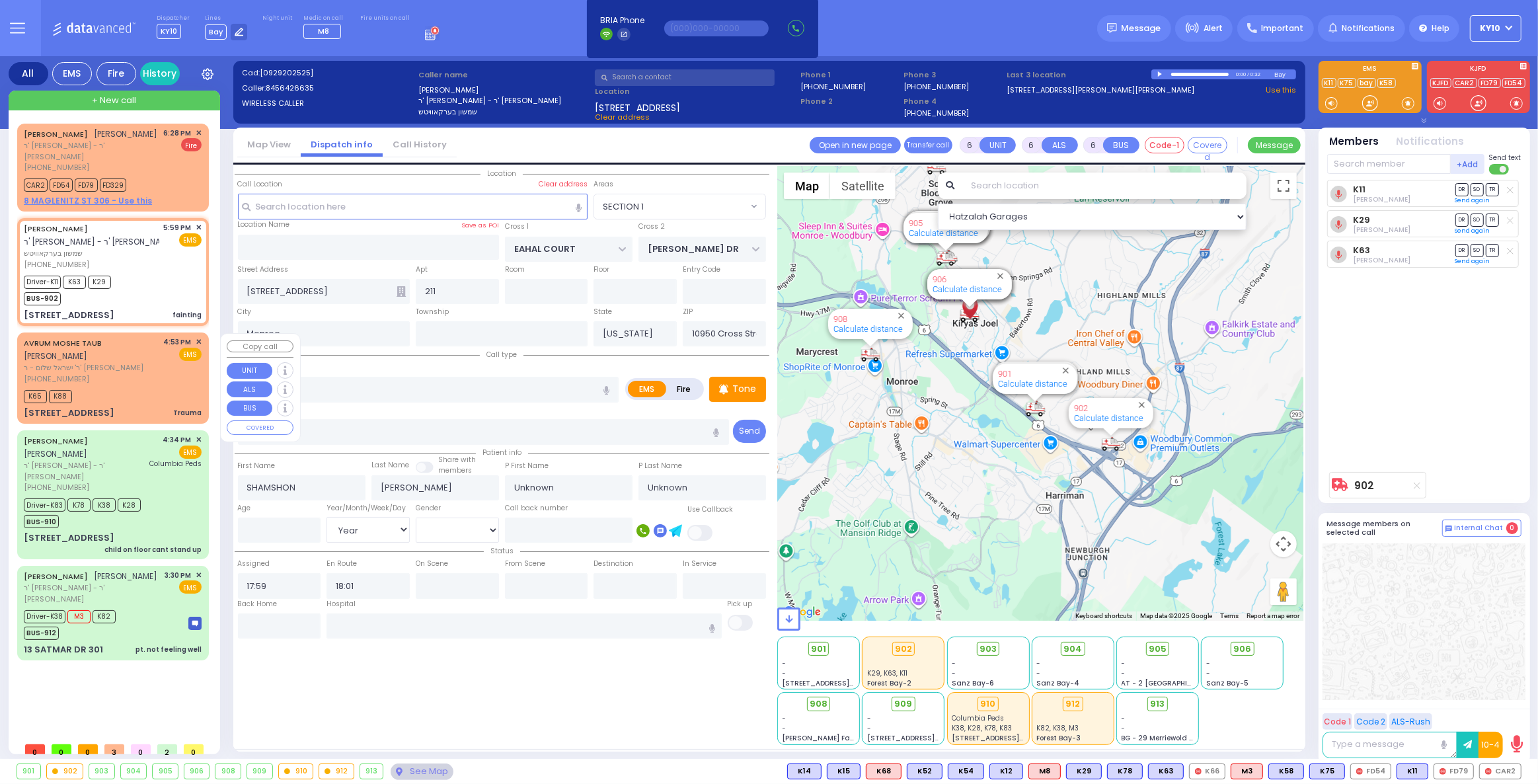
type input "16:53"
type input "16:54"
select select "Hatzalah Garages"
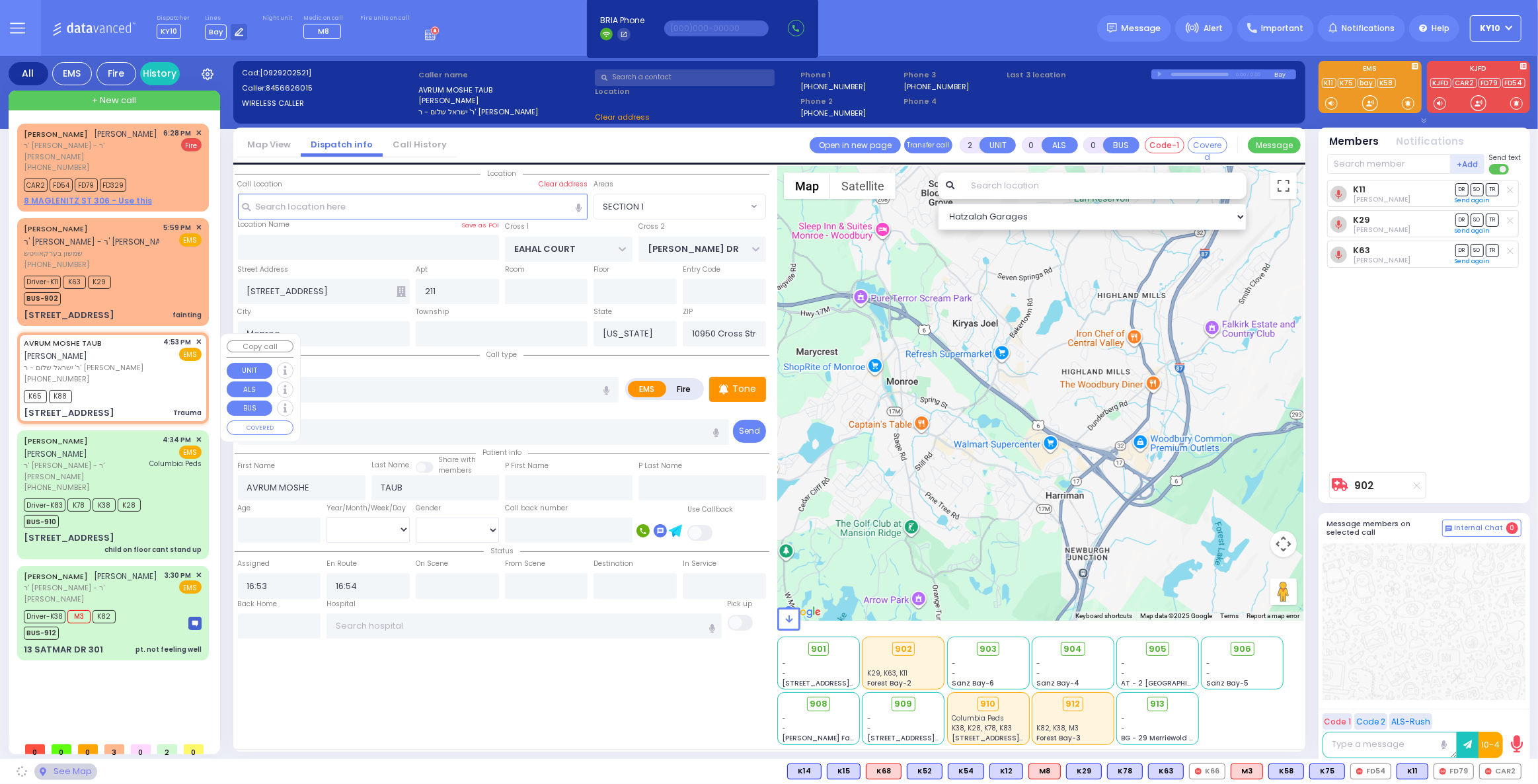
type input "DINEV COURT"
type input "[GEOGRAPHIC_DATA]"
type input "18 DINEV RD"
type input "201"
type input "10950"
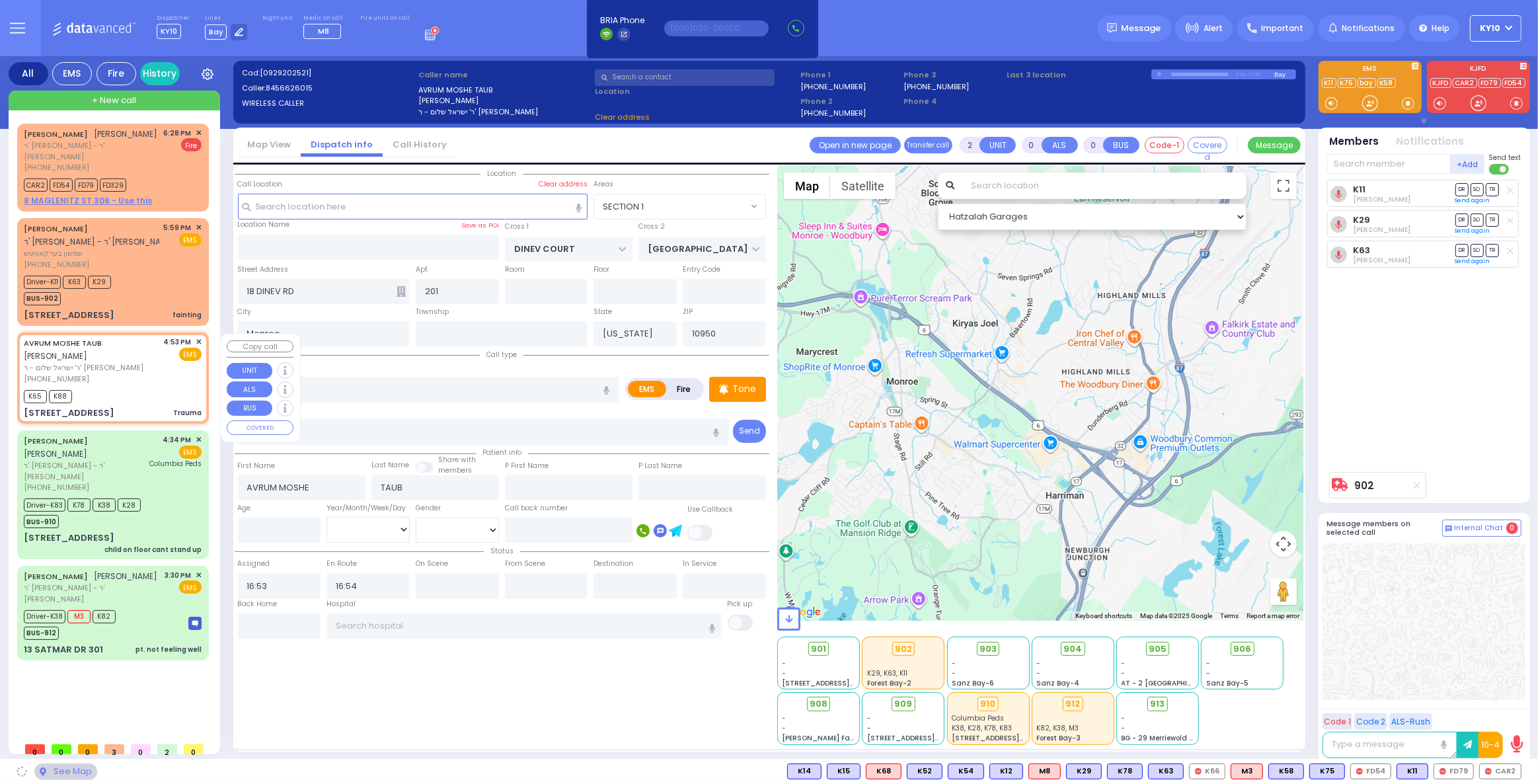
select select "BEIRECH [PERSON_NAME]"
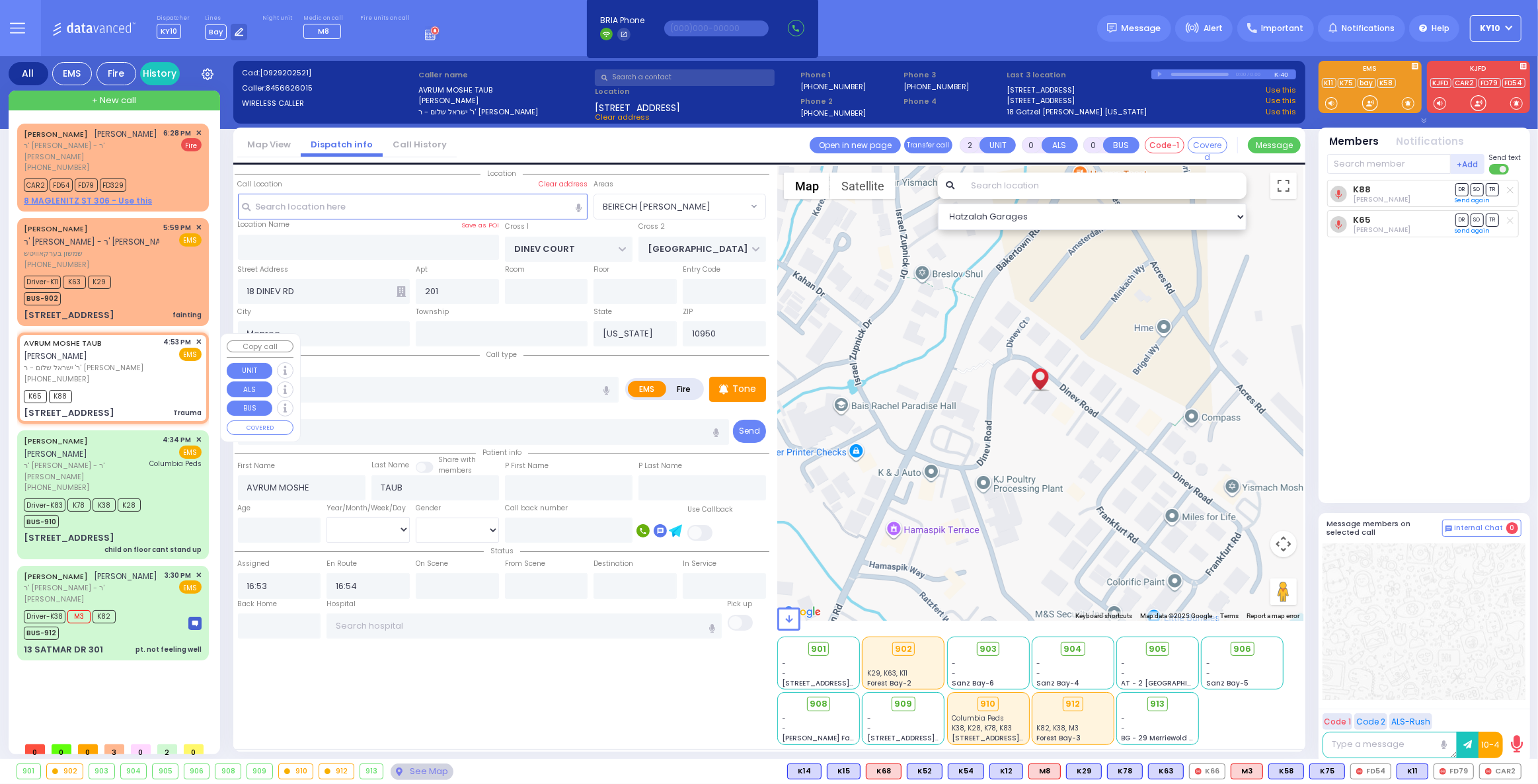
click at [200, 344] on span "✕" at bounding box center [198, 341] width 6 height 12
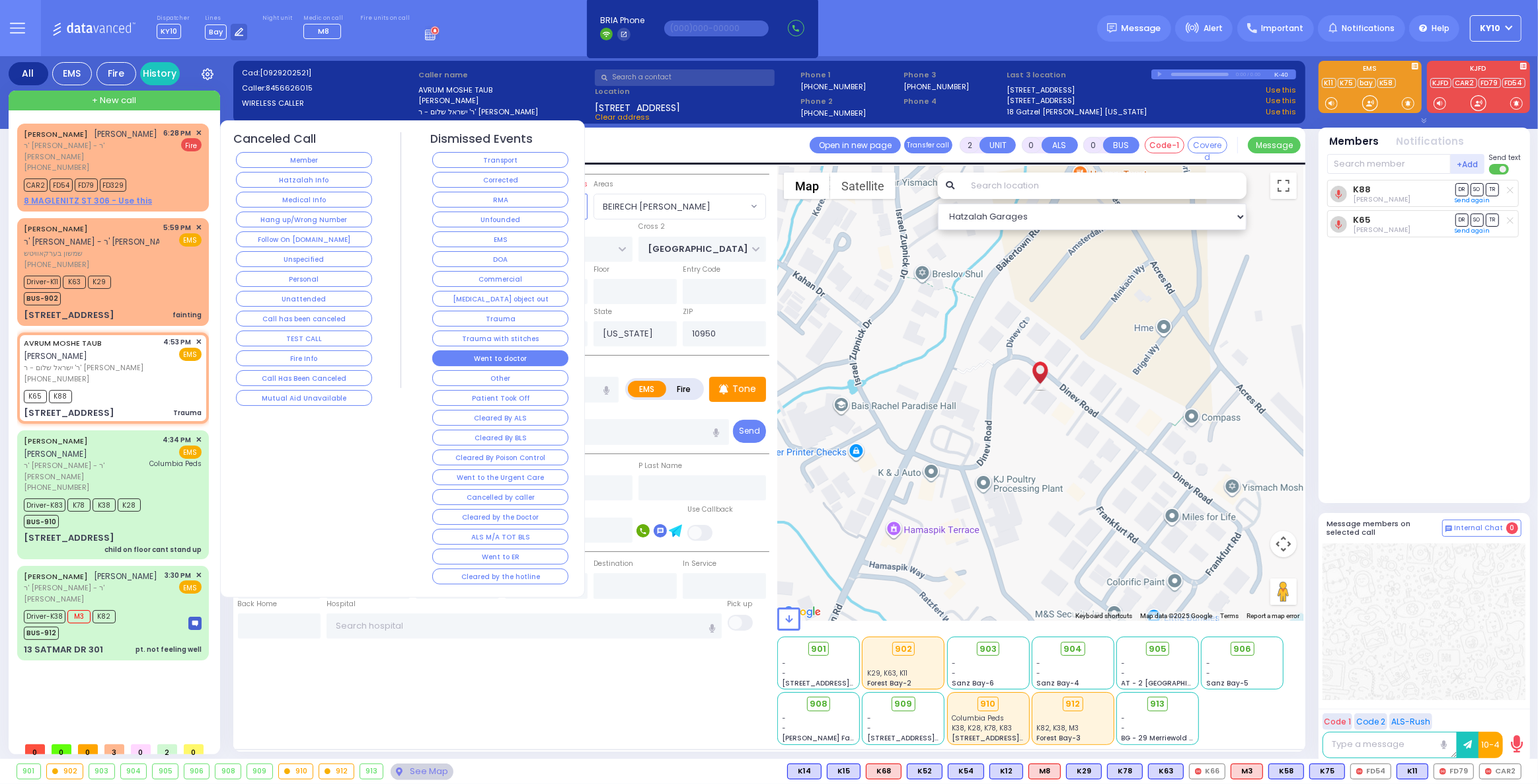
click at [509, 354] on button "Went to doctor" at bounding box center [500, 358] width 136 height 16
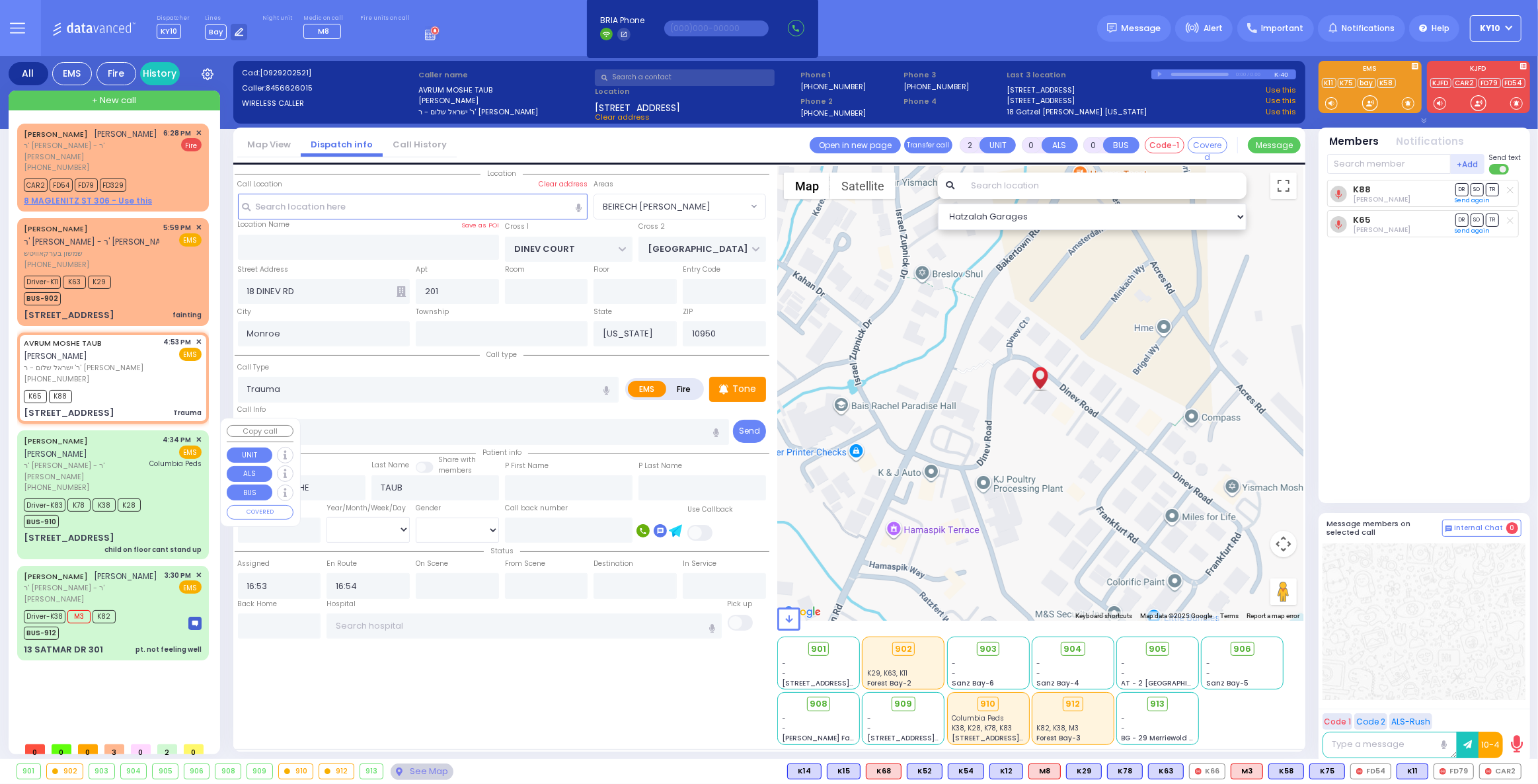
select select
radio input "true"
select select
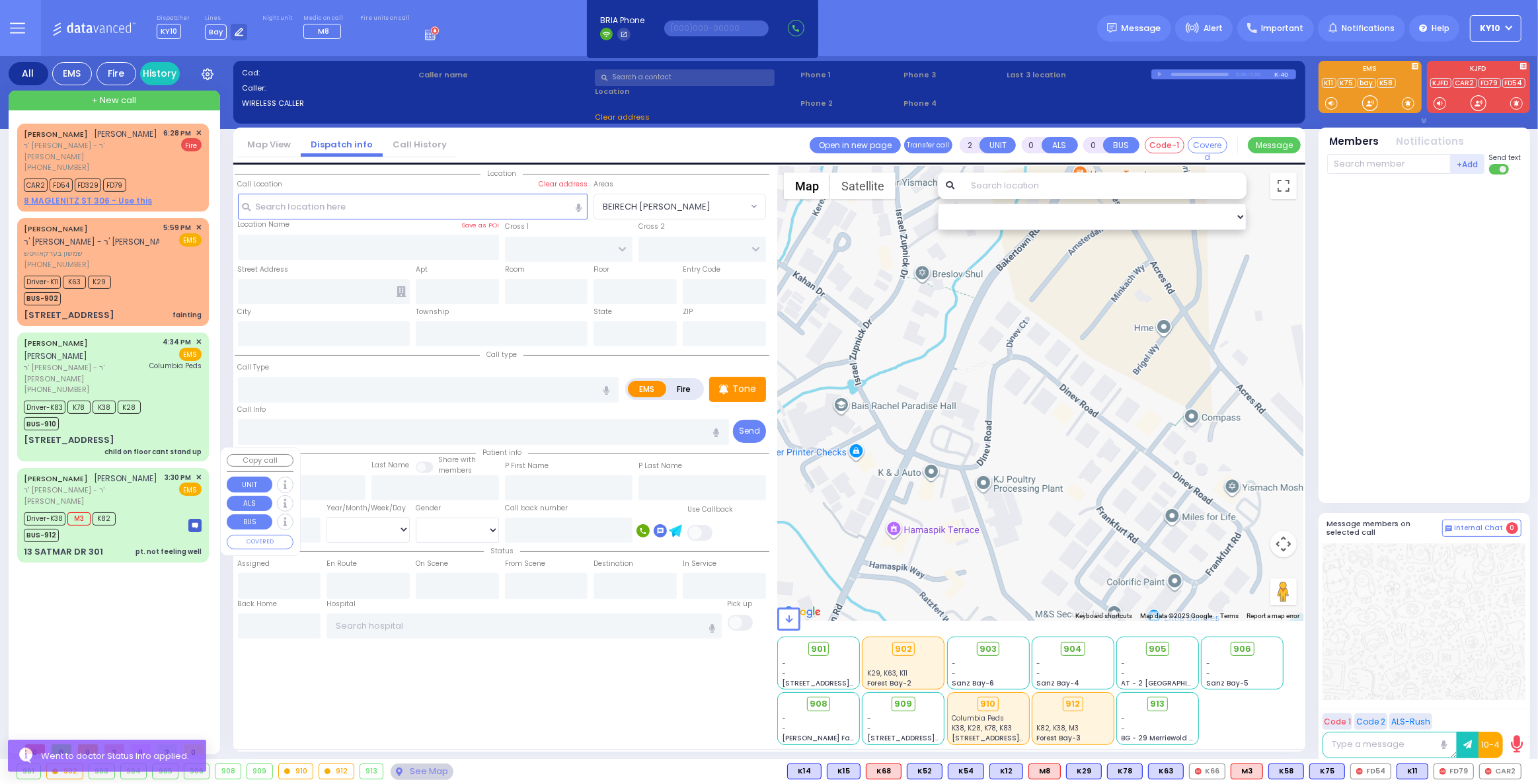
click at [176, 509] on div "Driver-K38 M3 K82 BUS-912" at bounding box center [113, 525] width 177 height 33
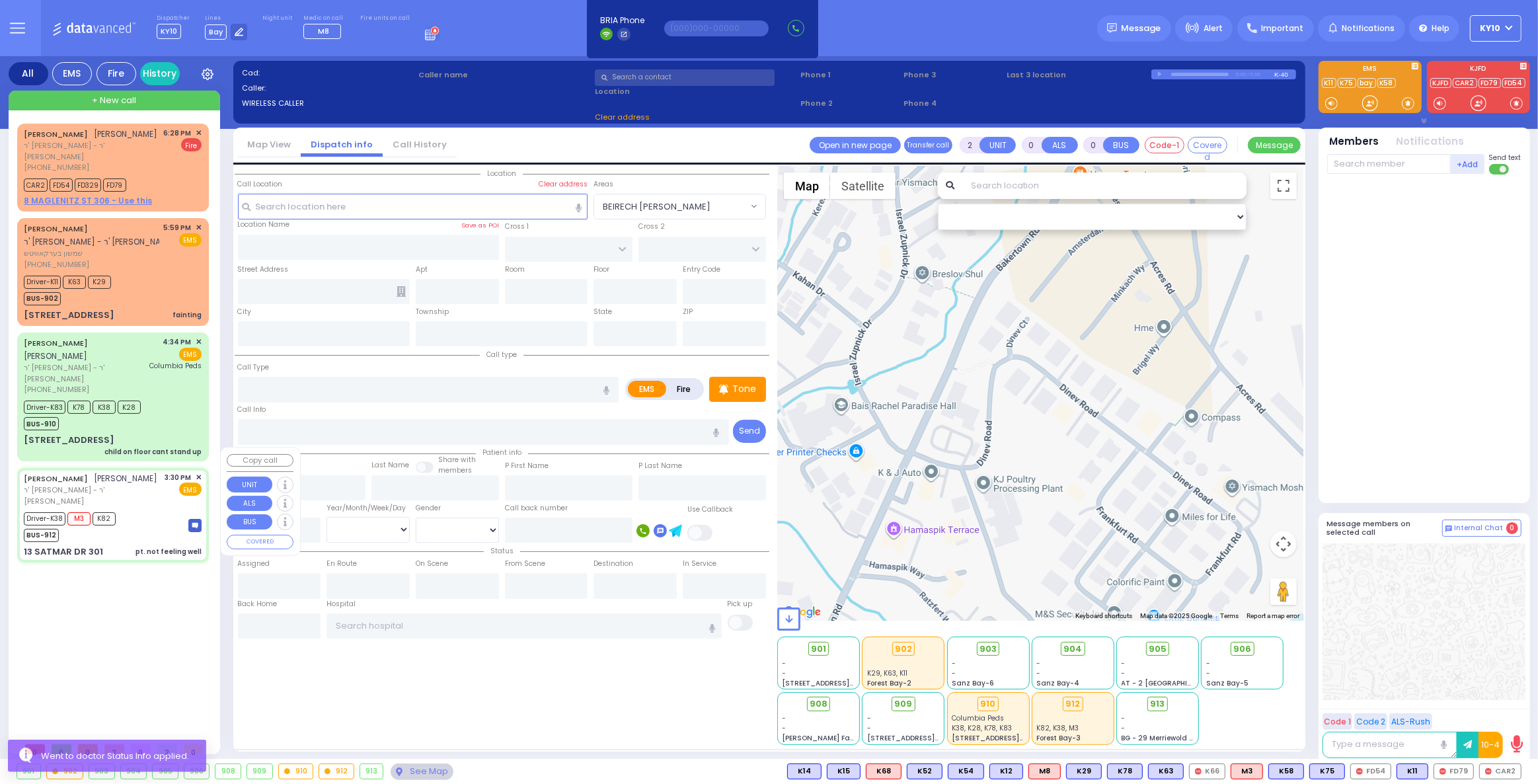
type input "6"
select select
type input "pt. not feeling well"
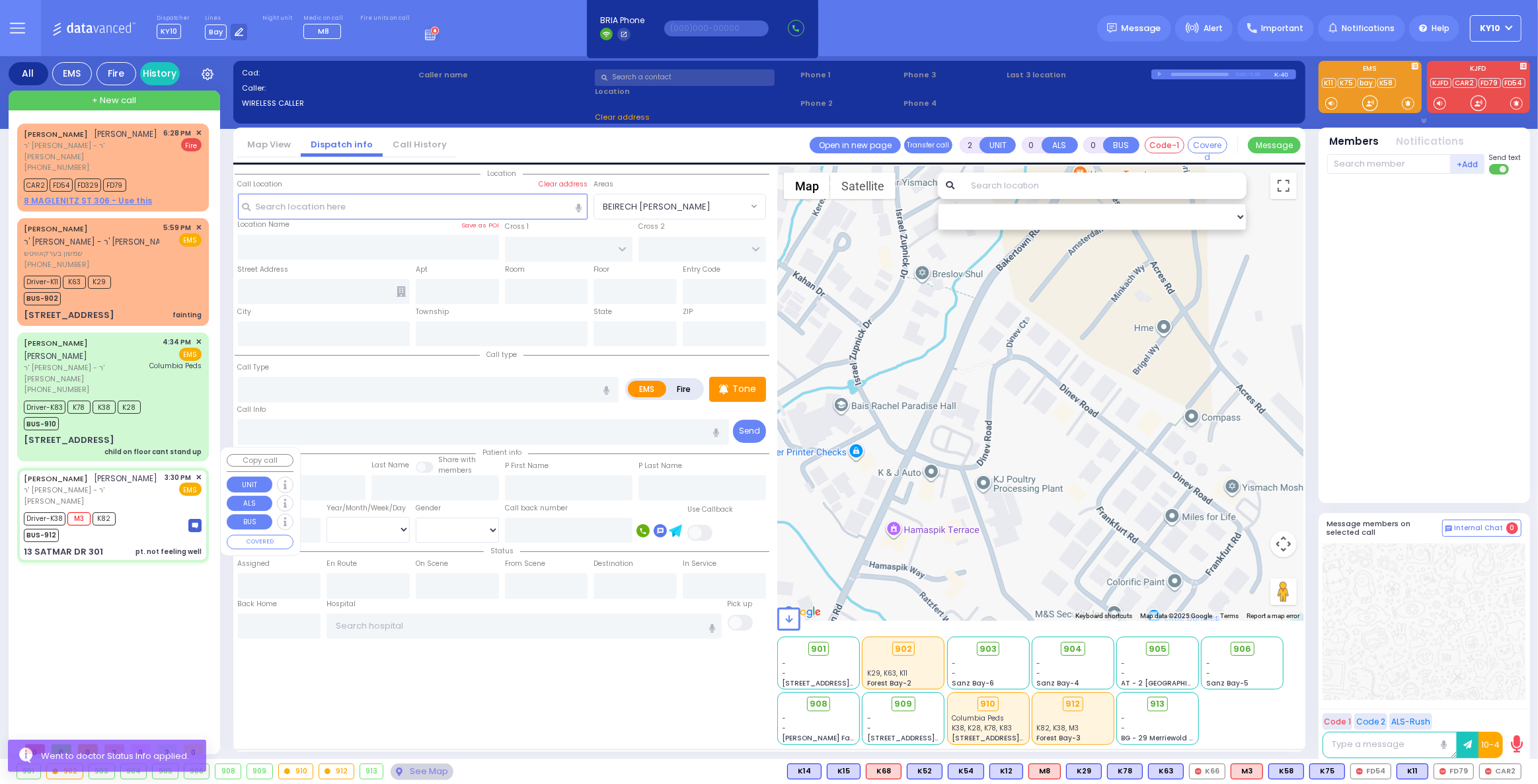
radio input "true"
type input "MRS."
type input "SPILLMAN"
type input "[PERSON_NAME]"
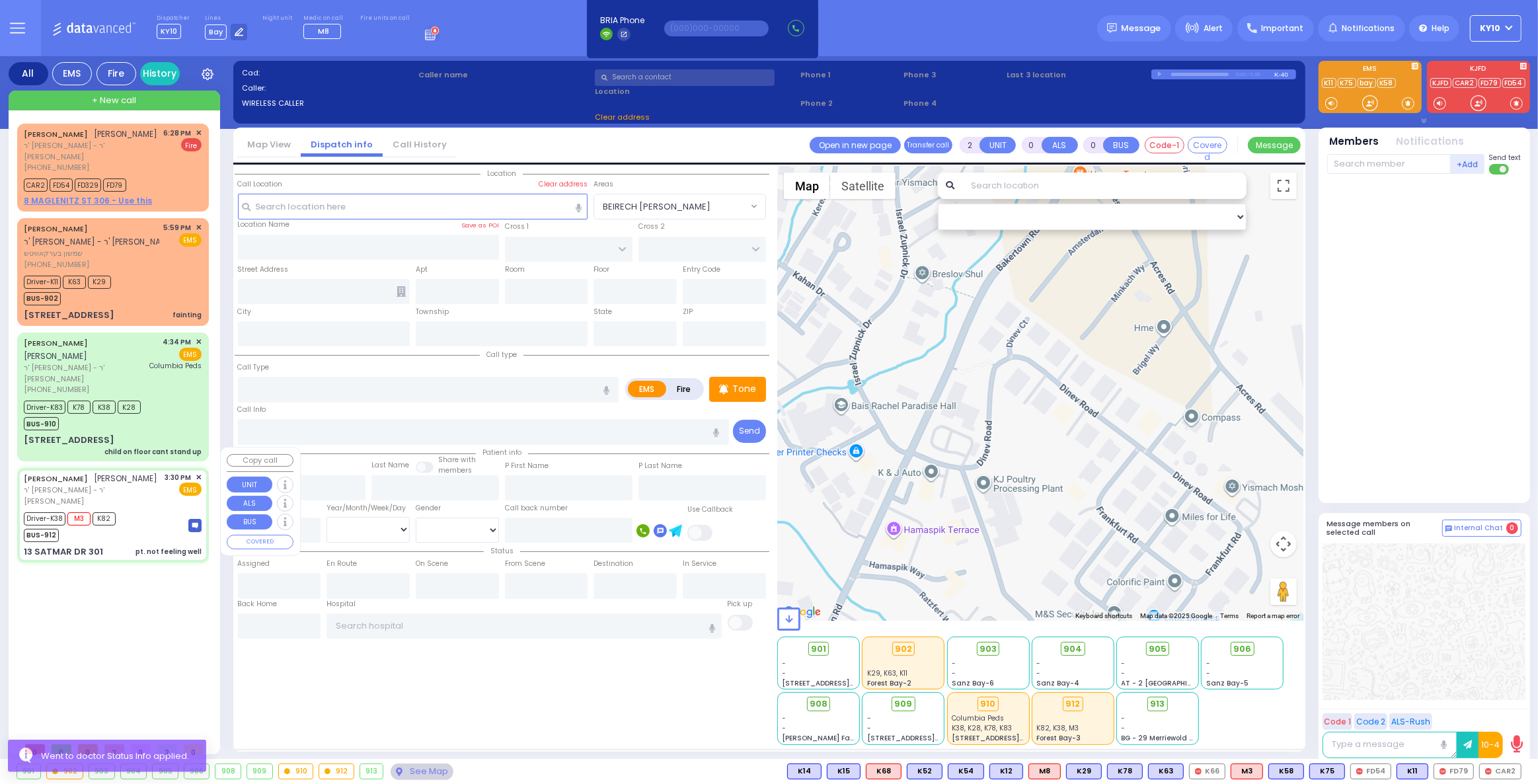
type input "71"
select select "Year"
select select "[DEMOGRAPHIC_DATA]"
type input "15:30"
type input "15:32"
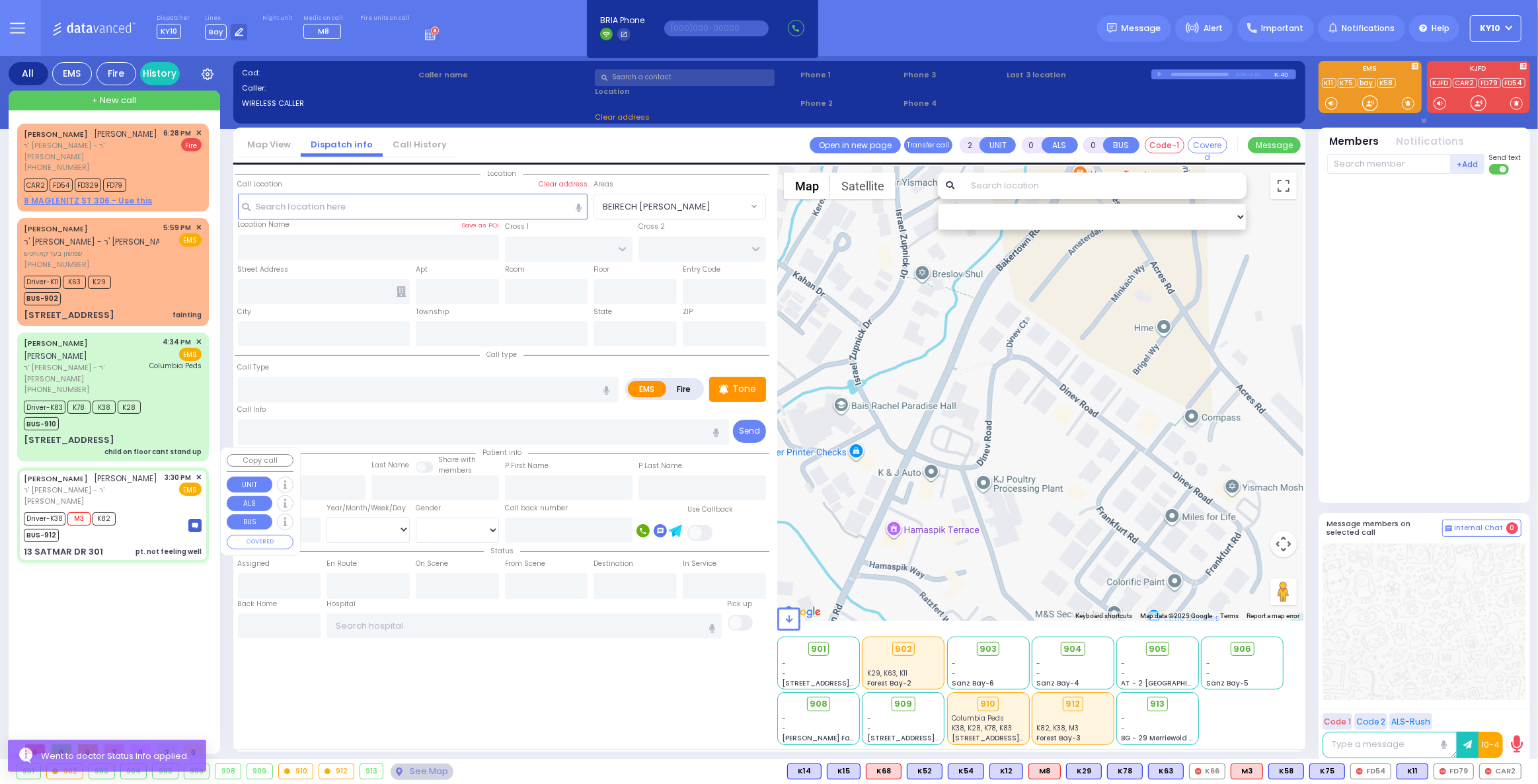
type input "15:35"
type input "16:30"
type input "17:55"
type input "[GEOGRAPHIC_DATA] [STREET_ADDRESS][US_STATE]"
type input "SIGET COURT"
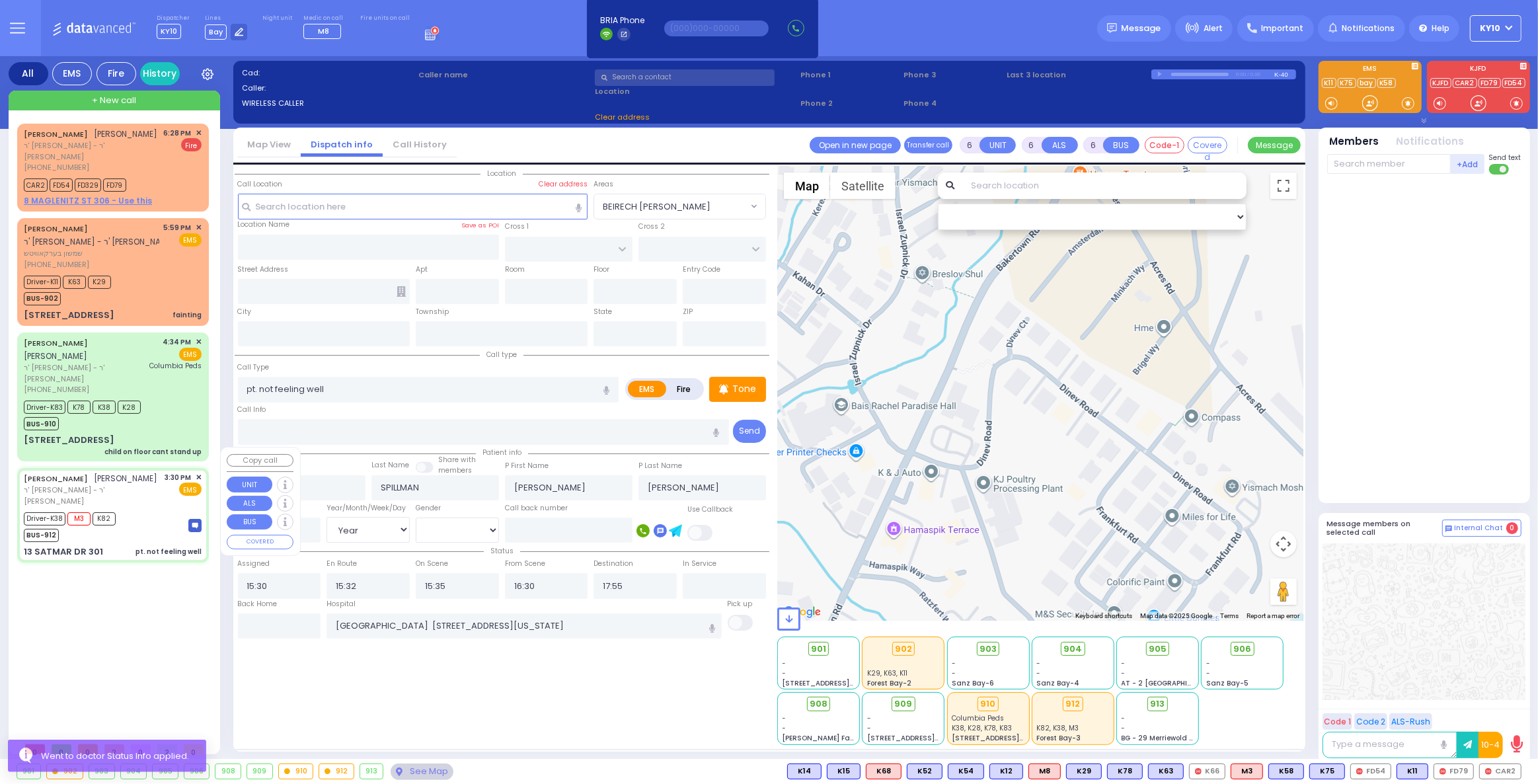
type input "ACRES RD"
type input "13 SATMAR DR"
type input "301"
type input "[PERSON_NAME]"
type input "[US_STATE]"
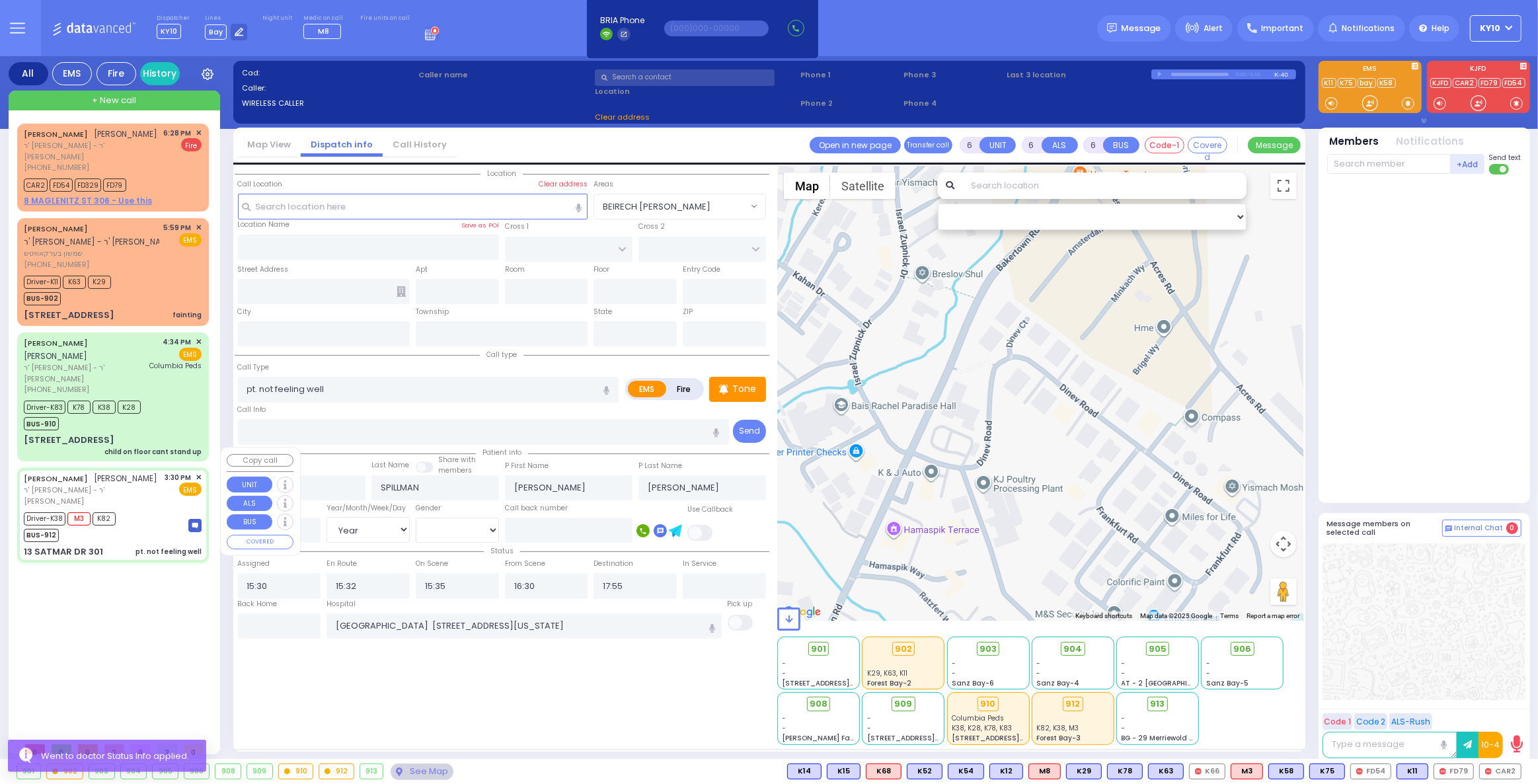
type input "10950"
select select "SECTION 3"
select select "Hatzalah Garages"
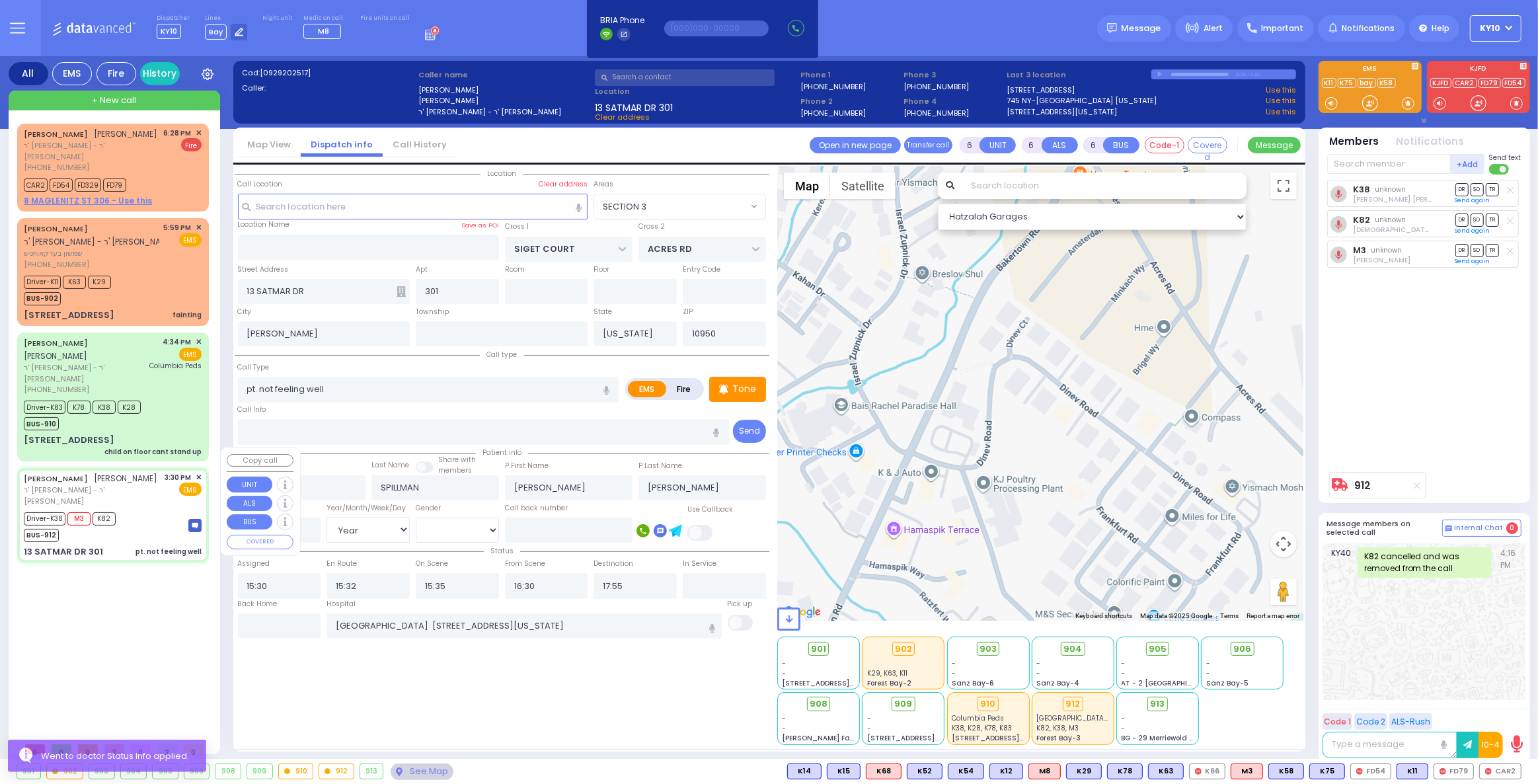
click at [175, 509] on div "Driver-K38 M3 K82 BUS-912" at bounding box center [113, 525] width 177 height 33
select select
radio input "true"
select select "Year"
select select "[DEMOGRAPHIC_DATA]"
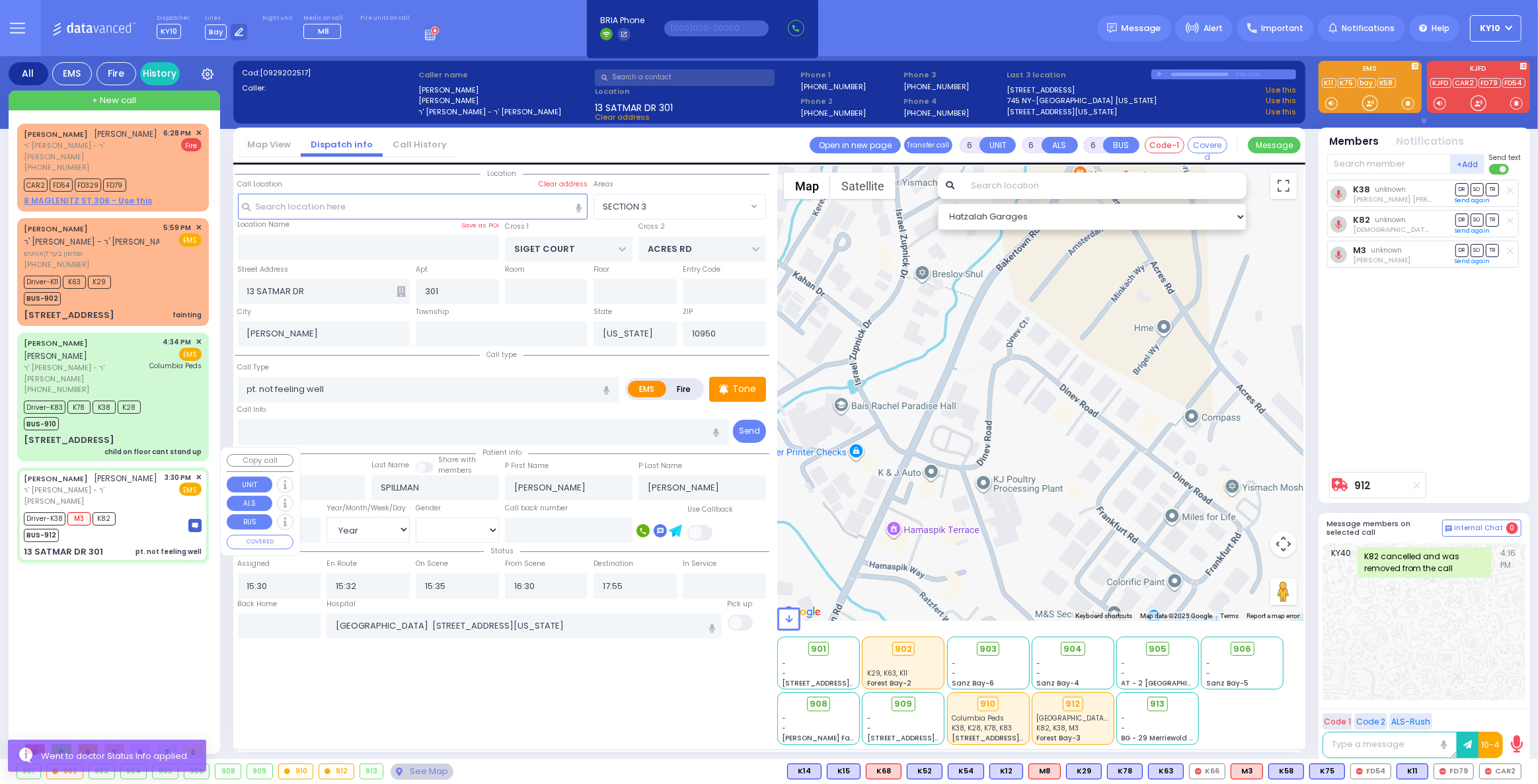
select select "SECTION 3"
select select "Hatzalah Garages"
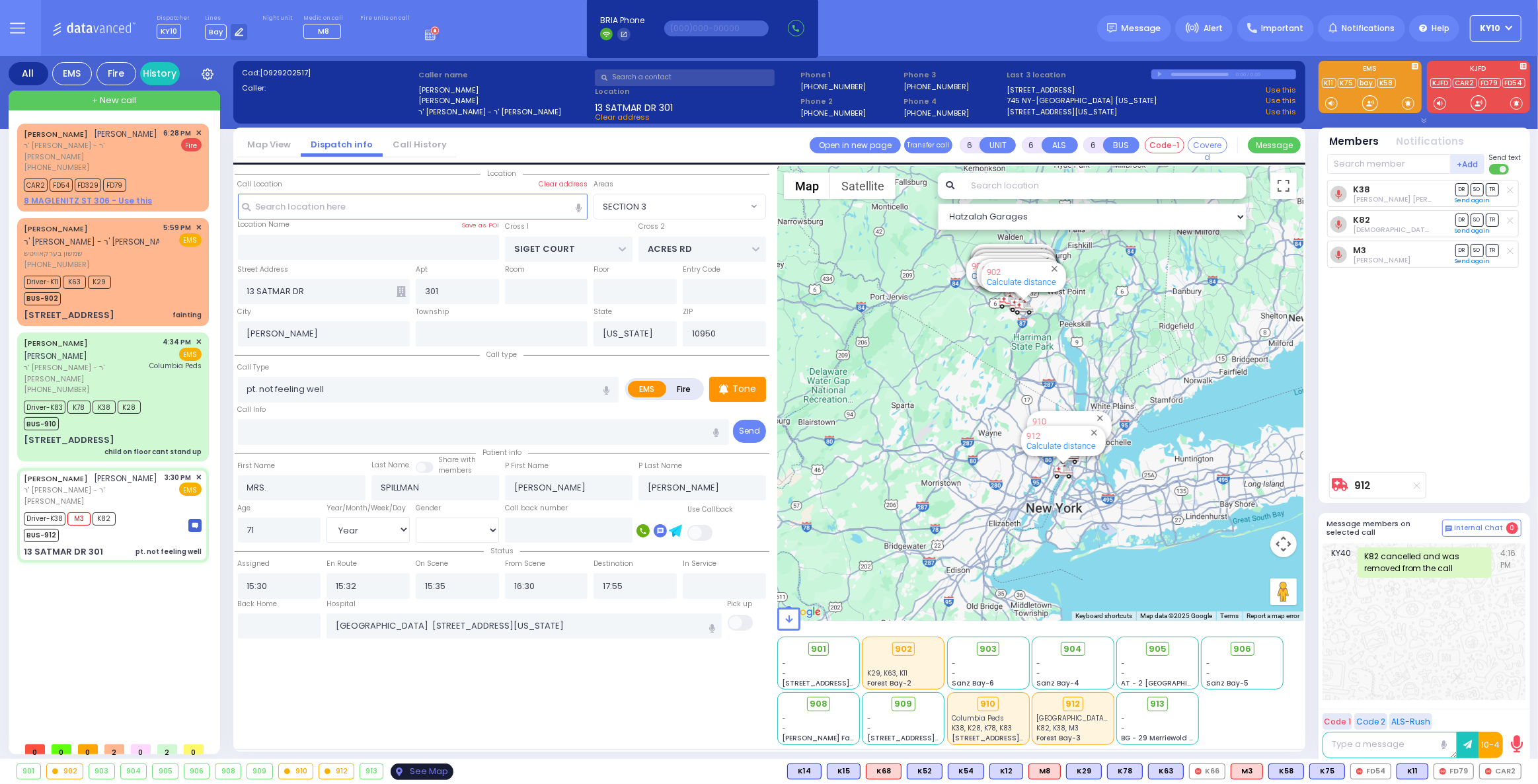
click at [417, 771] on div "See Map" at bounding box center [421, 771] width 62 height 16
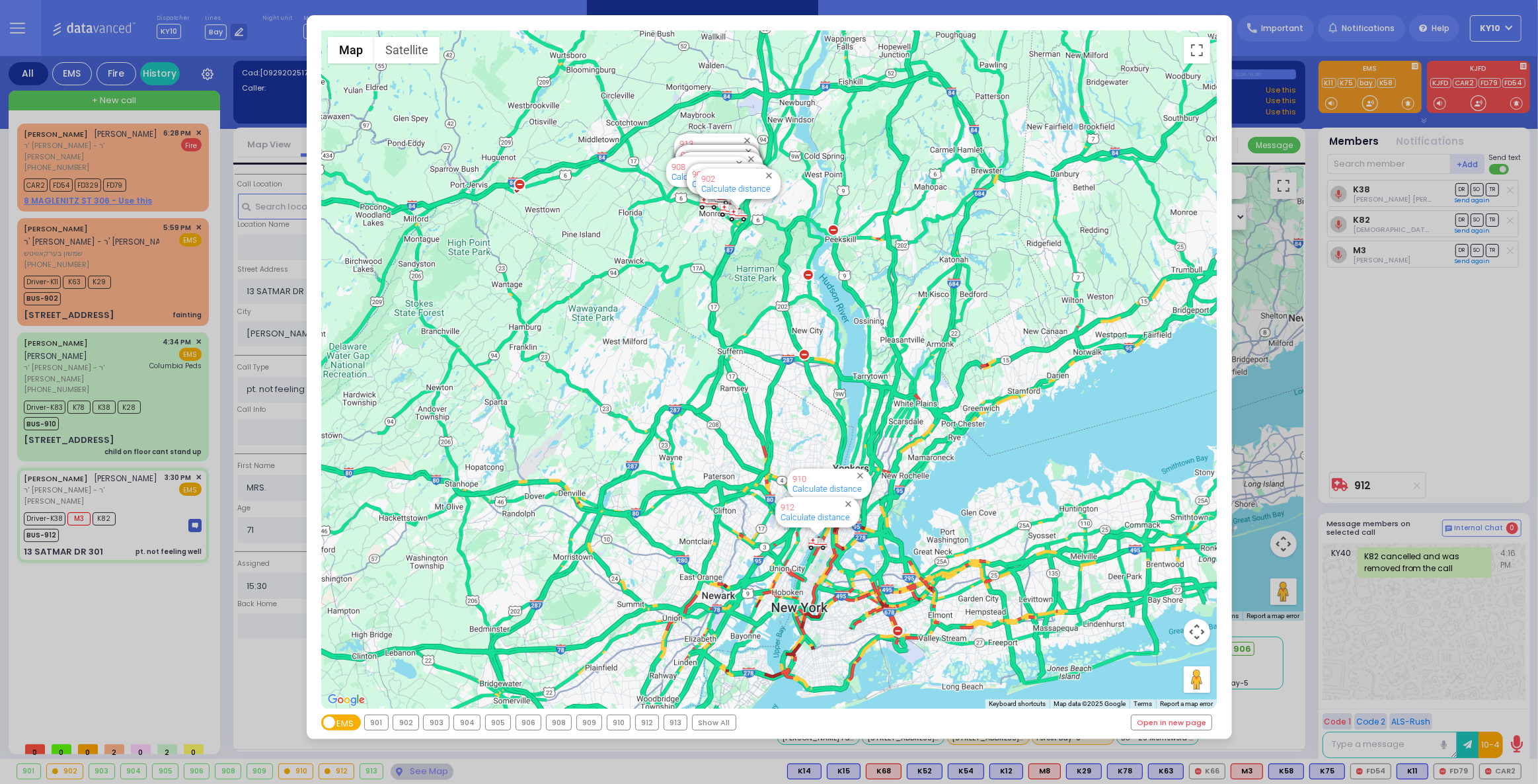
click at [753, 28] on div "← Move left → Move right ↑ Move up ↓ Move down + Zoom in - Zoom out Home Jump l…" at bounding box center [769, 377] width 925 height 724
drag, startPoint x: 747, startPoint y: 134, endPoint x: 902, endPoint y: 141, distance: 155.2
click at [902, 141] on div "594 Calculate distance 595 Calculate distance 596 Calculate distance 901 Calcul…" at bounding box center [768, 369] width 895 height 678
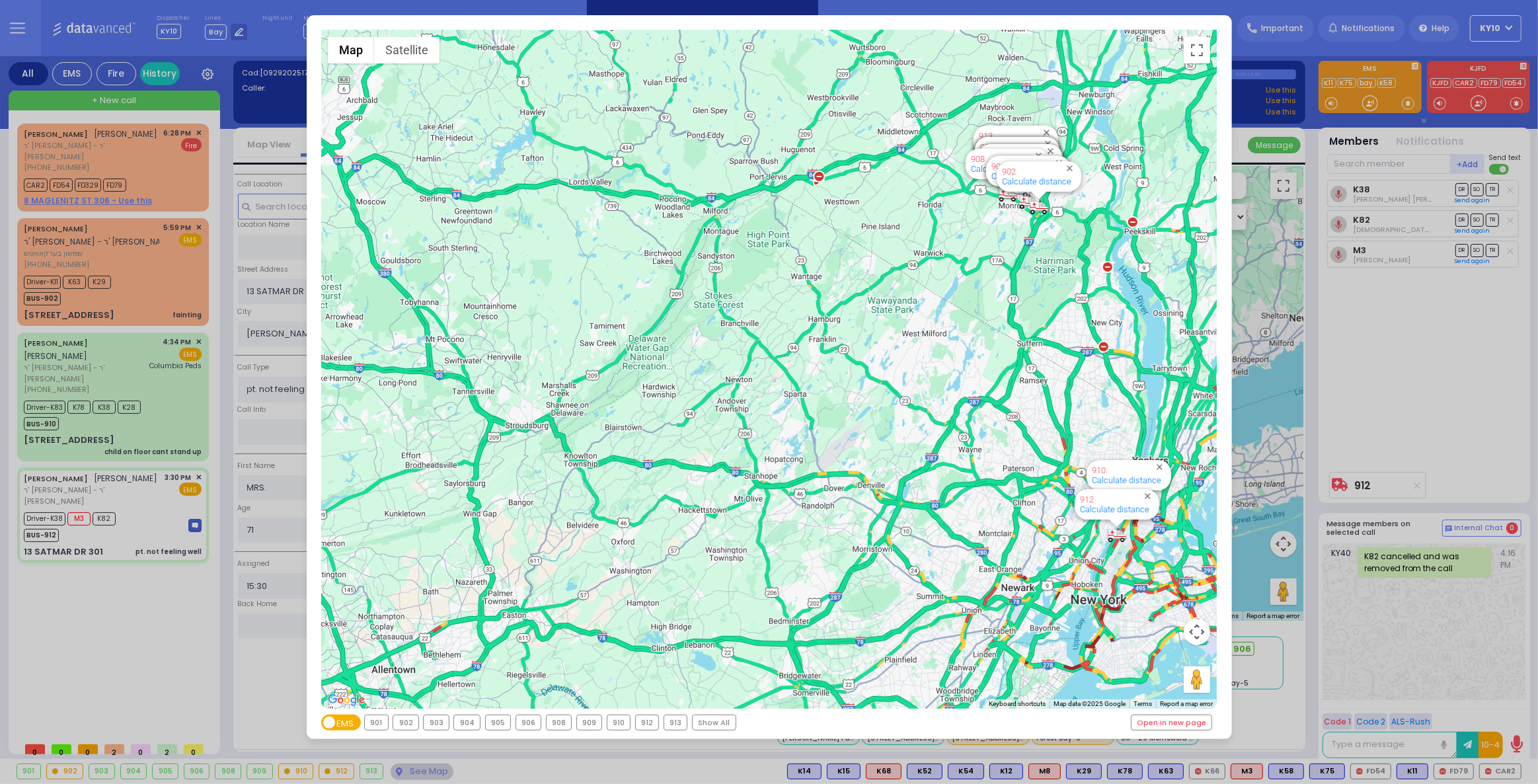
drag, startPoint x: 854, startPoint y: 215, endPoint x: 1154, endPoint y: 207, distance: 300.1
click at [1154, 207] on div "594 Calculate distance 595 Calculate distance 596 Calculate distance 901 Calcul…" at bounding box center [768, 369] width 895 height 678
click at [1162, 727] on link "Open in new page" at bounding box center [1171, 722] width 81 height 14
click at [171, 396] on div "← Move left → Move right ↑ Move up ↓ Move down + Zoom in - Zoom out Home Jump l…" at bounding box center [769, 392] width 1538 height 784
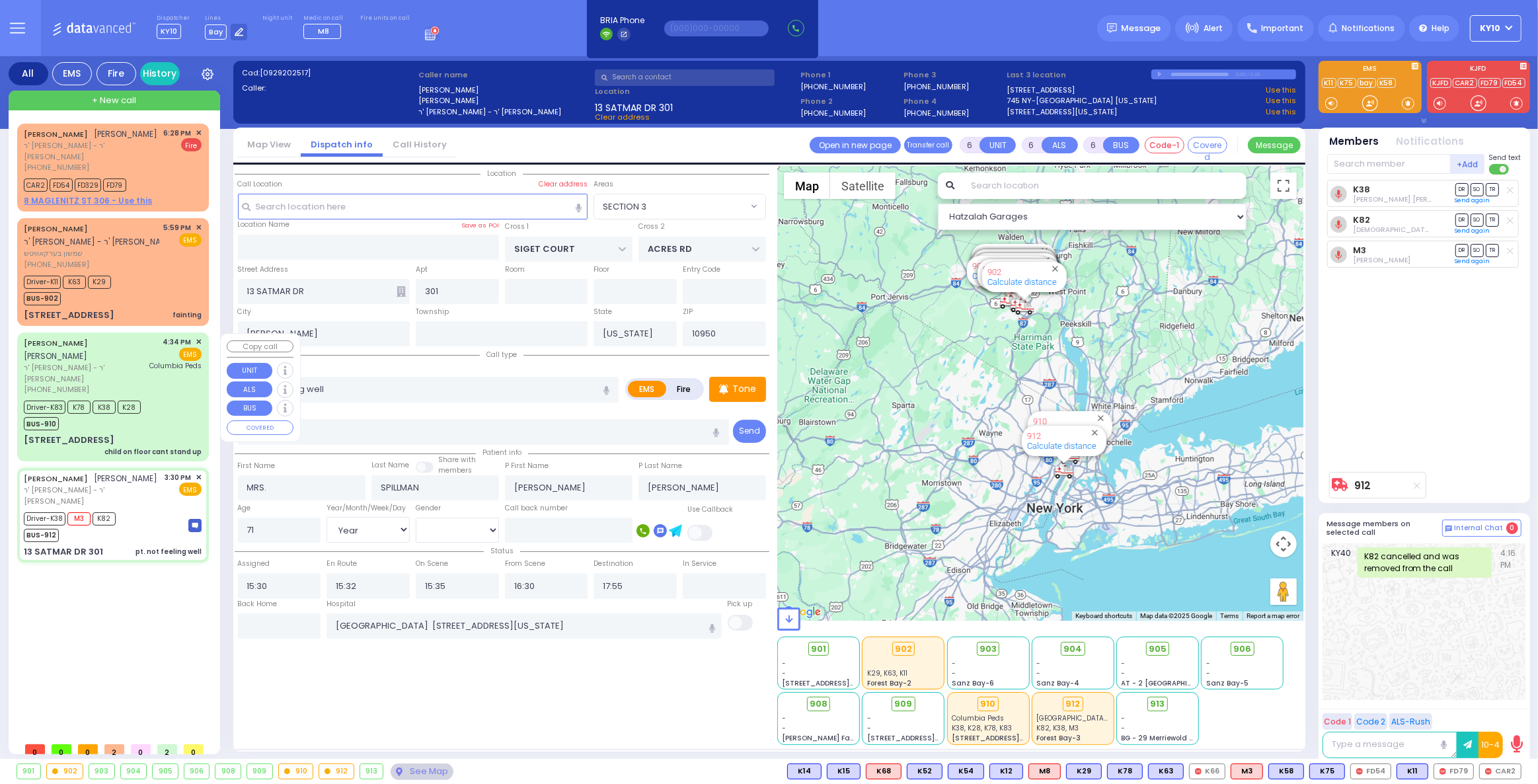
click at [171, 397] on div "Driver-K83 K78 K38 K28 BUS-910" at bounding box center [113, 413] width 177 height 33
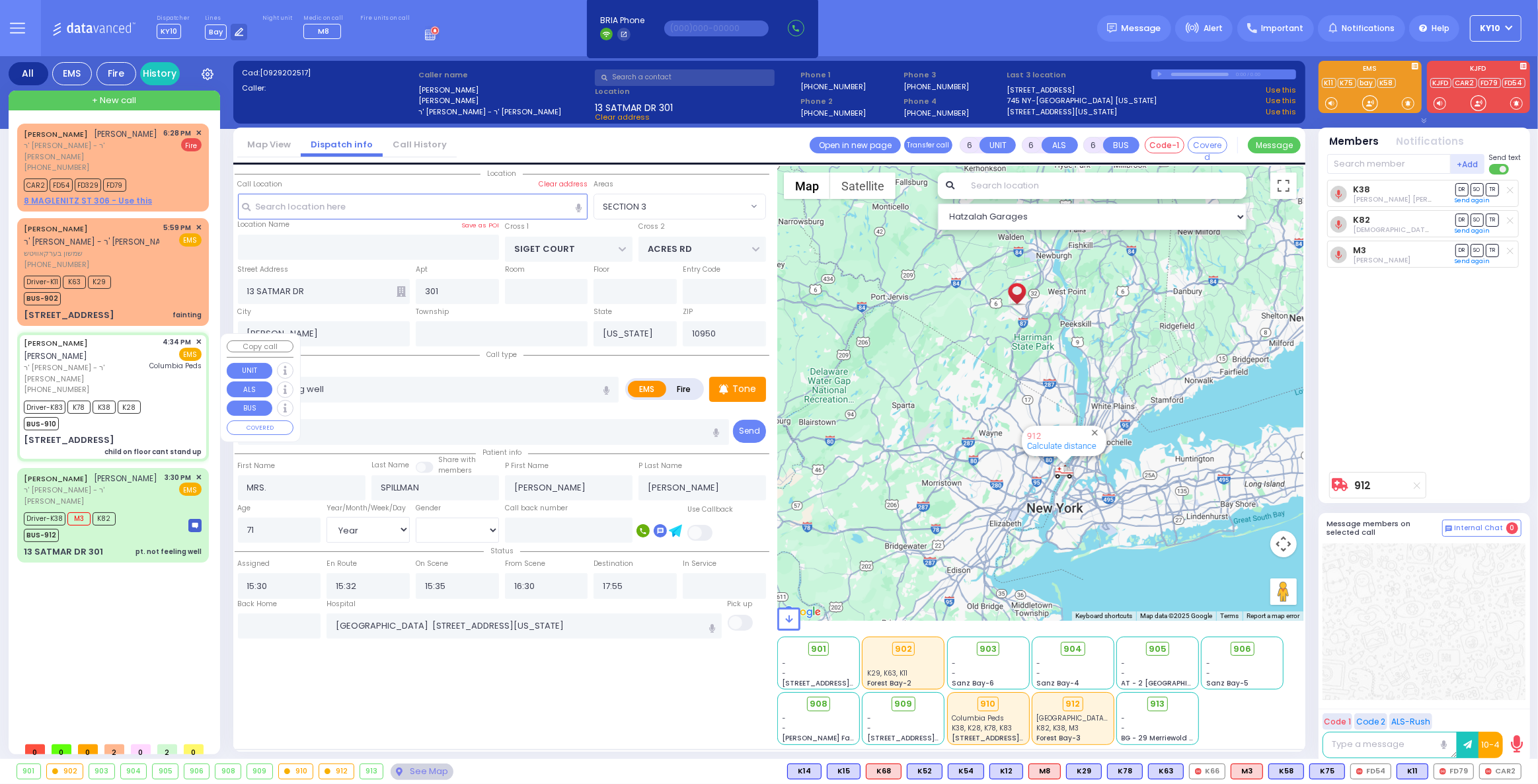
select select
type input "child on floor cant stand up"
radio input "true"
type input "[PERSON_NAME]"
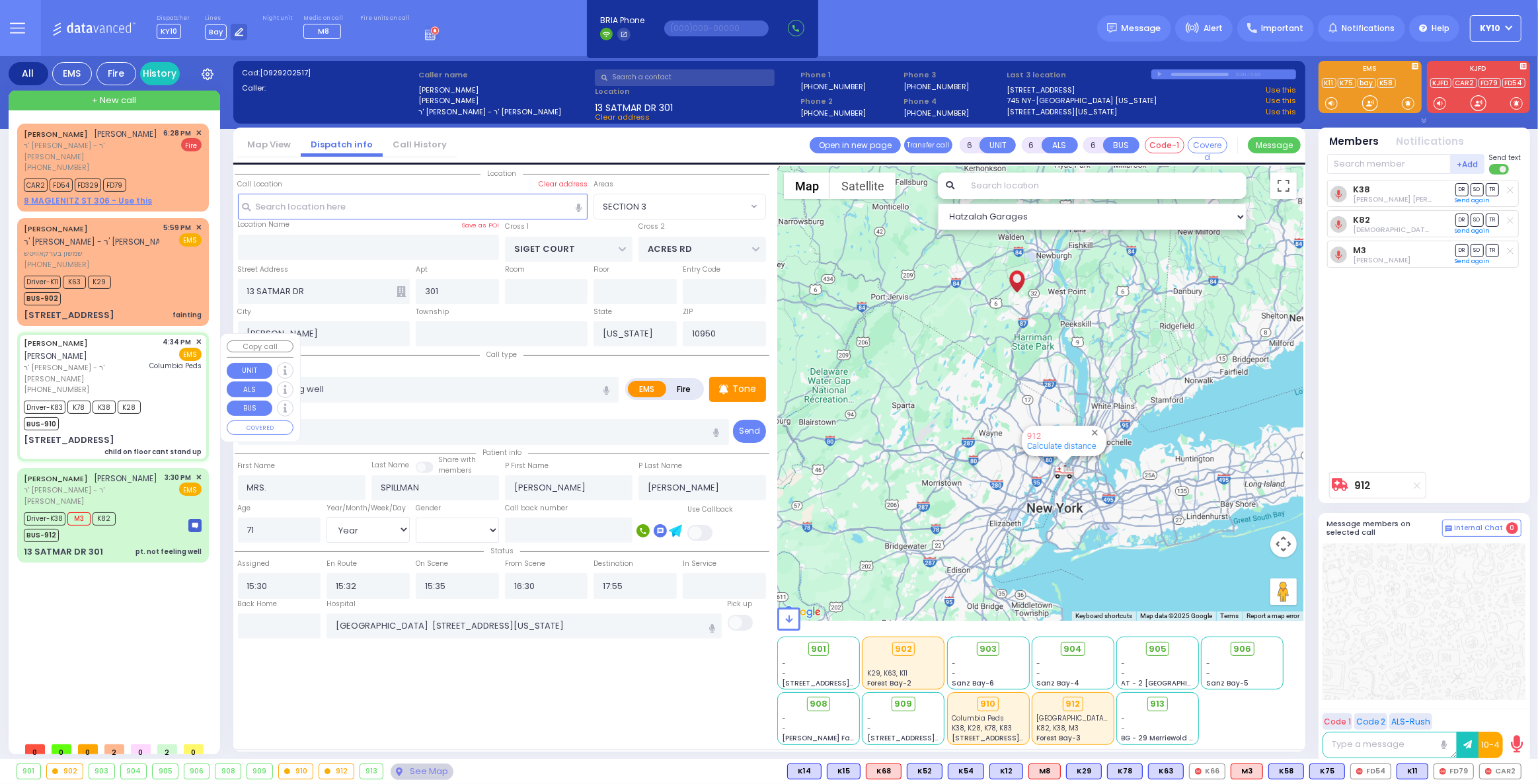
type input "[PERSON_NAME]"
type input "4"
select select "Year"
select select "[DEMOGRAPHIC_DATA]"
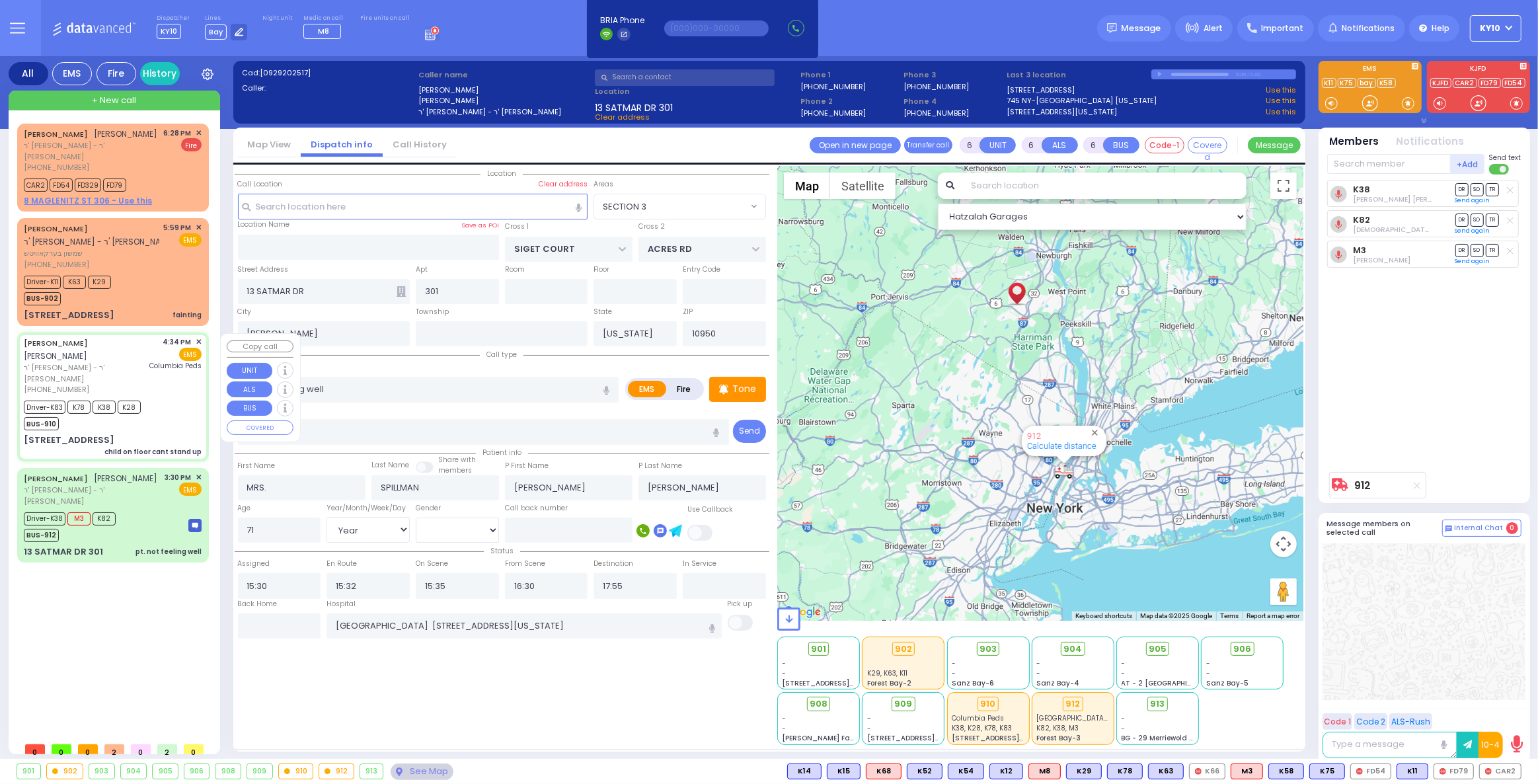
type input "16:34"
type input "16:35"
type input "16:38"
type input "17:10"
type input "18:00"
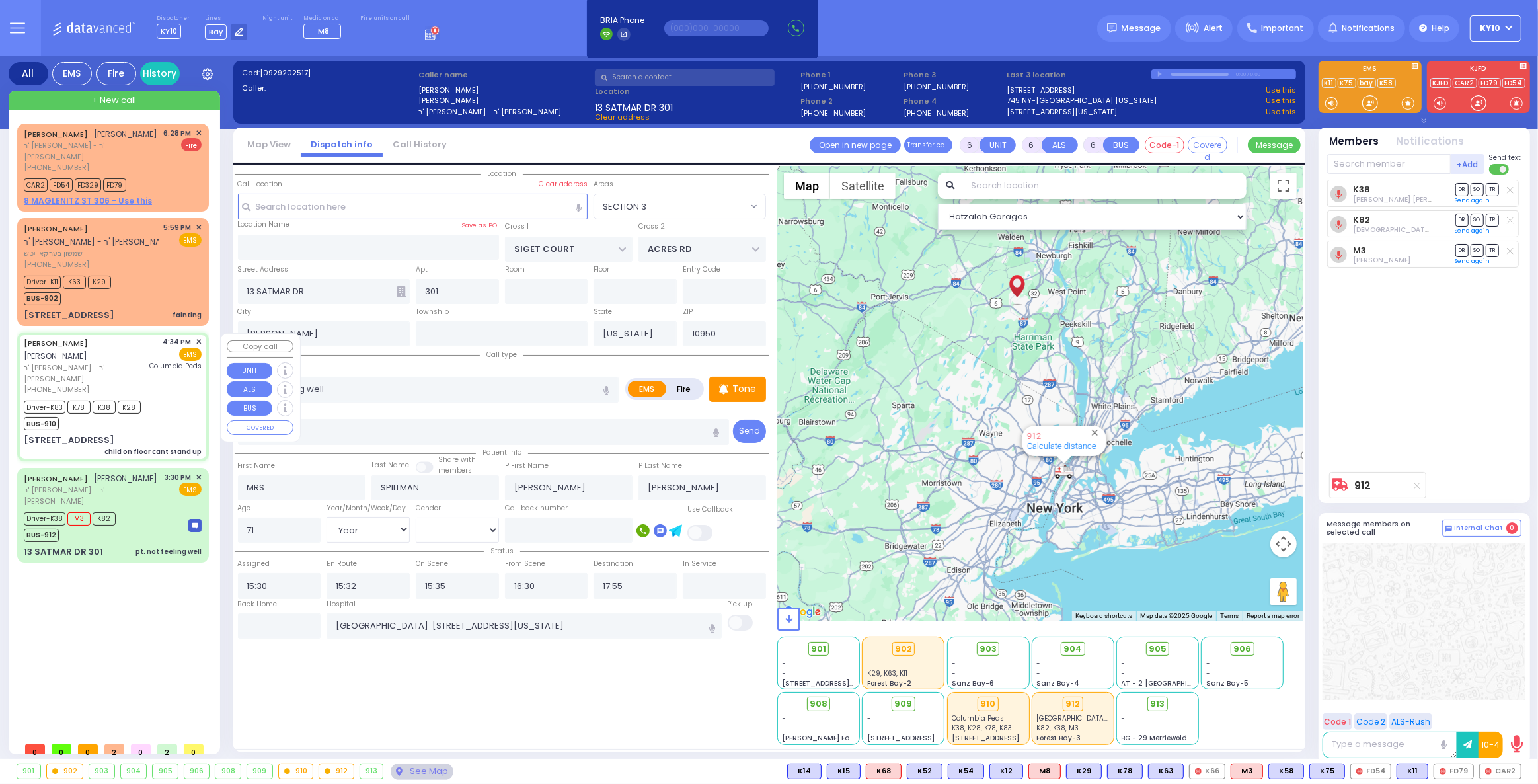
type input "18:14"
type input "[GEOGRAPHIC_DATA]"
type input "[PERSON_NAME] BLVD"
type input "MERON DR"
type input "[STREET_ADDRESS]"
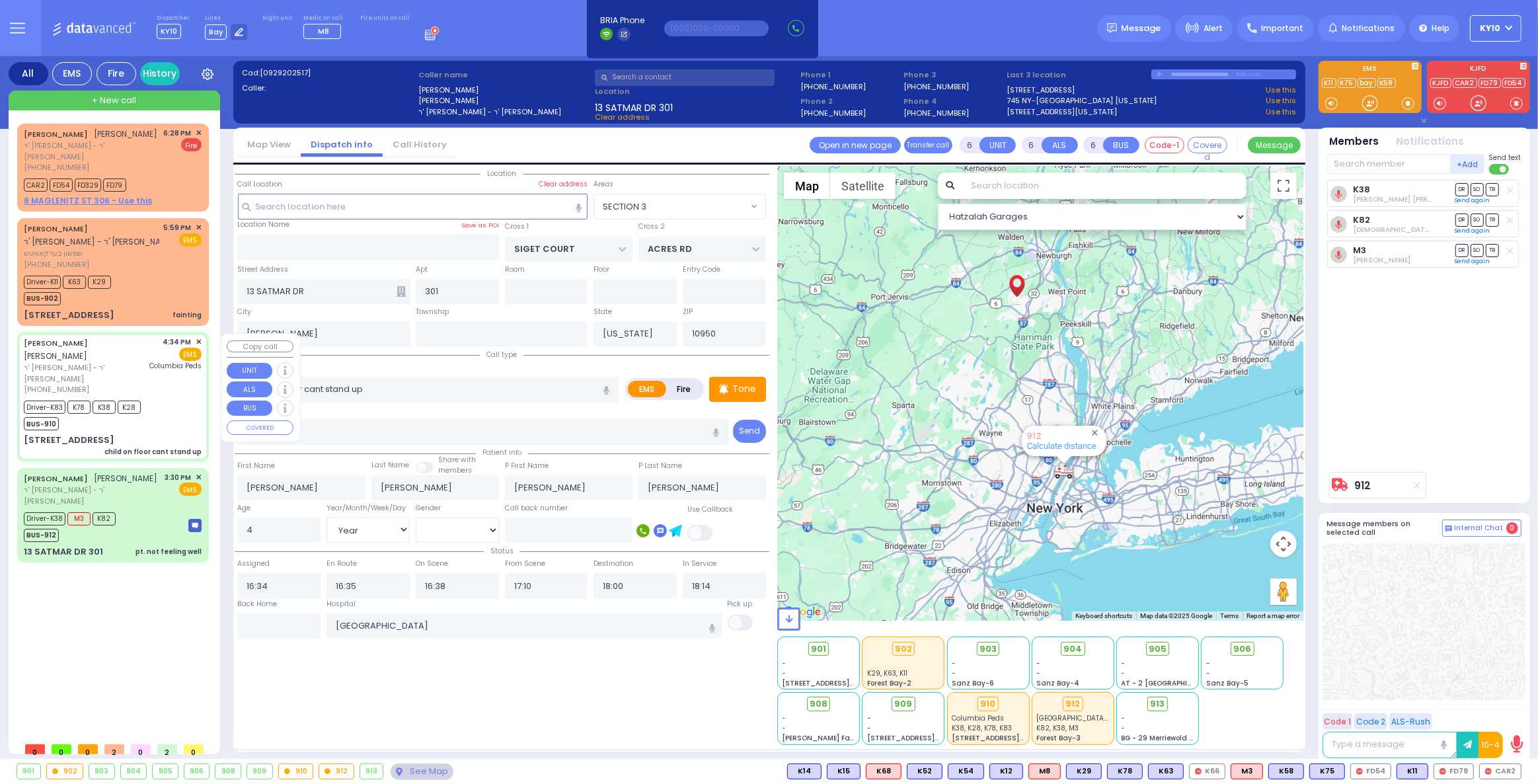
type input "Monroe"
select select "SECTION 6"
select select "Hatzalah Garages"
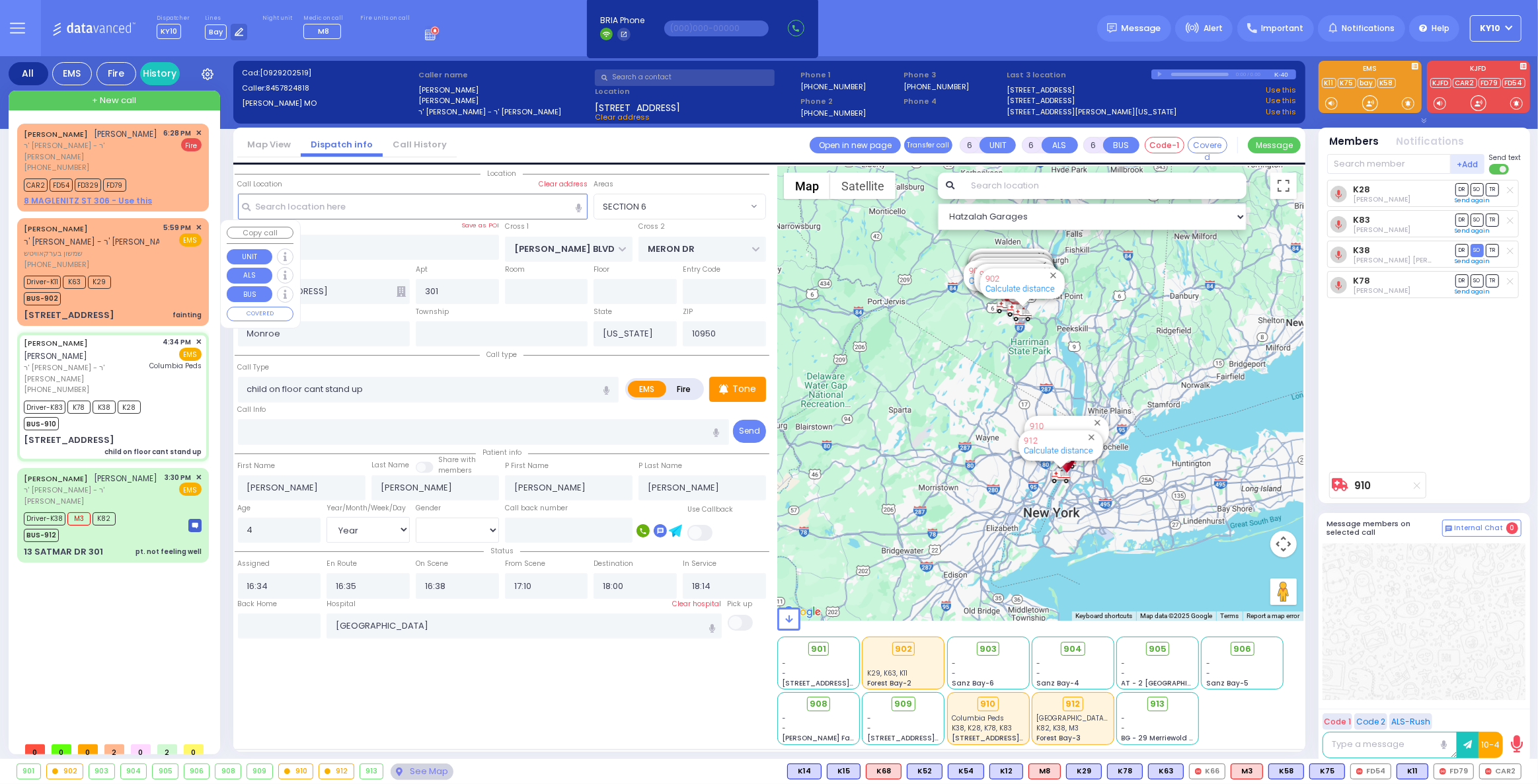
click at [163, 280] on div "Driver-K11 K63 K29 BUS-902" at bounding box center [113, 289] width 177 height 33
select select
type input "fainting"
radio input "true"
type input "SHAMSHON"
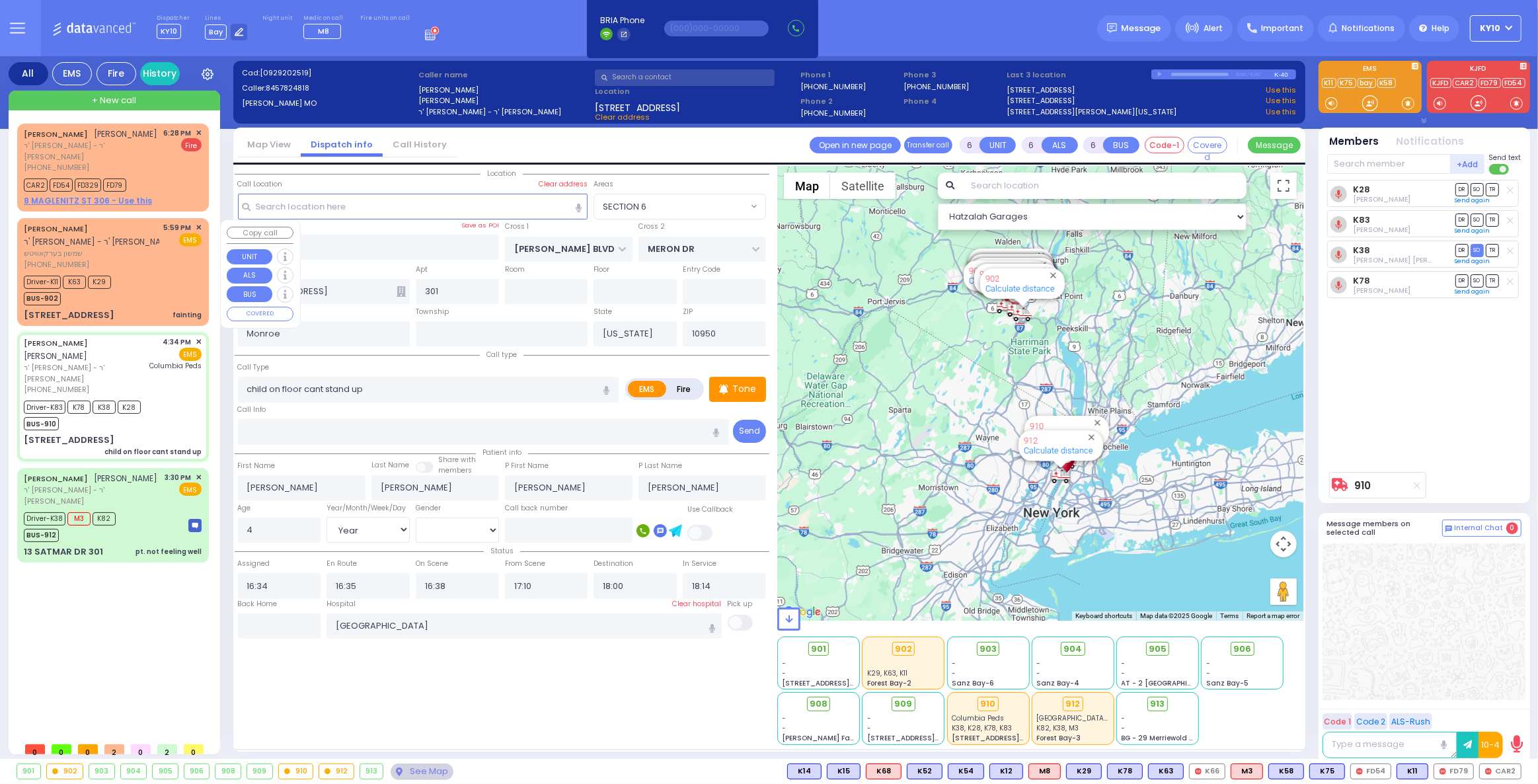
type input "[PERSON_NAME]"
type input "Unknown"
select select "Year"
select select
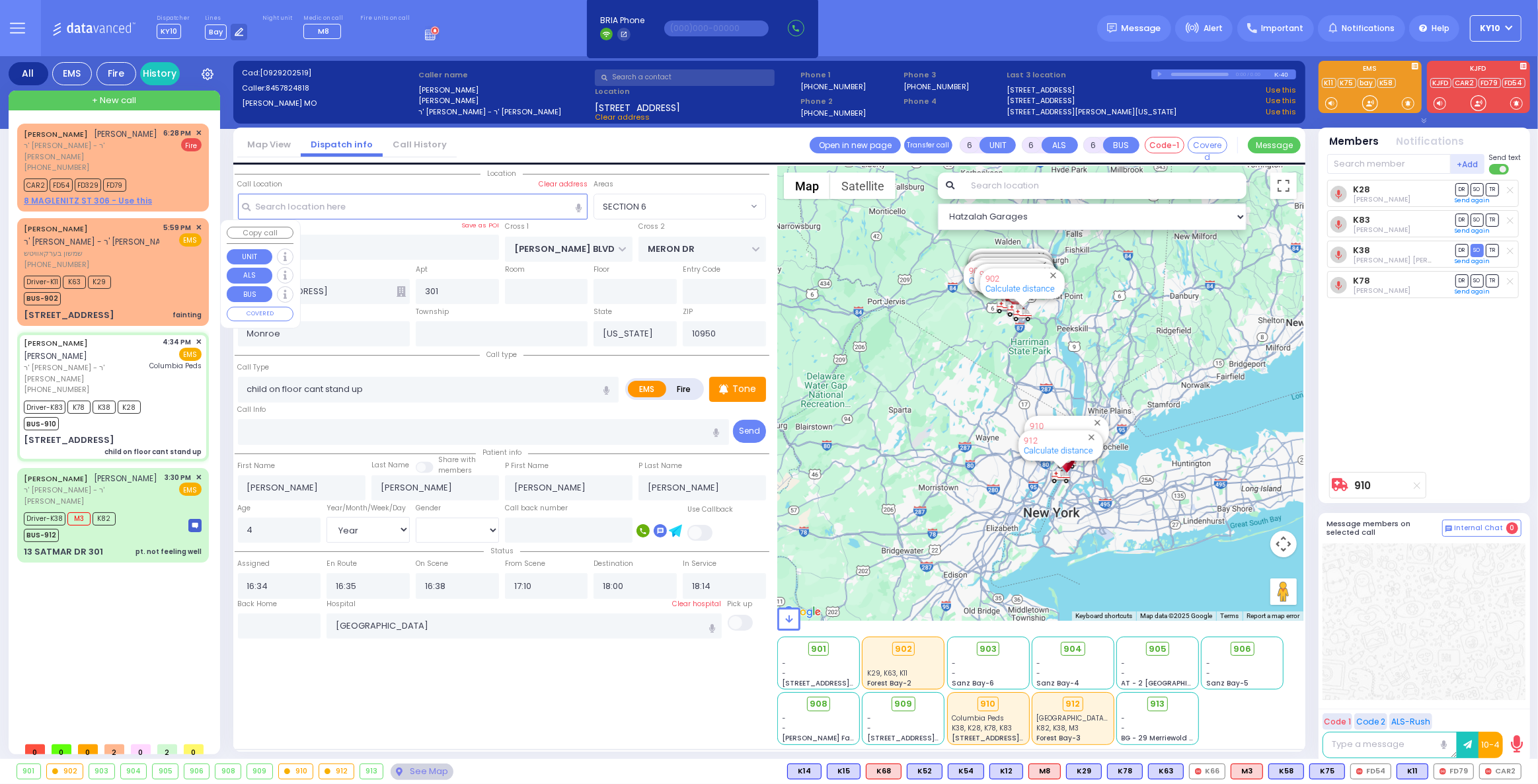
type input "17:59"
type input "18:01"
select select "Hatzalah Garages"
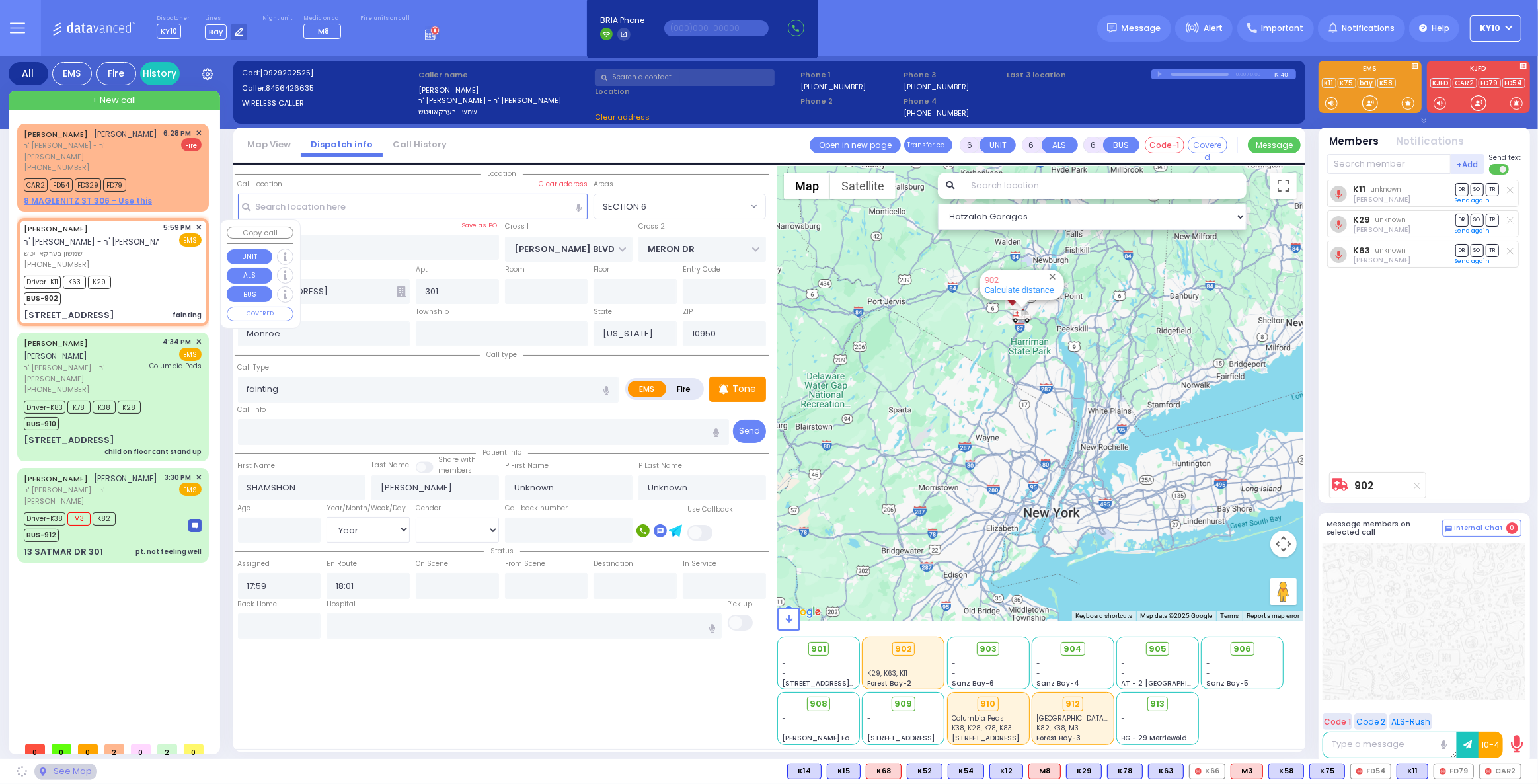
type input "EAHAL COURT"
type input "[PERSON_NAME] DR"
type input "[STREET_ADDRESS]"
type input "211"
type input "10950 Cross Streets: : EAHAL CT/[PERSON_NAME] CT"
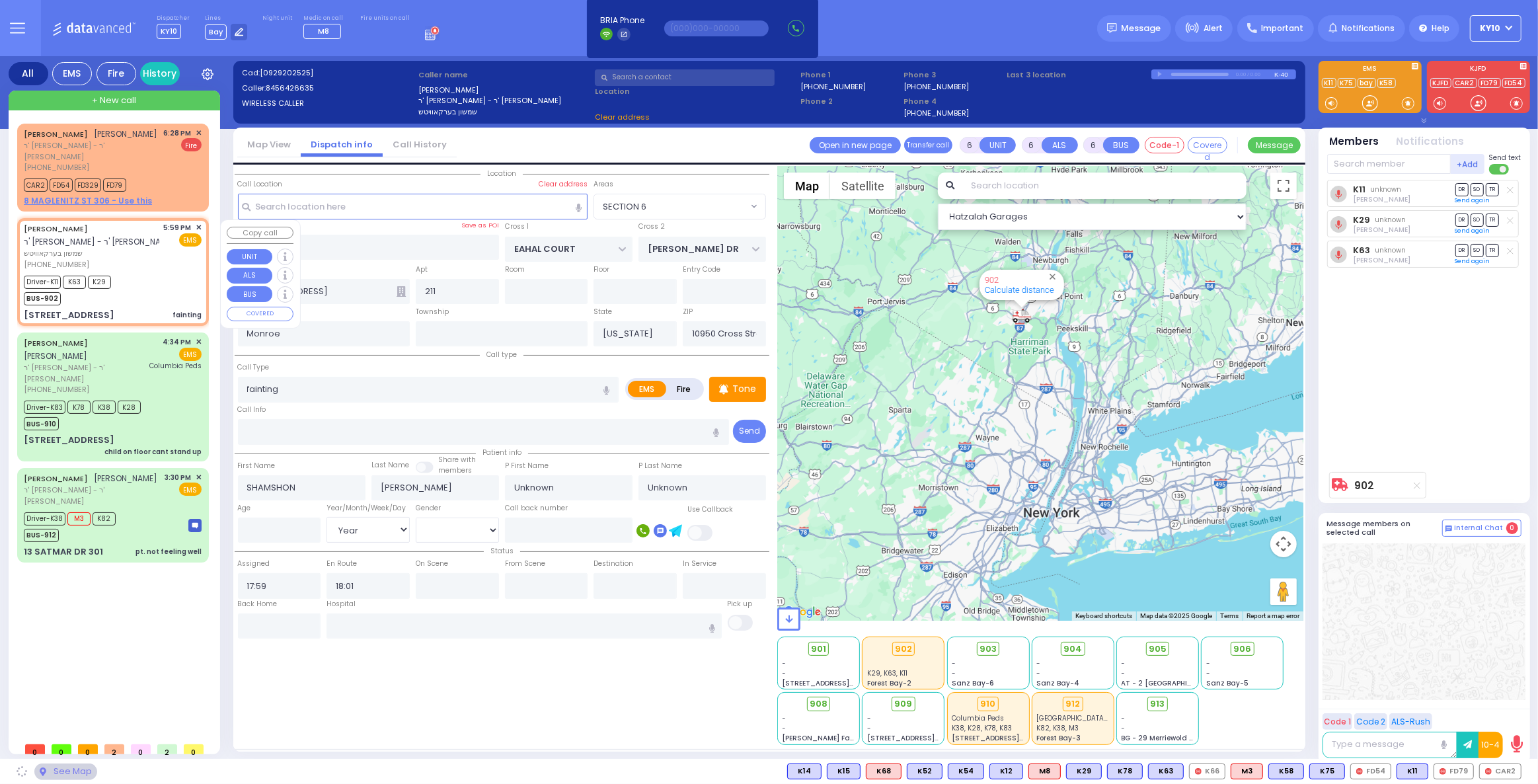
select select "SECTION 1"
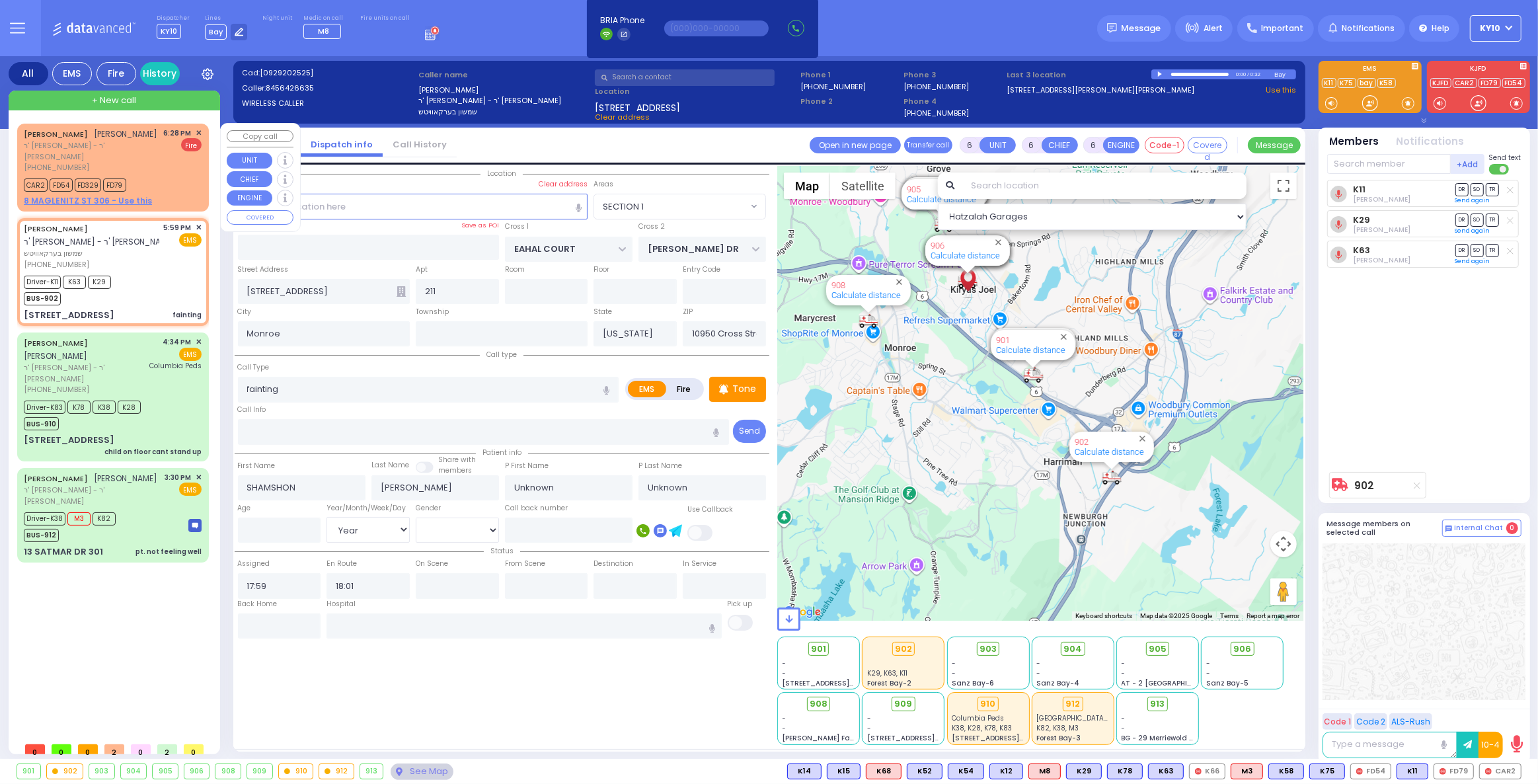
click at [175, 173] on div "6:28 PM ✕ Fire" at bounding box center [183, 150] width 39 height 46
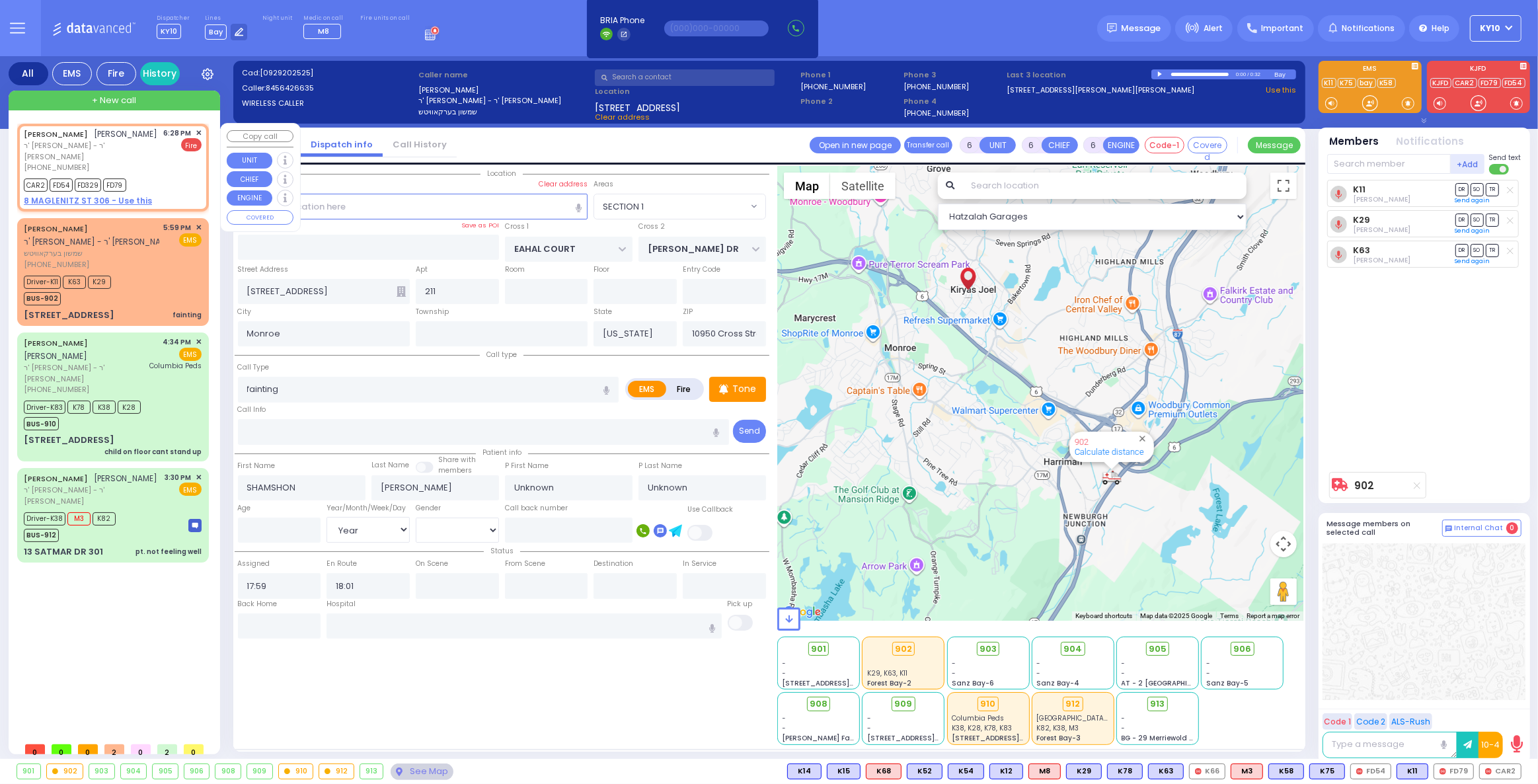
type input "2"
type input "1"
select select
radio input "false"
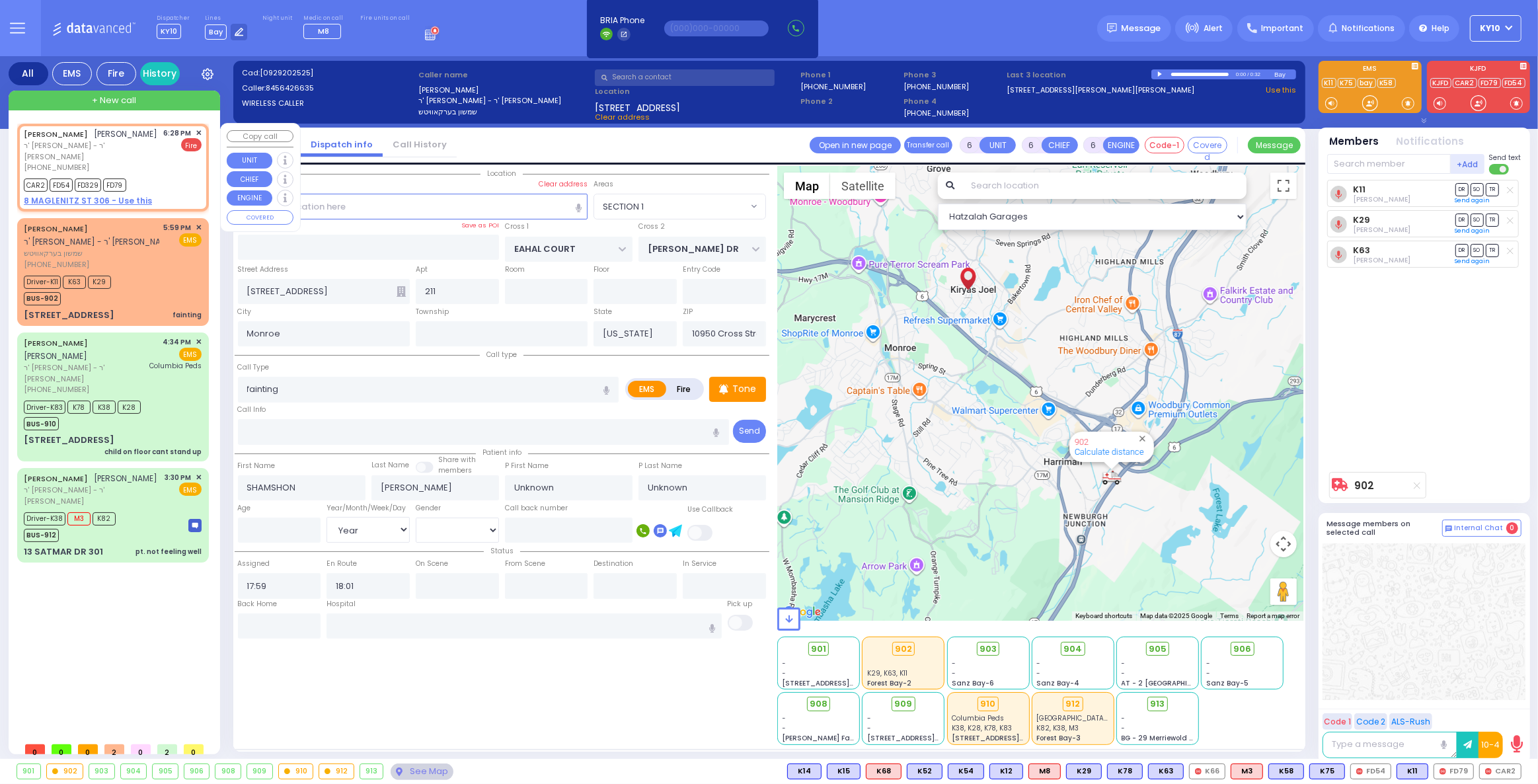
radio input "true"
type input "[PERSON_NAME]"
type input "GLANZ"
select select
type input "18:28"
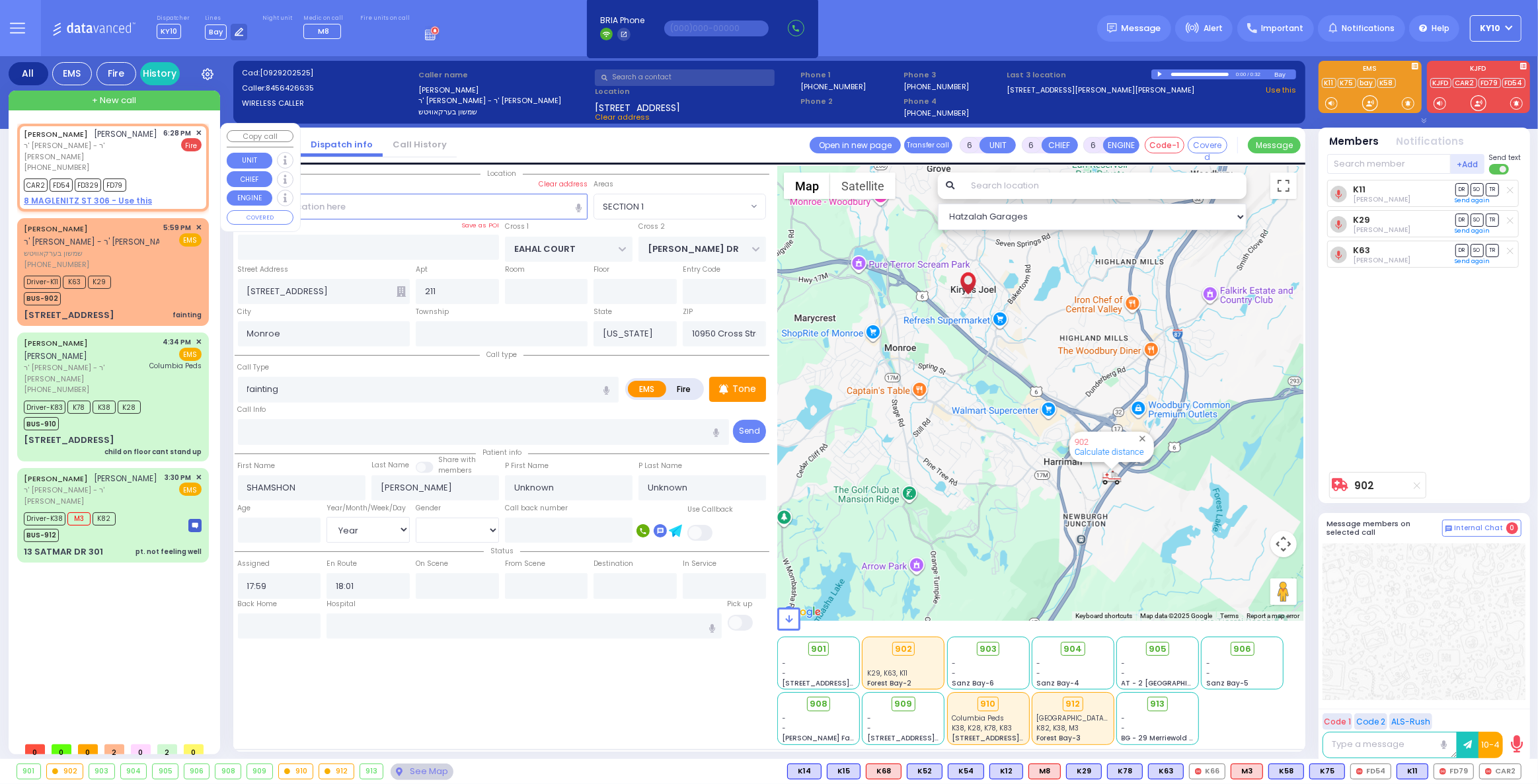
type input "18:29"
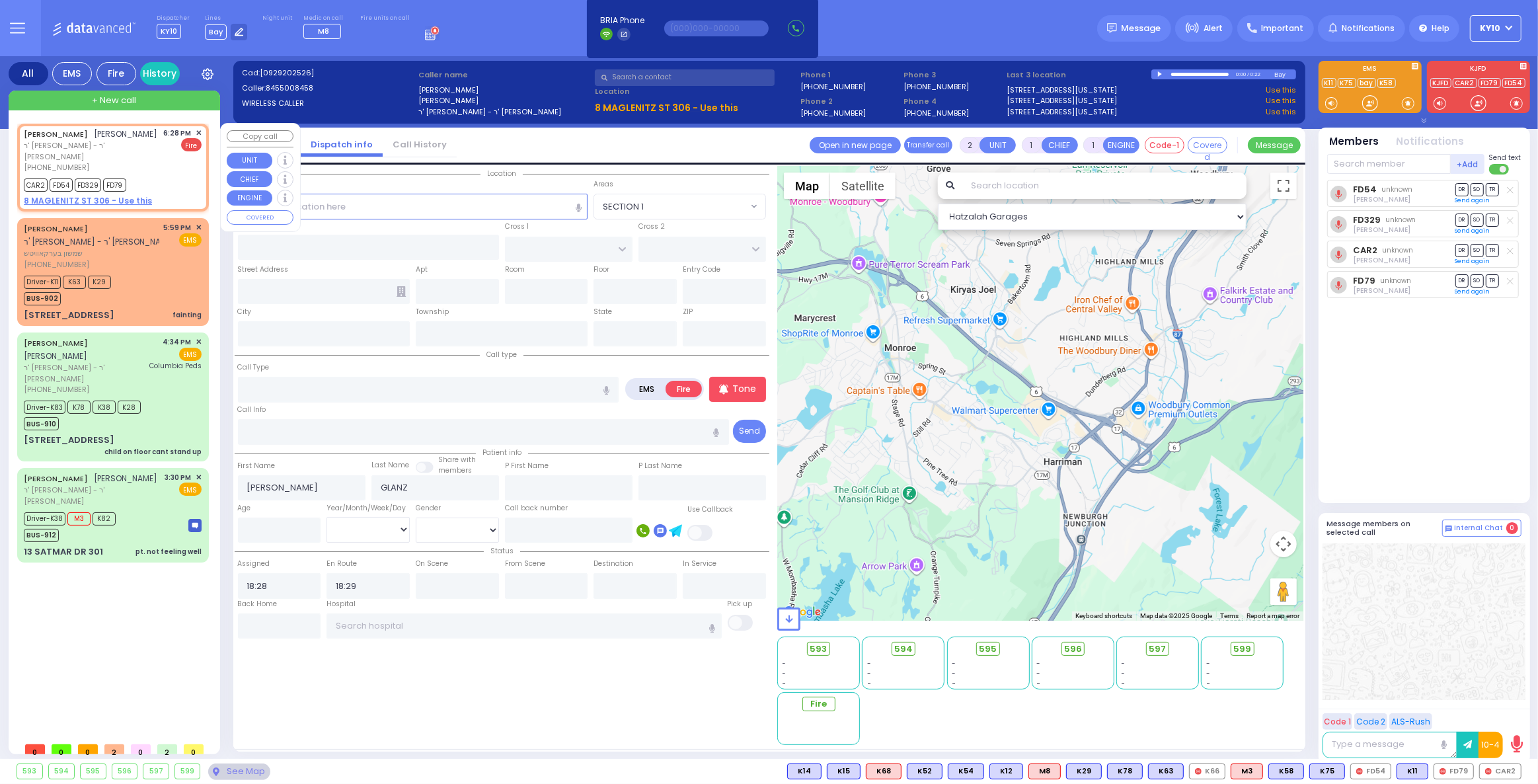
click at [200, 132] on span "✕" at bounding box center [198, 133] width 6 height 12
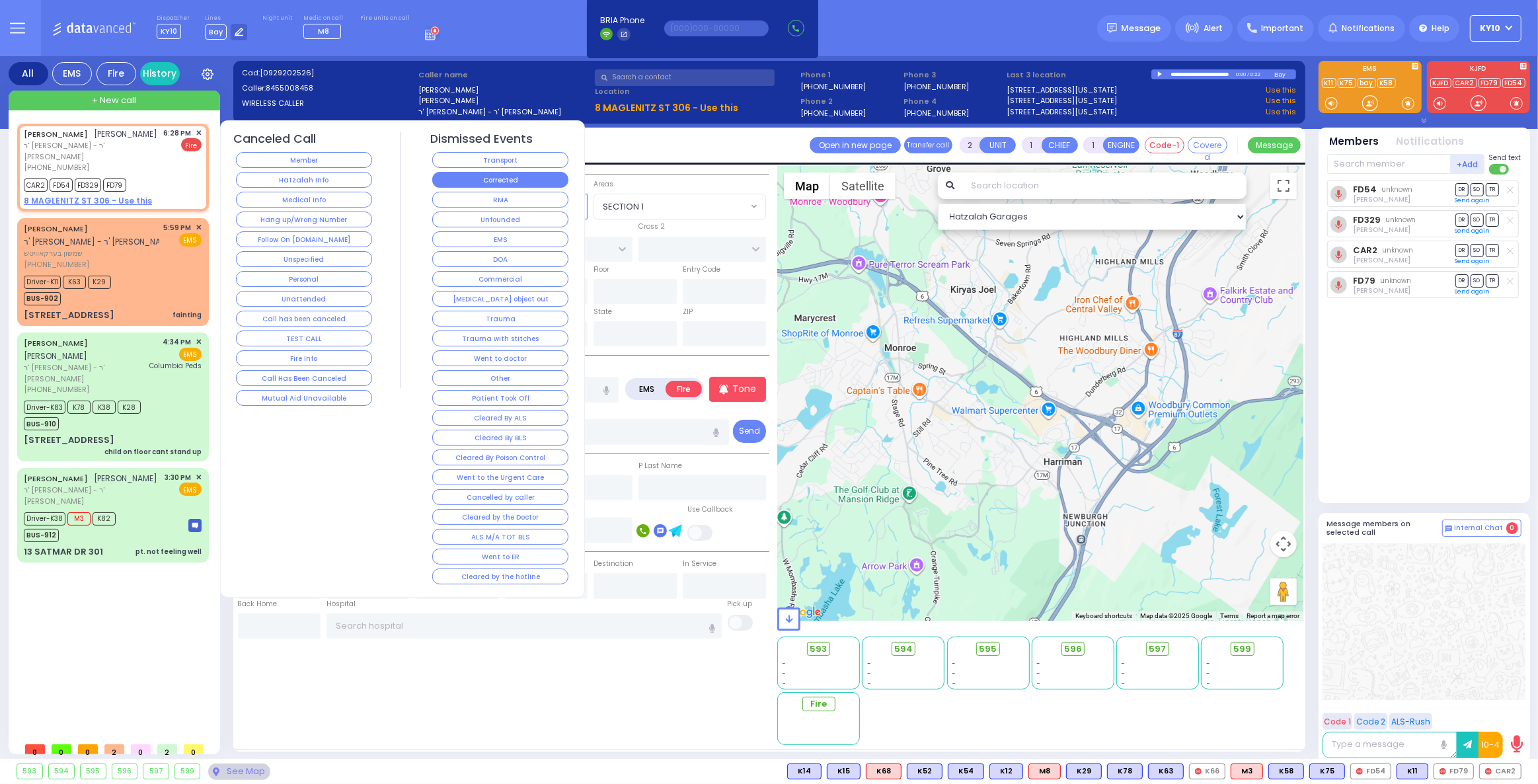
click at [484, 180] on button "Corrected" at bounding box center [500, 180] width 136 height 16
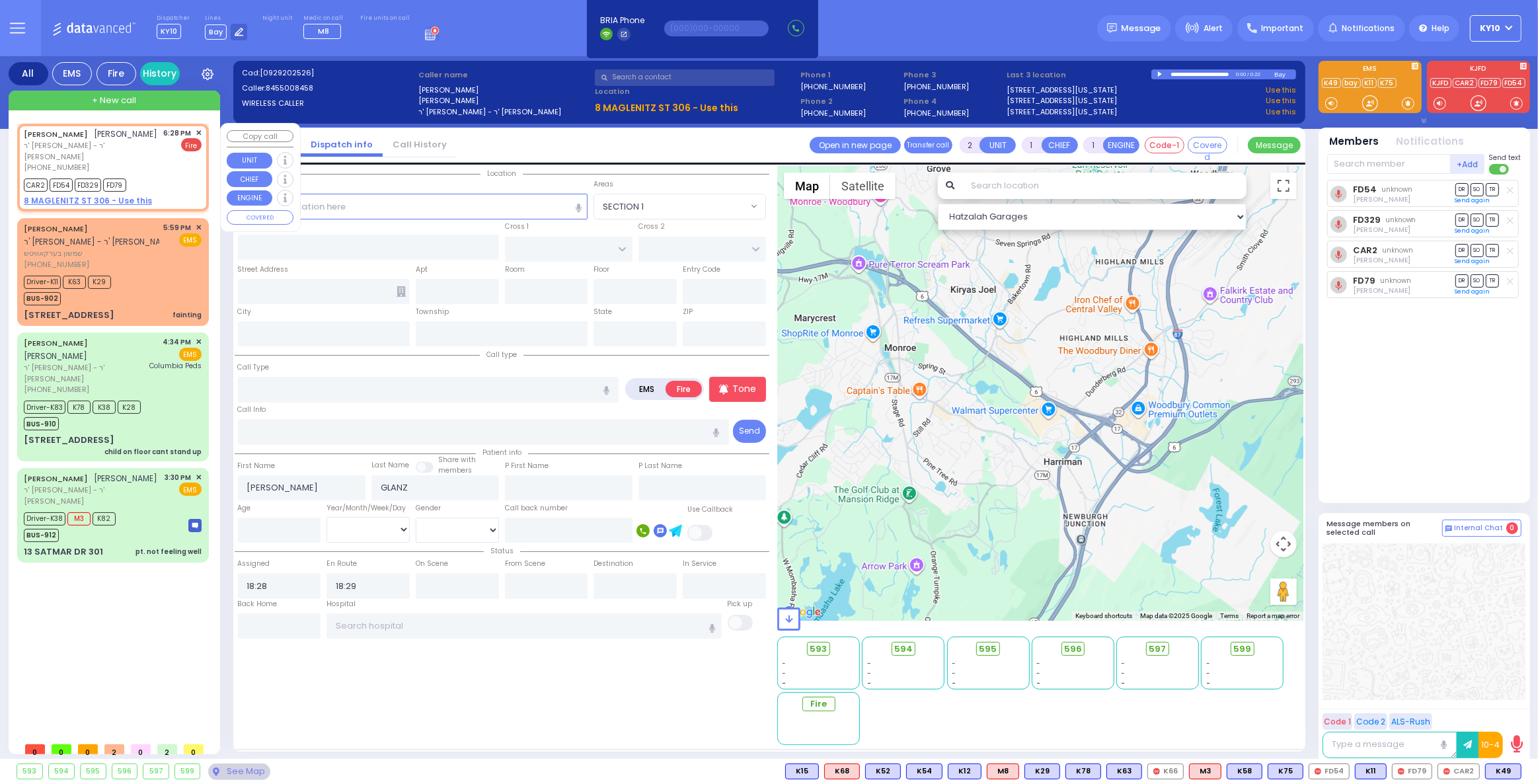
click at [162, 162] on div "[PERSON_NAME] ישעי' גדלי' גלאנץ ר' [PERSON_NAME] - ר' [PERSON_NAME] [PHONE_NUMB…" at bounding box center [113, 150] width 177 height 46
click at [199, 134] on span "✕" at bounding box center [198, 133] width 6 height 12
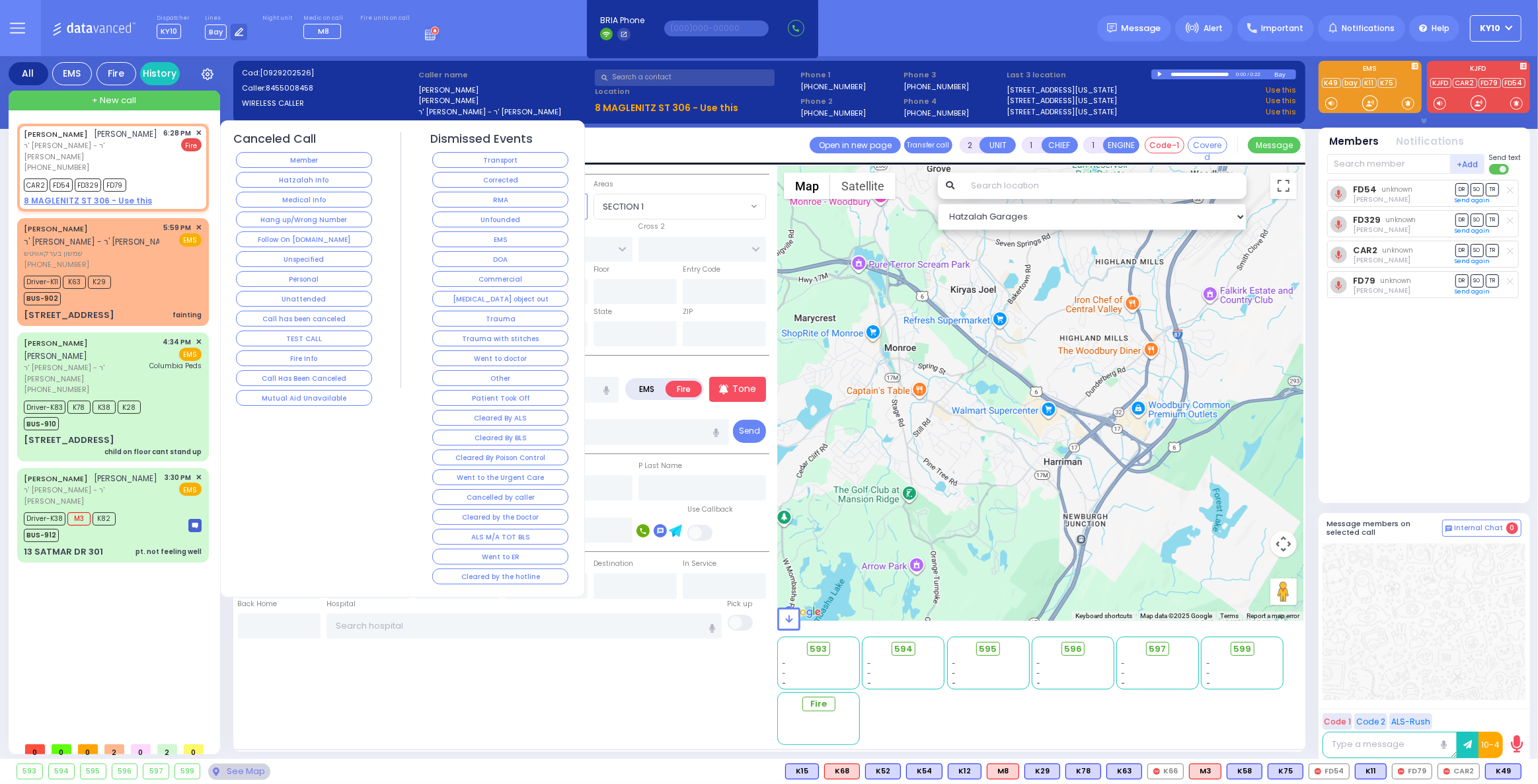
click at [165, 172] on div "[PERSON_NAME] ישעי' גדלי' גלאנץ ר' [PERSON_NAME] - ר' [PERSON_NAME] [PHONE_NUMB…" at bounding box center [113, 150] width 177 height 46
click at [198, 134] on span "✕" at bounding box center [198, 133] width 6 height 12
click at [186, 179] on div "CAR2 FD54 FD329 FD79" at bounding box center [113, 183] width 177 height 16
click at [197, 132] on span "✕" at bounding box center [198, 133] width 6 height 12
click at [160, 271] on div "[PERSON_NAME] ר' [PERSON_NAME] שמשון בערקאוויטש [PHONE_NUMBER] 5:59 PM ✕ EMS K6…" at bounding box center [113, 271] width 186 height 103
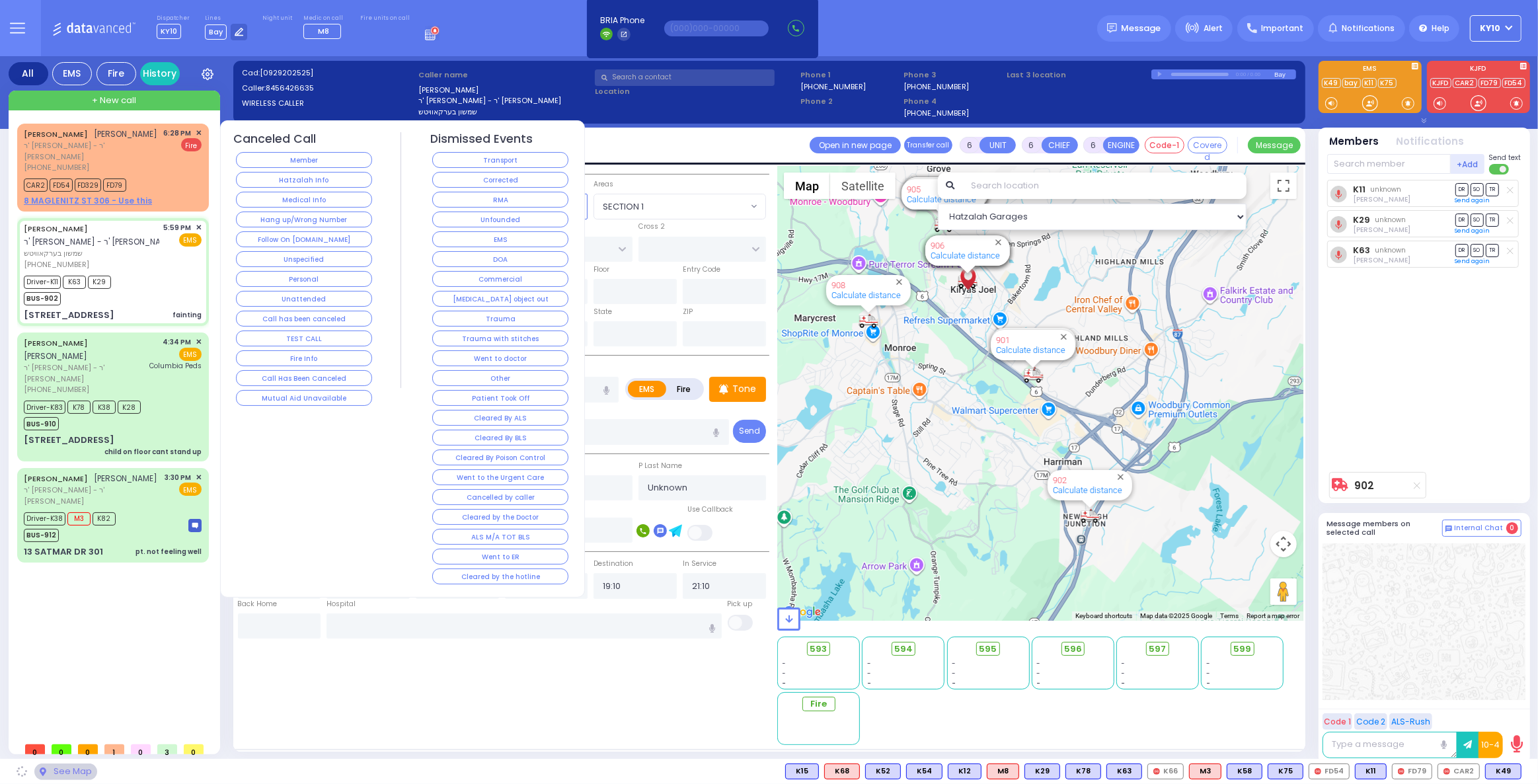
click at [171, 169] on div "6:28 PM ✕ Fire" at bounding box center [183, 150] width 39 height 46
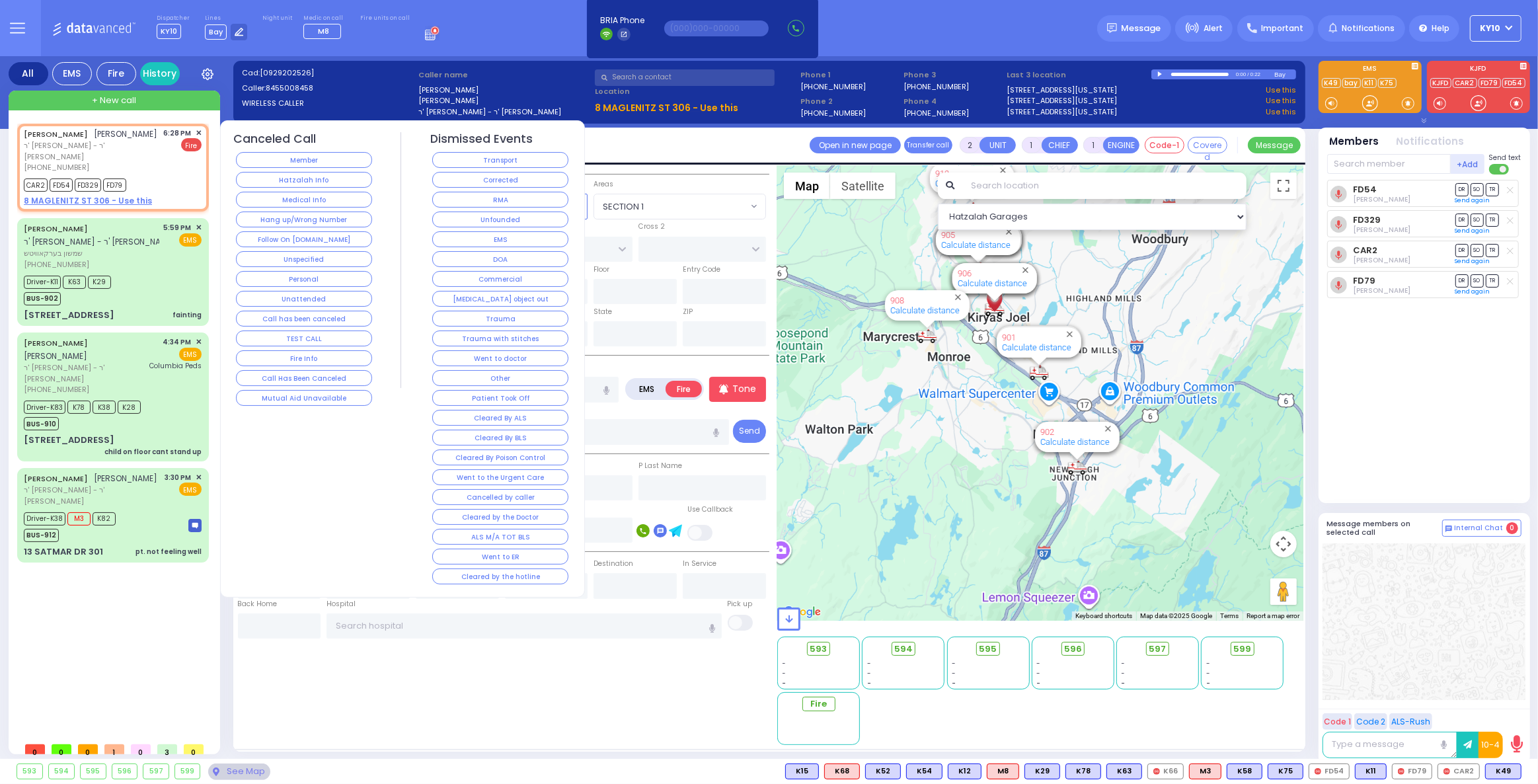
click at [197, 132] on span "✕" at bounding box center [198, 133] width 6 height 12
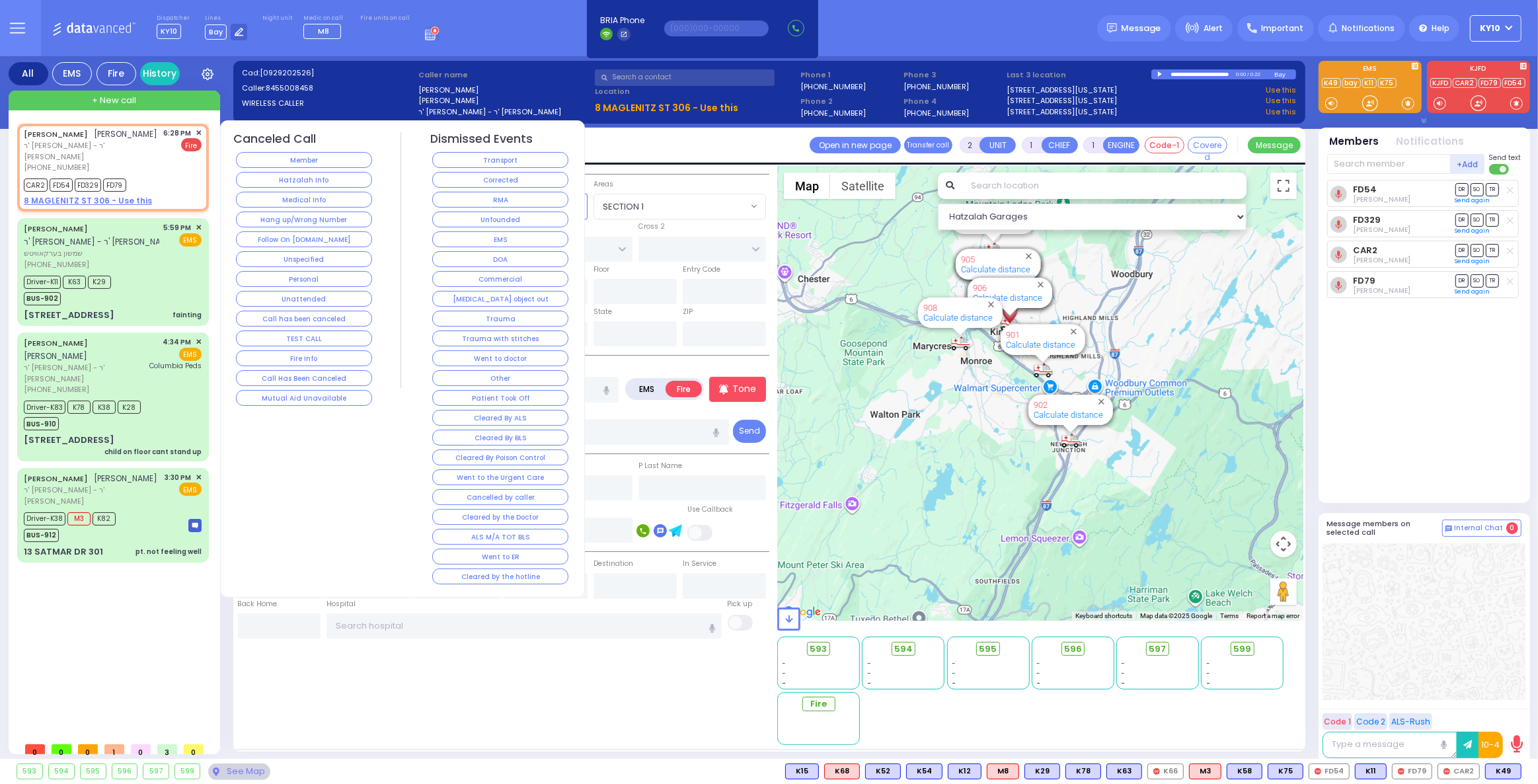
click at [197, 132] on span "✕" at bounding box center [198, 133] width 6 height 12
click at [162, 170] on div "[PERSON_NAME] ישעי' גדלי' גלאנץ ר' [PERSON_NAME] - ר' [PERSON_NAME] [PHONE_NUMB…" at bounding box center [113, 150] width 177 height 46
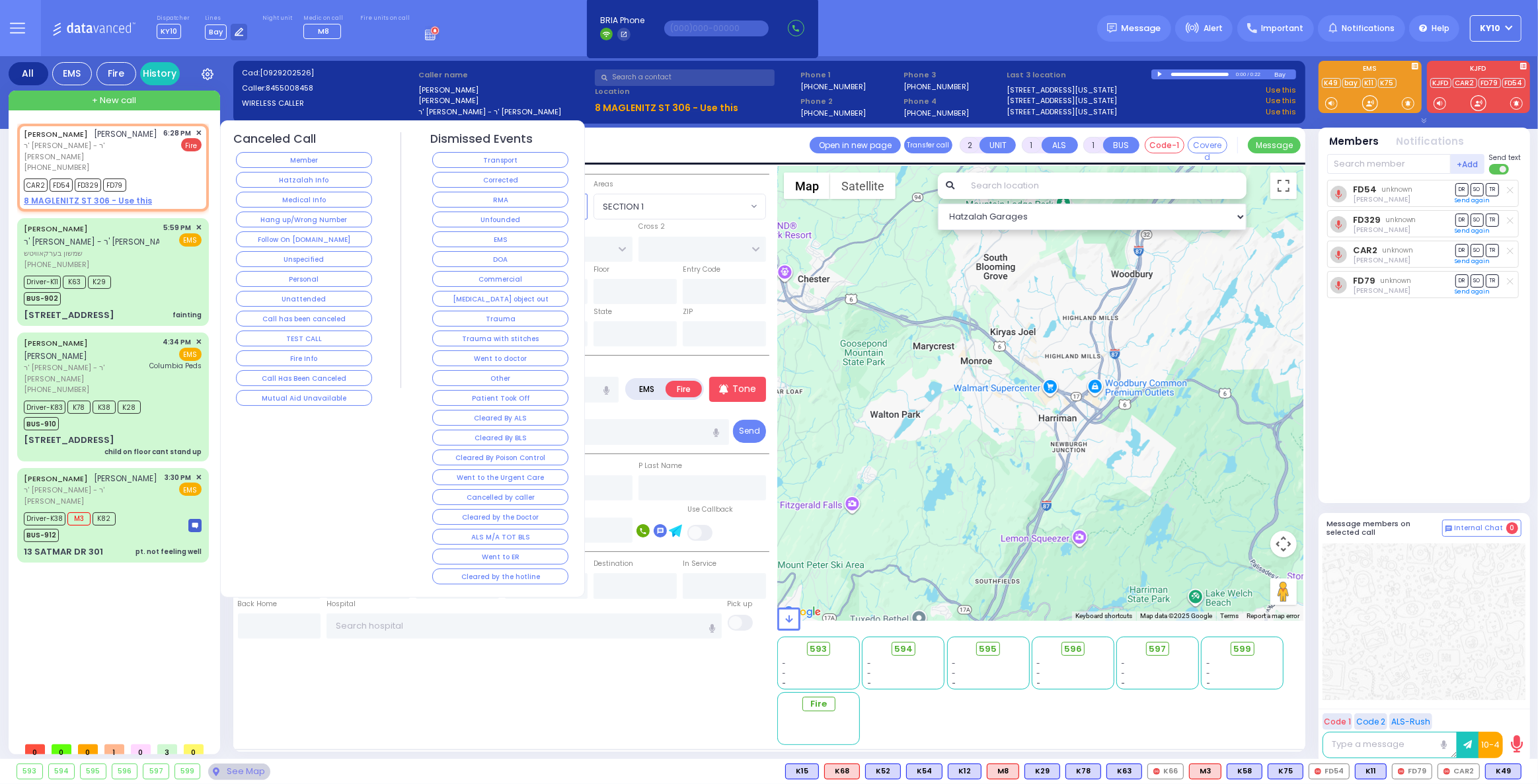
click at [156, 273] on div "Driver-K11 K63 K29 BUS-902" at bounding box center [113, 289] width 177 height 33
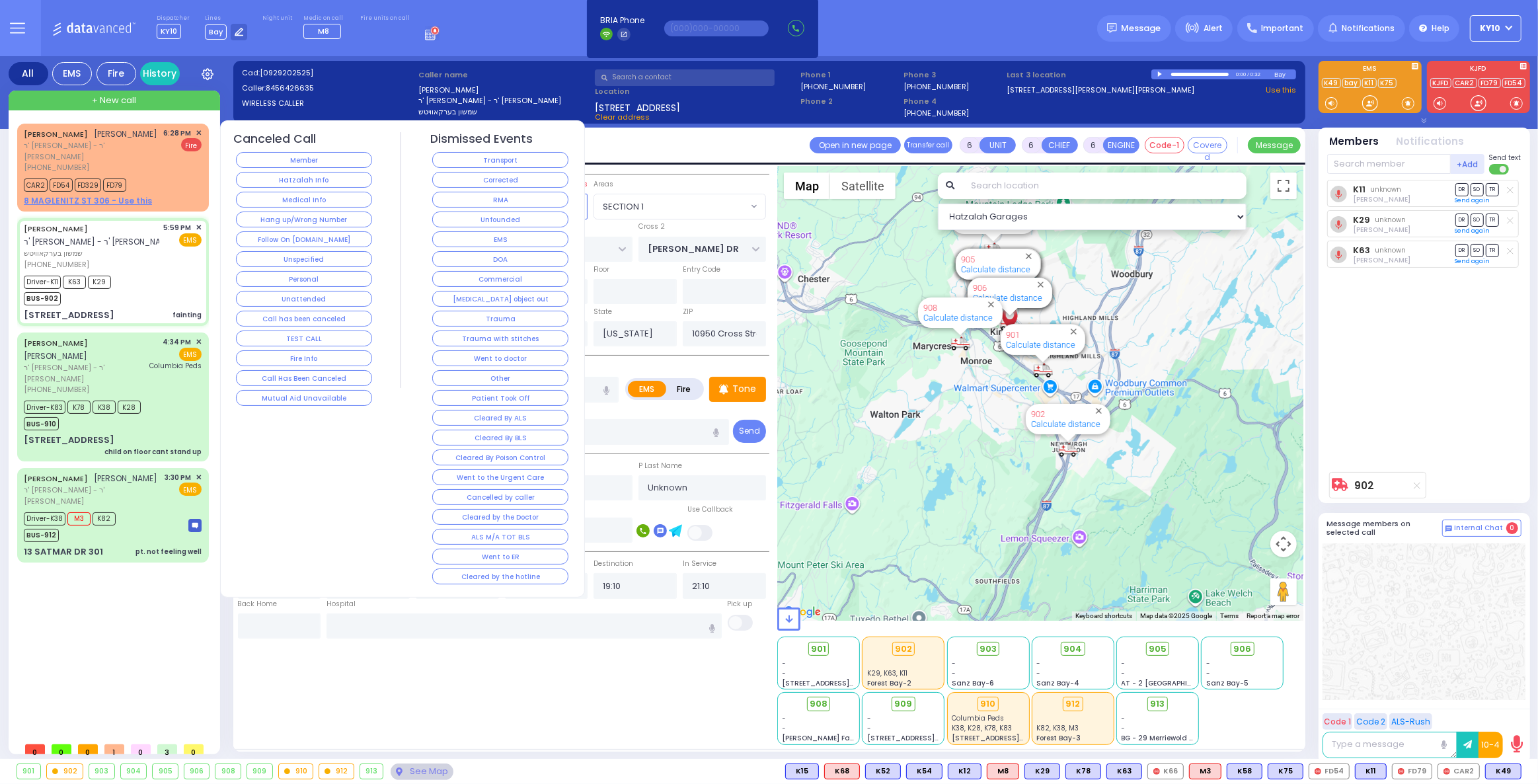
click at [165, 173] on div "[PERSON_NAME] ישעי' גדלי' גלאנץ ר' [PERSON_NAME] - ר' [PERSON_NAME] [PHONE_NUMB…" at bounding box center [113, 150] width 177 height 46
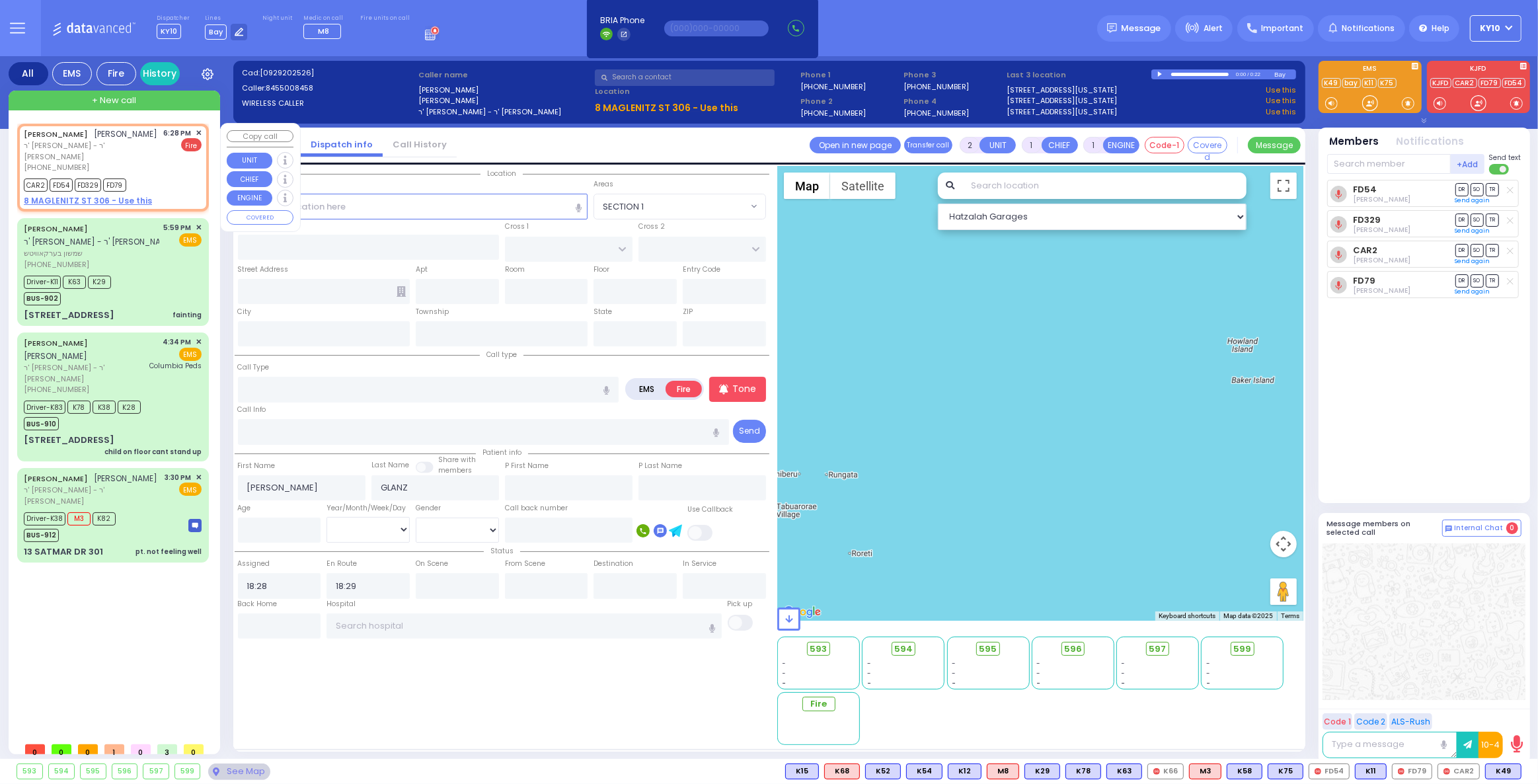
click at [199, 132] on span "✕" at bounding box center [198, 133] width 6 height 12
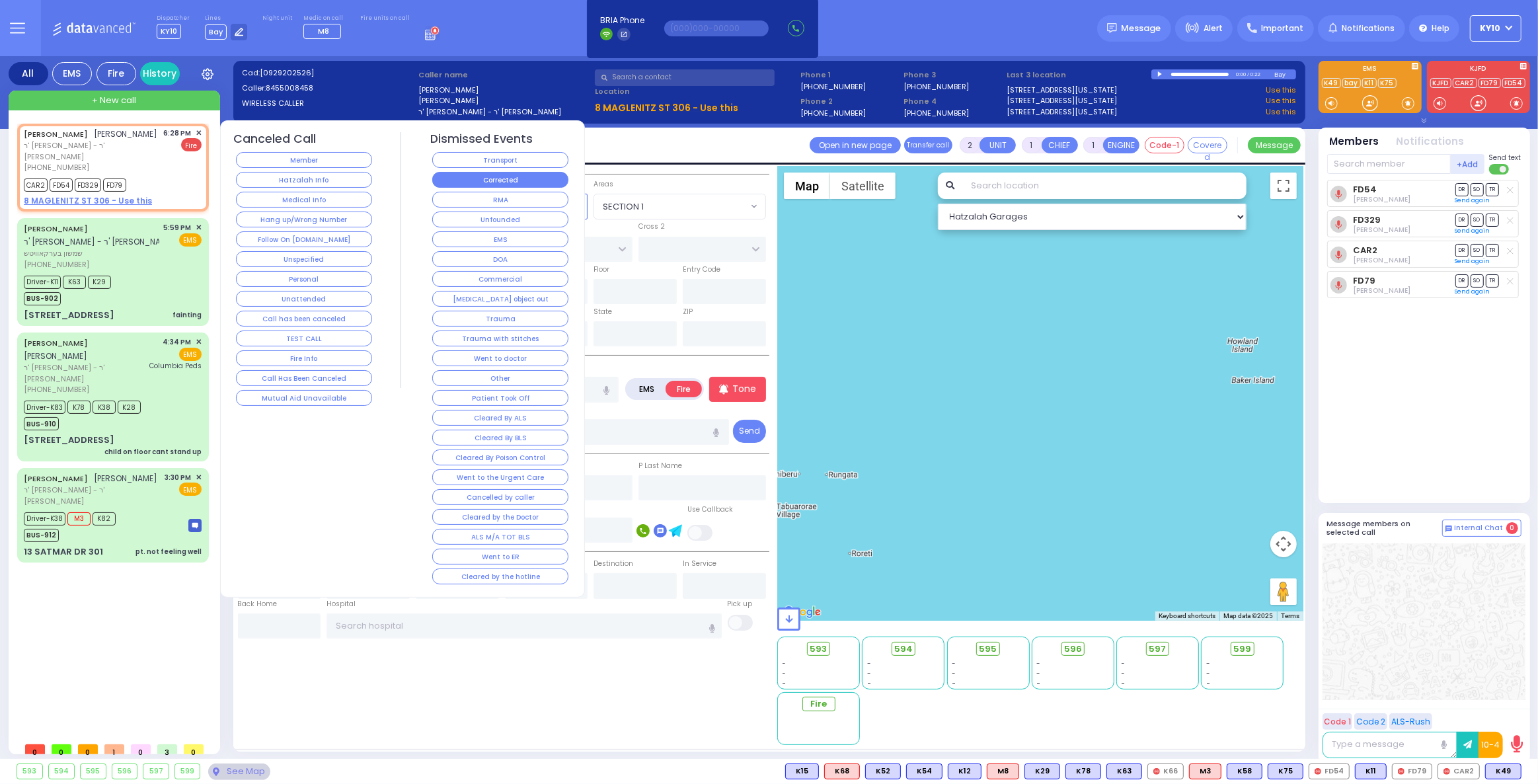
click at [469, 180] on button "Corrected" at bounding box center [500, 180] width 136 height 16
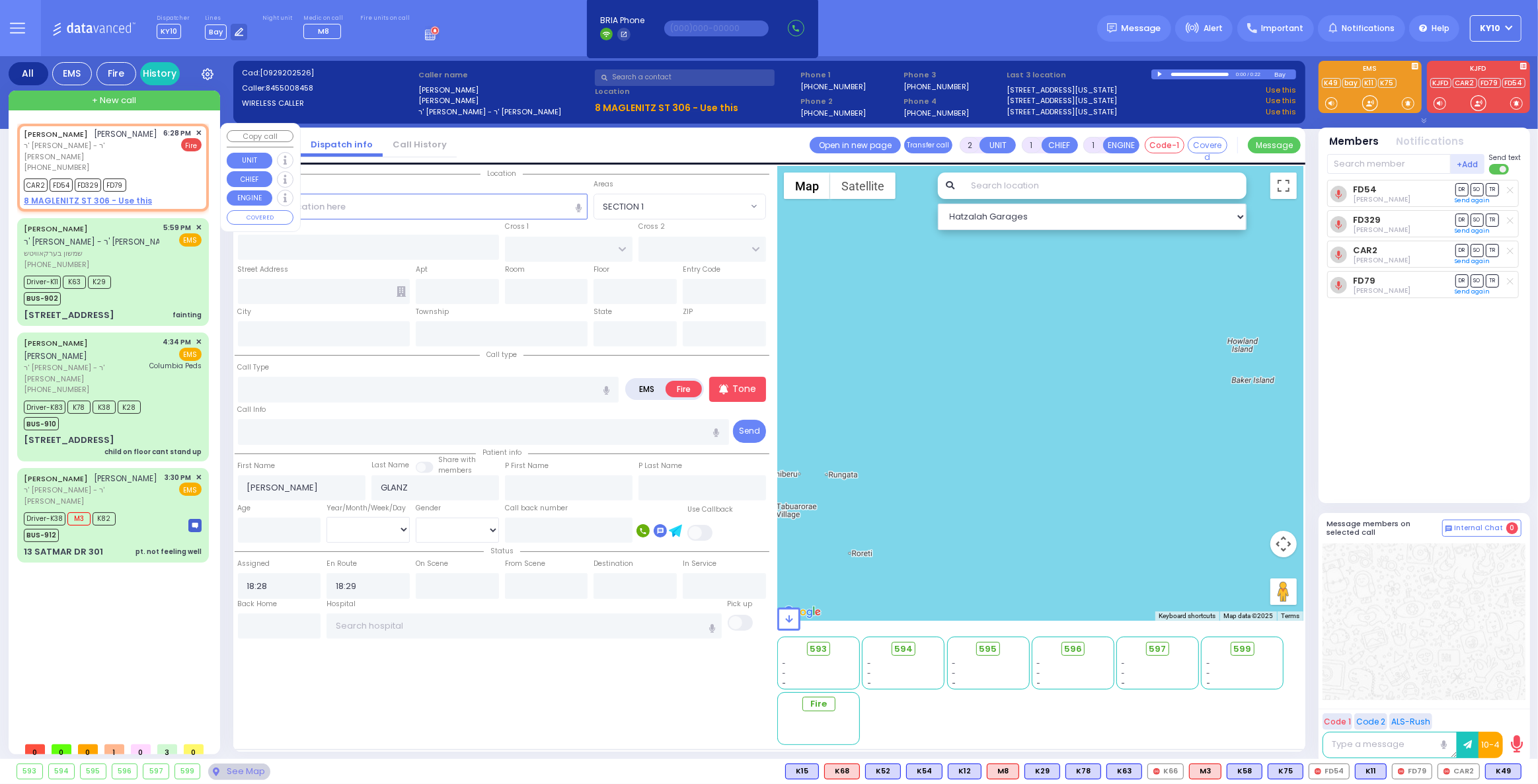
click at [143, 185] on div "CAR2 FD54 FD329 FD79" at bounding box center [113, 183] width 177 height 16
click at [127, 201] on u "8 MAGLENITZ ST 306 - Use this" at bounding box center [88, 201] width 128 height 12
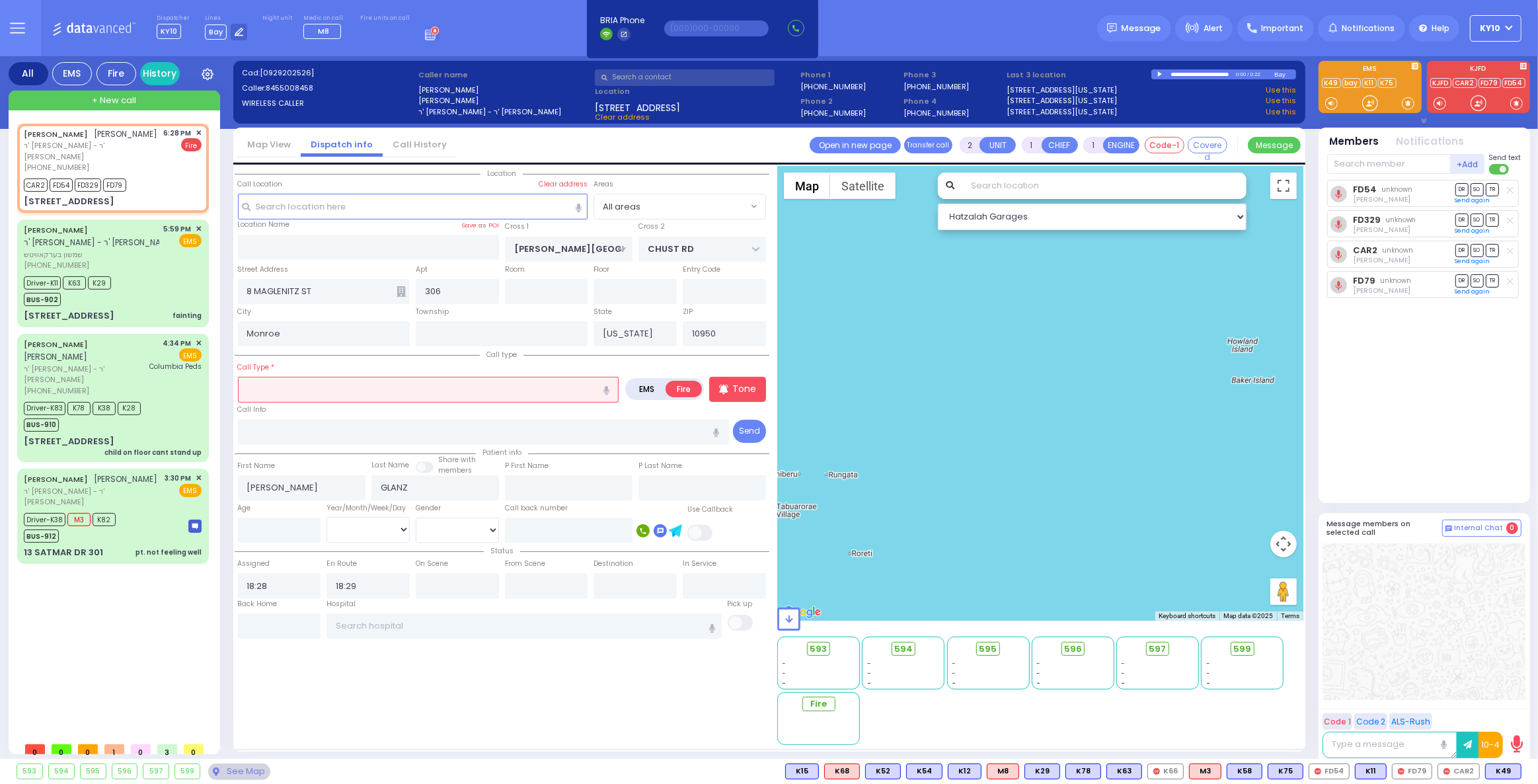
click at [306, 401] on input "text" at bounding box center [428, 389] width 381 height 25
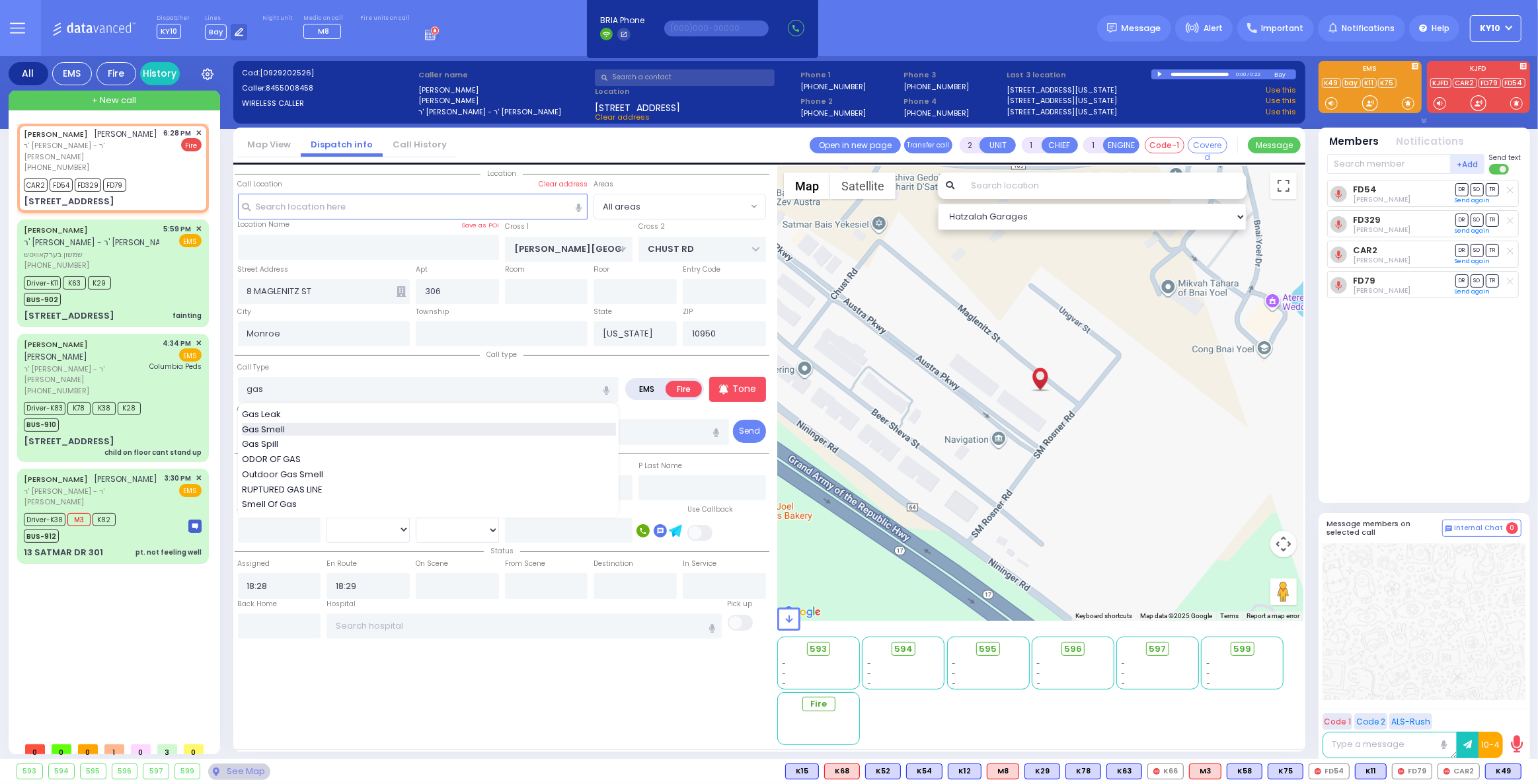
click at [298, 424] on div "Gas Smell" at bounding box center [428, 429] width 374 height 13
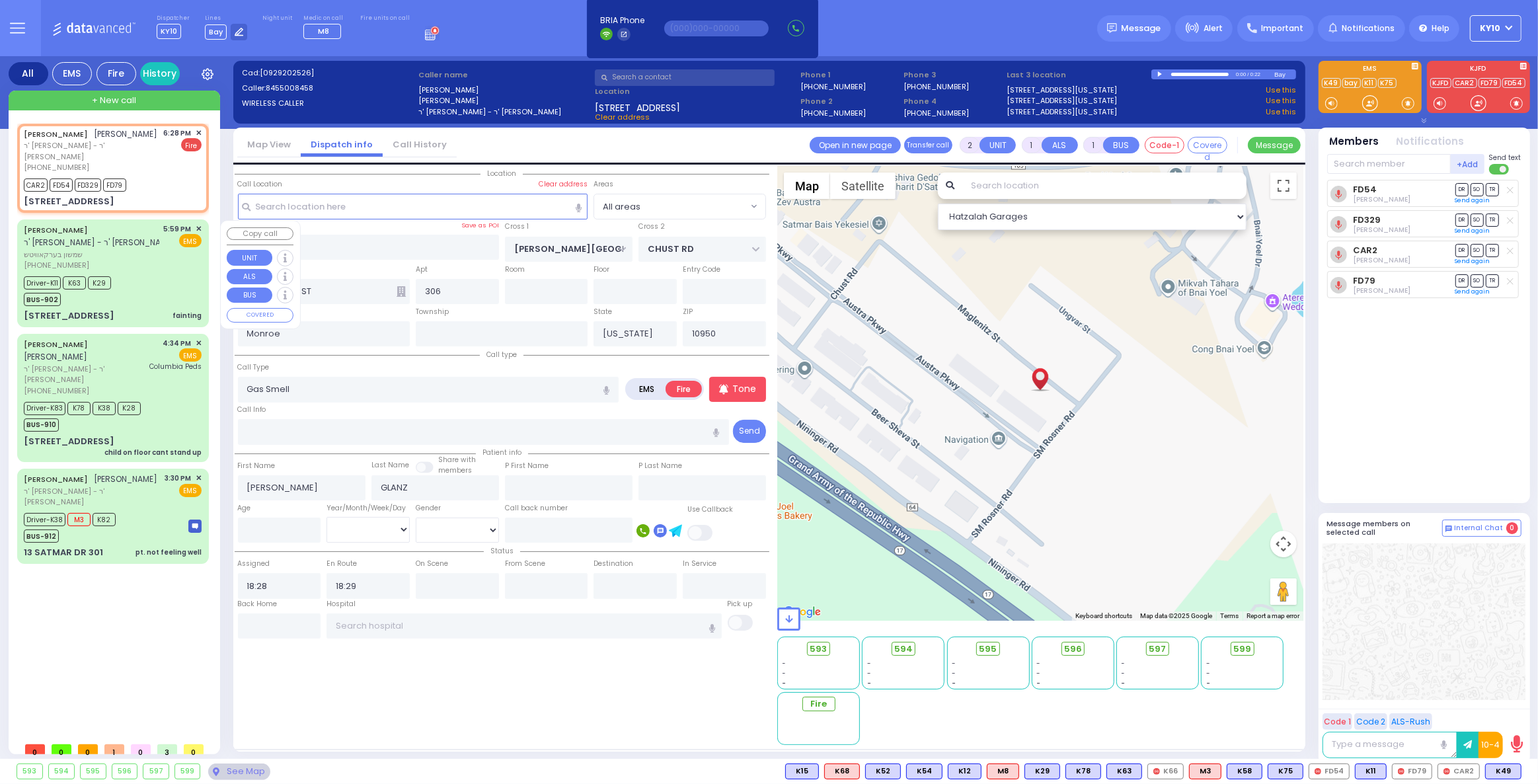
click at [154, 261] on div "[PHONE_NUMBER]" at bounding box center [91, 265] width 135 height 12
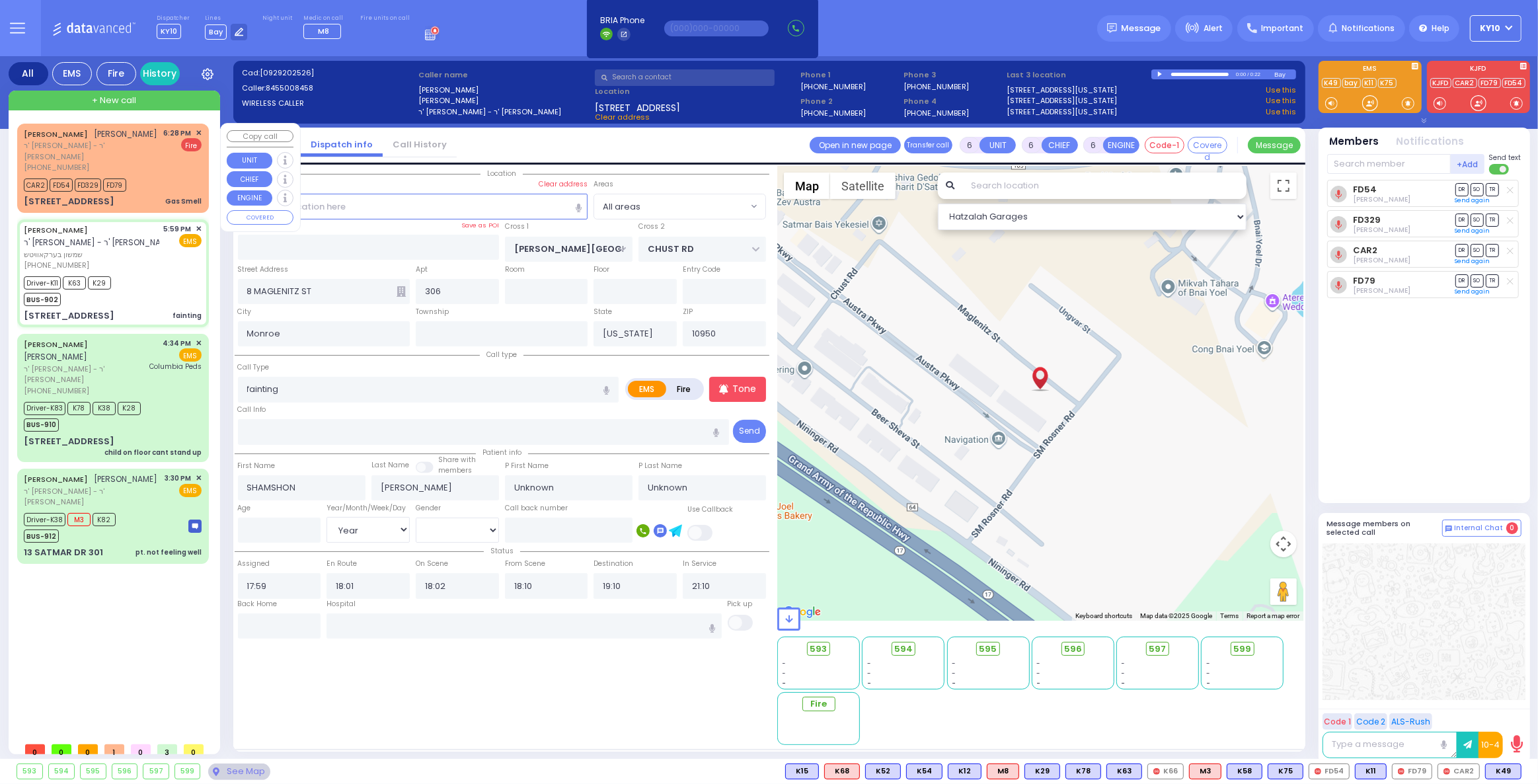
click at [151, 185] on div "CAR2 FD54 FD329 FD79" at bounding box center [113, 183] width 177 height 16
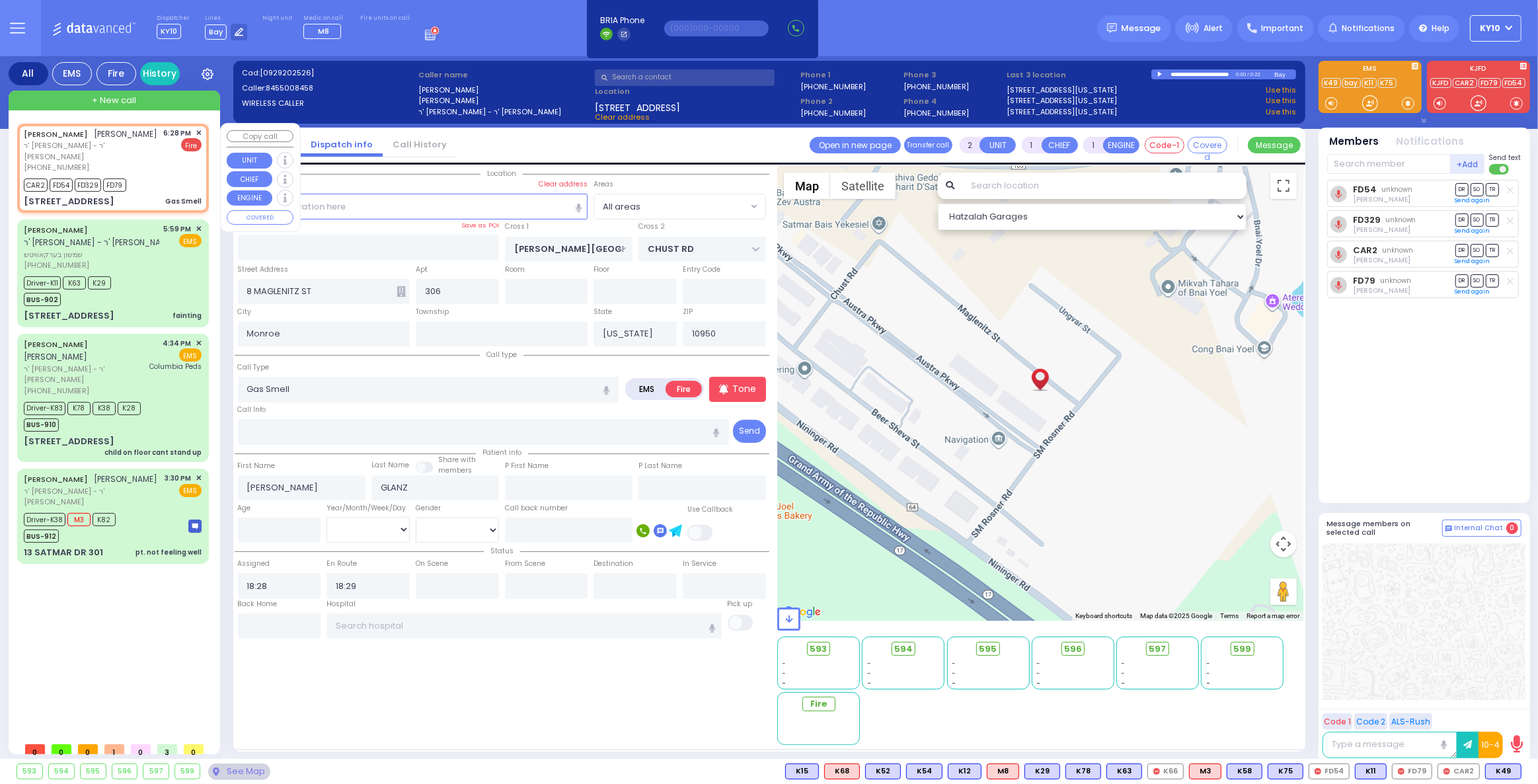
click at [196, 131] on span "✕" at bounding box center [198, 133] width 6 height 12
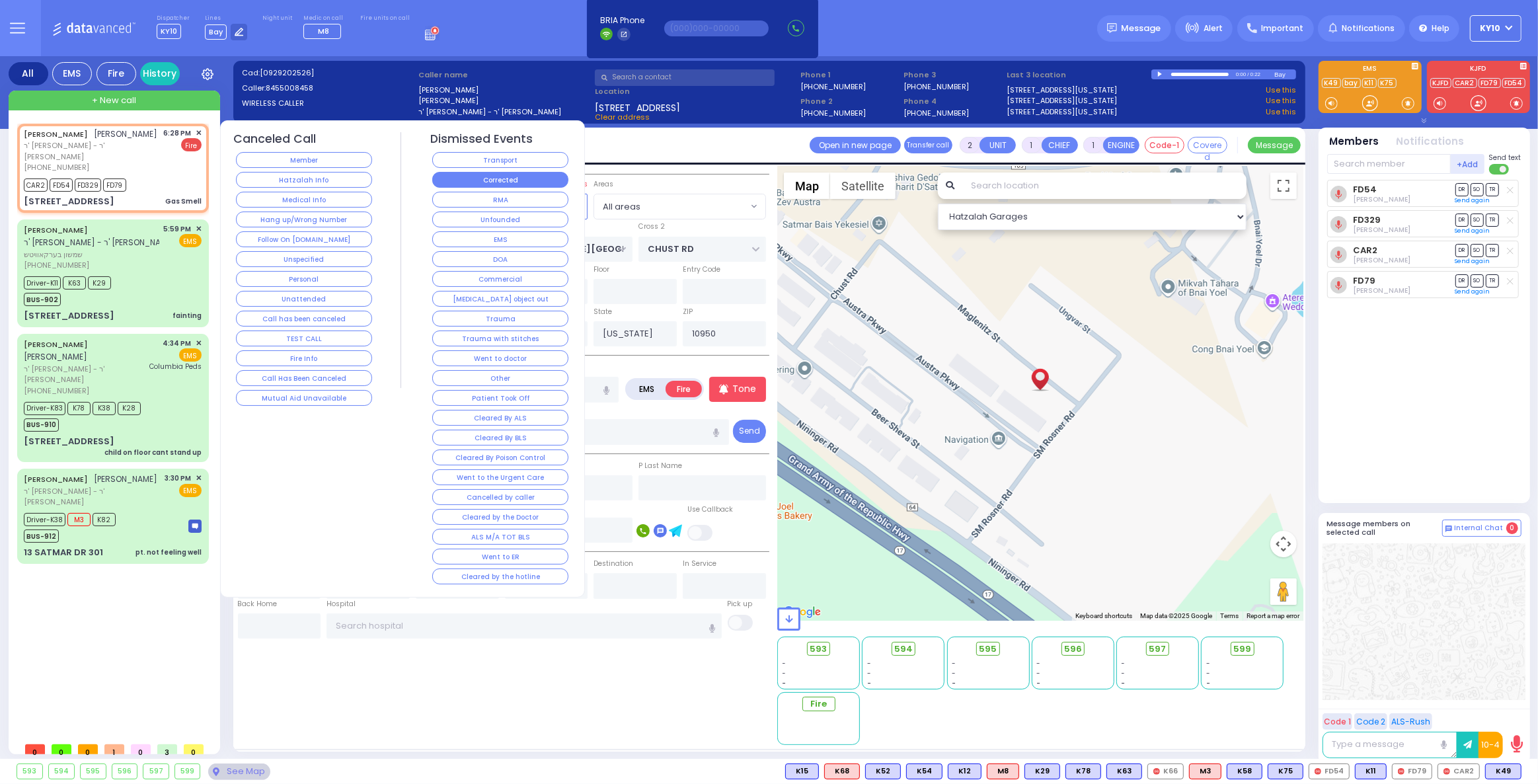
click at [488, 180] on button "Corrected" at bounding box center [500, 180] width 136 height 16
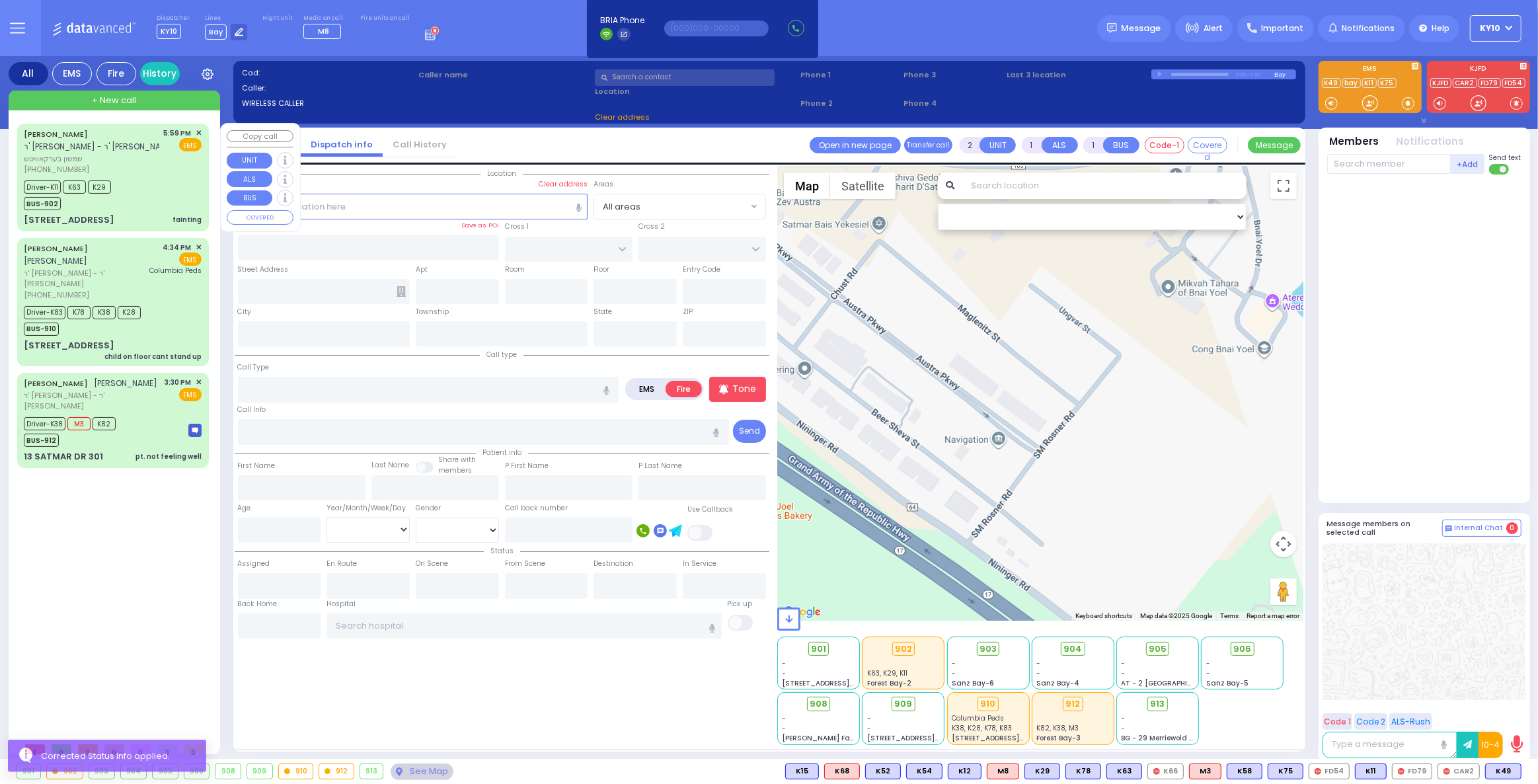
click at [152, 185] on div "Driver-K11 K63 K29 BUS-902" at bounding box center [113, 194] width 177 height 33
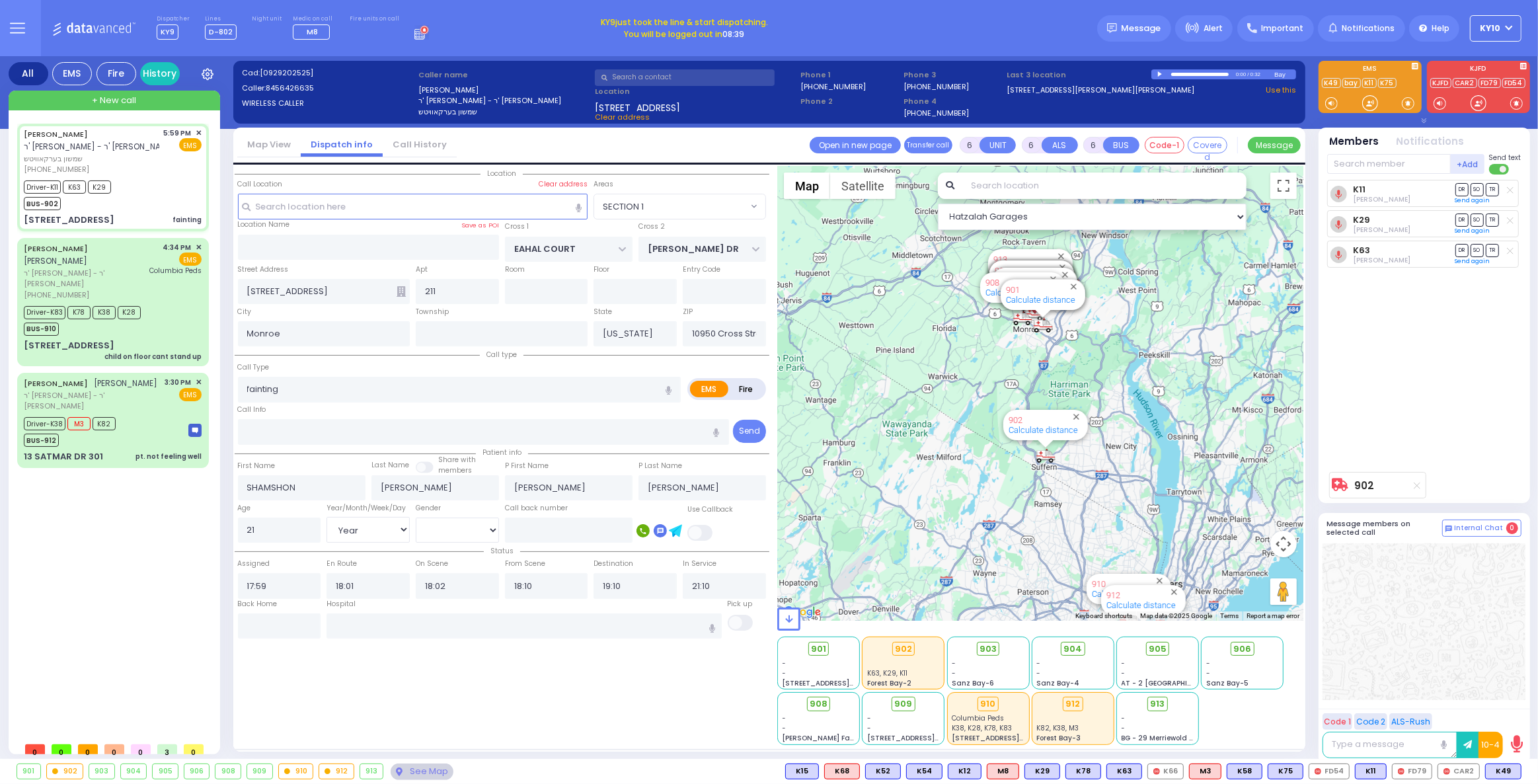
click at [1488, 26] on span "KY10" at bounding box center [1490, 28] width 21 height 12
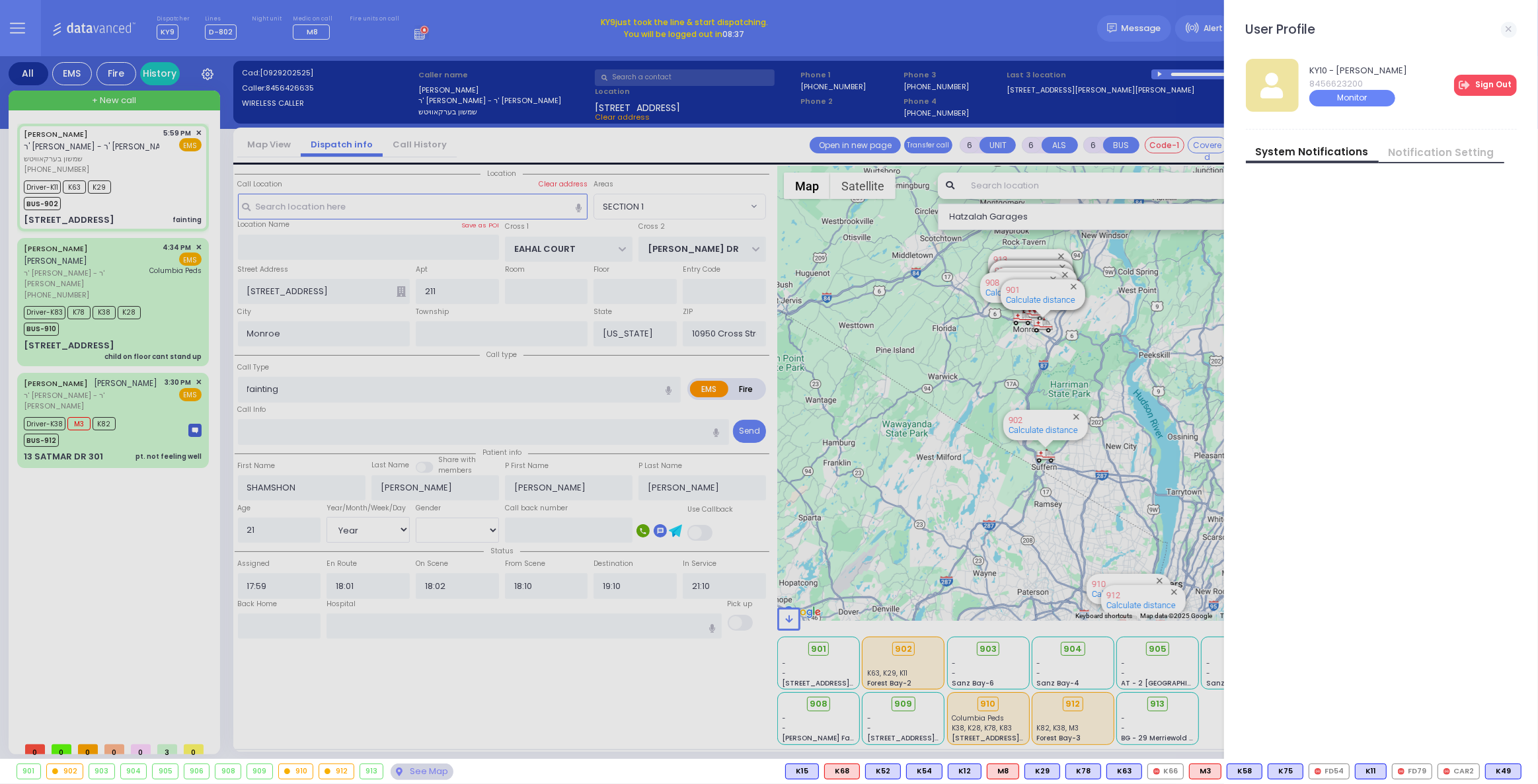
click at [1472, 87] on icon at bounding box center [1465, 85] width 14 height 12
